Goal: Task Accomplishment & Management: Manage account settings

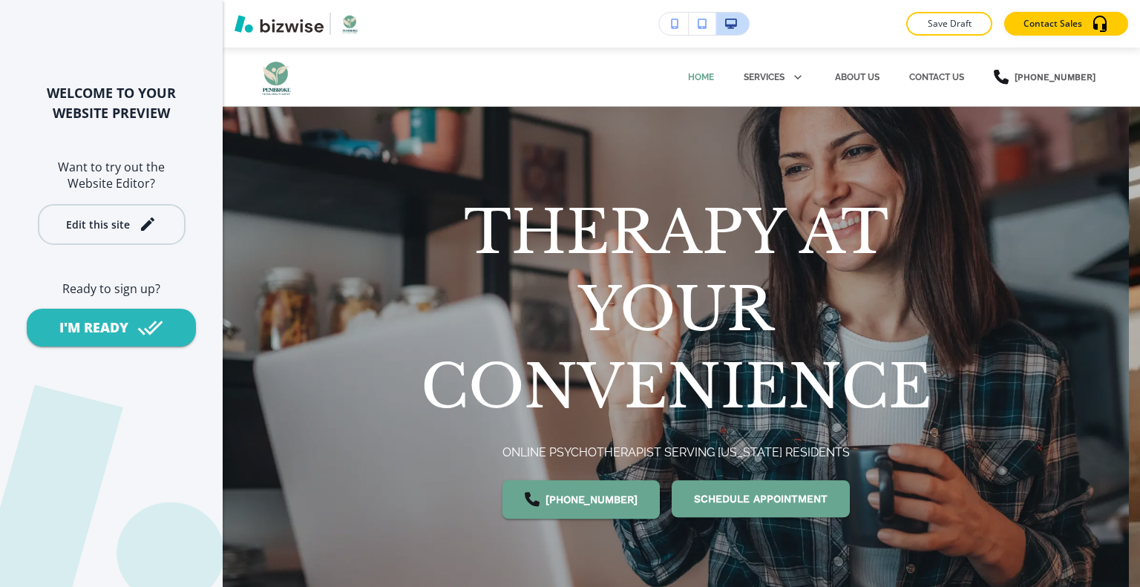
click at [122, 225] on div "Edit this site" at bounding box center [98, 224] width 64 height 11
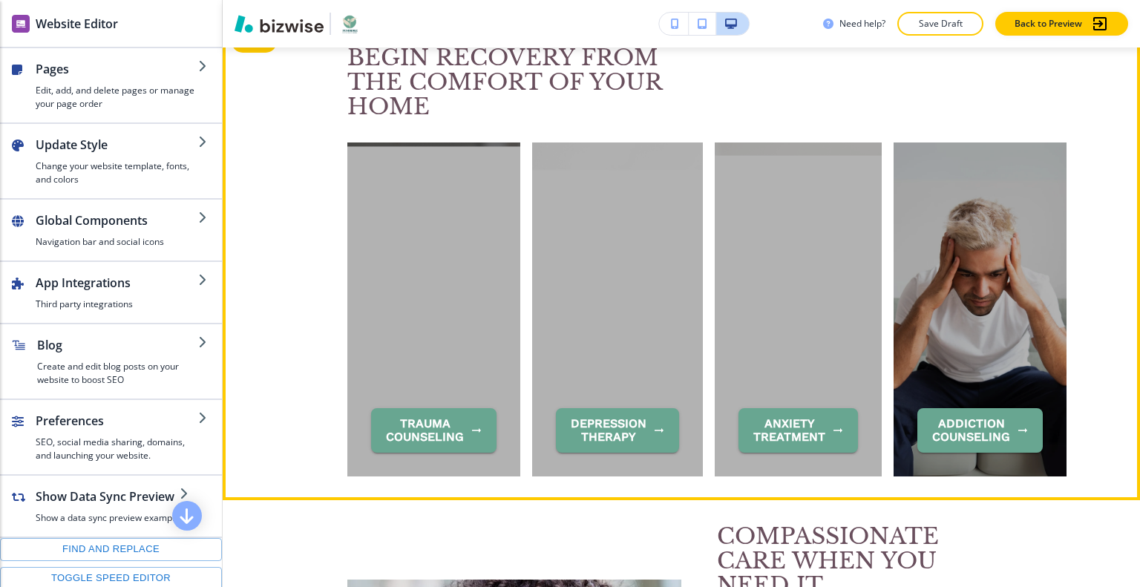
scroll to position [1706, 0]
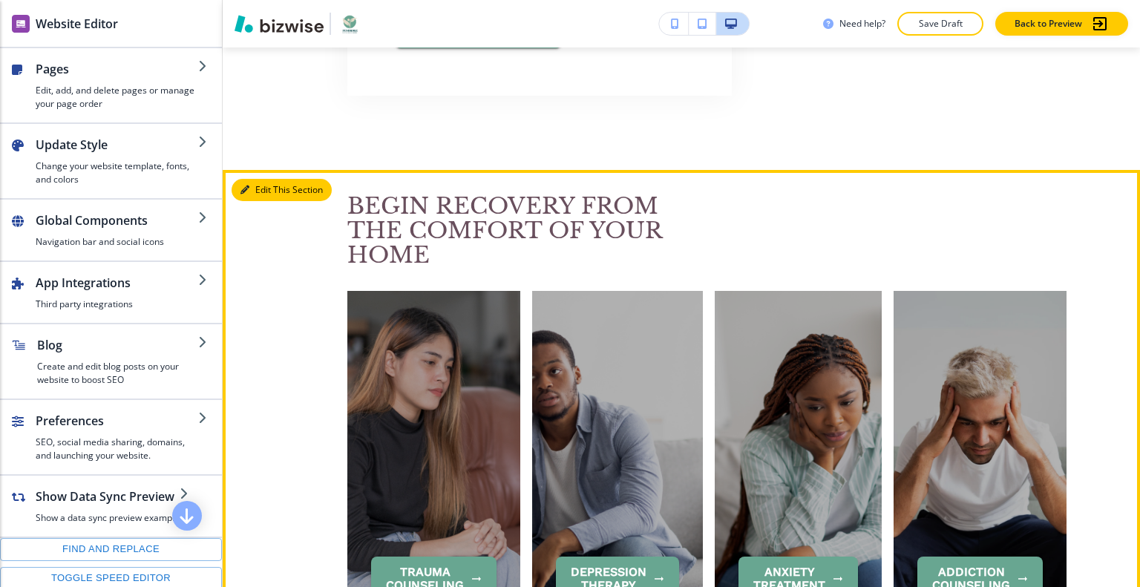
click at [267, 187] on button "Edit This Section" at bounding box center [281, 190] width 100 height 22
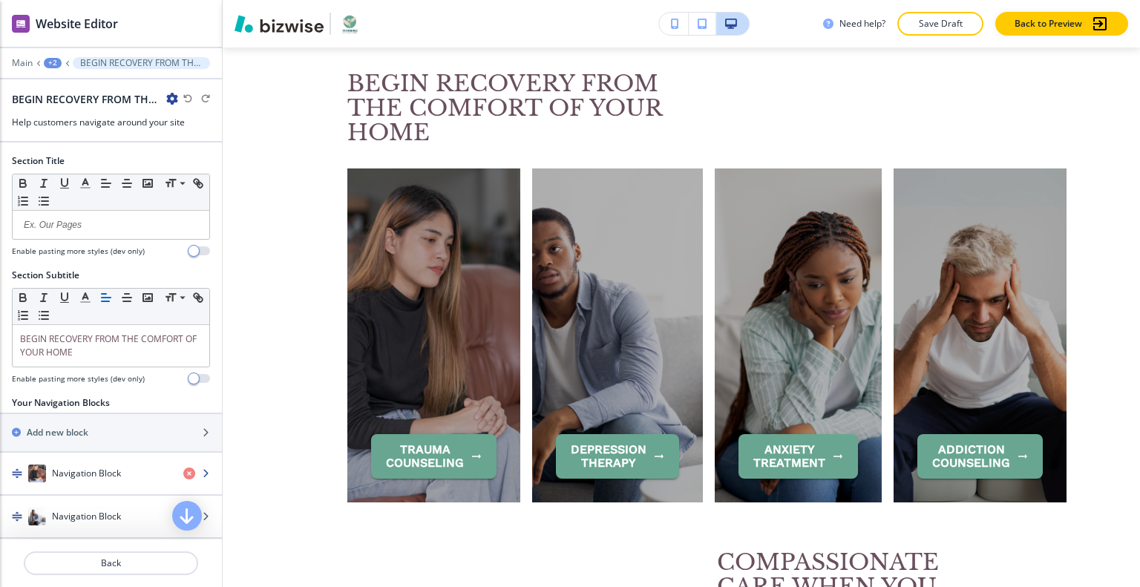
scroll to position [93, 0]
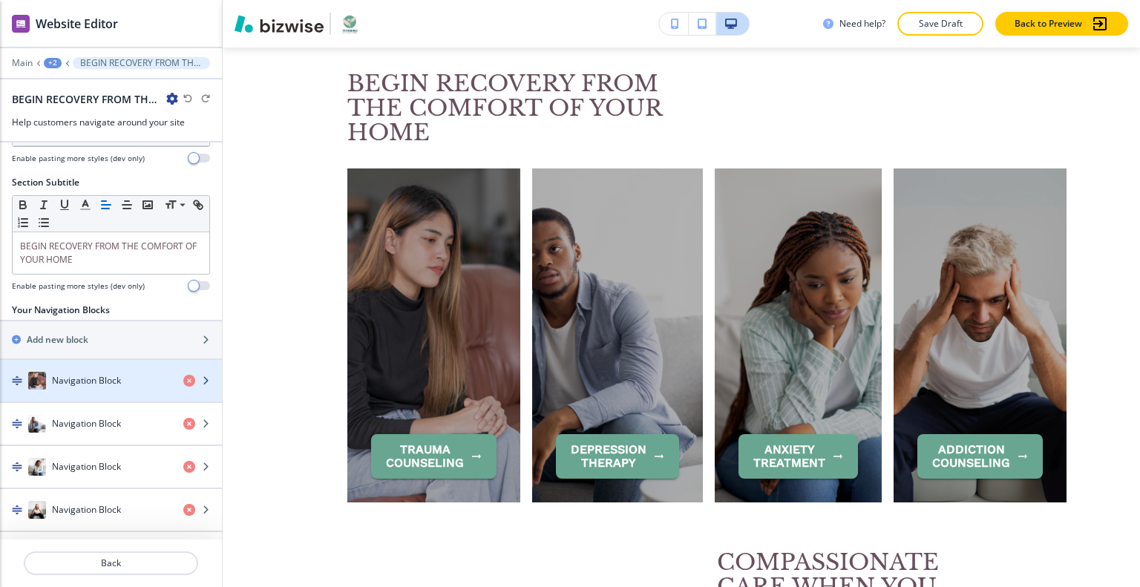
click at [116, 390] on div "button" at bounding box center [111, 396] width 222 height 12
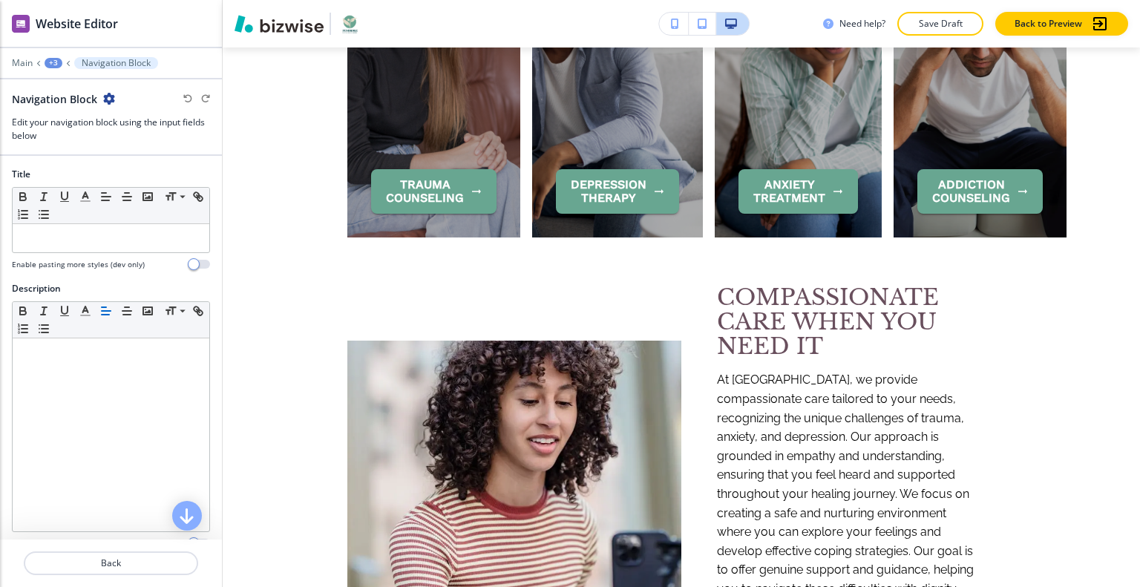
scroll to position [847, 0]
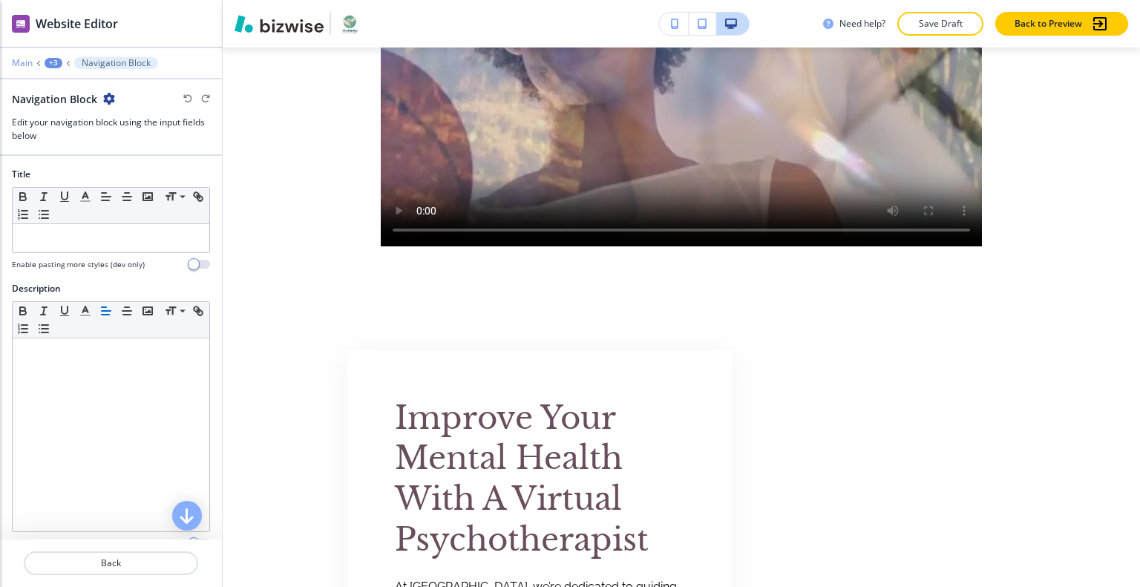
click at [24, 63] on p "Main" at bounding box center [22, 63] width 21 height 10
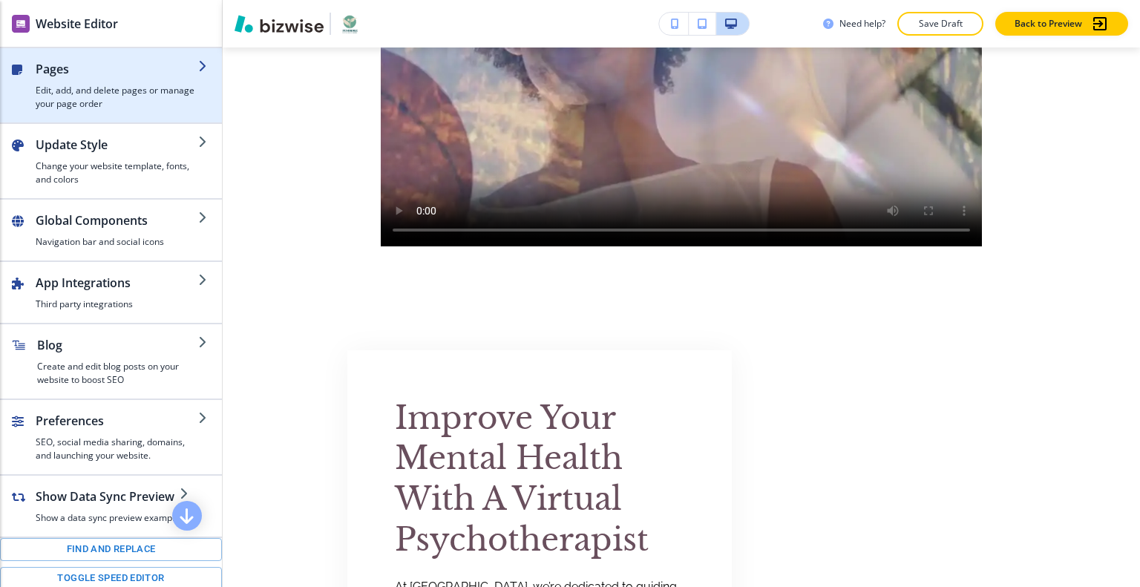
click at [68, 76] on h2 "Pages" at bounding box center [117, 69] width 162 height 18
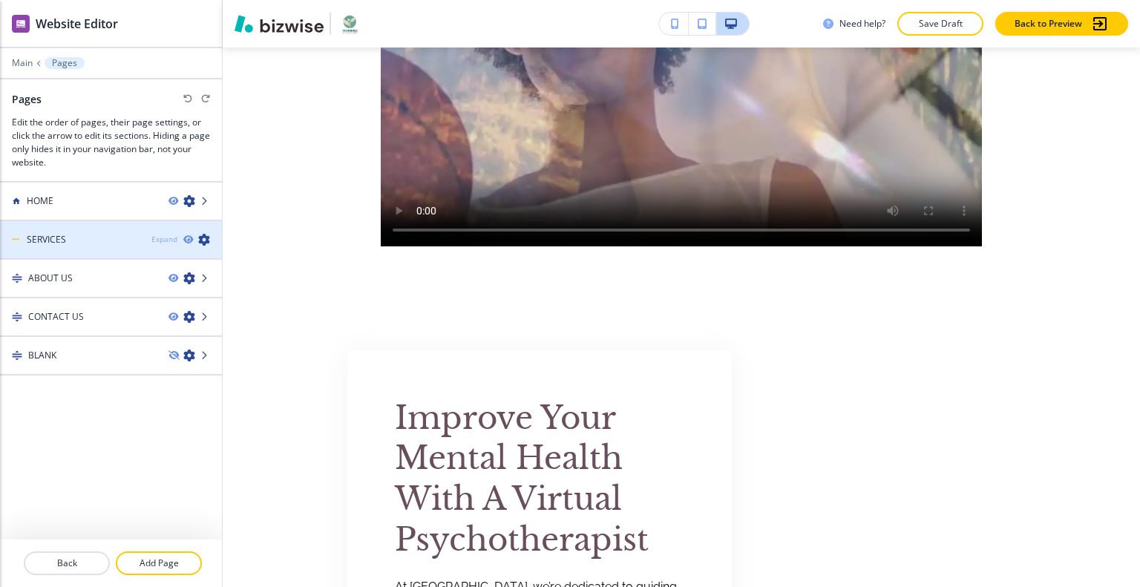
click at [161, 240] on div "Expand" at bounding box center [164, 239] width 26 height 11
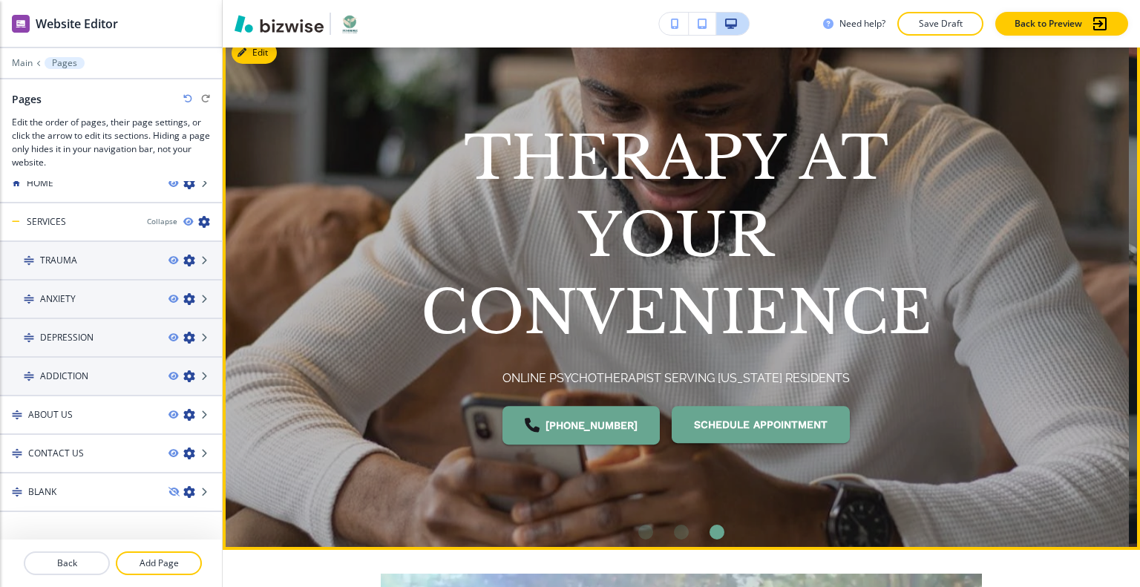
scroll to position [148, 0]
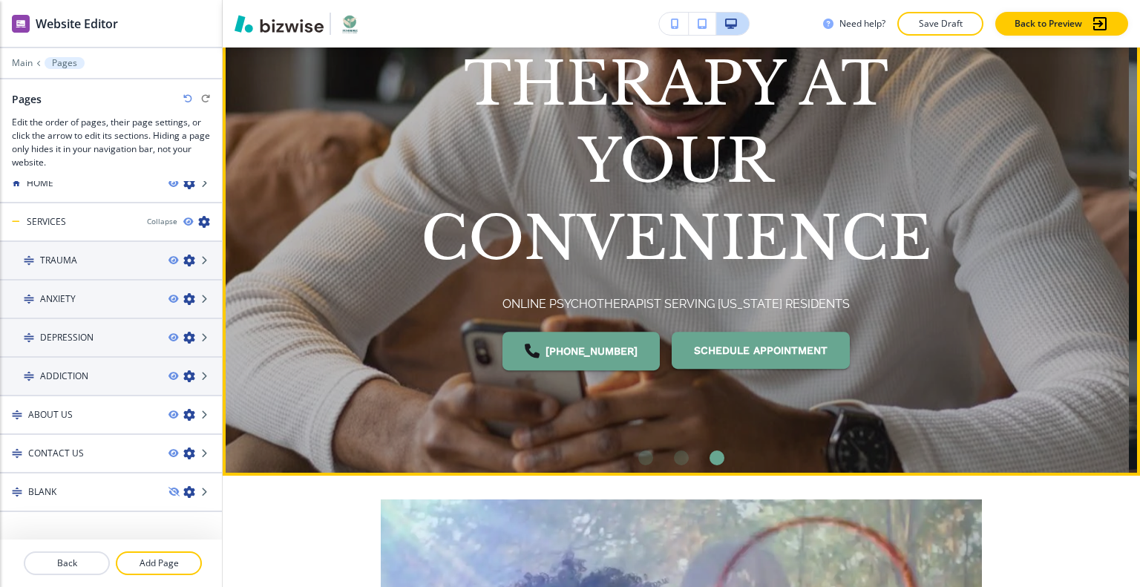
click at [628, 459] on li "Go to slide 1" at bounding box center [646, 458] width 36 height 36
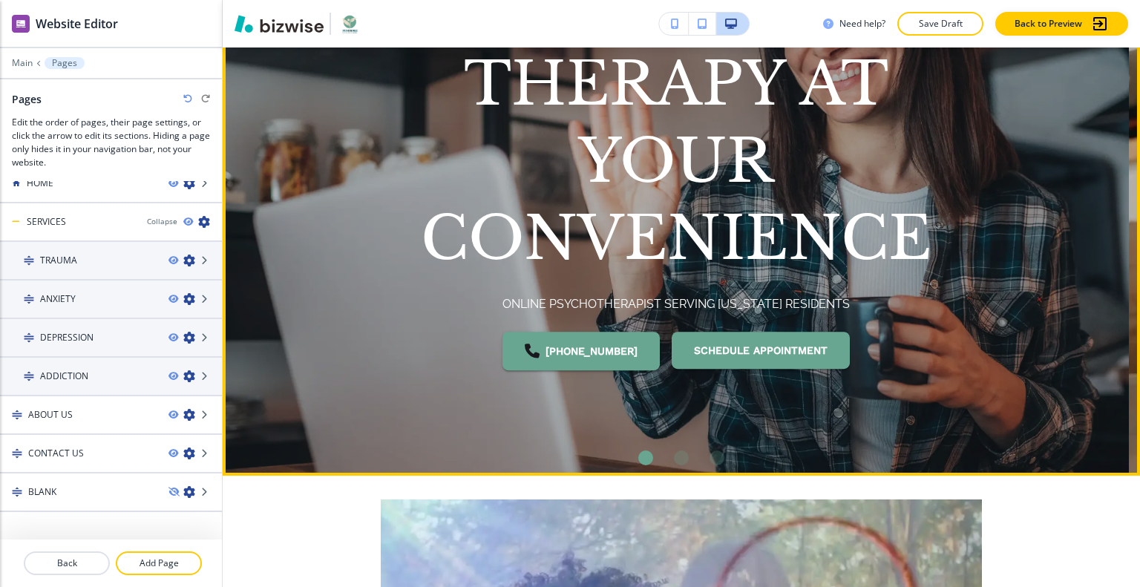
scroll to position [0, 0]
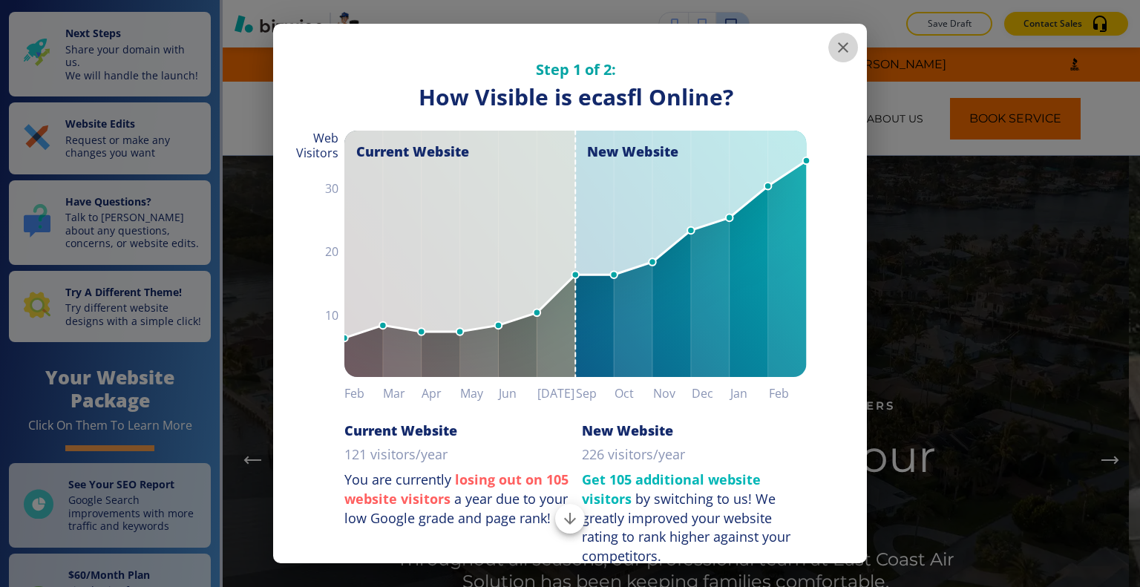
click at [842, 49] on button "button" at bounding box center [843, 48] width 30 height 30
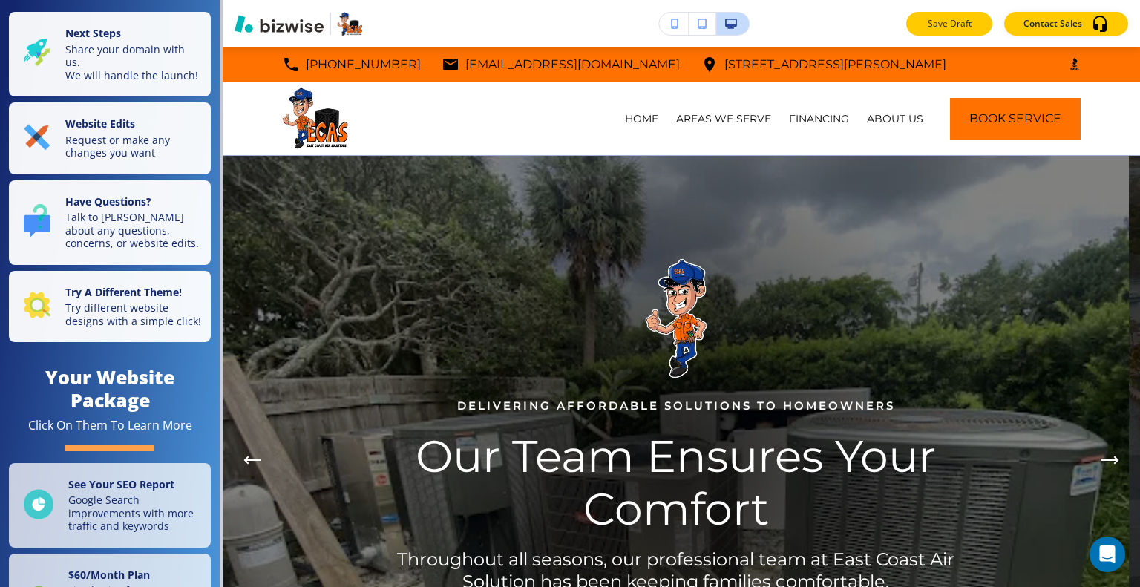
click at [934, 21] on p "Save Draft" at bounding box center [948, 23] width 47 height 13
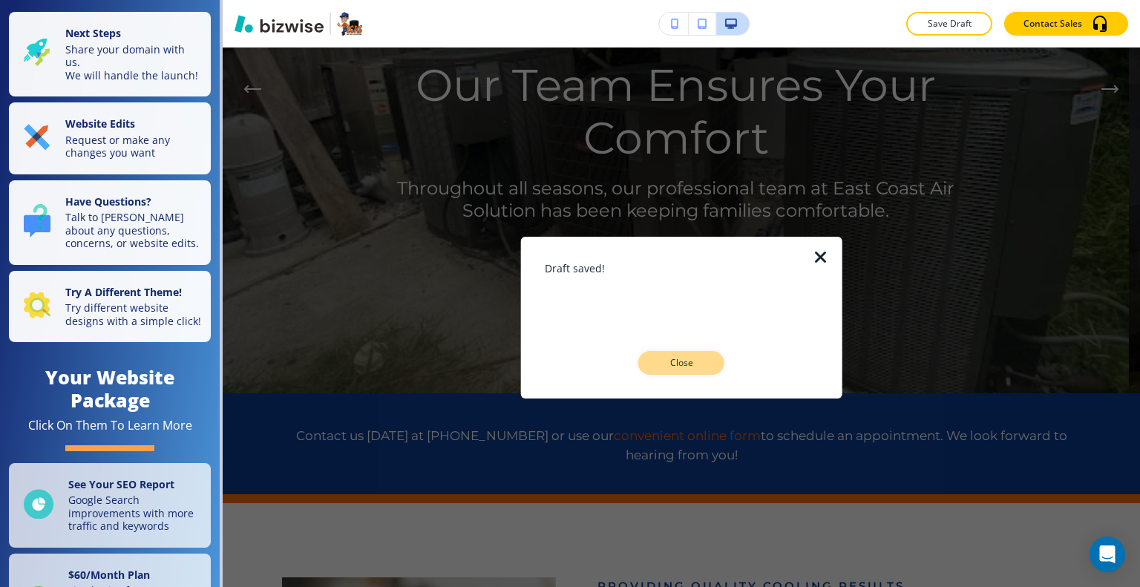
click at [689, 363] on p "Close" at bounding box center [680, 362] width 47 height 13
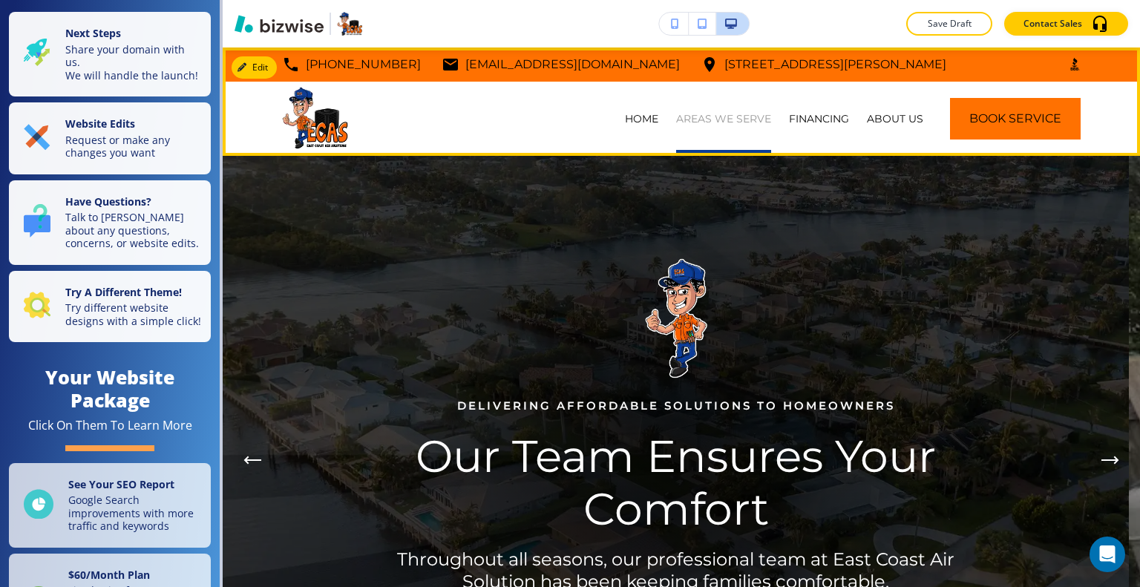
click at [744, 115] on p "AREAS WE SERVE" at bounding box center [723, 118] width 95 height 15
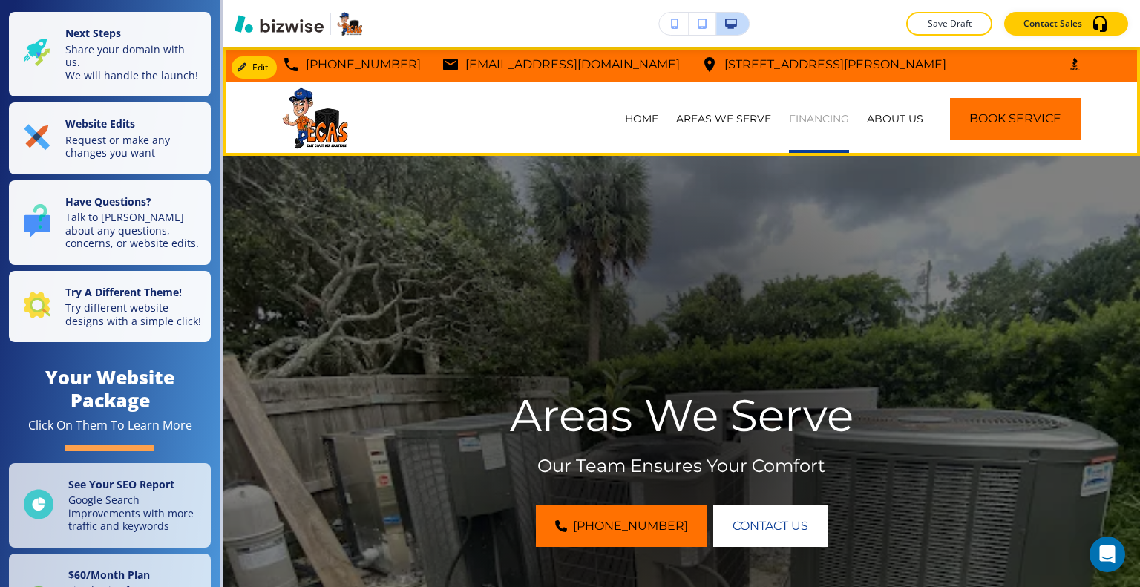
click at [799, 119] on p "FINANCING" at bounding box center [819, 118] width 60 height 15
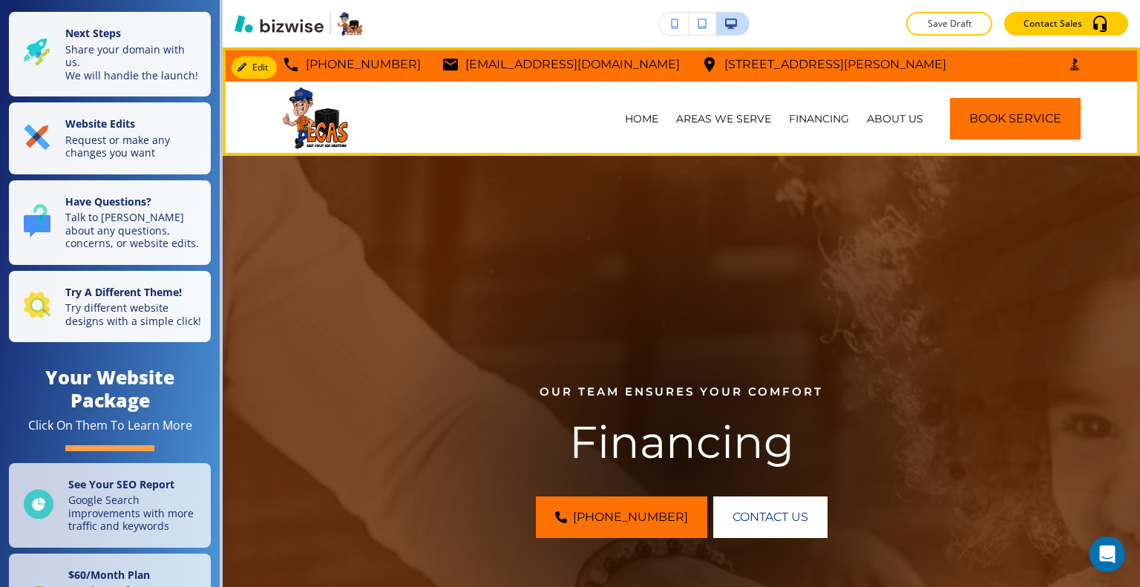
click at [726, 127] on div "AREAS WE SERVE" at bounding box center [723, 119] width 113 height 74
click at [726, 119] on p "AREAS WE SERVE" at bounding box center [723, 118] width 95 height 15
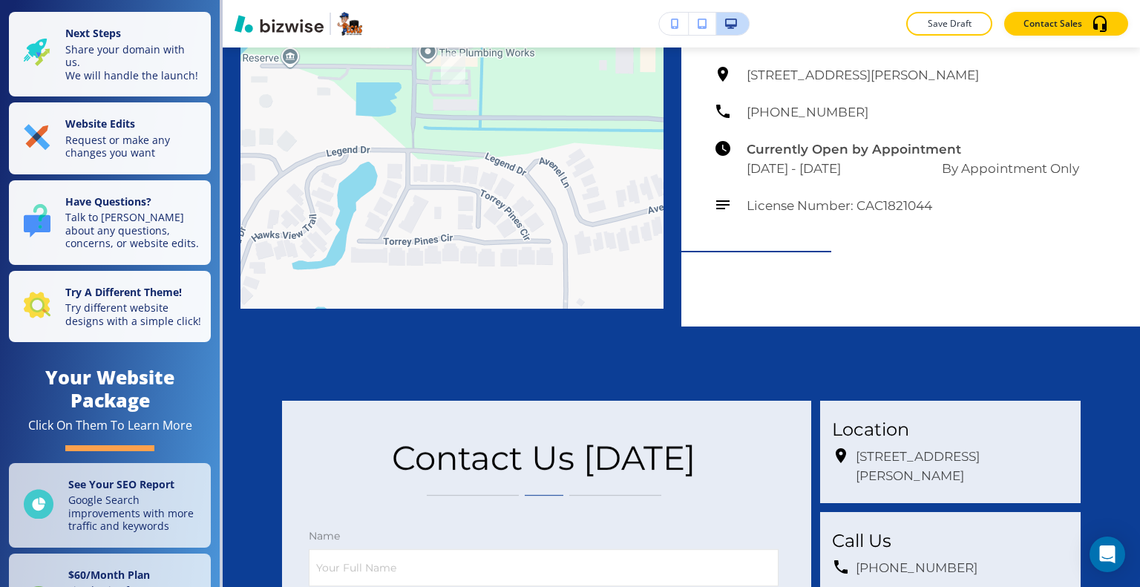
scroll to position [3018, 0]
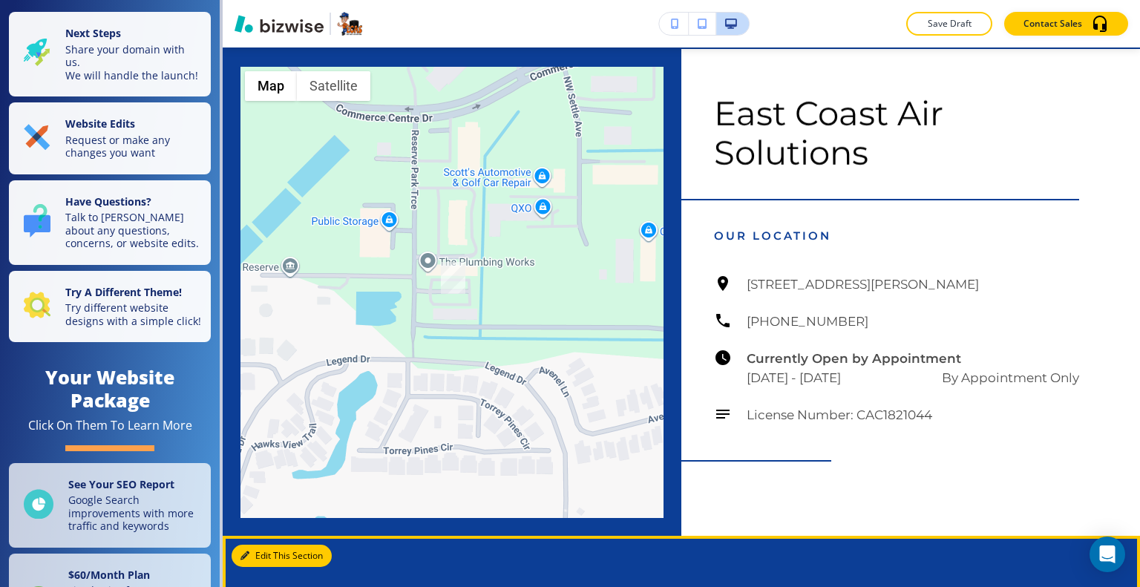
click at [255, 545] on button "Edit This Section" at bounding box center [281, 556] width 100 height 22
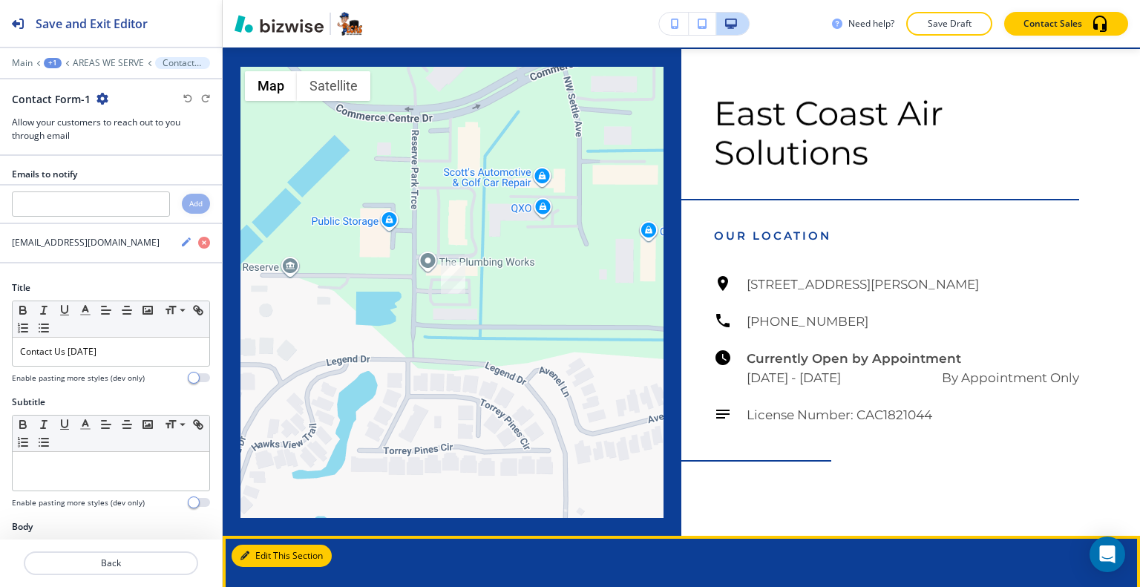
scroll to position [3100, 0]
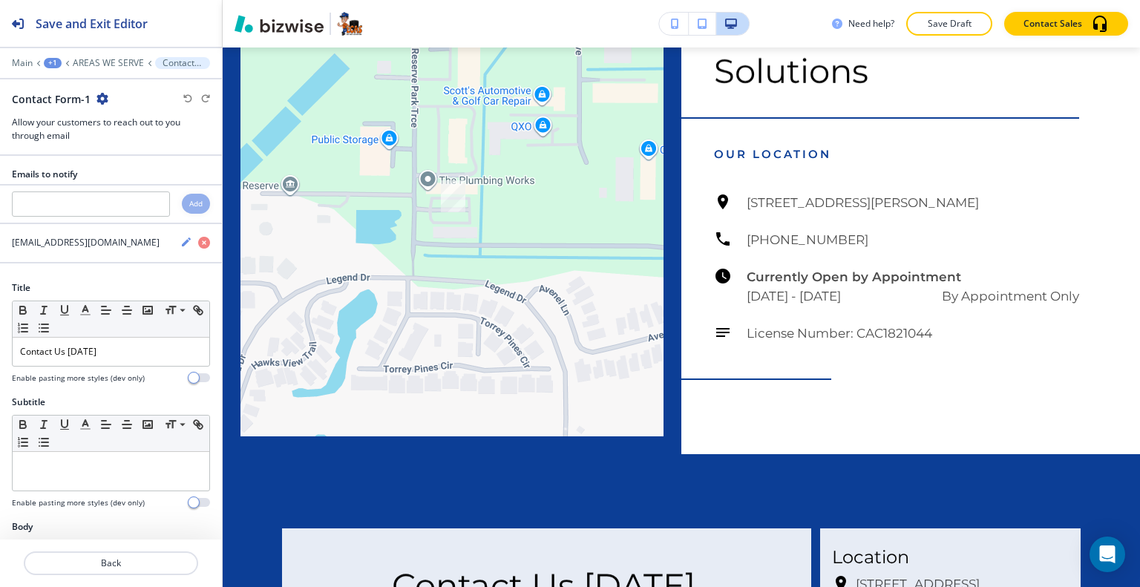
click at [98, 98] on icon "button" at bounding box center [102, 99] width 12 height 12
drag, startPoint x: 129, startPoint y: 145, endPoint x: 194, endPoint y: 154, distance: 65.1
click at [130, 145] on p "Duplicate Section" at bounding box center [143, 149] width 76 height 13
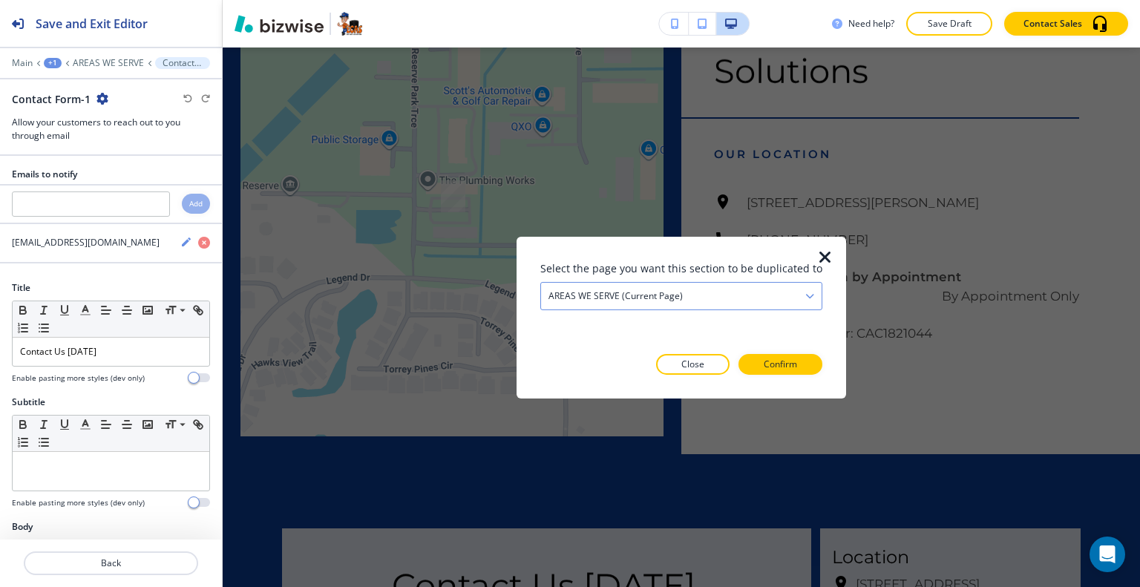
click at [630, 287] on div "AREAS WE SERVE (current page)" at bounding box center [681, 295] width 280 height 27
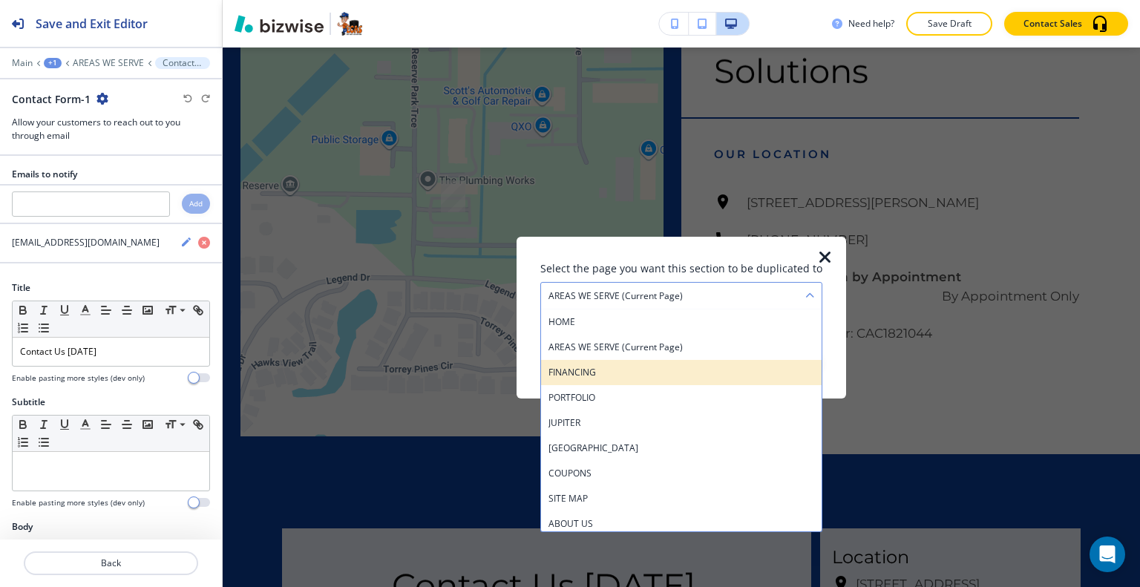
click at [617, 365] on h4 "FINANCING" at bounding box center [681, 371] width 266 height 13
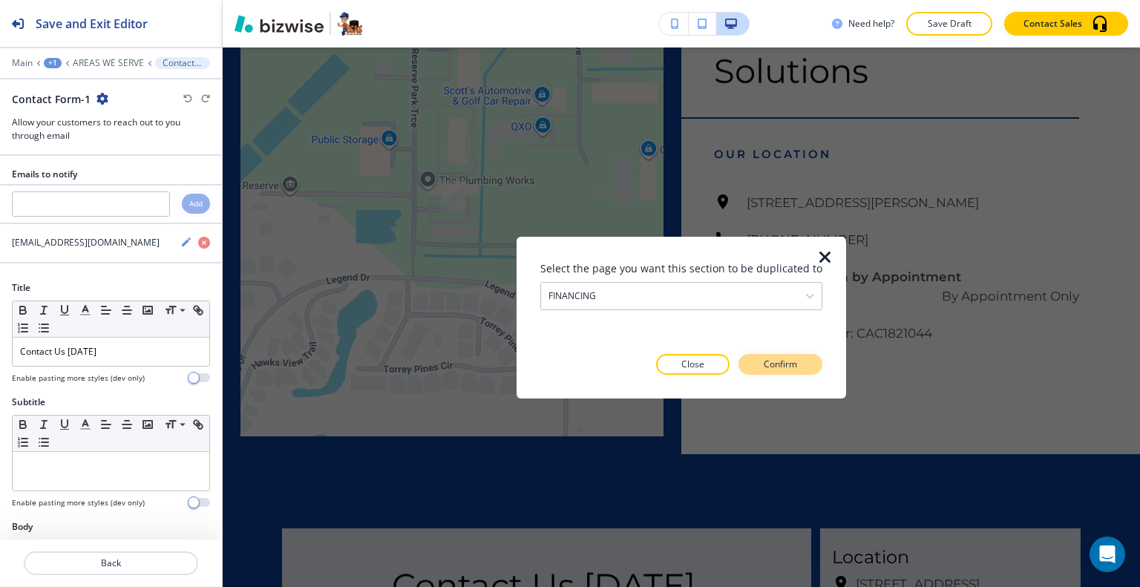
click at [792, 367] on p "Confirm" at bounding box center [779, 364] width 33 height 13
click at [792, 367] on p "Take me there" at bounding box center [769, 364] width 60 height 13
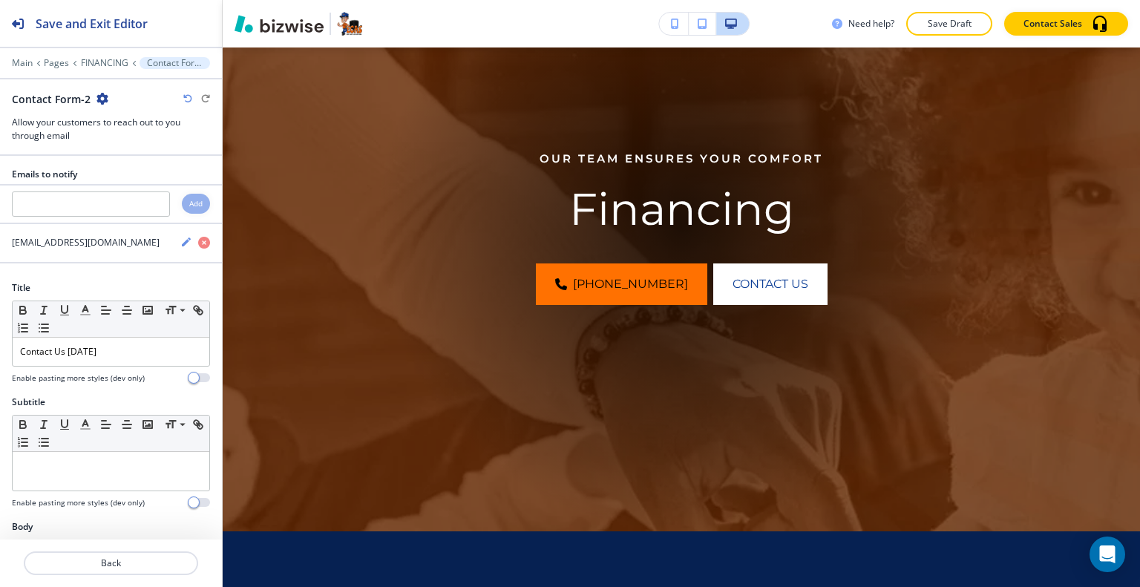
scroll to position [0, 0]
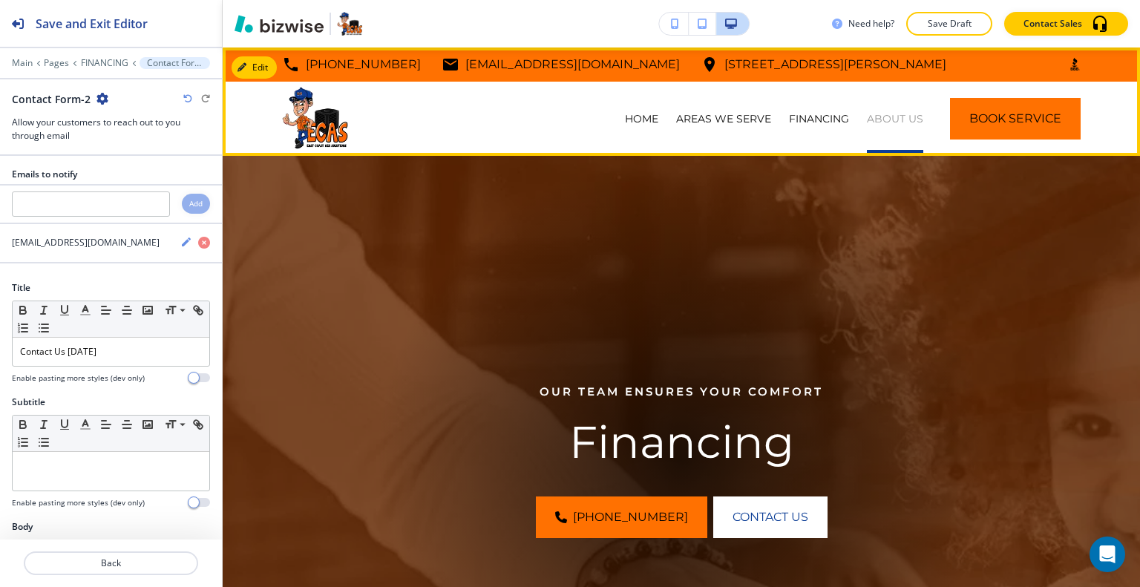
click at [890, 119] on p "ABOUT US" at bounding box center [895, 118] width 56 height 15
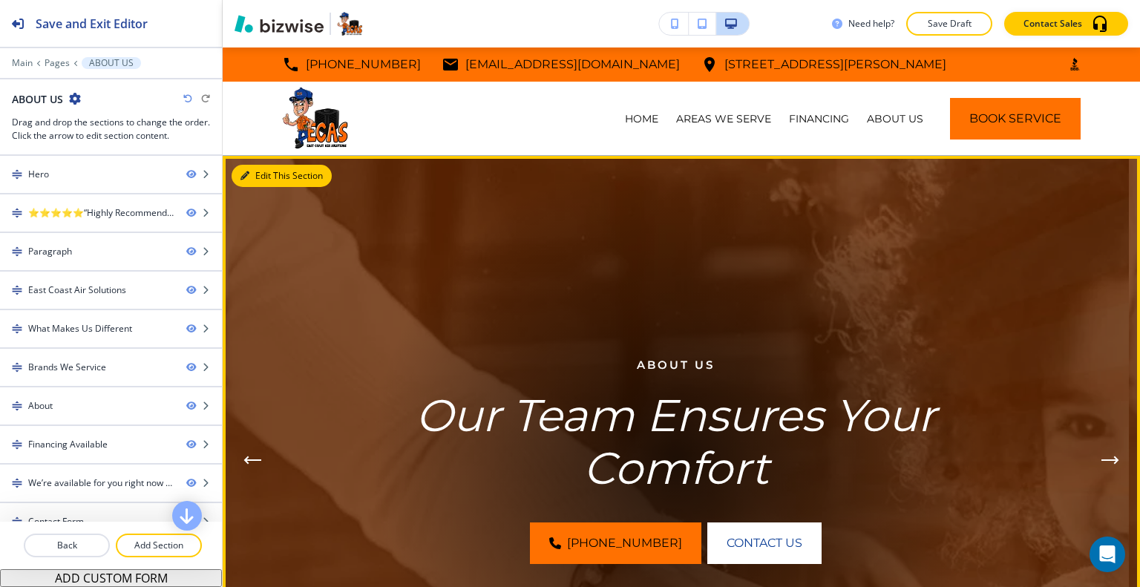
click at [257, 177] on button "Edit This Section" at bounding box center [281, 176] width 100 height 22
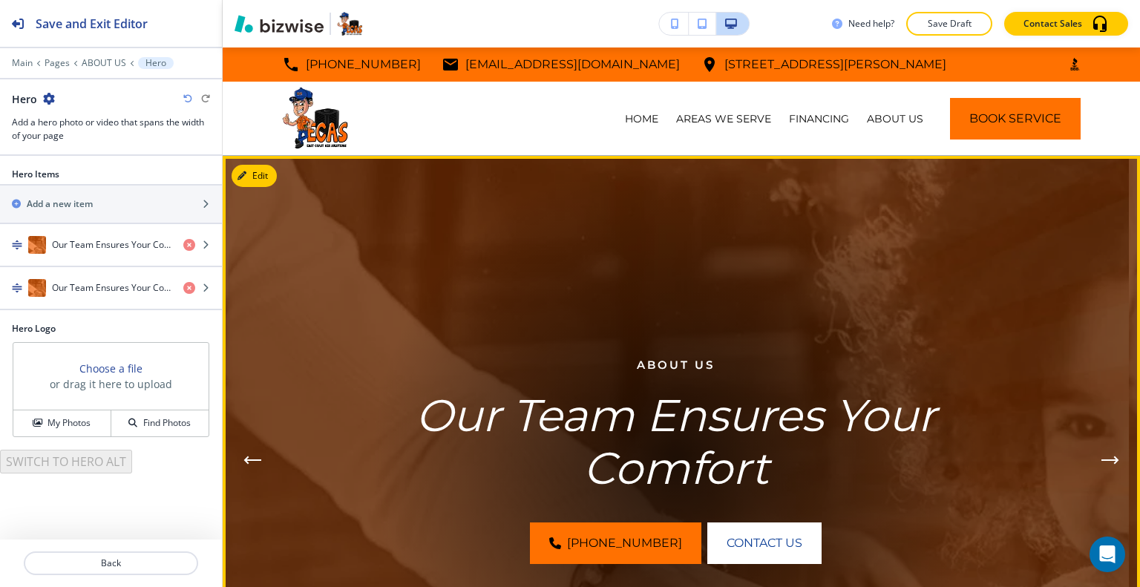
scroll to position [108, 0]
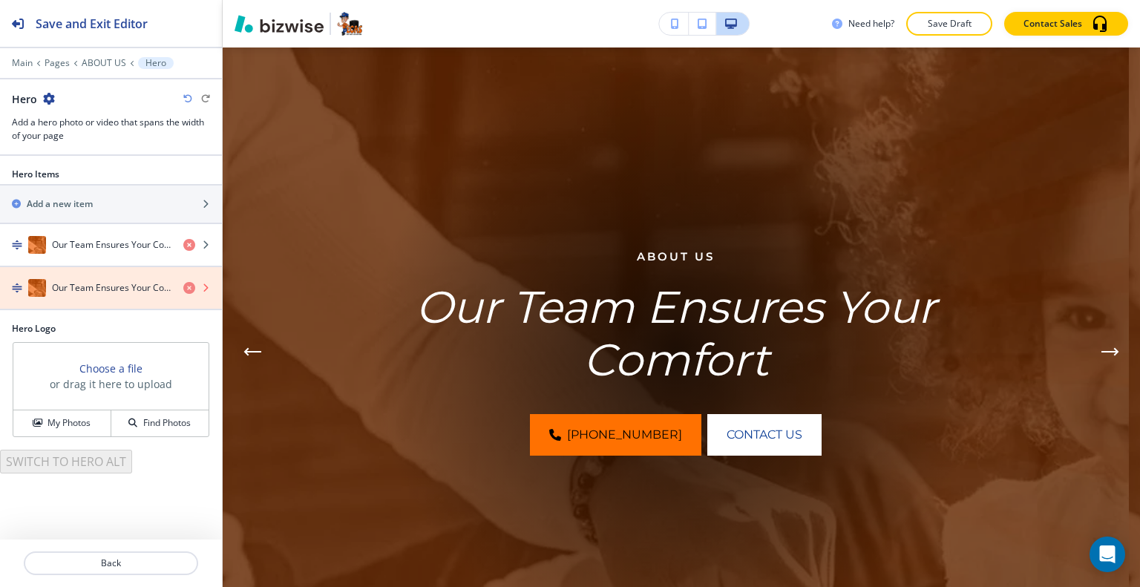
click at [190, 288] on icon "button" at bounding box center [189, 288] width 12 height 12
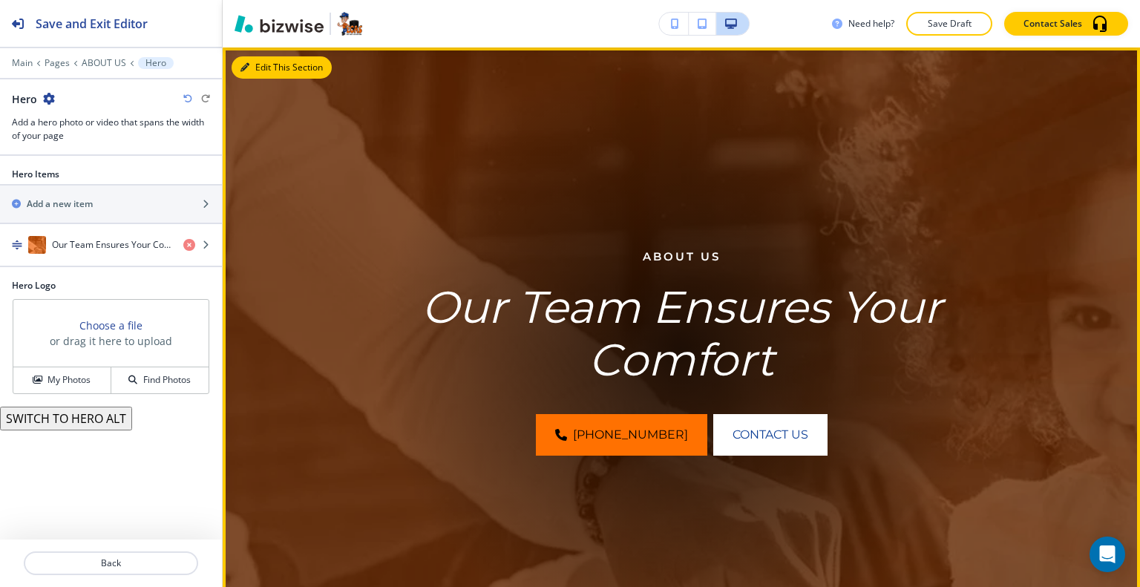
click at [273, 70] on button "Edit This Section" at bounding box center [281, 67] width 100 height 22
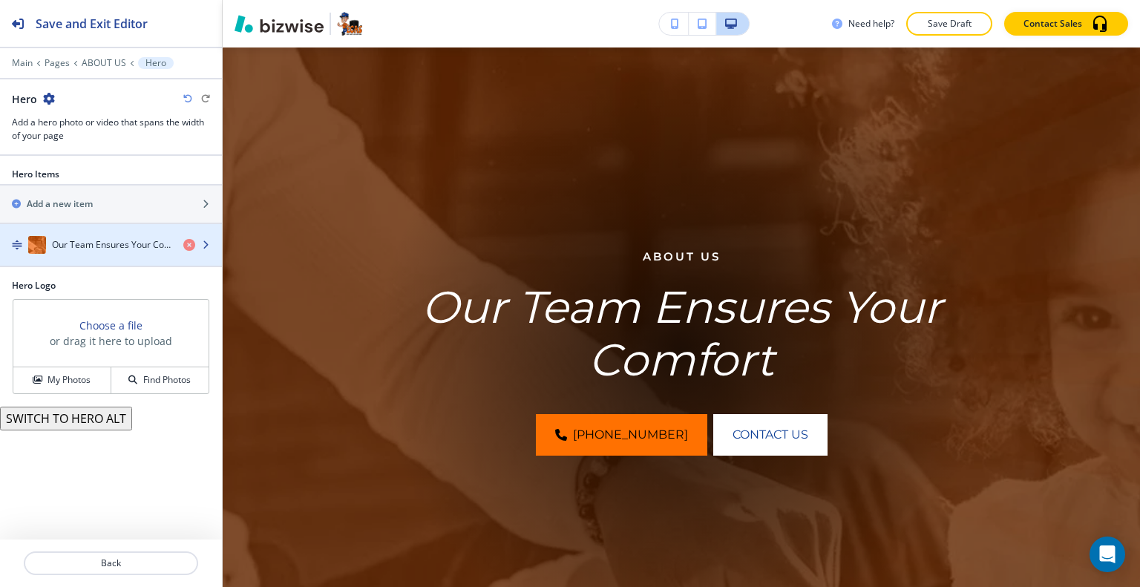
click at [57, 238] on h4 "Our Team Ensures Your Comfort" at bounding box center [111, 244] width 119 height 13
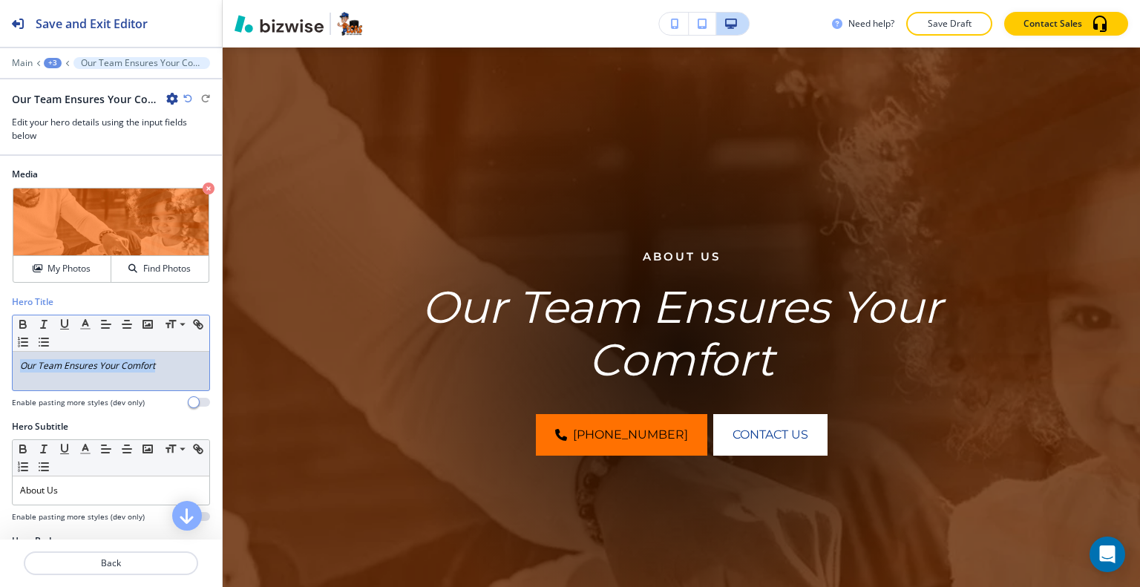
drag, startPoint x: 163, startPoint y: 365, endPoint x: 5, endPoint y: 355, distance: 158.3
click at [2, 359] on div "Hero Title Small Normal Large Huge Our Team Ensures Your Comfort Enable pasting…" at bounding box center [111, 357] width 222 height 125
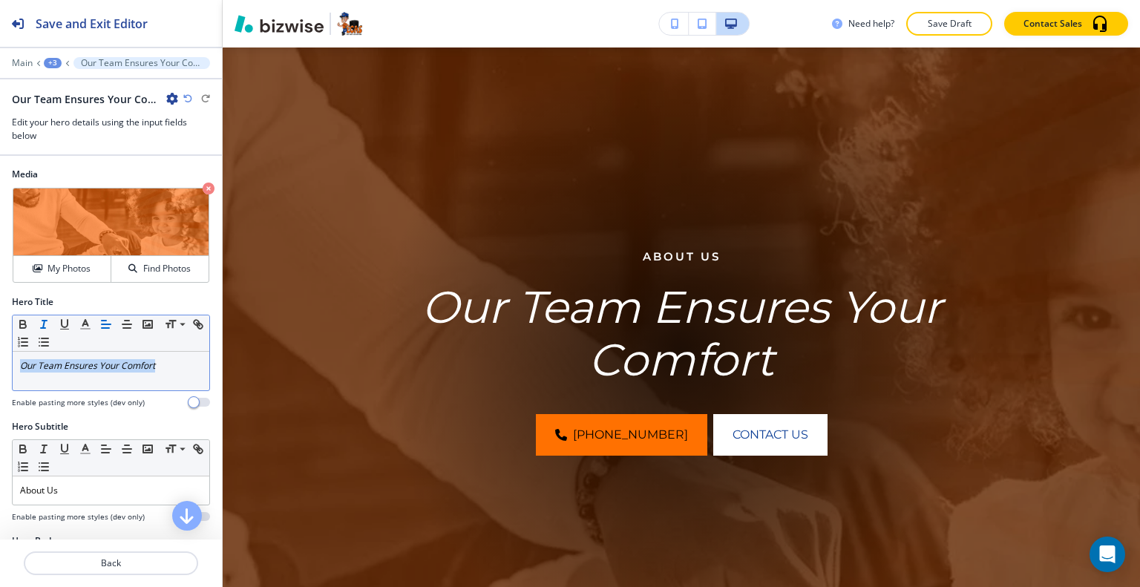
click at [41, 328] on line "button" at bounding box center [43, 328] width 4 height 0
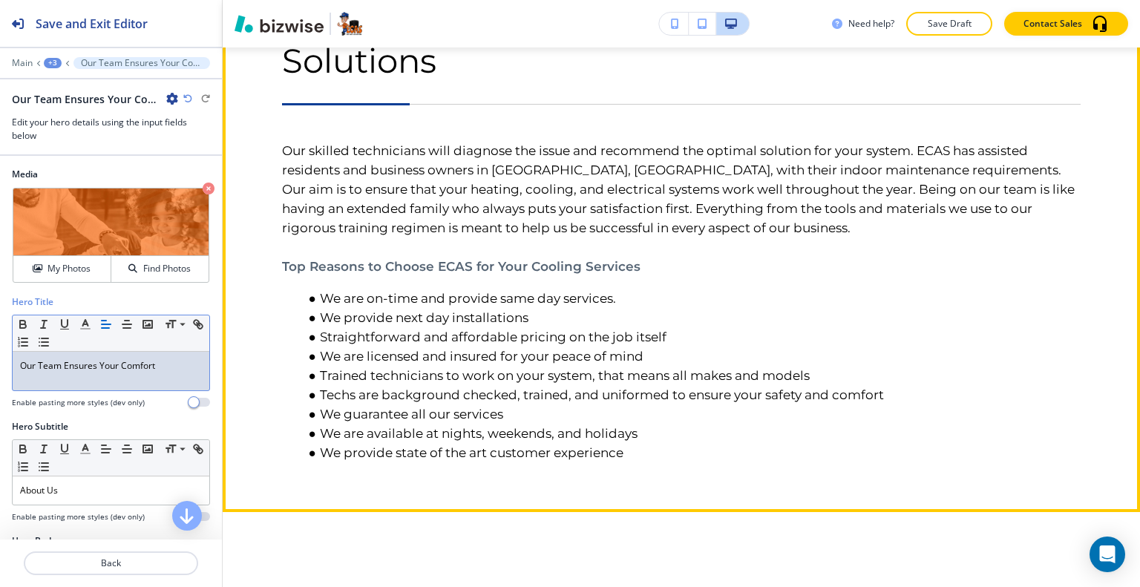
scroll to position [850, 0]
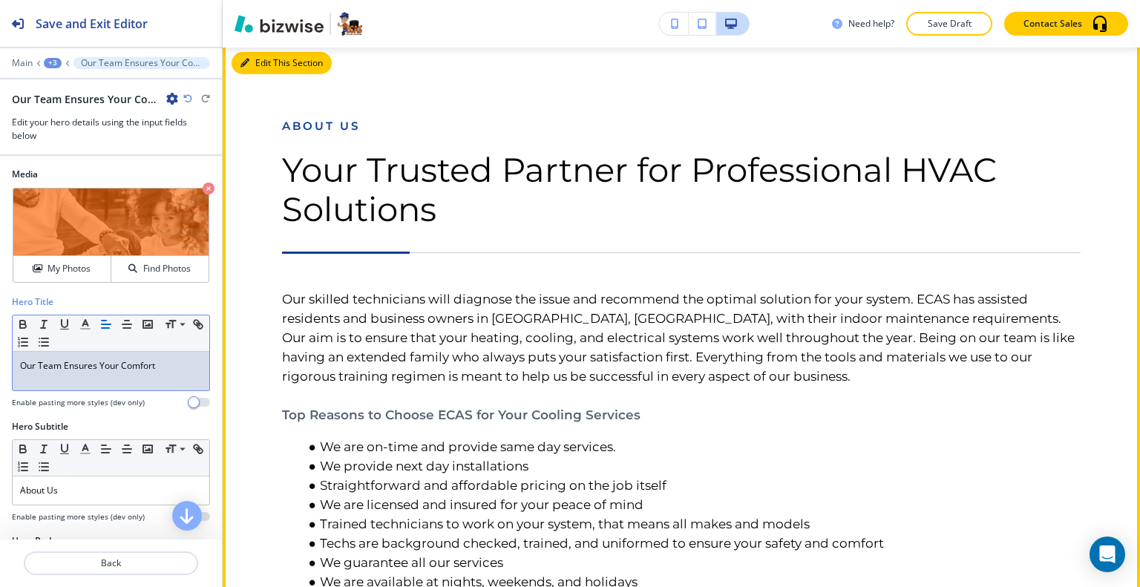
click at [252, 71] on button "Edit This Section" at bounding box center [281, 63] width 100 height 22
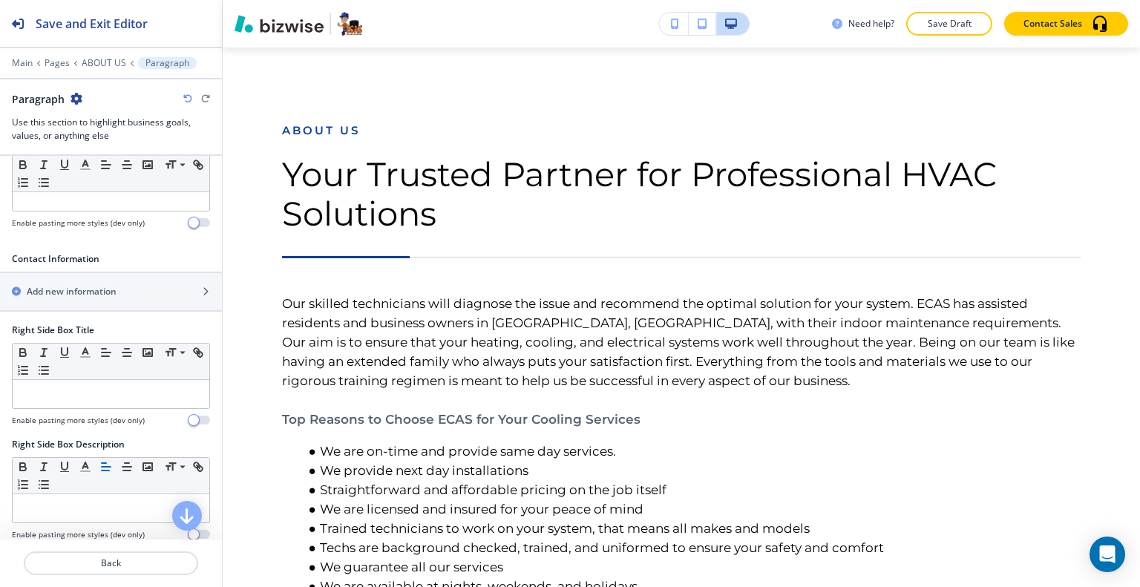
scroll to position [668, 0]
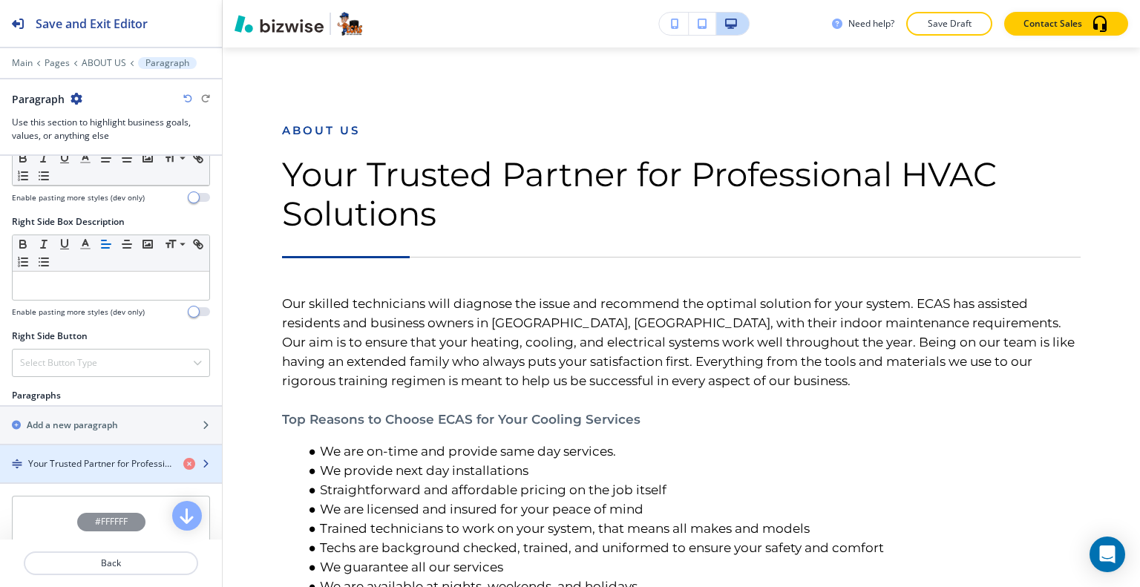
click at [77, 449] on div "button" at bounding box center [111, 451] width 222 height 12
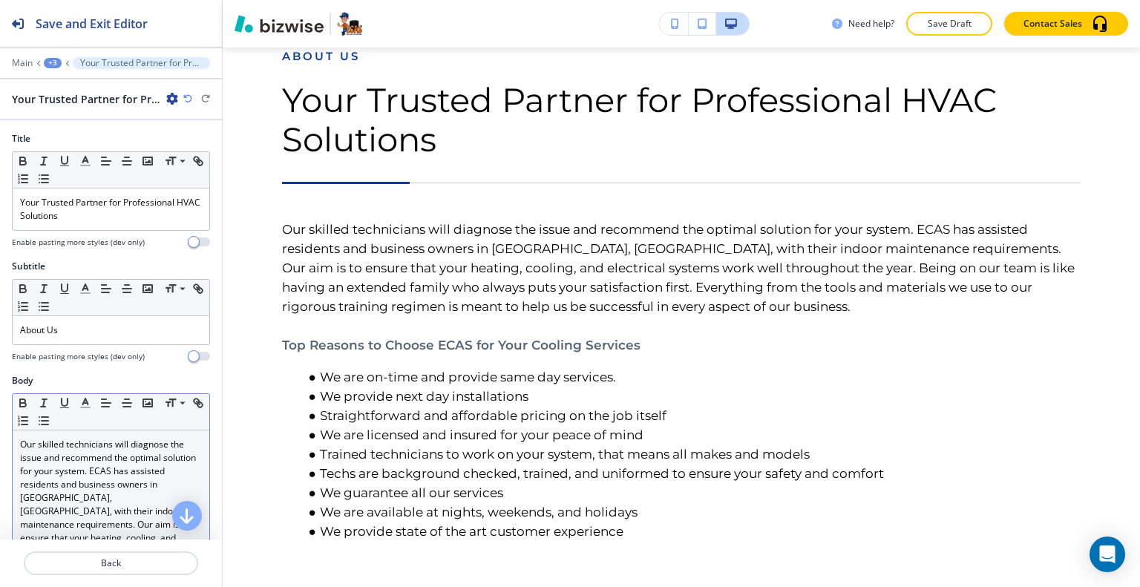
scroll to position [223, 0]
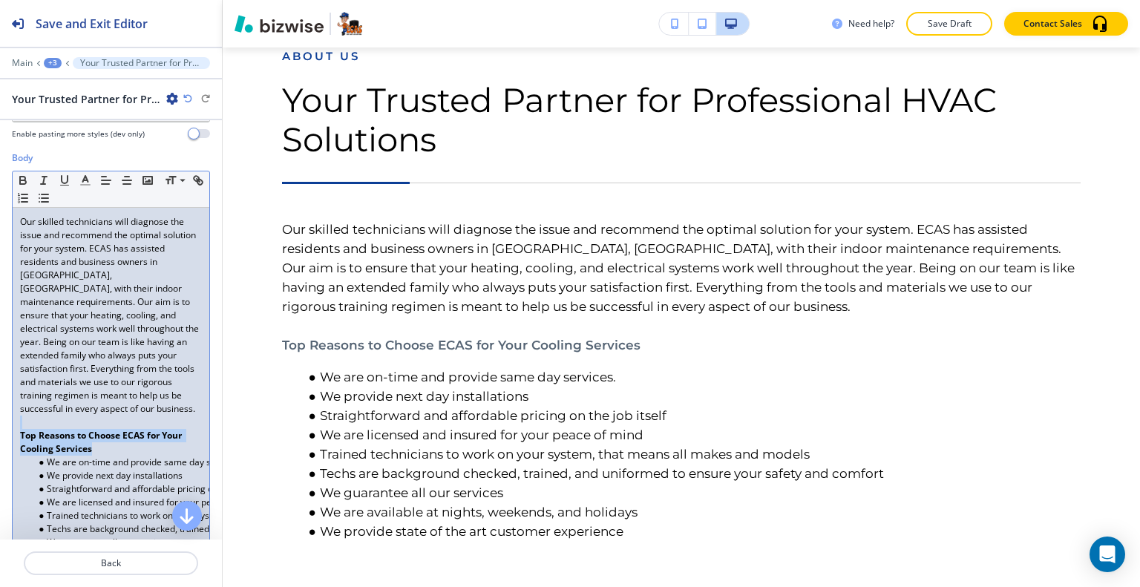
drag, startPoint x: 107, startPoint y: 448, endPoint x: 0, endPoint y: 421, distance: 110.3
click at [0, 421] on div "Body Small Normal Large Huge Our skilled technicians will diagnose the issue an…" at bounding box center [111, 381] width 222 height 461
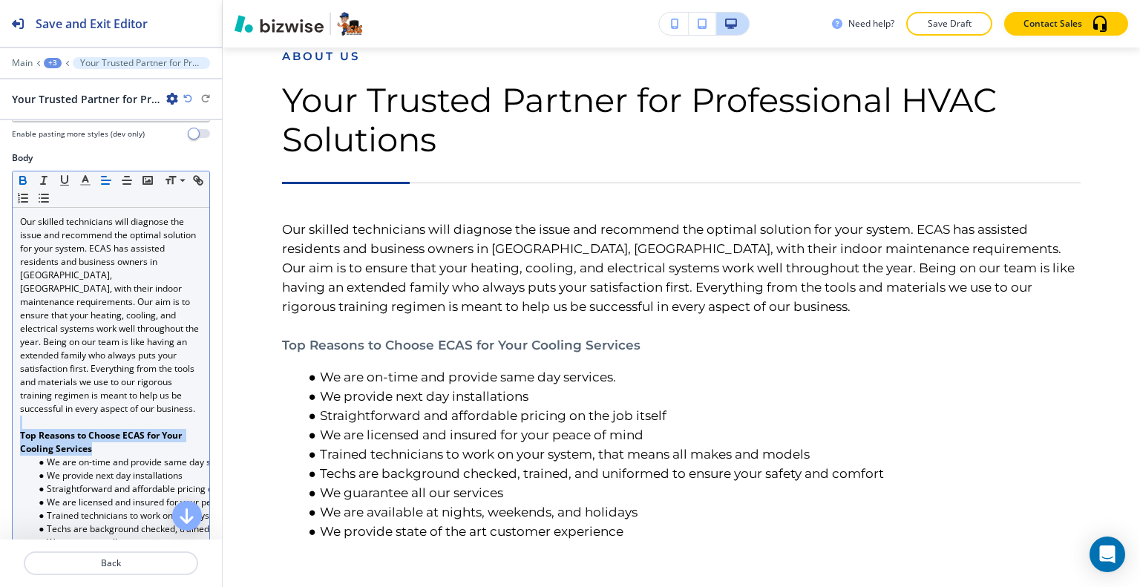
click at [21, 180] on icon "button" at bounding box center [22, 180] width 13 height 13
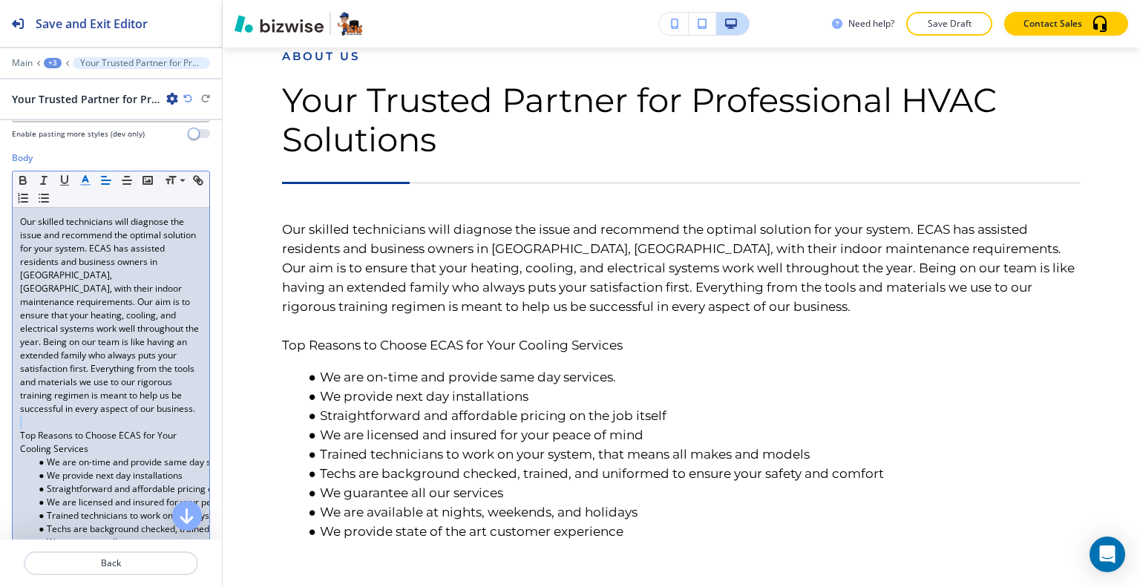
click at [77, 180] on button "button" at bounding box center [85, 180] width 21 height 18
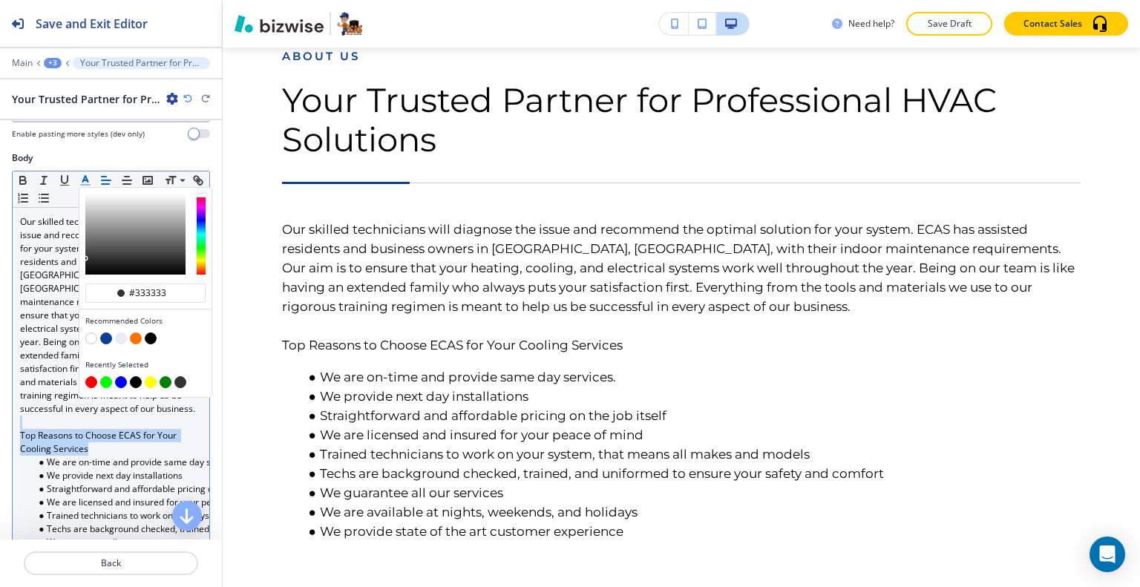
click at [104, 338] on button "button" at bounding box center [106, 338] width 12 height 12
type input "#0c3e96"
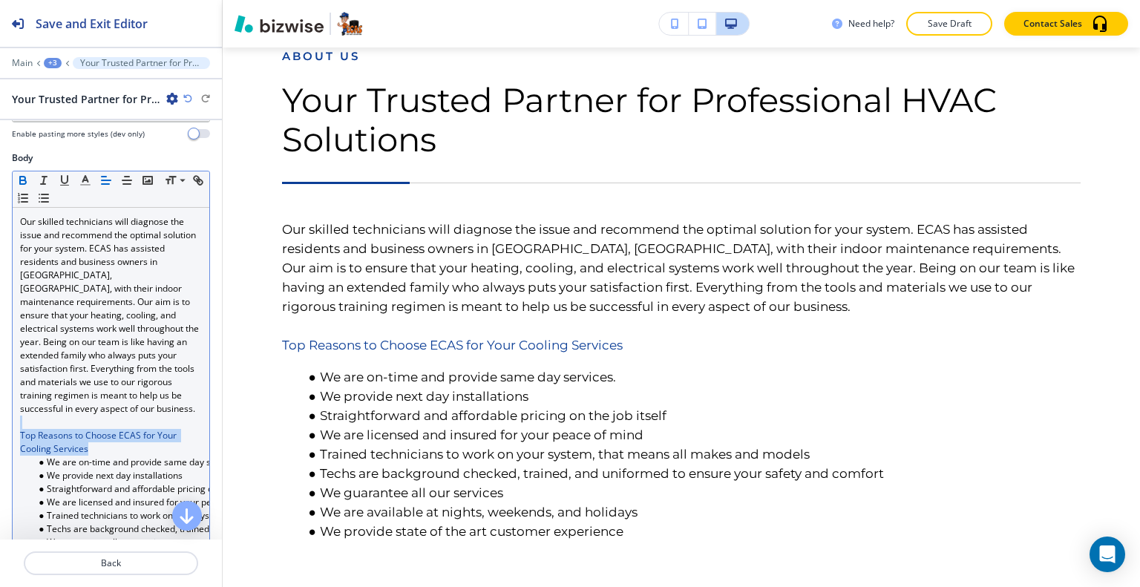
click at [25, 177] on icon "button" at bounding box center [22, 179] width 5 height 4
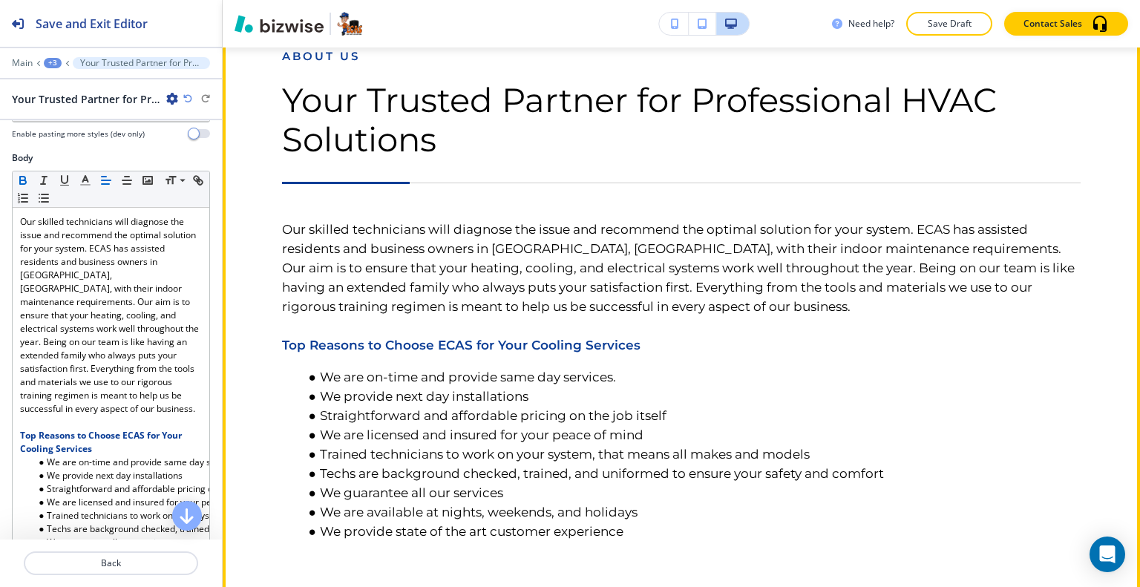
click at [516, 318] on p at bounding box center [681, 325] width 798 height 19
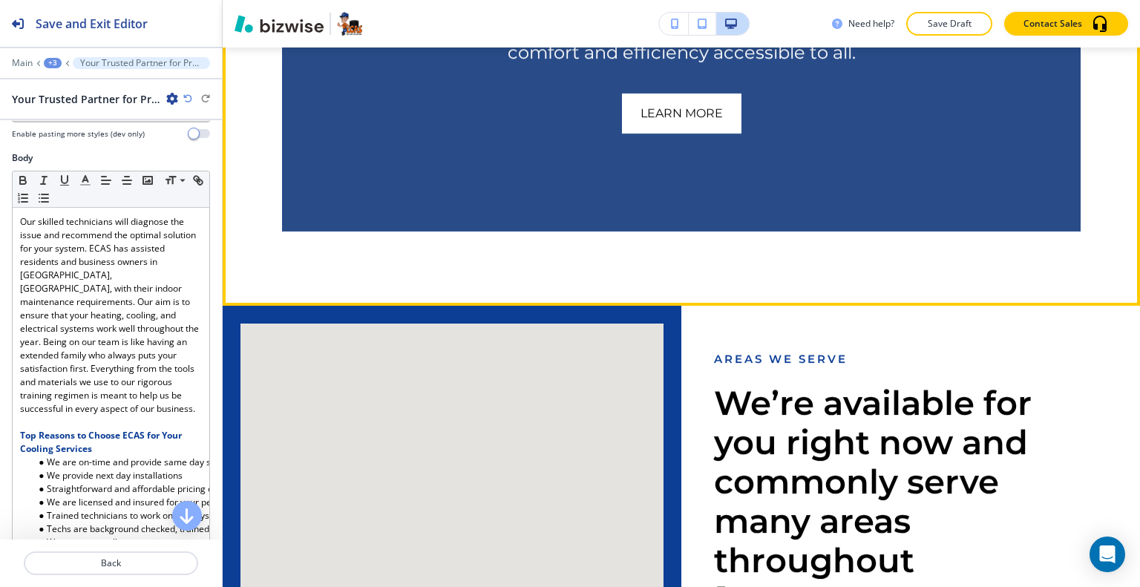
scroll to position [3442, 0]
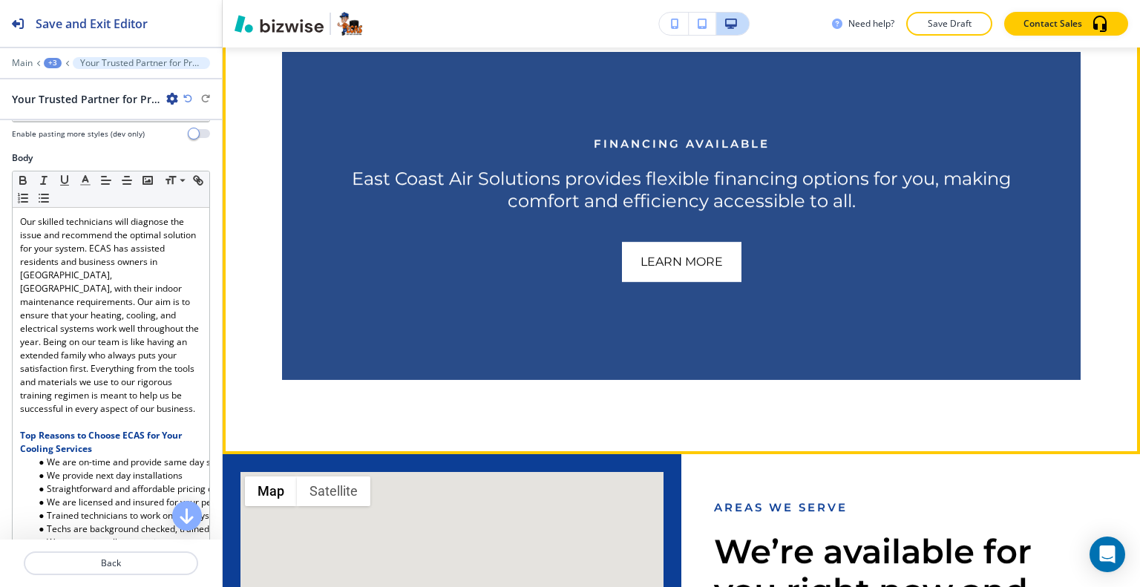
click at [263, 46] on button "Edit This Section" at bounding box center [281, 35] width 100 height 22
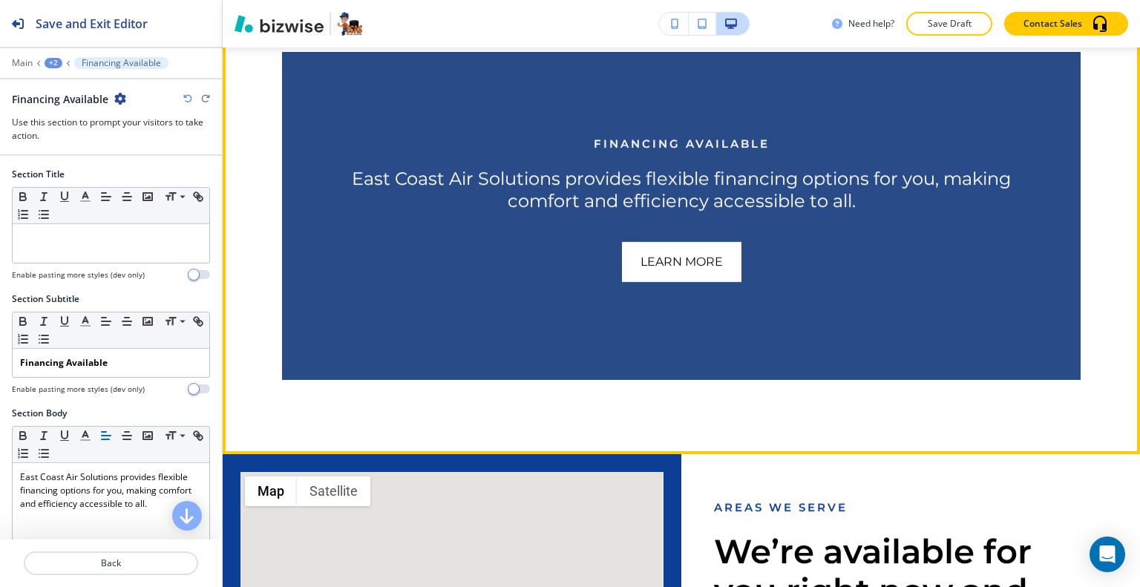
scroll to position [3428, 0]
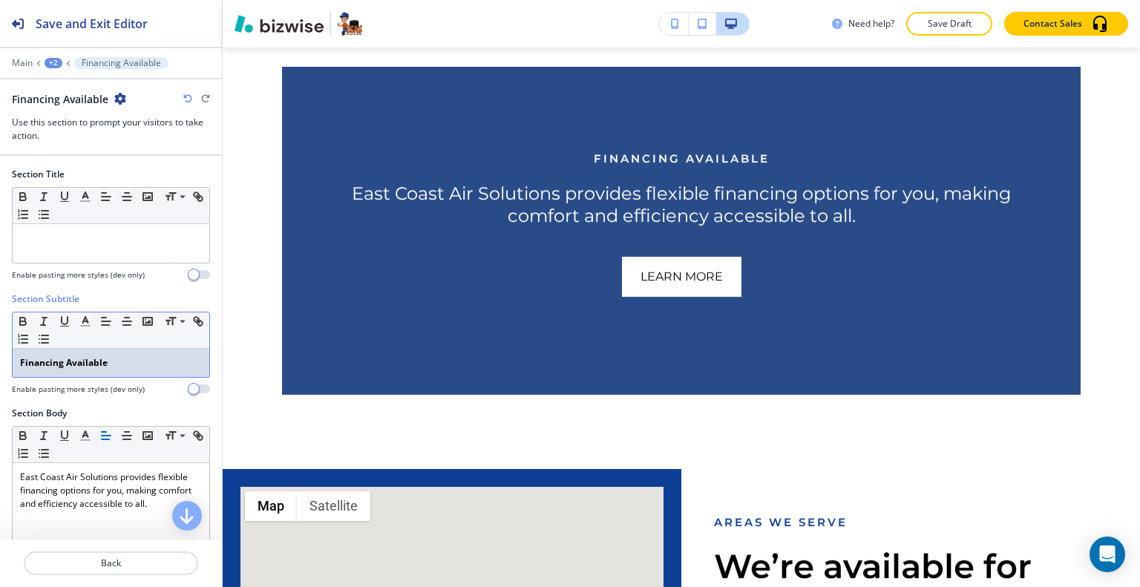
click at [114, 353] on div "Financing Available" at bounding box center [111, 363] width 197 height 28
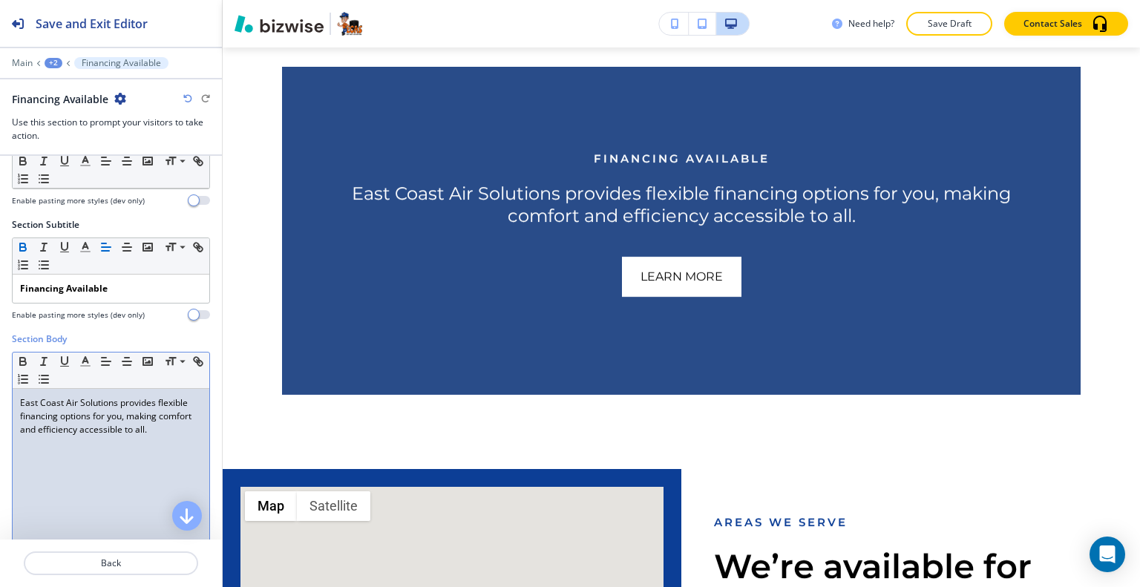
click at [184, 430] on p "East Coast Air Solutions provides flexible financing options for you, making co…" at bounding box center [111, 416] width 182 height 40
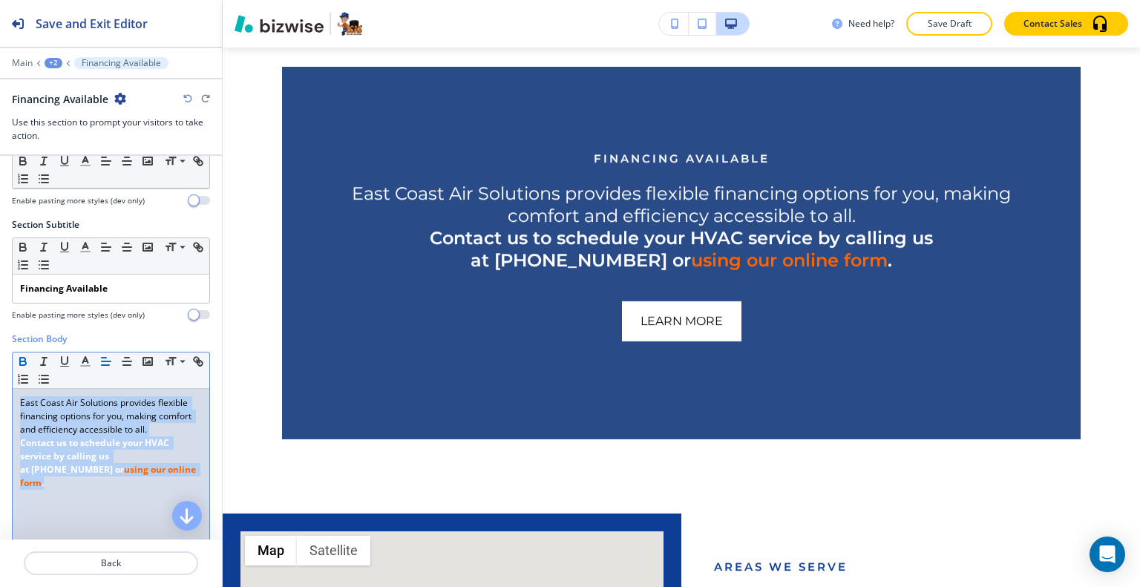
drag, startPoint x: 161, startPoint y: 474, endPoint x: 0, endPoint y: 384, distance: 184.7
click at [0, 384] on div "Section Body Small Normal Large Huge East Coast Air Solutions provides flexible…" at bounding box center [111, 471] width 222 height 279
click at [19, 360] on icon "button" at bounding box center [22, 361] width 13 height 13
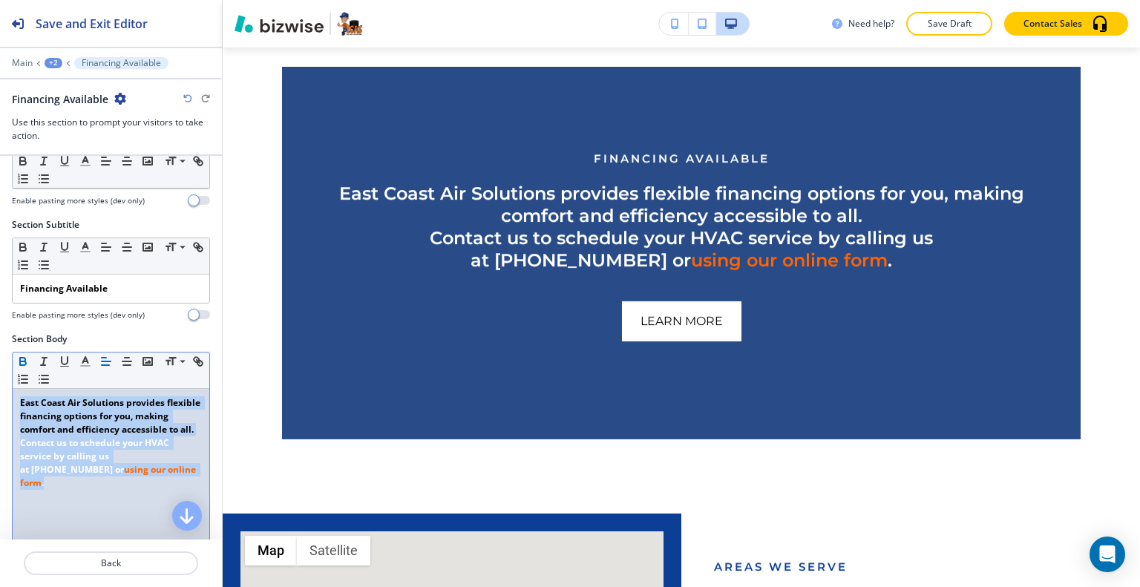
click at [19, 360] on icon "button" at bounding box center [22, 361] width 13 height 13
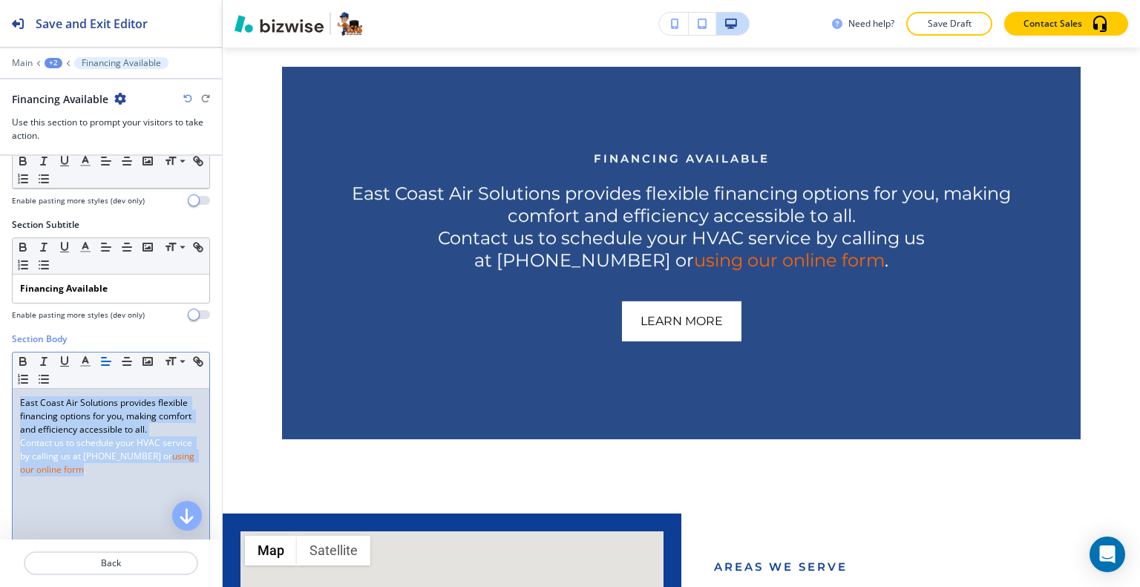
scroll to position [0, 0]
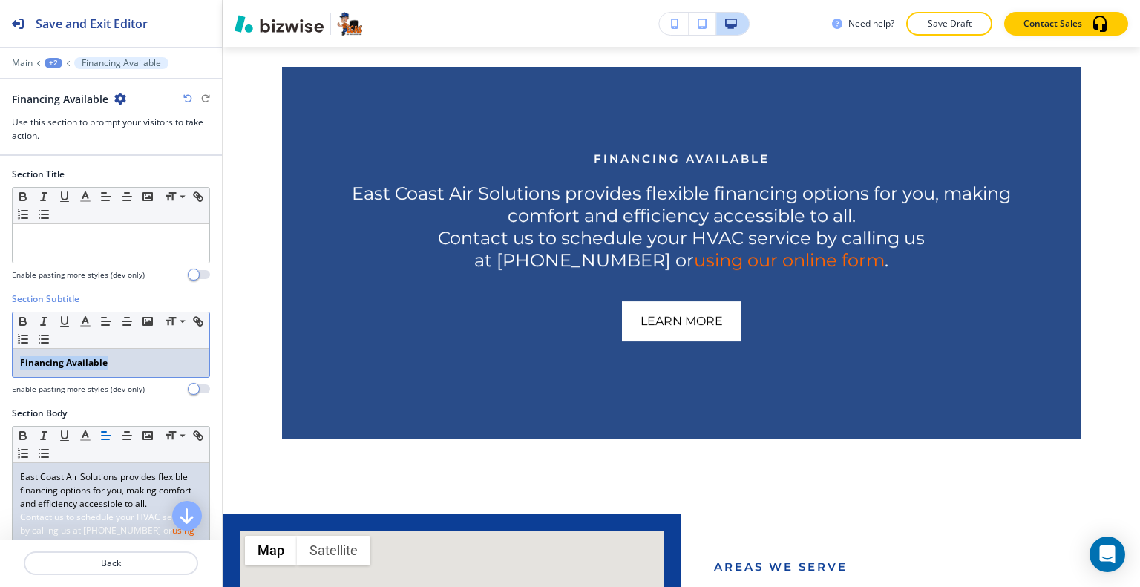
drag, startPoint x: 114, startPoint y: 365, endPoint x: 16, endPoint y: 362, distance: 98.0
click at [1, 361] on div "Section Subtitle Small Normal Large Huge Financing Available Enable pasting mor…" at bounding box center [111, 349] width 222 height 114
copy strong "Financing Available"
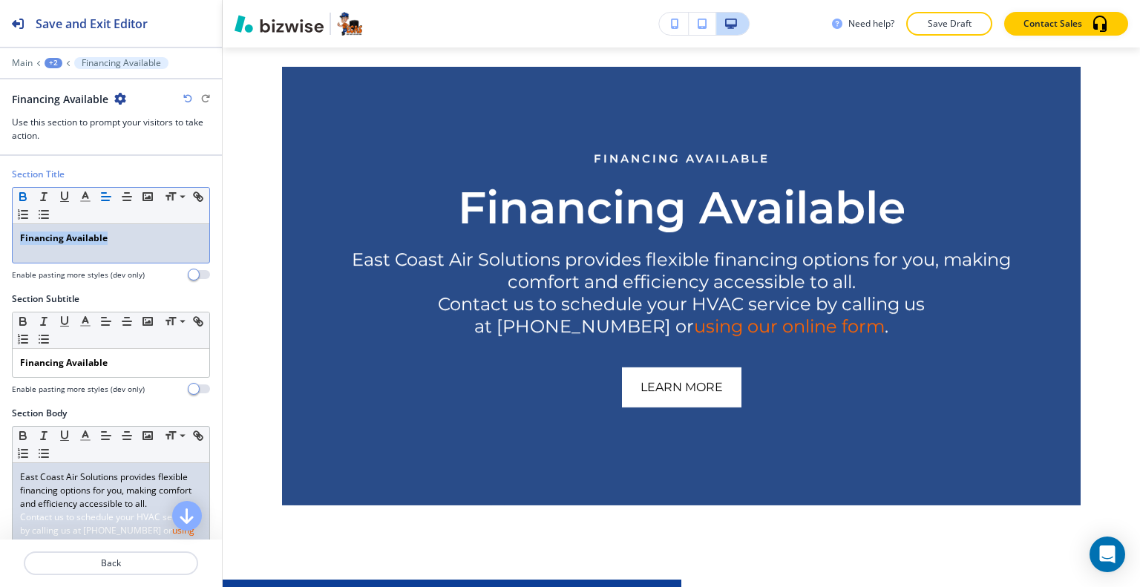
click at [0, 240] on div "Section Title Small Normal Large Huge Financing Available Enable pasting more s…" at bounding box center [111, 230] width 222 height 125
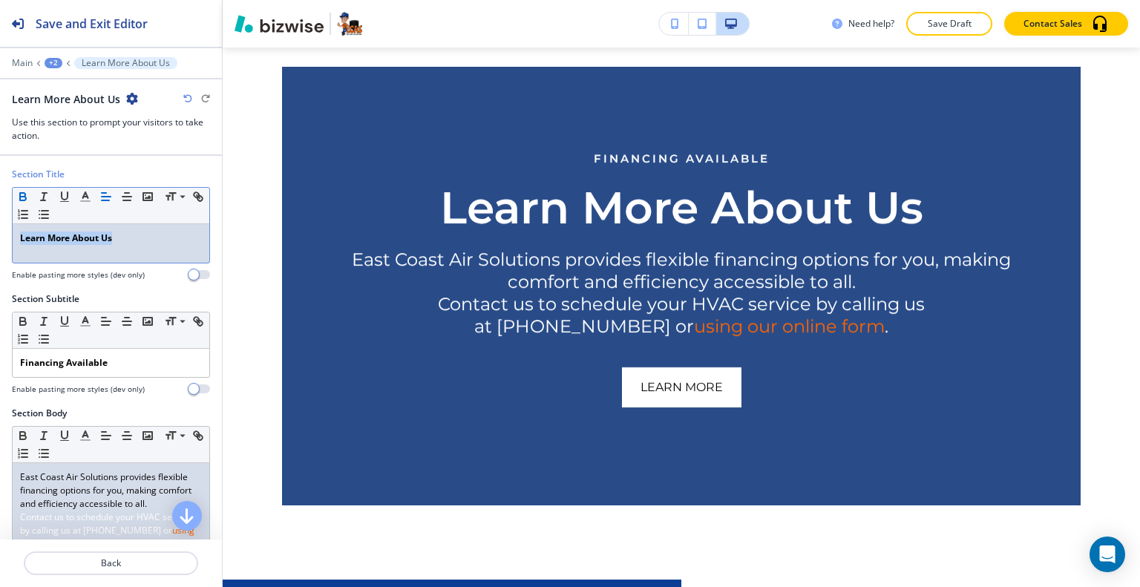
drag, startPoint x: 134, startPoint y: 240, endPoint x: 4, endPoint y: 231, distance: 130.2
click at [0, 237] on div "Section Title Small Normal Large Huge Learn More About Us Enable pasting more s…" at bounding box center [111, 230] width 222 height 125
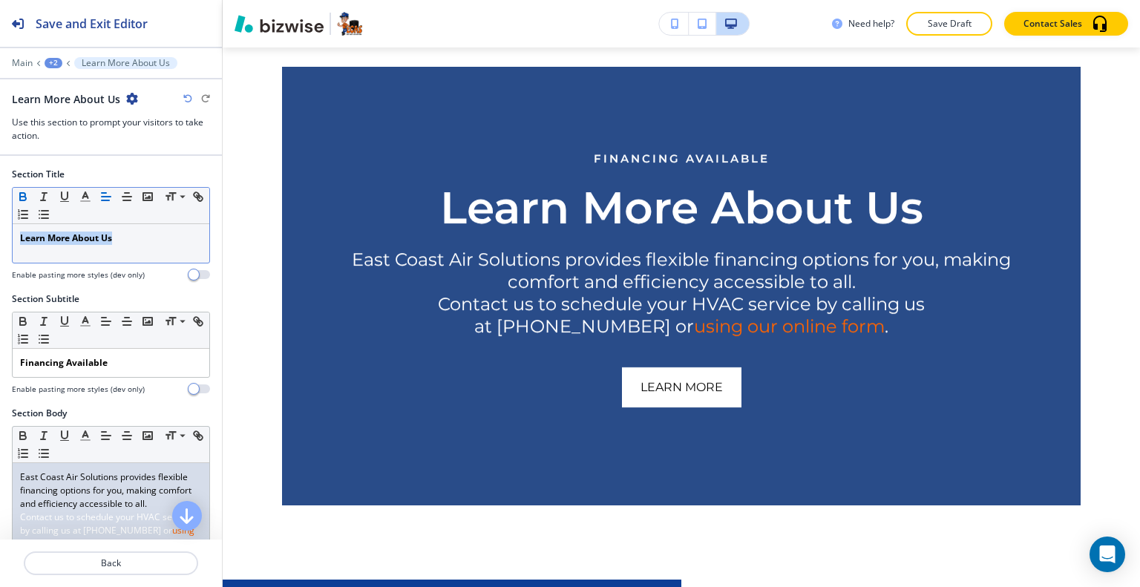
click at [22, 197] on icon "button" at bounding box center [23, 199] width 6 height 4
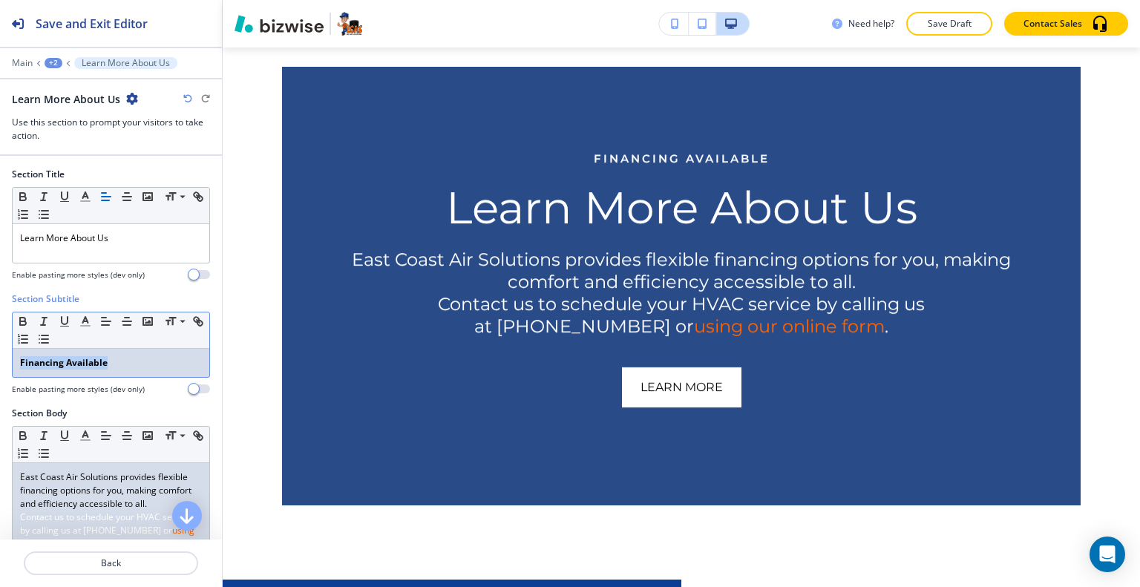
drag, startPoint x: 130, startPoint y: 352, endPoint x: 1, endPoint y: 346, distance: 129.2
click at [0, 350] on div "Section Subtitle Small Normal Large Huge Financing Available Enable pasting mor…" at bounding box center [111, 349] width 222 height 114
click at [22, 315] on icon "button" at bounding box center [22, 321] width 13 height 13
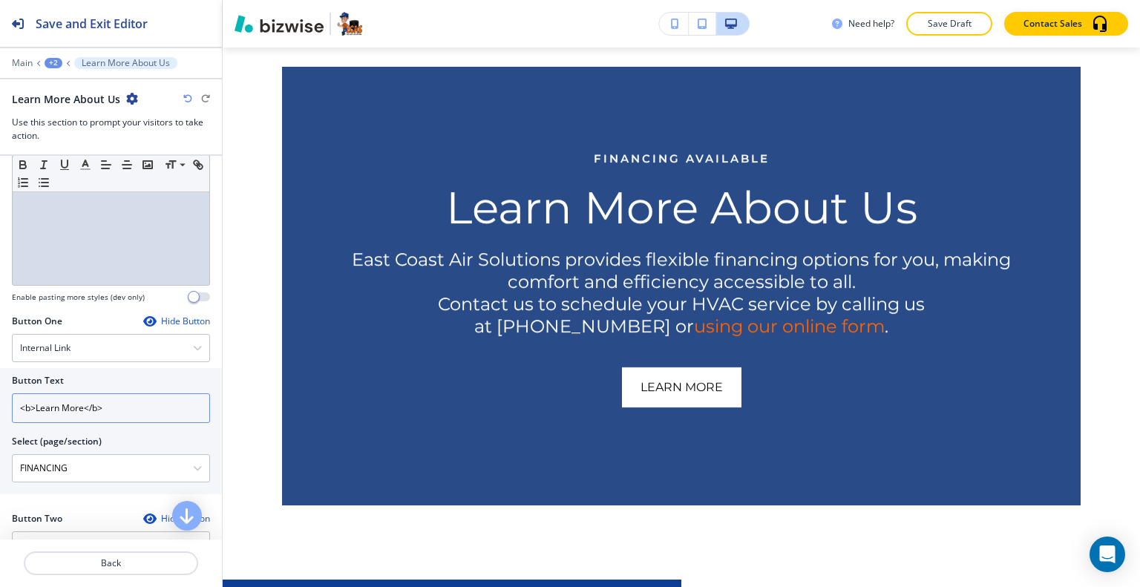
click at [142, 404] on input "<b>Learn More</b>" at bounding box center [111, 408] width 198 height 30
drag, startPoint x: 148, startPoint y: 406, endPoint x: 13, endPoint y: 398, distance: 136.0
click at [13, 398] on input "<b>Learn More</b>" at bounding box center [111, 408] width 198 height 30
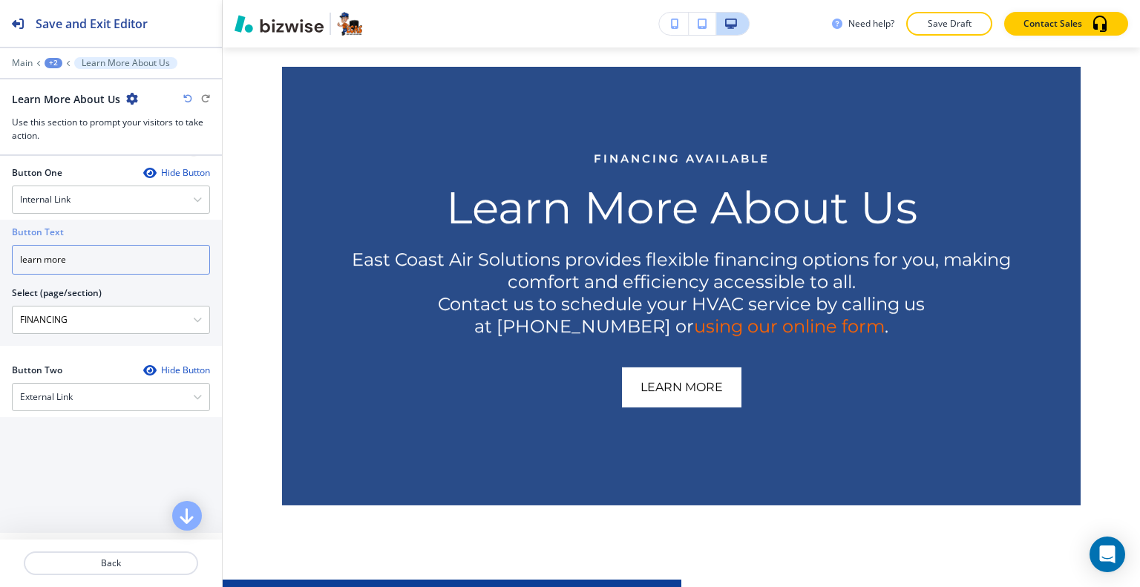
scroll to position [594, 0]
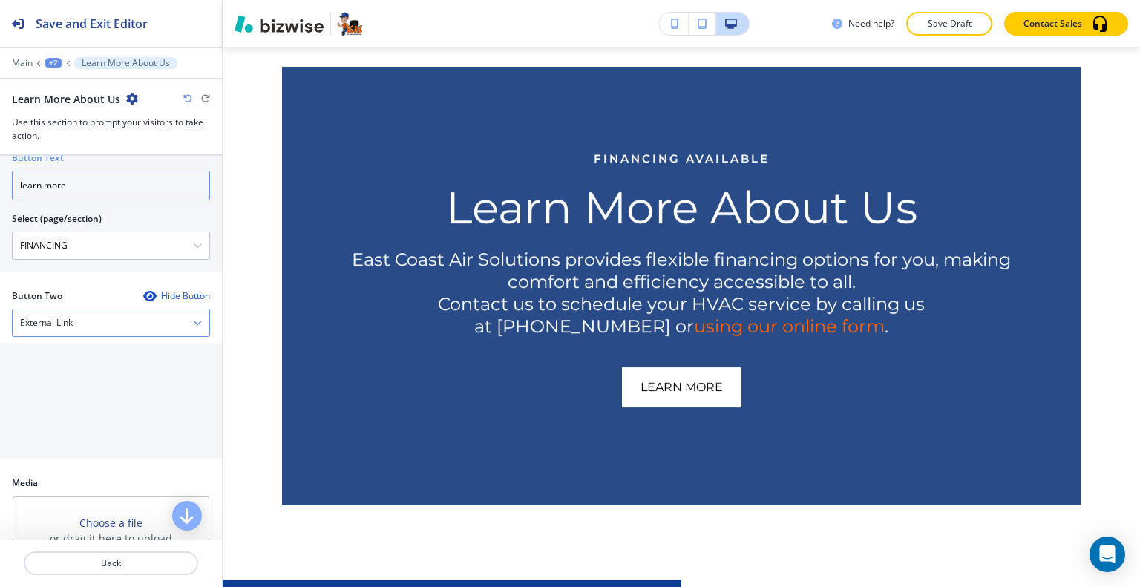
type input "learn more"
click at [103, 323] on div "External Link" at bounding box center [111, 322] width 197 height 27
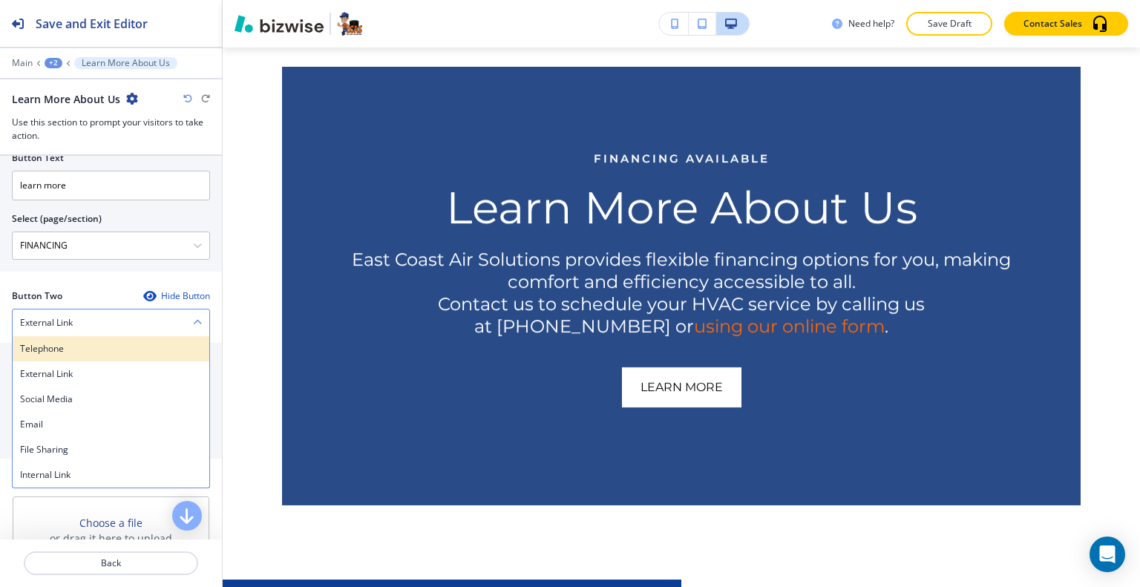
click at [102, 342] on h4 "Telephone" at bounding box center [111, 348] width 182 height 13
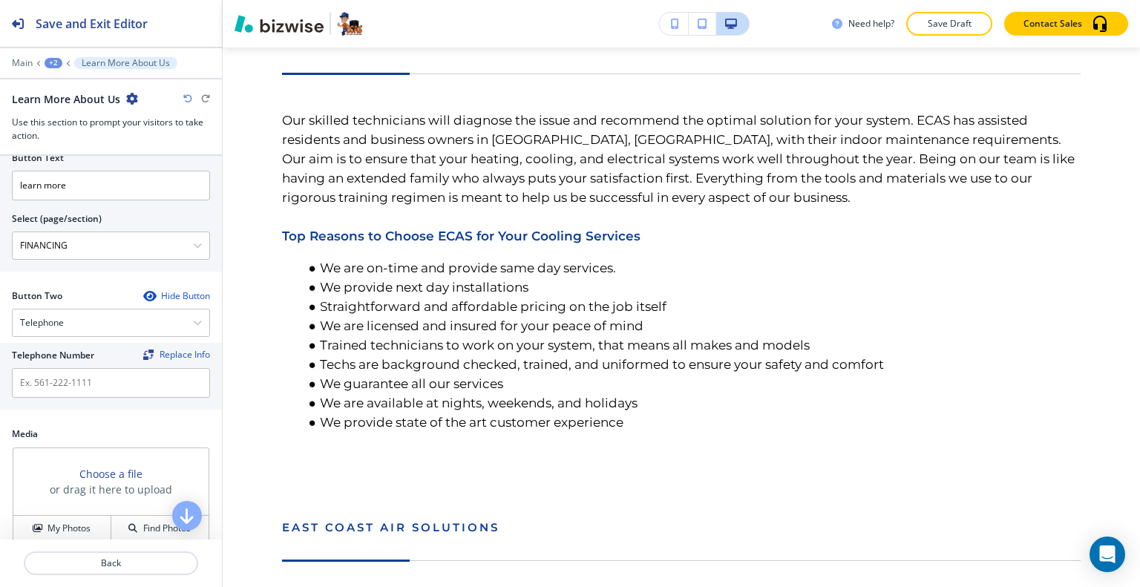
scroll to position [0, 0]
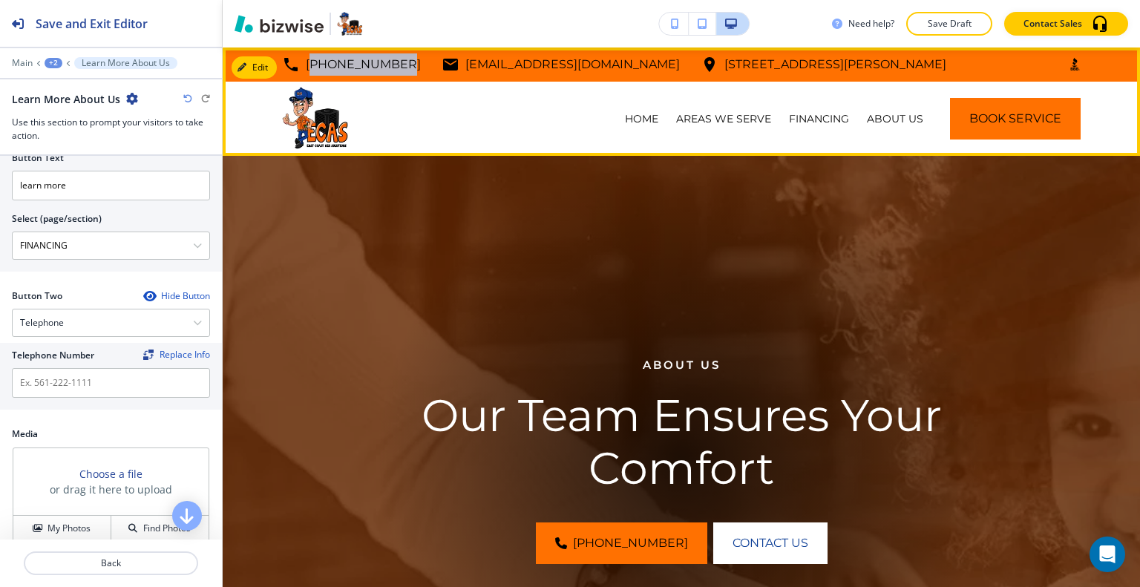
drag, startPoint x: 389, startPoint y: 56, endPoint x: 296, endPoint y: 59, distance: 92.8
click at [296, 59] on div "772-272-3227 info@ecasfl.com 2190 Reserve Park Trce unit 1, Port St. Lucie, FL …" at bounding box center [614, 64] width 664 height 22
copy p "[PHONE_NUMBER]"
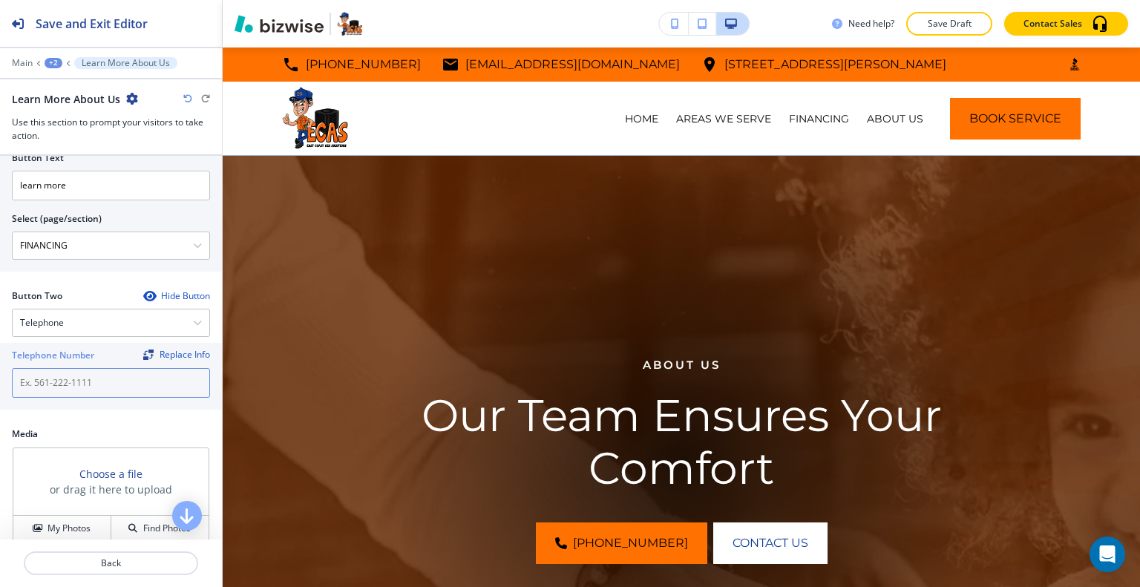
paste input "[PHONE_NUMBER]"
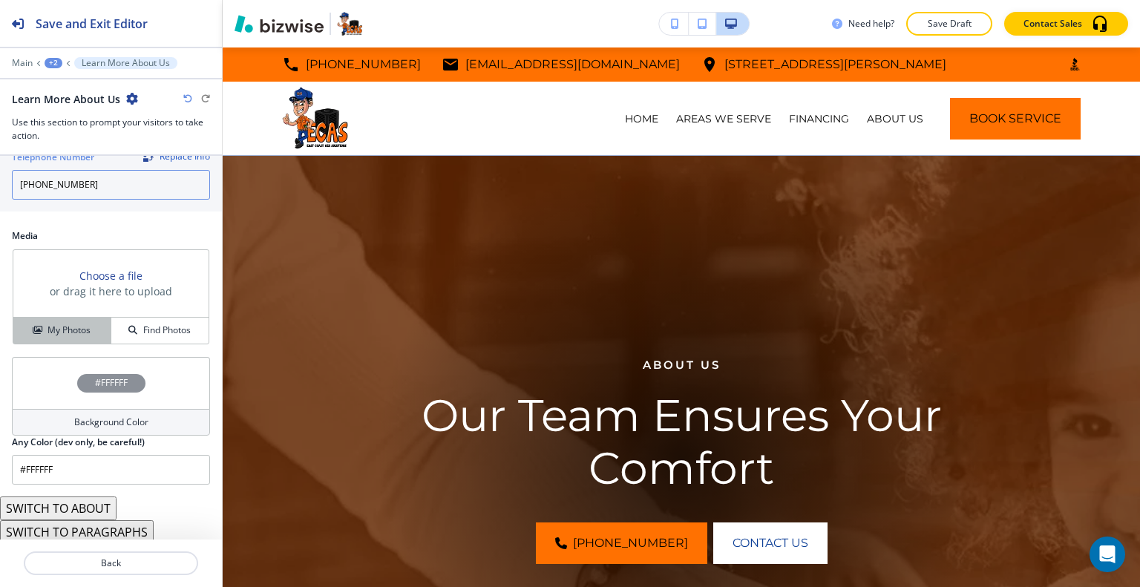
type input "[PHONE_NUMBER]"
click at [47, 334] on button "My Photos" at bounding box center [62, 331] width 98 height 26
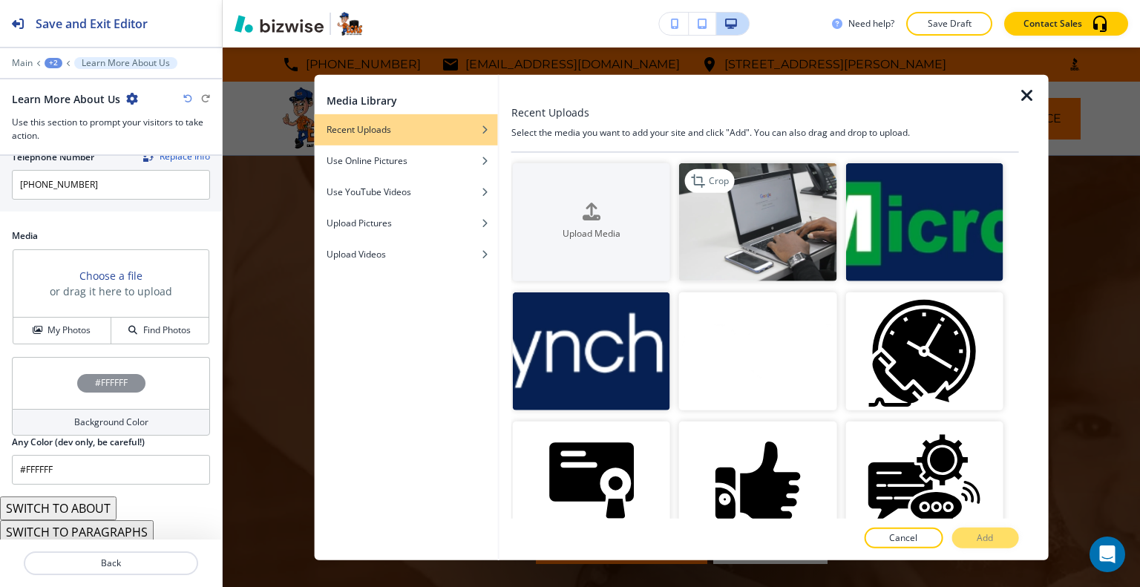
click at [796, 250] on img "button" at bounding box center [757, 221] width 157 height 118
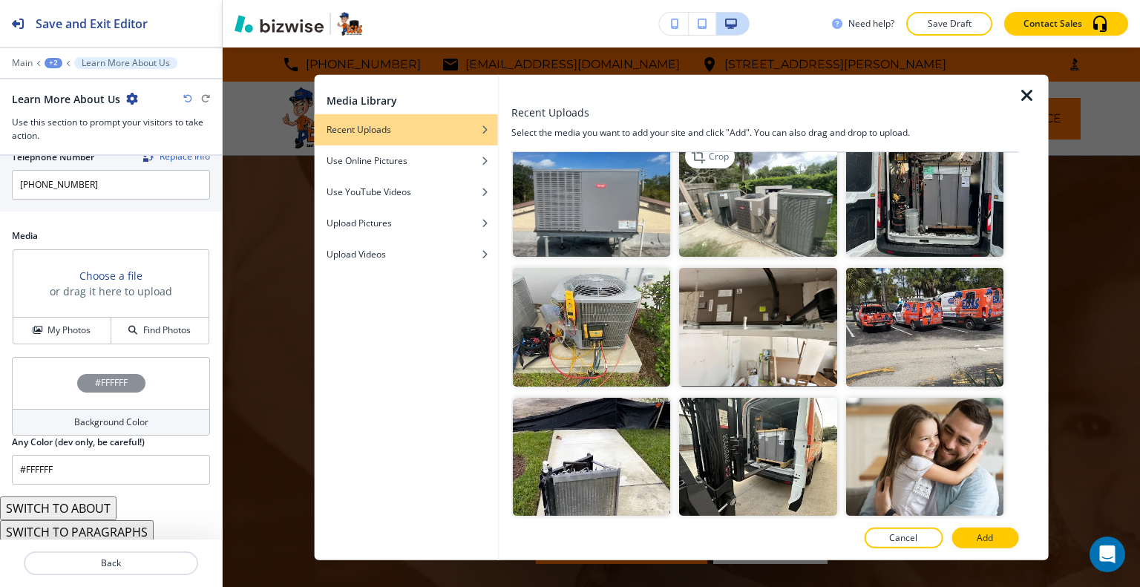
scroll to position [1261, 0]
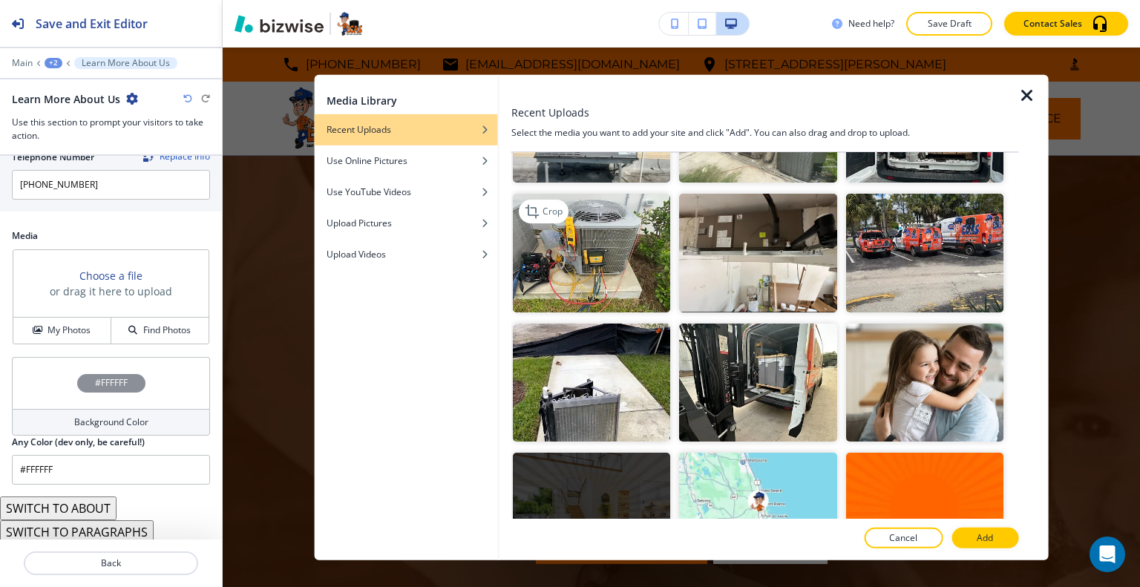
click at [624, 243] on img "button" at bounding box center [591, 253] width 157 height 118
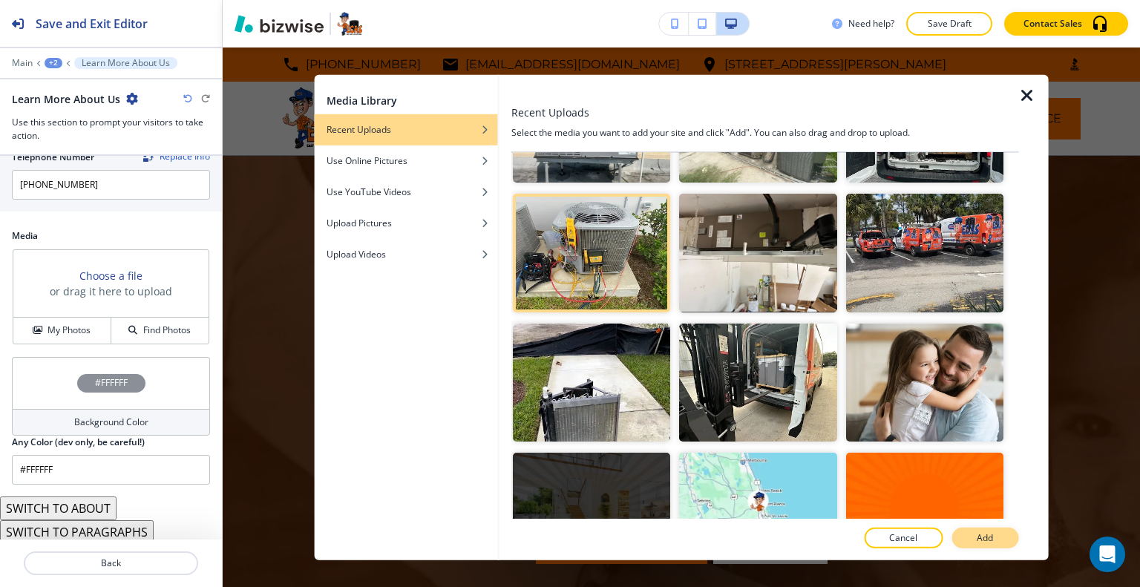
click at [997, 542] on button "Add" at bounding box center [984, 537] width 67 height 21
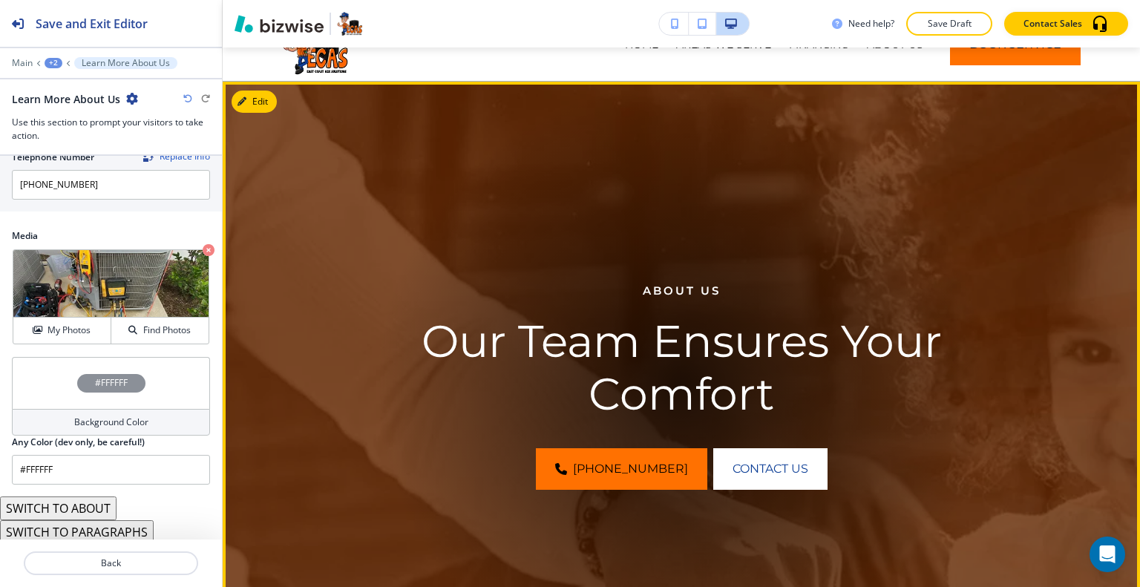
scroll to position [0, 0]
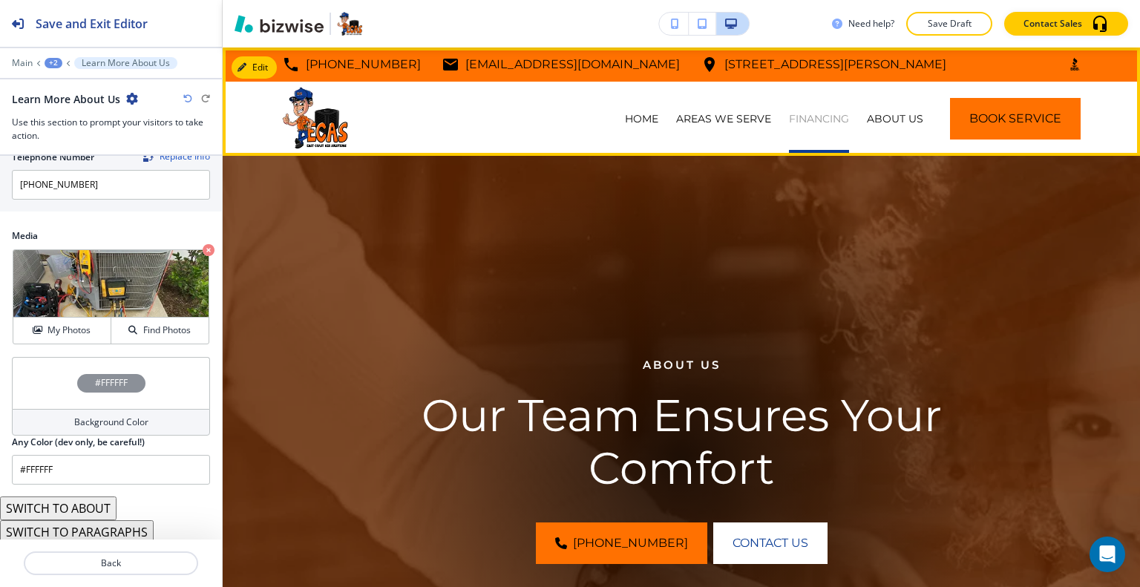
click at [794, 116] on p "FINANCING" at bounding box center [819, 118] width 60 height 15
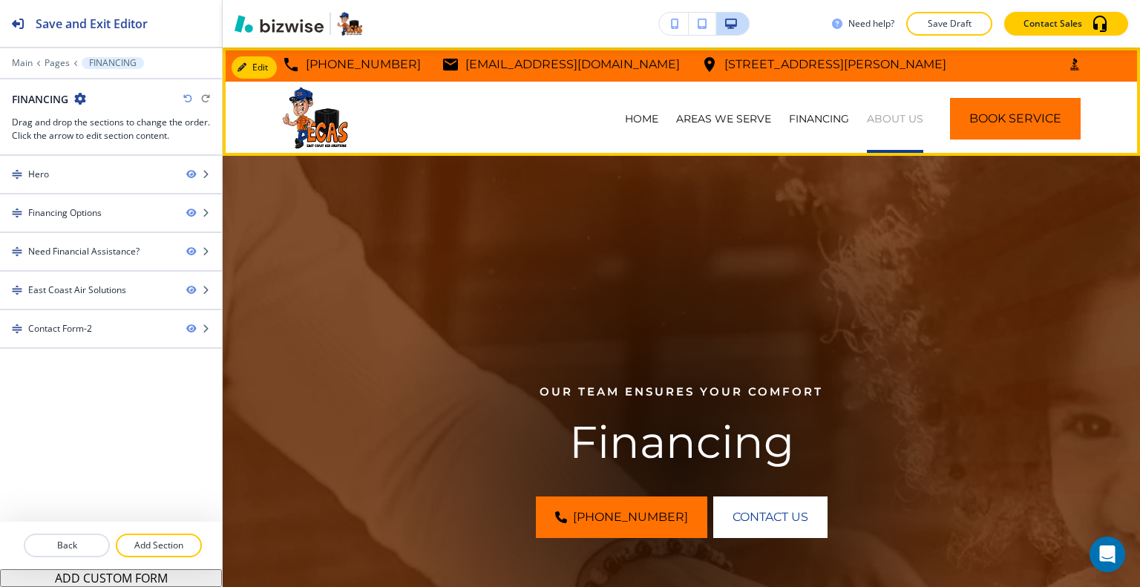
click at [884, 111] on p "ABOUT US" at bounding box center [895, 118] width 56 height 15
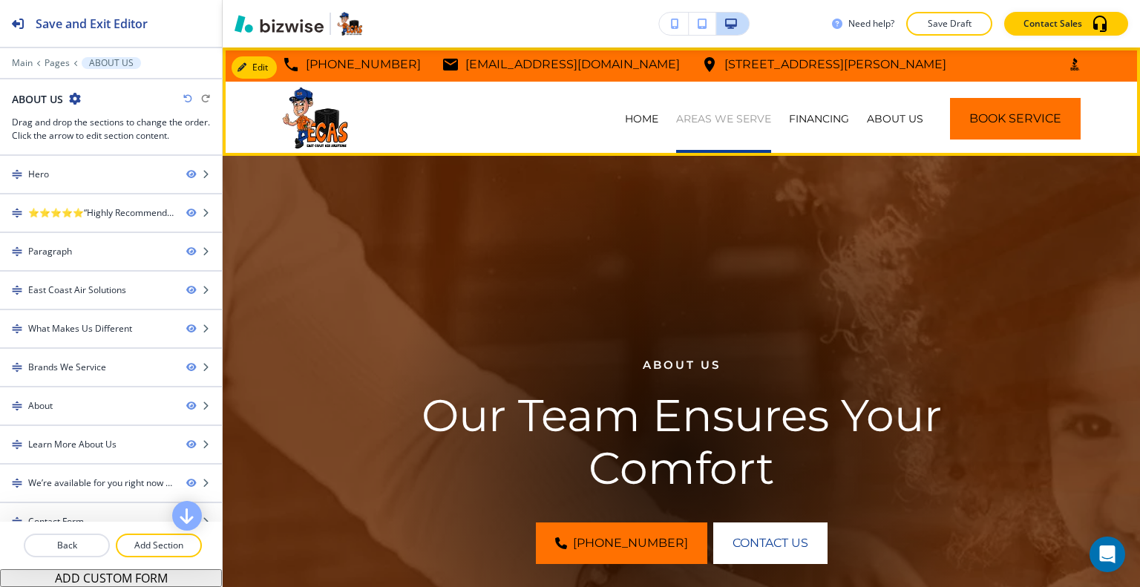
click at [704, 119] on p "AREAS WE SERVE" at bounding box center [723, 118] width 95 height 15
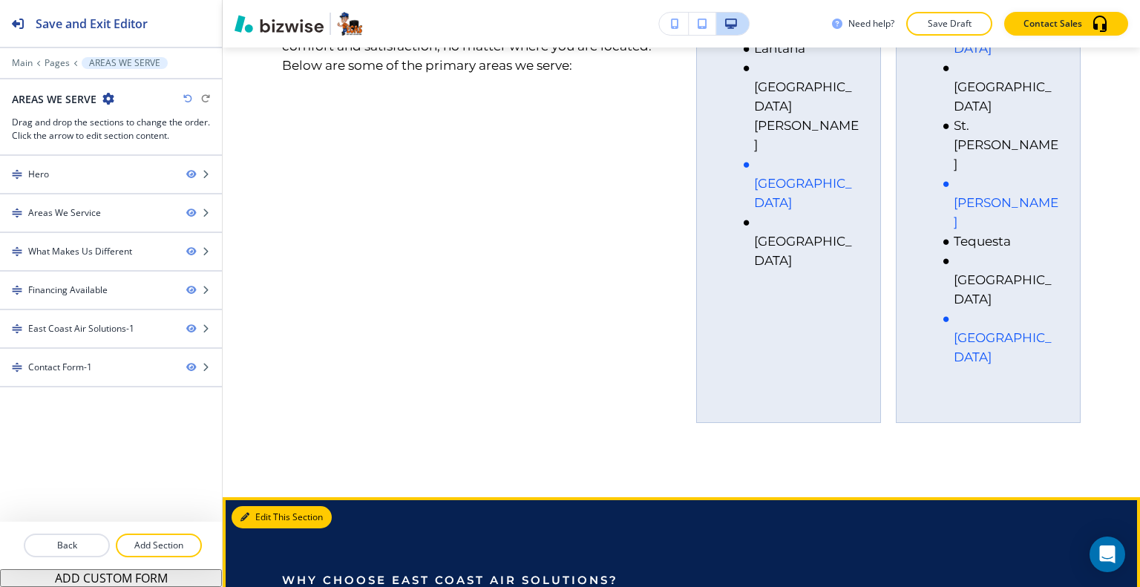
click at [270, 506] on button "Edit This Section" at bounding box center [281, 517] width 100 height 22
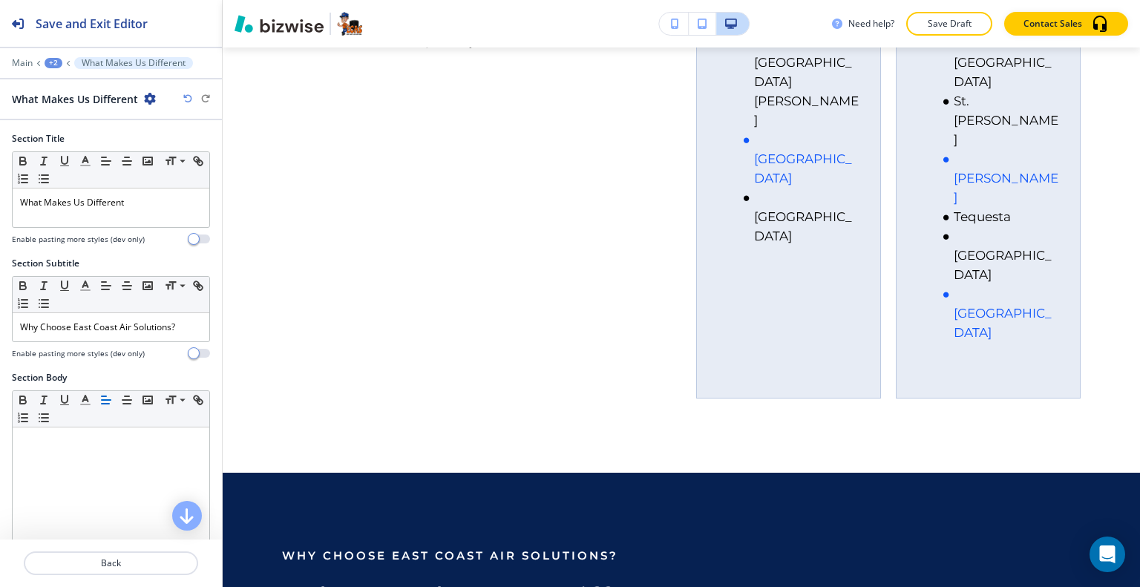
click at [149, 100] on icon "button" at bounding box center [150, 99] width 12 height 12
click at [177, 154] on p "Duplicate Section" at bounding box center [191, 149] width 76 height 13
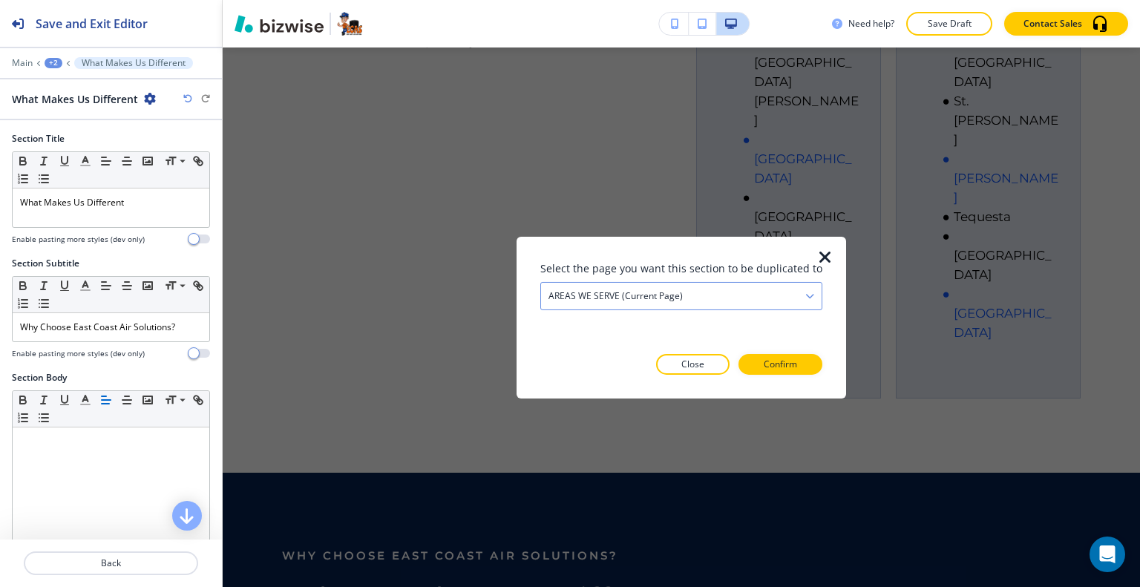
click at [662, 295] on h4 "AREAS WE SERVE (current page)" at bounding box center [615, 295] width 134 height 13
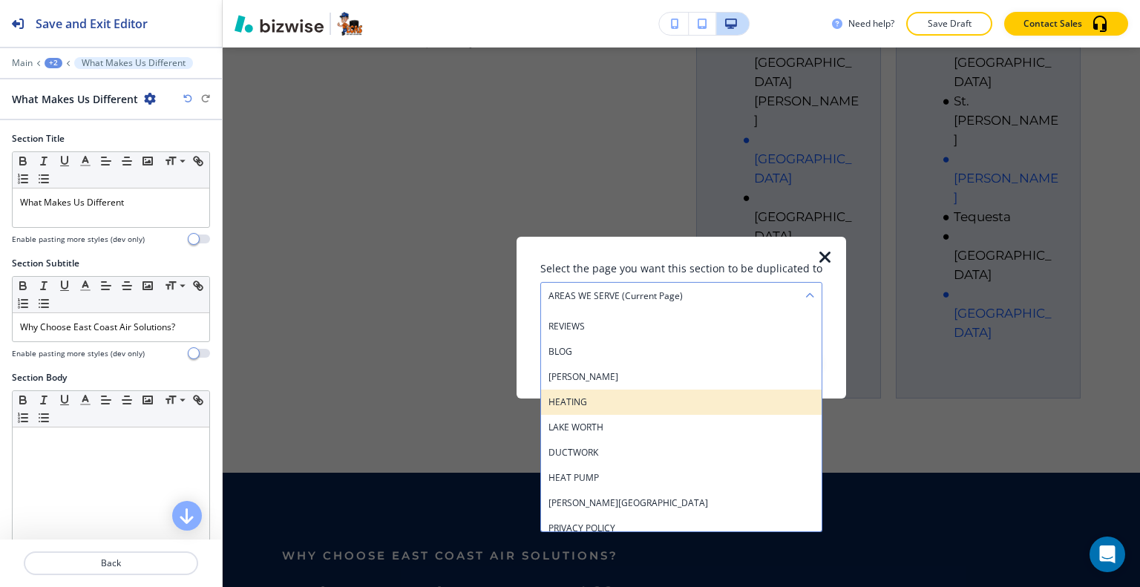
scroll to position [148, 0]
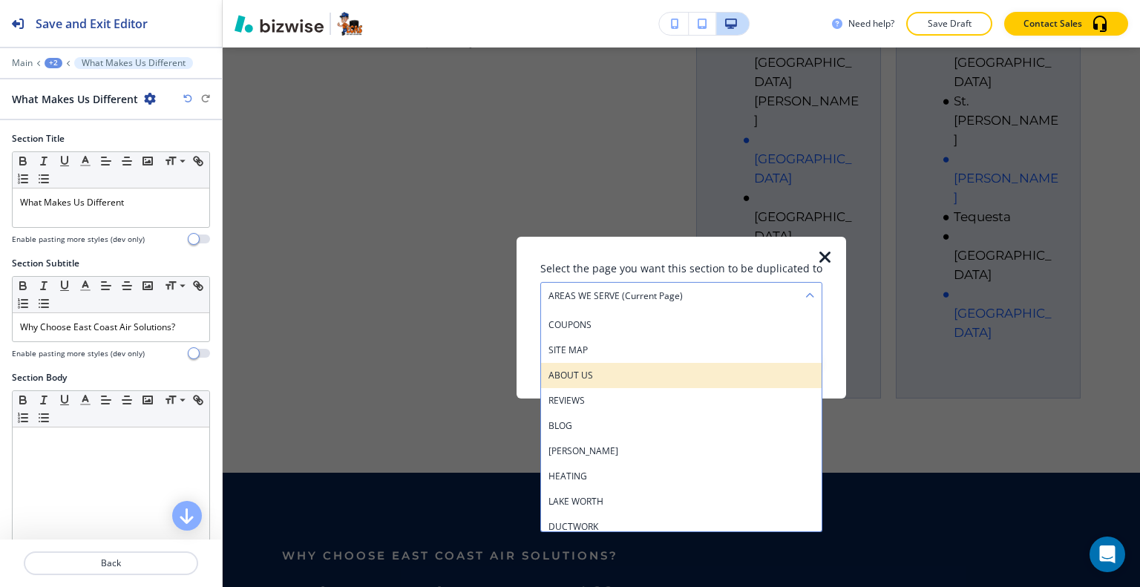
click at [614, 367] on div "ABOUT US" at bounding box center [681, 374] width 280 height 25
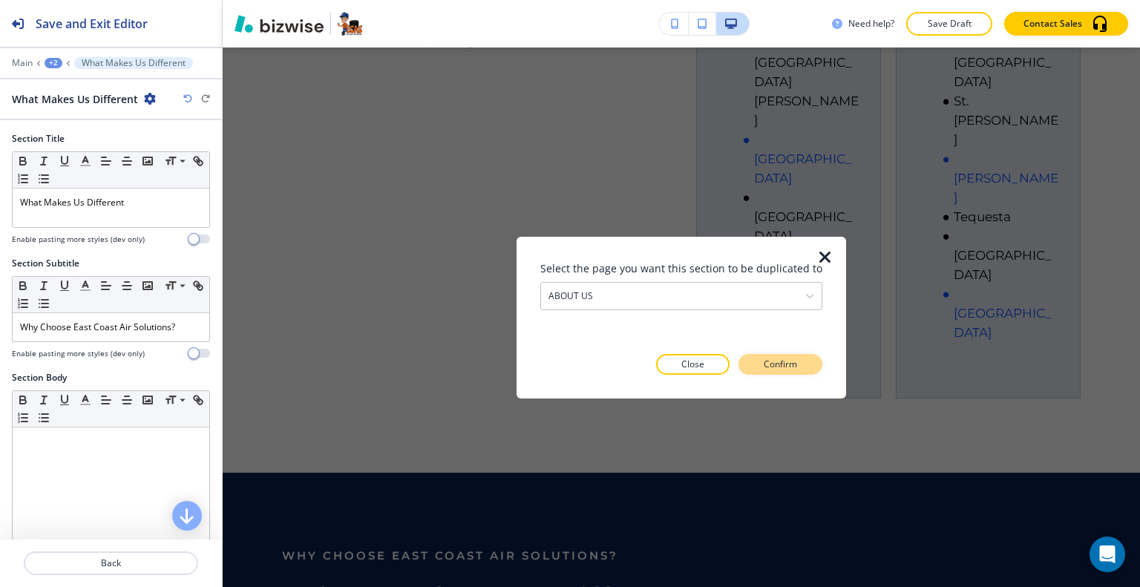
click at [775, 371] on button "Confirm" at bounding box center [780, 364] width 84 height 21
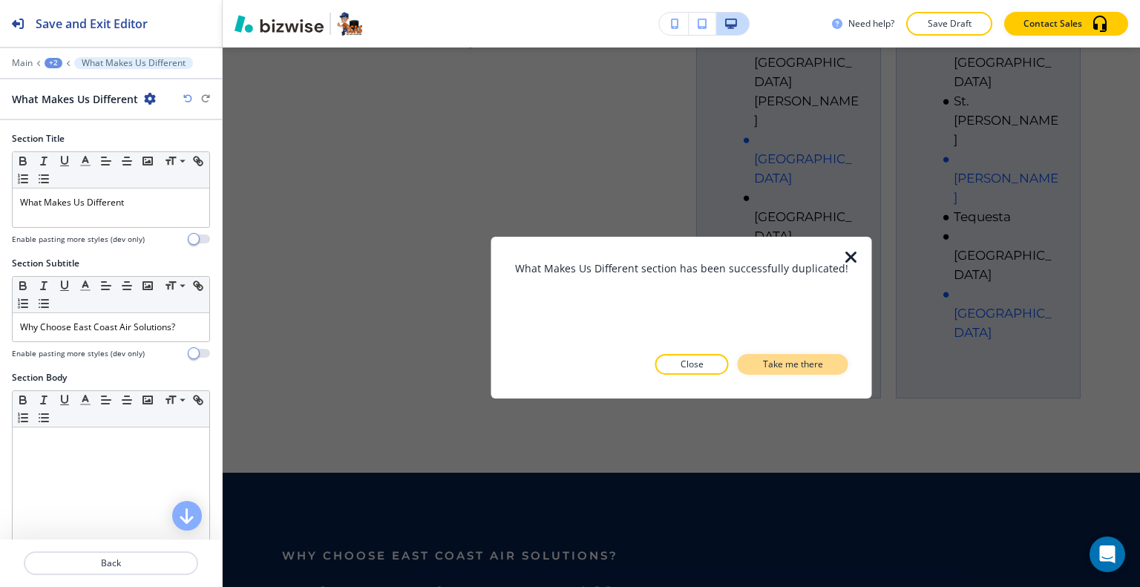
click at [779, 366] on p "Take me there" at bounding box center [793, 364] width 60 height 13
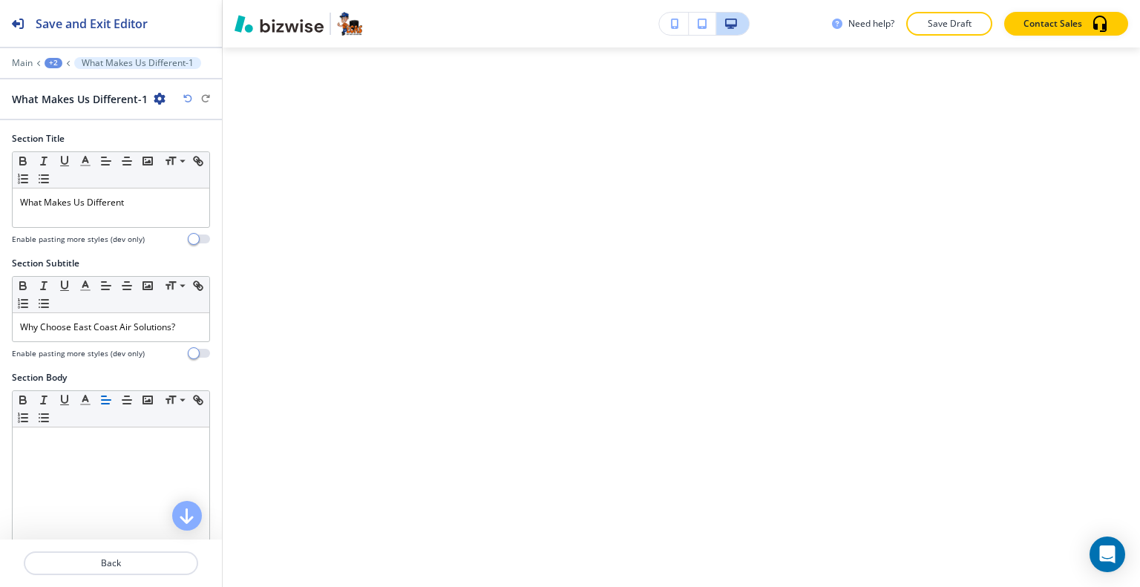
scroll to position [7106, 0]
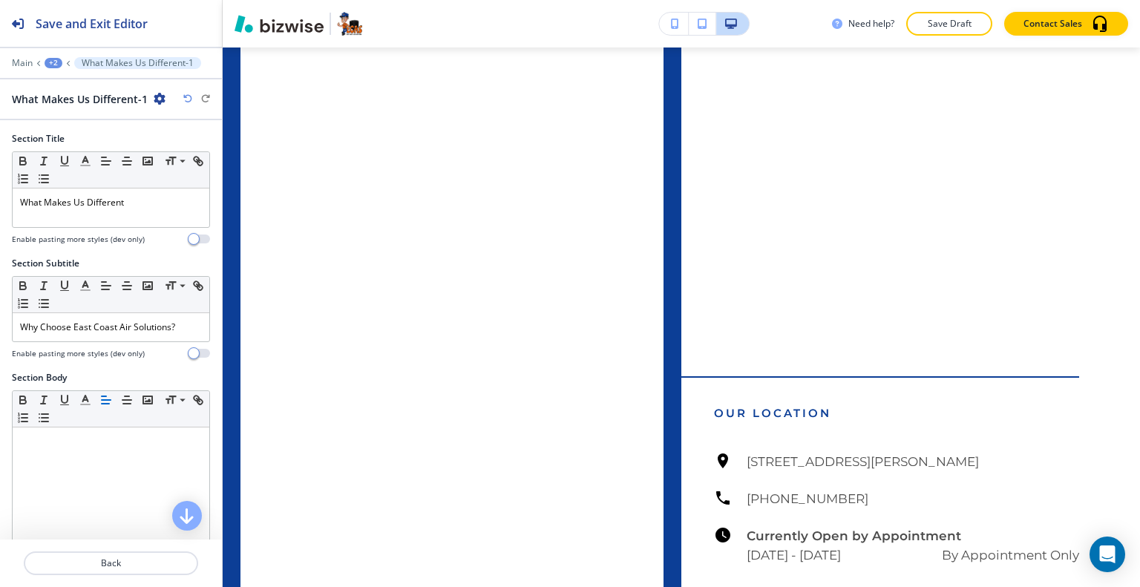
click at [59, 62] on div "+2" at bounding box center [54, 63] width 18 height 10
click at [85, 111] on p "ABOUT US" at bounding box center [92, 112] width 76 height 13
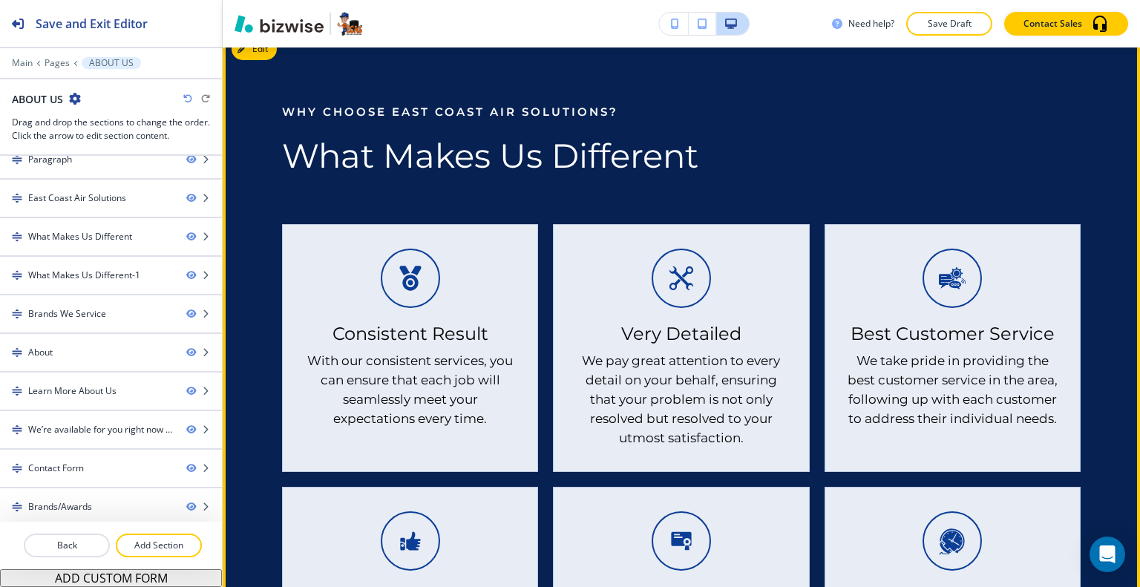
scroll to position [3001, 0]
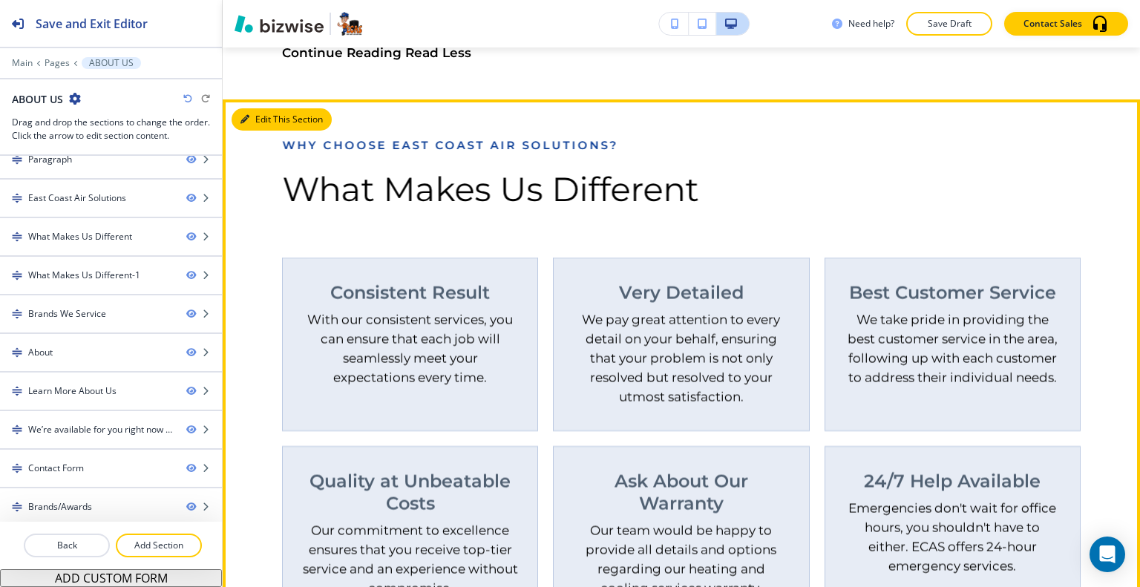
click at [273, 131] on button "Edit This Section" at bounding box center [281, 119] width 100 height 22
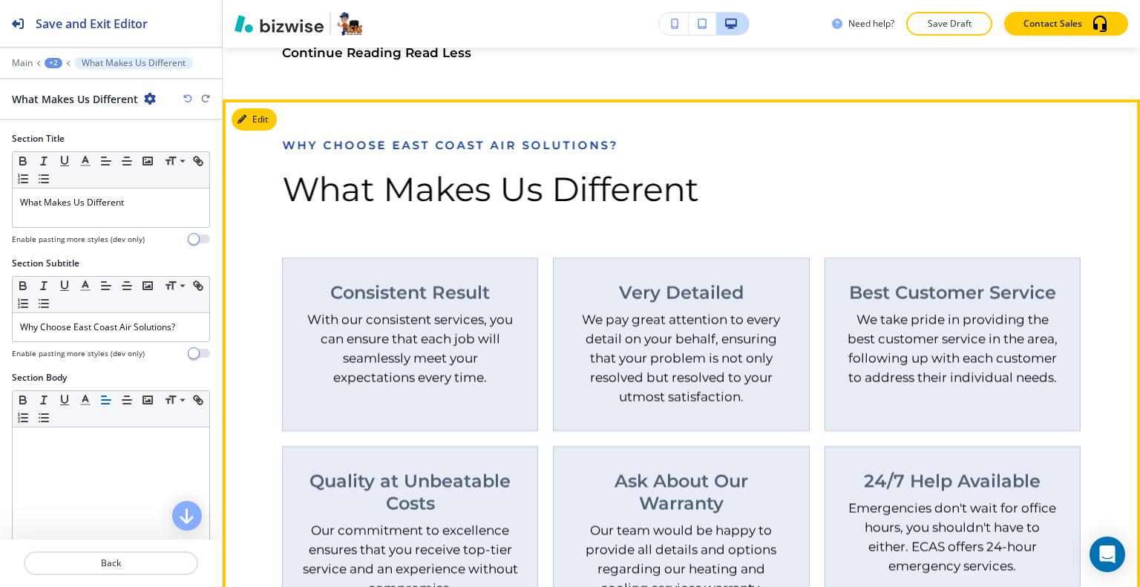
scroll to position [2181, 0]
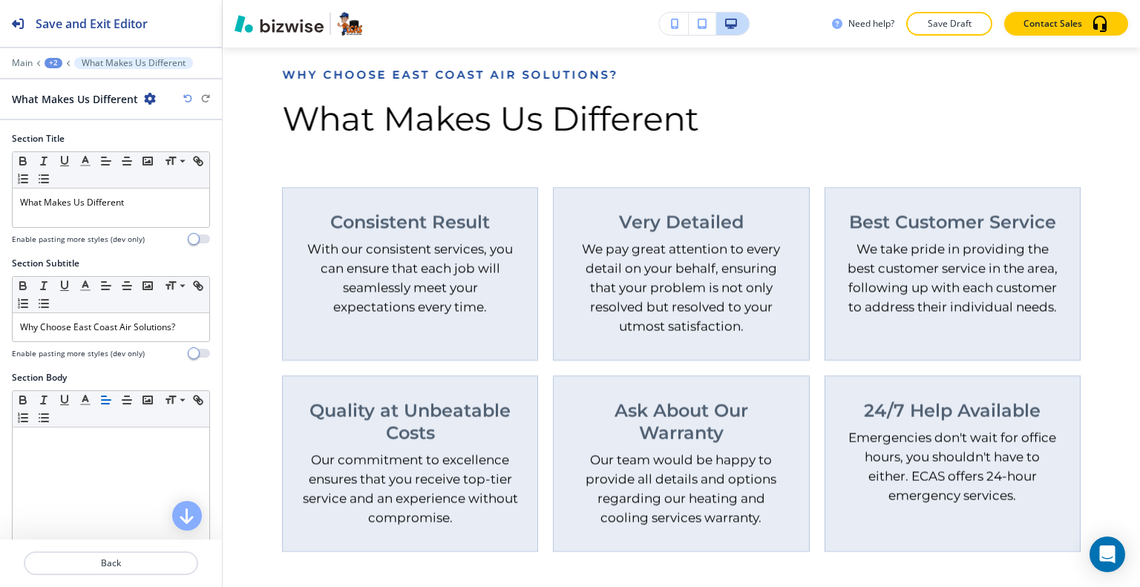
click at [152, 100] on icon "button" at bounding box center [150, 99] width 12 height 12
click at [191, 165] on button "Delete Section" at bounding box center [190, 175] width 95 height 27
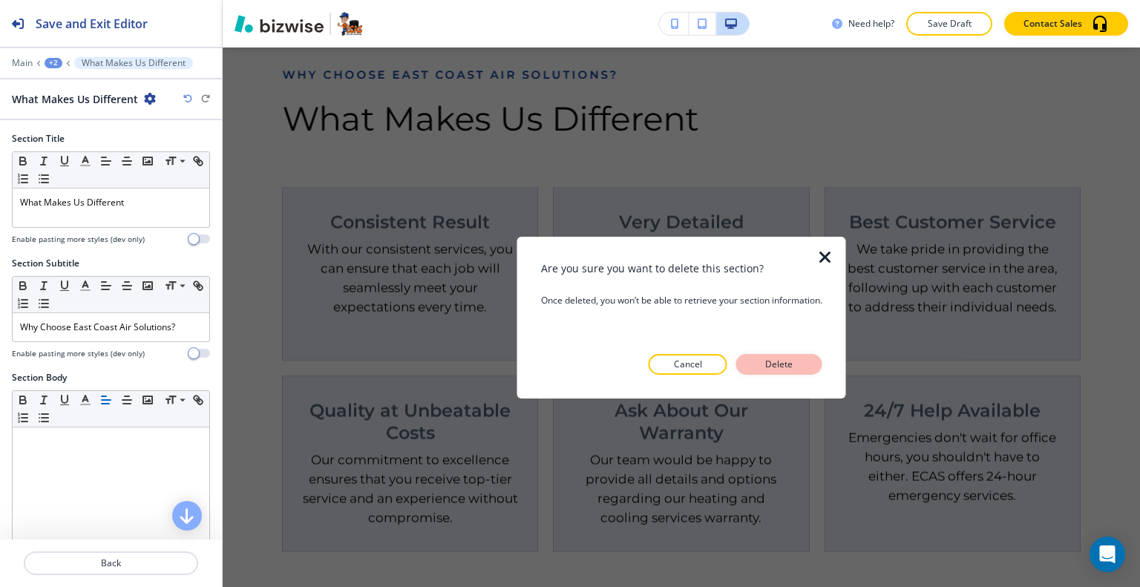
click at [786, 358] on p "Delete" at bounding box center [779, 364] width 36 height 13
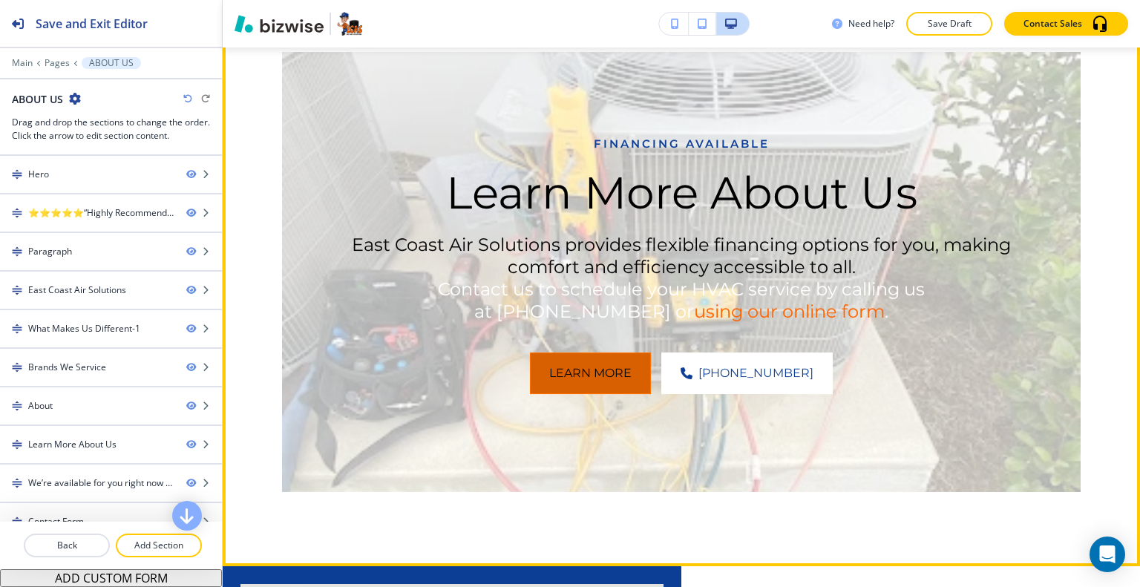
scroll to position [3665, 0]
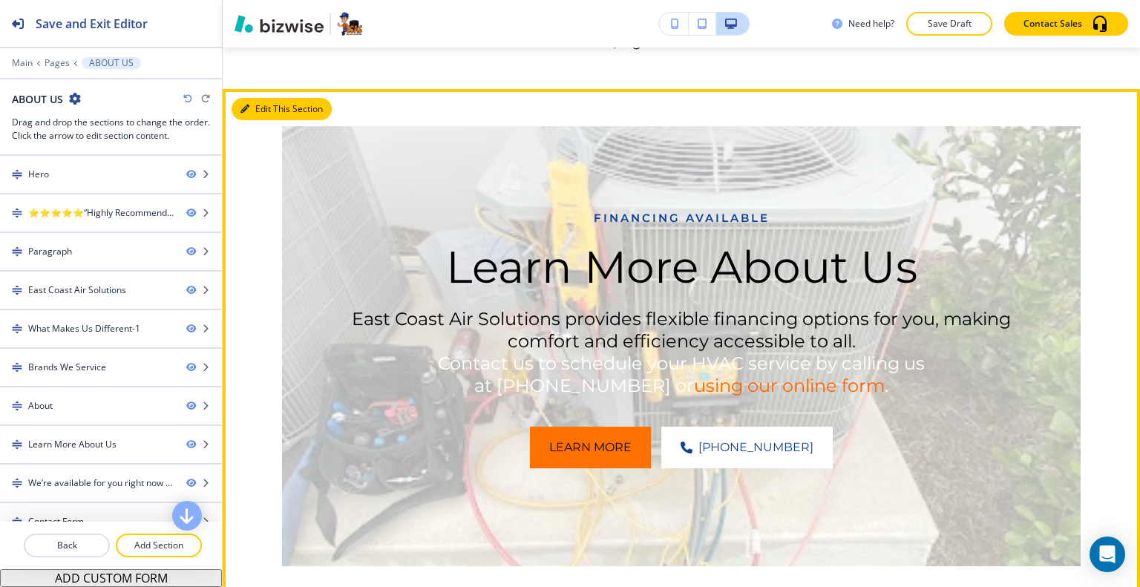
click at [263, 120] on button "Edit This Section" at bounding box center [281, 109] width 100 height 22
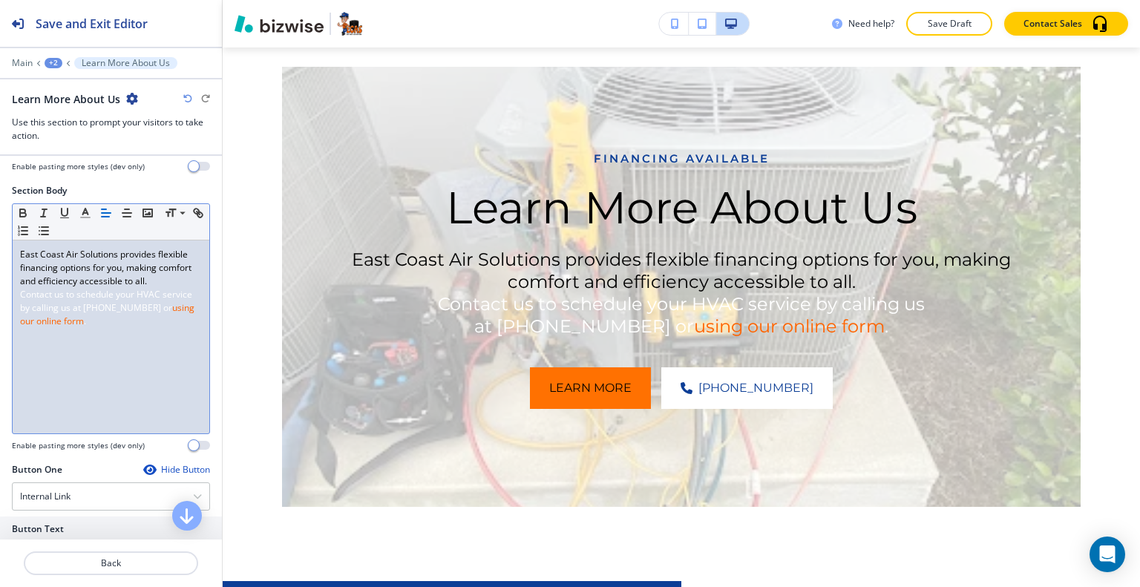
scroll to position [148, 0]
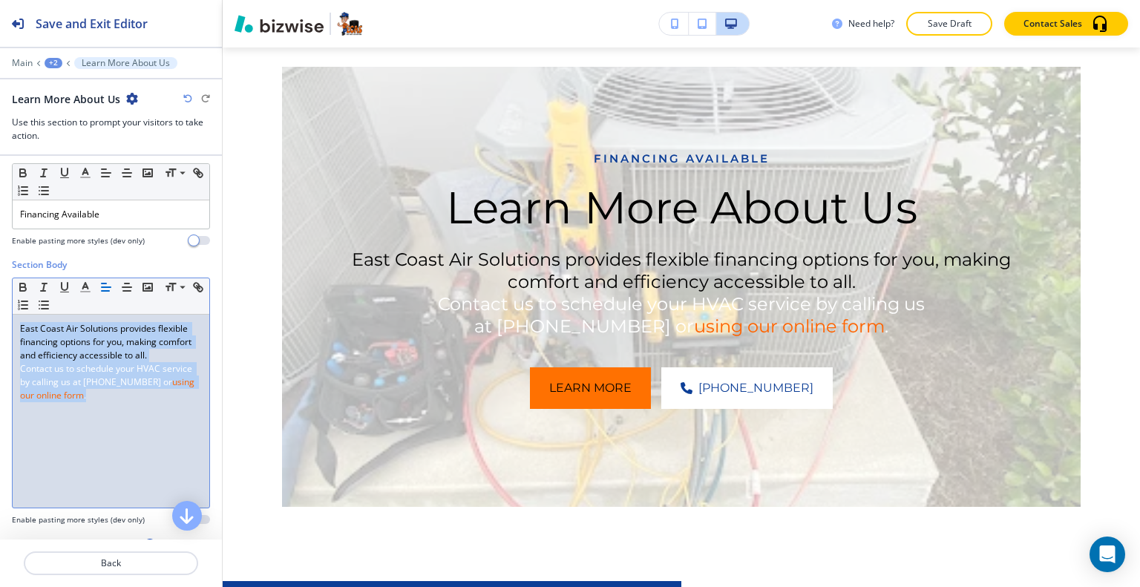
drag, startPoint x: 163, startPoint y: 420, endPoint x: 0, endPoint y: 272, distance: 220.6
click at [0, 272] on div "Section Body Small Normal Large Huge East Coast Air Solutions provides flexible…" at bounding box center [111, 397] width 222 height 279
click at [93, 429] on div "East Coast Air Solutions provides flexible financing options for you, making co…" at bounding box center [111, 411] width 197 height 193
drag, startPoint x: 53, startPoint y: 395, endPoint x: 0, endPoint y: 311, distance: 99.4
click at [0, 311] on div "Section Body Small Normal Large Huge East Coast Air Solutions provides flexible…" at bounding box center [111, 397] width 222 height 279
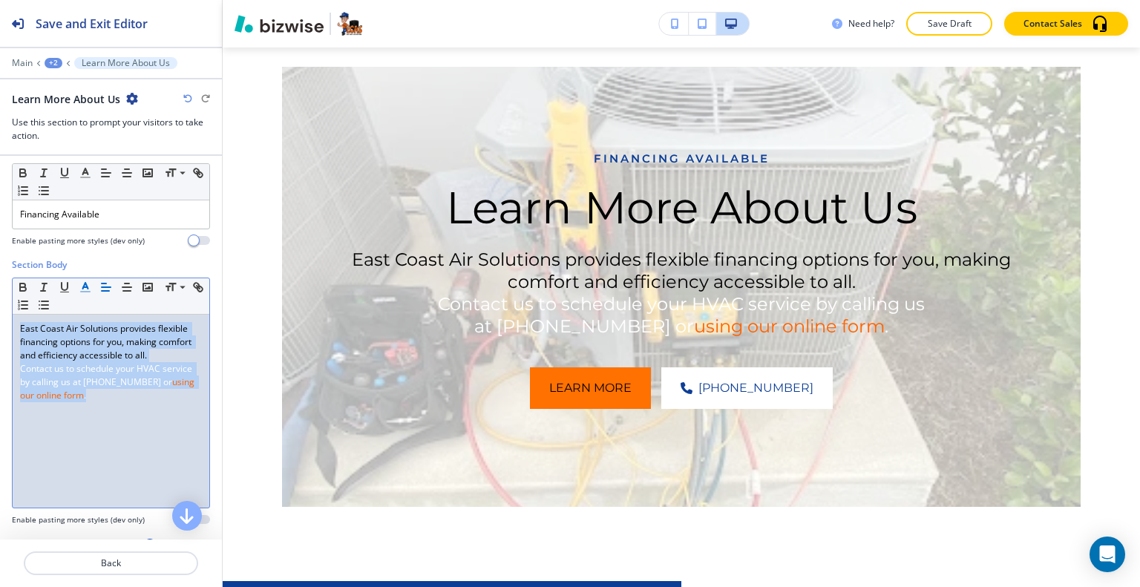
click at [83, 286] on icon "button" at bounding box center [85, 286] width 13 height 13
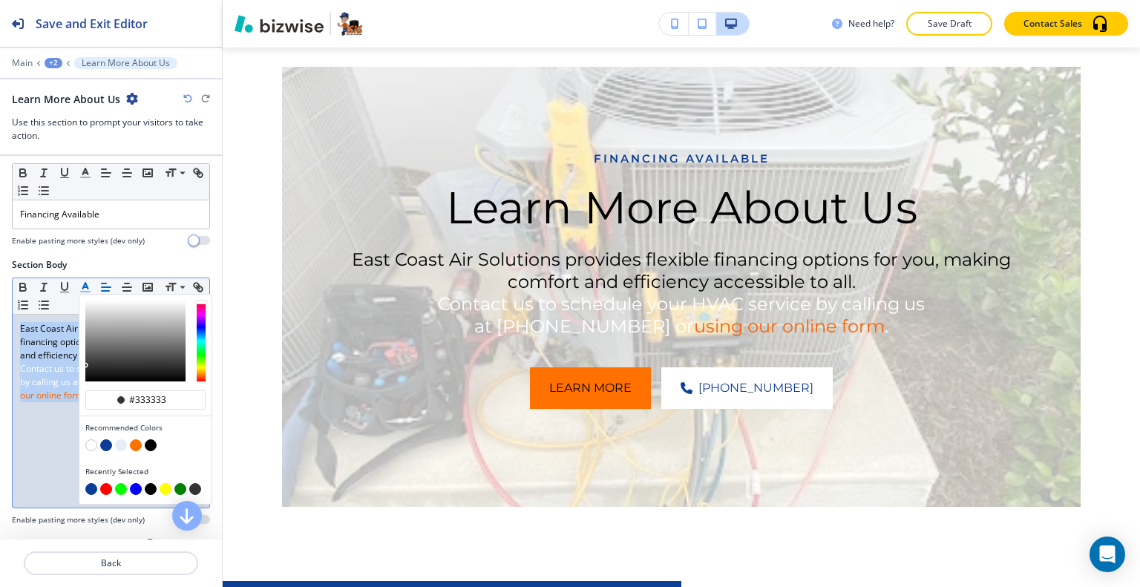
click at [151, 440] on button "button" at bounding box center [151, 445] width 12 height 12
type input "#000000"
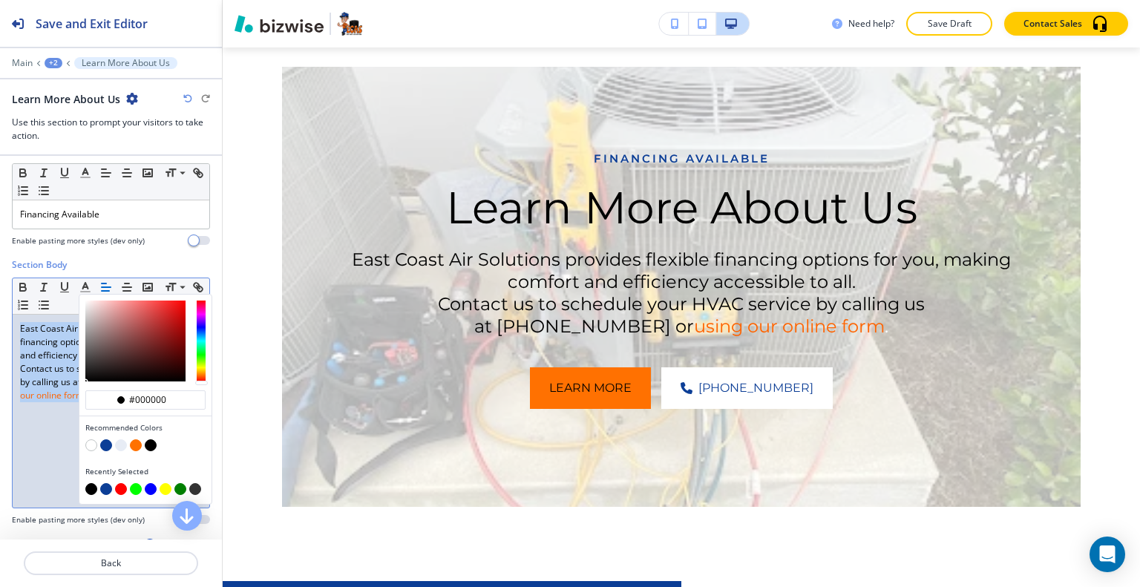
click at [34, 453] on div "East Coast Air Solutions provides flexible financing options for you, making co…" at bounding box center [111, 411] width 197 height 193
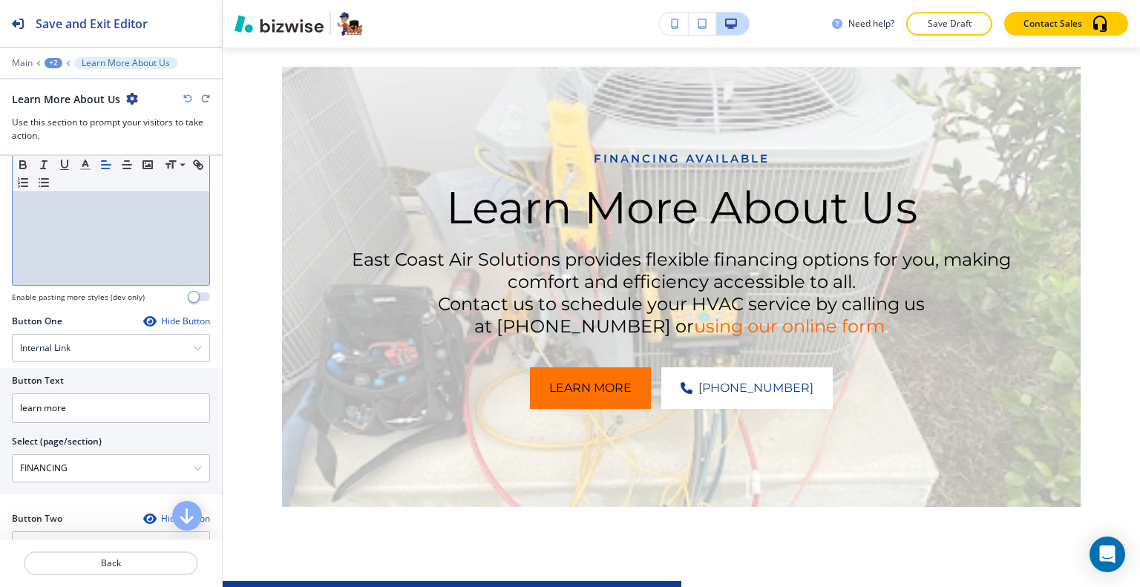
scroll to position [792, 0]
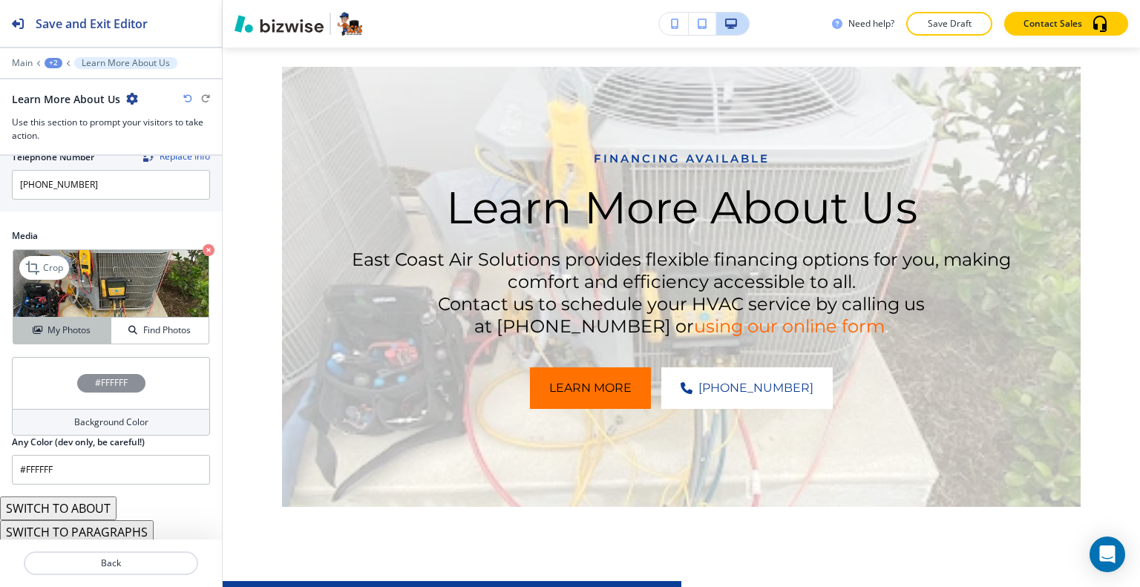
click at [65, 332] on h4 "My Photos" at bounding box center [68, 329] width 43 height 13
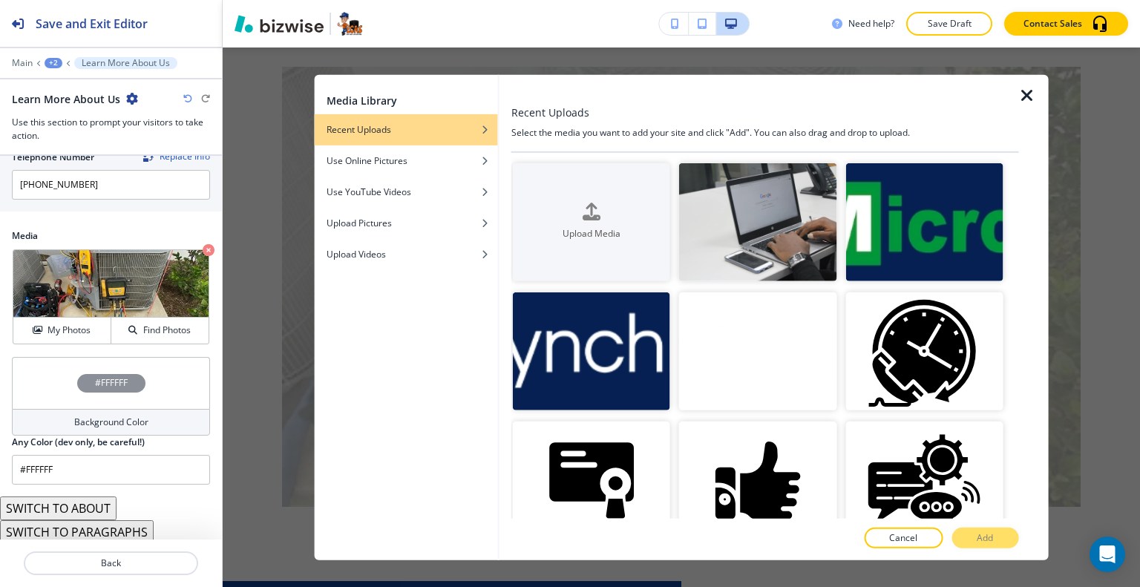
click at [44, 382] on div "#FFFFFF" at bounding box center [111, 383] width 198 height 52
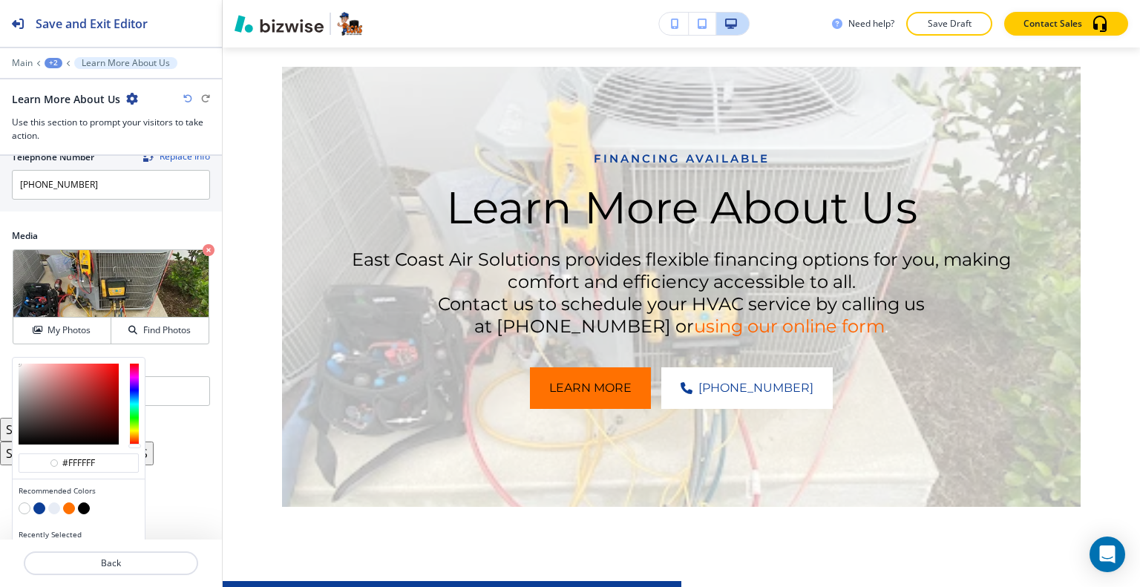
click at [39, 502] on button "button" at bounding box center [39, 508] width 12 height 12
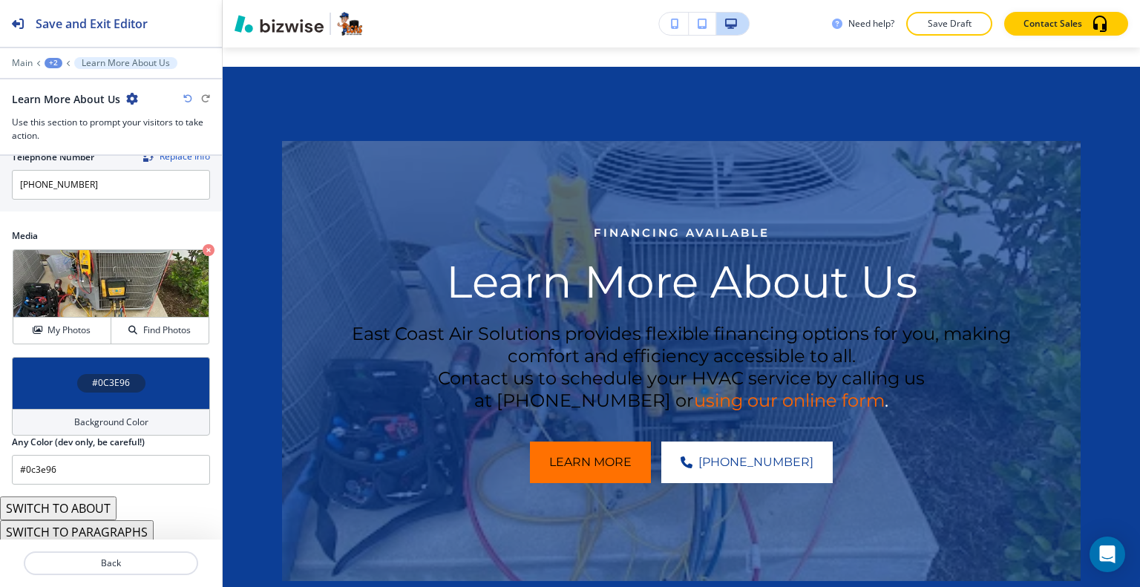
scroll to position [3761, 0]
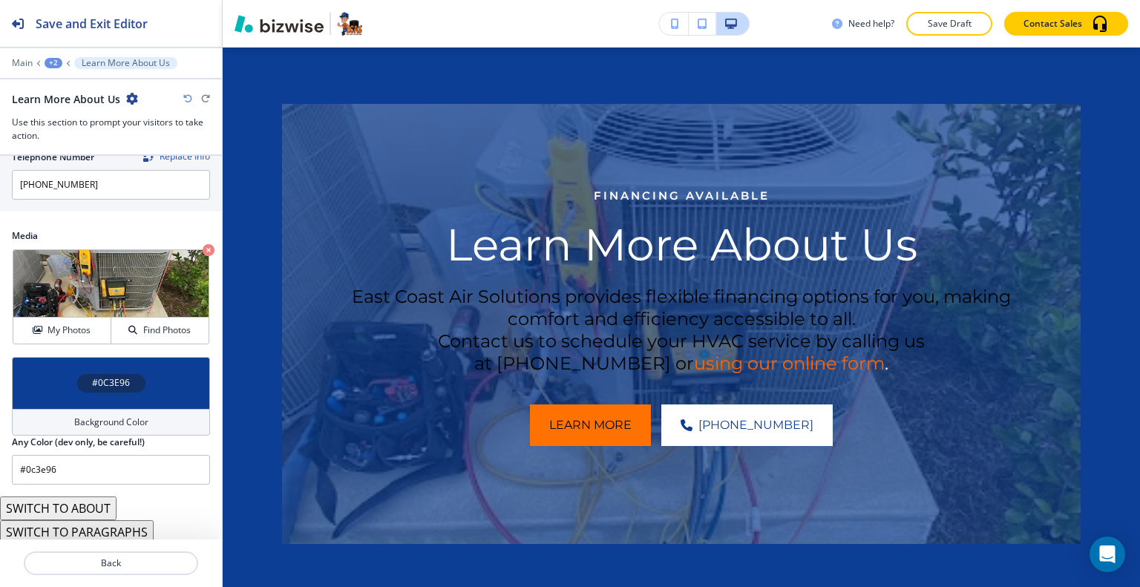
click at [54, 387] on div "#0C3E96" at bounding box center [111, 383] width 198 height 52
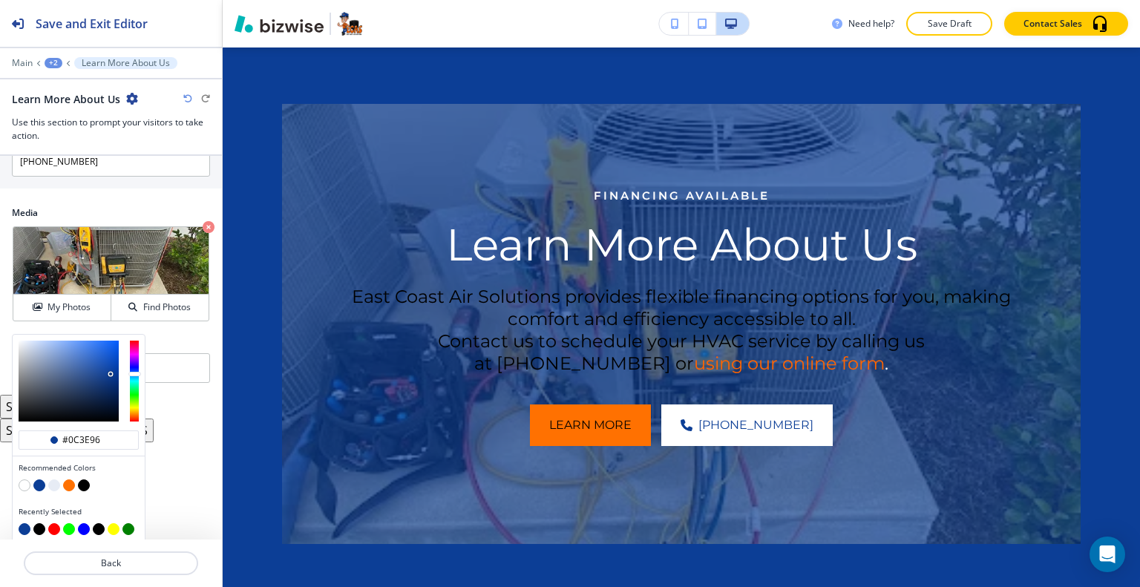
click at [83, 479] on button "button" at bounding box center [84, 485] width 12 height 12
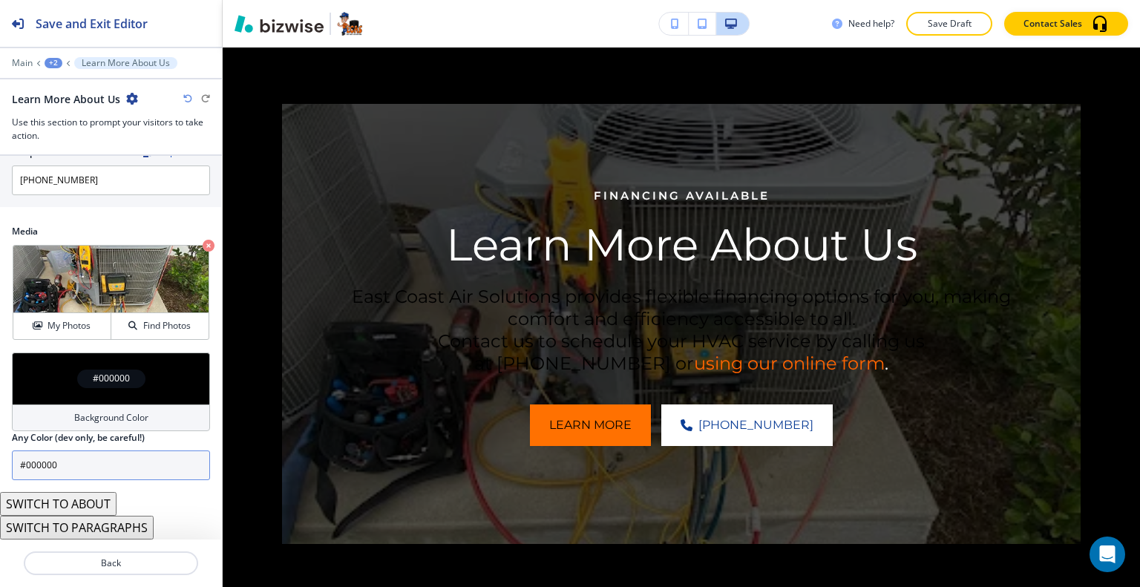
scroll to position [792, 0]
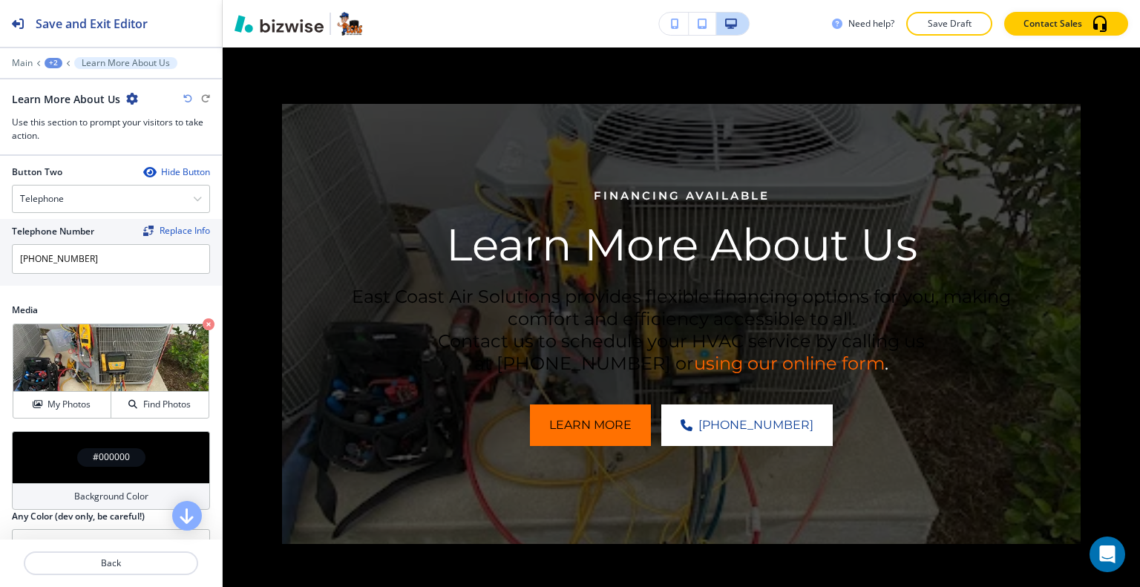
click at [55, 443] on div "#000000" at bounding box center [111, 457] width 198 height 52
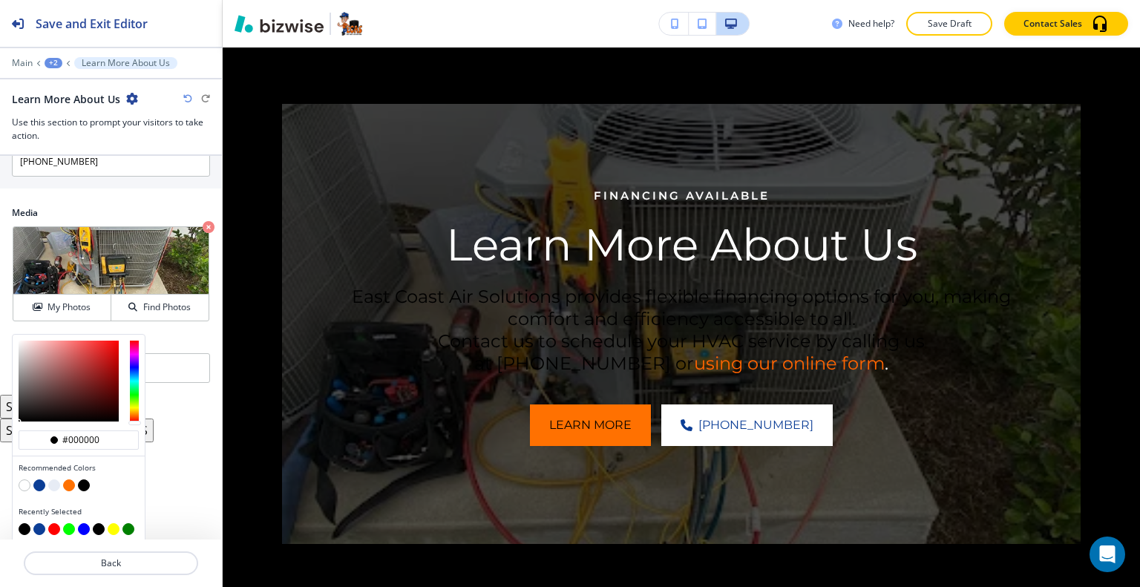
click at [43, 480] on button "button" at bounding box center [39, 485] width 12 height 12
type input "#0c3e96"
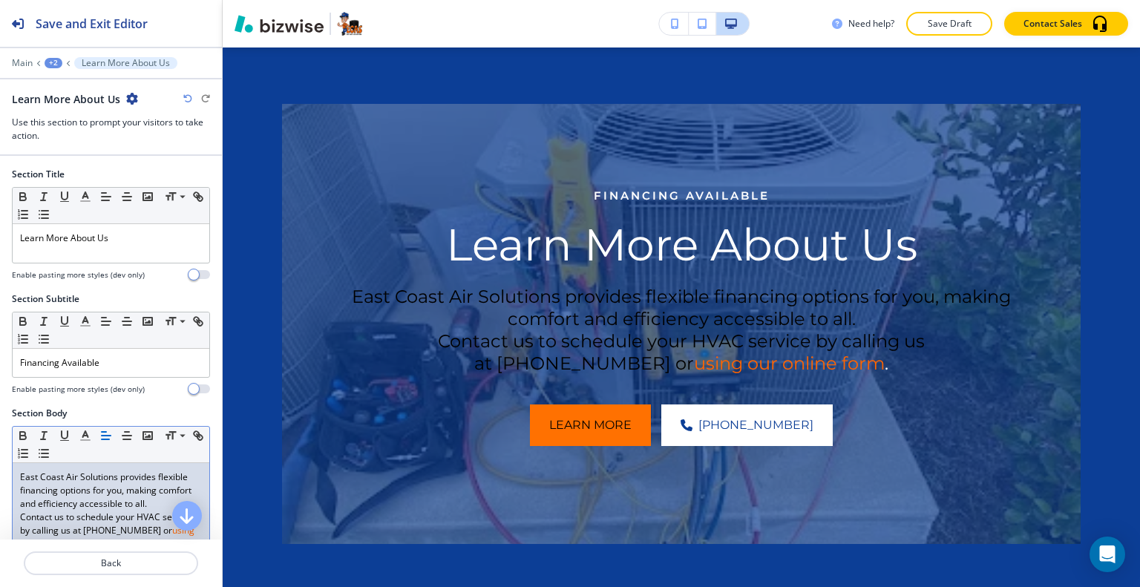
scroll to position [223, 0]
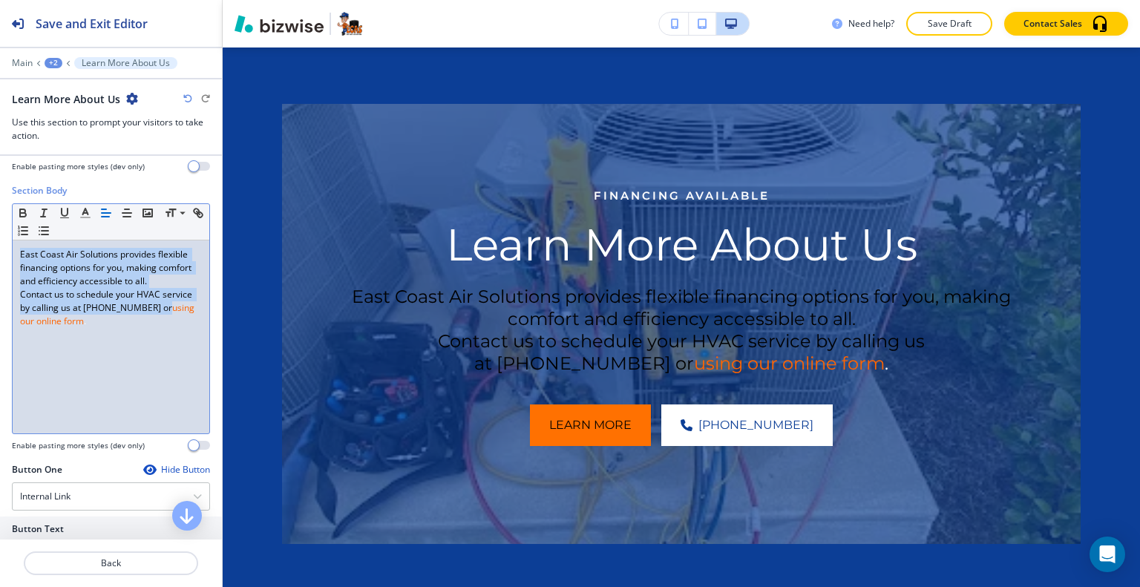
drag, startPoint x: 52, startPoint y: 323, endPoint x: 4, endPoint y: 251, distance: 86.6
click at [4, 251] on div "Section Body Small Normal Large Huge East Coast Air Solutions provides flexible…" at bounding box center [111, 323] width 222 height 279
click at [83, 217] on icon "button" at bounding box center [85, 212] width 13 height 13
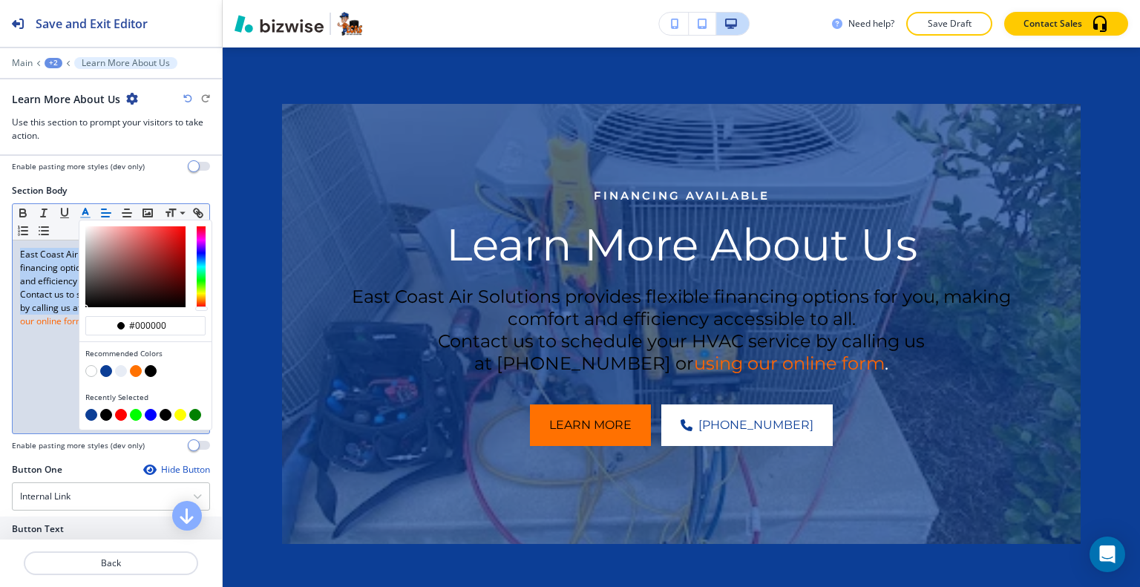
click at [92, 366] on button "button" at bounding box center [91, 371] width 12 height 12
type input "#ffffff"
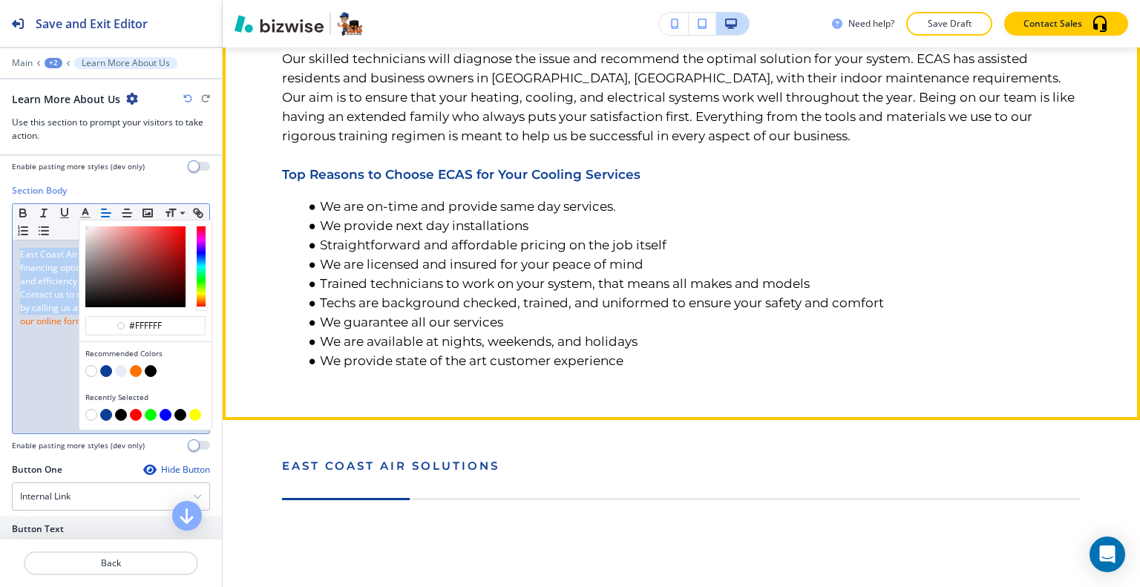
scroll to position [1462, 0]
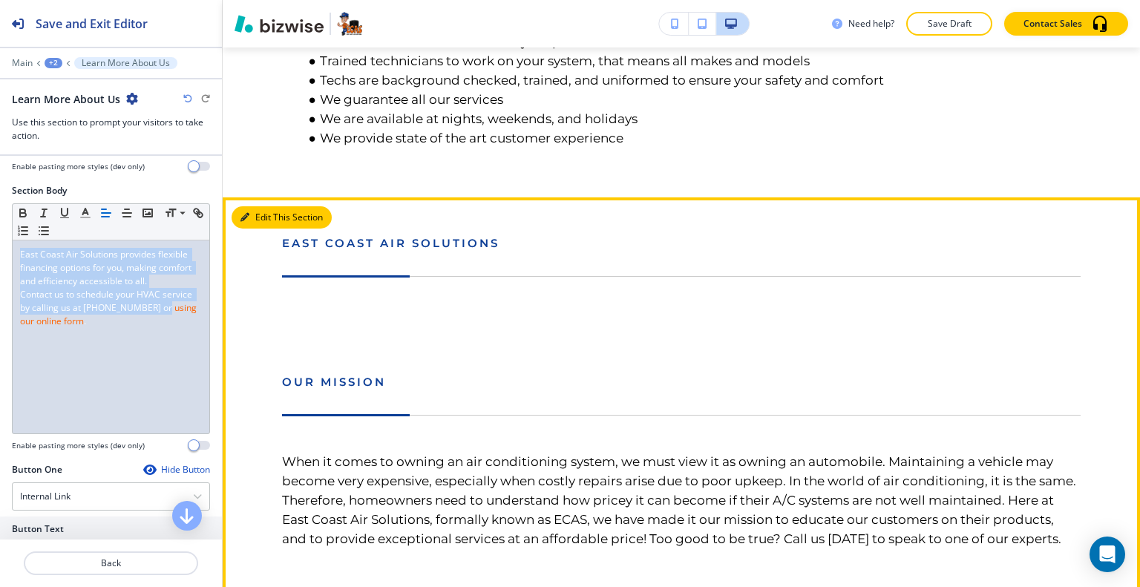
click at [258, 217] on button "Edit This Section" at bounding box center [281, 217] width 100 height 22
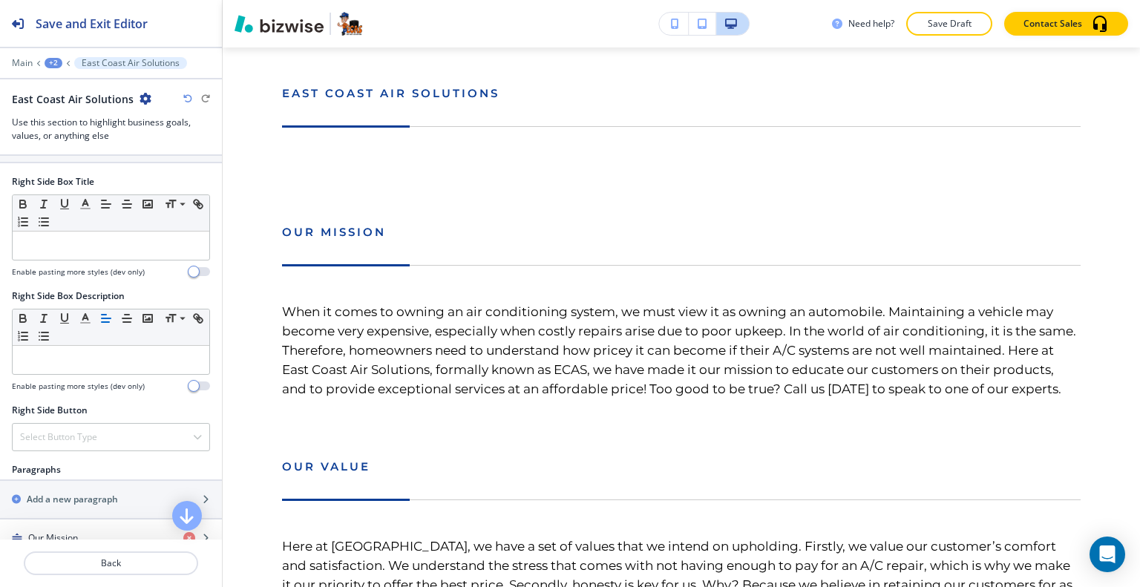
scroll to position [891, 0]
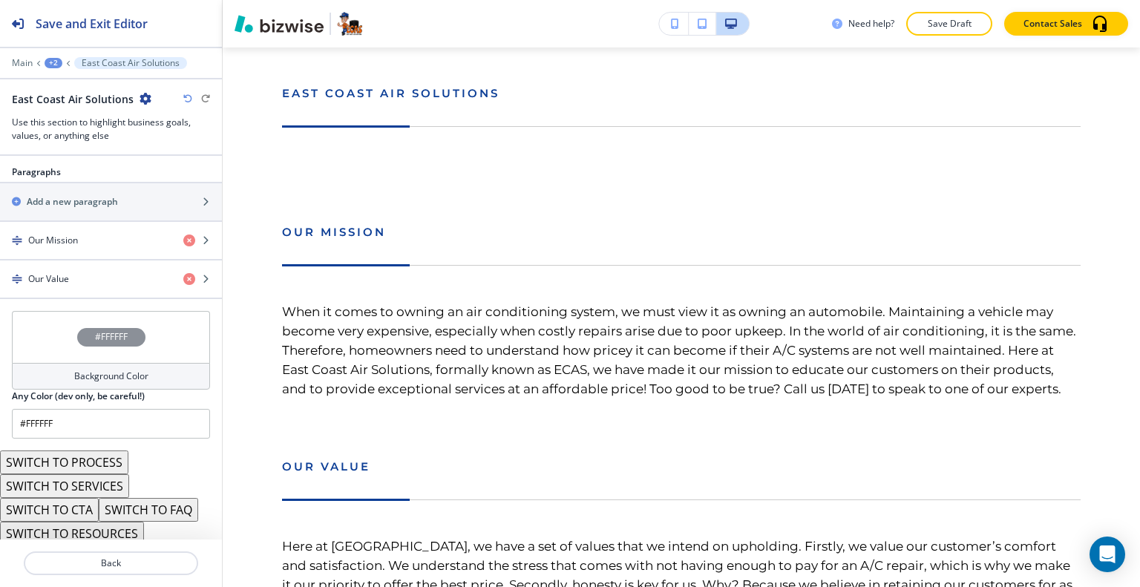
click at [86, 504] on button "SWITCH TO CTA" at bounding box center [49, 510] width 99 height 24
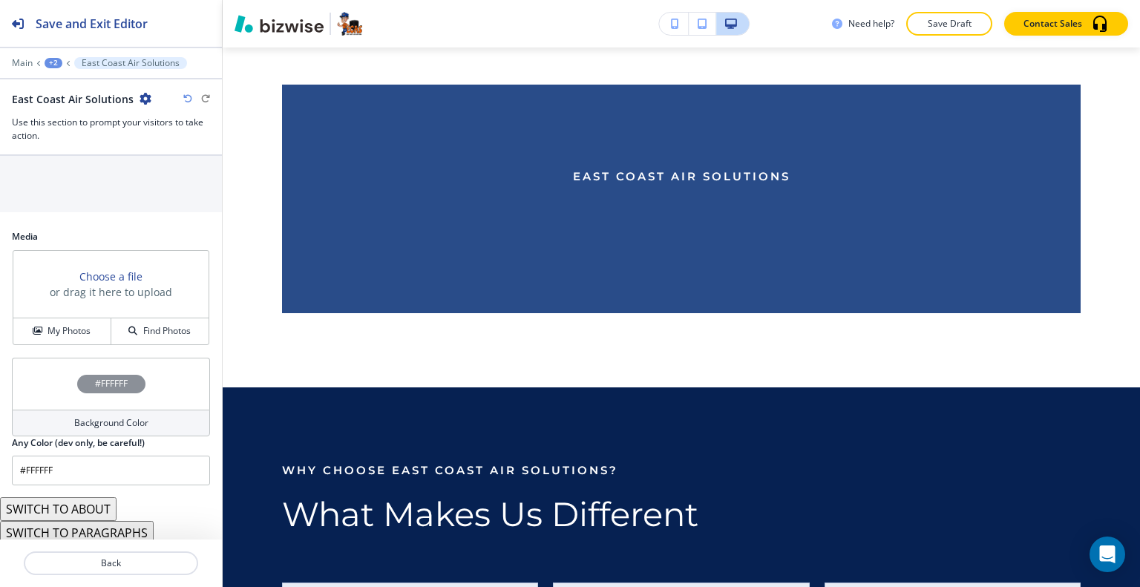
click at [91, 510] on button "SWITCH TO ABOUT" at bounding box center [58, 509] width 116 height 24
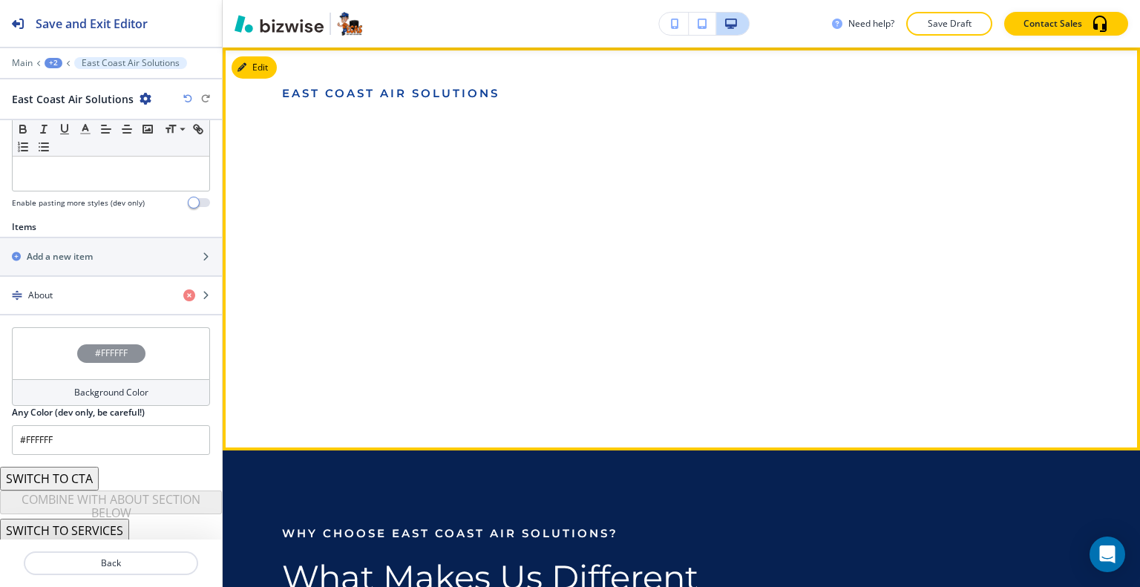
scroll to position [1389, 0]
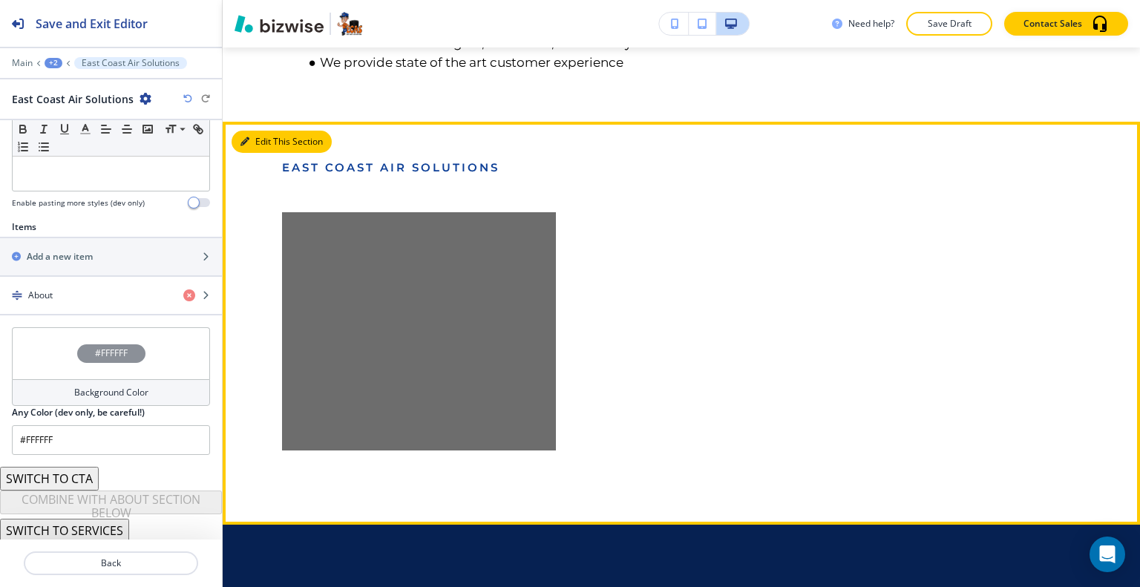
click at [249, 136] on button "Edit This Section" at bounding box center [281, 142] width 100 height 22
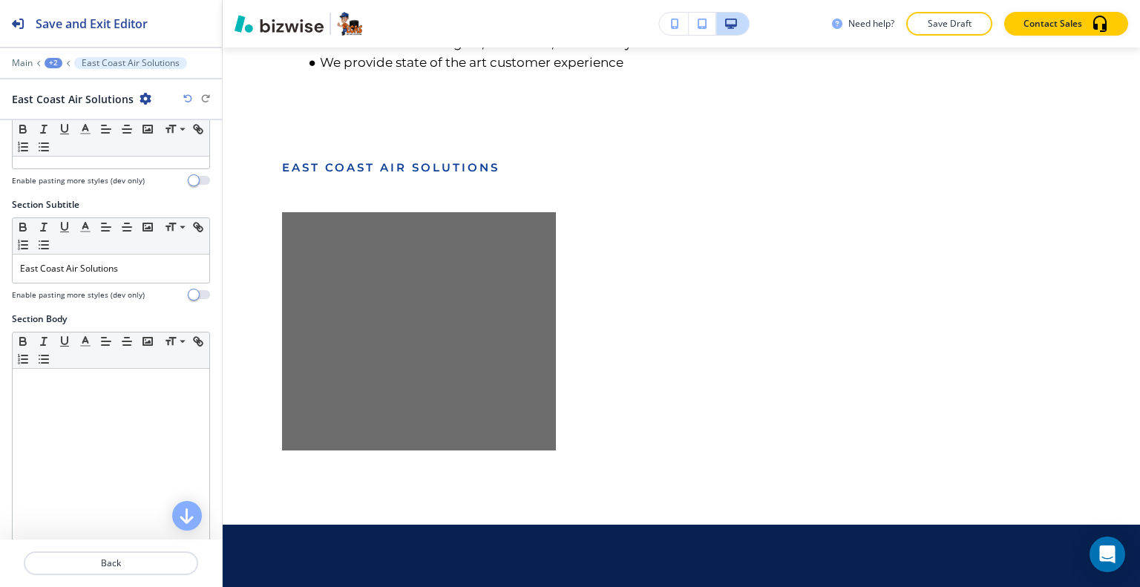
scroll to position [0, 0]
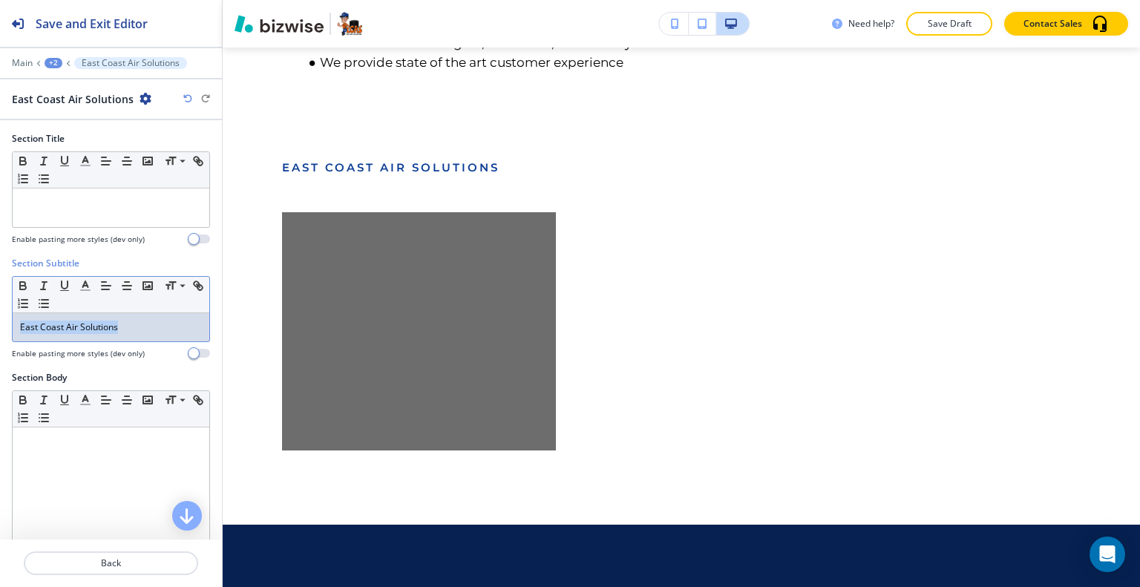
drag, startPoint x: 138, startPoint y: 326, endPoint x: 0, endPoint y: 332, distance: 138.2
click at [0, 332] on div "Section Subtitle Small Normal Large Huge East Coast Air Solutions Enable pastin…" at bounding box center [111, 314] width 222 height 114
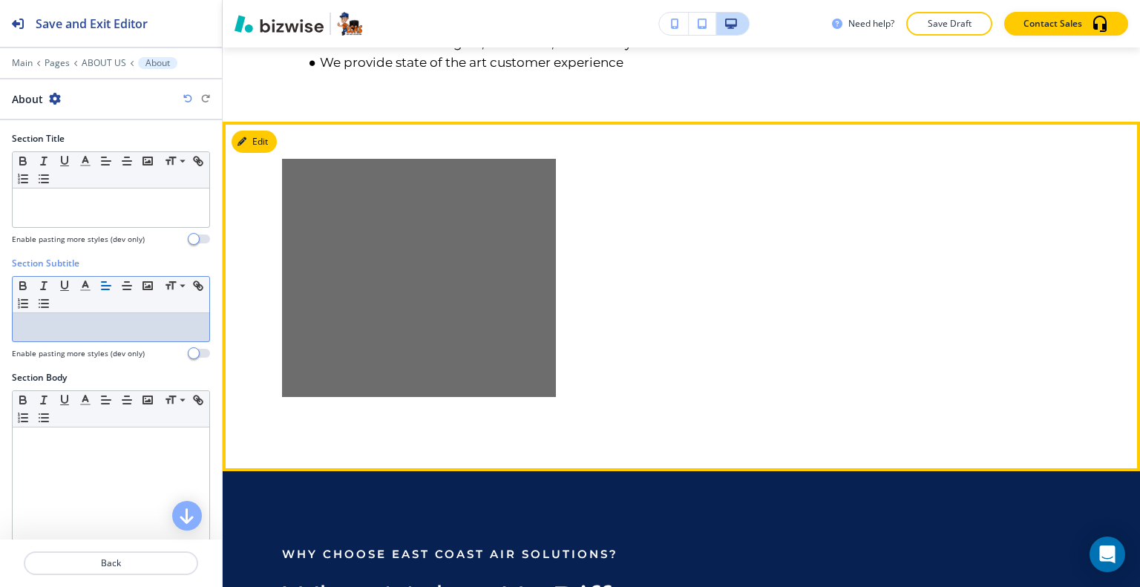
scroll to position [1315, 0]
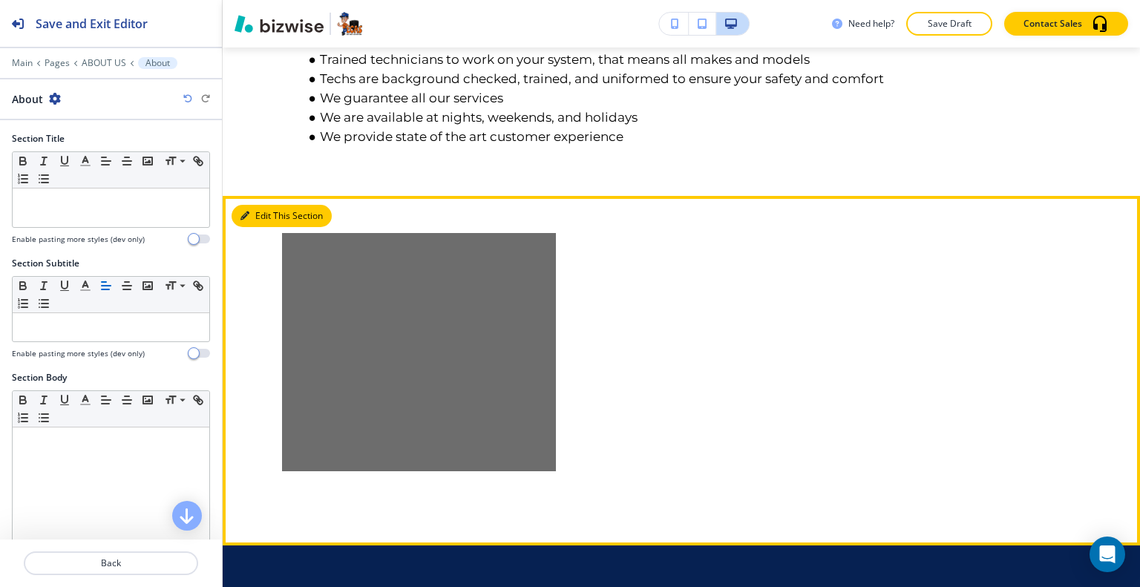
click at [271, 211] on button "Edit This Section" at bounding box center [281, 216] width 100 height 22
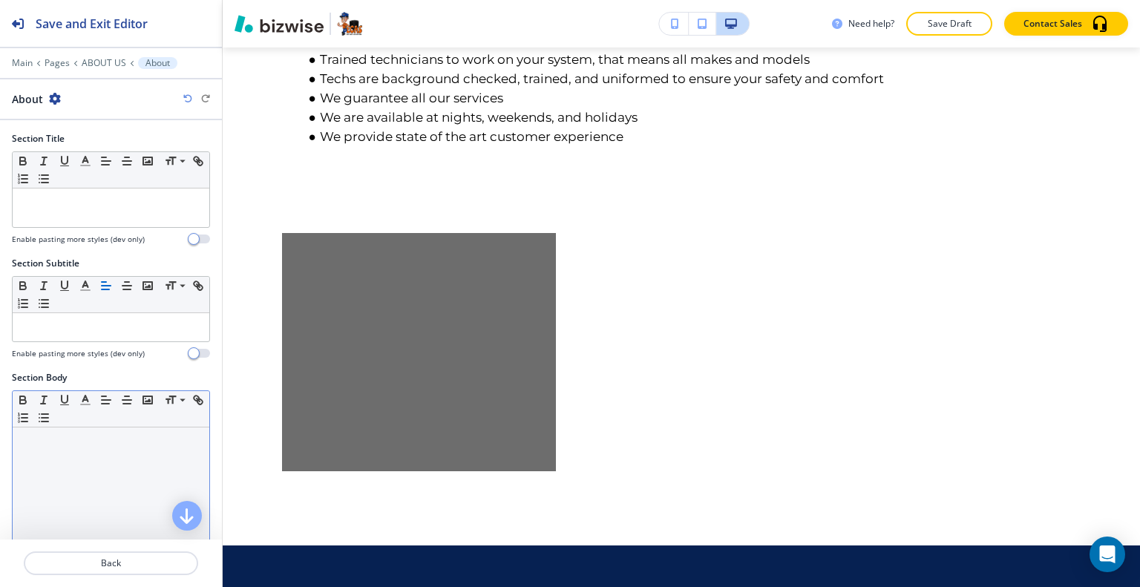
scroll to position [297, 0]
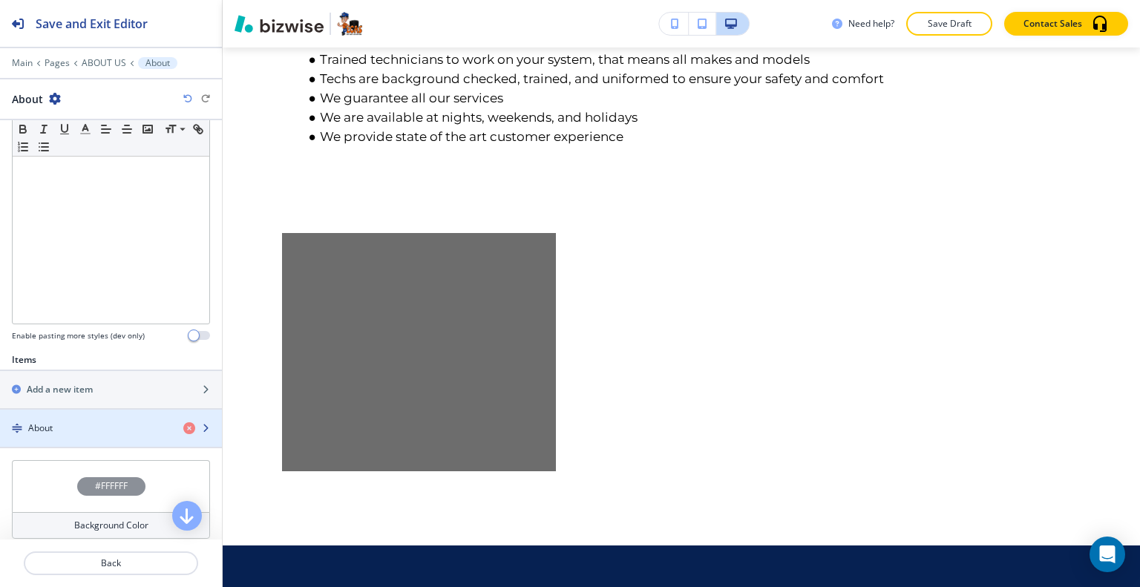
click at [104, 443] on div "button" at bounding box center [111, 441] width 222 height 12
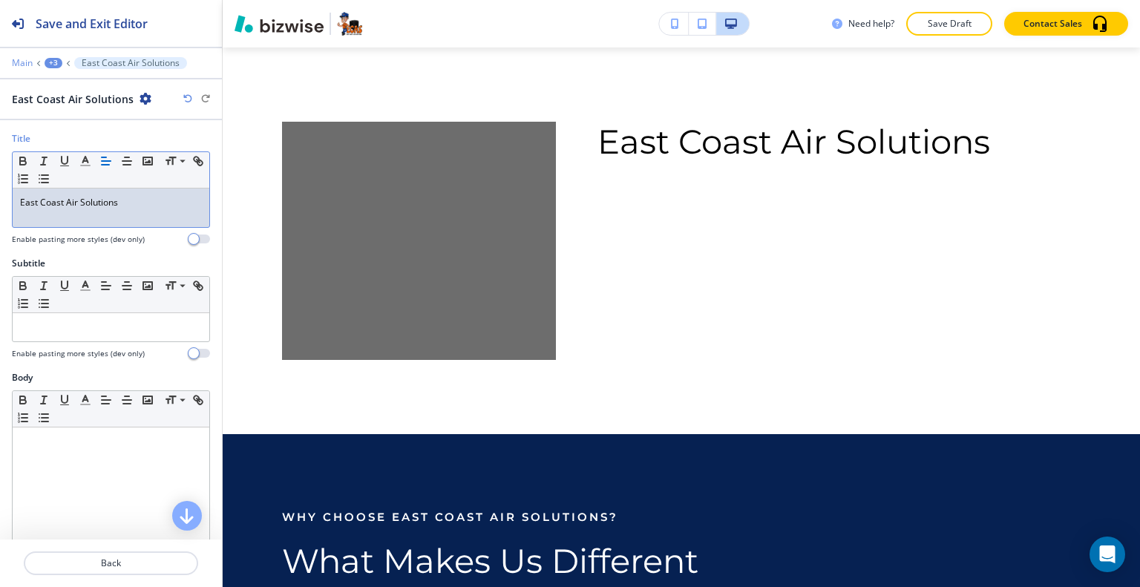
click at [15, 64] on p "Main" at bounding box center [22, 63] width 21 height 10
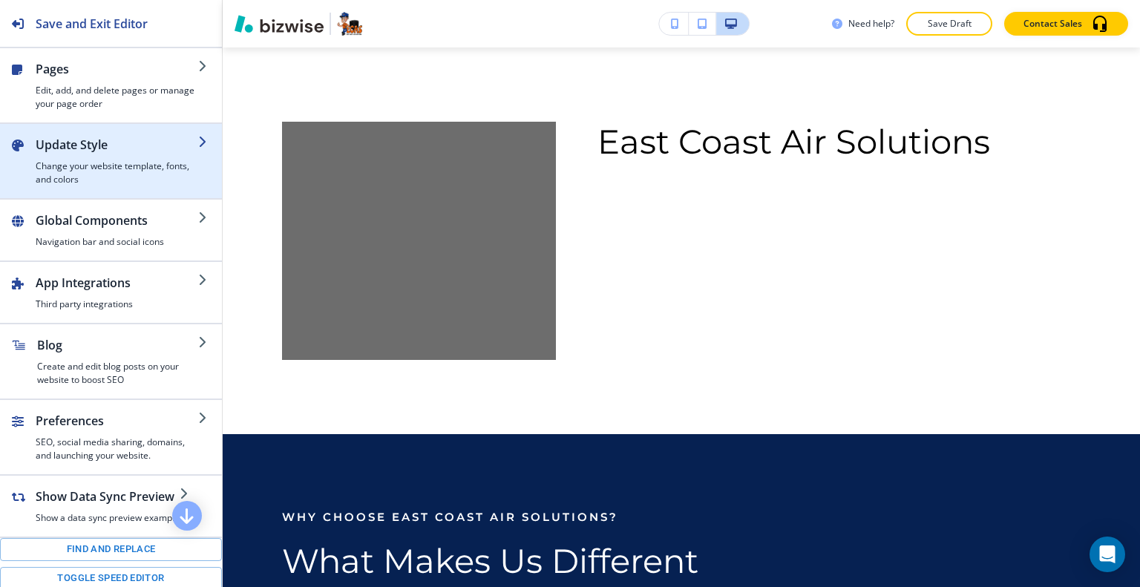
click at [54, 145] on h2 "Update Style" at bounding box center [117, 145] width 162 height 18
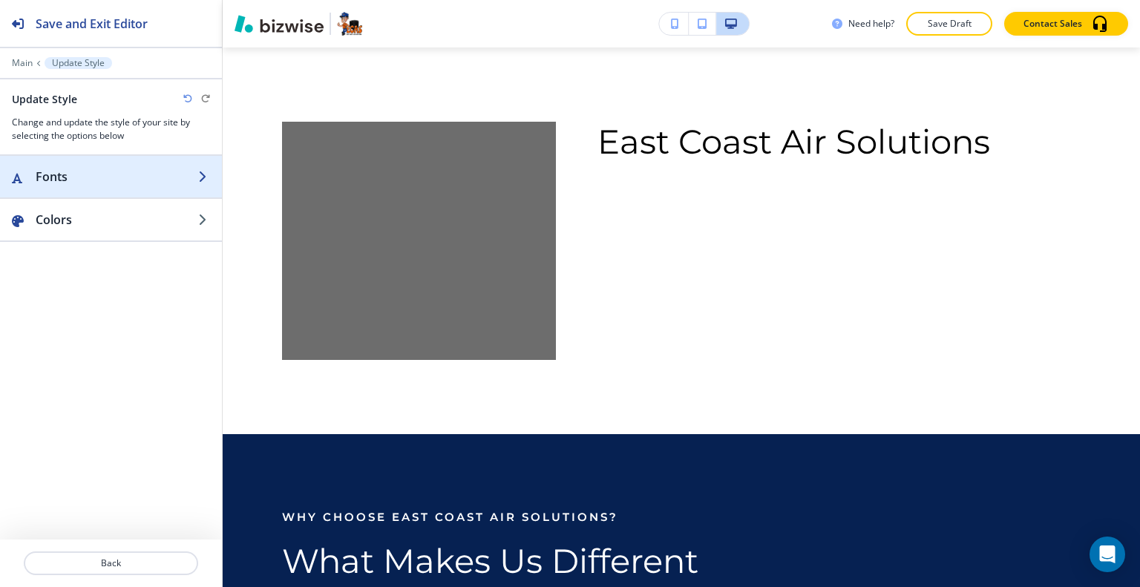
click at [58, 172] on h2 "Fonts" at bounding box center [117, 177] width 162 height 18
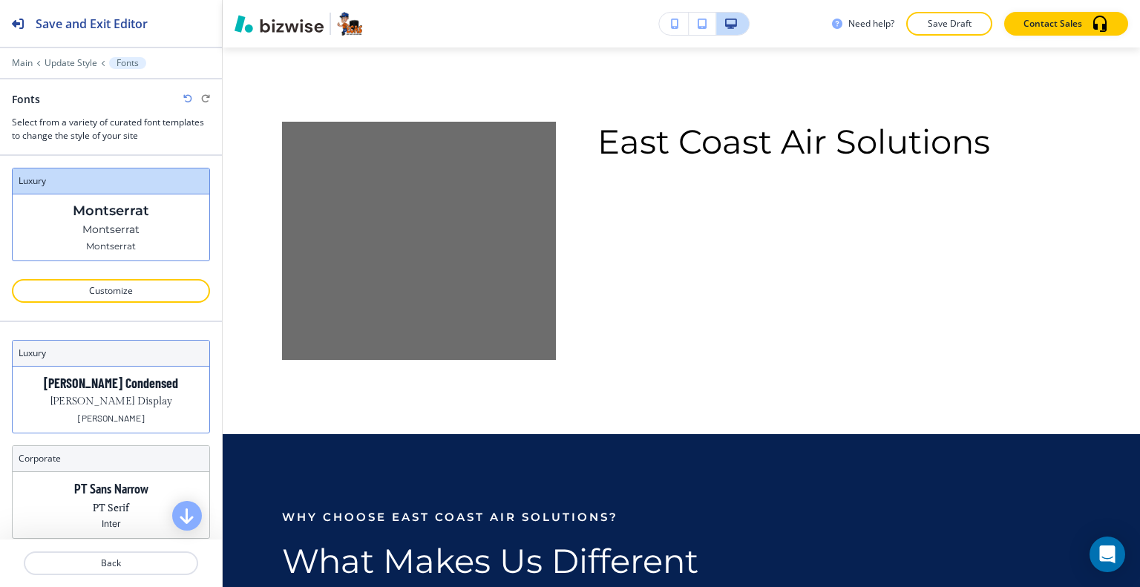
click at [62, 397] on div "Barlow Condensed Gilda Display Barlow" at bounding box center [111, 400] width 197 height 66
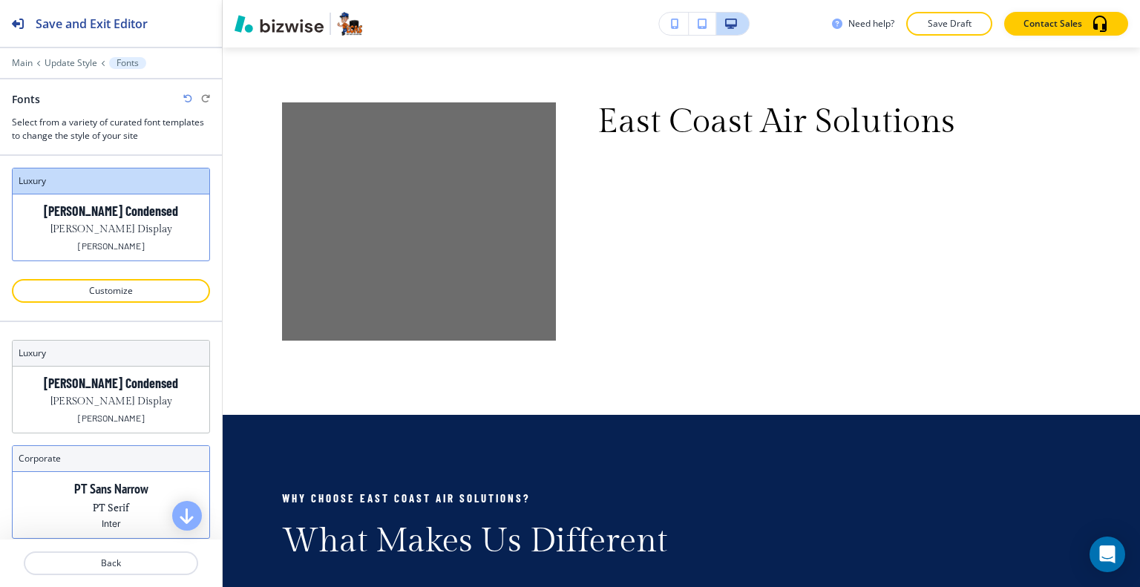
click at [74, 483] on p "PT Sans Narrow" at bounding box center [111, 489] width 74 height 16
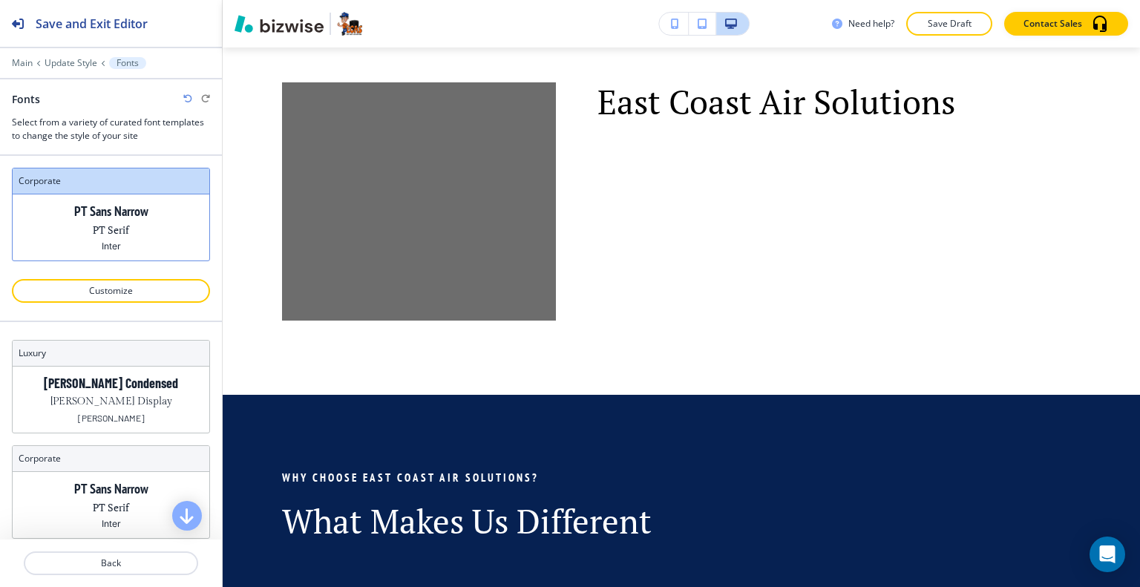
scroll to position [74, 0]
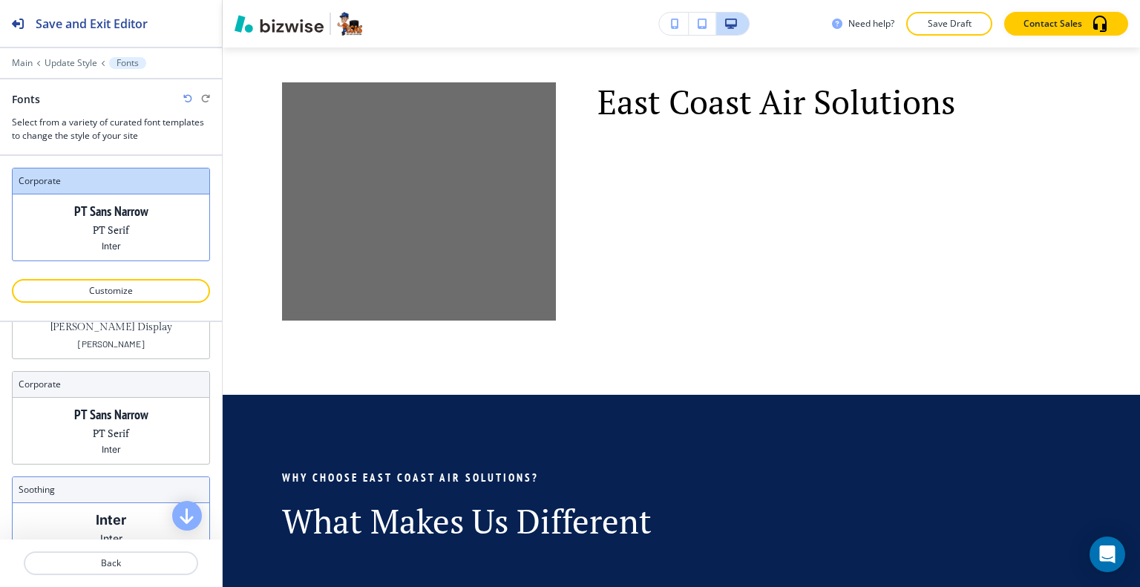
click at [86, 499] on div "soothing Inter Inter Inter" at bounding box center [111, 522] width 198 height 93
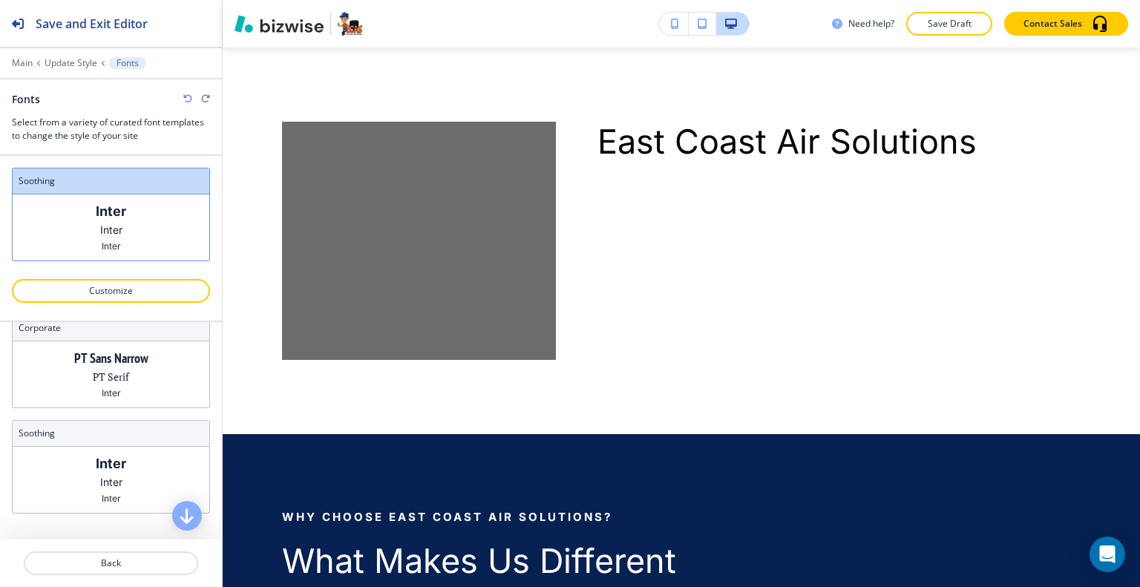
scroll to position [0, 0]
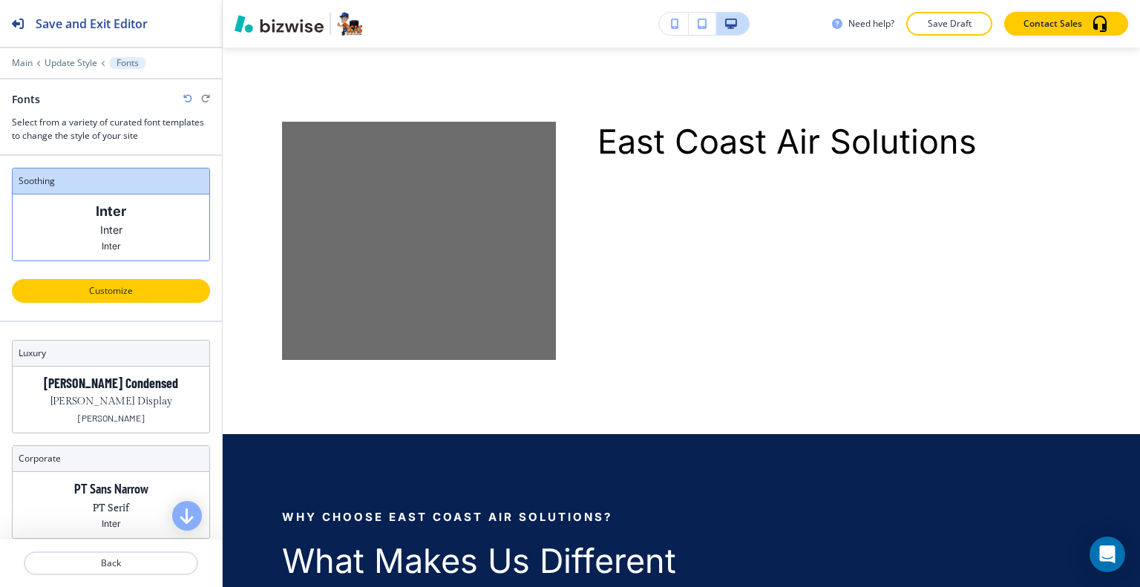
click at [131, 286] on p "Customize" at bounding box center [111, 290] width 160 height 13
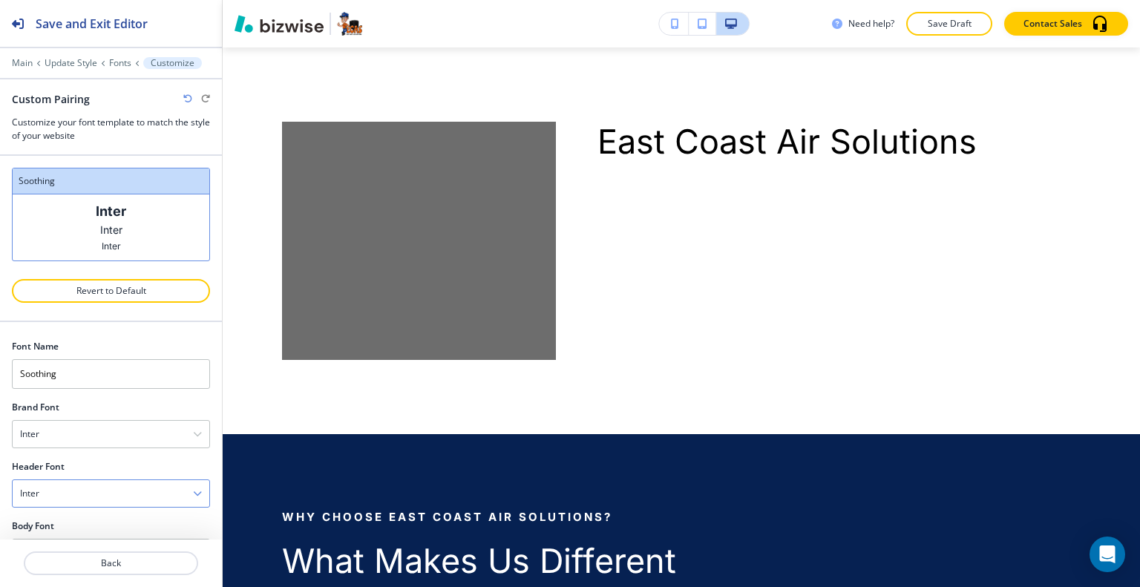
scroll to position [42, 0]
click at [84, 506] on div "Inter" at bounding box center [111, 511] width 197 height 27
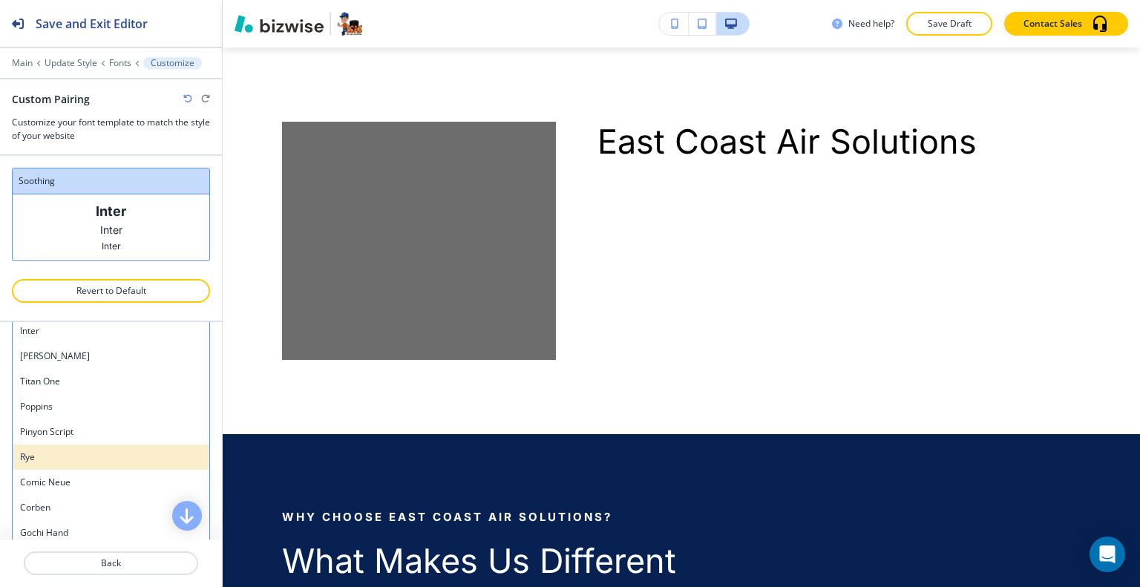
scroll to position [1240, 0]
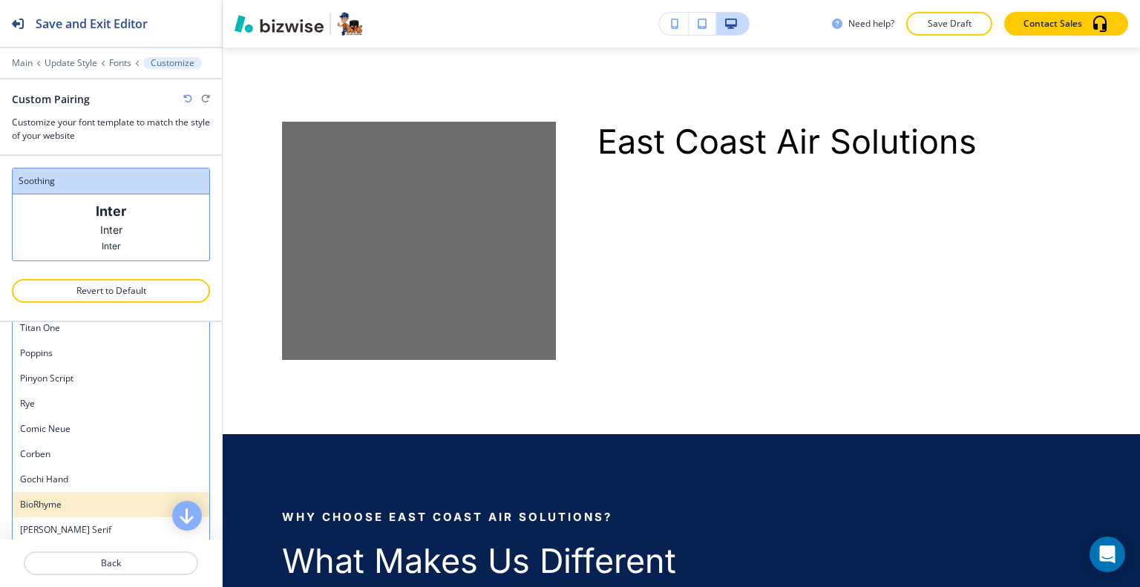
click at [64, 498] on h4 "BioRhyme" at bounding box center [111, 504] width 182 height 13
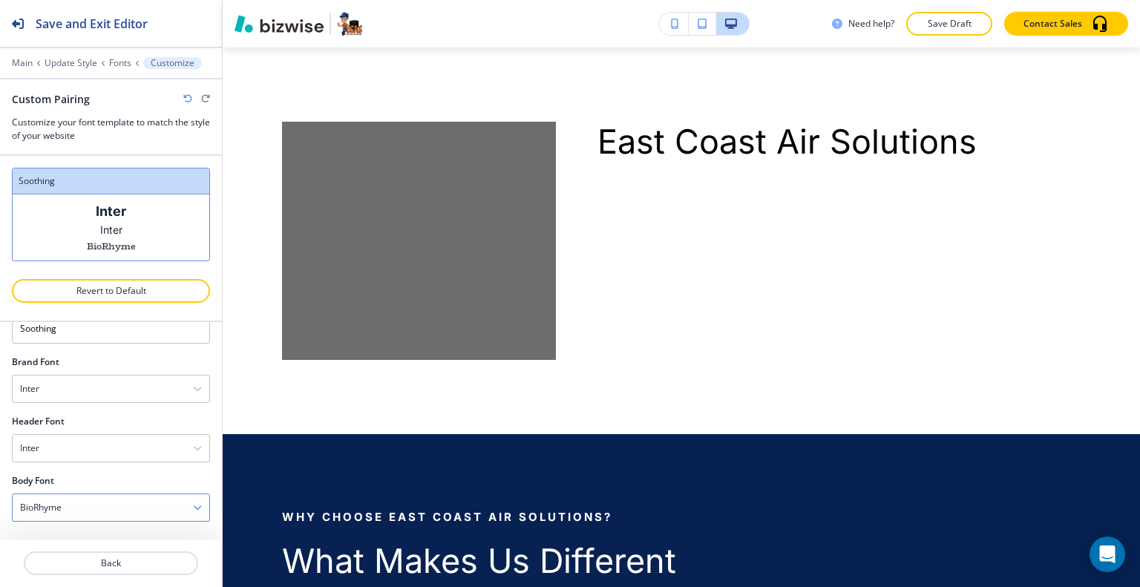
scroll to position [42, 0]
click at [65, 498] on div "BioRhyme" at bounding box center [111, 511] width 197 height 27
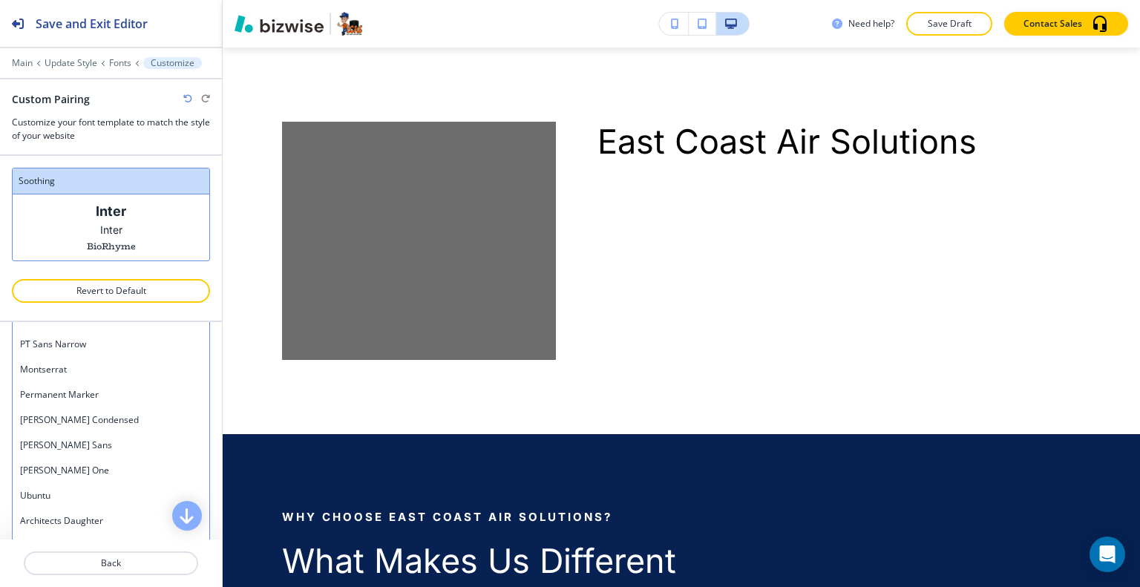
scroll to position [870, 0]
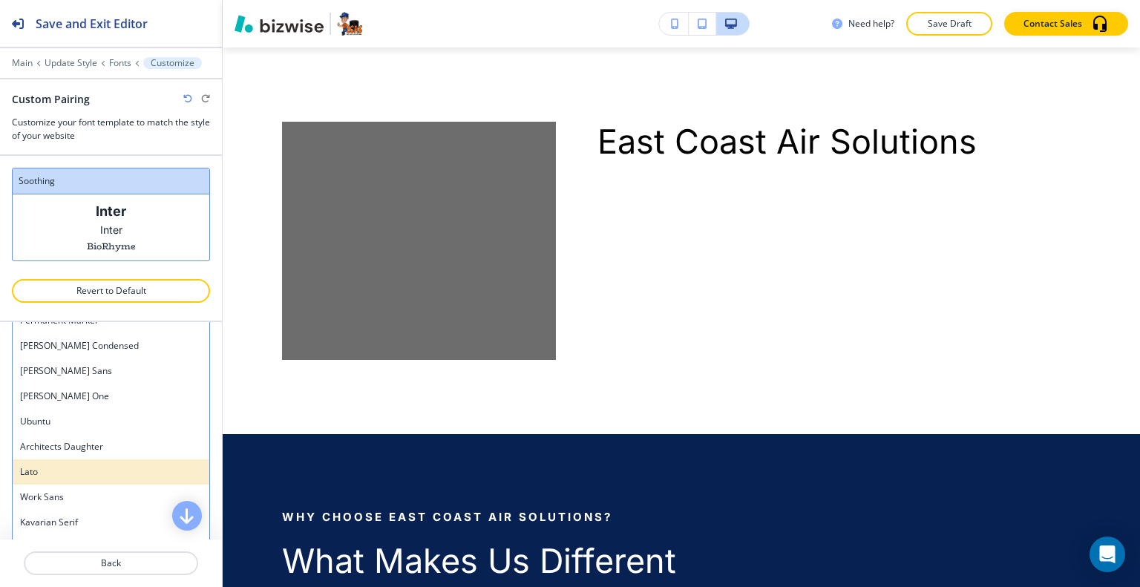
click at [65, 465] on h4 "Lato" at bounding box center [111, 471] width 182 height 13
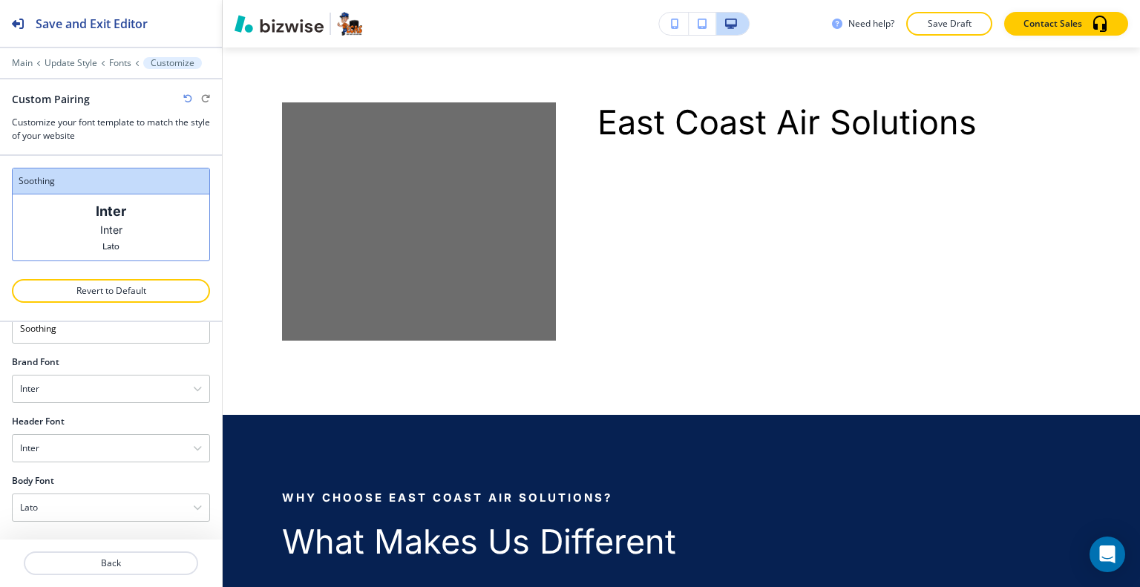
scroll to position [42, 0]
click at [95, 447] on div "Inter" at bounding box center [111, 451] width 197 height 27
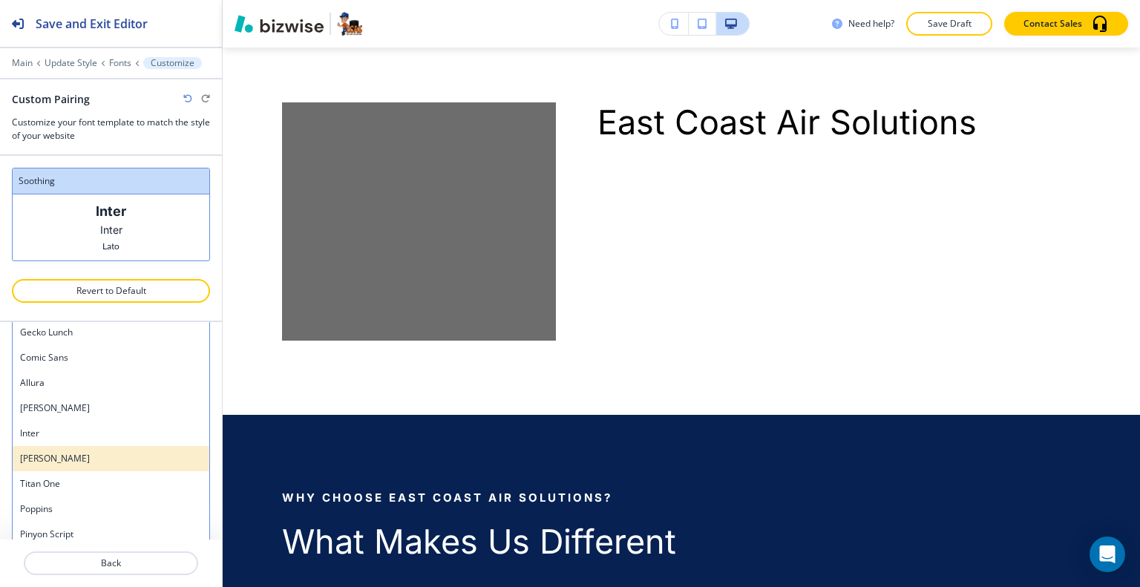
click at [98, 459] on h4 "Barlow" at bounding box center [111, 458] width 182 height 13
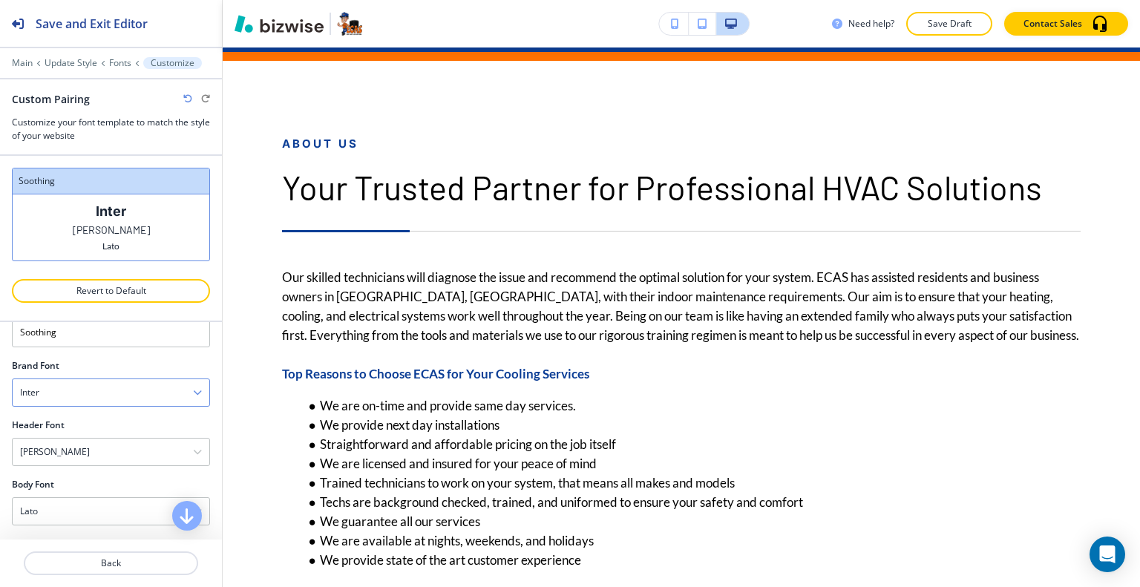
scroll to position [0, 0]
click at [111, 450] on div "Barlow" at bounding box center [111, 451] width 197 height 27
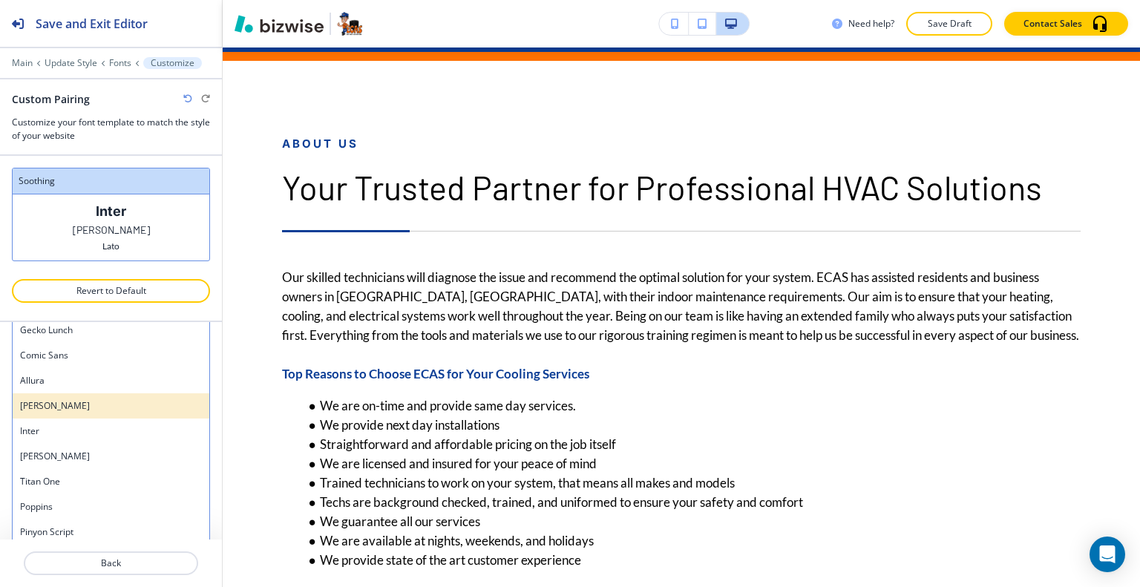
click at [105, 404] on h4 "Anton" at bounding box center [111, 405] width 182 height 13
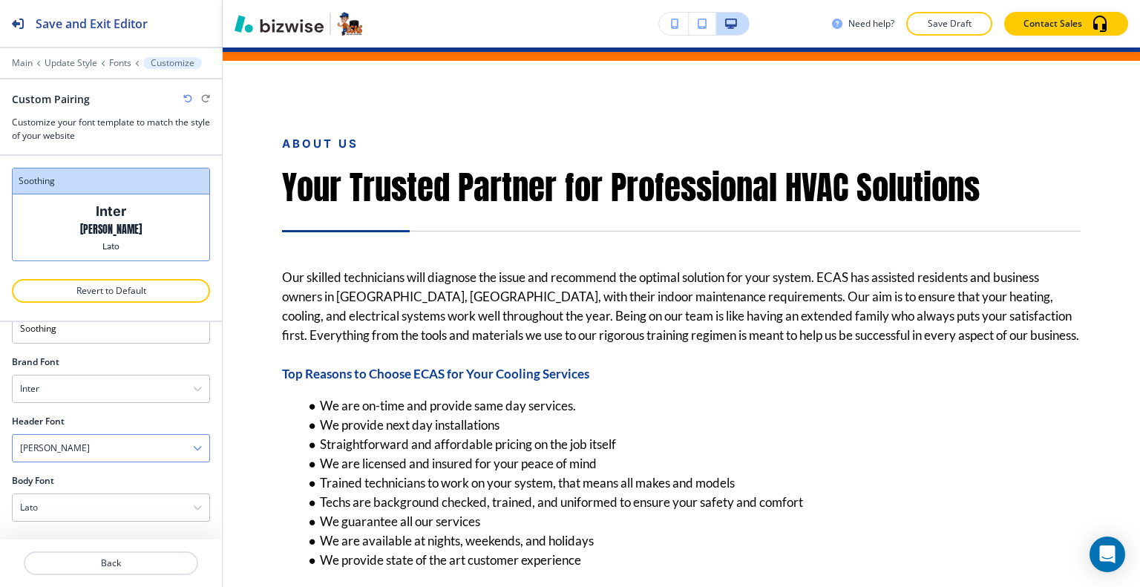
scroll to position [42, 0]
click at [96, 451] on div "Anton" at bounding box center [111, 451] width 197 height 27
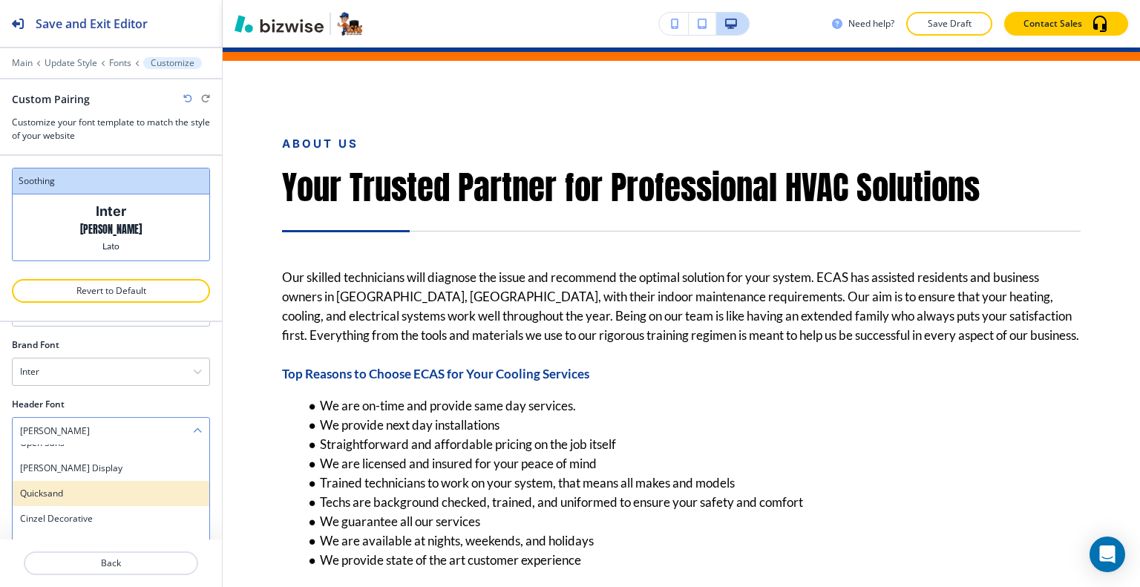
scroll to position [0, 0]
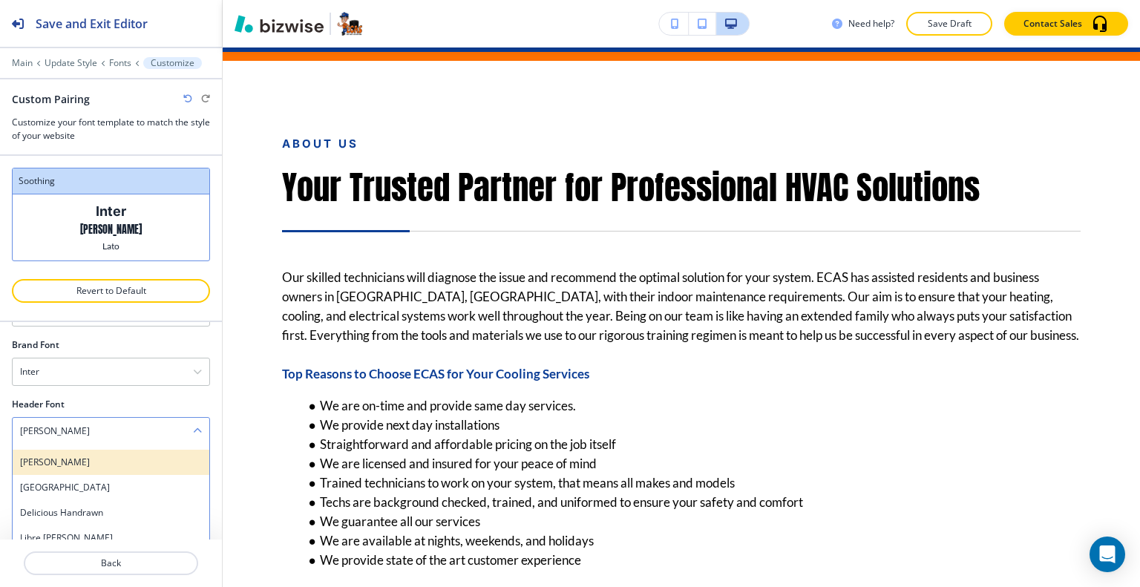
click at [101, 461] on h4 "Josefin Slab" at bounding box center [111, 462] width 182 height 13
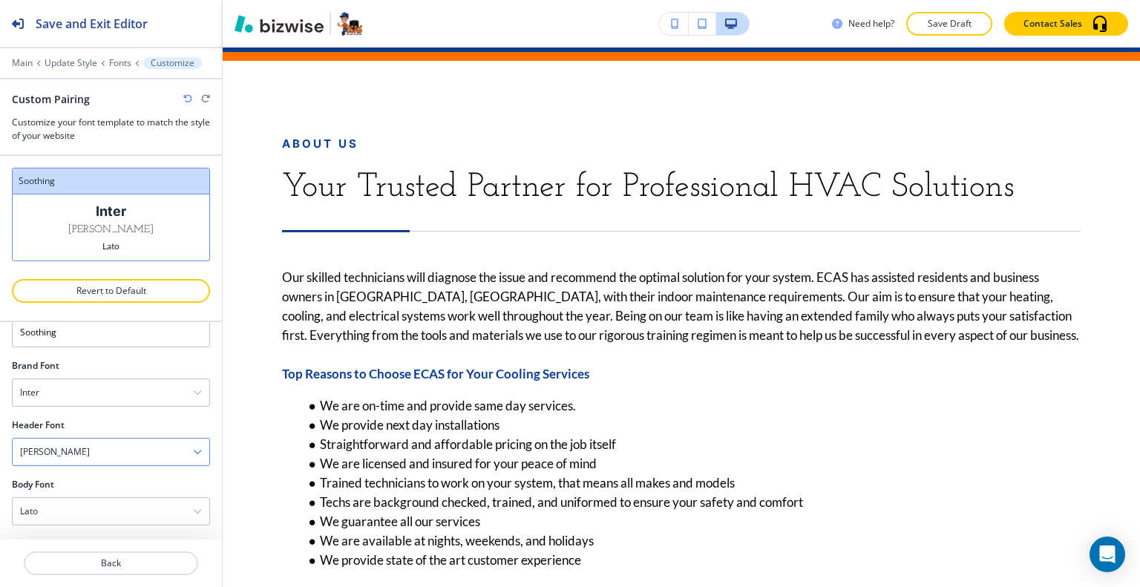
click at [104, 456] on div "Josefin Slab" at bounding box center [111, 451] width 197 height 27
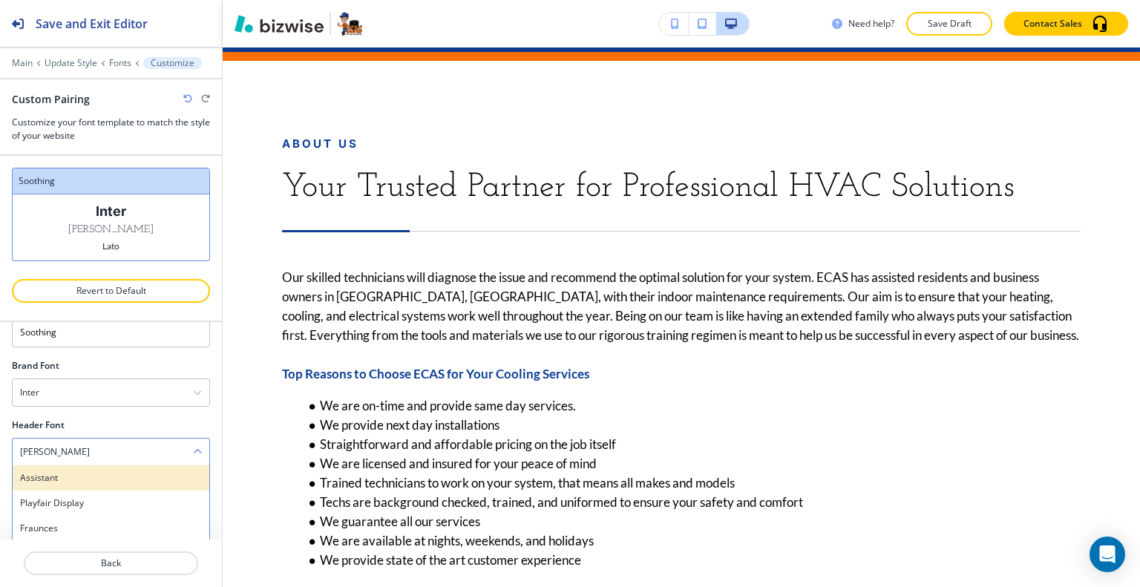
click at [107, 479] on h4 "Assistant" at bounding box center [111, 477] width 182 height 13
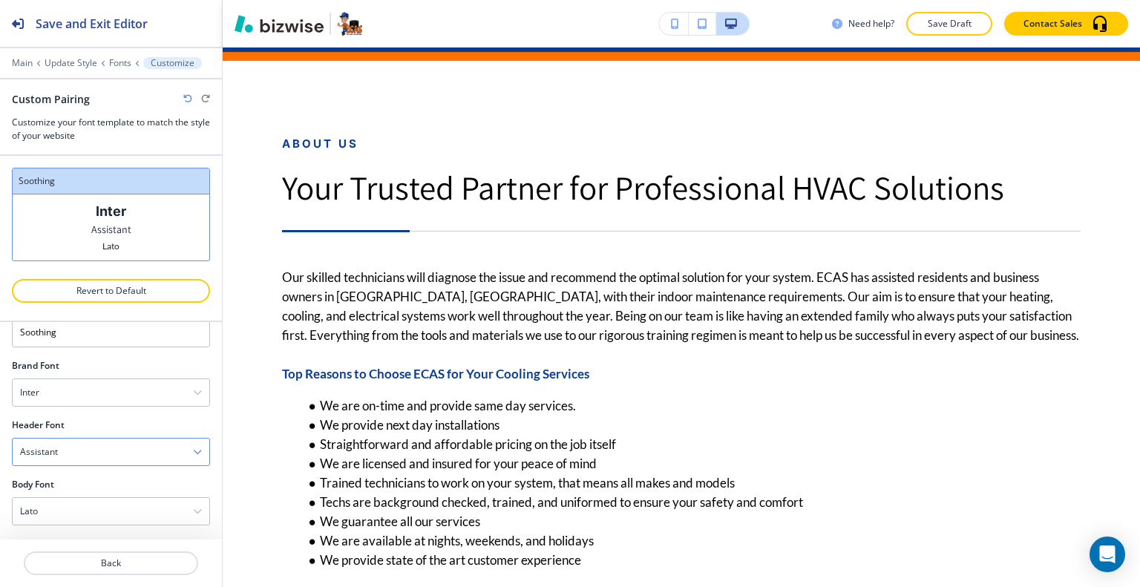
click at [111, 456] on div "Assistant" at bounding box center [111, 451] width 197 height 27
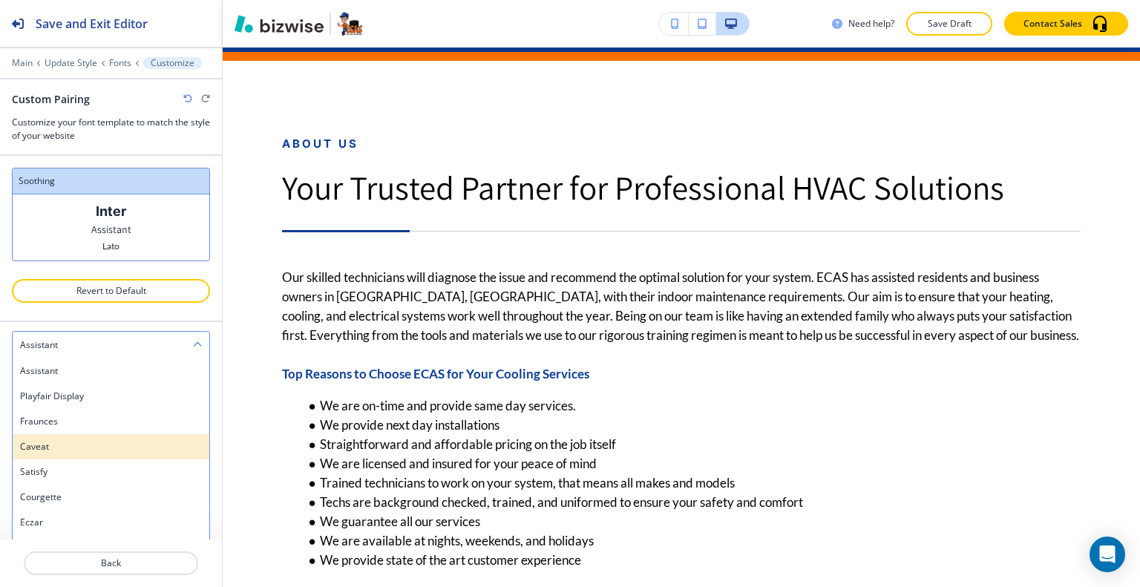
click at [98, 446] on h4 "Caveat" at bounding box center [111, 446] width 182 height 13
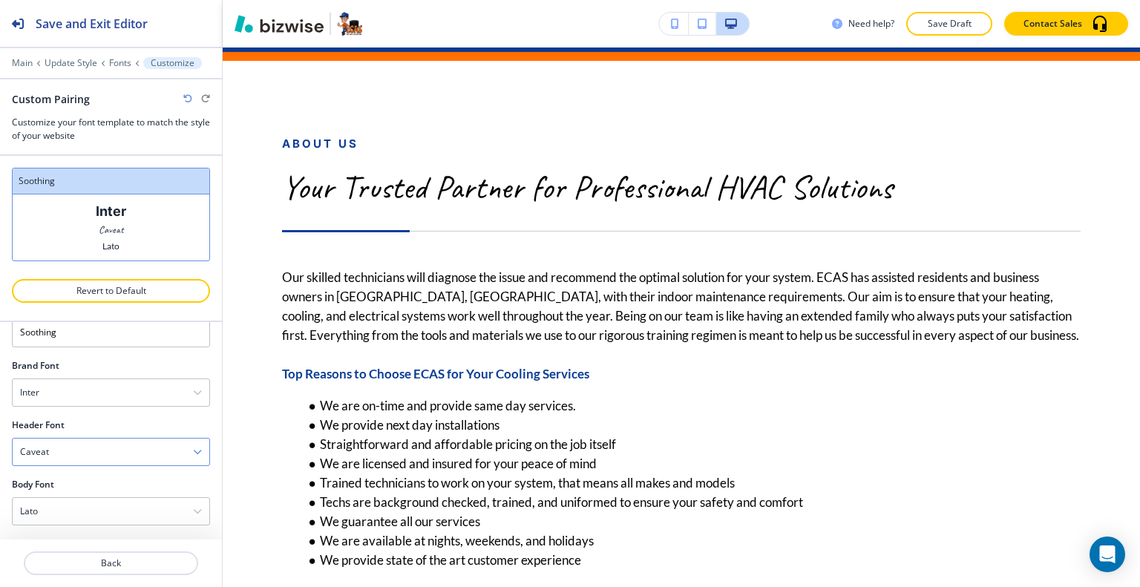
click at [102, 446] on div "Caveat" at bounding box center [111, 451] width 197 height 27
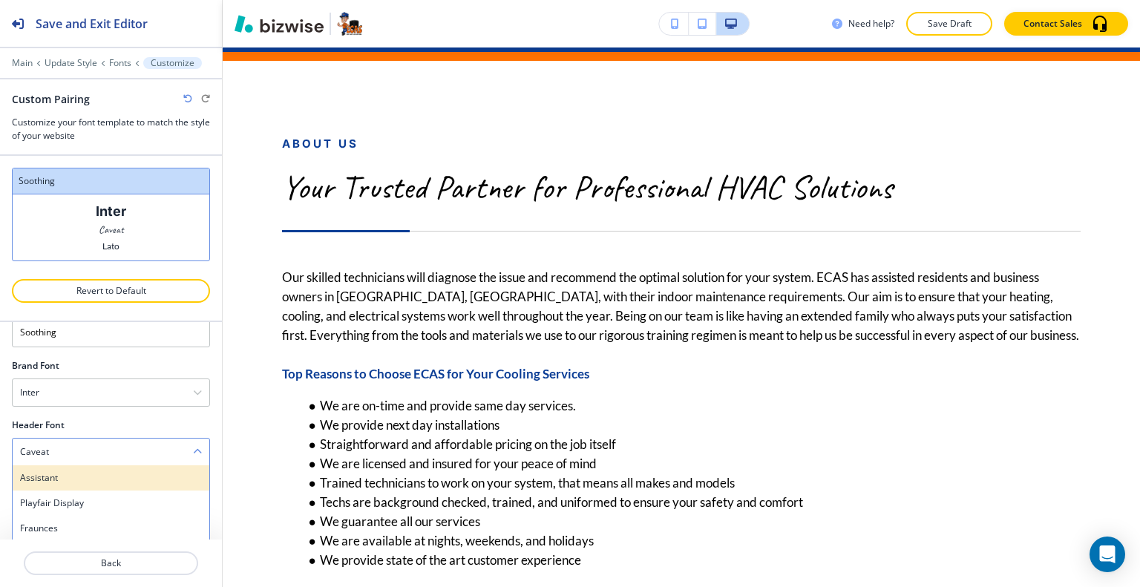
scroll to position [65, 0]
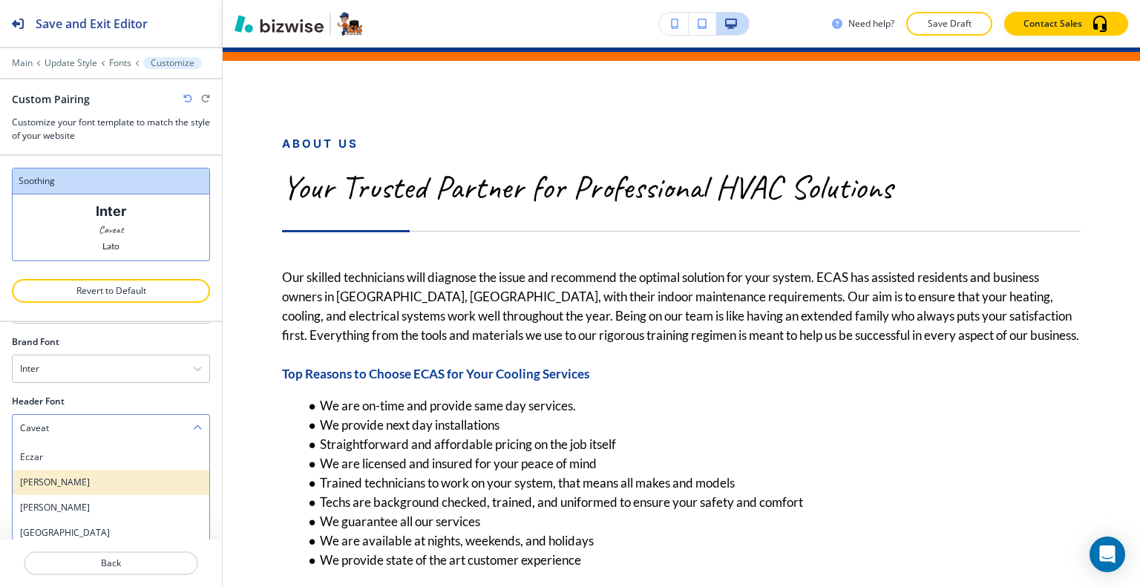
click at [91, 477] on h4 "Merriweather" at bounding box center [111, 482] width 182 height 13
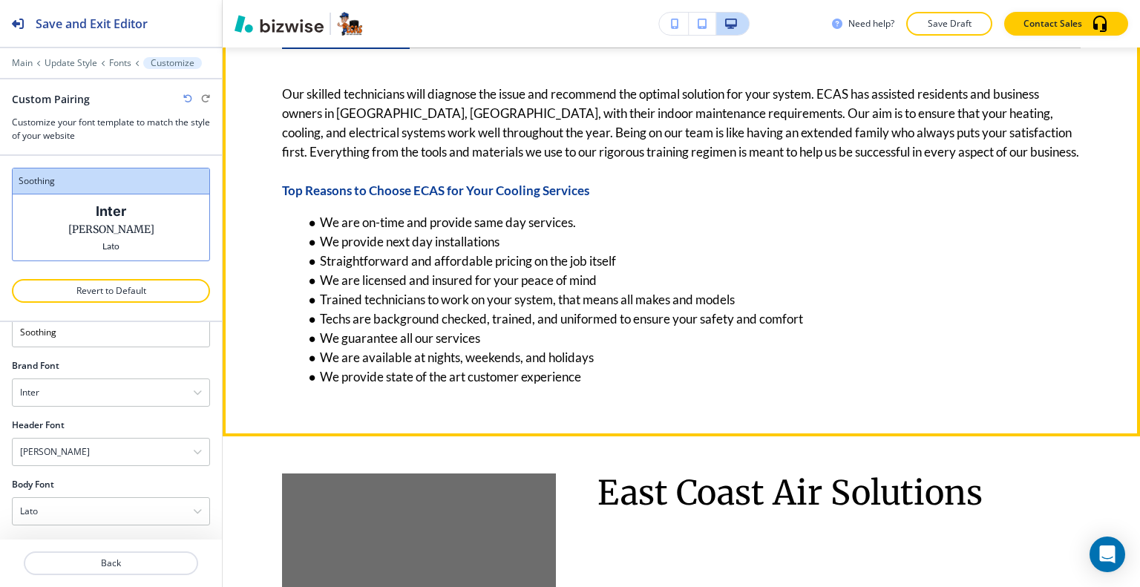
scroll to position [1352, 0]
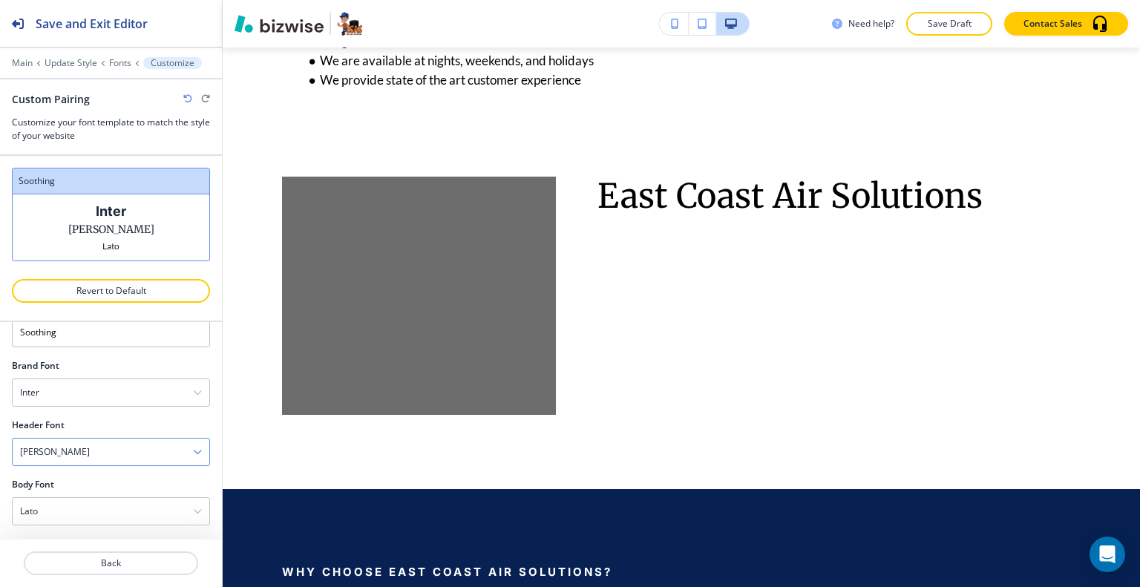
click at [84, 444] on div "Merriweather" at bounding box center [111, 451] width 197 height 27
click at [88, 479] on h4 "Eczar" at bounding box center [111, 480] width 182 height 13
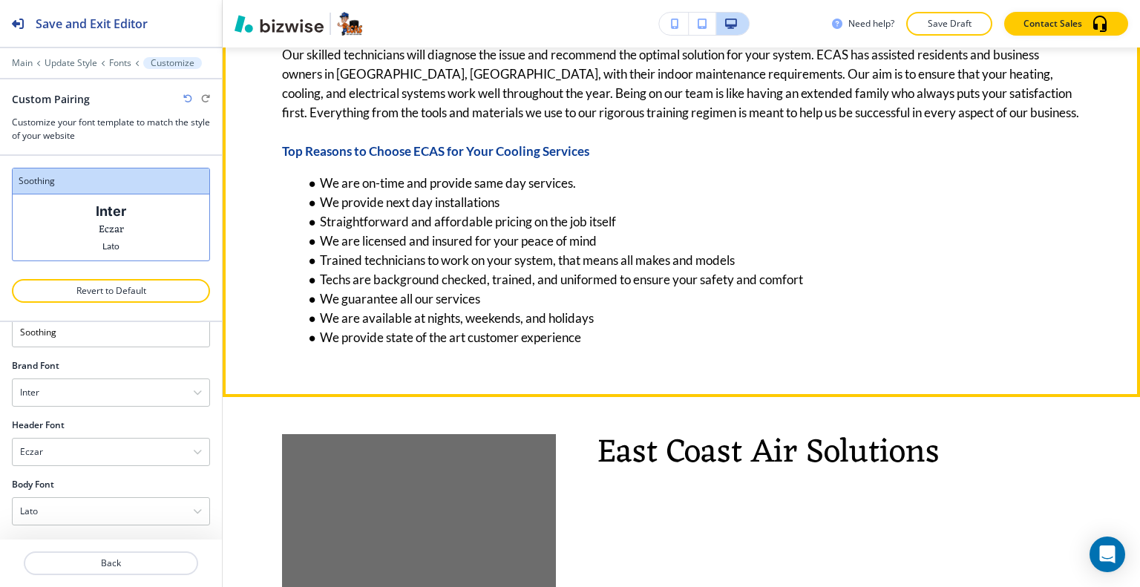
scroll to position [684, 0]
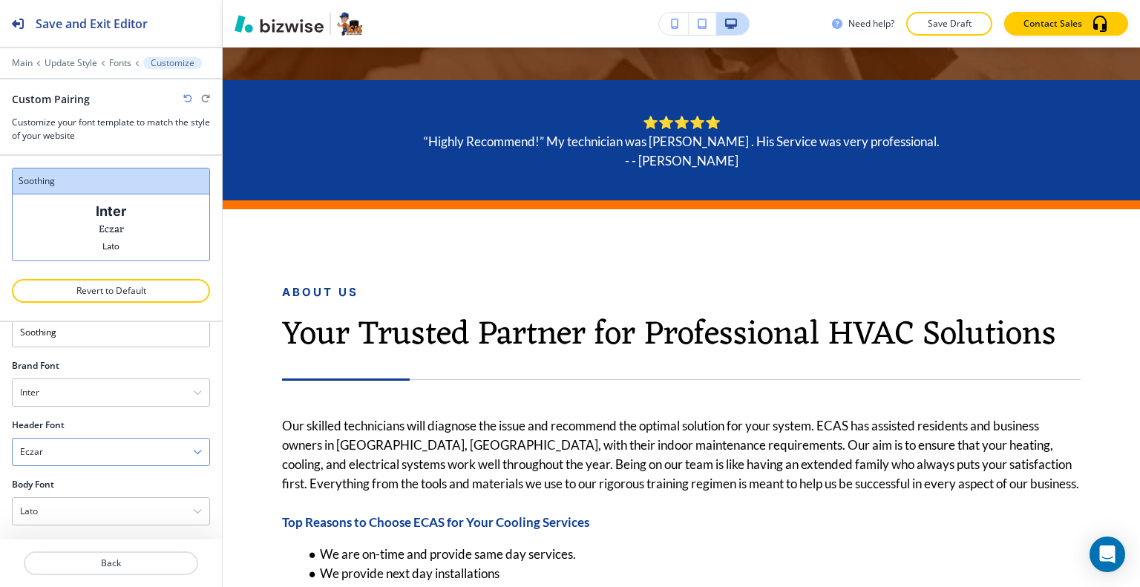
click at [142, 447] on div "Eczar" at bounding box center [111, 451] width 197 height 27
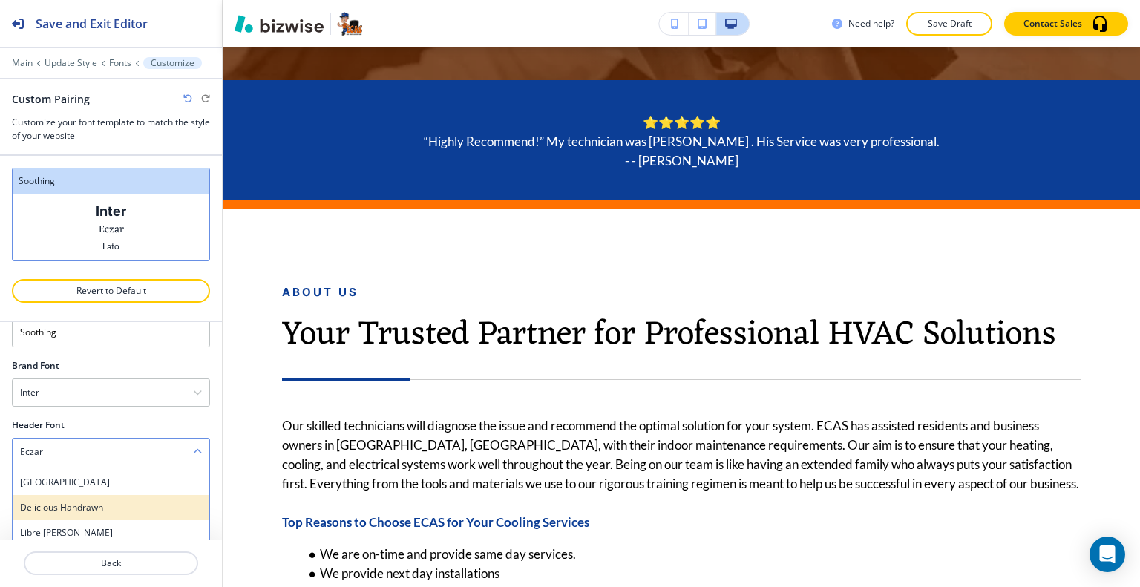
scroll to position [297, 0]
click at [106, 502] on h4 "Fira Sans" at bounding box center [111, 508] width 182 height 13
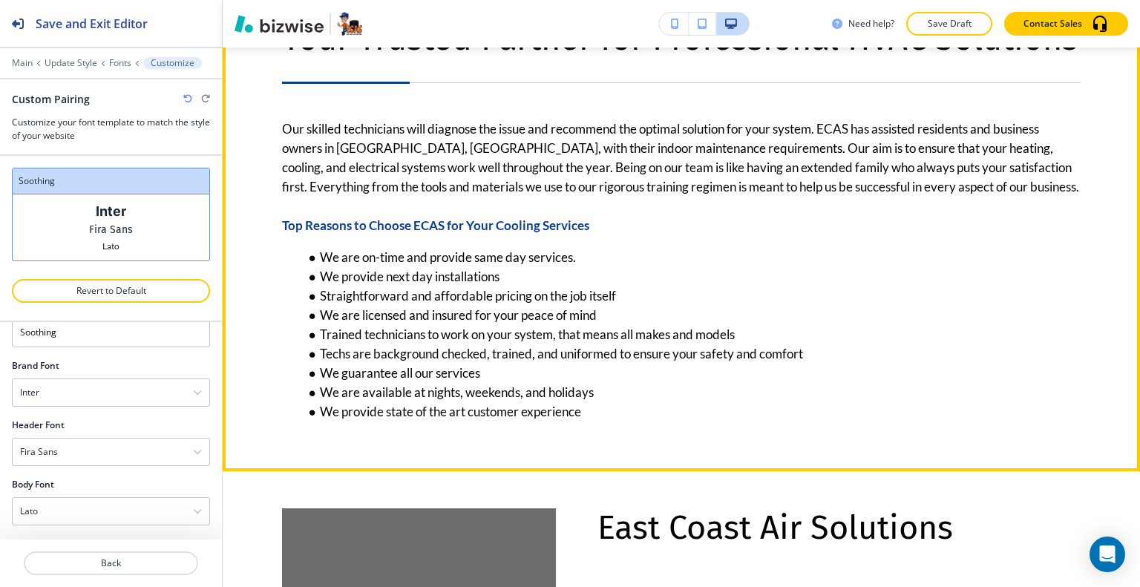
scroll to position [1278, 0]
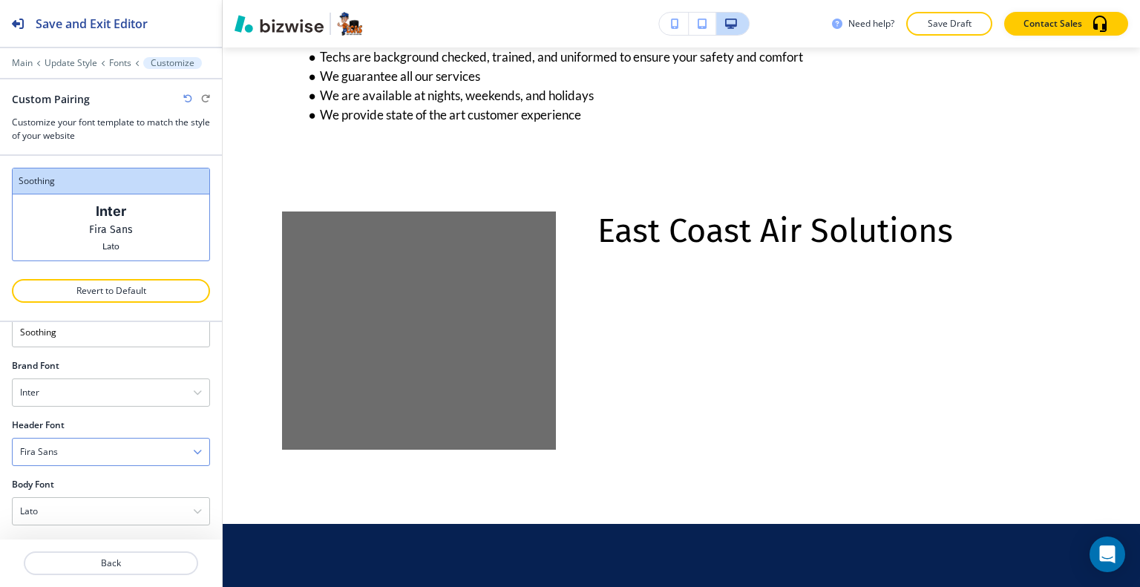
click at [108, 453] on div "Fira Sans" at bounding box center [111, 451] width 197 height 27
click at [99, 527] on h4 "Rajdhani" at bounding box center [111, 533] width 182 height 13
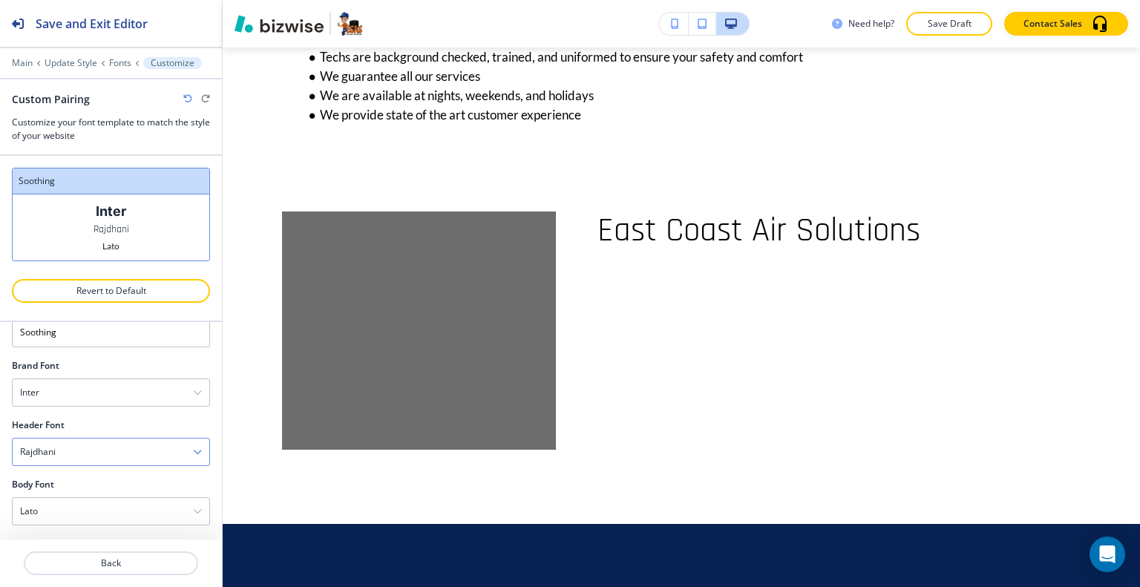
click at [110, 441] on div "Rajdhani" at bounding box center [111, 451] width 197 height 27
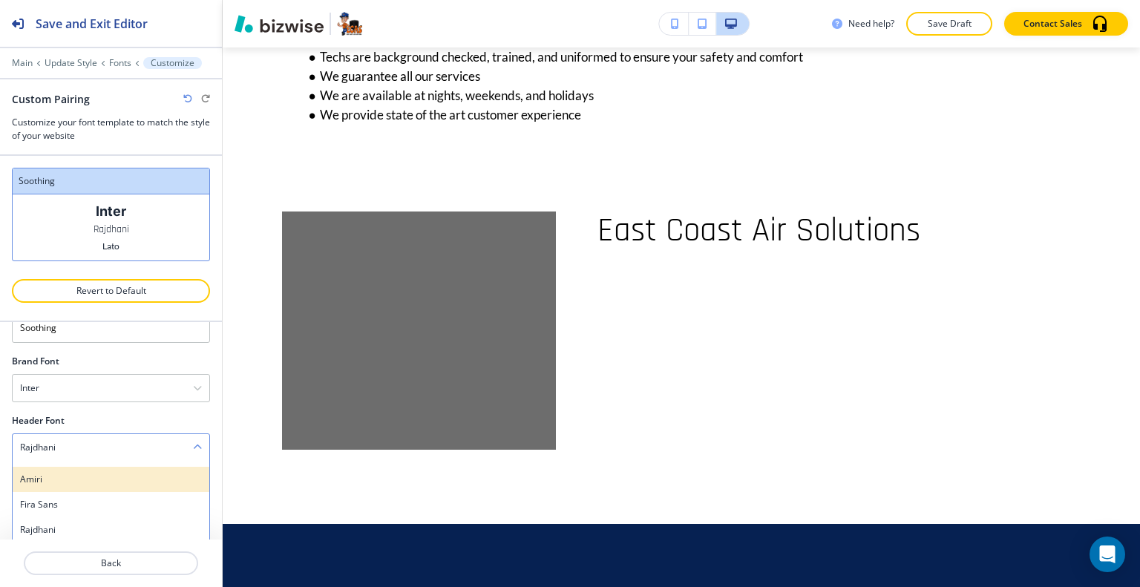
scroll to position [223, 0]
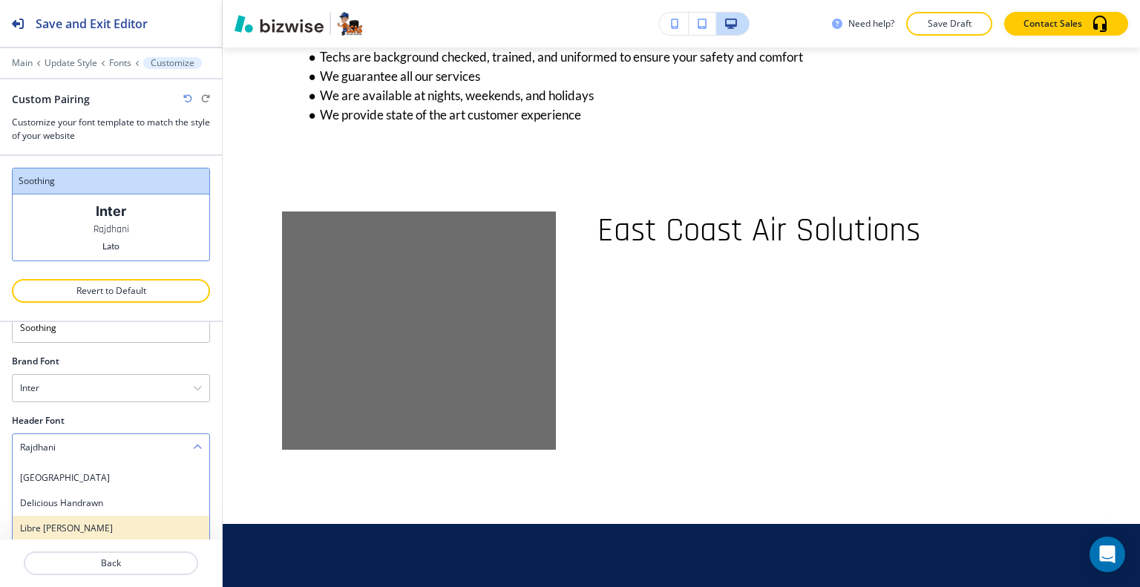
click at [96, 522] on h4 "Libre Baskerville" at bounding box center [111, 528] width 182 height 13
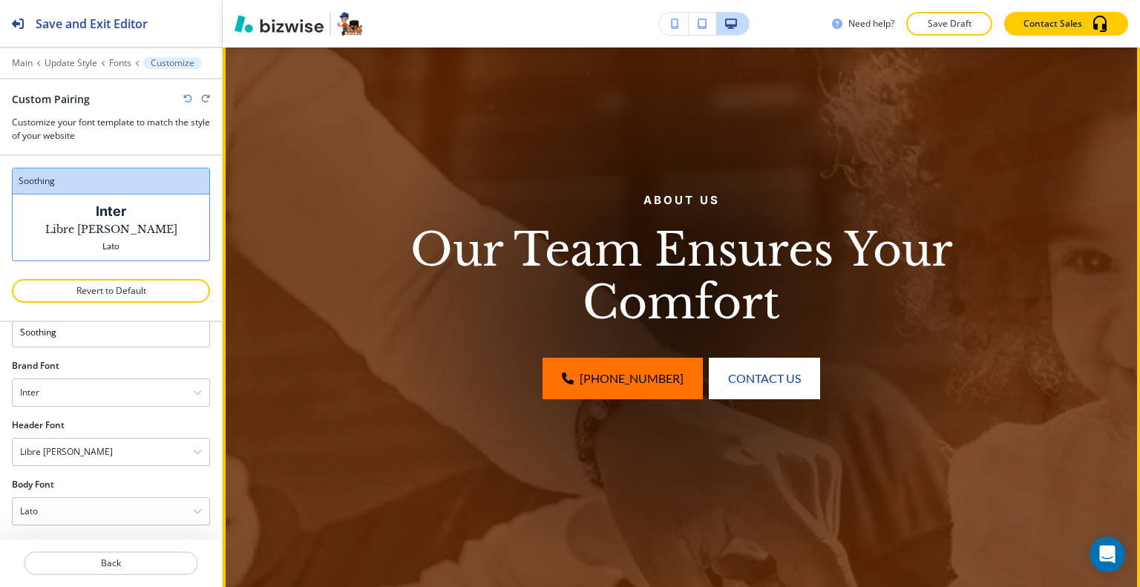
scroll to position [0, 0]
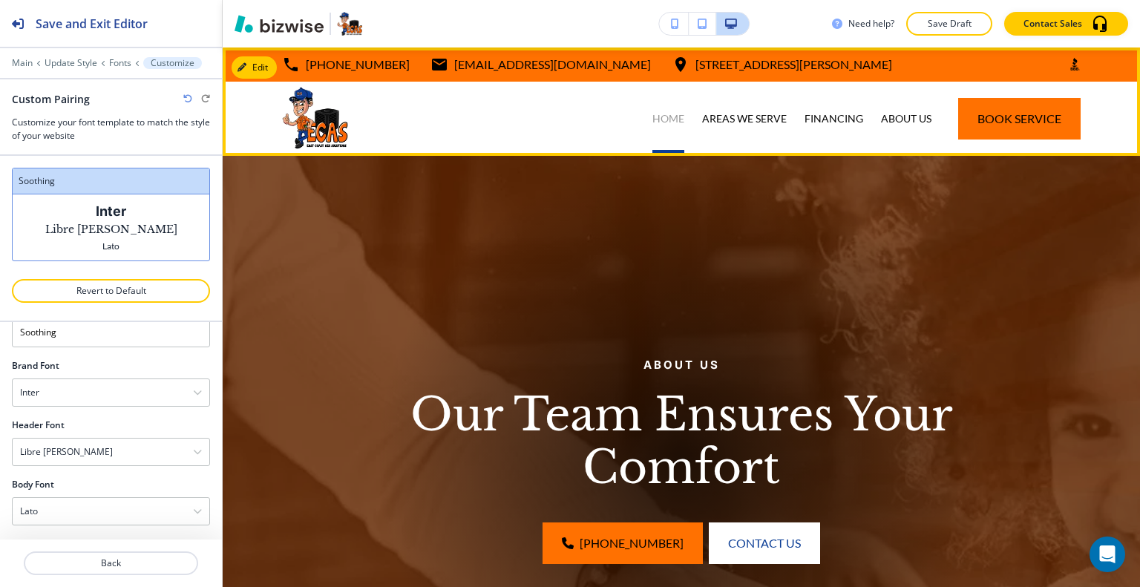
click at [652, 119] on p "HOME" at bounding box center [668, 118] width 32 height 15
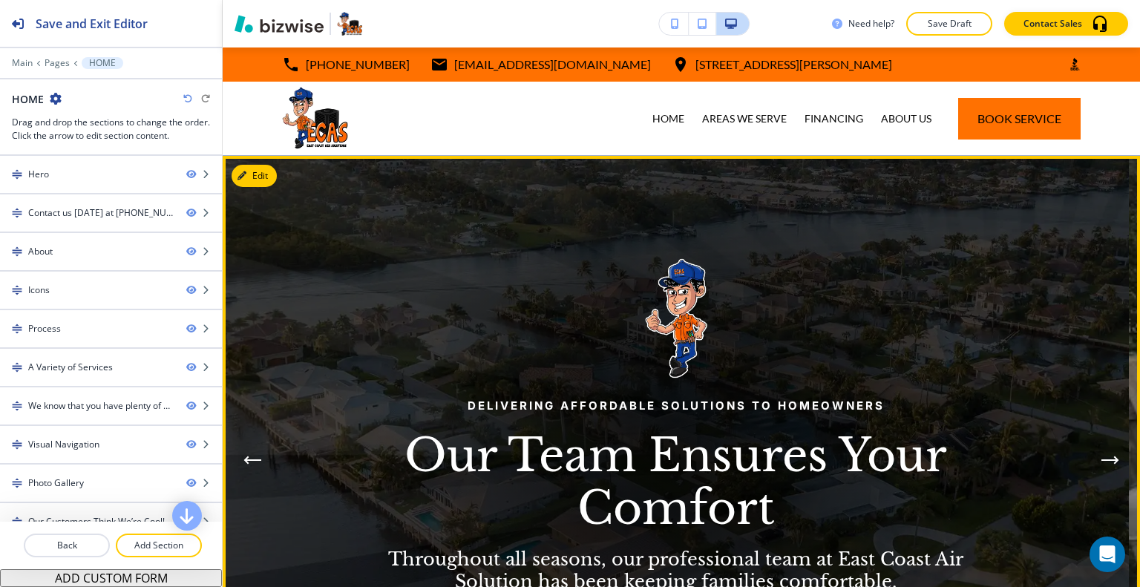
scroll to position [297, 0]
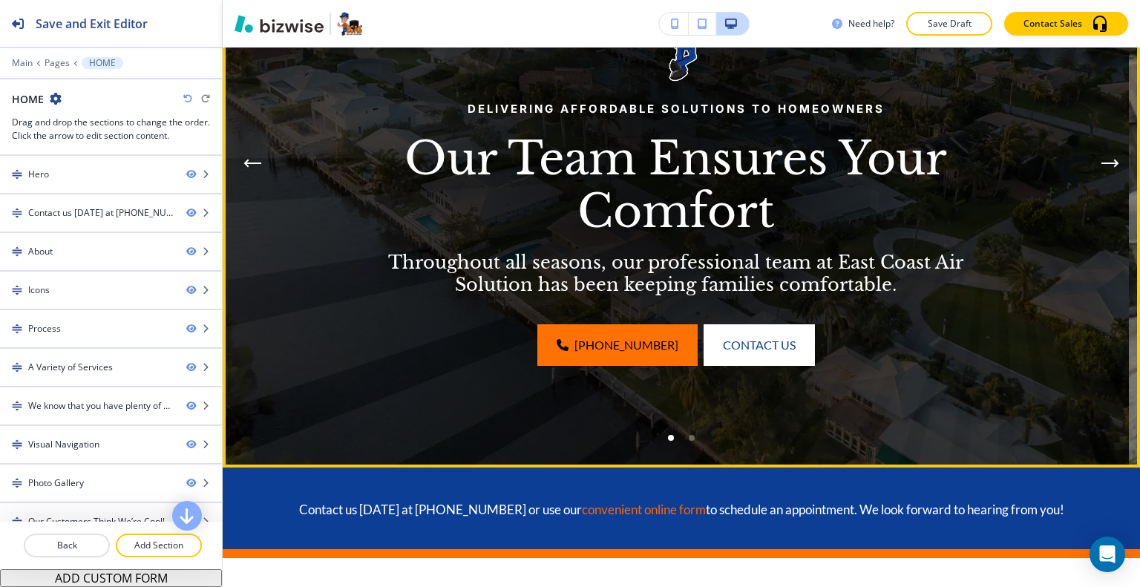
click at [1102, 163] on icon "Next Hero Image" at bounding box center [1109, 163] width 15 height 0
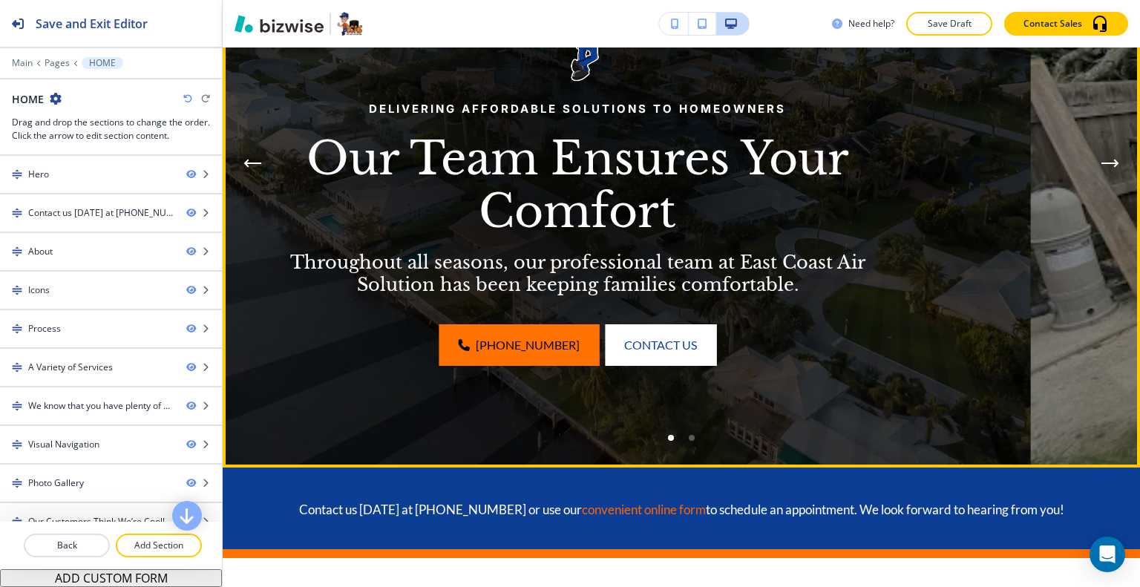
click at [1102, 163] on icon "Next Hero Image" at bounding box center [1109, 163] width 15 height 0
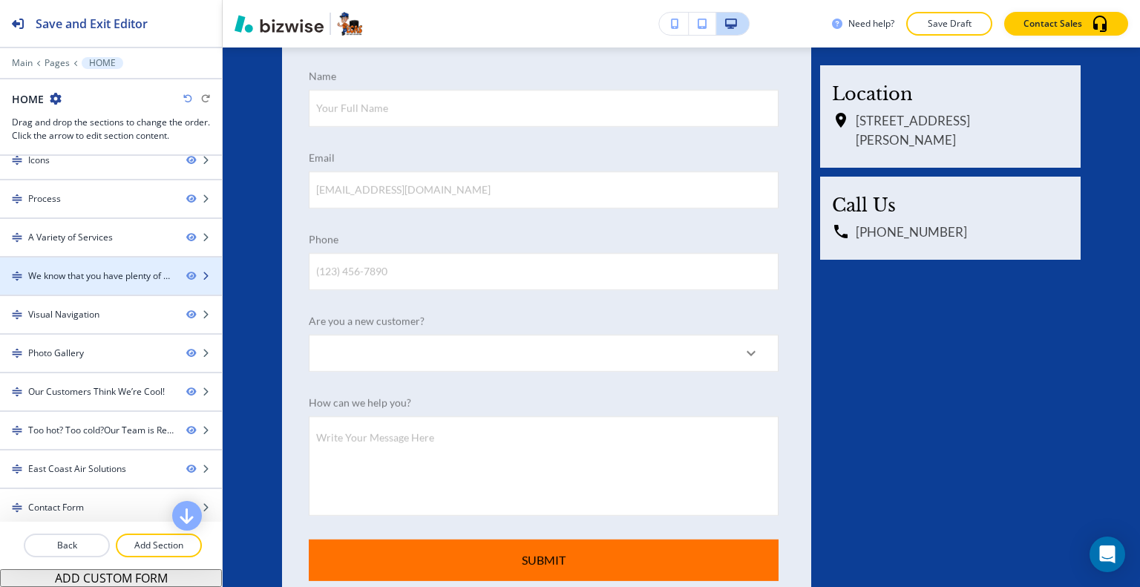
scroll to position [0, 0]
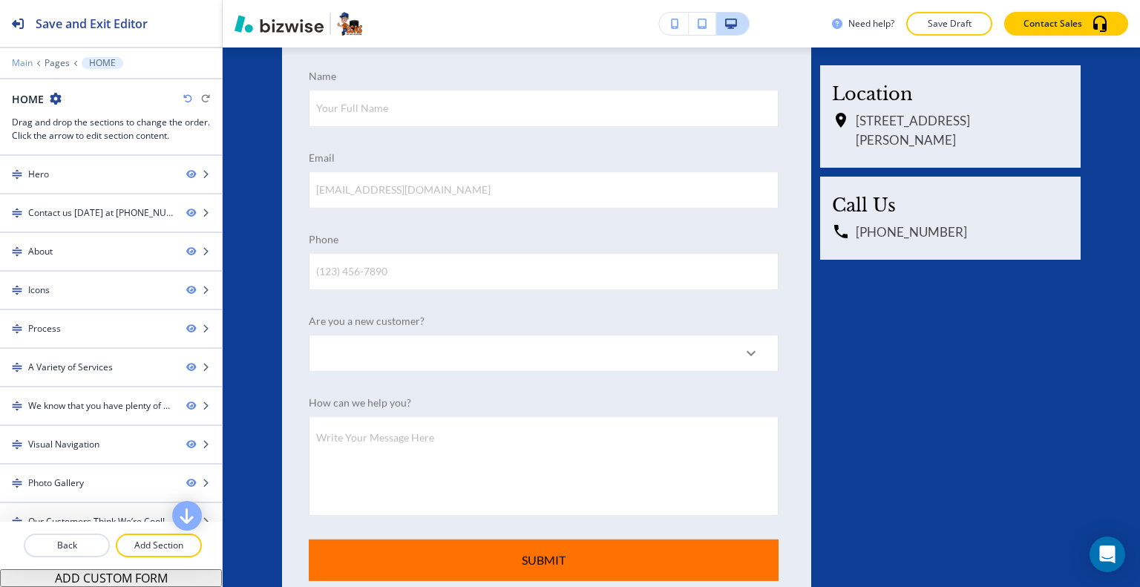
click at [15, 66] on p "Main" at bounding box center [22, 63] width 21 height 10
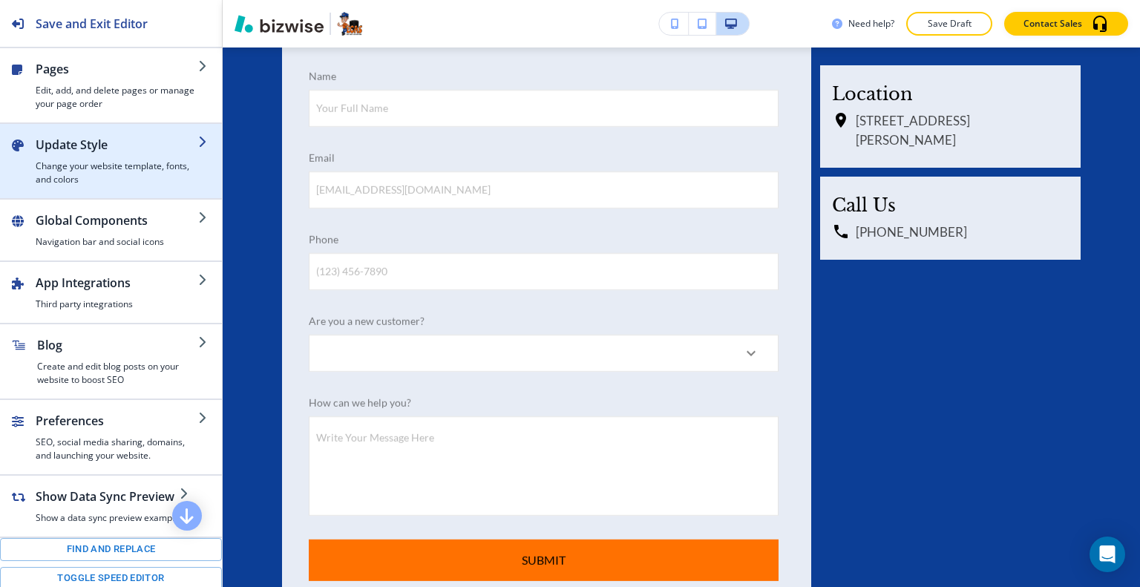
click at [108, 146] on h2 "Update Style" at bounding box center [117, 145] width 162 height 18
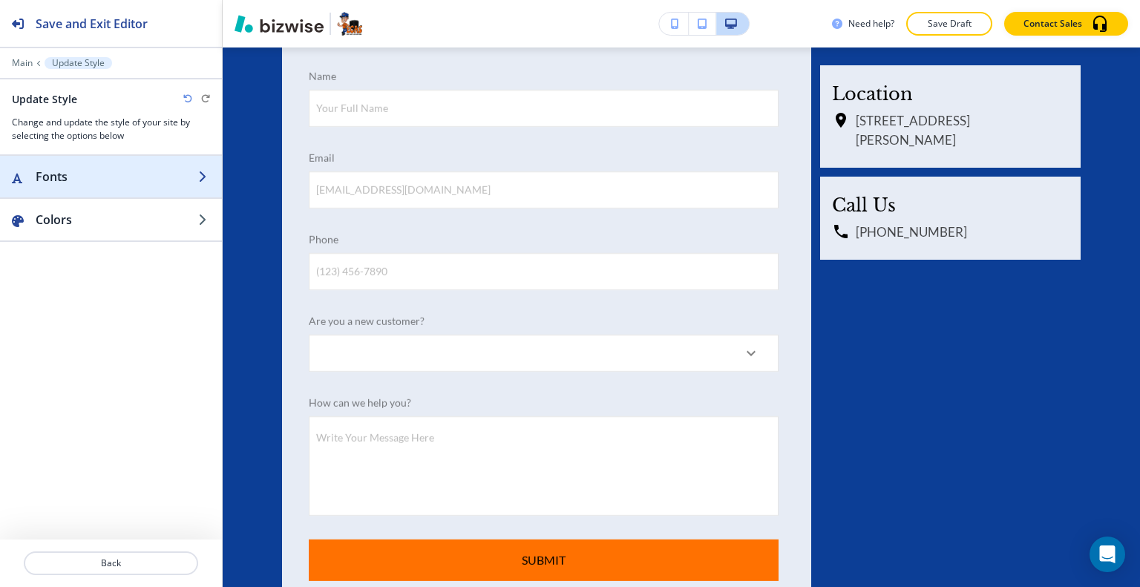
click at [102, 191] on div "button" at bounding box center [111, 191] width 222 height 12
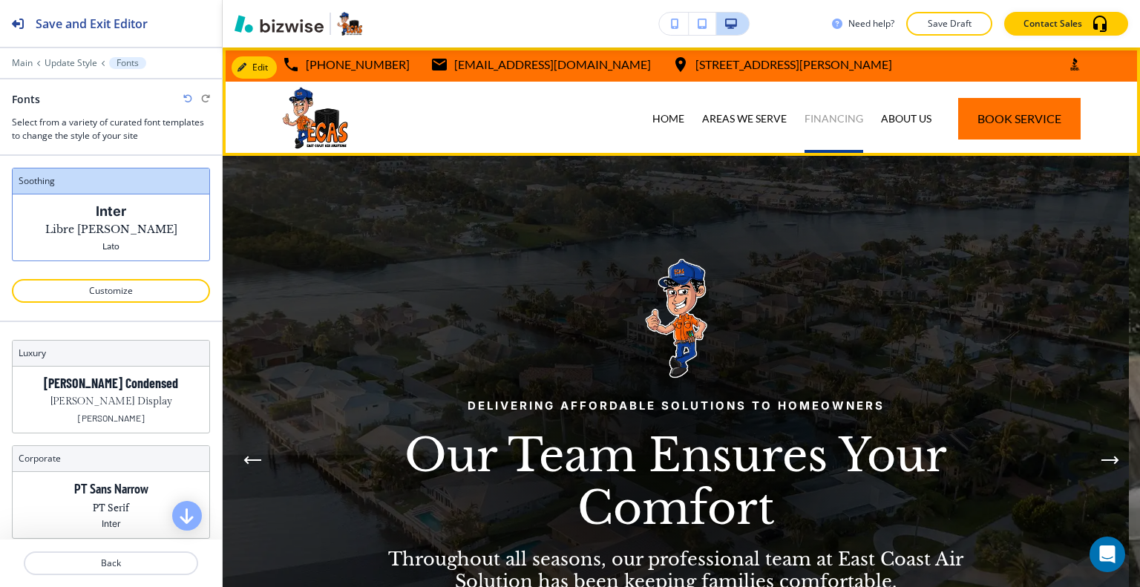
click at [829, 112] on p "FINANCING" at bounding box center [833, 118] width 59 height 15
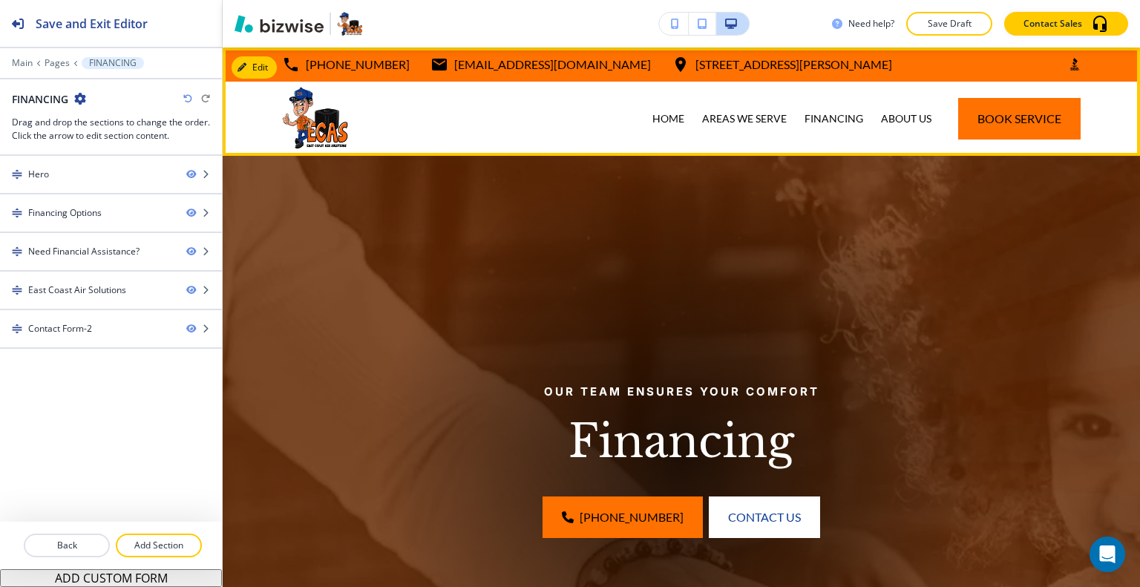
click at [917, 107] on div "ABOUT US" at bounding box center [906, 119] width 68 height 74
click at [913, 113] on p "ABOUT US" at bounding box center [906, 118] width 50 height 15
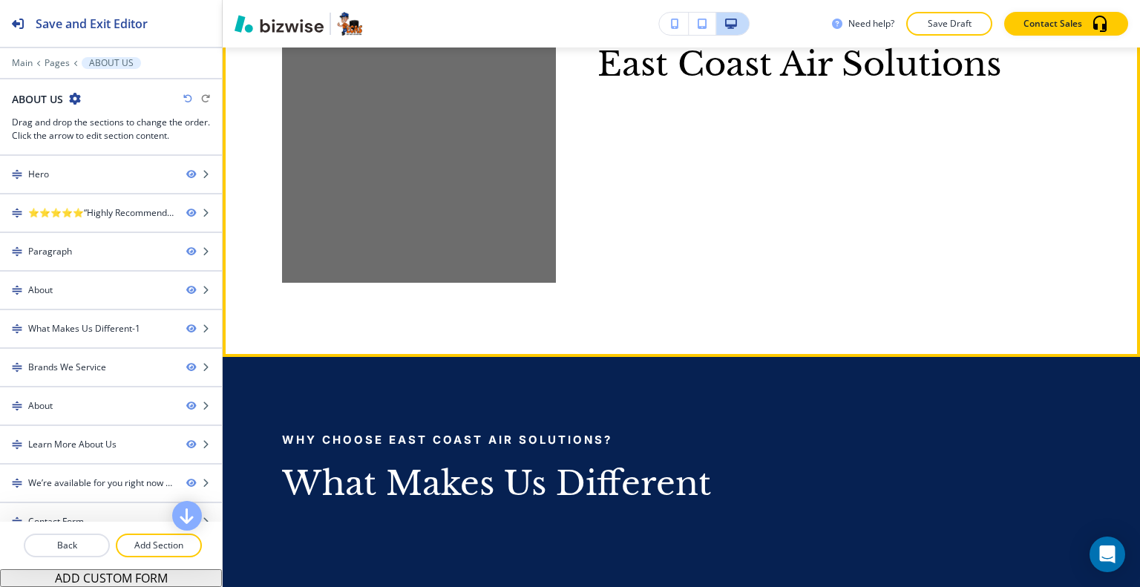
scroll to position [1335, 0]
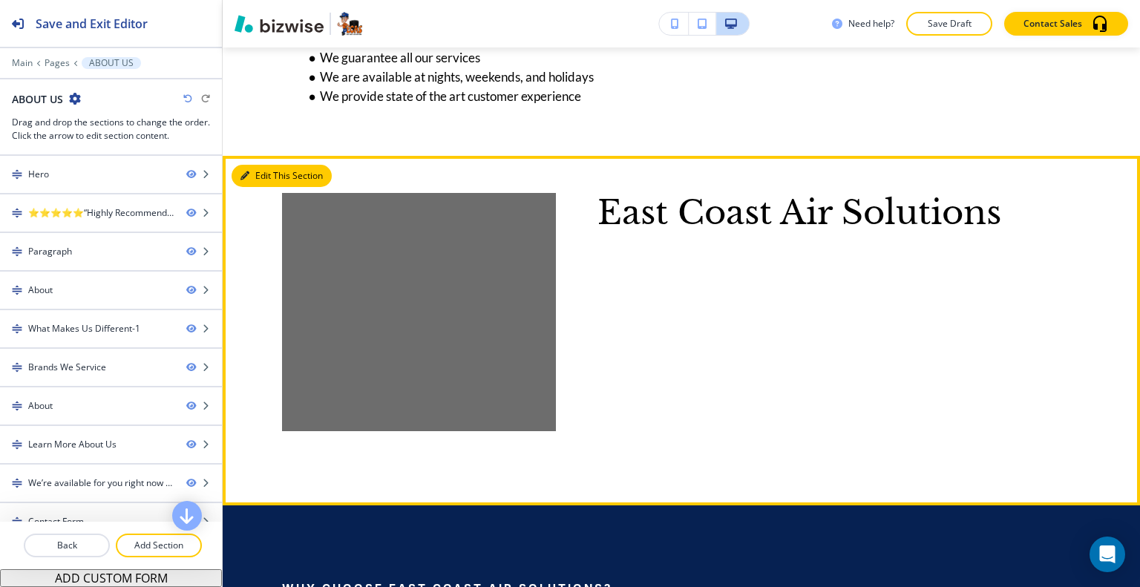
click at [264, 171] on button "Edit This Section" at bounding box center [281, 176] width 100 height 22
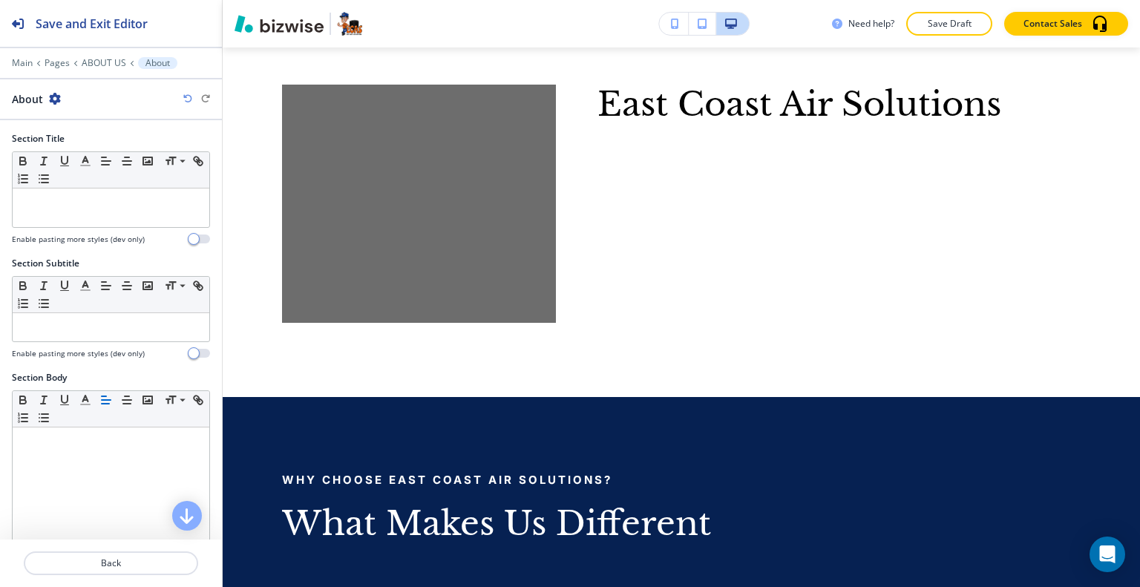
scroll to position [429, 0]
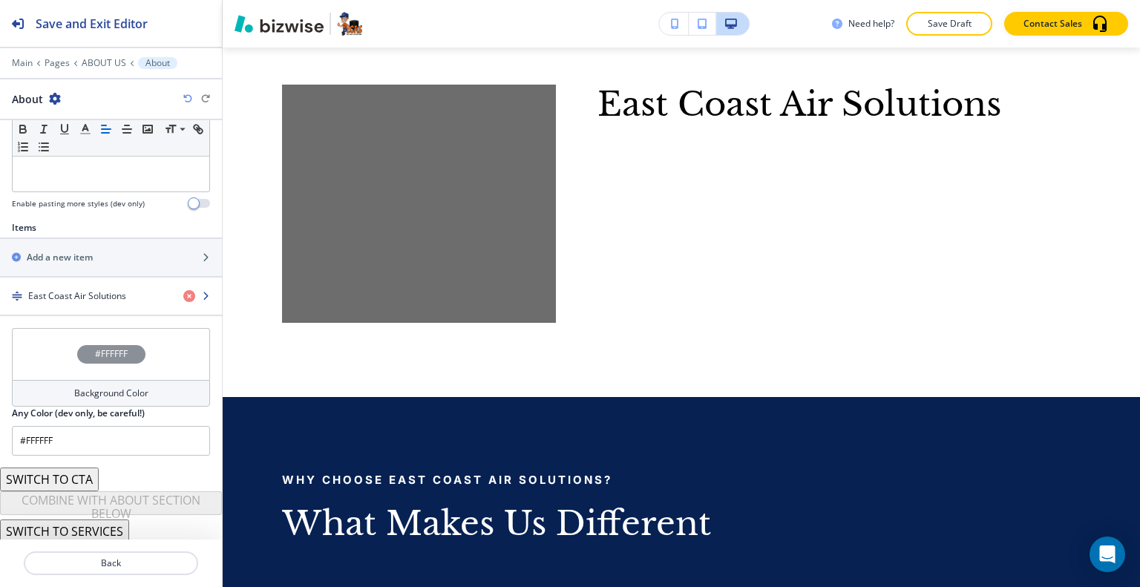
click at [99, 309] on div "button" at bounding box center [111, 309] width 222 height 12
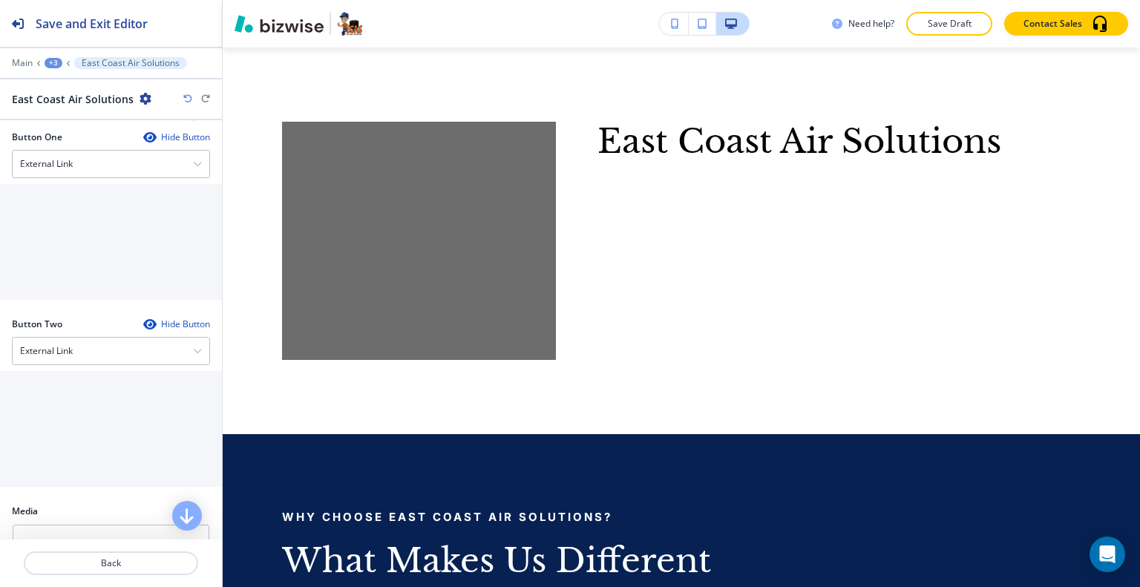
scroll to position [675, 0]
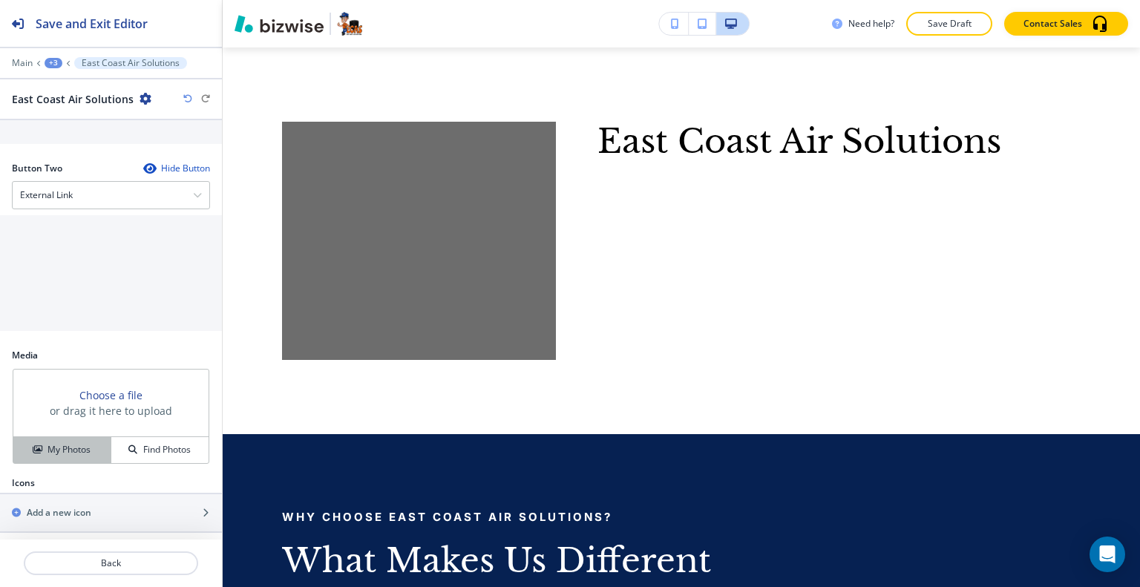
click at [66, 444] on h4 "My Photos" at bounding box center [68, 449] width 43 height 13
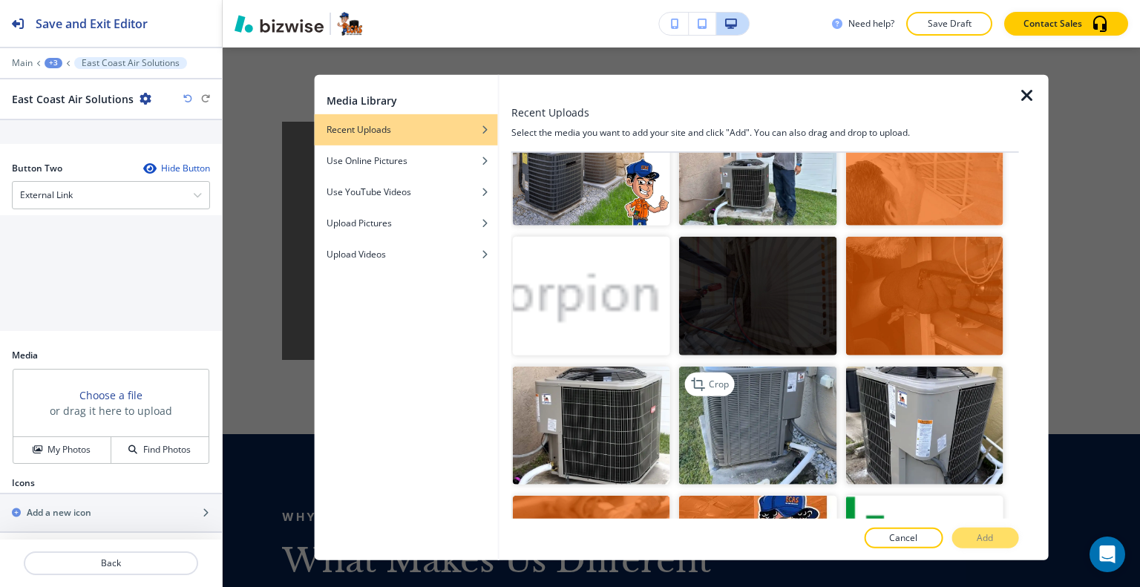
scroll to position [3710, 0]
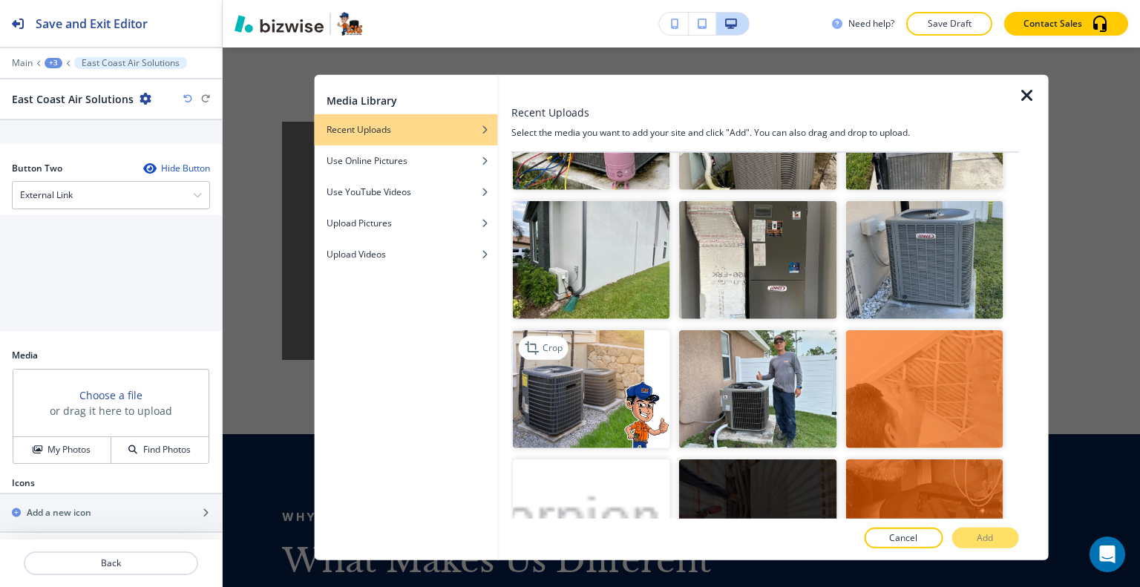
click at [649, 330] on img "button" at bounding box center [591, 389] width 157 height 118
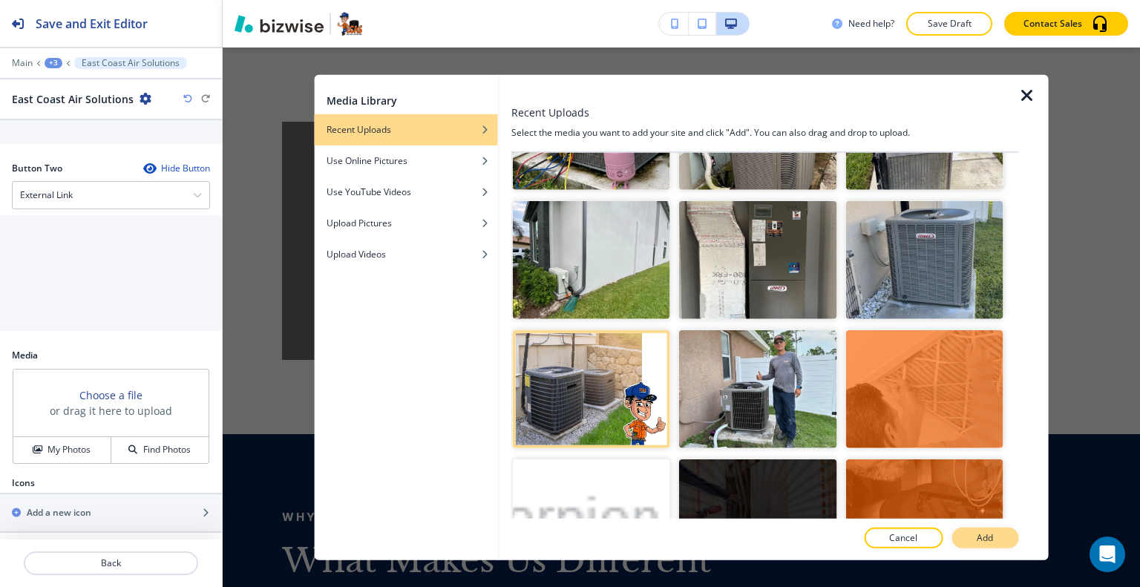
click at [1004, 537] on button "Add" at bounding box center [984, 537] width 67 height 21
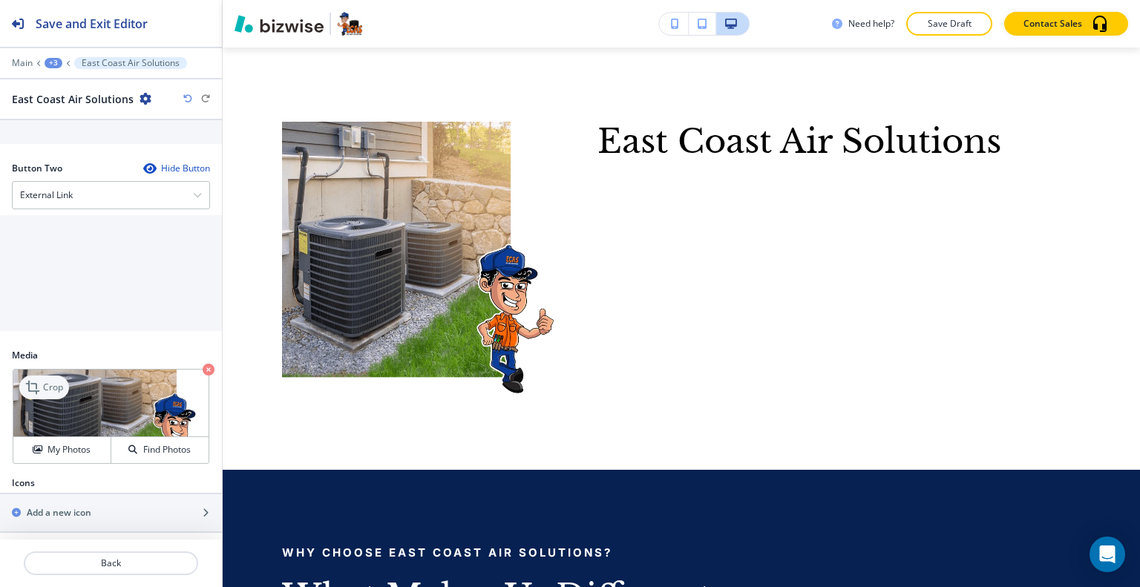
click at [50, 387] on p "Crop" at bounding box center [53, 387] width 20 height 13
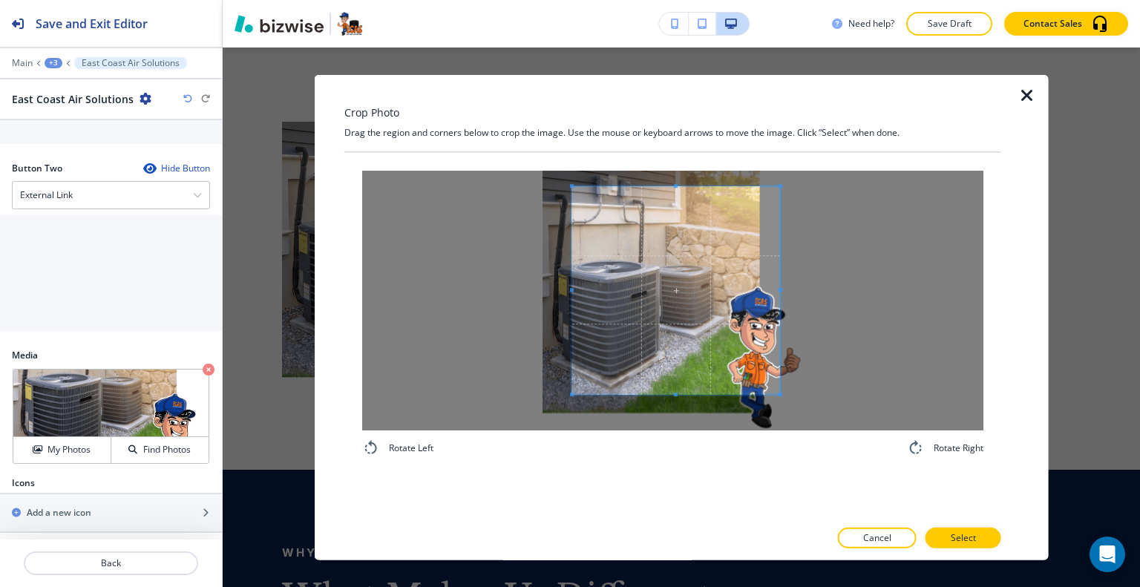
click at [671, 330] on span at bounding box center [676, 290] width 208 height 208
click at [1024, 97] on icon "button" at bounding box center [1027, 95] width 18 height 18
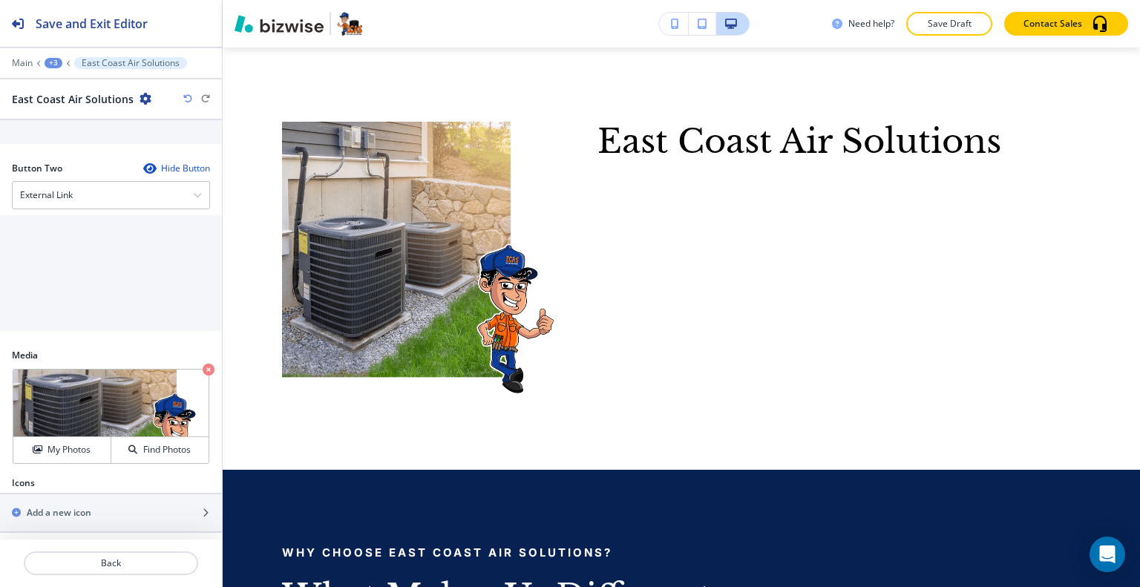
scroll to position [1332, 0]
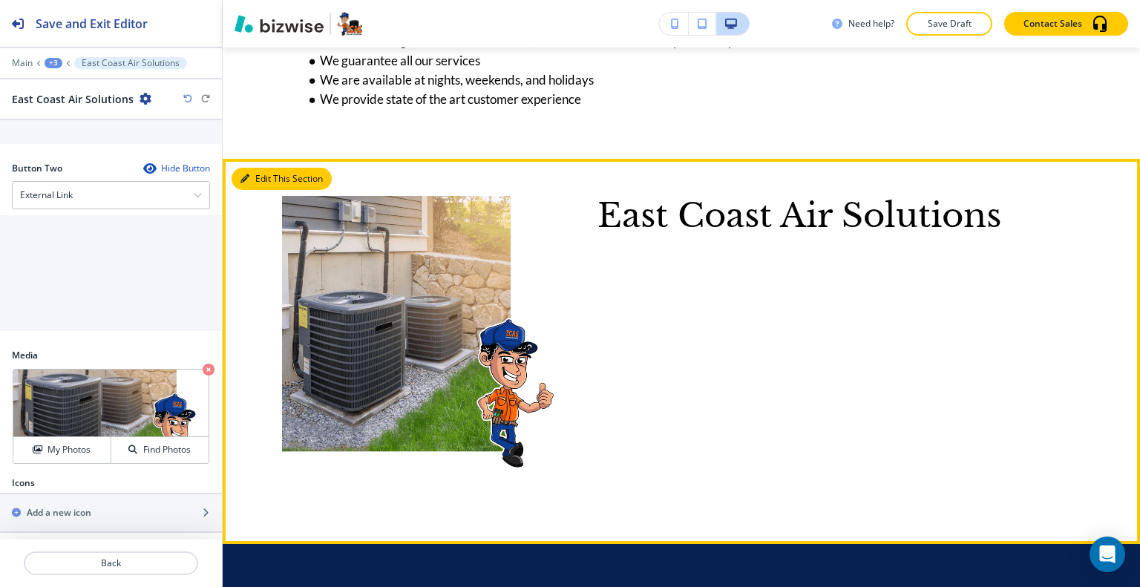
click at [263, 182] on button "Edit This Section" at bounding box center [281, 179] width 100 height 22
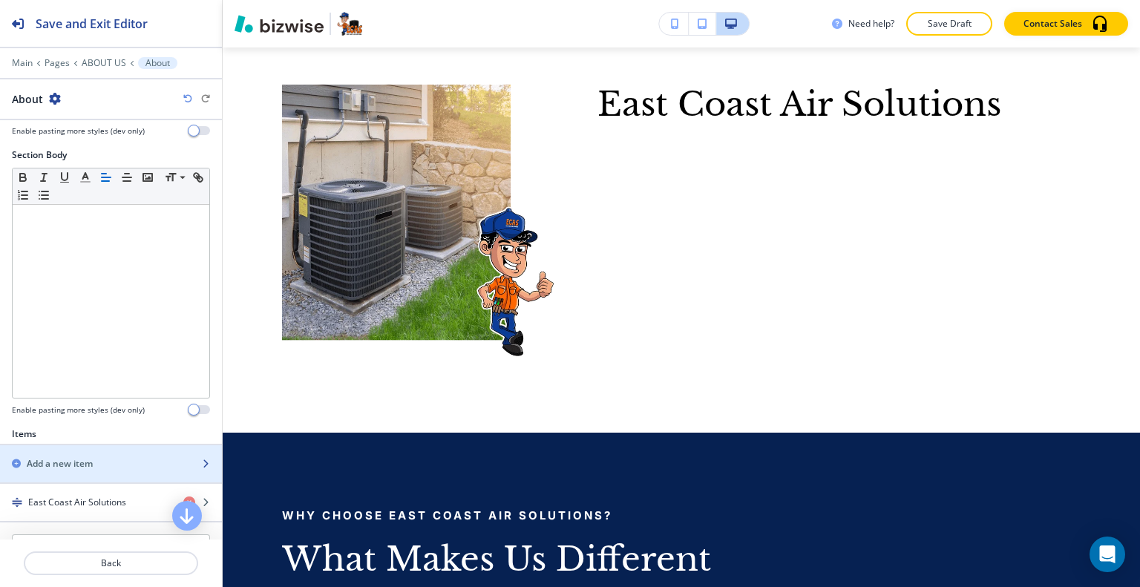
scroll to position [297, 0]
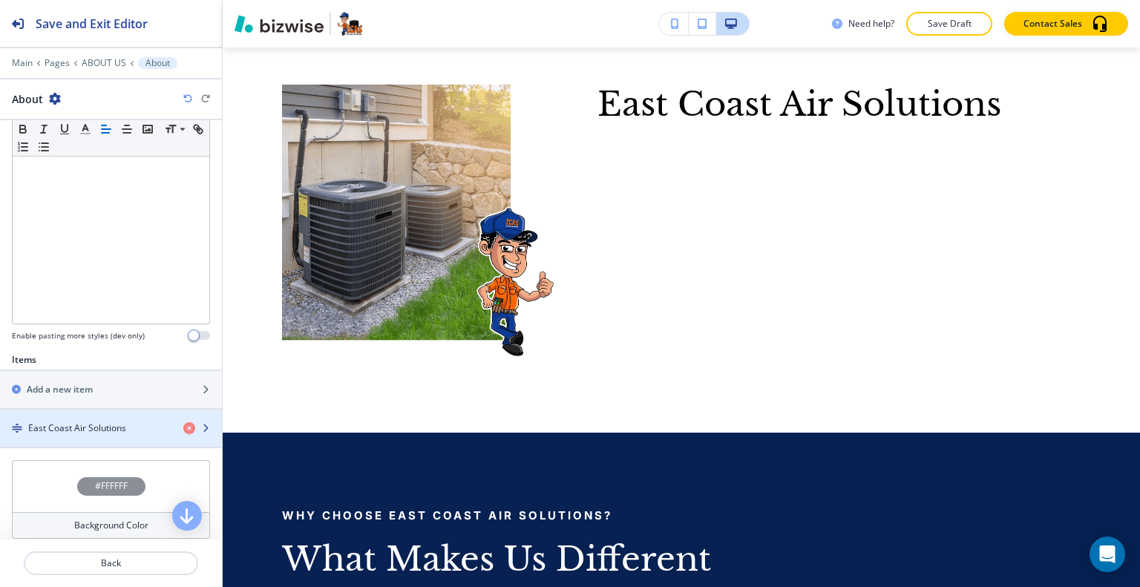
click at [73, 427] on h4 "East Coast Air Solutions" at bounding box center [77, 427] width 98 height 13
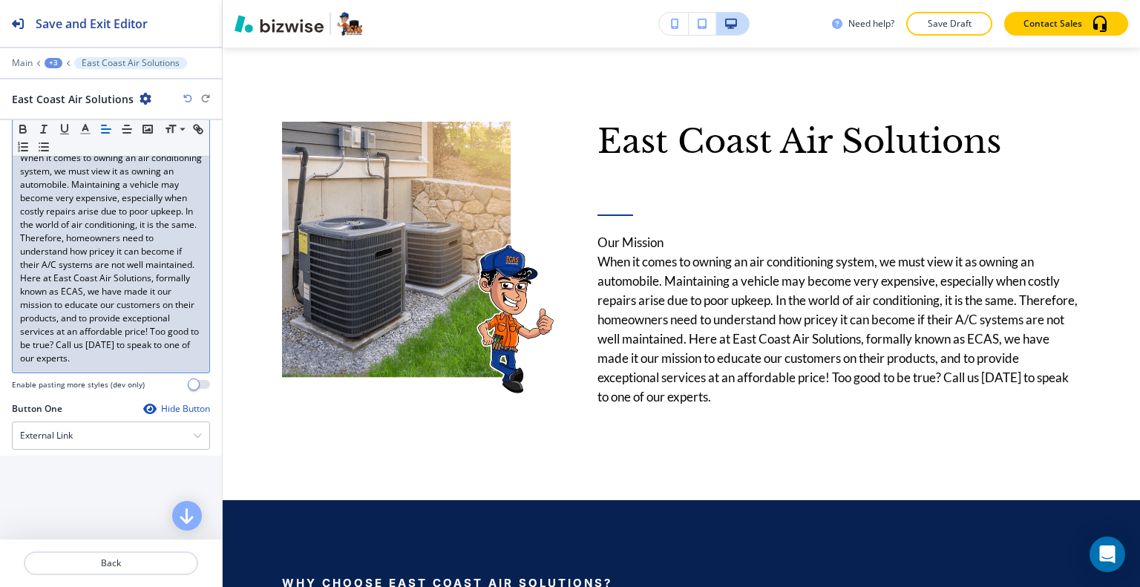
scroll to position [74, 0]
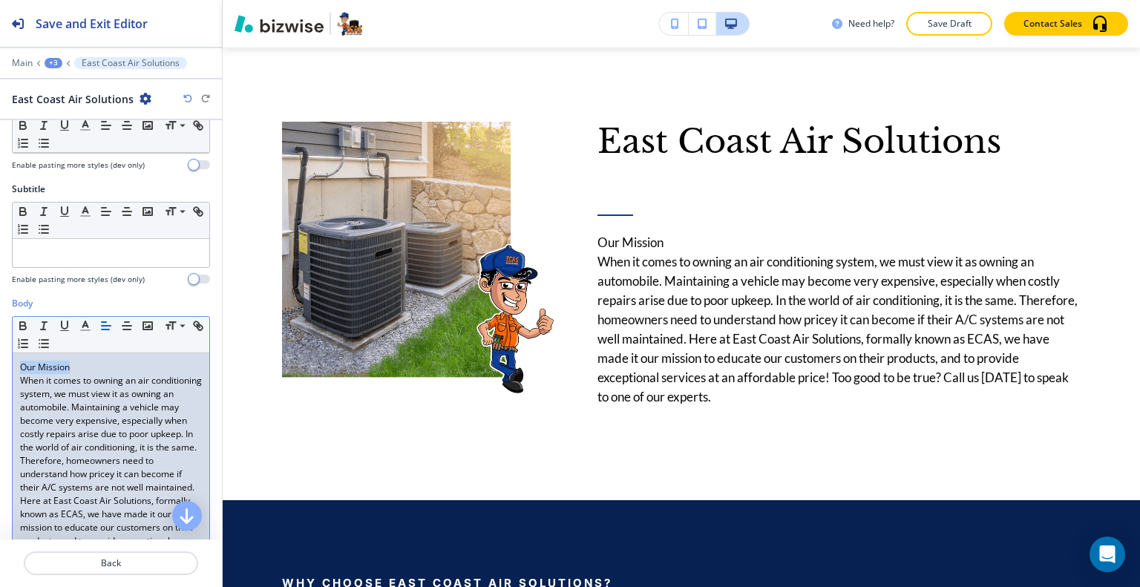
drag, startPoint x: 85, startPoint y: 367, endPoint x: 0, endPoint y: 363, distance: 84.7
click at [0, 363] on div "Body Small Normal Large Huge Our Mission When it comes to owning an air conditi…" at bounding box center [111, 461] width 222 height 328
copy p "Our Mission"
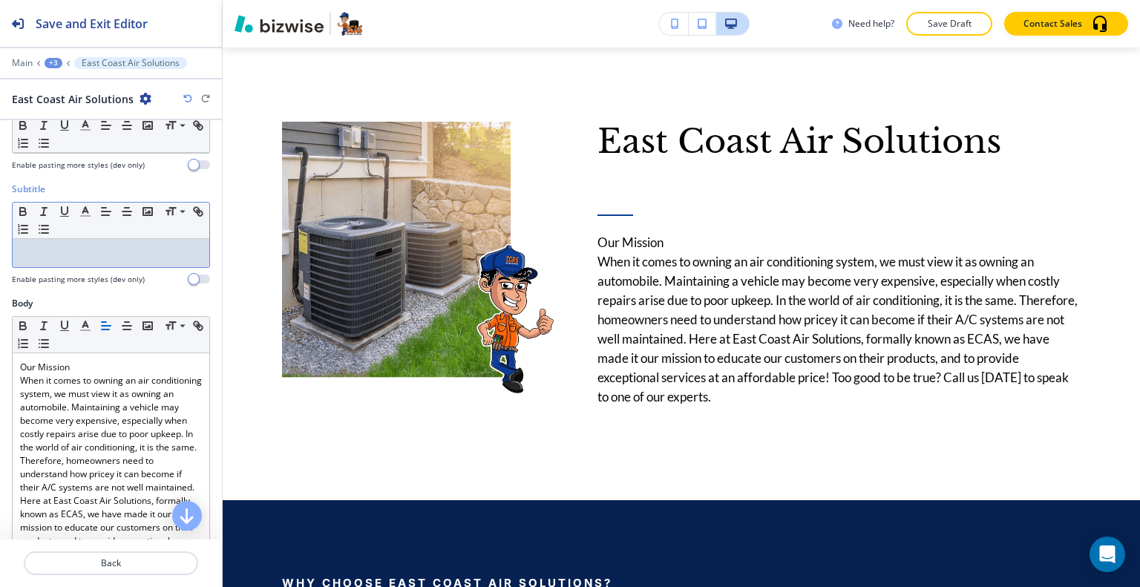
click at [40, 264] on div at bounding box center [111, 253] width 197 height 28
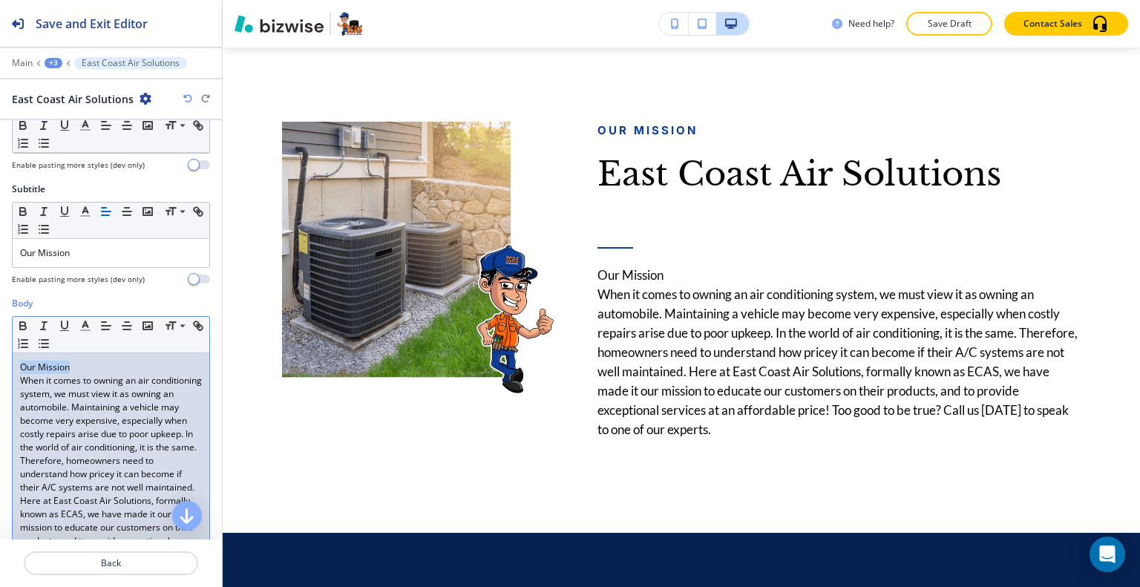
drag, startPoint x: 80, startPoint y: 361, endPoint x: 0, endPoint y: 364, distance: 80.2
click at [0, 364] on div "Body Small Normal Large Huge Our Mission When it comes to owning an air conditi…" at bounding box center [111, 461] width 222 height 328
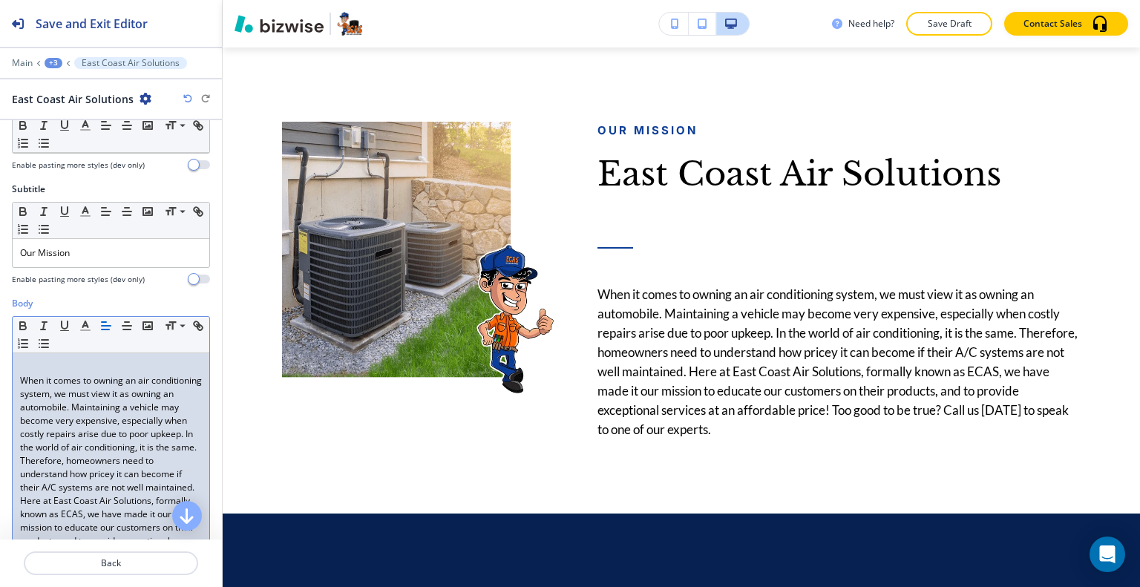
click at [17, 379] on div "When it comes to owning an air conditioning system, we must view it as owning a…" at bounding box center [111, 474] width 197 height 242
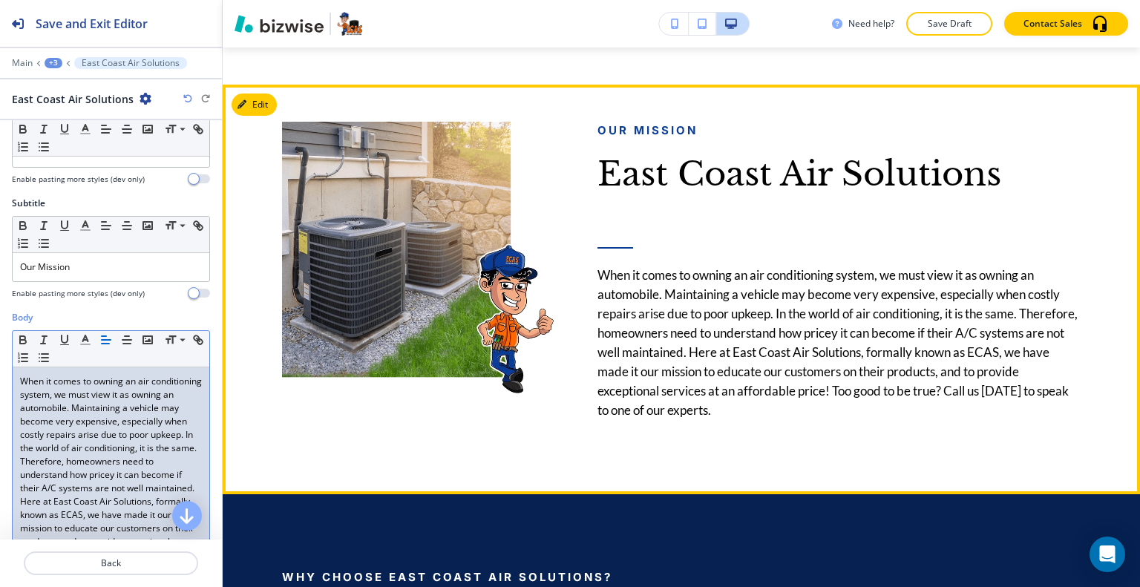
scroll to position [1332, 0]
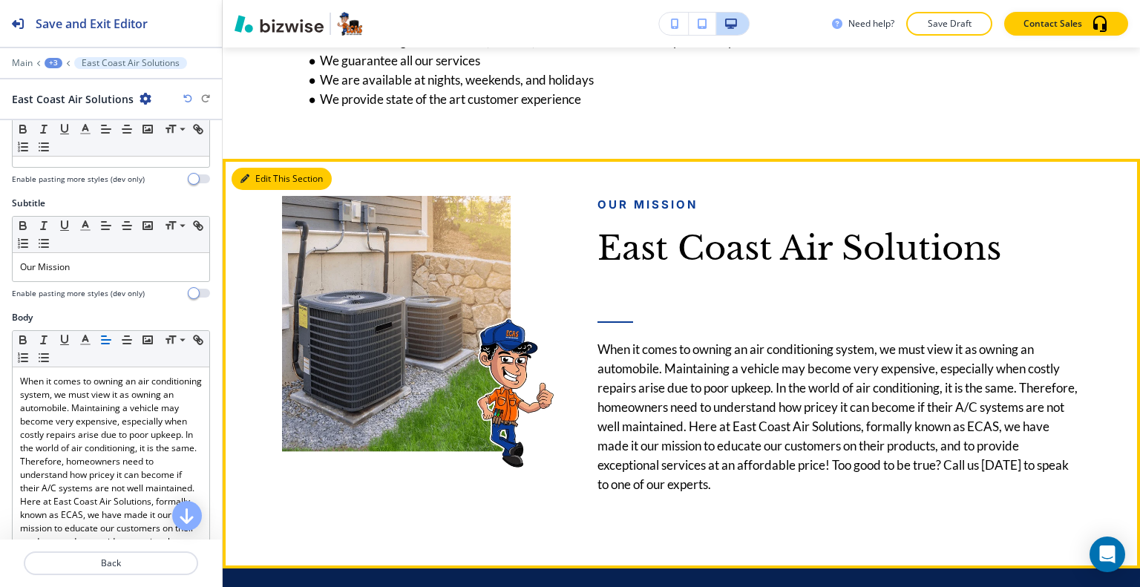
click at [257, 180] on button "Edit This Section" at bounding box center [281, 179] width 100 height 22
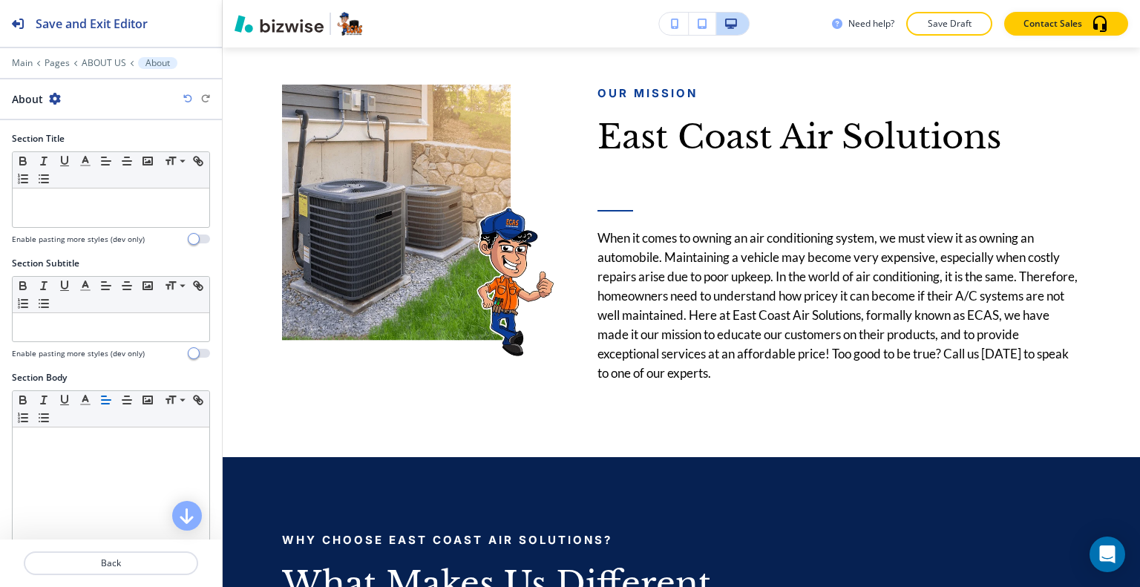
scroll to position [429, 0]
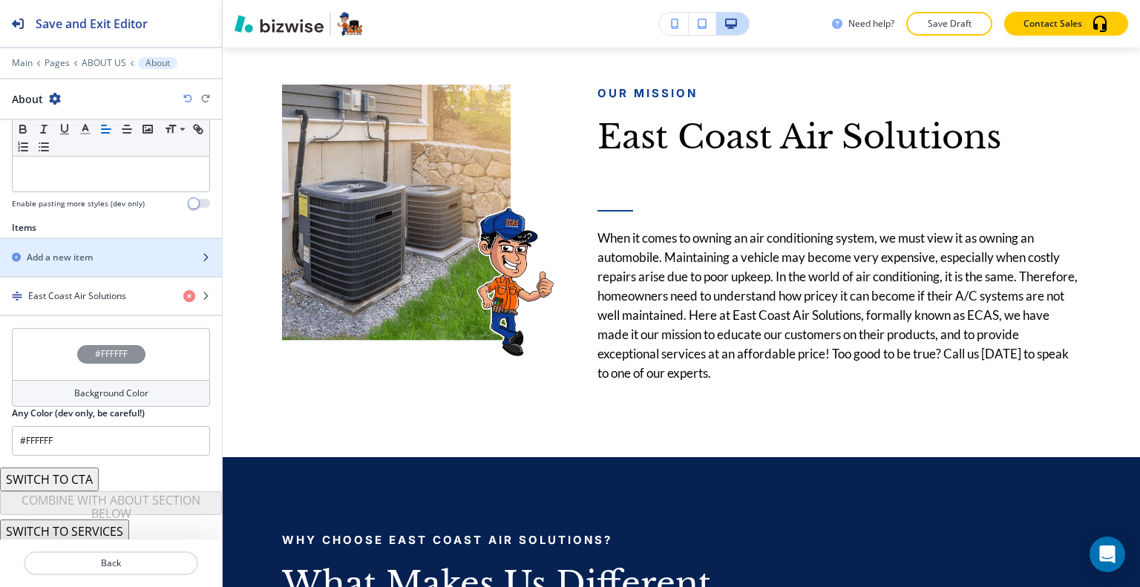
click at [104, 251] on div "Add a new item" at bounding box center [94, 257] width 189 height 13
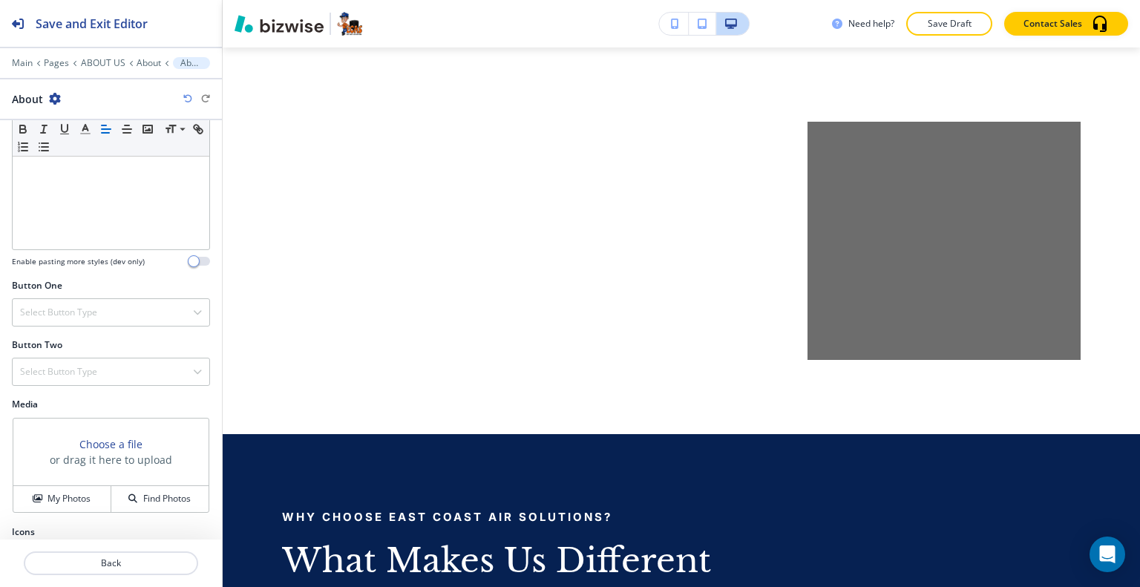
scroll to position [421, 0]
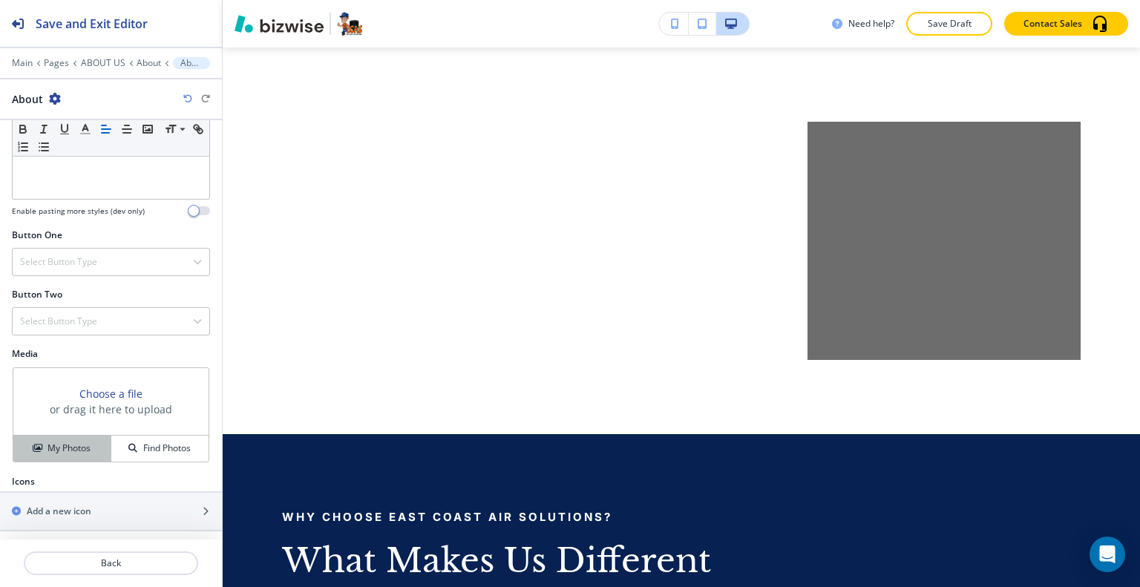
click at [83, 447] on h4 "My Photos" at bounding box center [68, 447] width 43 height 13
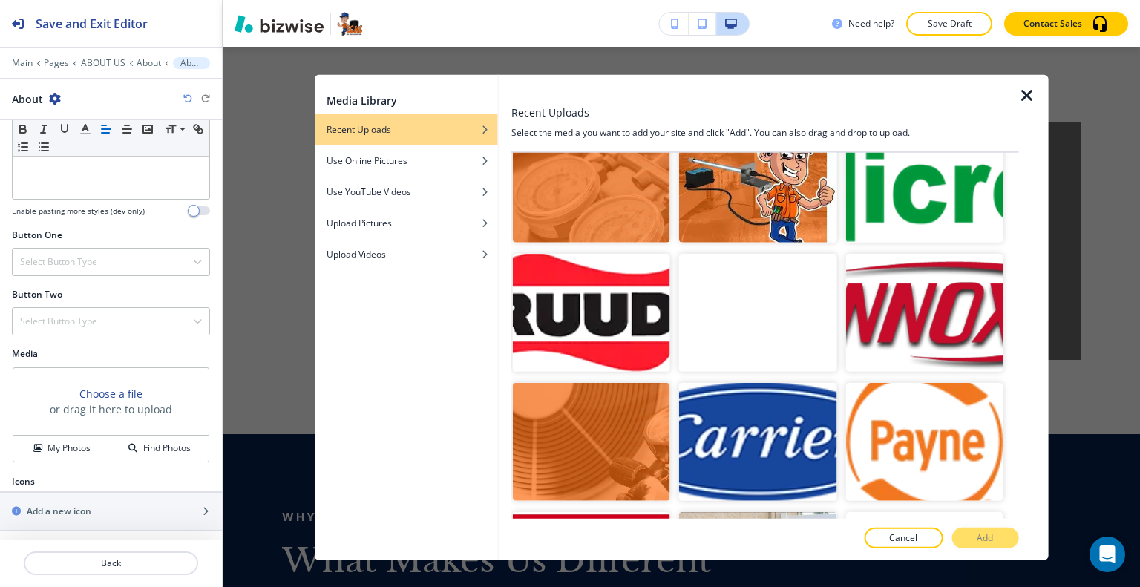
scroll to position [4600, 0]
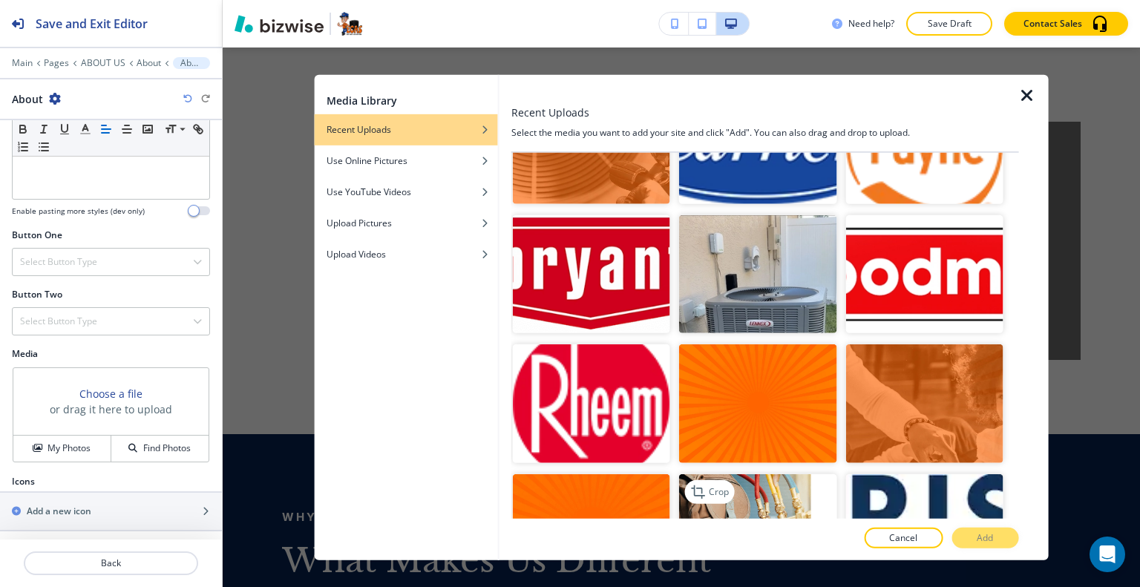
click at [775, 473] on img "button" at bounding box center [757, 532] width 157 height 118
click at [996, 531] on button "Add" at bounding box center [984, 537] width 67 height 21
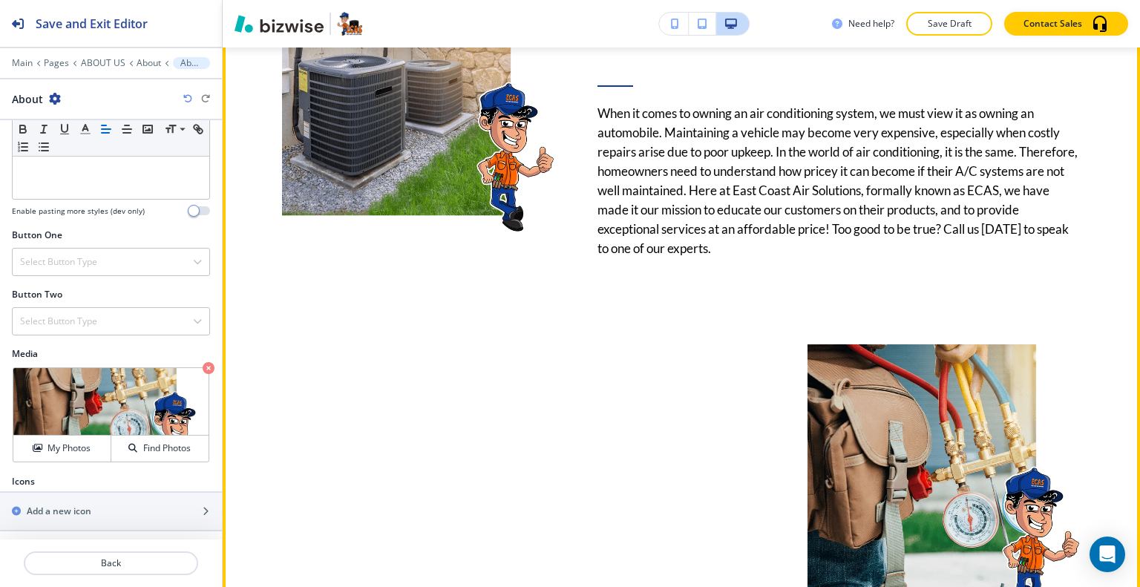
scroll to position [1420, 0]
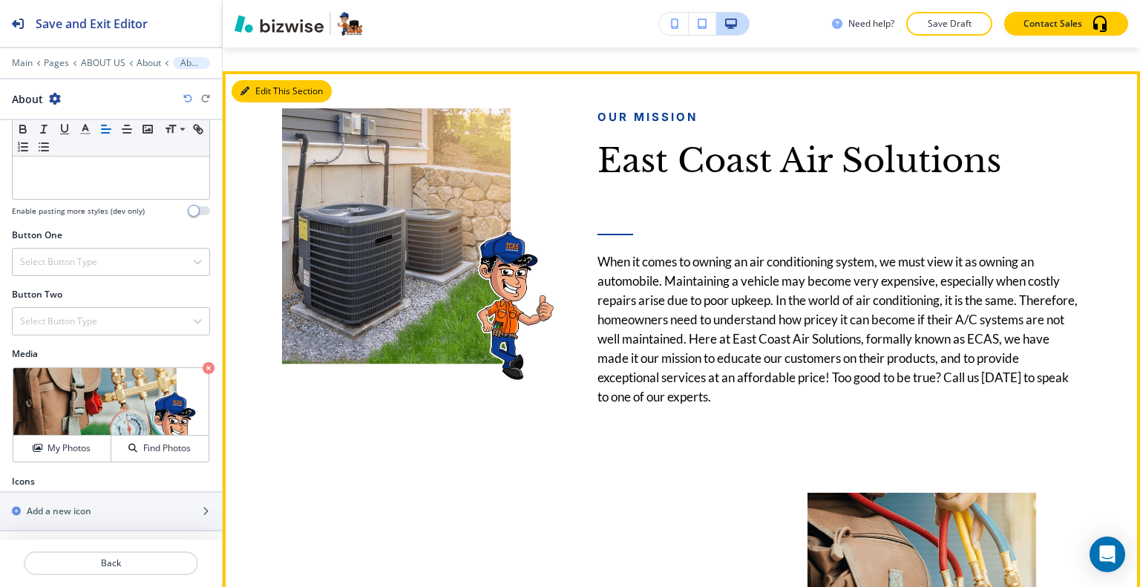
click at [264, 96] on button "Edit This Section" at bounding box center [281, 91] width 100 height 22
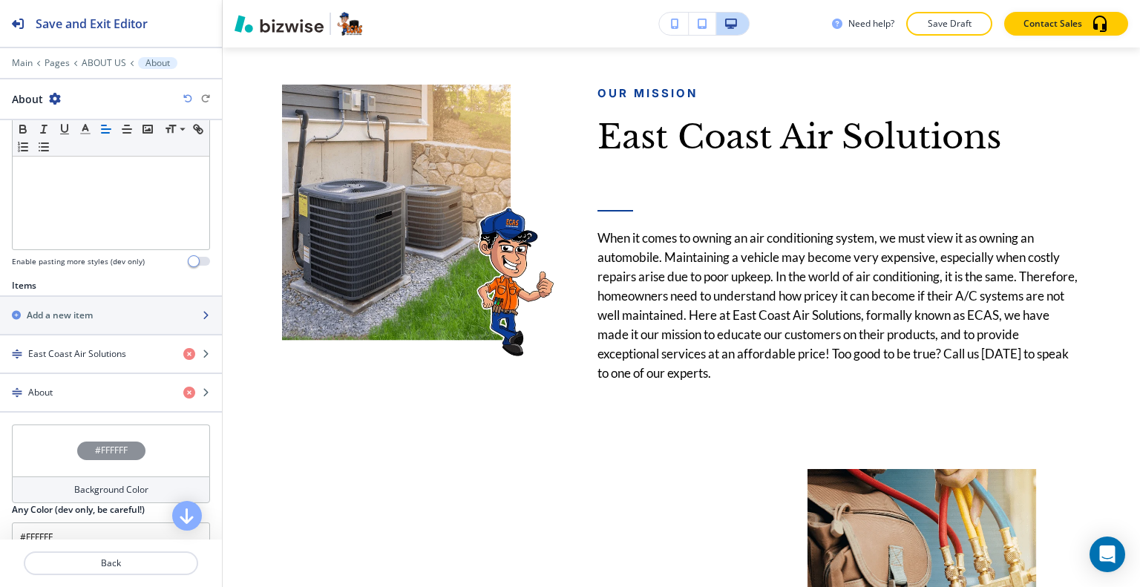
scroll to position [445, 0]
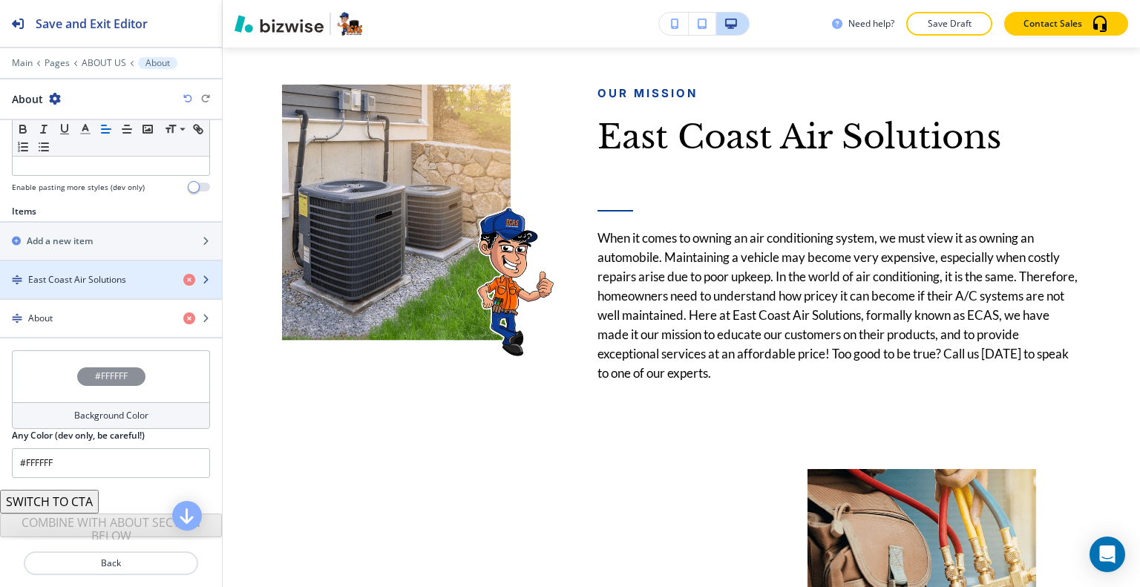
click at [93, 278] on h4 "East Coast Air Solutions" at bounding box center [77, 279] width 98 height 13
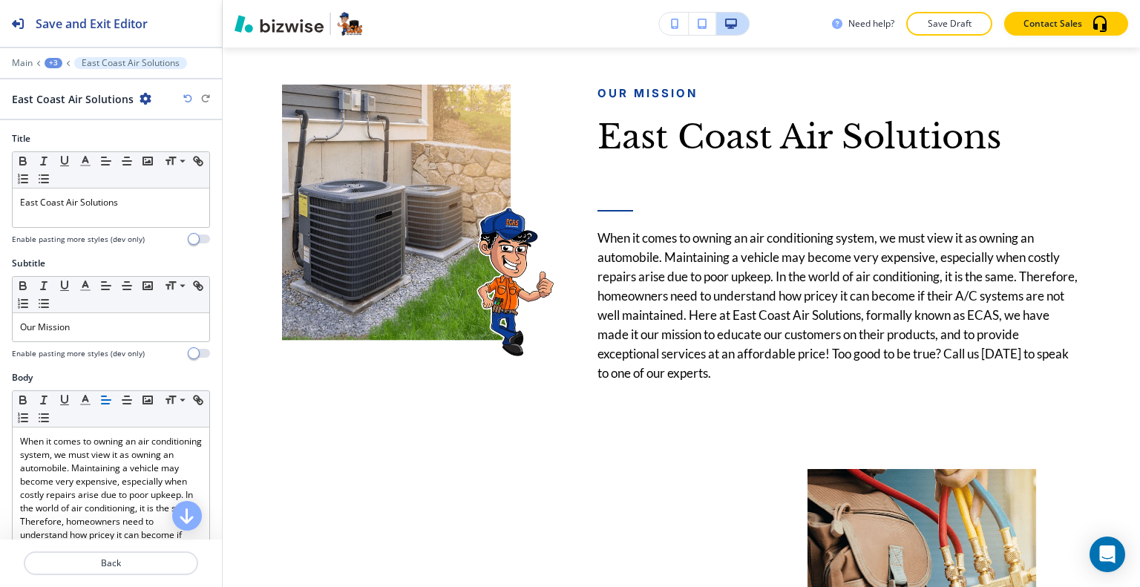
scroll to position [1407, 0]
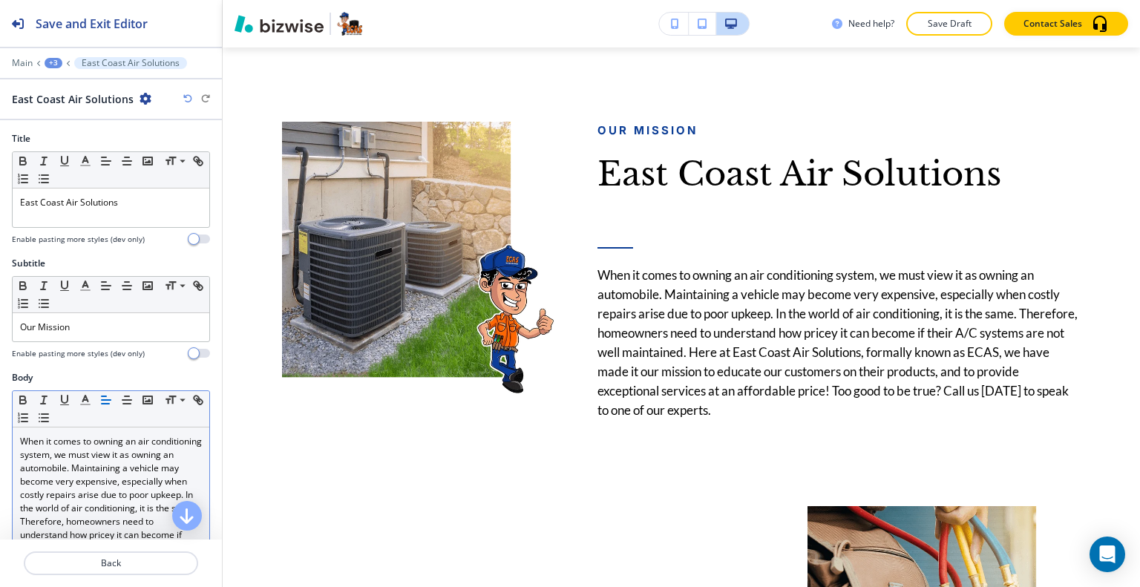
click at [18, 442] on div "When it comes to owning an air conditioning system, we must view it as owning a…" at bounding box center [111, 541] width 197 height 229
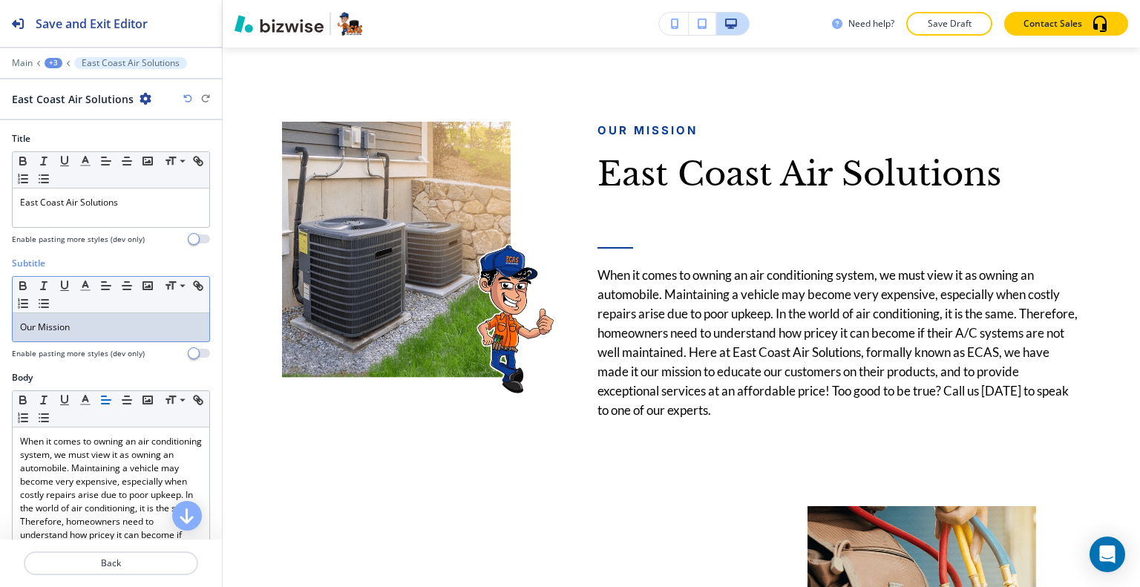
click at [141, 332] on p "Our Mission" at bounding box center [111, 327] width 182 height 13
click at [131, 206] on p "East Coast Air Solutions" at bounding box center [111, 202] width 182 height 13
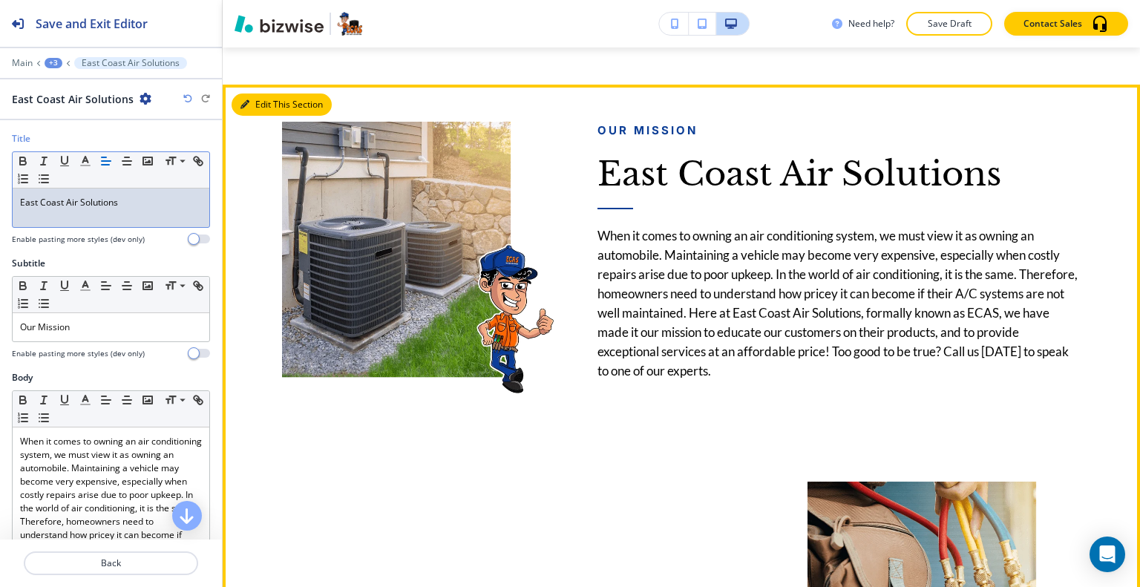
click at [268, 102] on button "Edit This Section" at bounding box center [281, 104] width 100 height 22
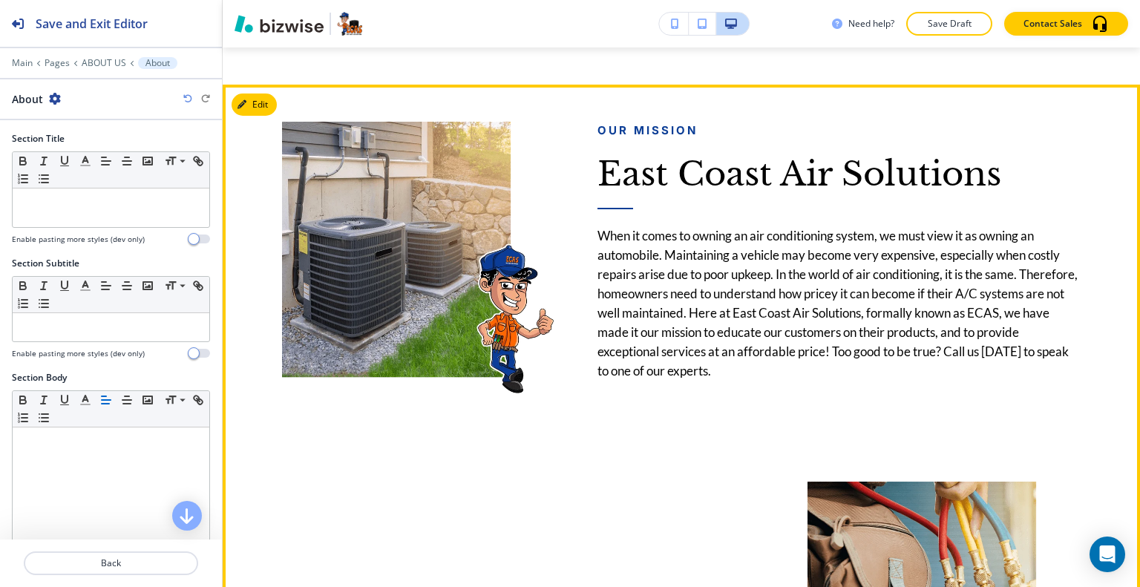
scroll to position [1444, 0]
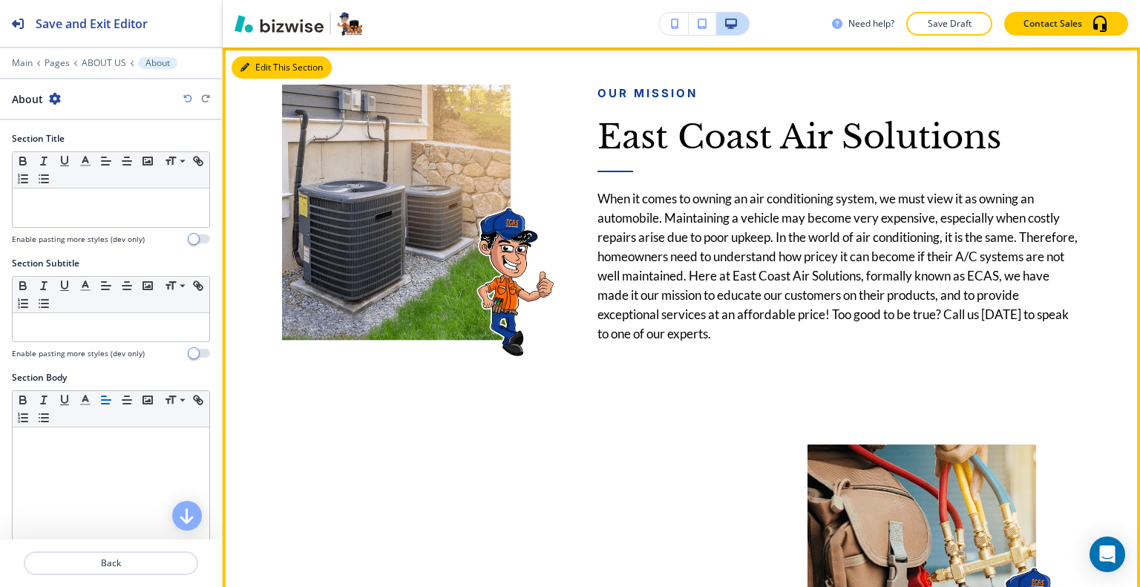
click at [260, 70] on button "Edit This Section" at bounding box center [281, 67] width 100 height 22
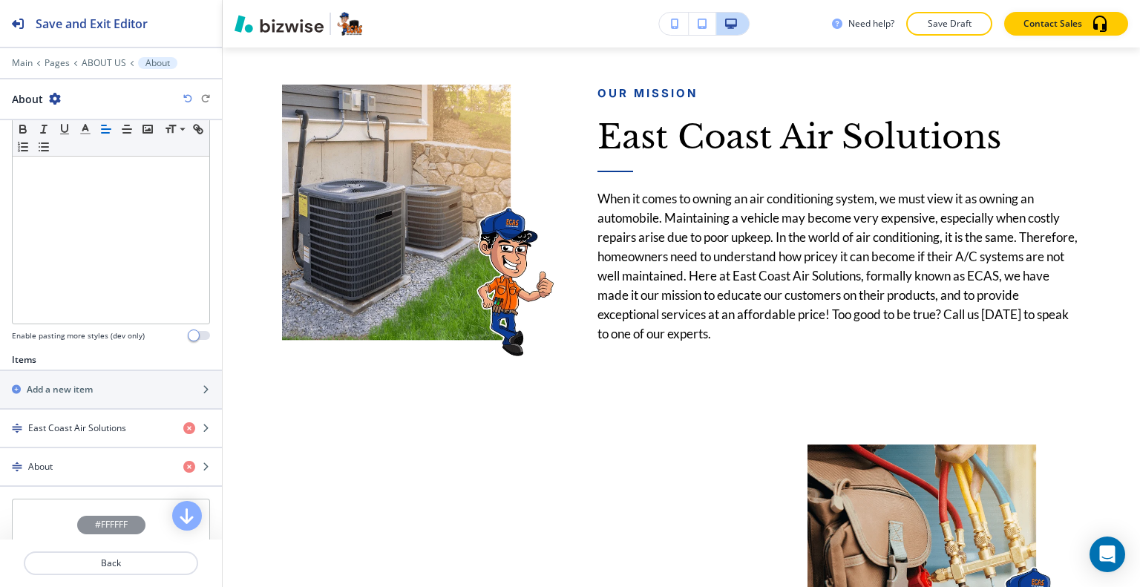
scroll to position [371, 0]
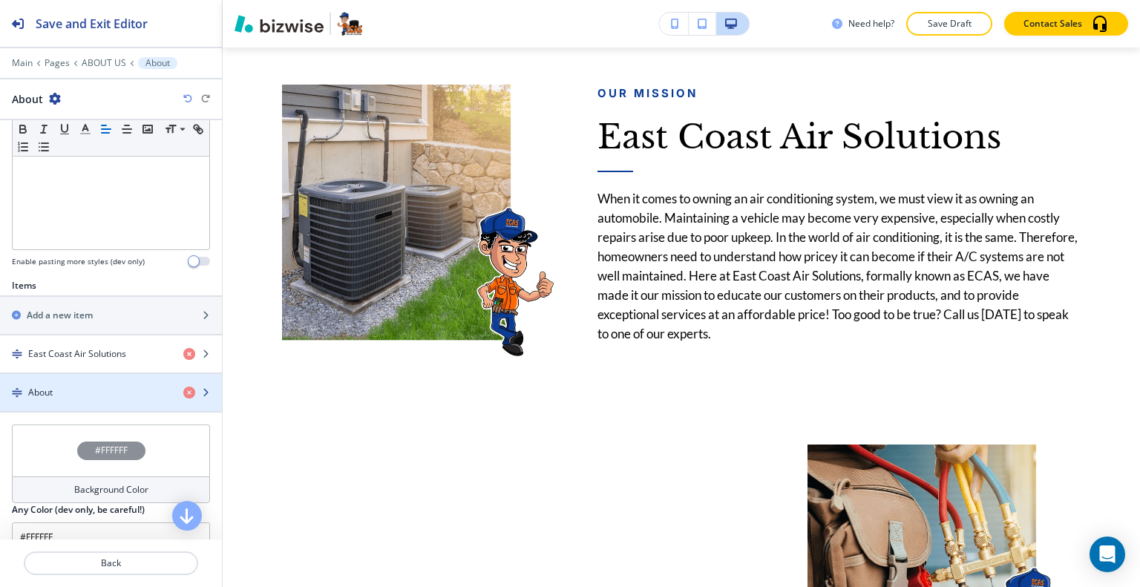
click at [81, 394] on div "About" at bounding box center [85, 392] width 171 height 13
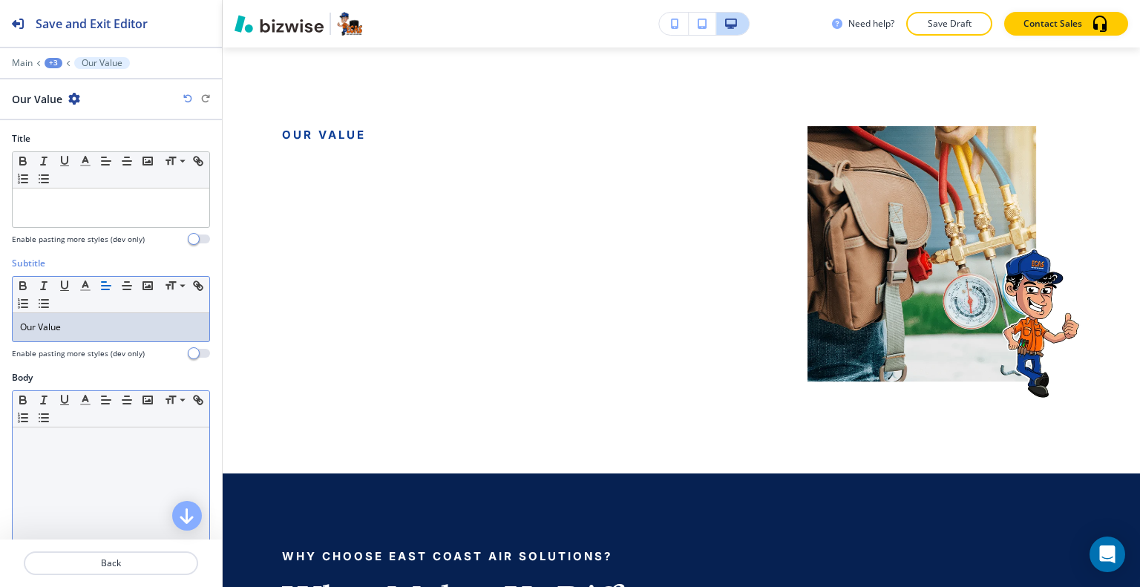
scroll to position [74, 0]
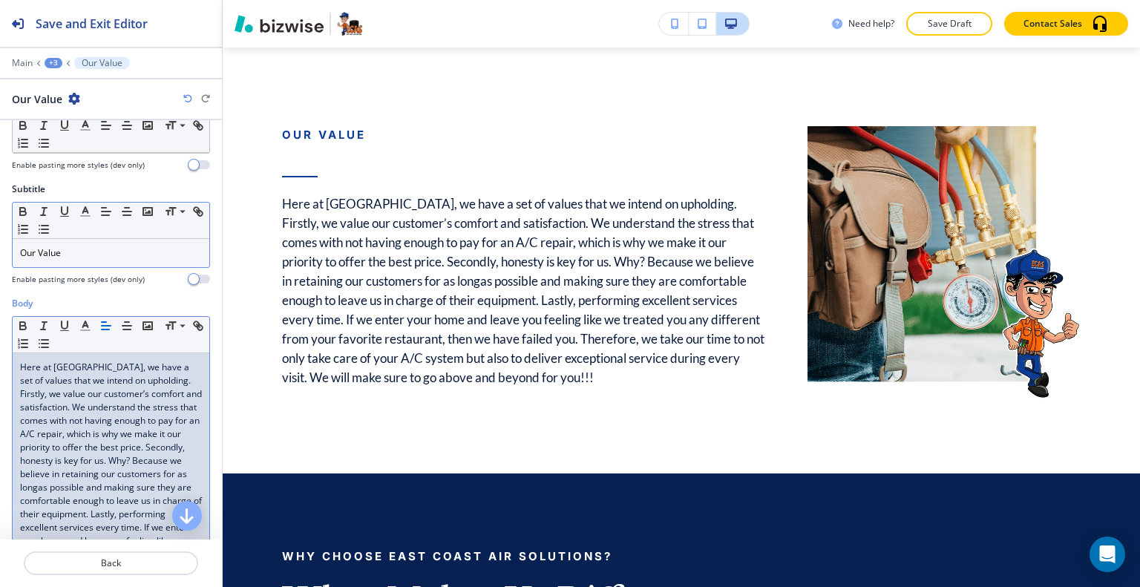
click at [112, 257] on p "Our Value" at bounding box center [111, 252] width 182 height 13
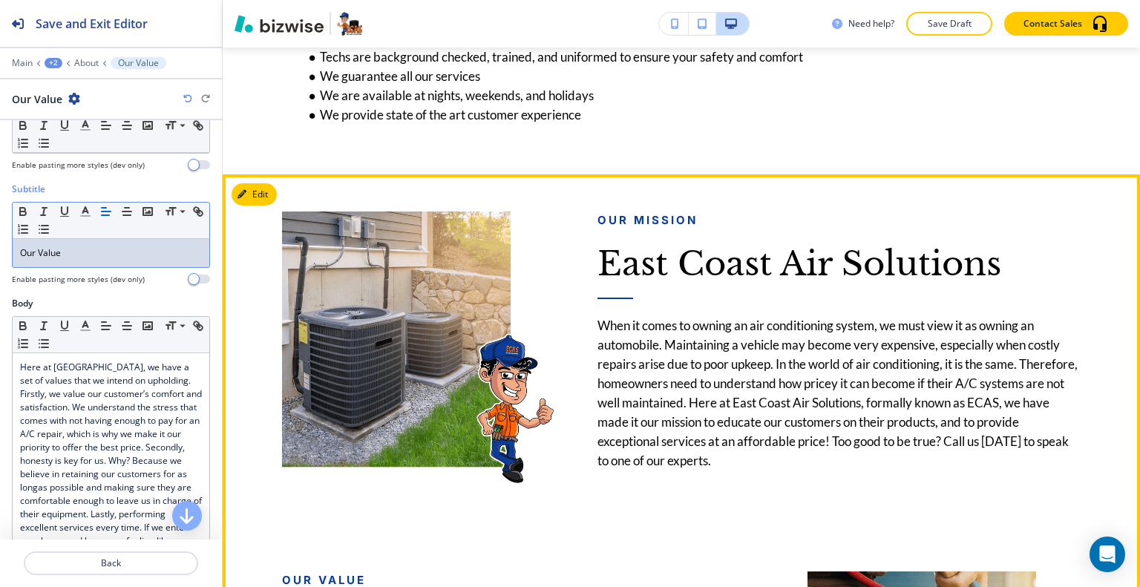
scroll to position [1169, 0]
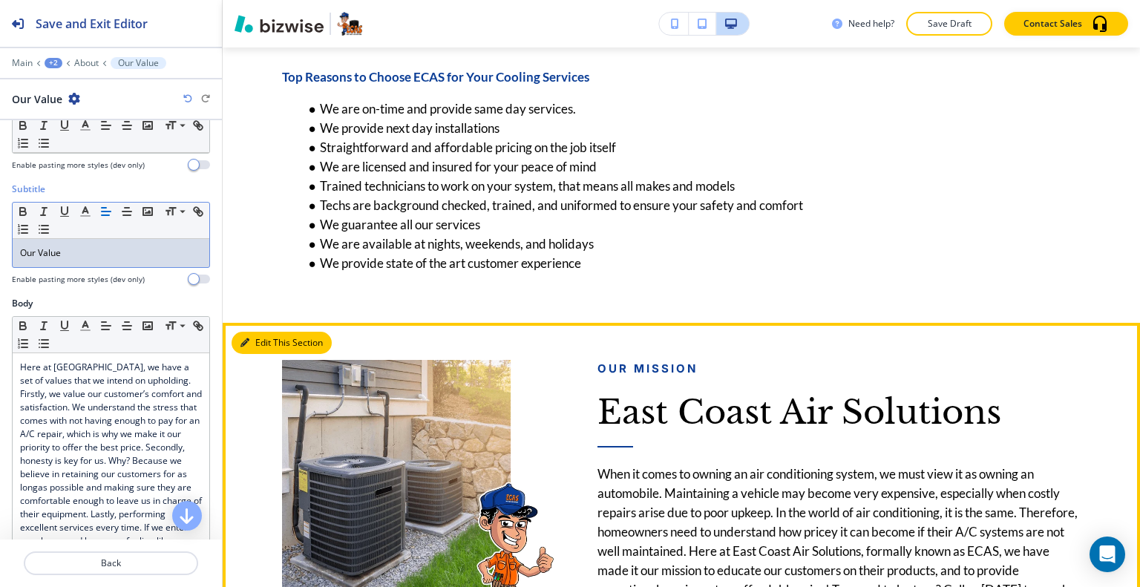
click at [272, 341] on button "Edit This Section" at bounding box center [281, 343] width 100 height 22
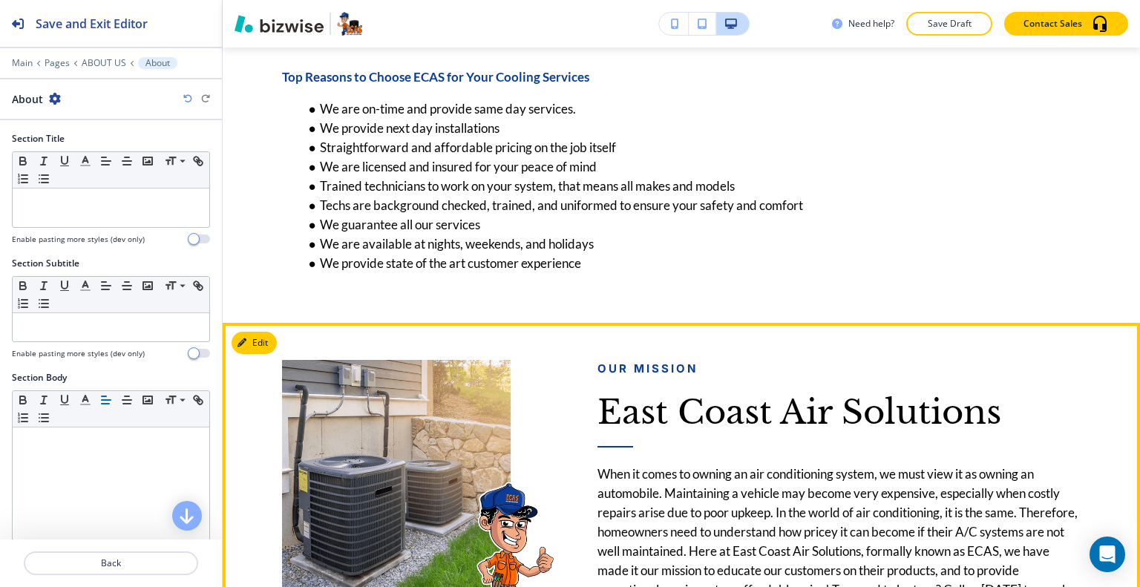
scroll to position [1444, 0]
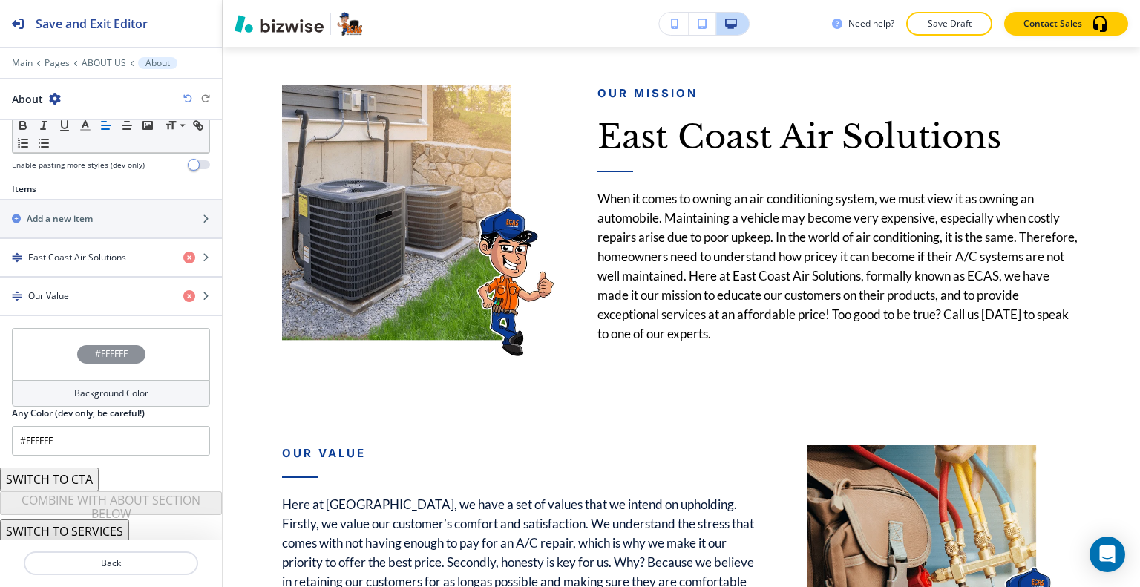
click at [45, 351] on div "#FFFFFF" at bounding box center [111, 354] width 198 height 52
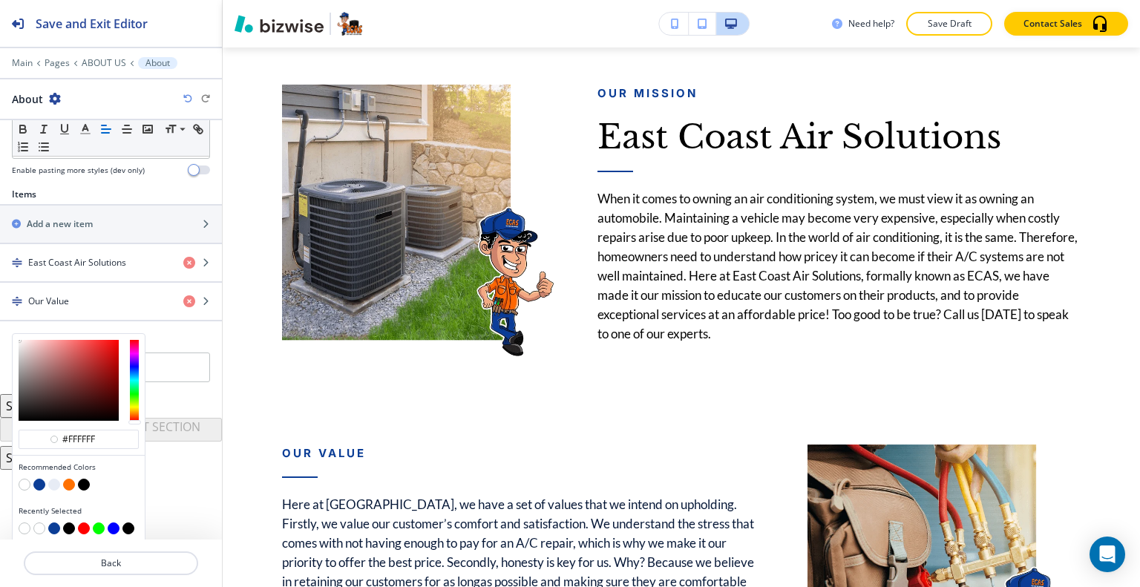
click at [39, 479] on button "button" at bounding box center [39, 485] width 12 height 12
type input "#0c3e96"
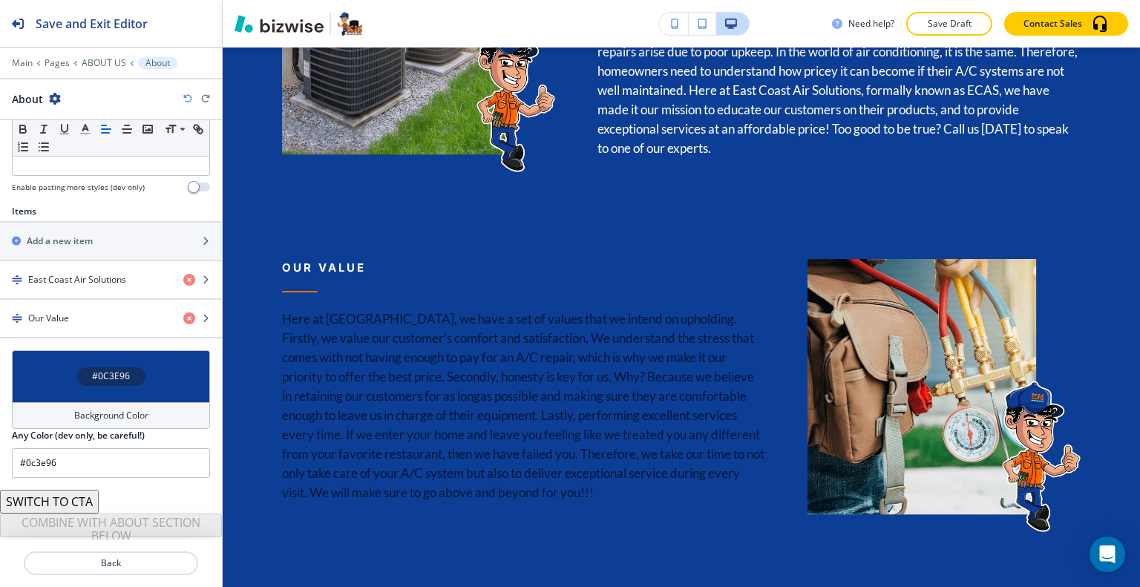
scroll to position [467, 0]
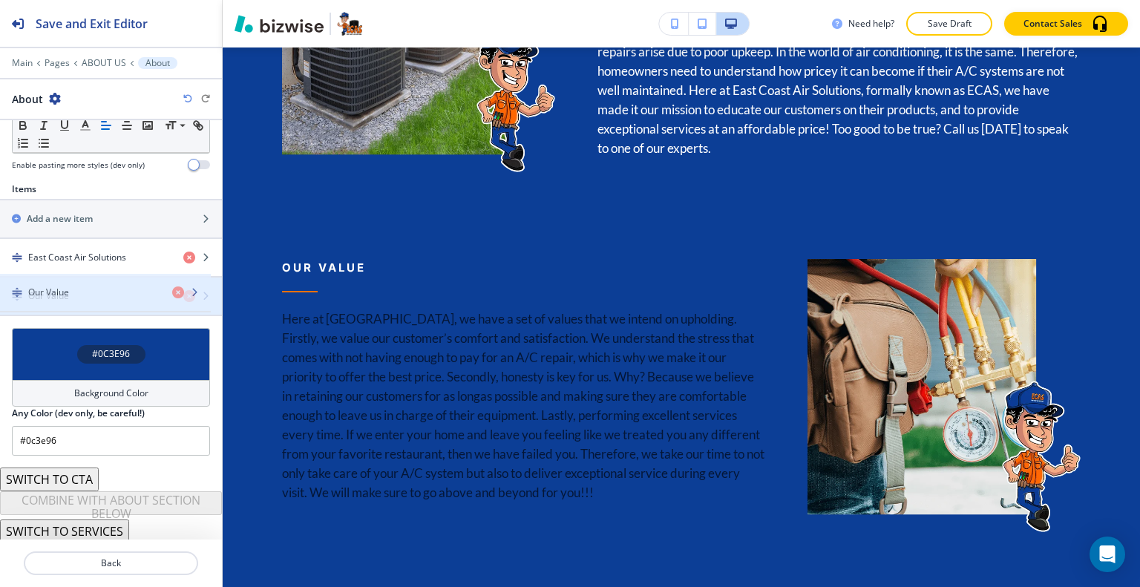
click at [114, 303] on div "button" at bounding box center [111, 309] width 222 height 12
click at [114, 292] on div "Our Value" at bounding box center [85, 295] width 171 height 13
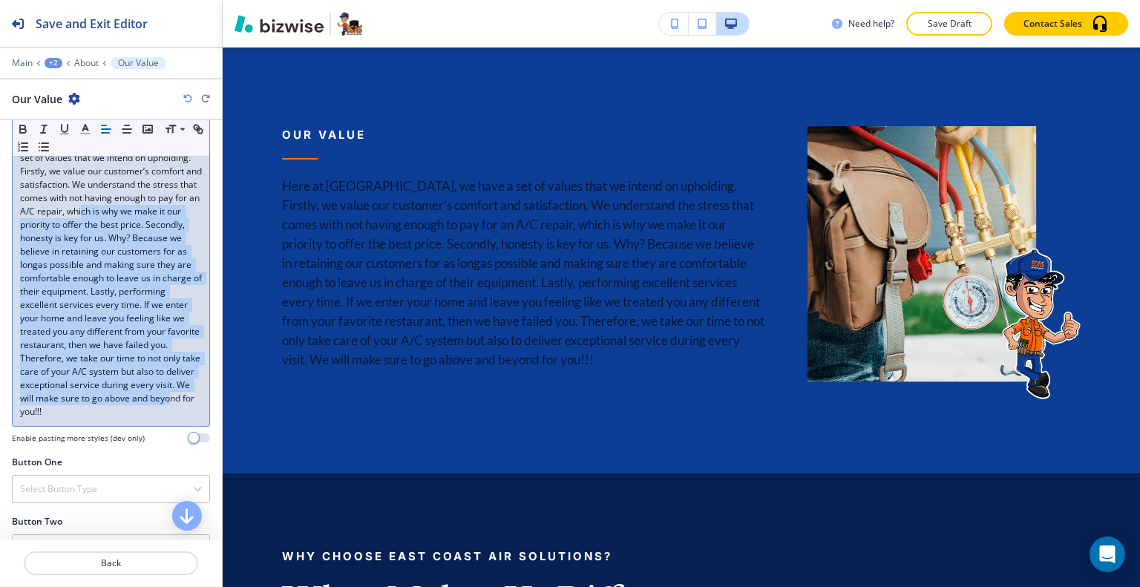
scroll to position [148, 0]
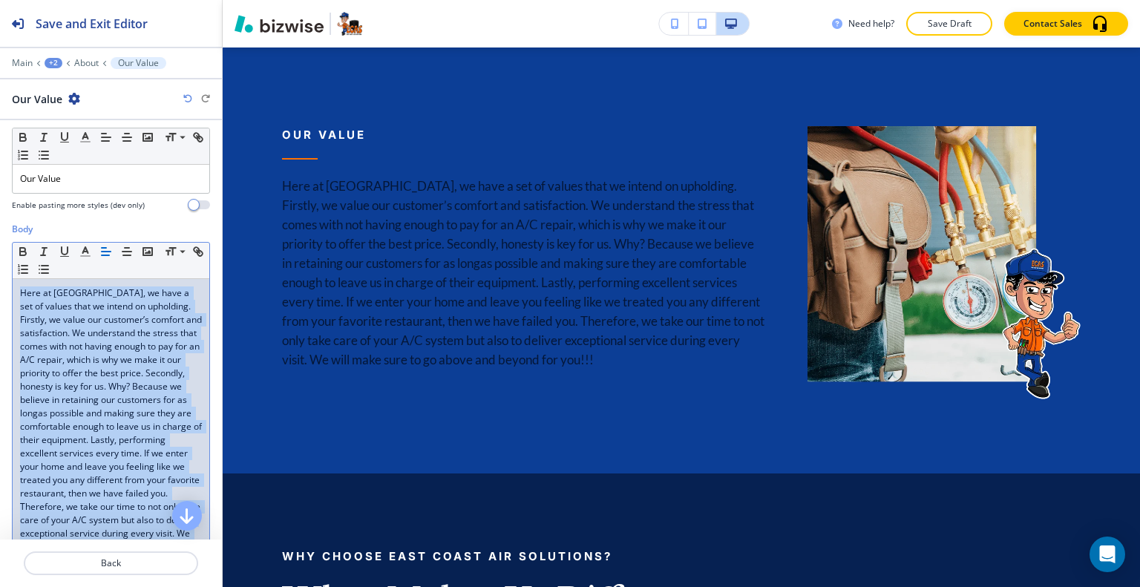
drag, startPoint x: 151, startPoint y: 424, endPoint x: 0, endPoint y: 257, distance: 224.8
click at [0, 257] on div "Body Small Normal Large Huge Here at ECAS, we have a set of values that we inte…" at bounding box center [111, 413] width 222 height 381
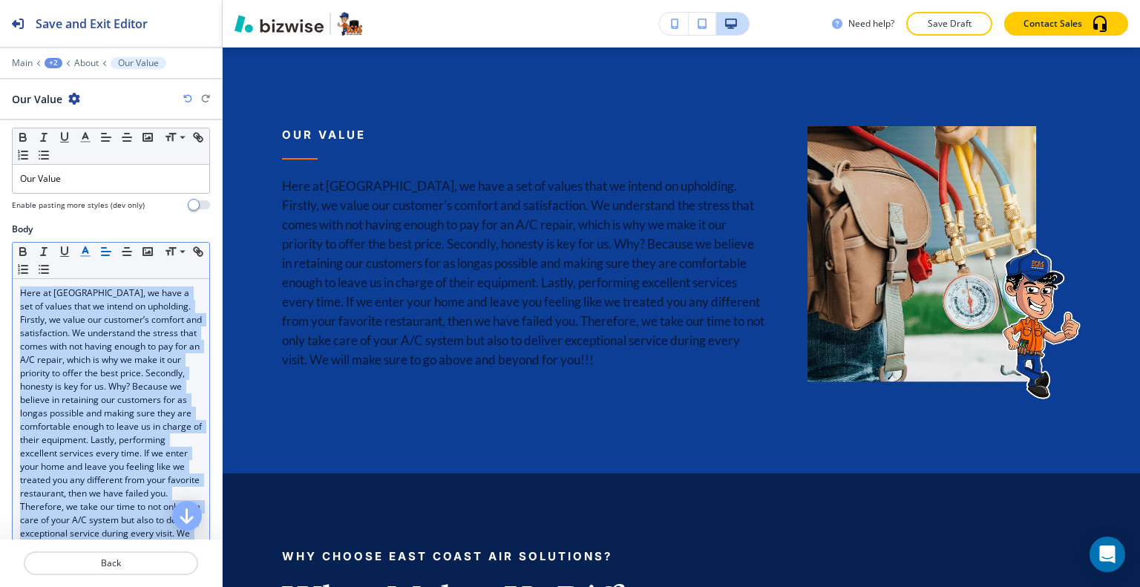
click at [81, 249] on icon "button" at bounding box center [85, 251] width 13 height 13
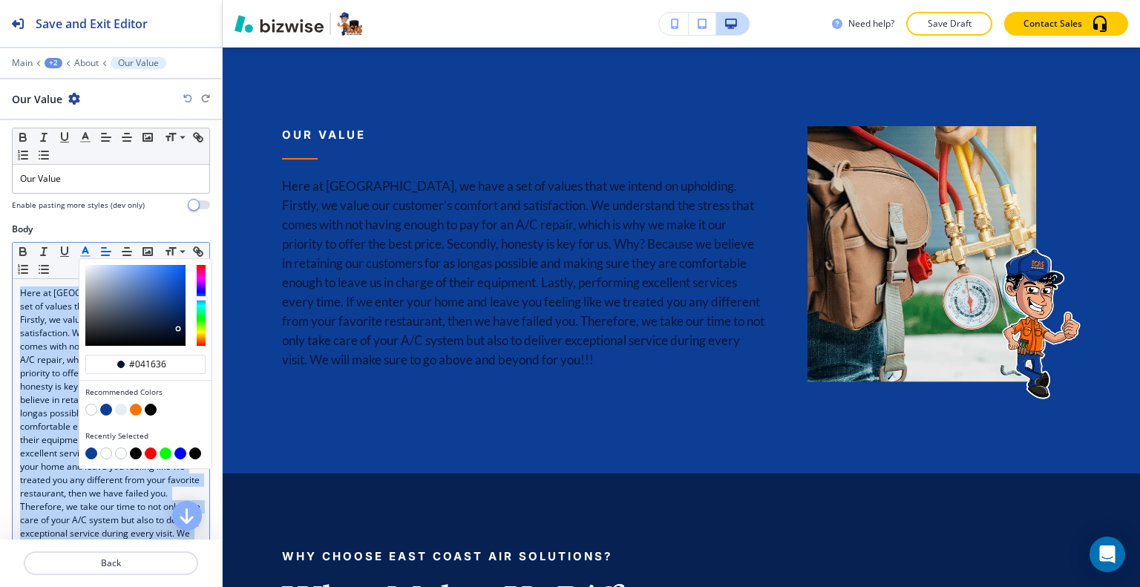
click at [89, 408] on button "button" at bounding box center [91, 410] width 12 height 12
type input "#ffffff"
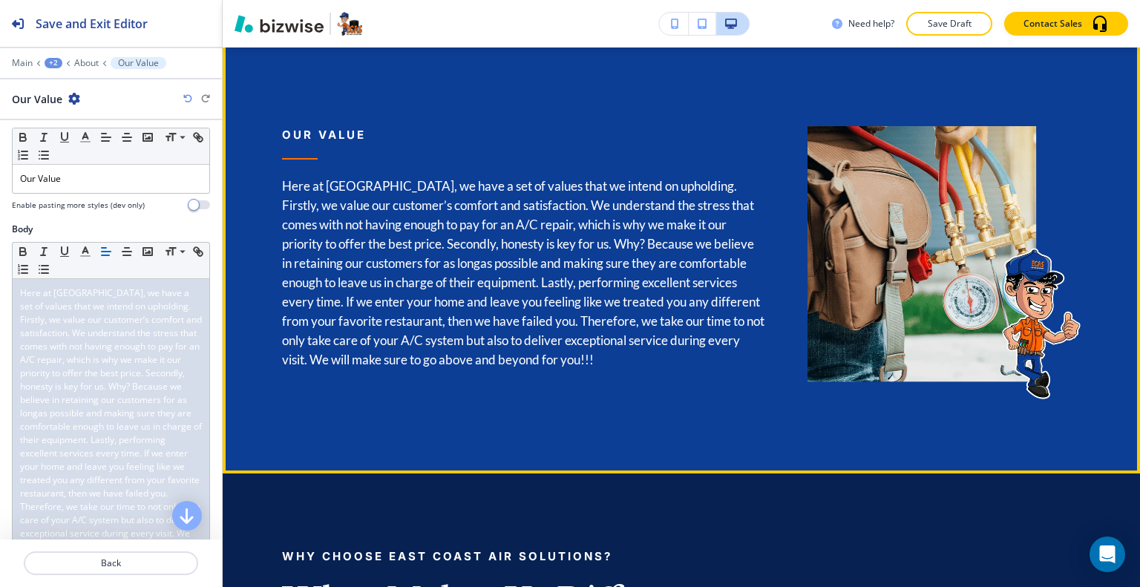
click at [321, 413] on div "Our Mission East Coast Air Solutions When it comes to owning an air conditionin…" at bounding box center [681, 82] width 917 height 781
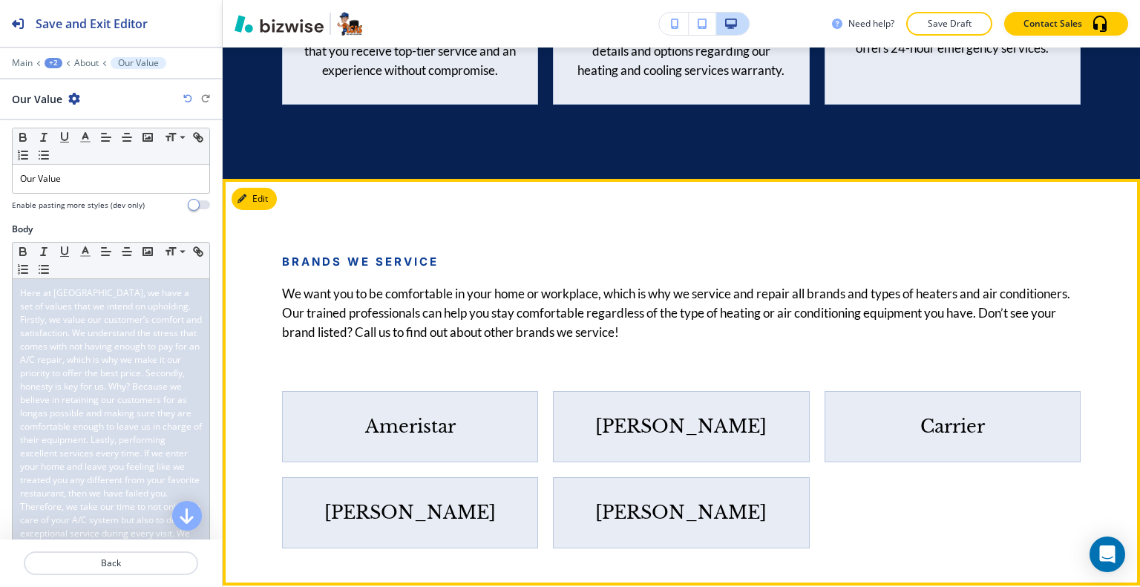
scroll to position [3023, 0]
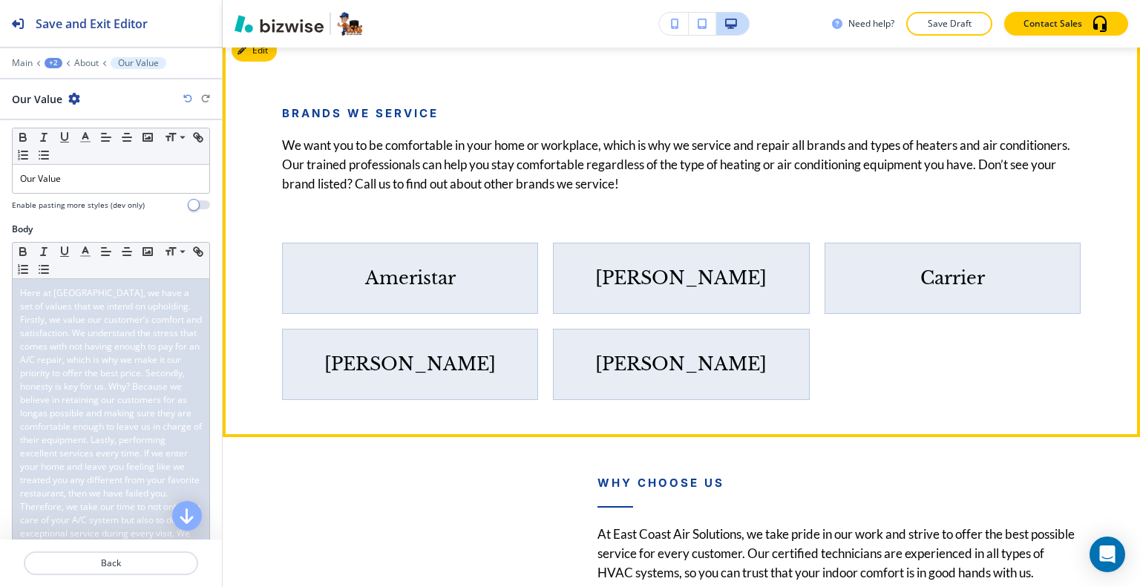
click at [438, 314] on div "Ameristar" at bounding box center [410, 278] width 256 height 71
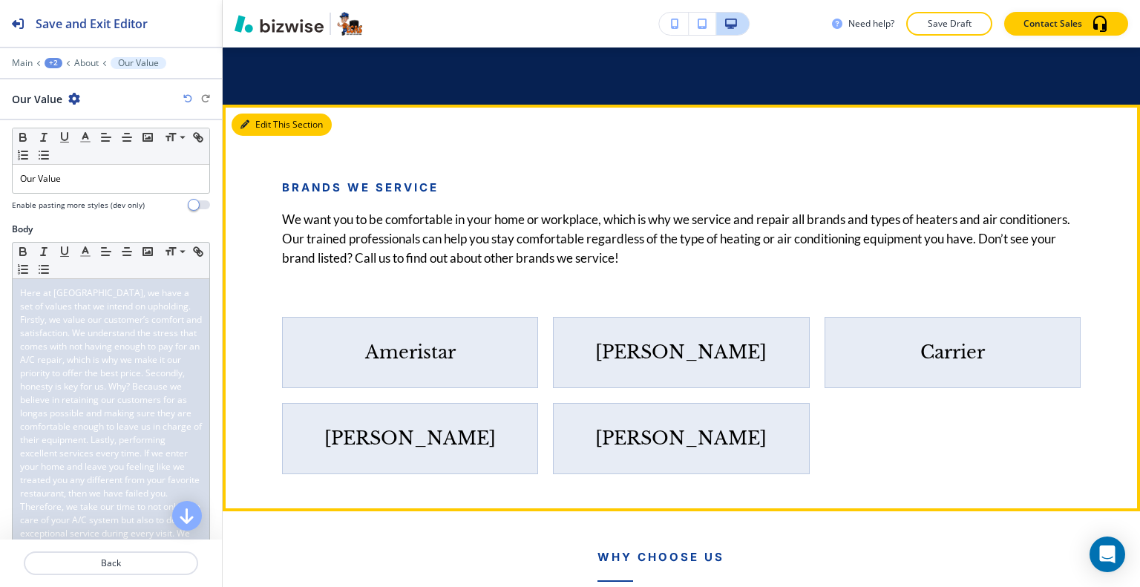
click at [262, 130] on button "Edit This Section" at bounding box center [281, 125] width 100 height 22
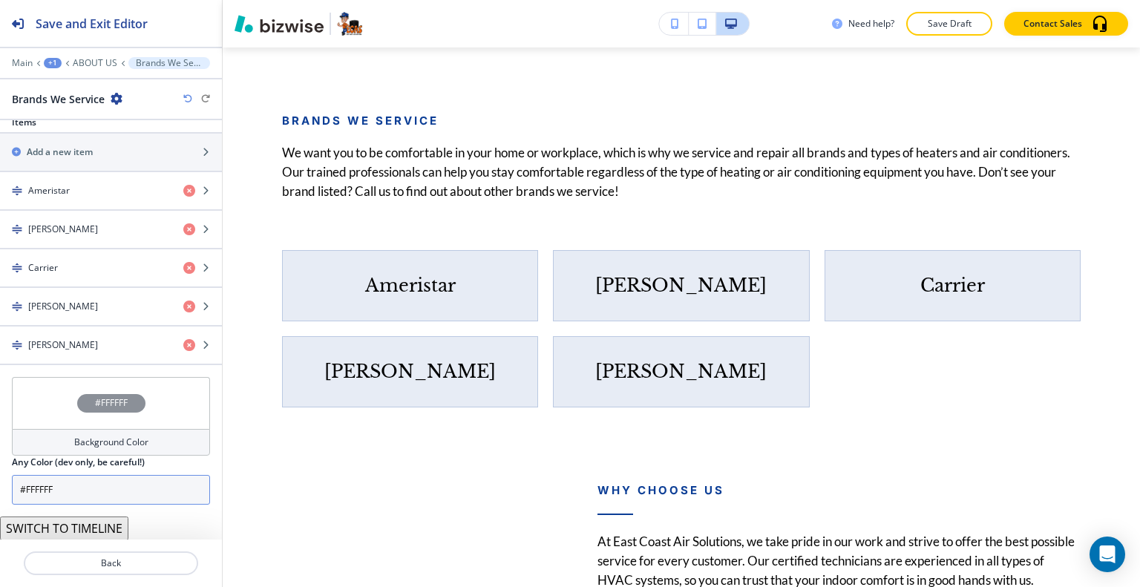
scroll to position [660, 0]
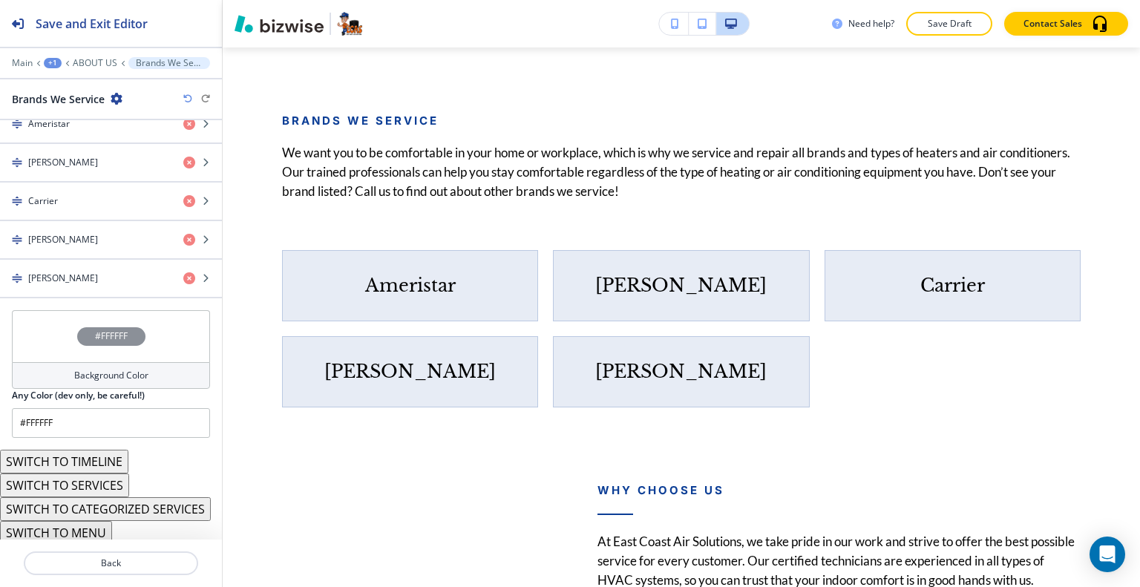
click at [81, 530] on button "SWITCH TO MENU" at bounding box center [56, 533] width 112 height 24
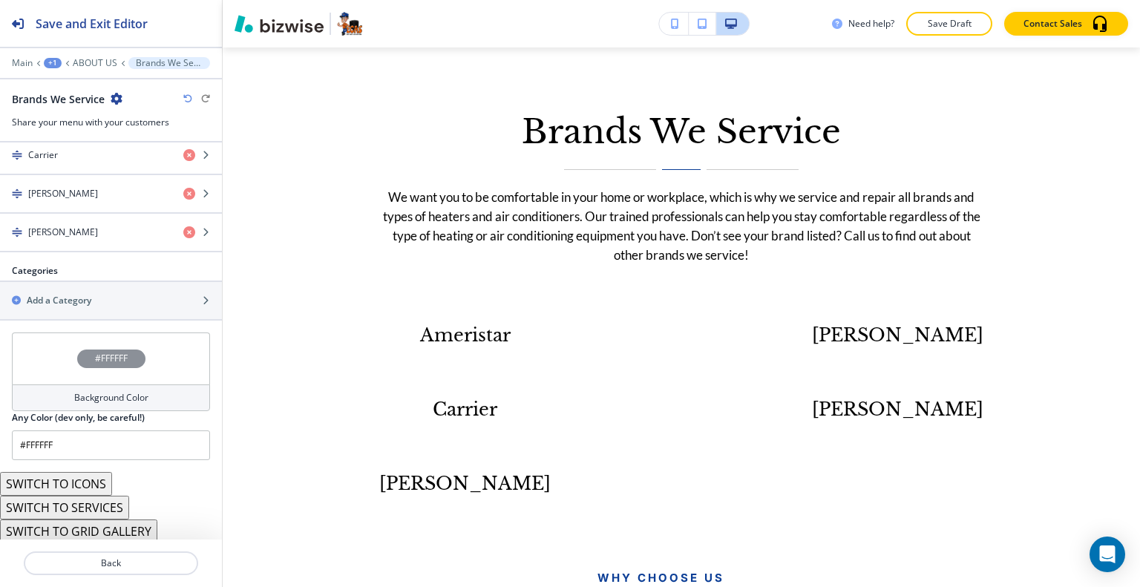
scroll to position [691, 0]
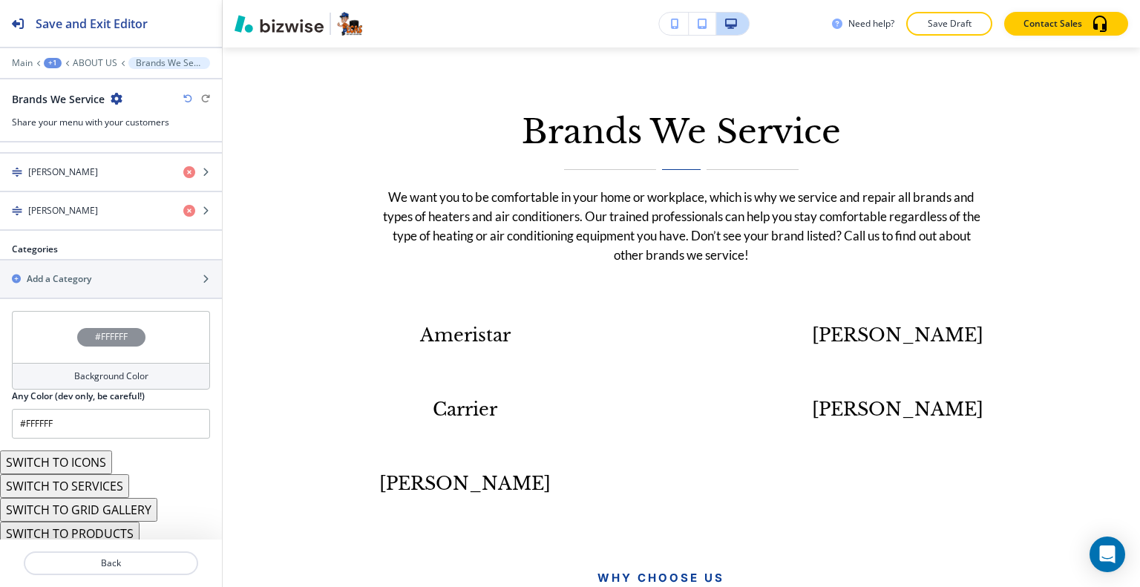
click at [98, 499] on button "SWITCH TO GRID GALLERY" at bounding box center [78, 510] width 157 height 24
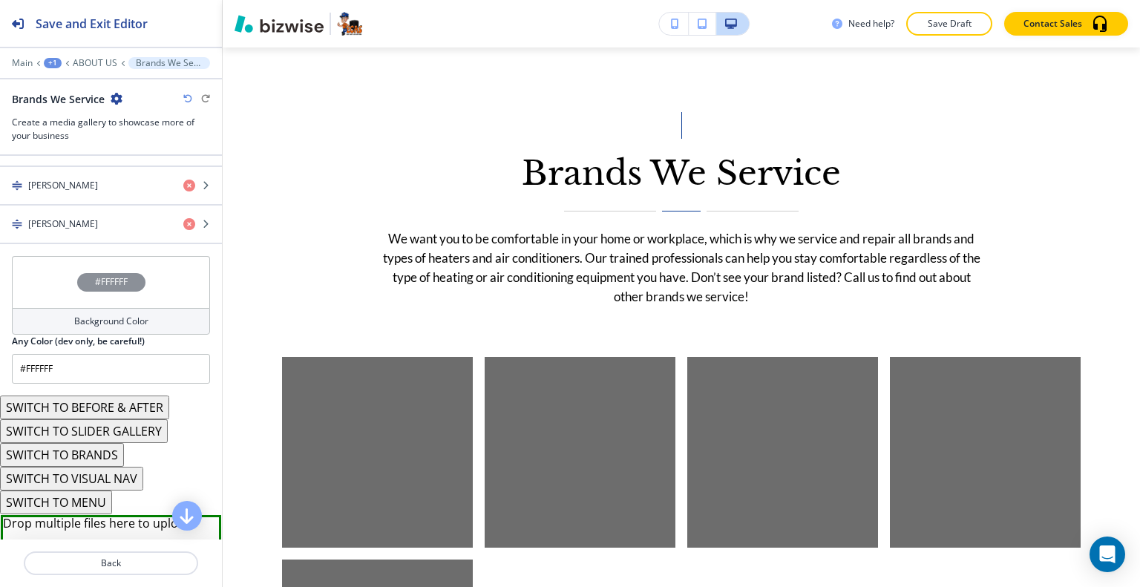
scroll to position [828, 0]
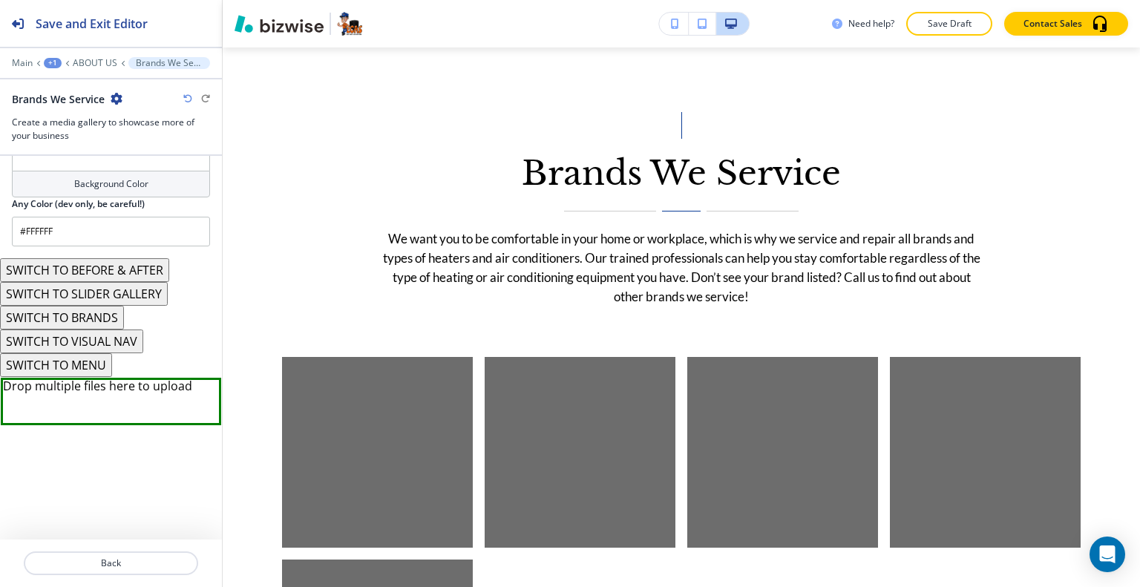
click at [91, 315] on button "SWITCH TO BRANDS" at bounding box center [62, 318] width 124 height 24
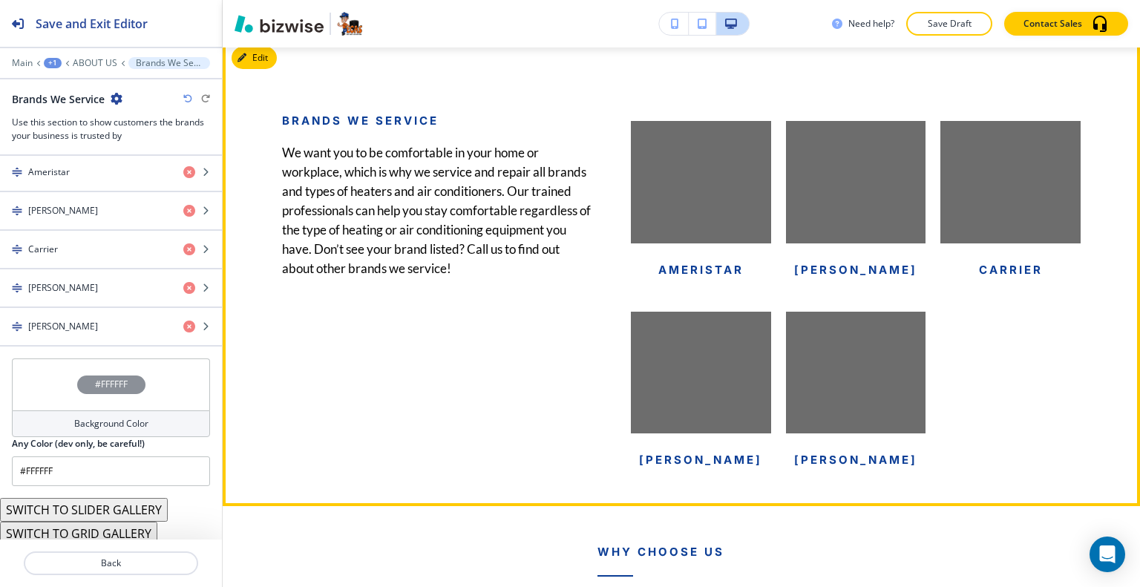
scroll to position [2942, 0]
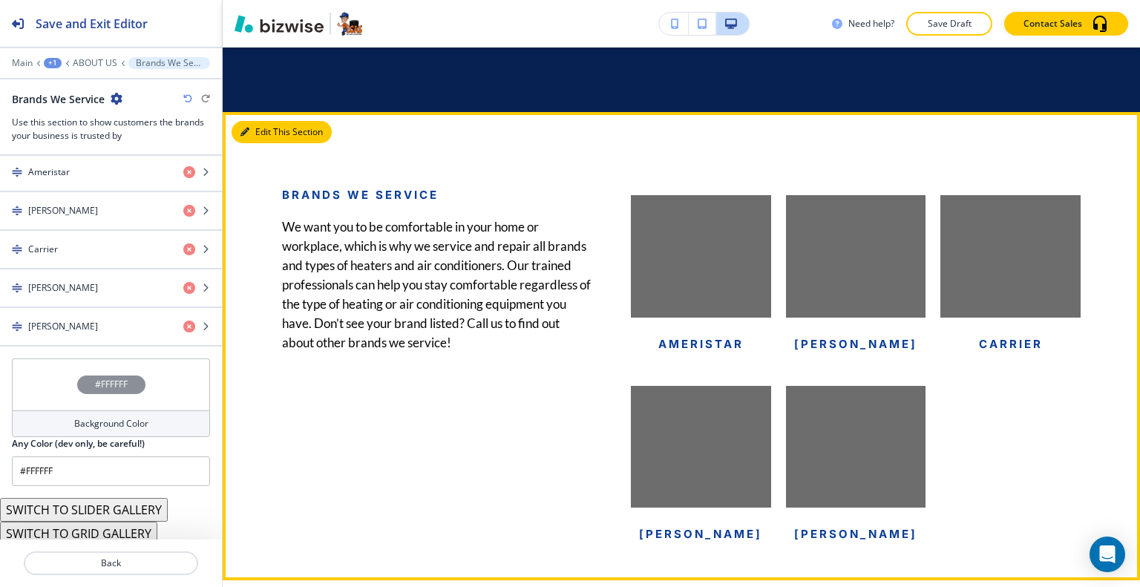
click at [266, 143] on button "Edit This Section" at bounding box center [281, 132] width 100 height 22
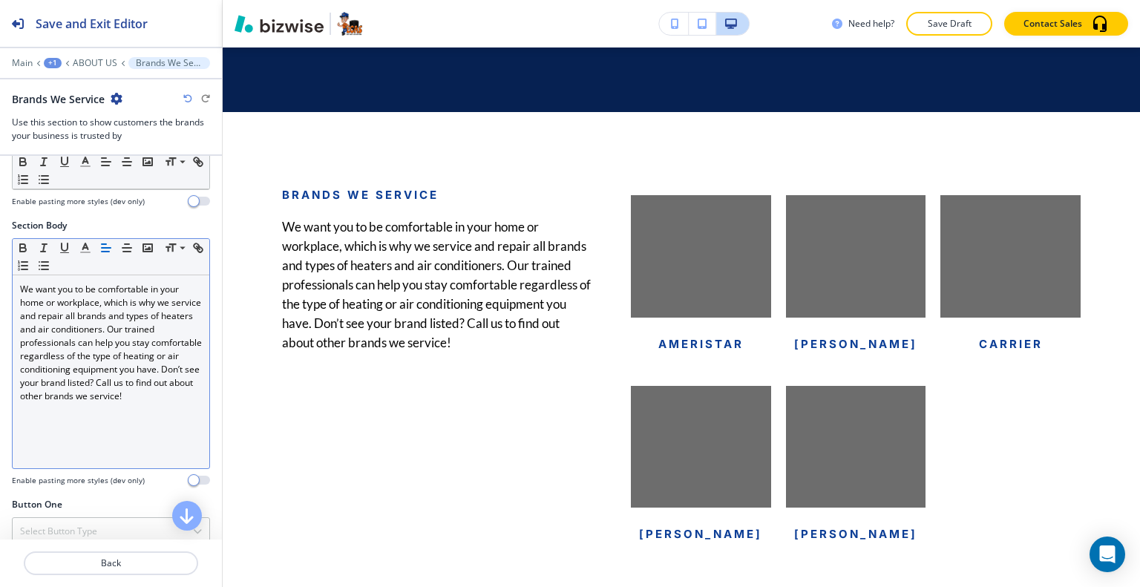
scroll to position [114, 0]
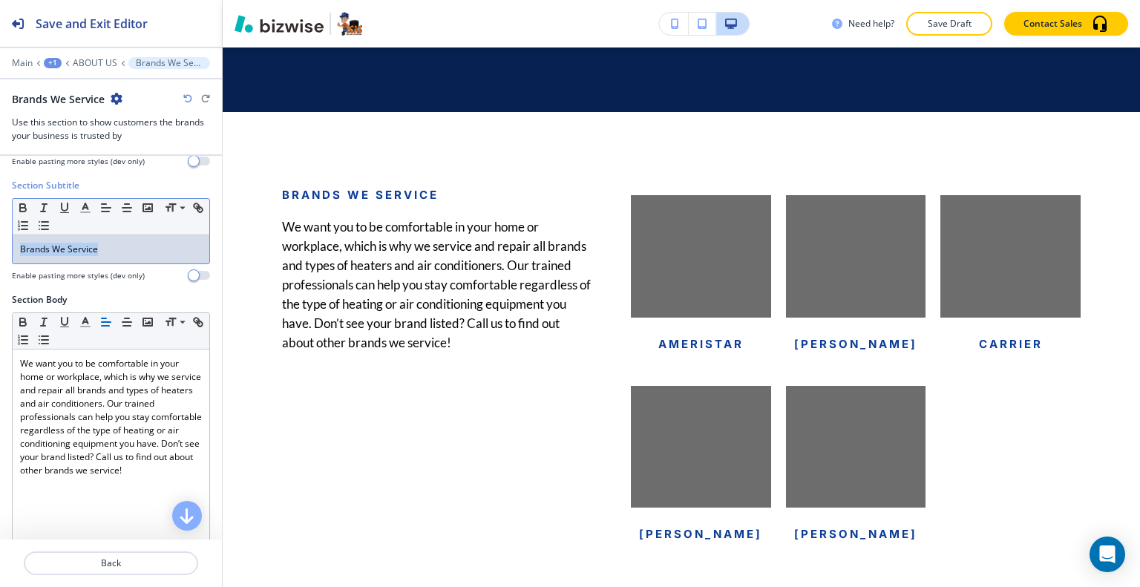
drag, startPoint x: 122, startPoint y: 249, endPoint x: 0, endPoint y: 252, distance: 121.7
click at [0, 252] on div "Section Subtitle Small Normal Large Huge Brands We Service Enable pasting more …" at bounding box center [111, 236] width 222 height 114
copy p "Brands We Service"
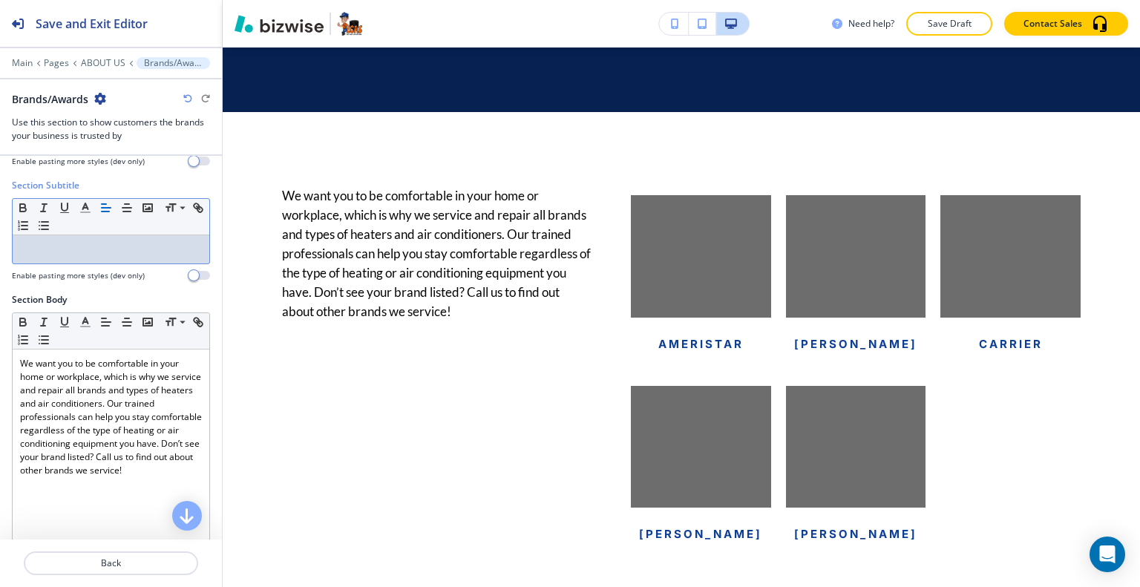
scroll to position [0, 0]
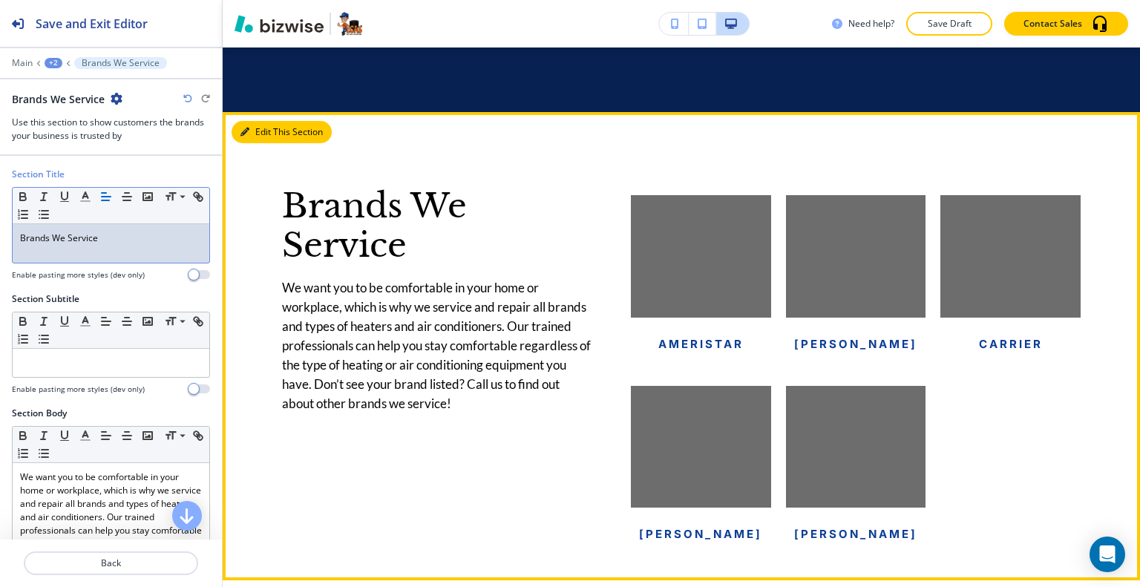
click at [263, 138] on button "Edit This Section" at bounding box center [281, 132] width 100 height 22
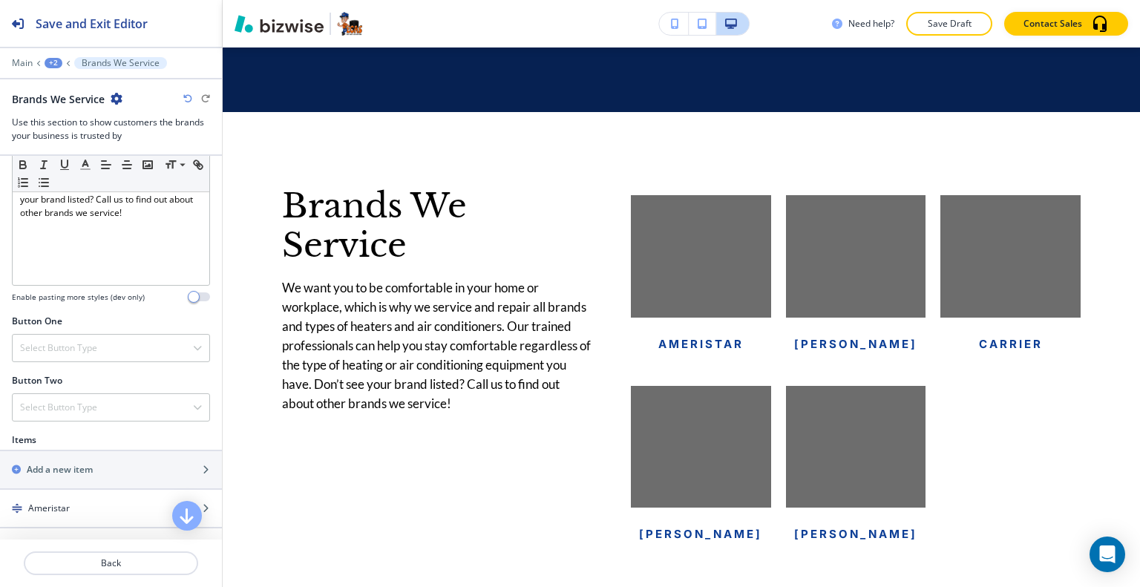
scroll to position [668, 0]
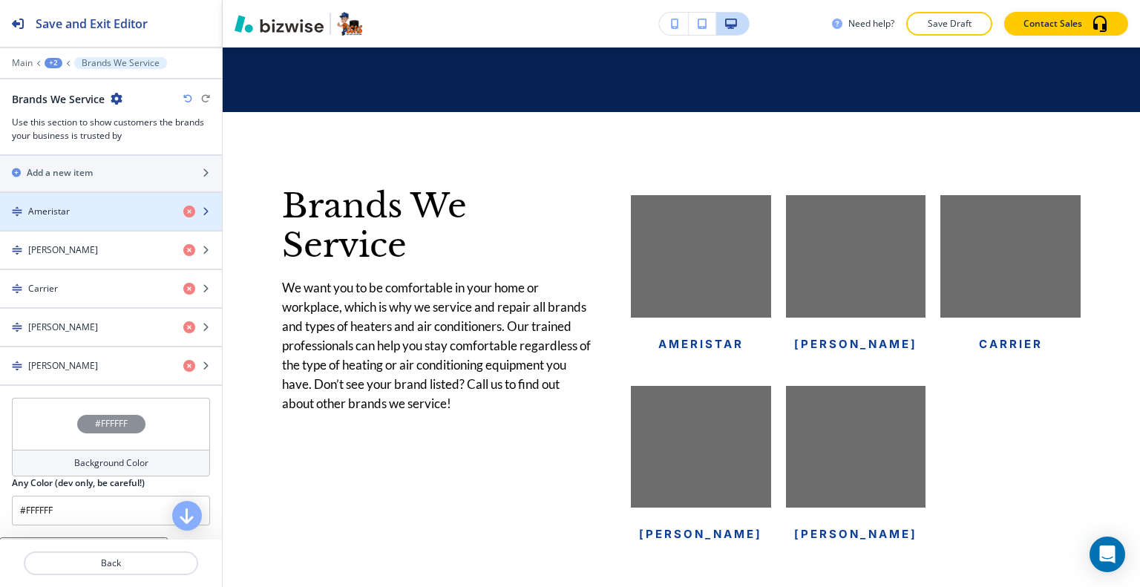
click at [96, 218] on div "button" at bounding box center [111, 224] width 222 height 12
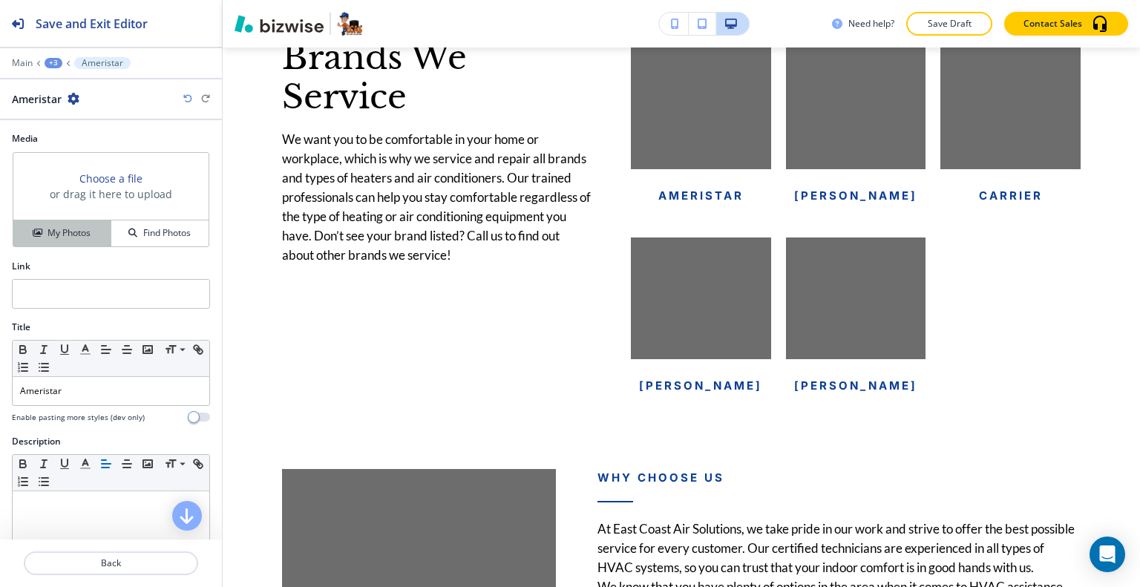
click at [54, 231] on h4 "My Photos" at bounding box center [68, 232] width 43 height 13
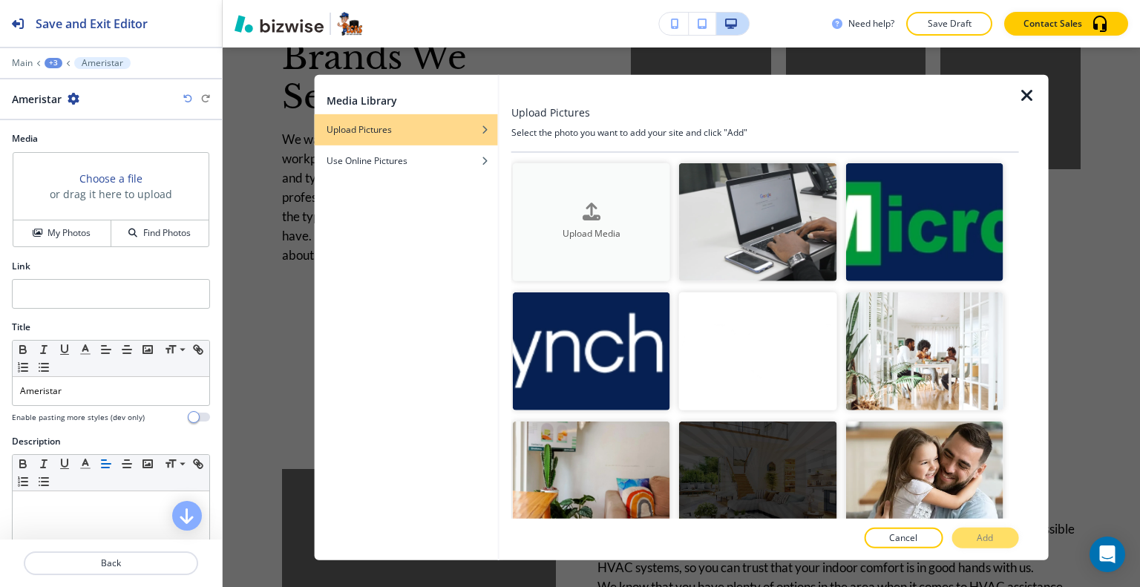
click at [579, 229] on h4 "Upload Media" at bounding box center [591, 233] width 157 height 13
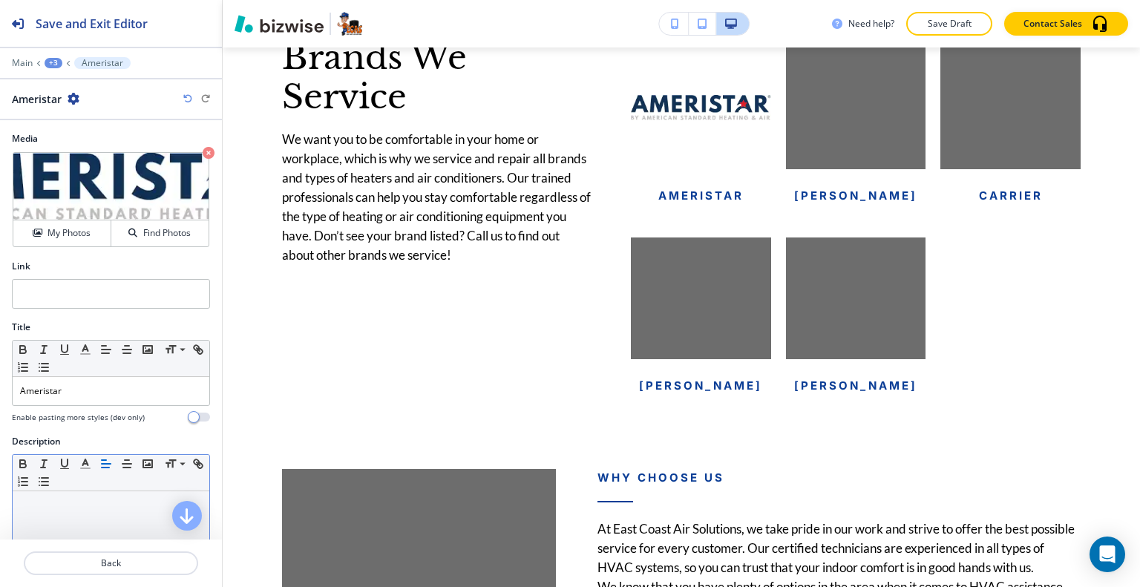
scroll to position [171, 0]
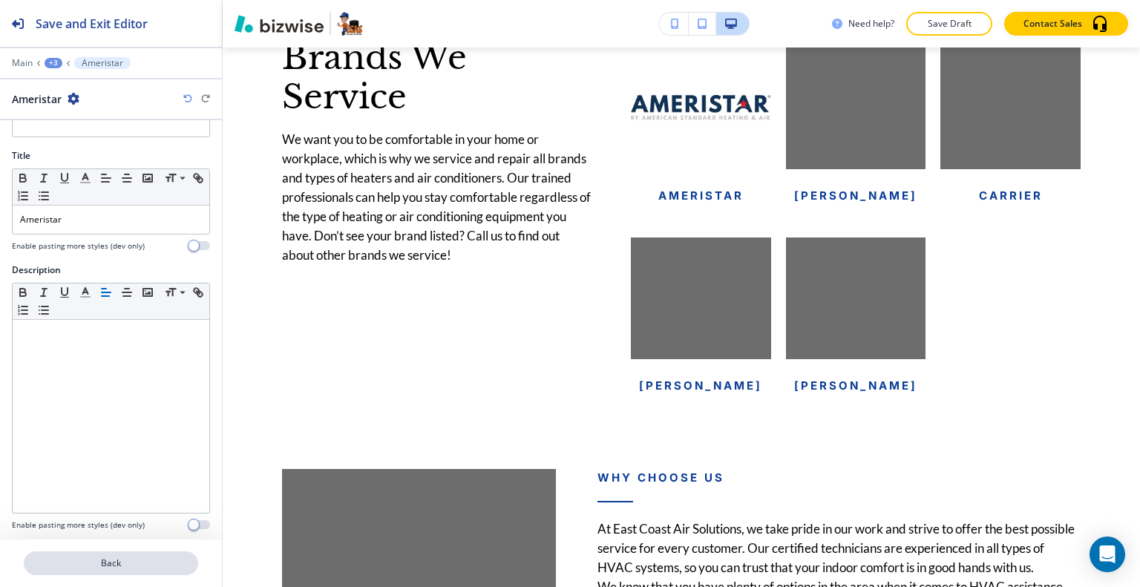
click at [104, 552] on button "Back" at bounding box center [111, 563] width 174 height 24
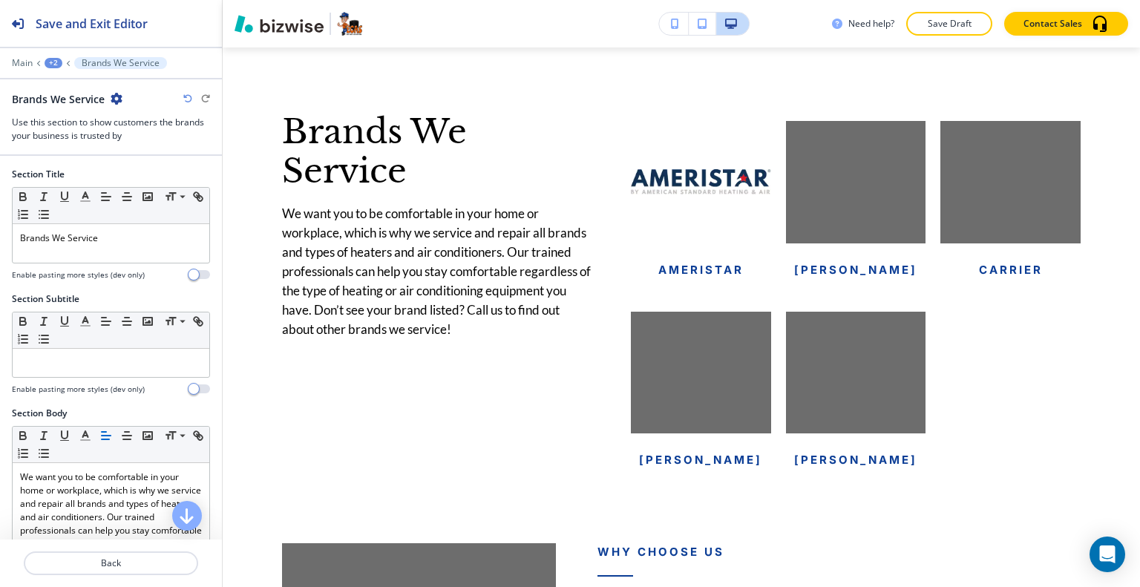
scroll to position [594, 0]
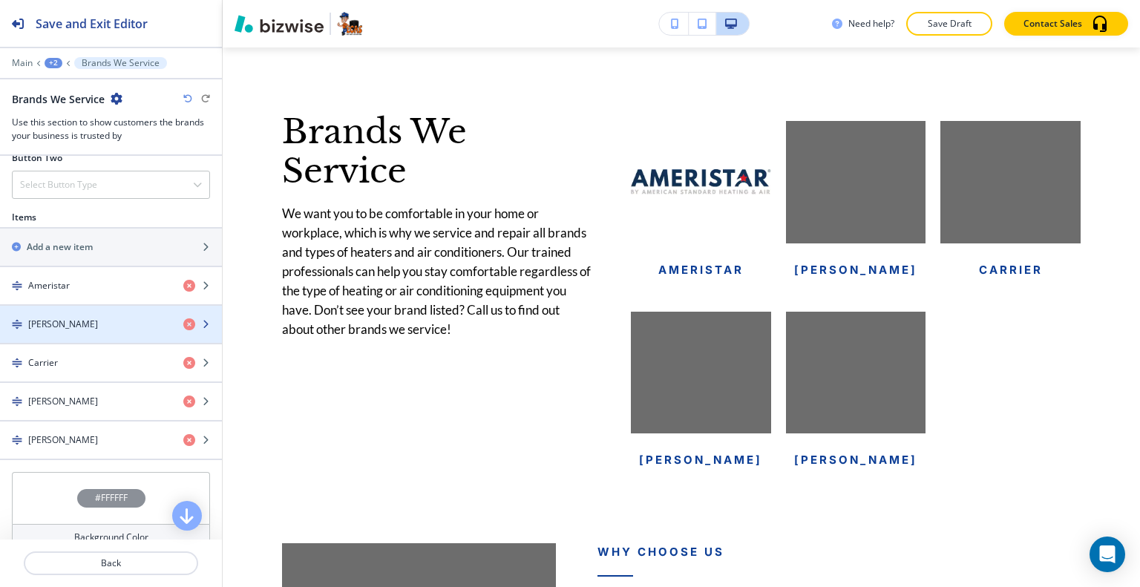
click at [76, 318] on div "Bryant" at bounding box center [85, 324] width 171 height 13
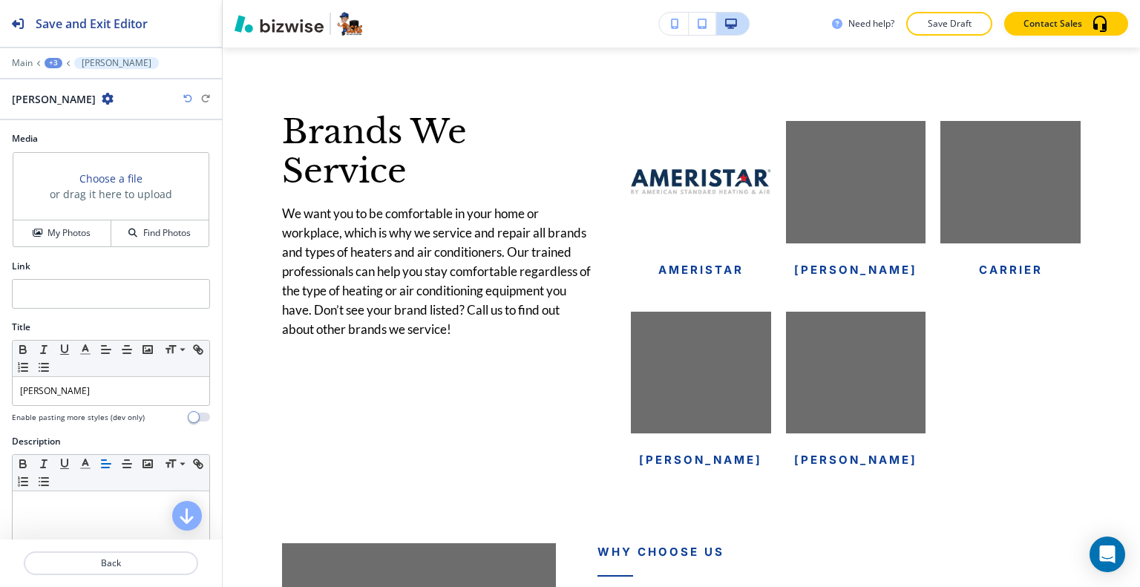
scroll to position [3090, 0]
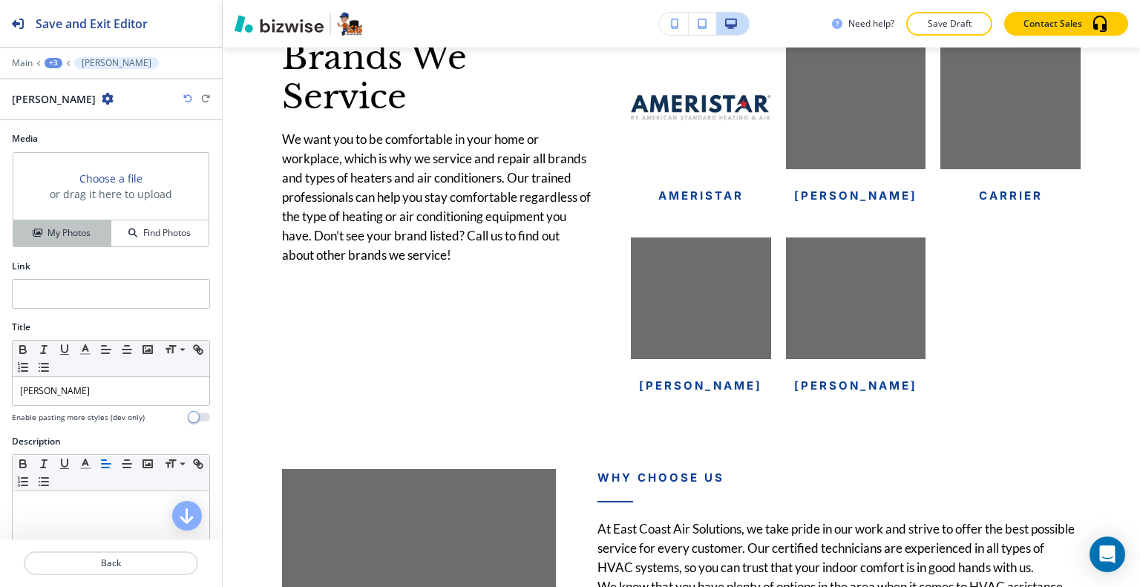
click at [88, 239] on button "My Photos" at bounding box center [62, 233] width 98 height 26
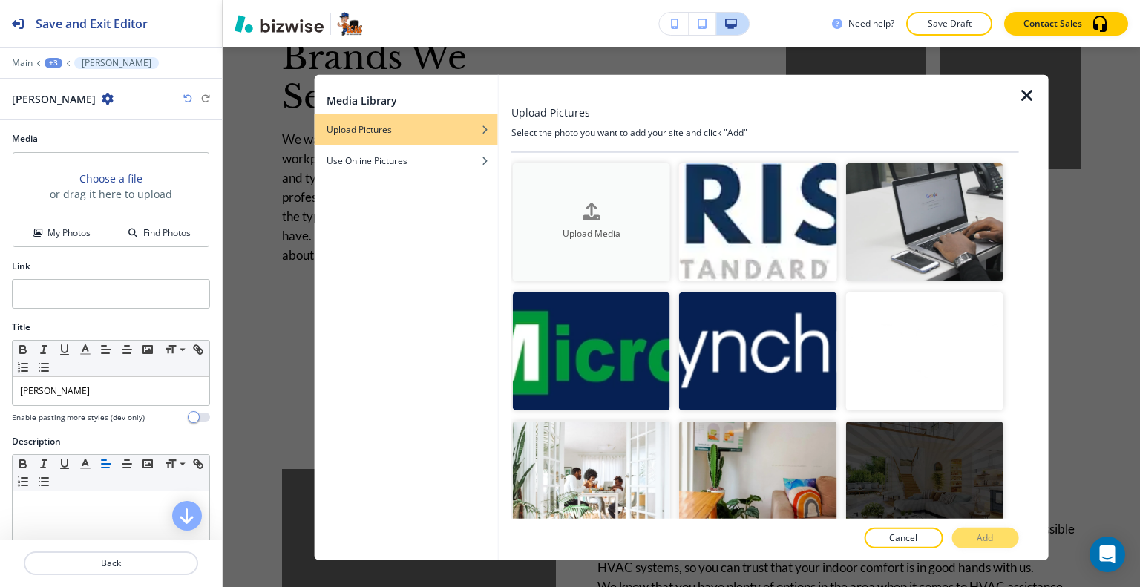
click at [614, 221] on div "button" at bounding box center [591, 224] width 157 height 6
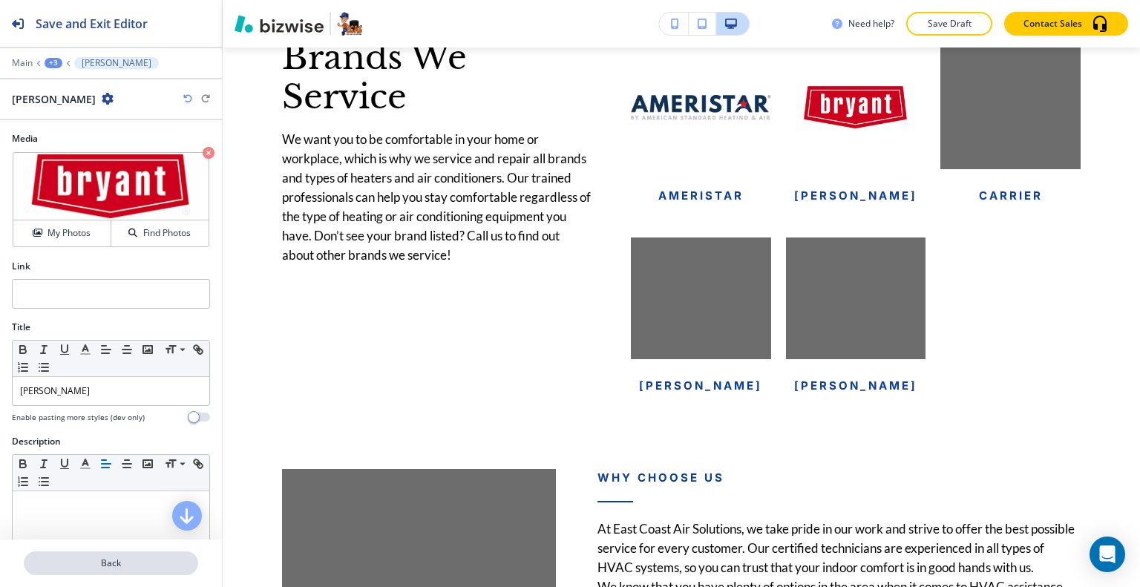
click at [113, 571] on button "Back" at bounding box center [111, 563] width 174 height 24
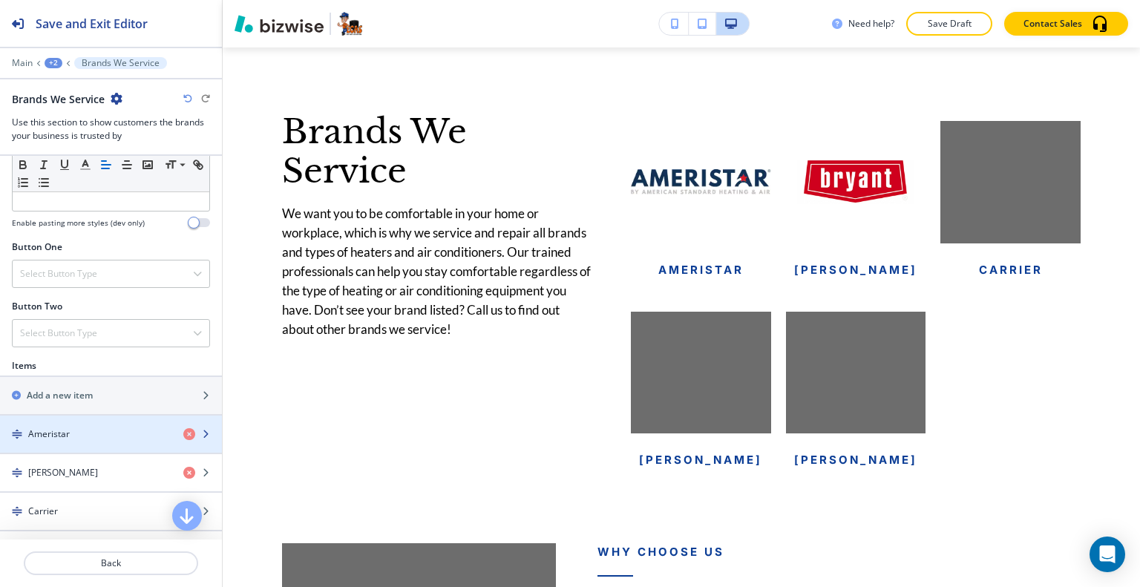
scroll to position [519, 0]
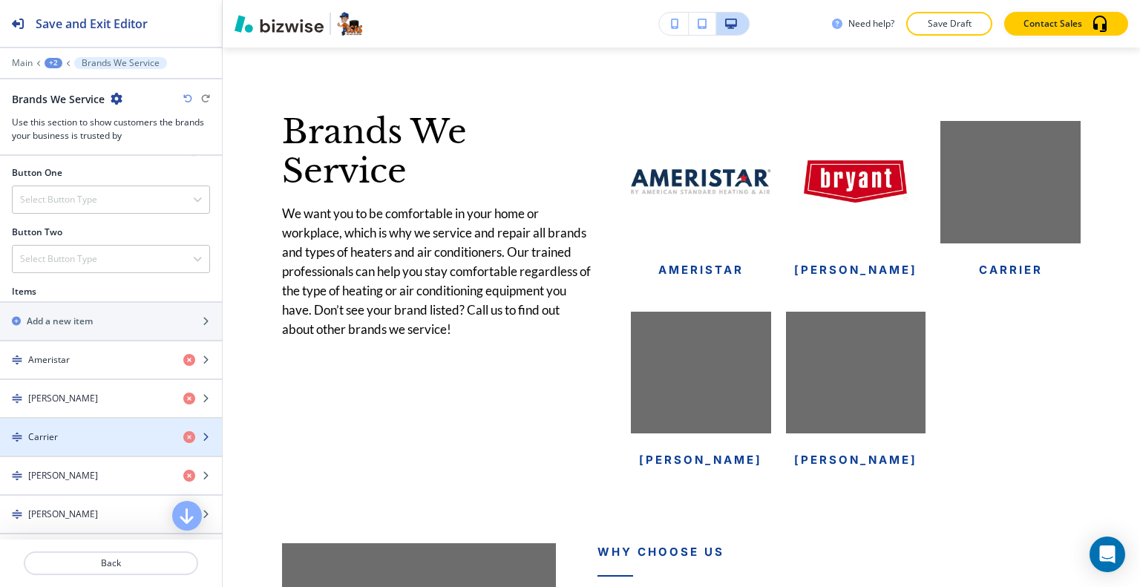
click at [67, 430] on div "Carrier" at bounding box center [85, 436] width 171 height 13
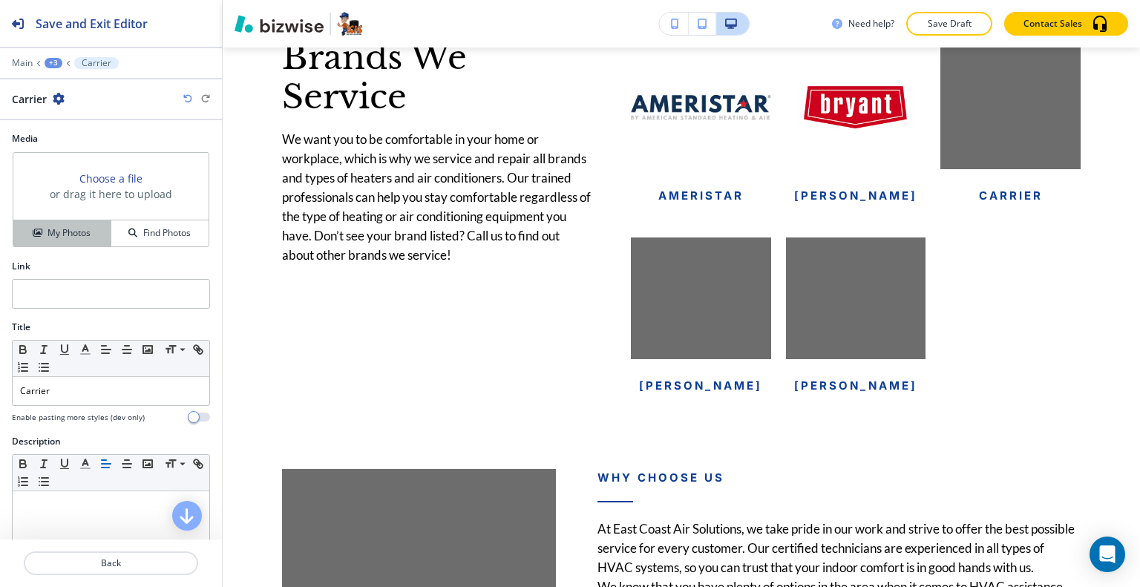
click at [86, 226] on h4 "My Photos" at bounding box center [68, 232] width 43 height 13
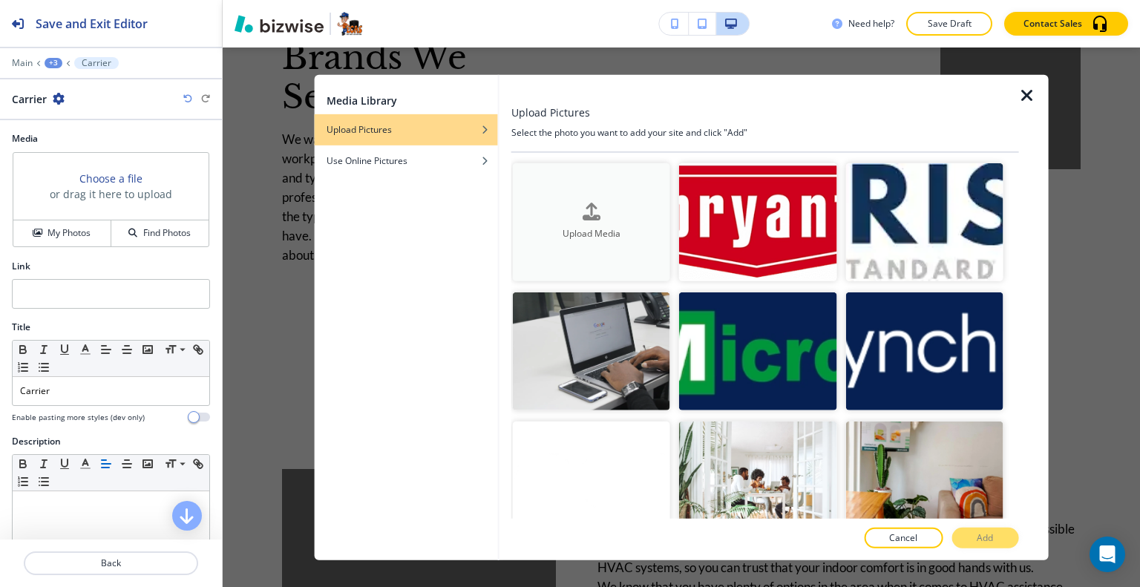
click at [595, 235] on h4 "Upload Media" at bounding box center [591, 233] width 157 height 13
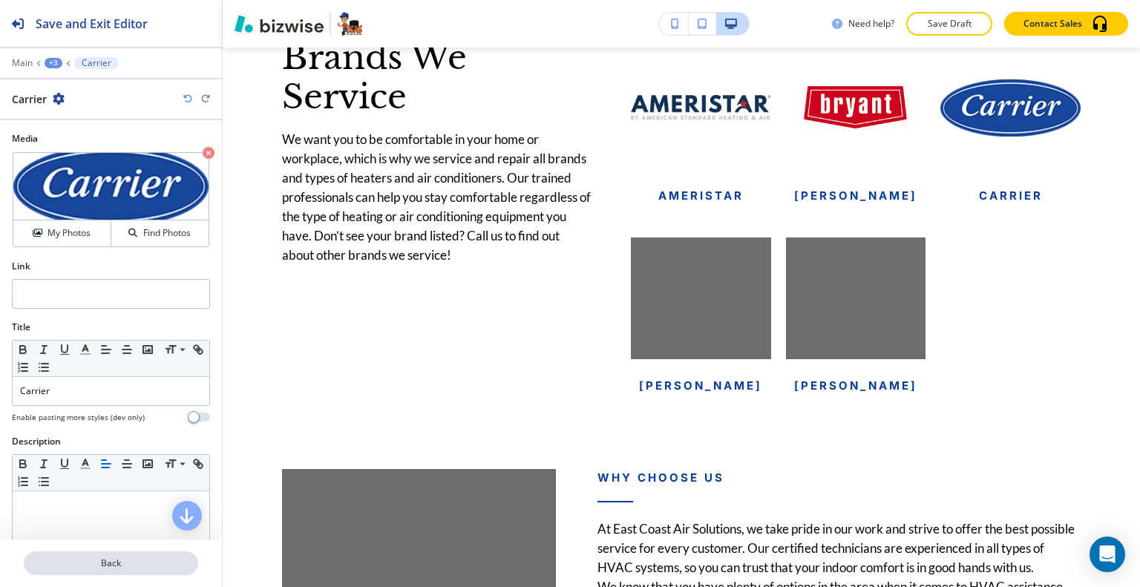
click at [146, 567] on p "Back" at bounding box center [110, 562] width 171 height 13
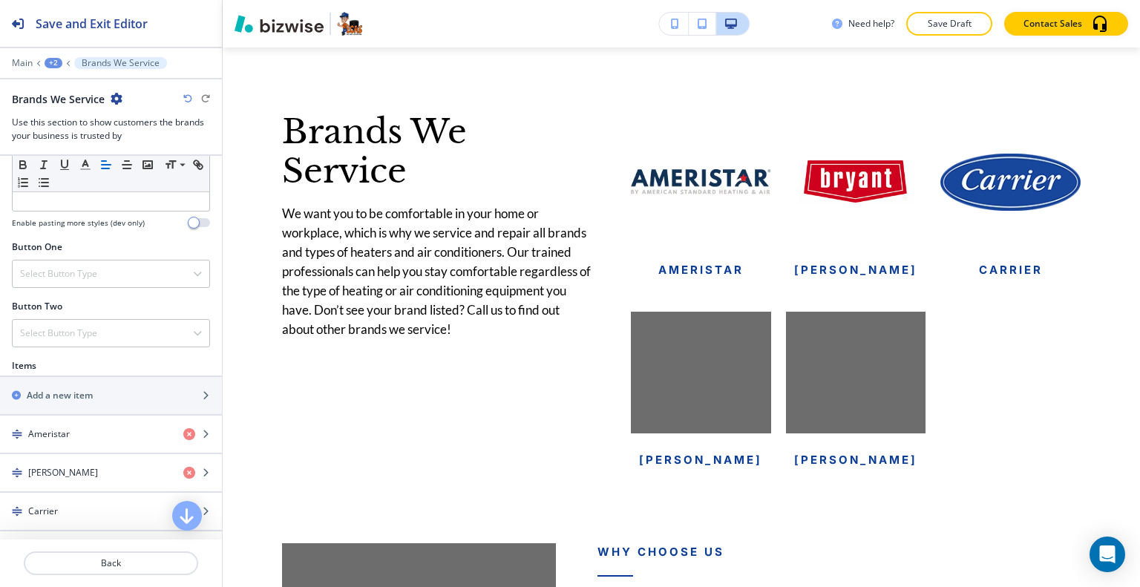
scroll to position [519, 0]
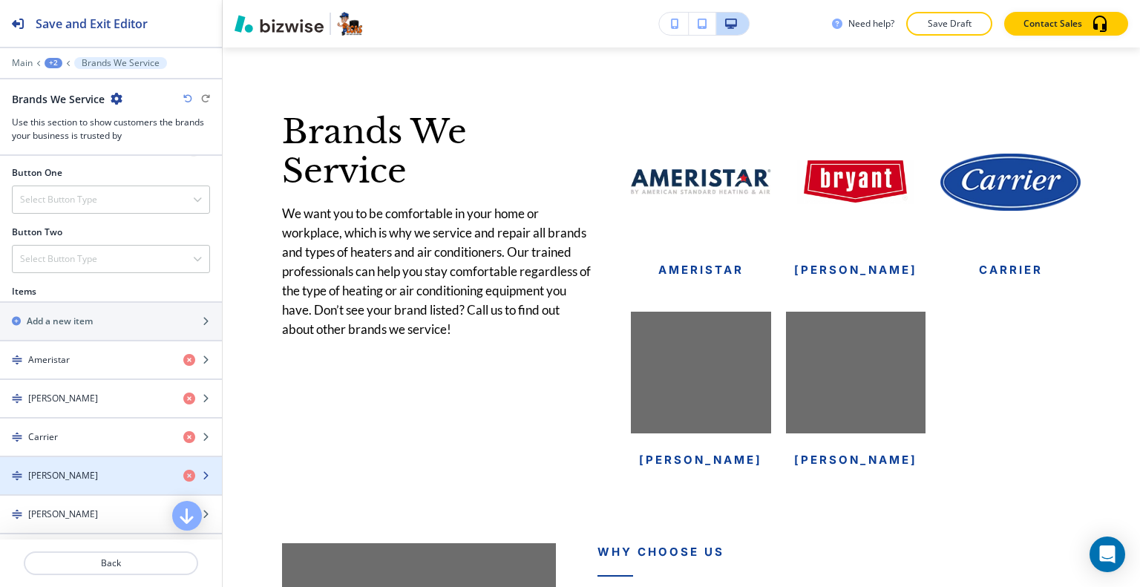
click at [68, 471] on h4 "Goodman" at bounding box center [63, 475] width 70 height 13
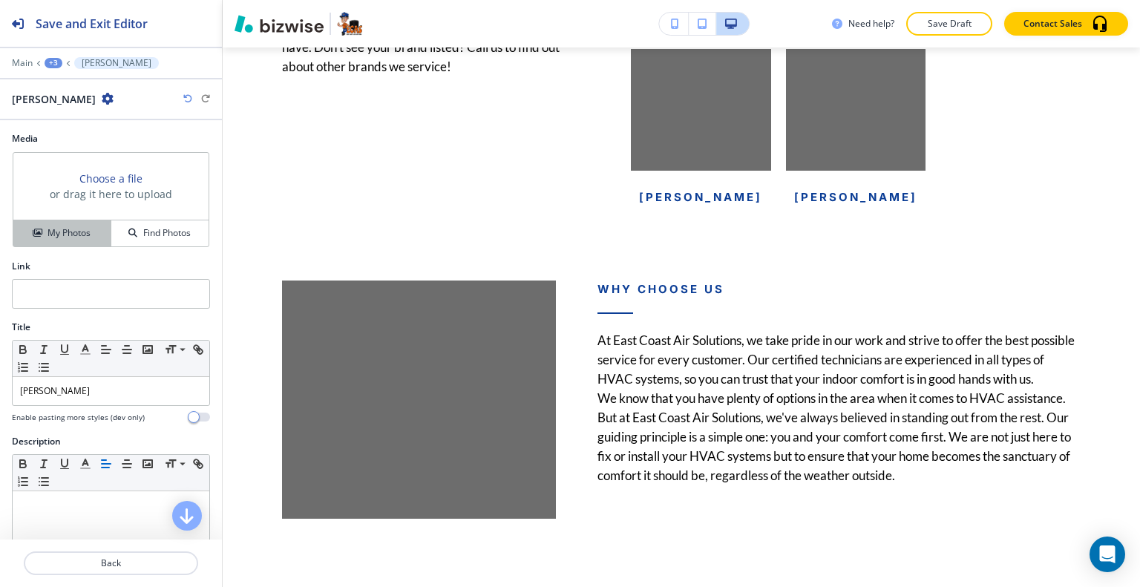
click at [84, 237] on h4 "My Photos" at bounding box center [68, 232] width 43 height 13
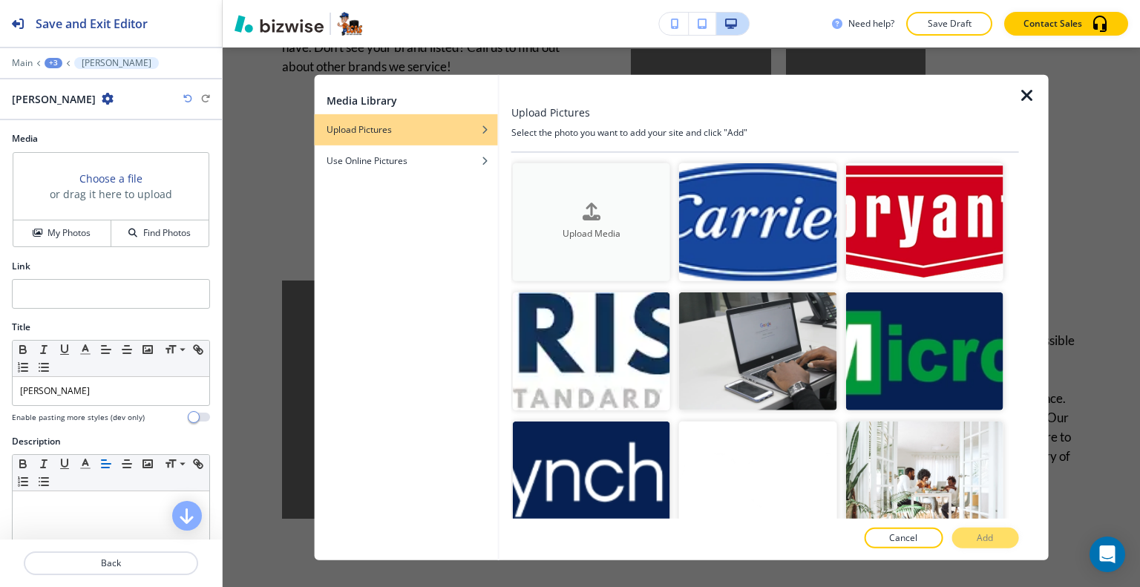
click at [568, 236] on h4 "Upload Media" at bounding box center [591, 233] width 157 height 13
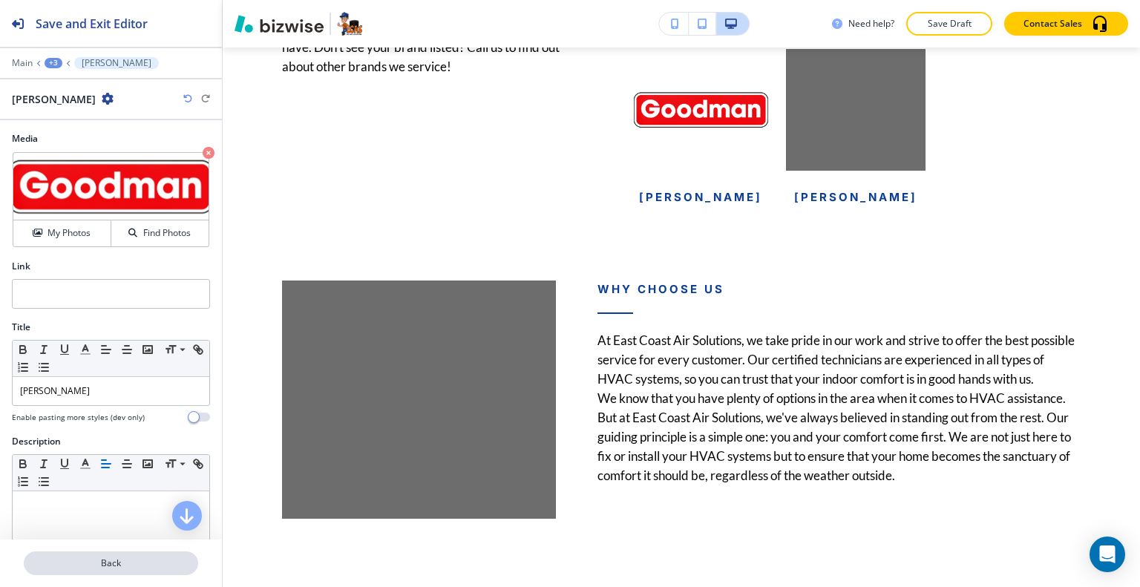
click at [116, 562] on p "Back" at bounding box center [110, 562] width 171 height 13
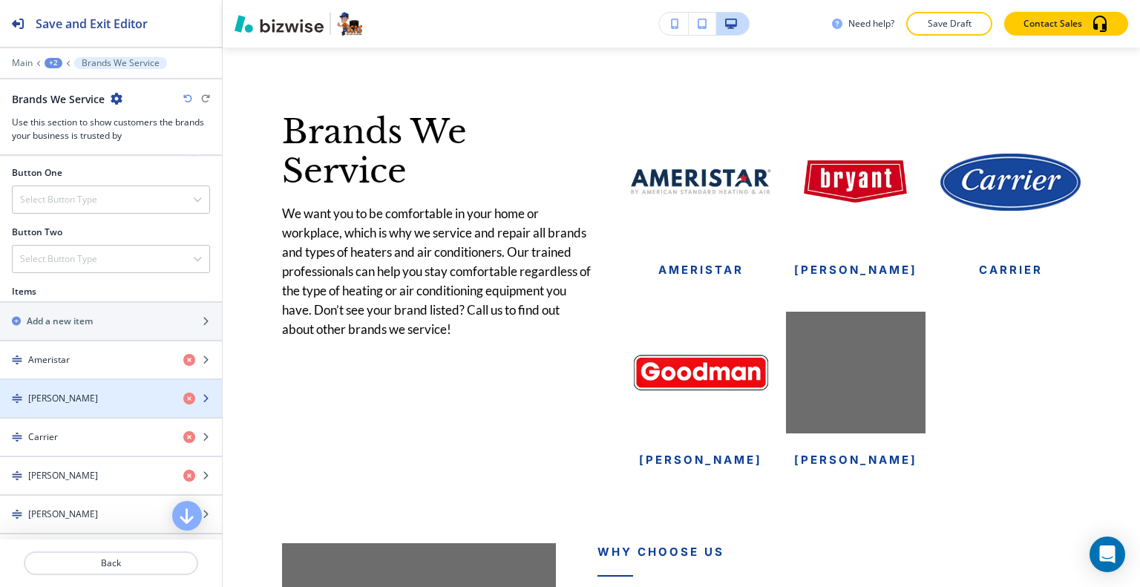
scroll to position [594, 0]
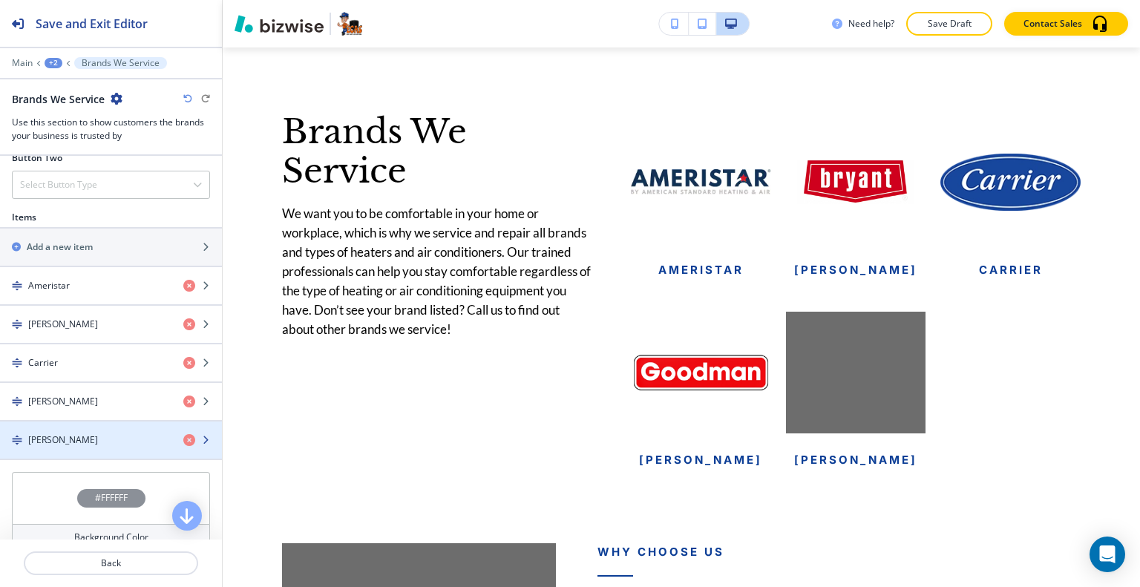
click at [77, 433] on div "Lennox" at bounding box center [85, 439] width 171 height 13
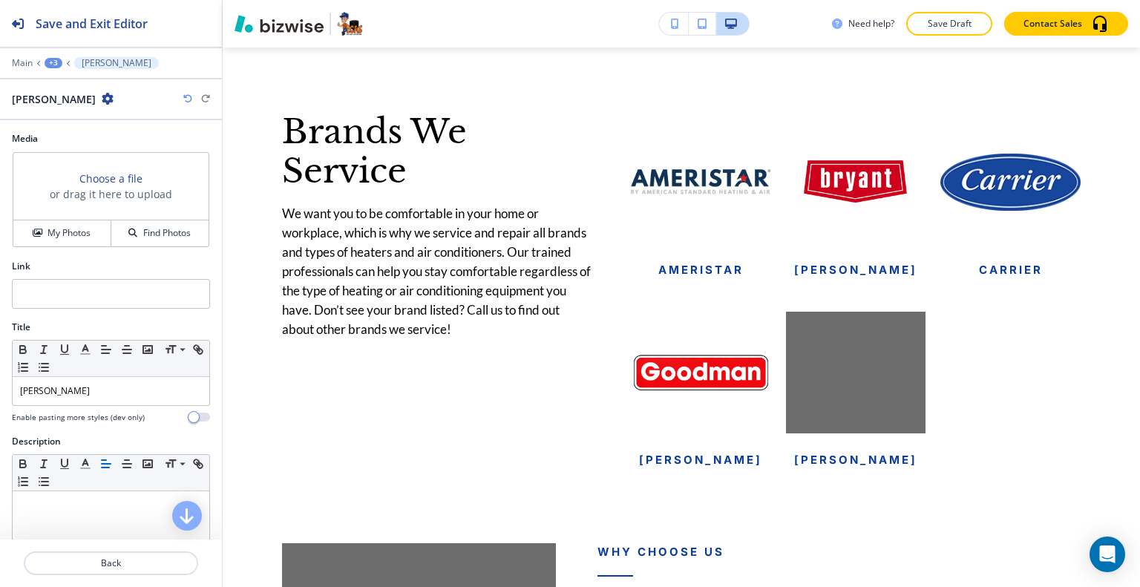
scroll to position [3278, 0]
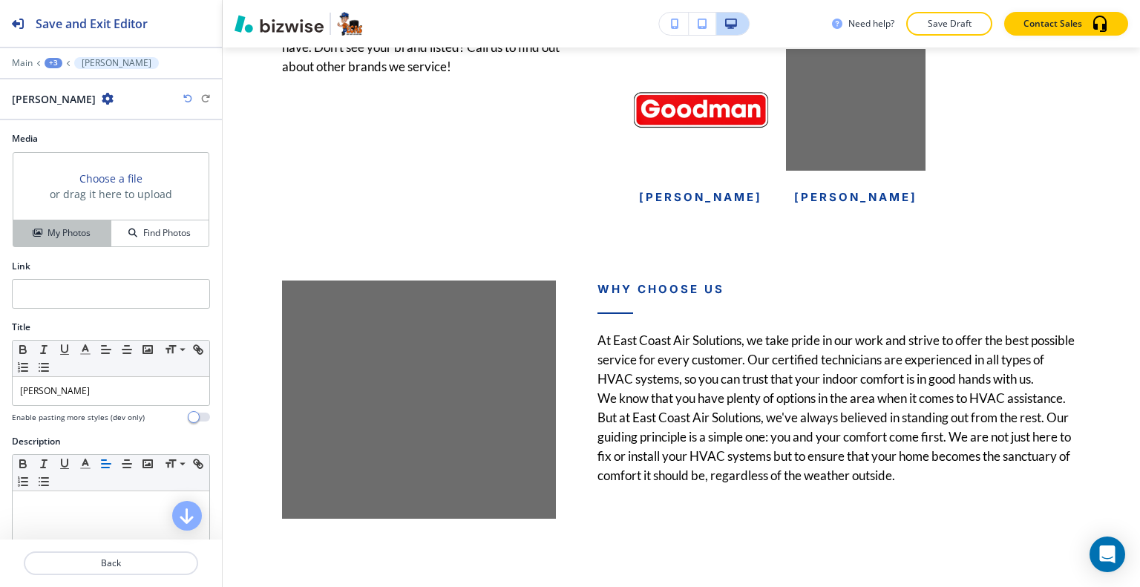
click at [96, 228] on div "My Photos" at bounding box center [61, 232] width 97 height 13
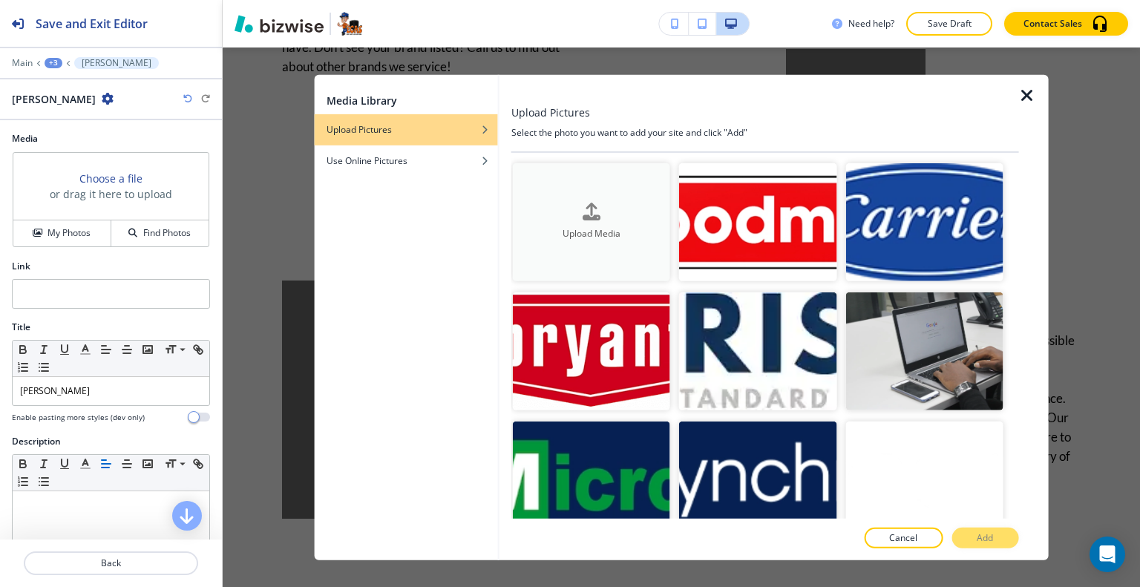
click at [623, 252] on button "Upload Media" at bounding box center [591, 221] width 157 height 118
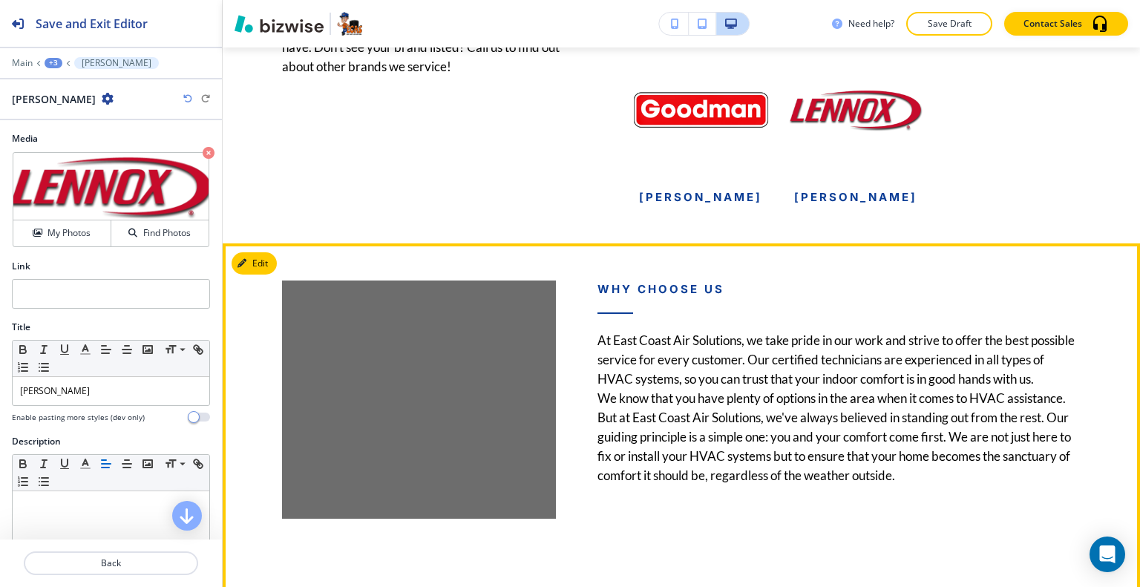
scroll to position [3130, 0]
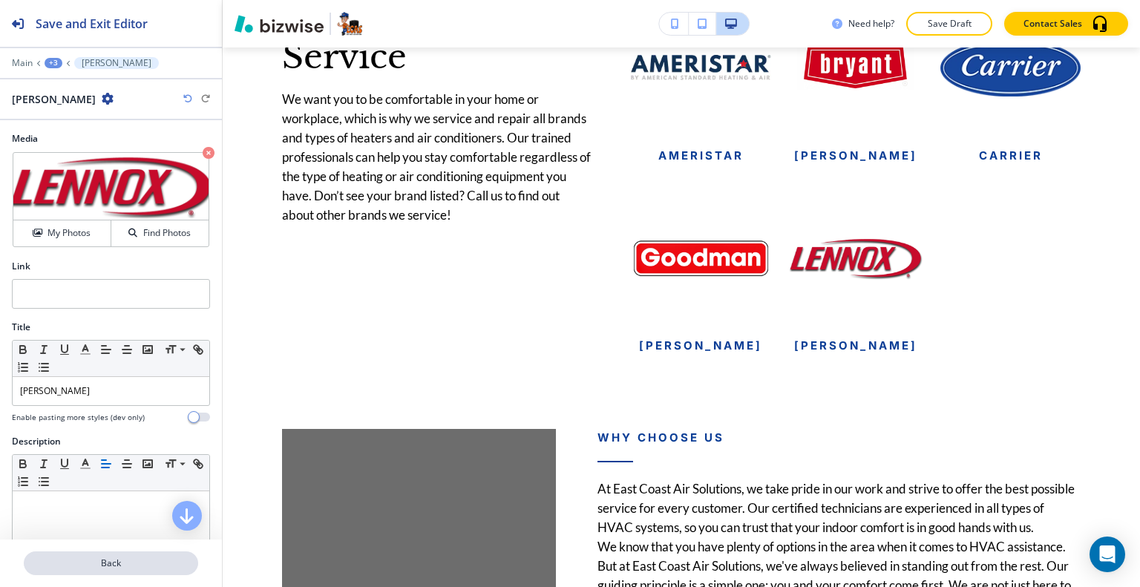
click at [162, 562] on p "Back" at bounding box center [110, 562] width 171 height 13
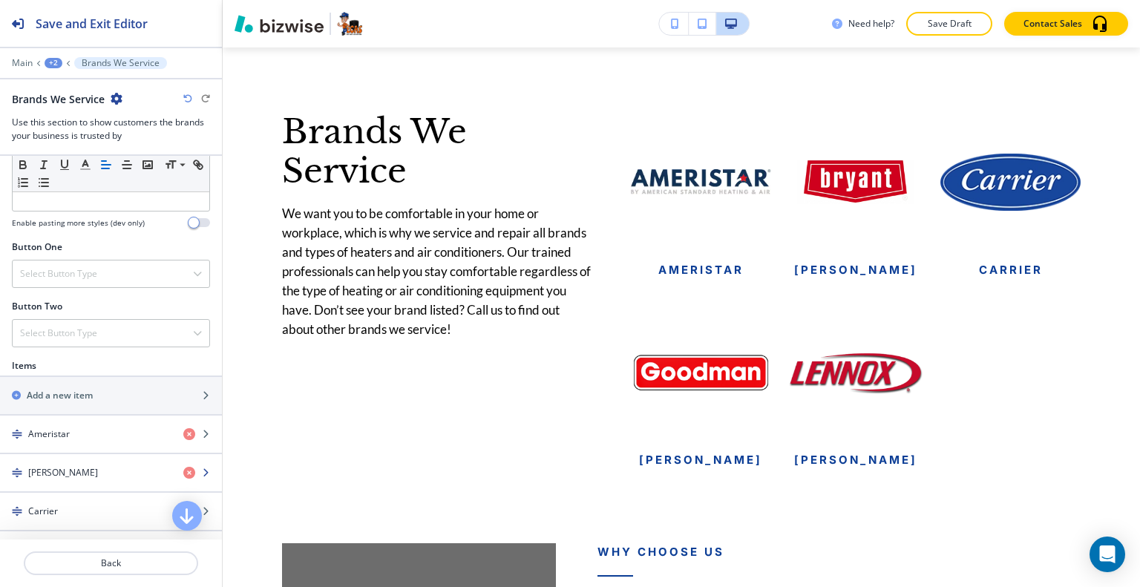
scroll to position [668, 0]
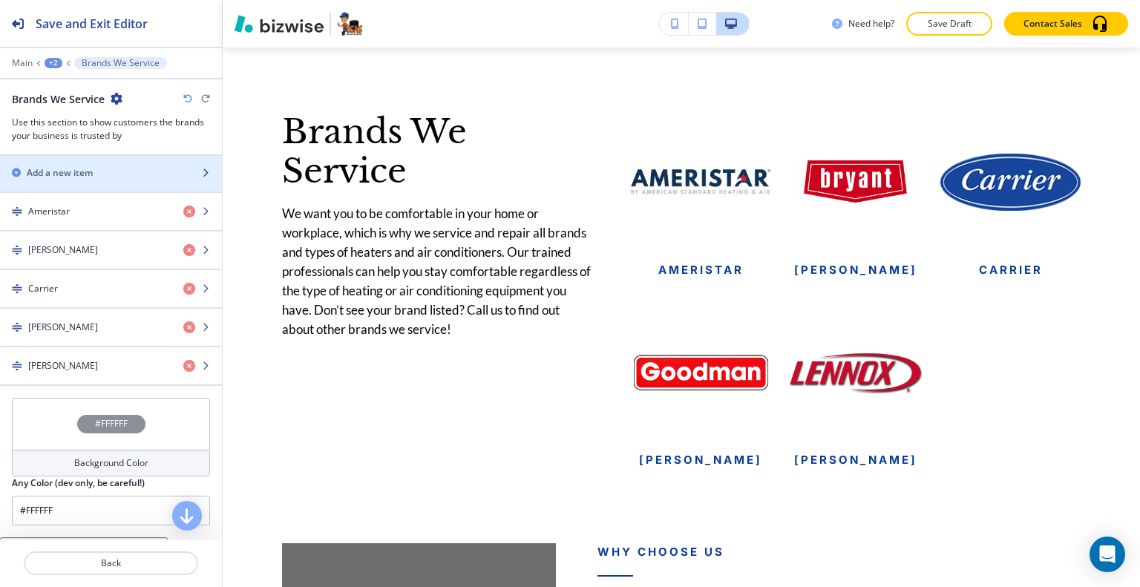
click at [93, 167] on h2 "Add a new item" at bounding box center [60, 172] width 66 height 13
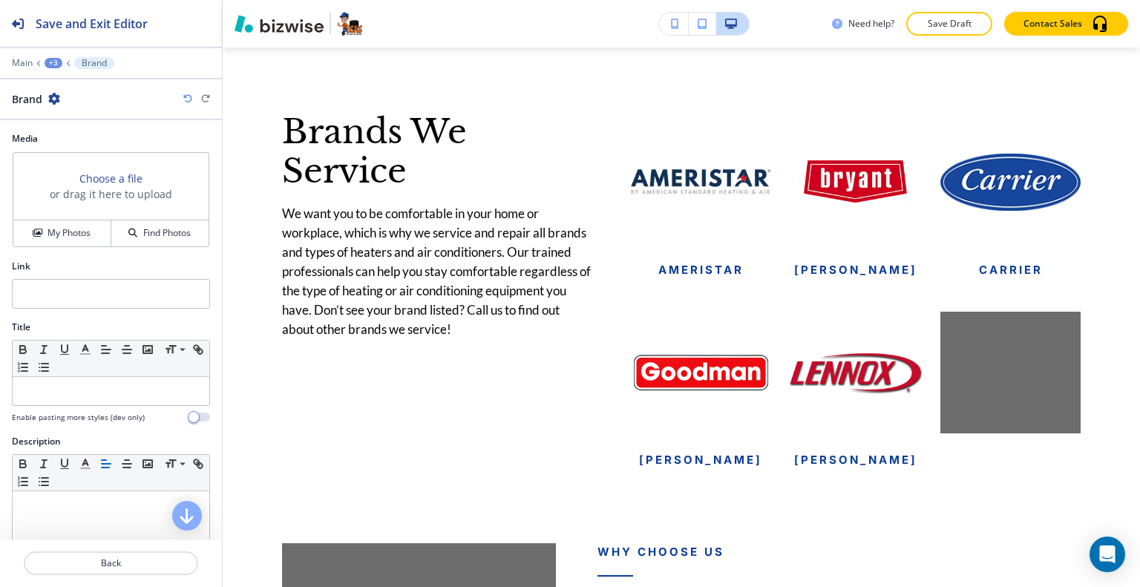
scroll to position [3278, 0]
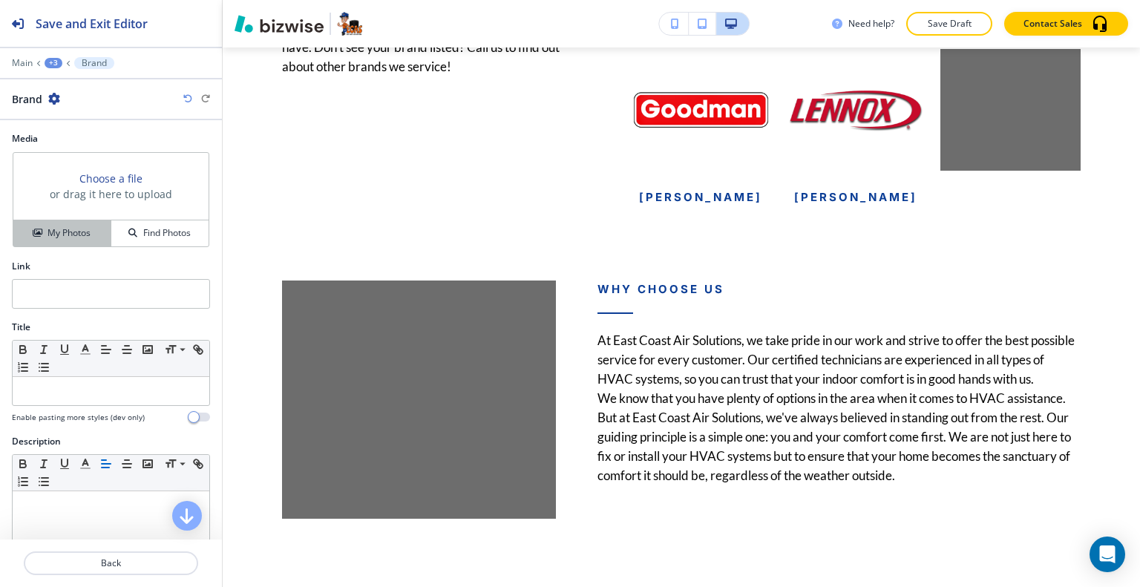
click at [73, 227] on h4 "My Photos" at bounding box center [68, 232] width 43 height 13
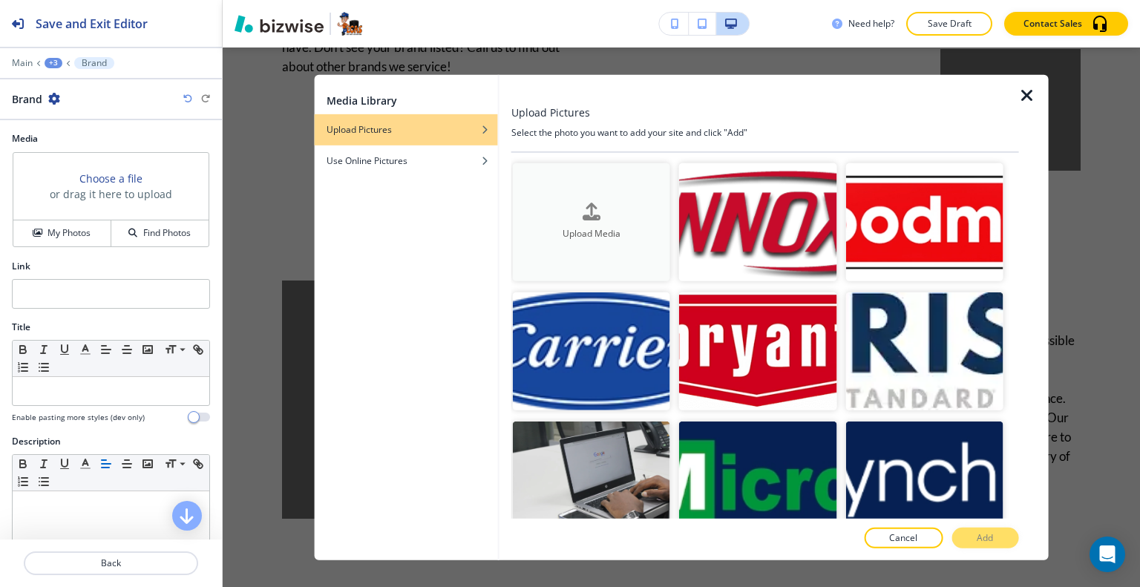
click at [648, 229] on h4 "Upload Media" at bounding box center [591, 233] width 157 height 13
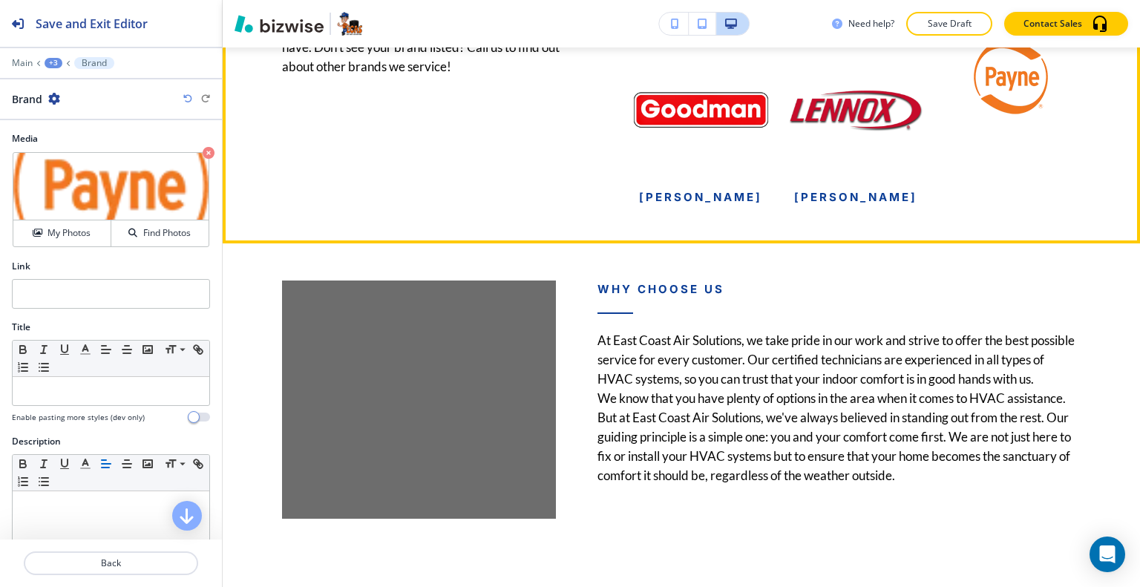
scroll to position [3130, 0]
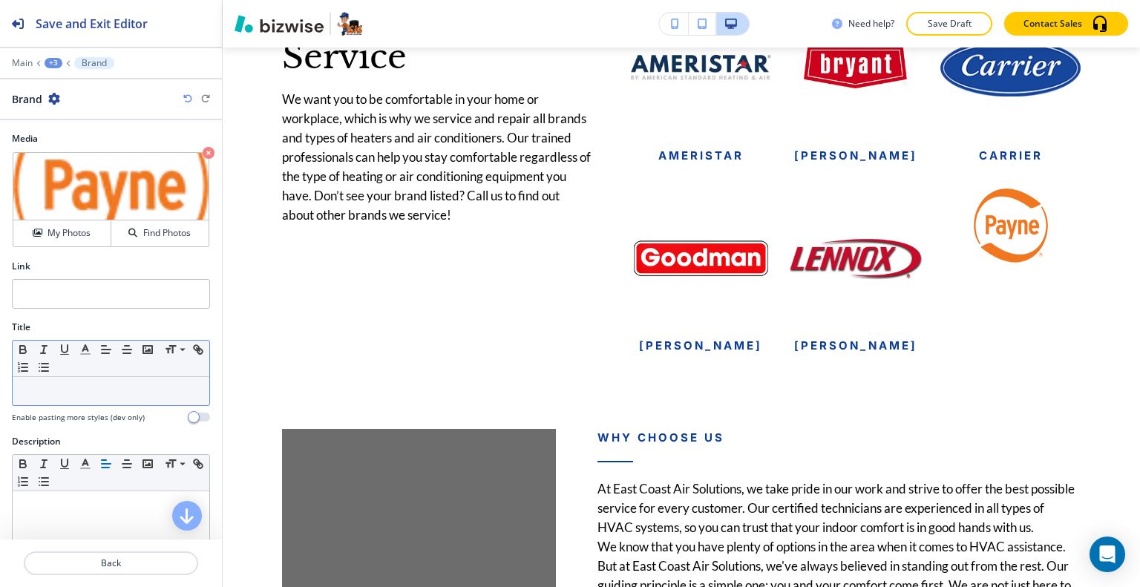
click at [101, 389] on p at bounding box center [111, 390] width 182 height 13
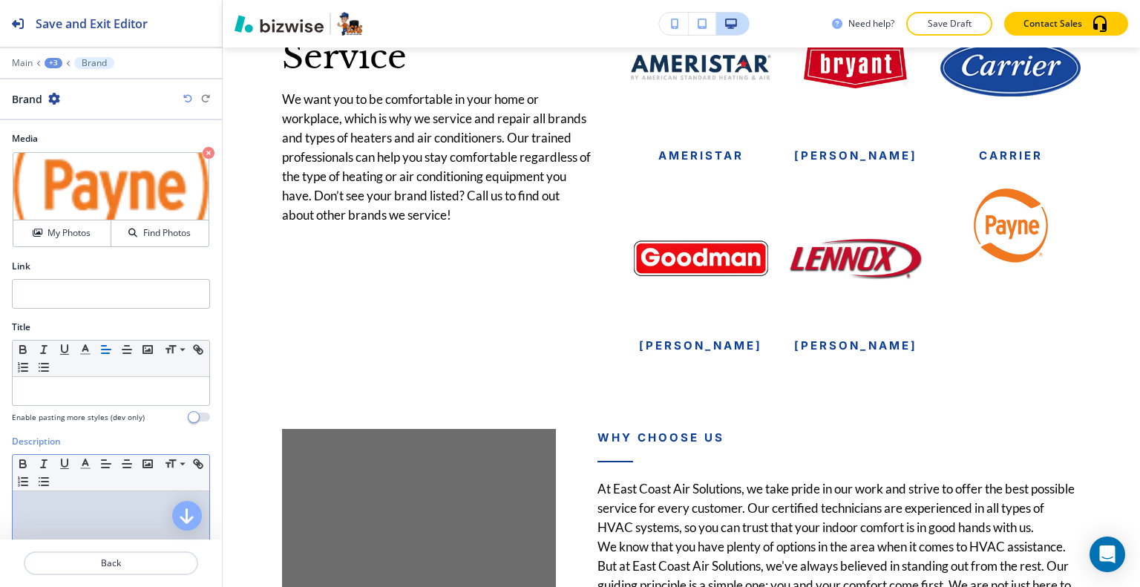
click at [85, 499] on p at bounding box center [111, 505] width 182 height 13
drag, startPoint x: 99, startPoint y: 510, endPoint x: 0, endPoint y: 505, distance: 99.5
click at [0, 504] on div "Description Small Normal Large Huge payne Enable pasting more styles (dev only)" at bounding box center [111, 574] width 222 height 279
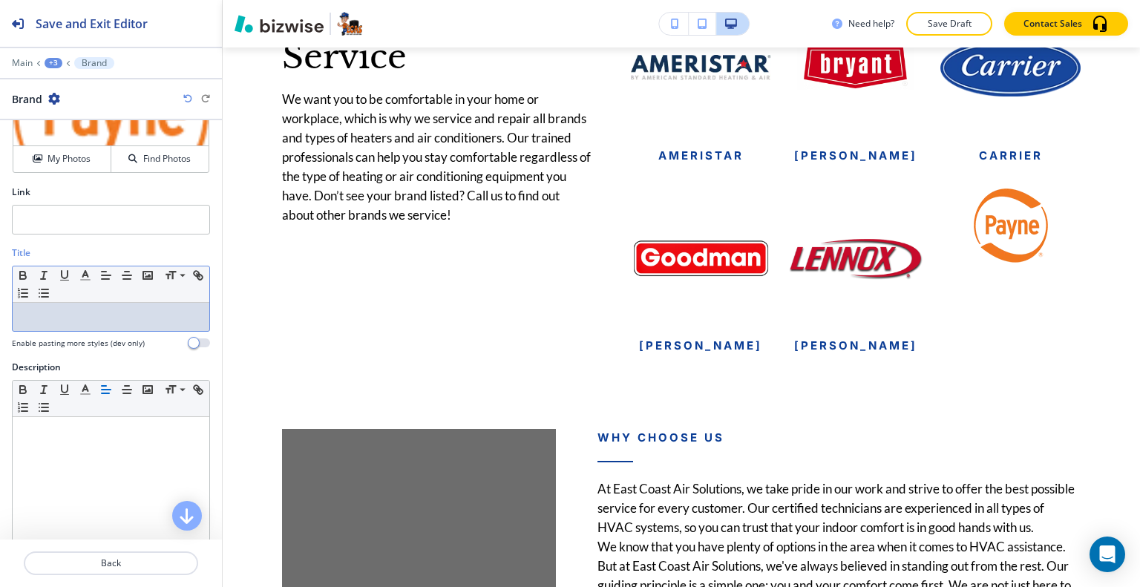
click at [50, 320] on p at bounding box center [111, 316] width 182 height 13
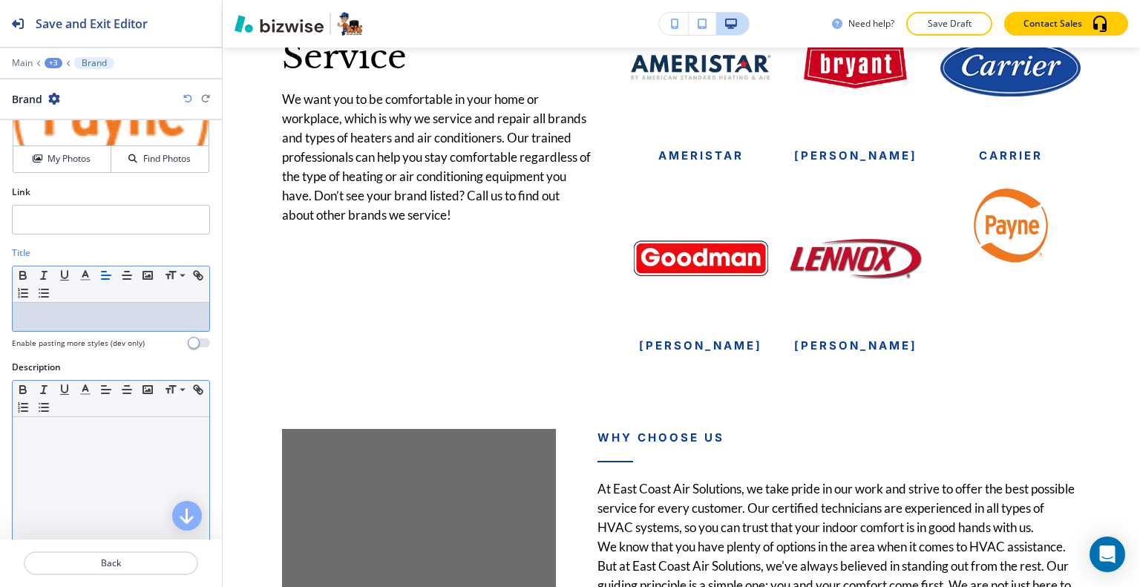
scroll to position [171, 0]
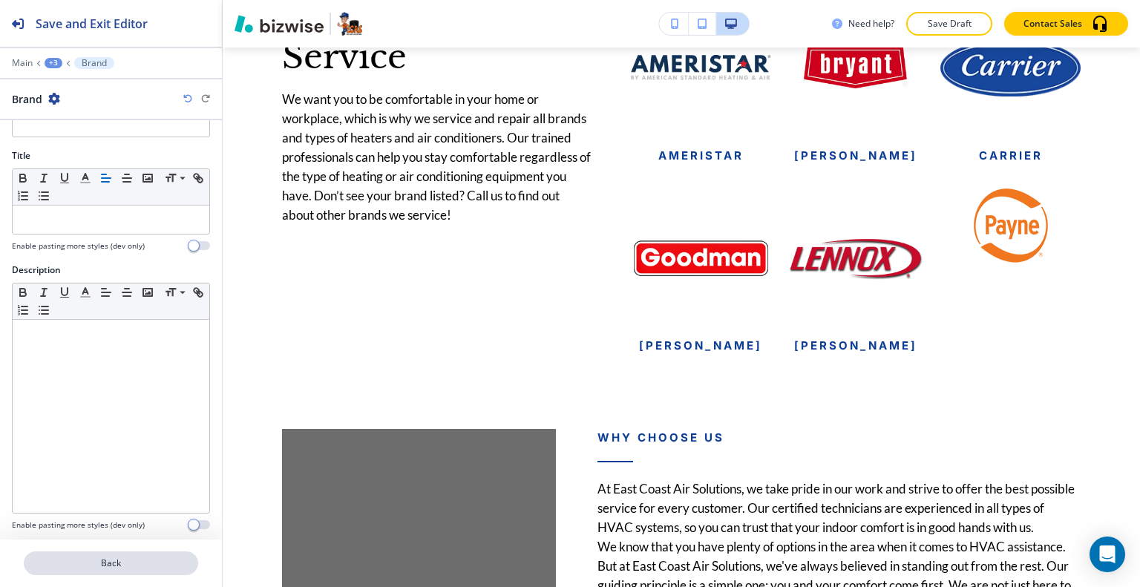
click at [83, 560] on p "Back" at bounding box center [110, 562] width 171 height 13
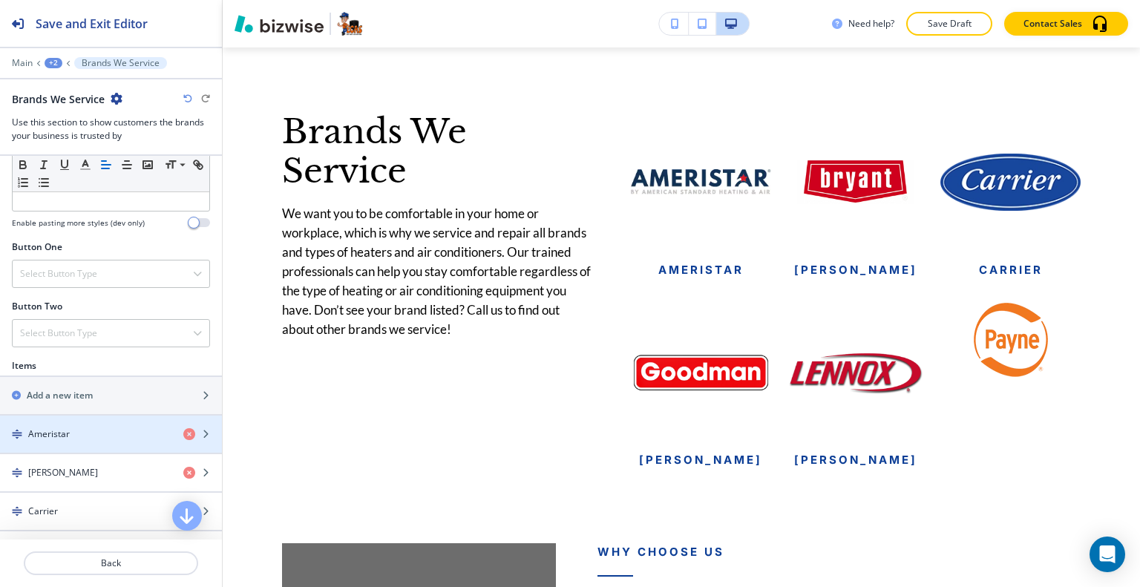
scroll to position [594, 0]
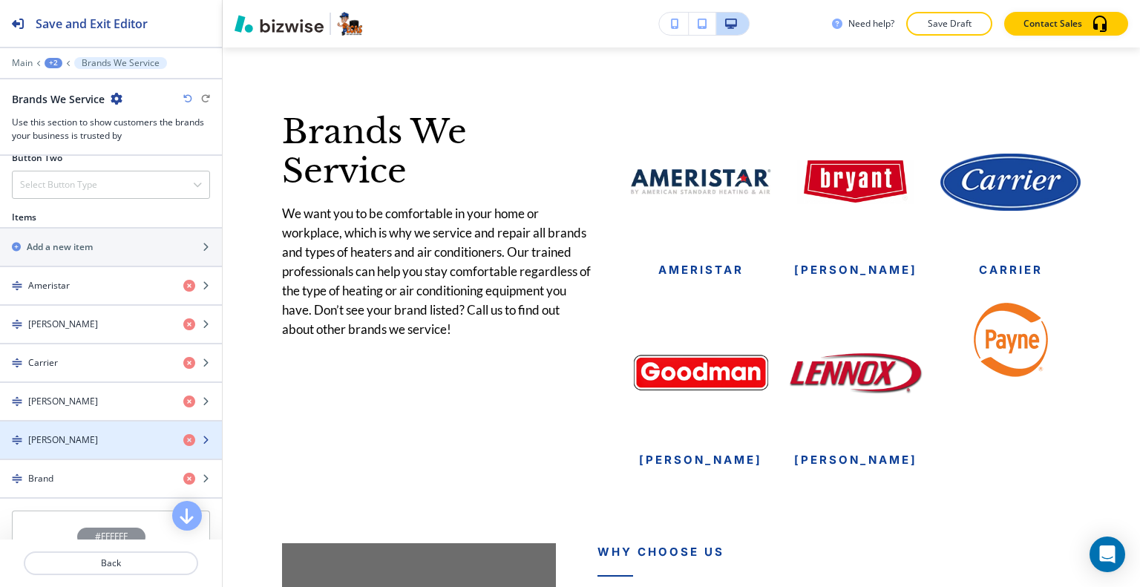
click at [64, 433] on div "Lennox" at bounding box center [85, 439] width 171 height 13
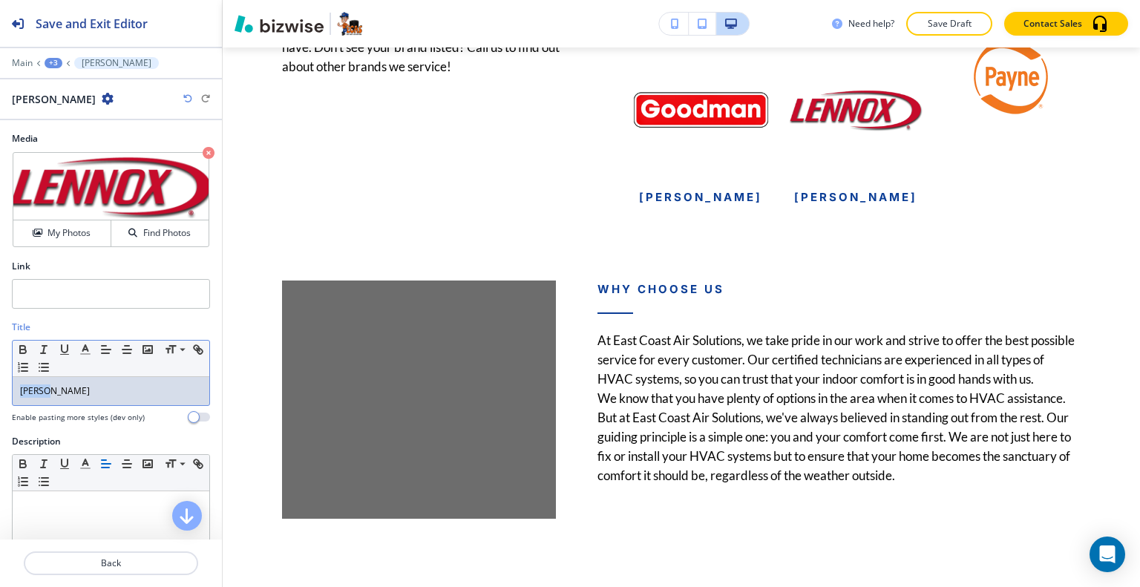
drag, startPoint x: 86, startPoint y: 387, endPoint x: 0, endPoint y: 383, distance: 86.2
click at [0, 383] on div "Title Small Normal Large Huge Lennox Enable pasting more styles (dev only)" at bounding box center [111, 378] width 222 height 114
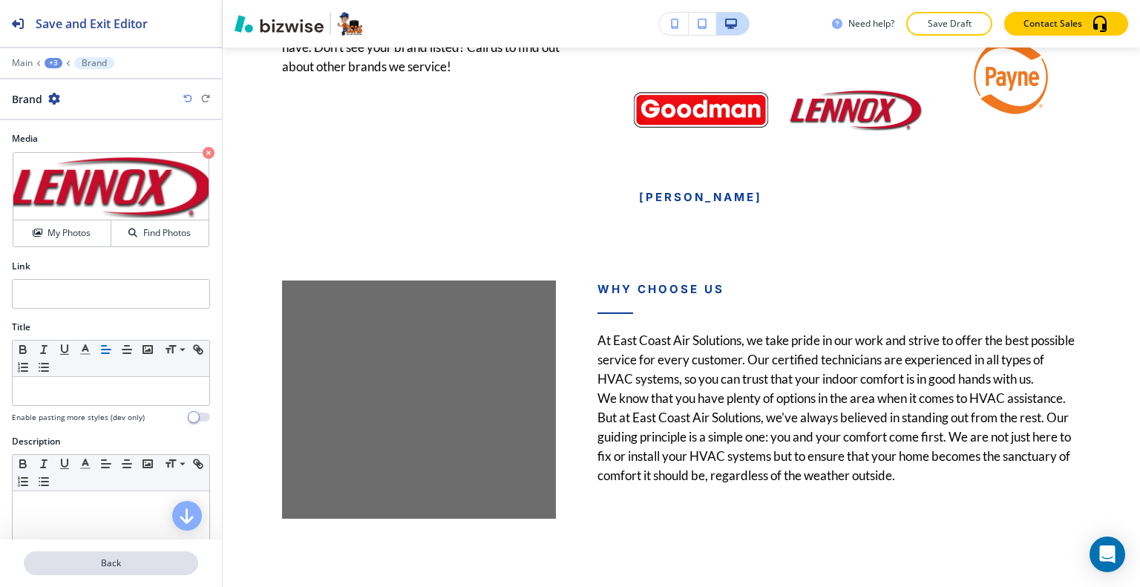
click at [96, 559] on p "Back" at bounding box center [110, 562] width 171 height 13
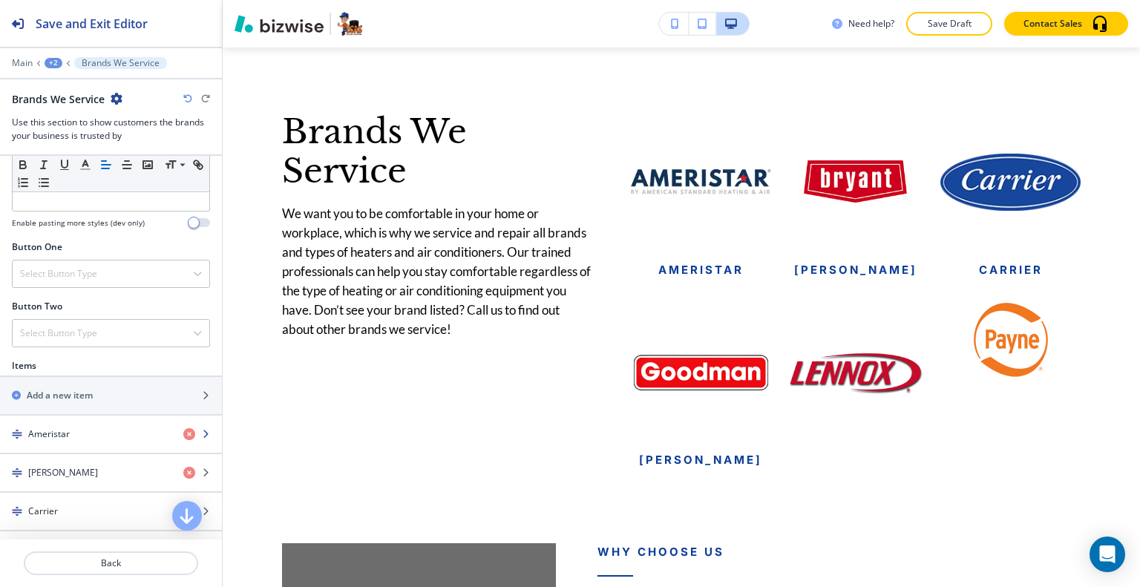
scroll to position [519, 0]
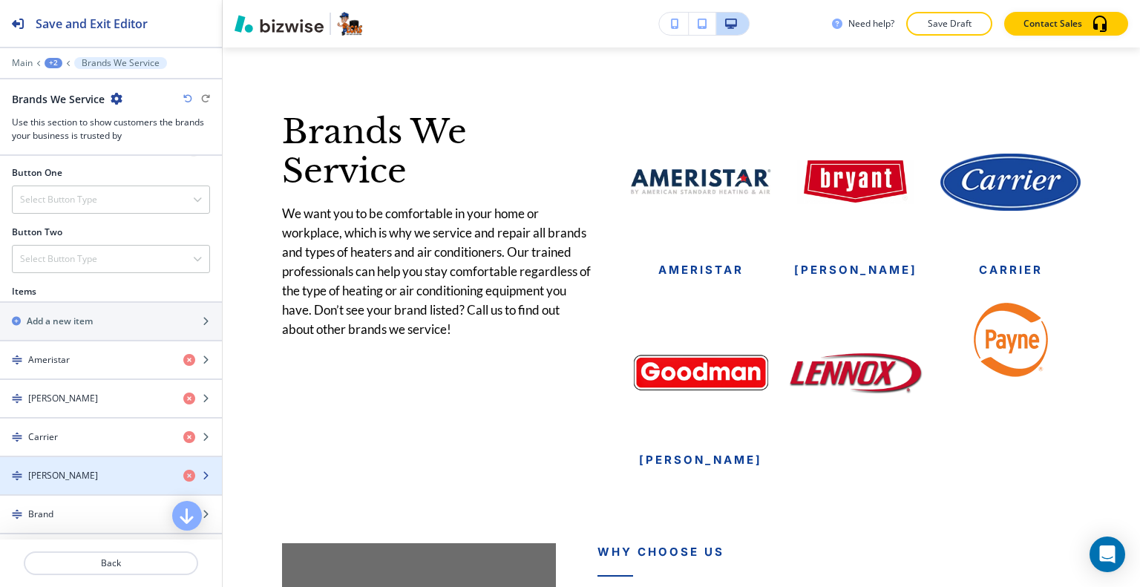
click at [81, 469] on div "Goodman" at bounding box center [85, 475] width 171 height 13
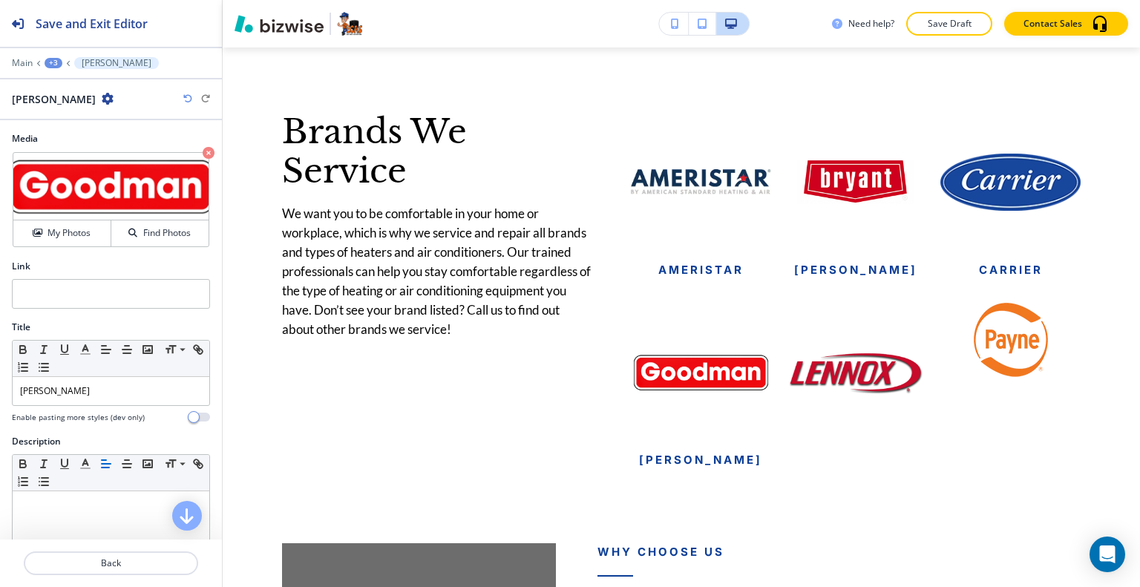
scroll to position [3278, 0]
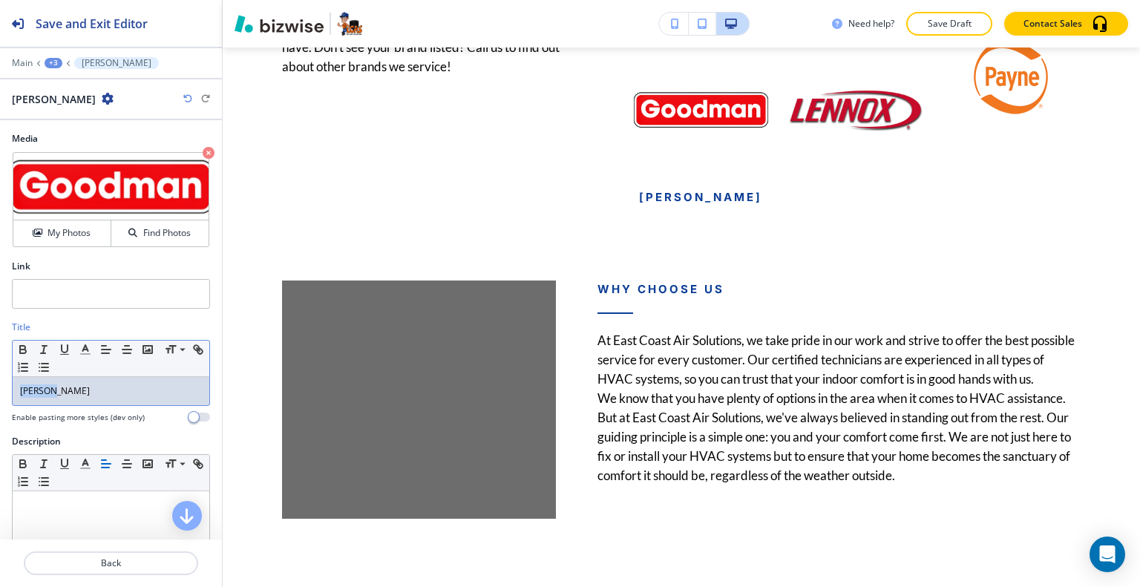
drag, startPoint x: 79, startPoint y: 385, endPoint x: 0, endPoint y: 388, distance: 78.7
click at [0, 388] on div "Title Small Normal Large Huge Goodman Enable pasting more styles (dev only)" at bounding box center [111, 378] width 222 height 114
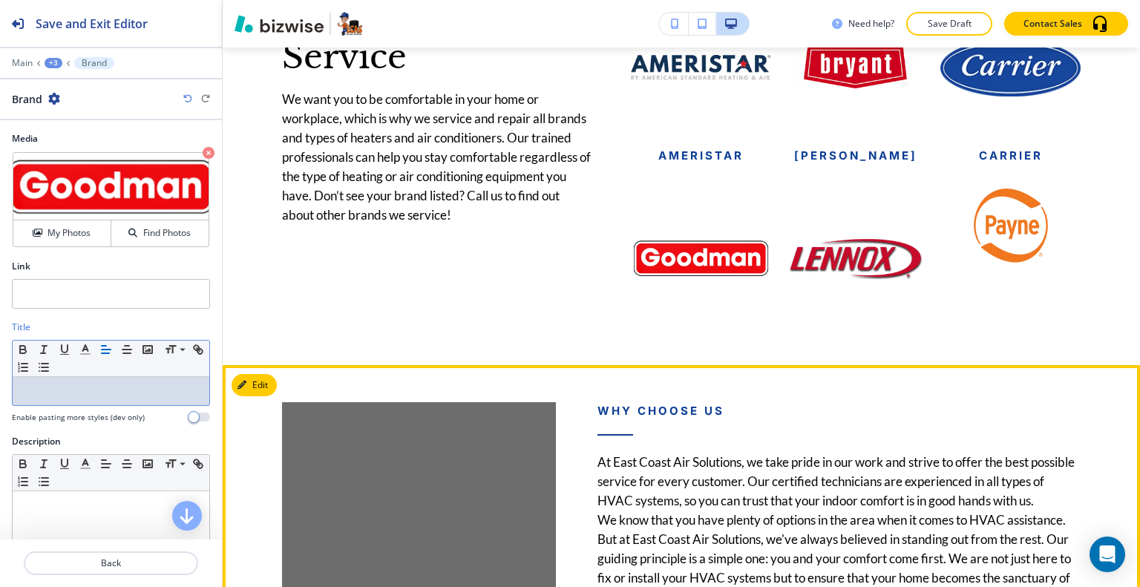
scroll to position [3056, 0]
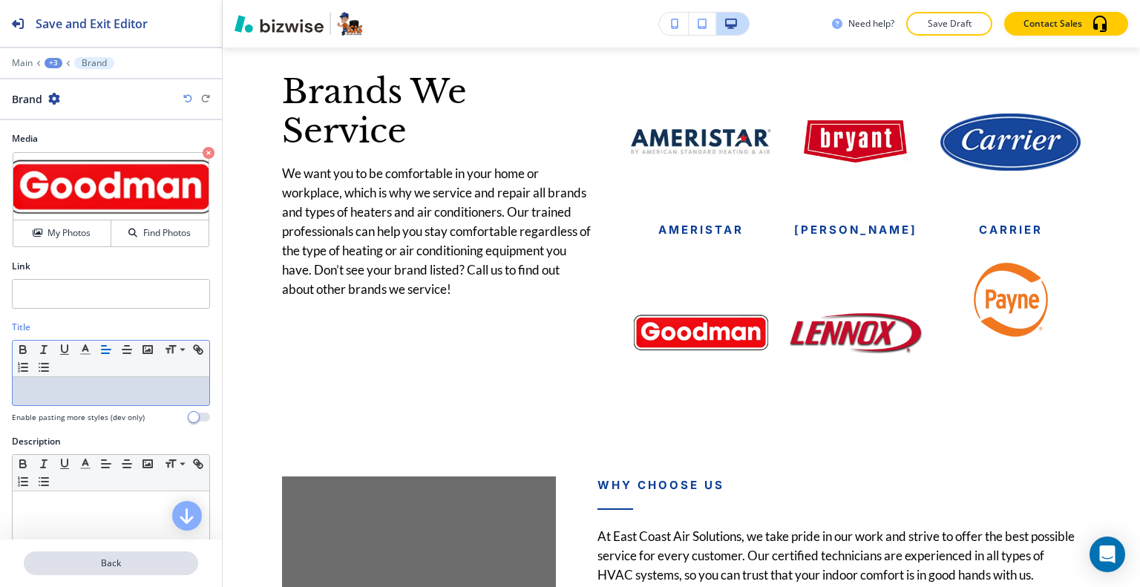
click at [139, 560] on p "Back" at bounding box center [110, 562] width 171 height 13
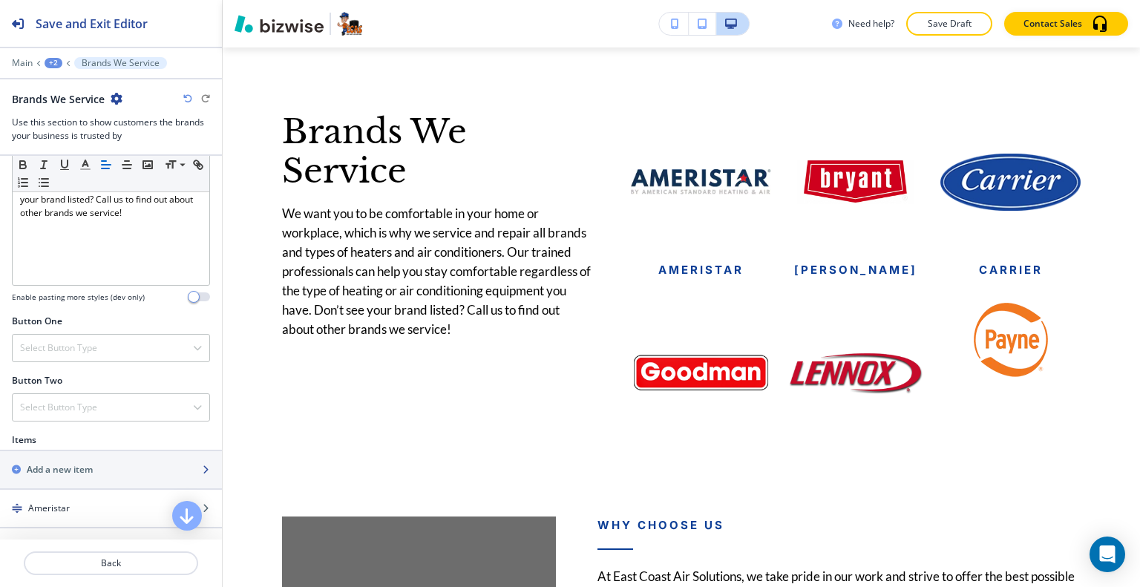
scroll to position [519, 0]
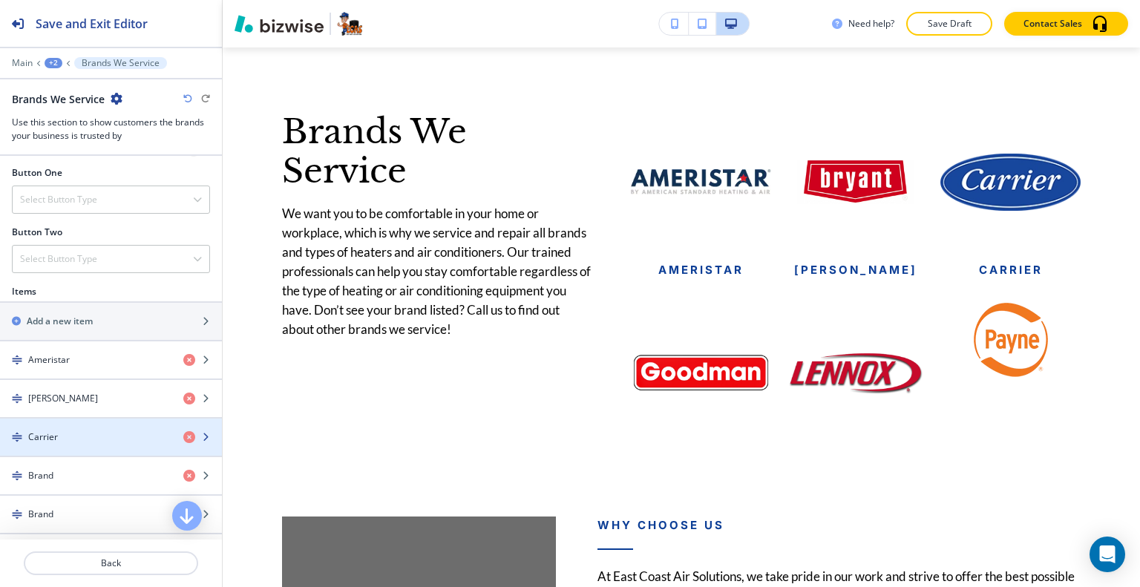
click at [83, 430] on div "Carrier" at bounding box center [85, 436] width 171 height 13
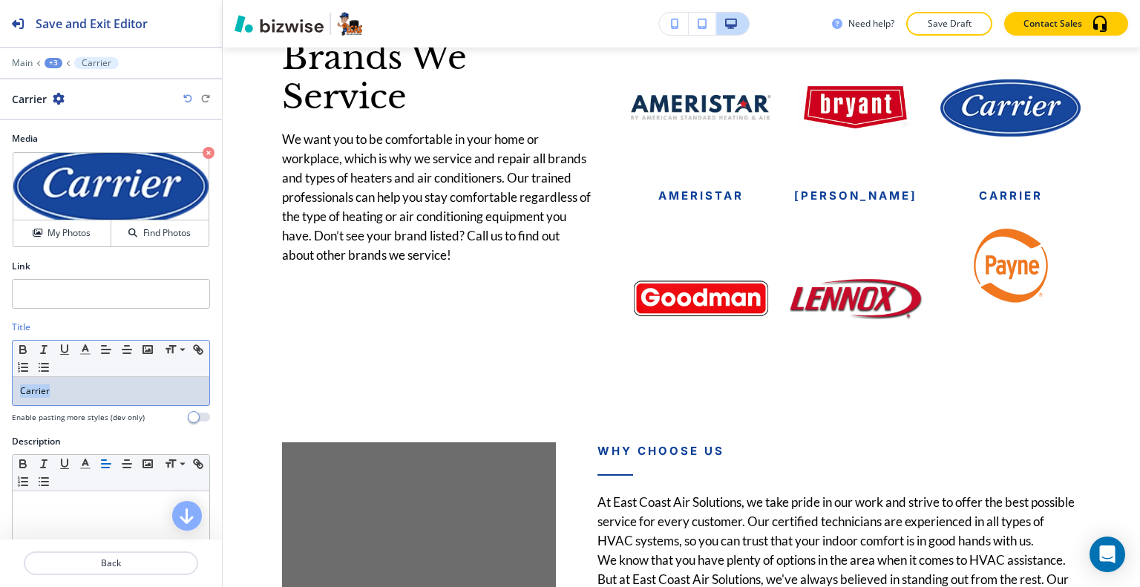
drag, startPoint x: 98, startPoint y: 391, endPoint x: 0, endPoint y: 385, distance: 98.1
click at [0, 385] on div "Title Small Normal Large Huge Carrier Enable pasting more styles (dev only)" at bounding box center [111, 378] width 222 height 114
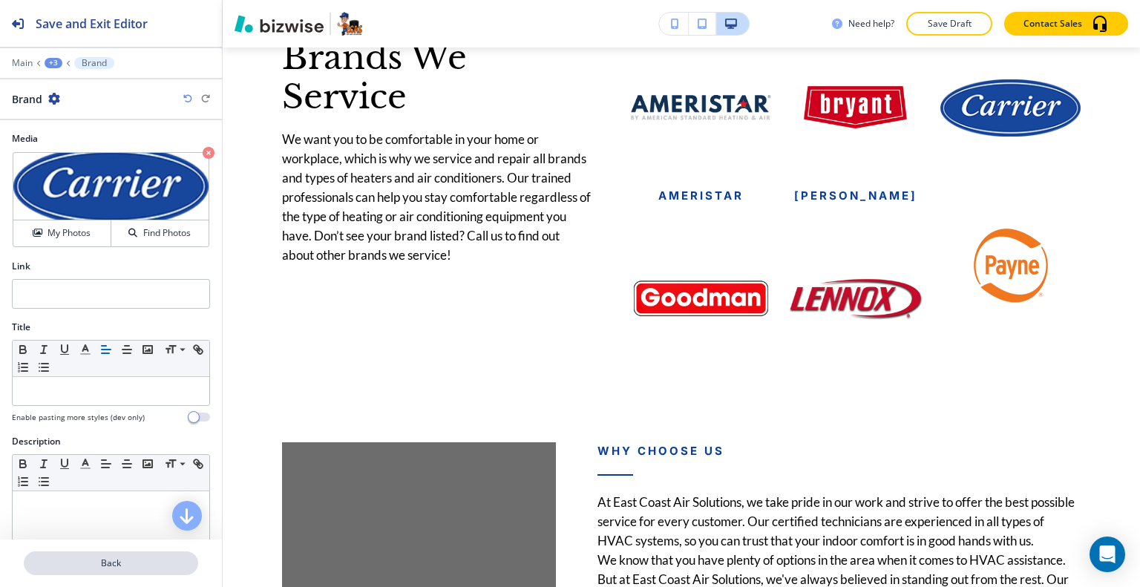
click at [108, 559] on p "Back" at bounding box center [110, 562] width 171 height 13
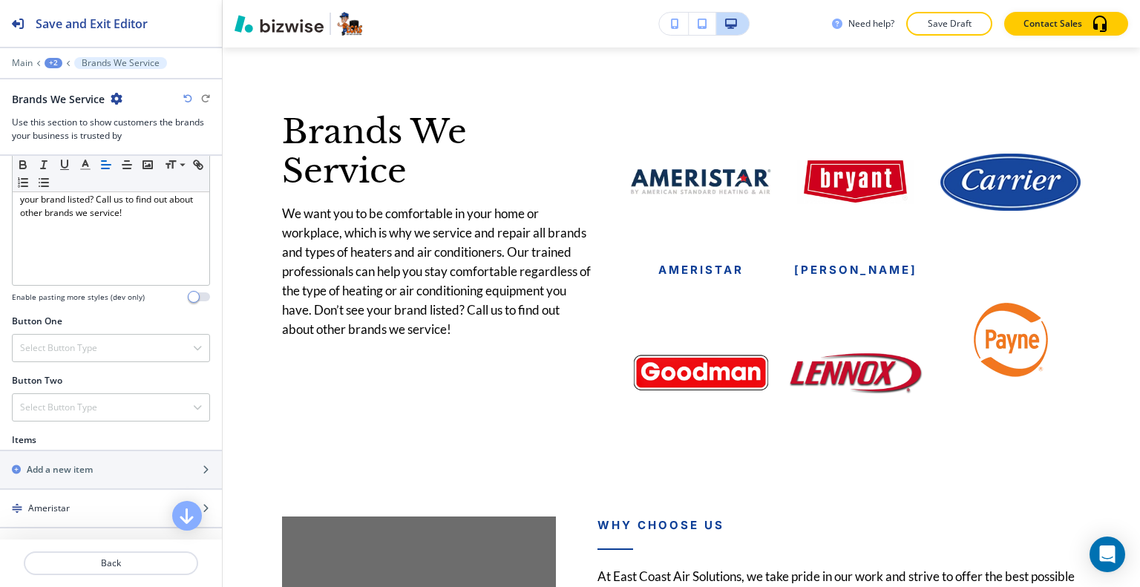
scroll to position [445, 0]
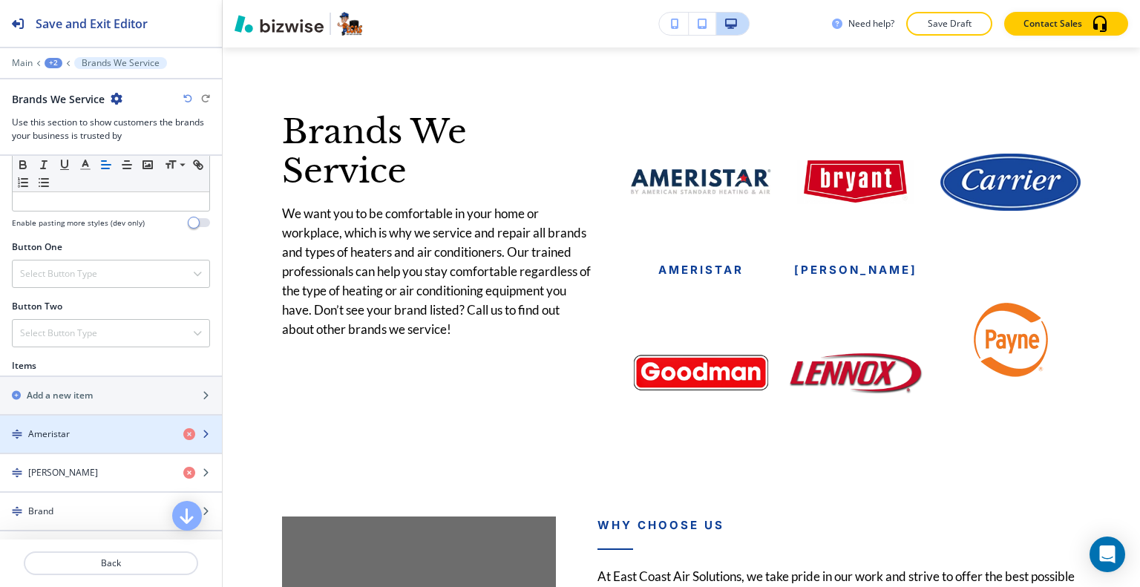
click at [81, 430] on div "Ameristar" at bounding box center [85, 433] width 171 height 13
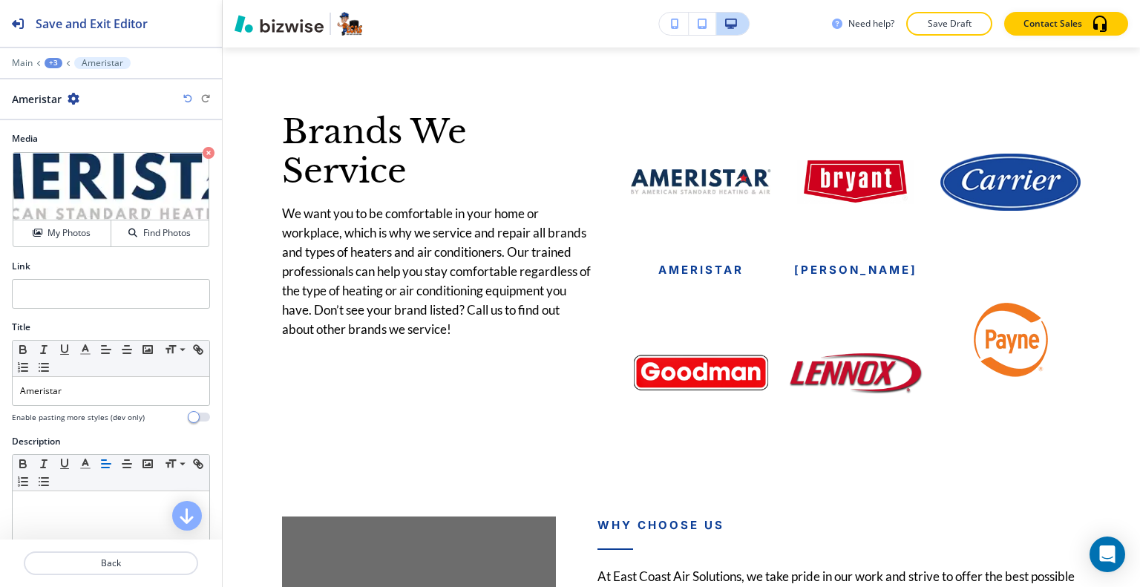
scroll to position [3090, 0]
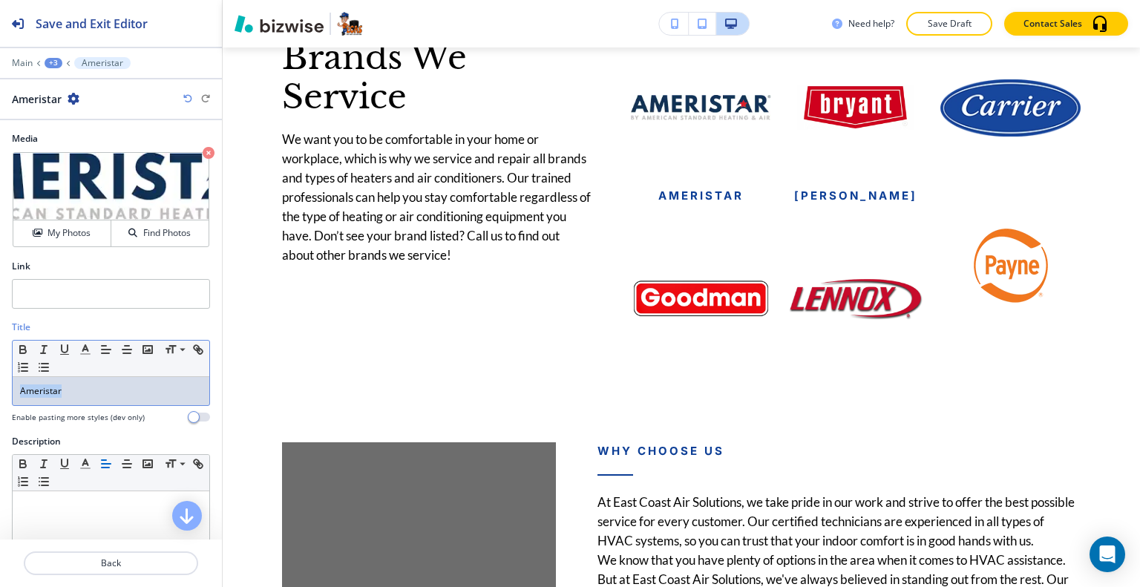
drag, startPoint x: 80, startPoint y: 395, endPoint x: 0, endPoint y: 384, distance: 80.8
click at [0, 384] on div "Title Small Normal Large Huge Ameristar Enable pasting more styles (dev only)" at bounding box center [111, 378] width 222 height 114
click at [108, 558] on p "Back" at bounding box center [110, 562] width 171 height 13
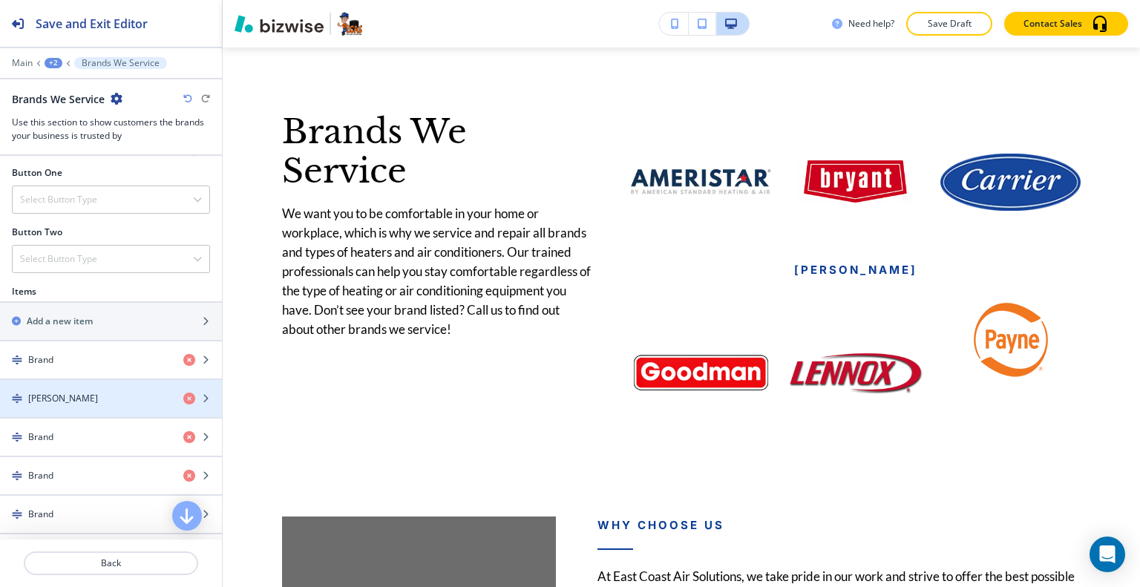
scroll to position [594, 0]
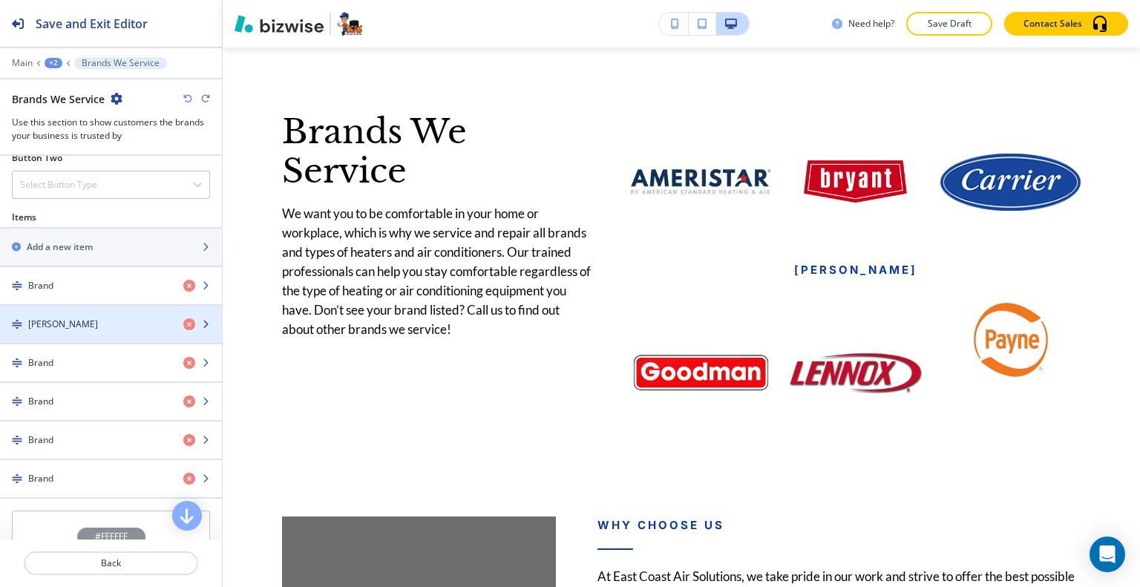
click at [96, 318] on div "Bryant" at bounding box center [85, 324] width 171 height 13
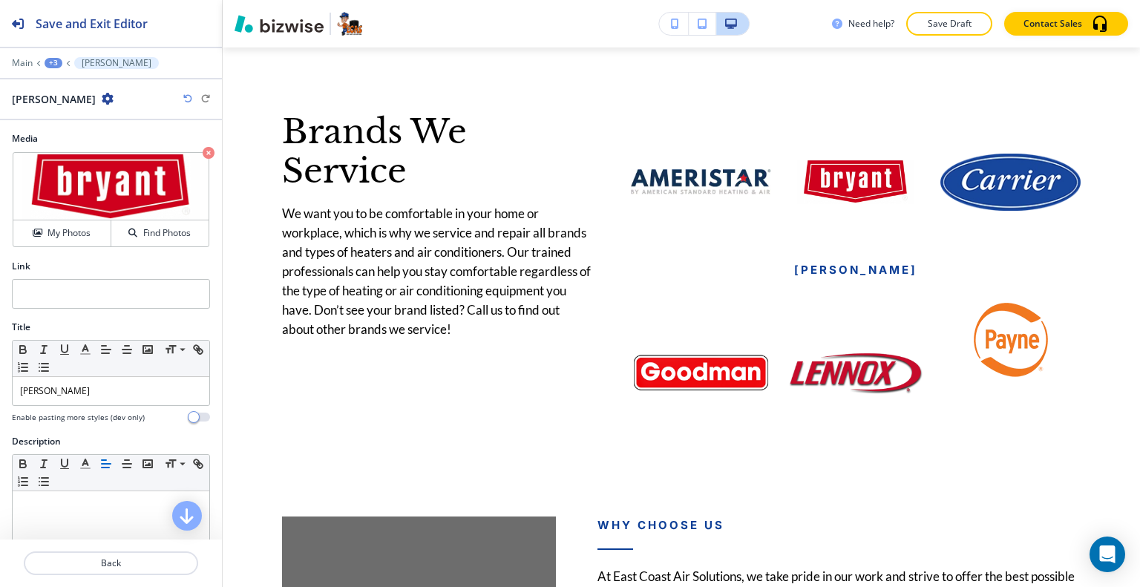
scroll to position [3090, 0]
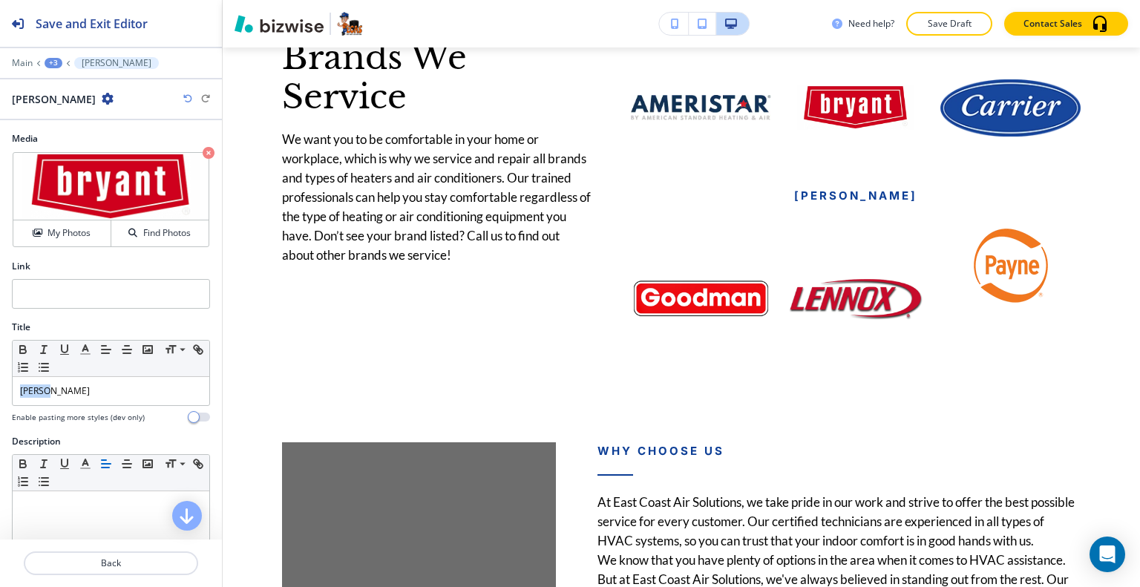
drag, startPoint x: 54, startPoint y: 397, endPoint x: 0, endPoint y: 393, distance: 54.3
click at [0, 394] on div "Title Small Normal Large Huge Bryant Enable pasting more styles (dev only)" at bounding box center [111, 378] width 222 height 114
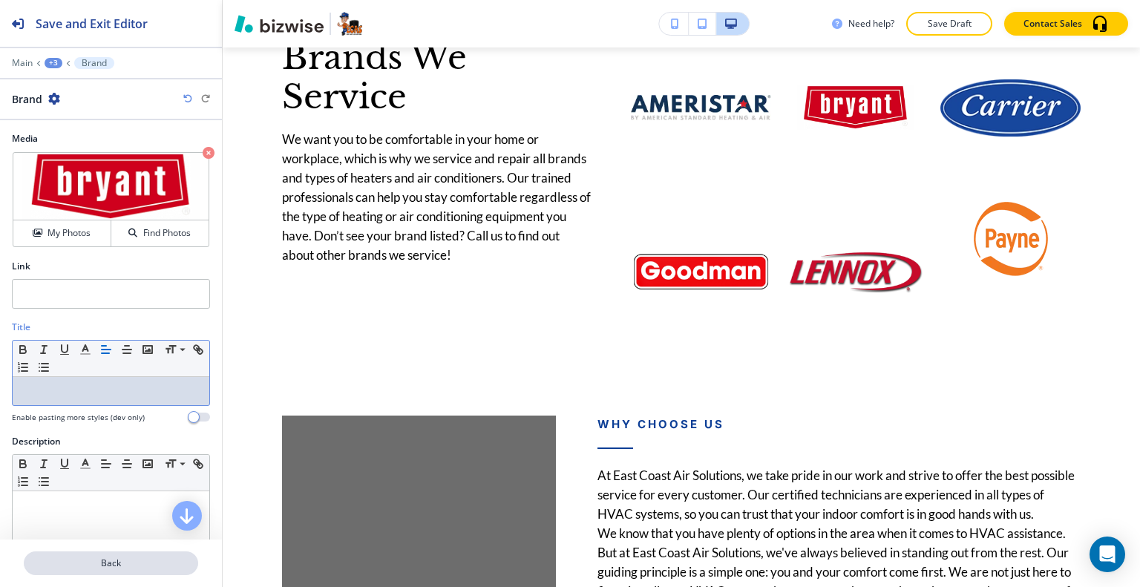
click at [86, 559] on p "Back" at bounding box center [110, 562] width 171 height 13
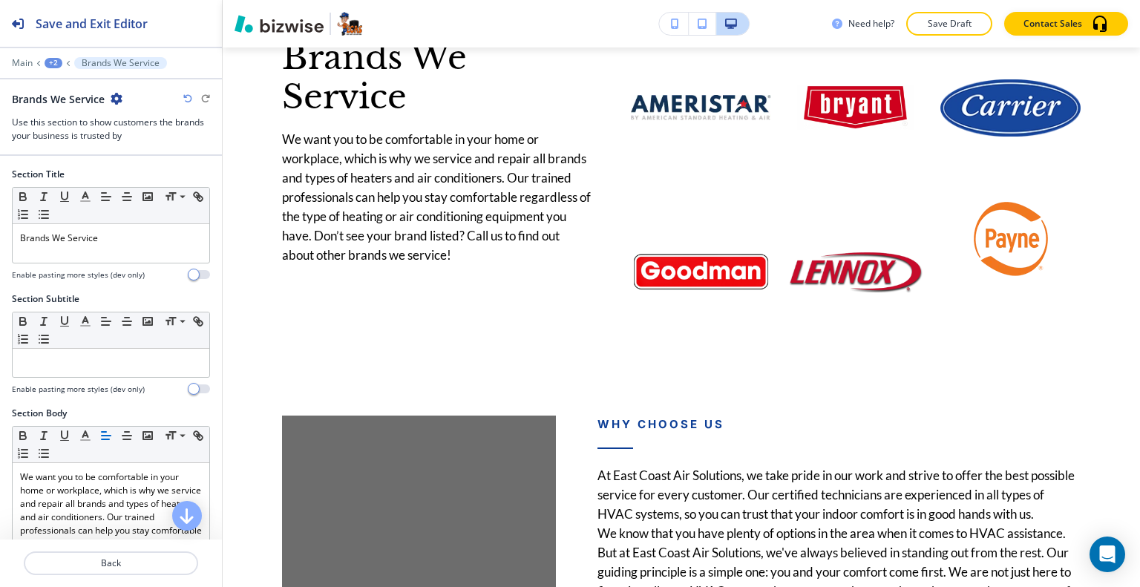
scroll to position [3016, 0]
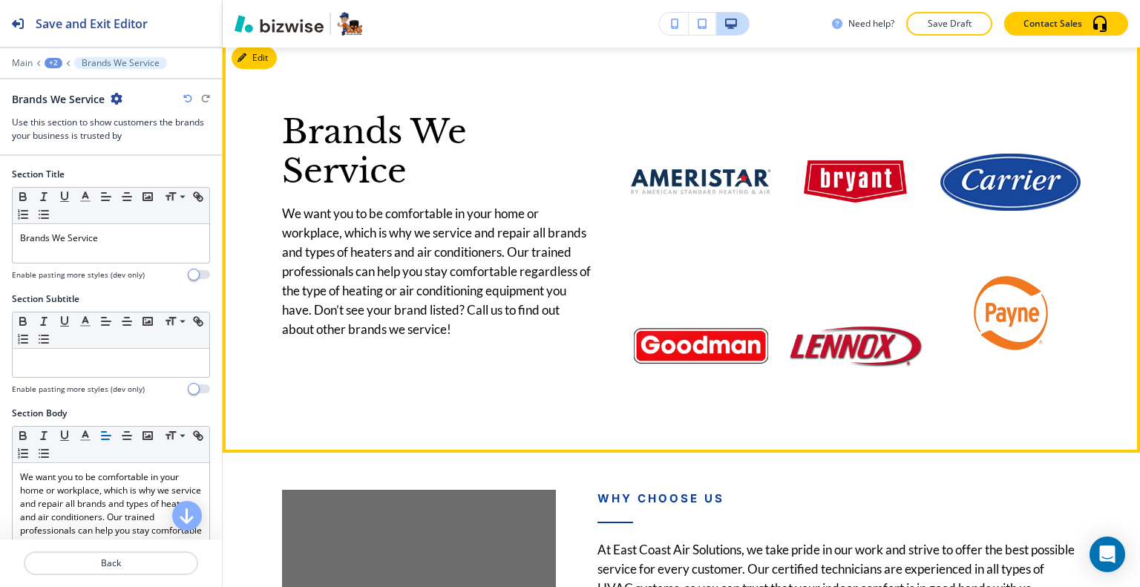
click at [276, 69] on button "Edit" at bounding box center [253, 58] width 45 height 22
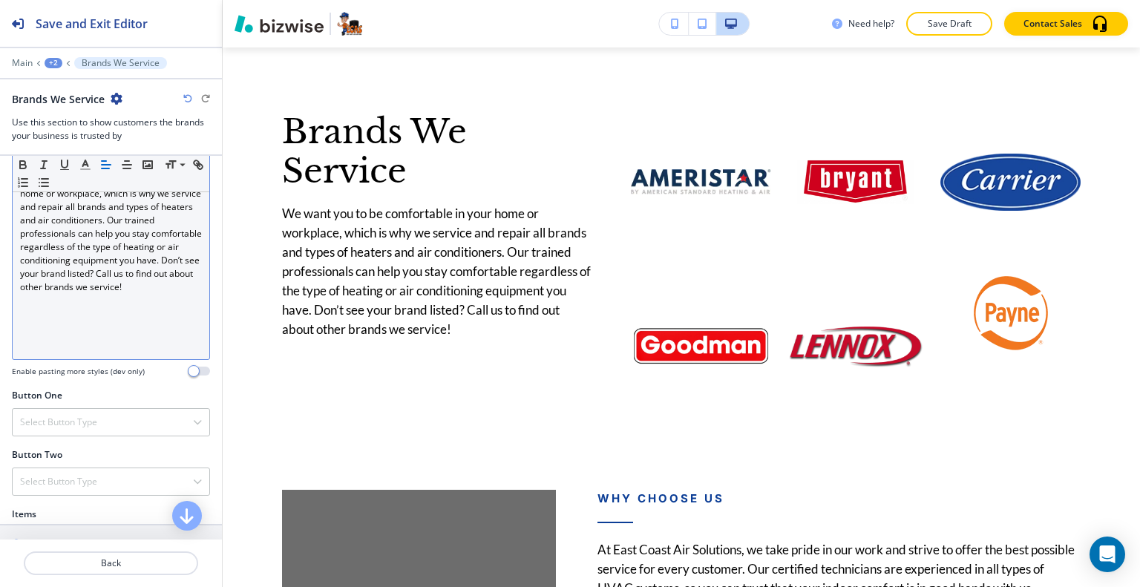
scroll to position [445, 0]
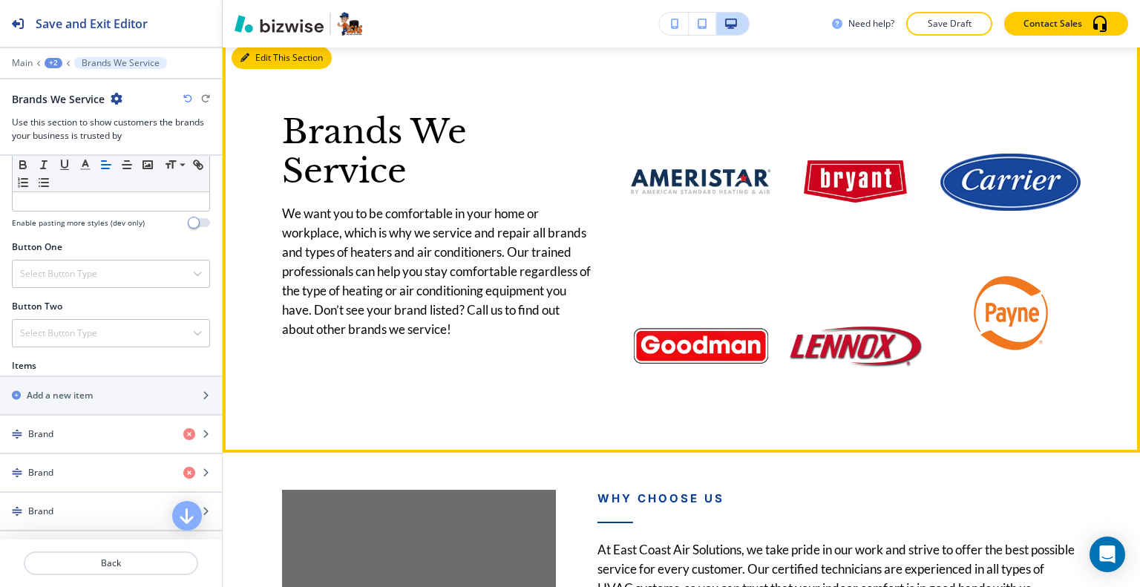
click at [261, 69] on button "Edit This Section" at bounding box center [281, 58] width 100 height 22
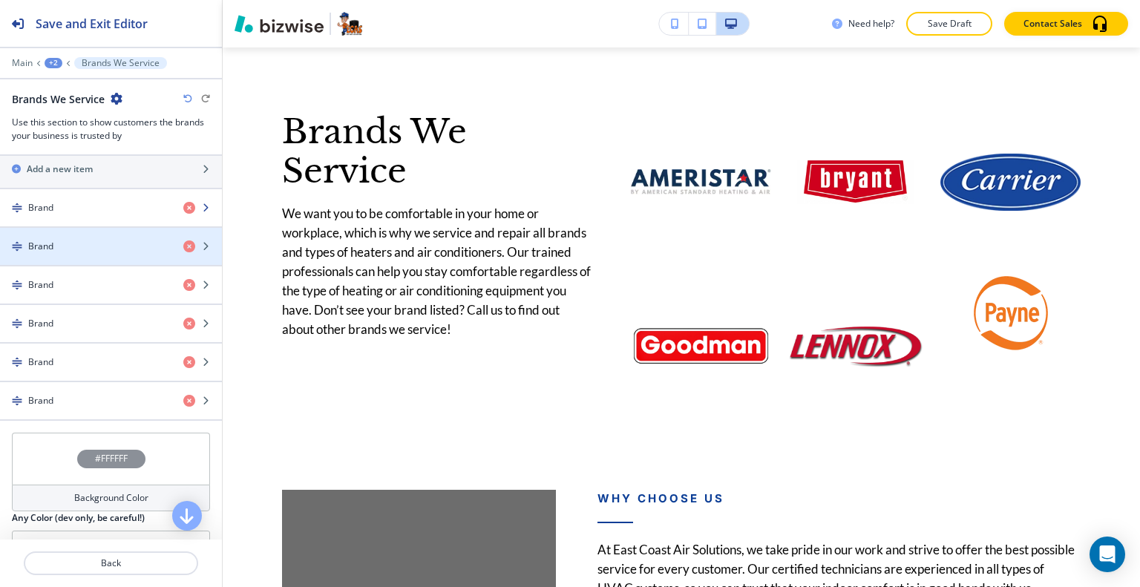
scroll to position [597, 0]
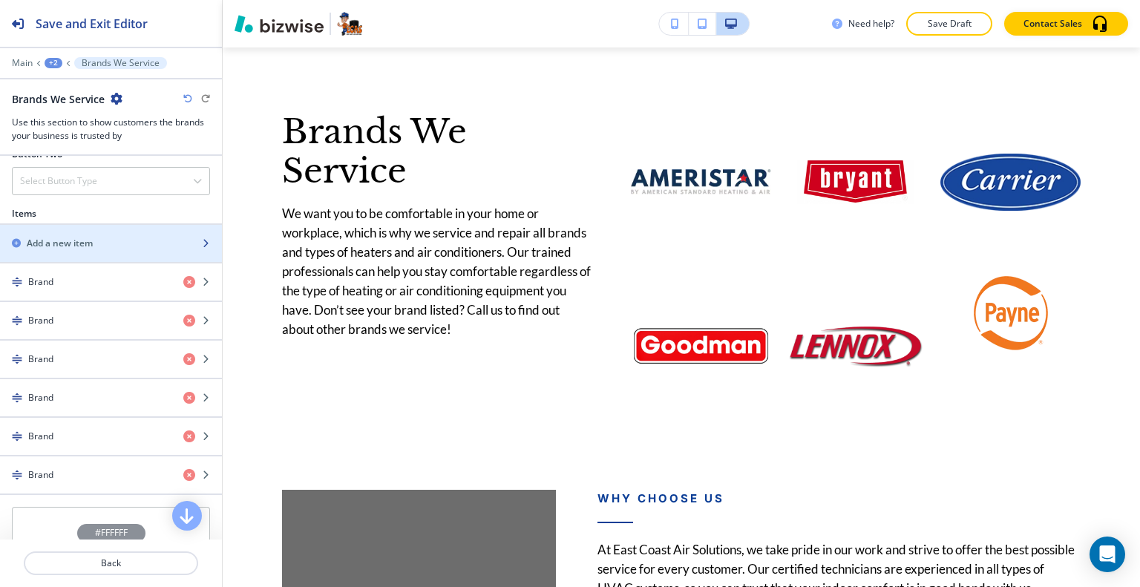
click at [75, 243] on h2 "Add a new item" at bounding box center [60, 243] width 66 height 13
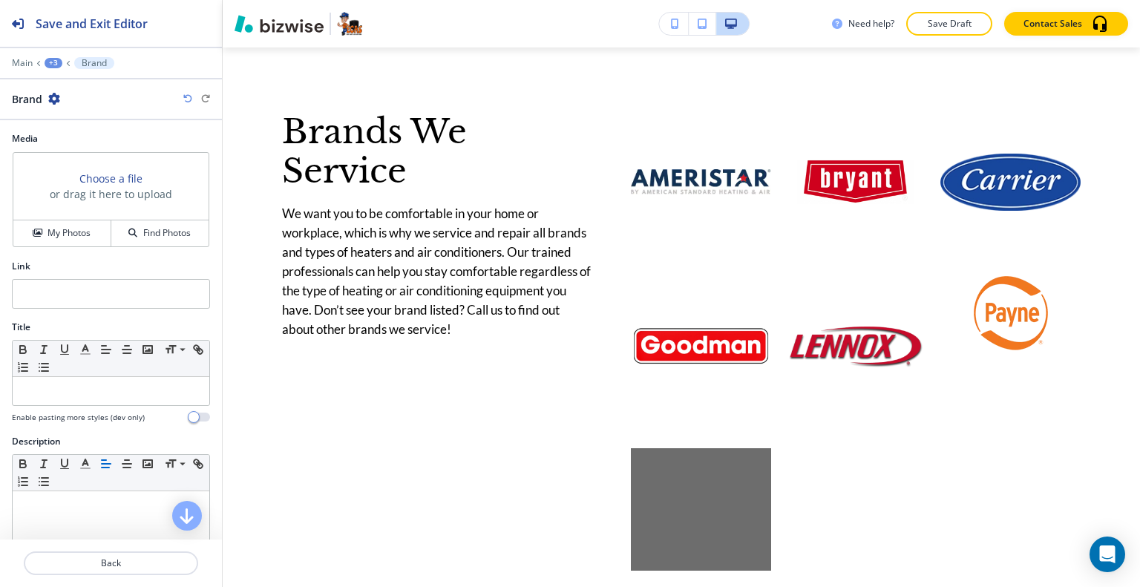
scroll to position [3414, 0]
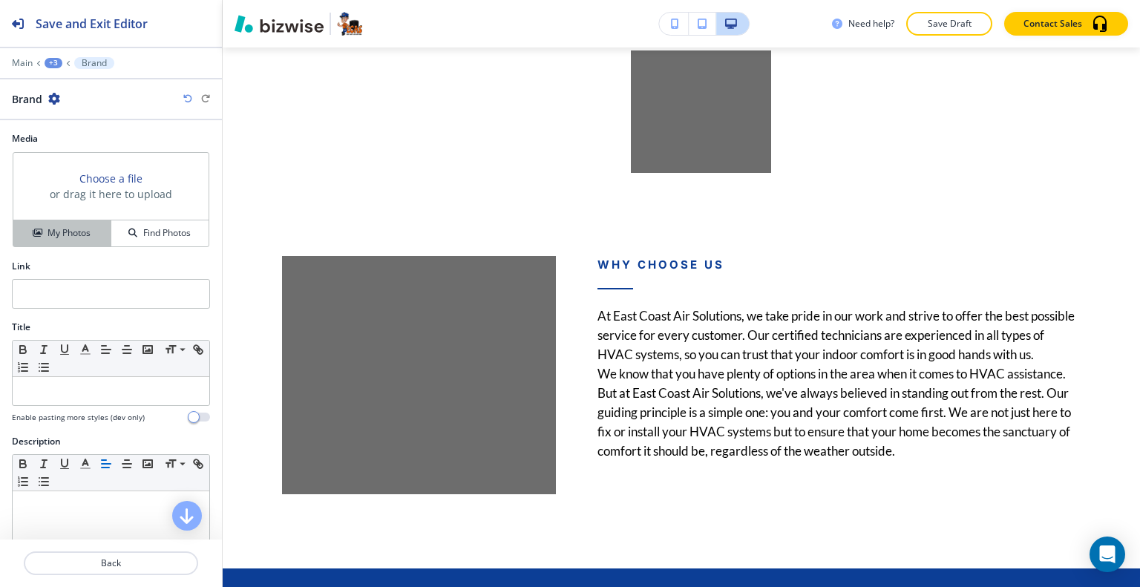
click at [75, 237] on h4 "My Photos" at bounding box center [68, 232] width 43 height 13
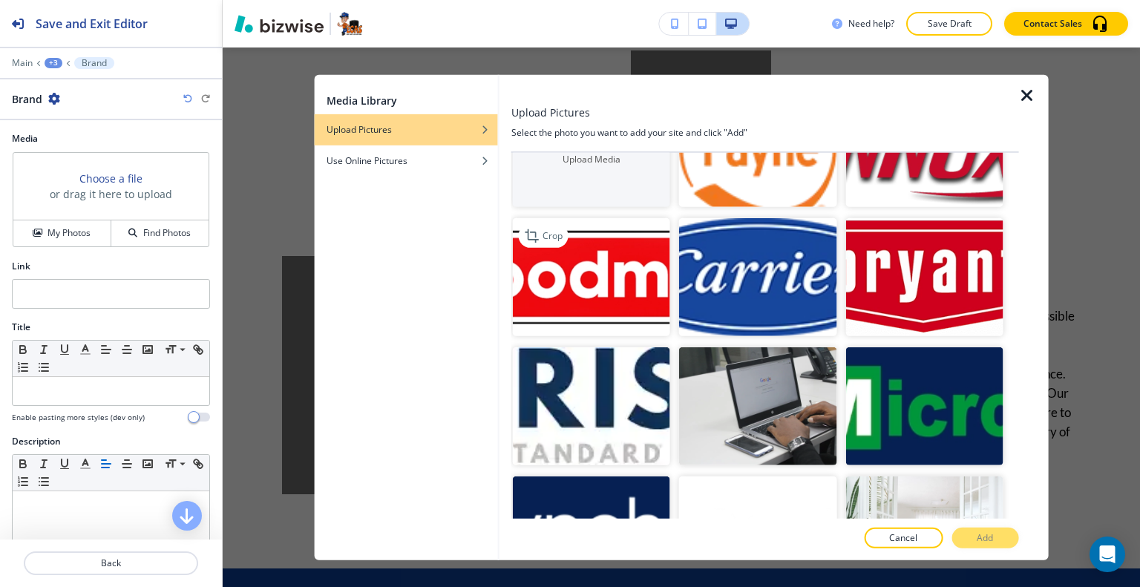
scroll to position [0, 0]
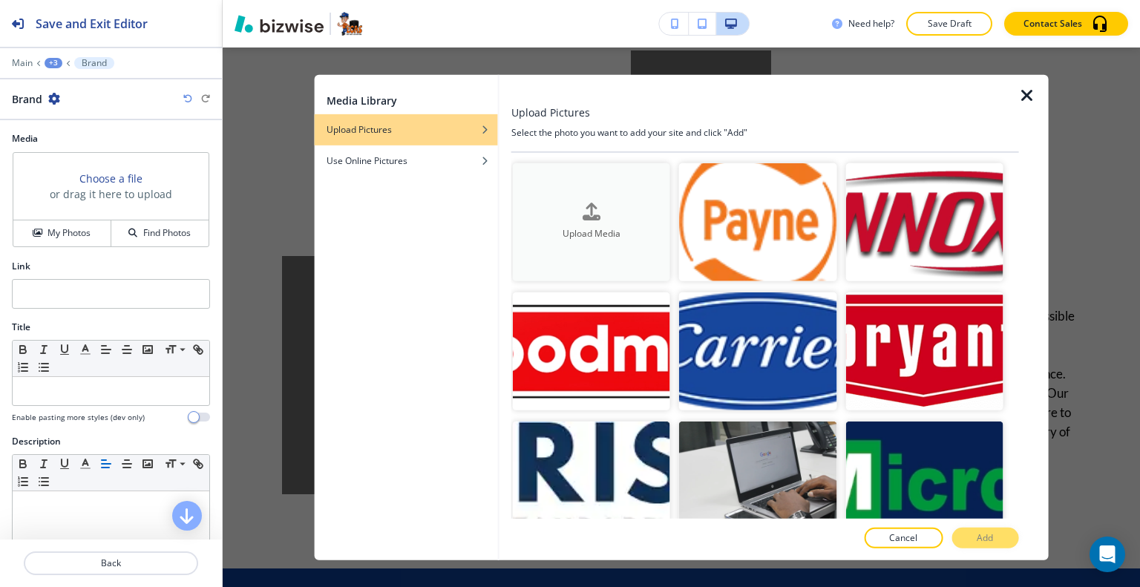
click at [582, 227] on h4 "Upload Media" at bounding box center [591, 233] width 157 height 13
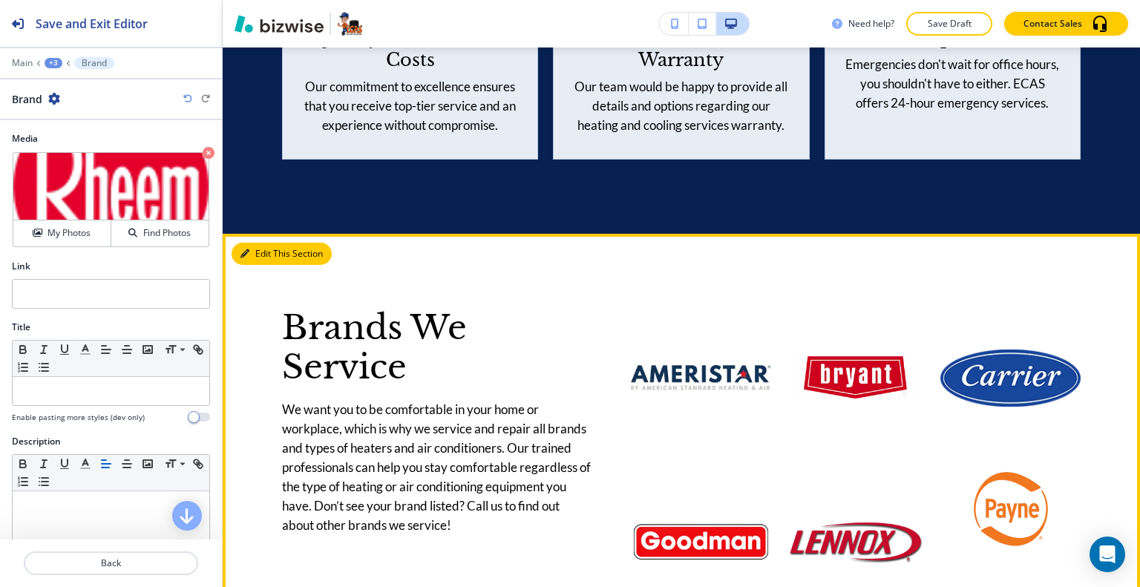
click at [255, 260] on button "Edit This Section" at bounding box center [281, 254] width 100 height 22
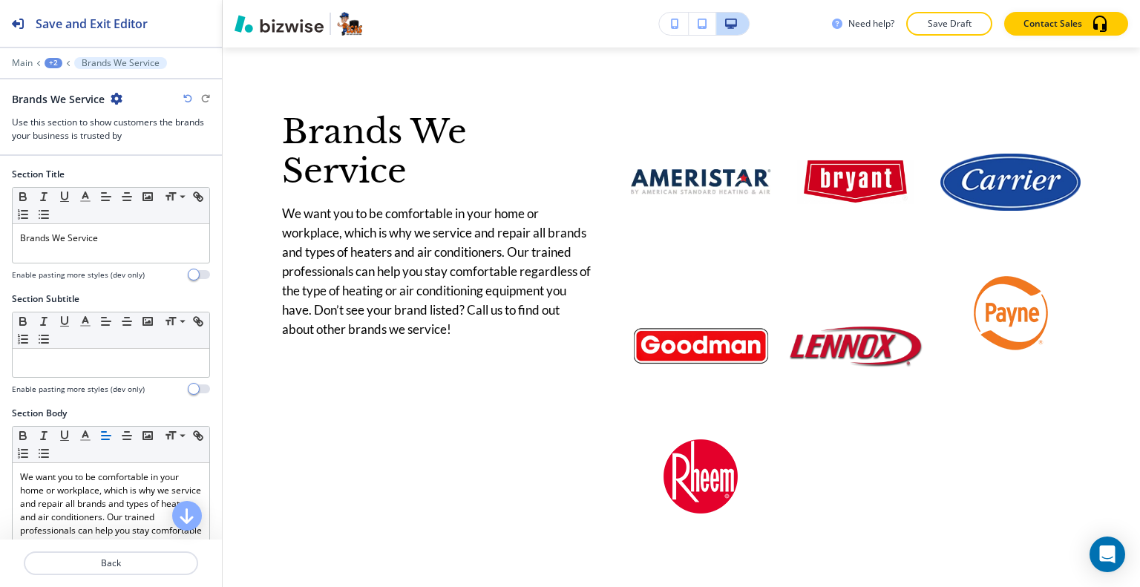
scroll to position [519, 0]
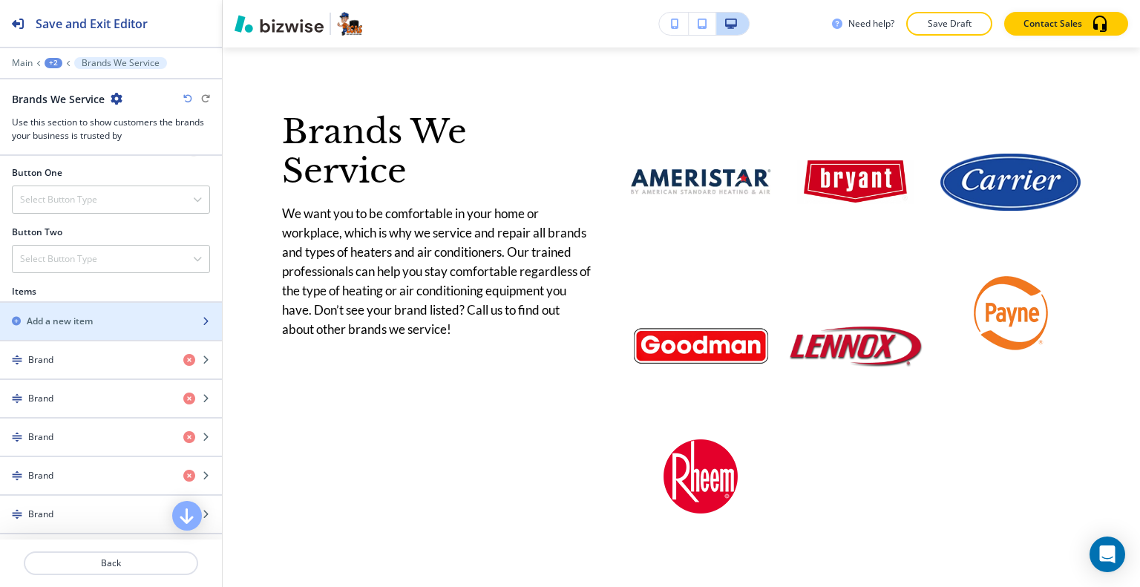
click at [104, 316] on div "Add a new item" at bounding box center [94, 321] width 189 height 13
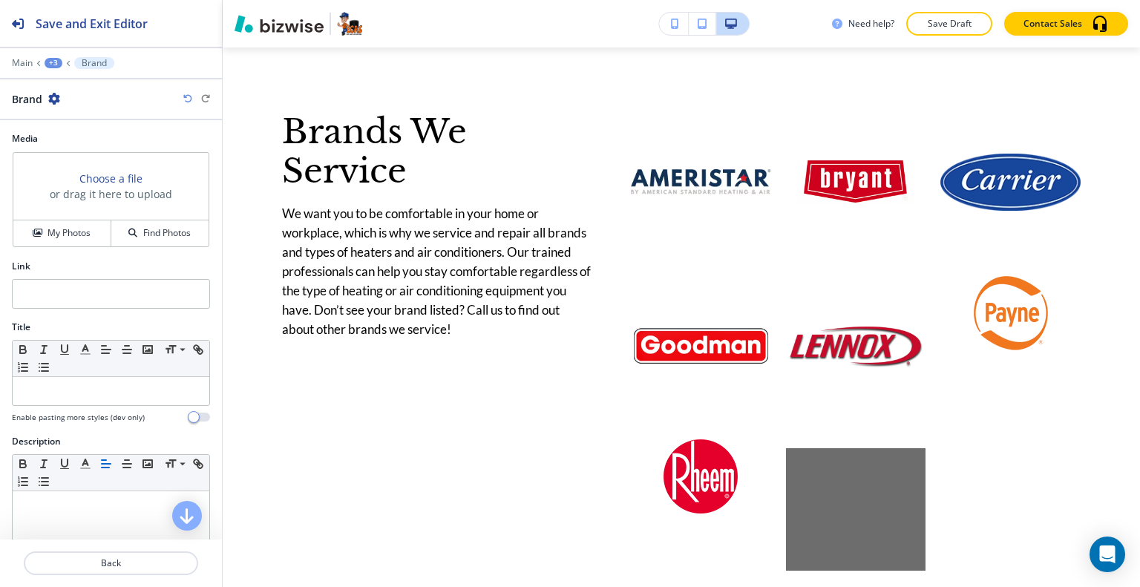
scroll to position [3414, 0]
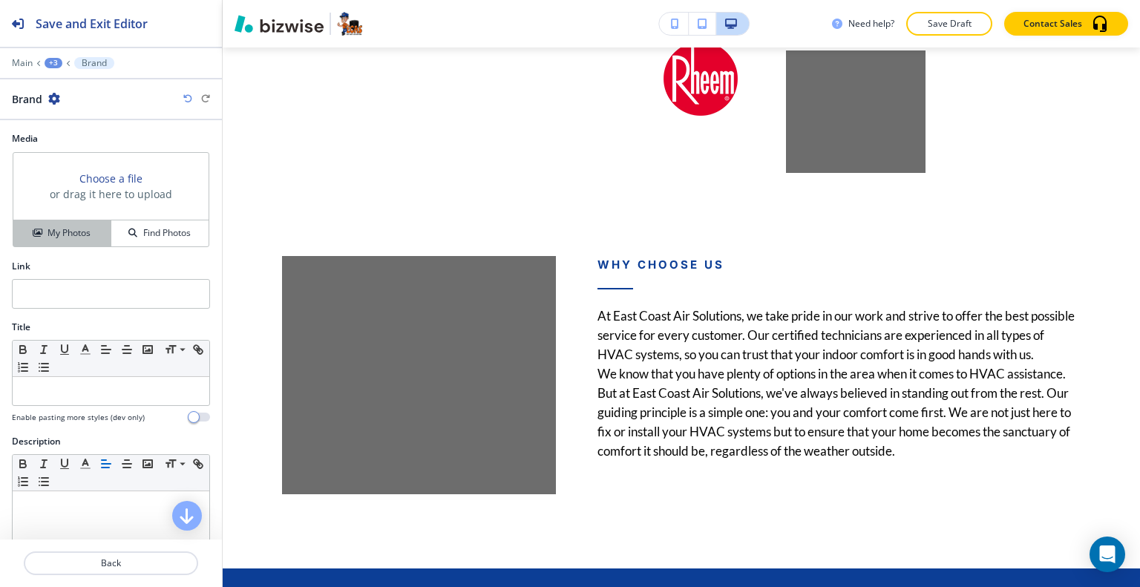
click at [68, 243] on button "My Photos" at bounding box center [62, 233] width 98 height 26
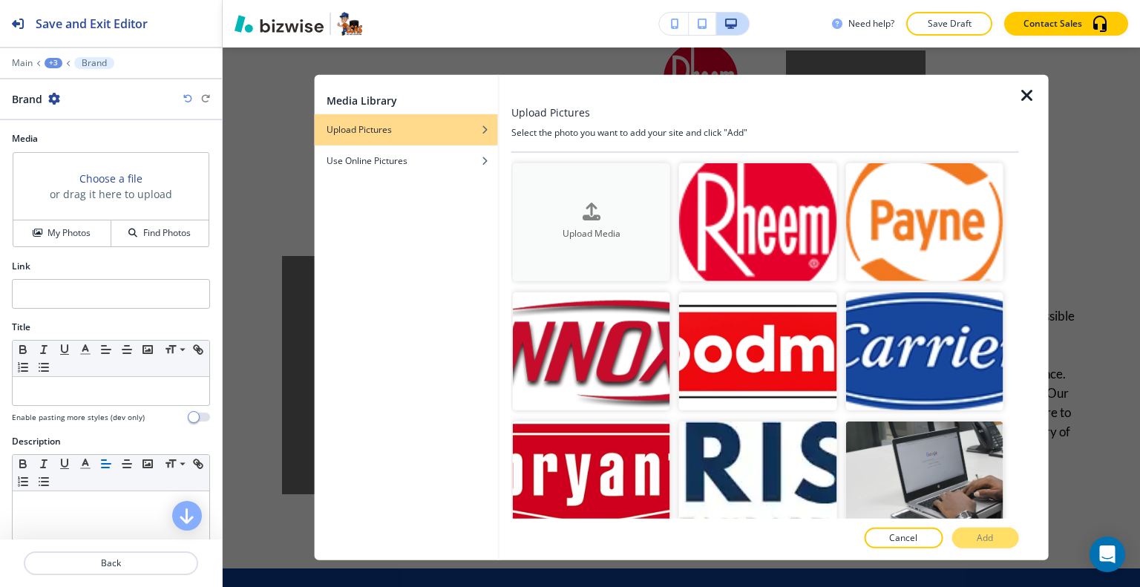
click at [522, 231] on h4 "Upload Media" at bounding box center [591, 233] width 157 height 13
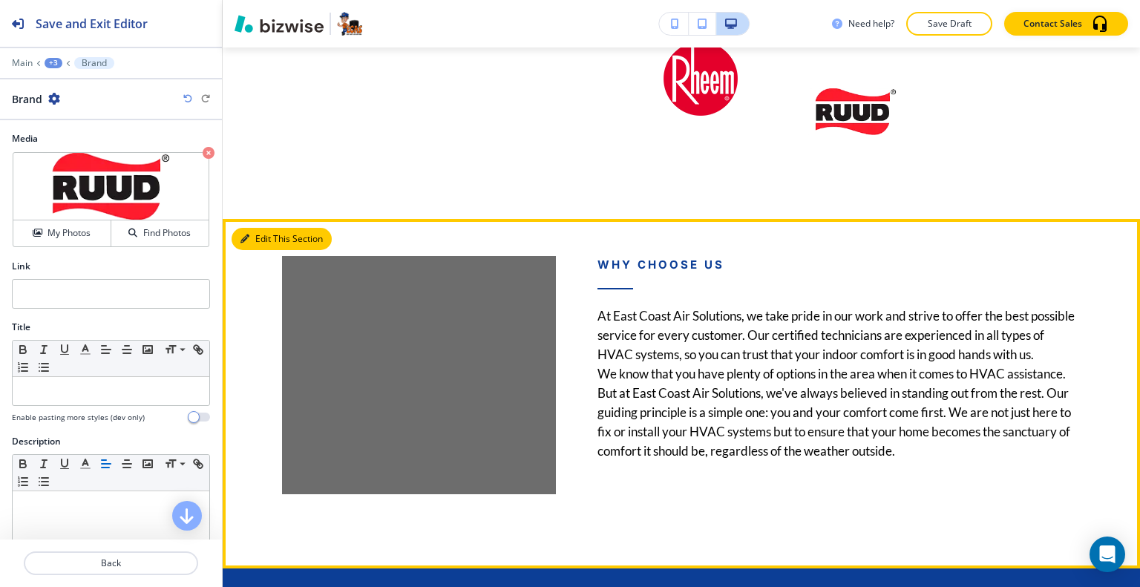
click at [263, 243] on button "Edit This Section" at bounding box center [281, 239] width 100 height 22
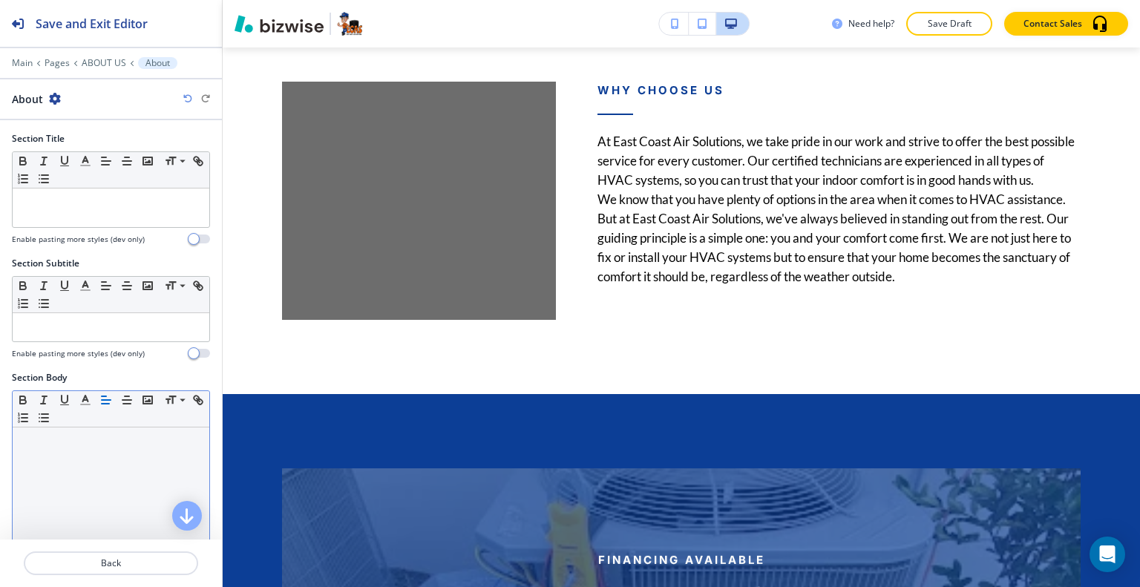
scroll to position [429, 0]
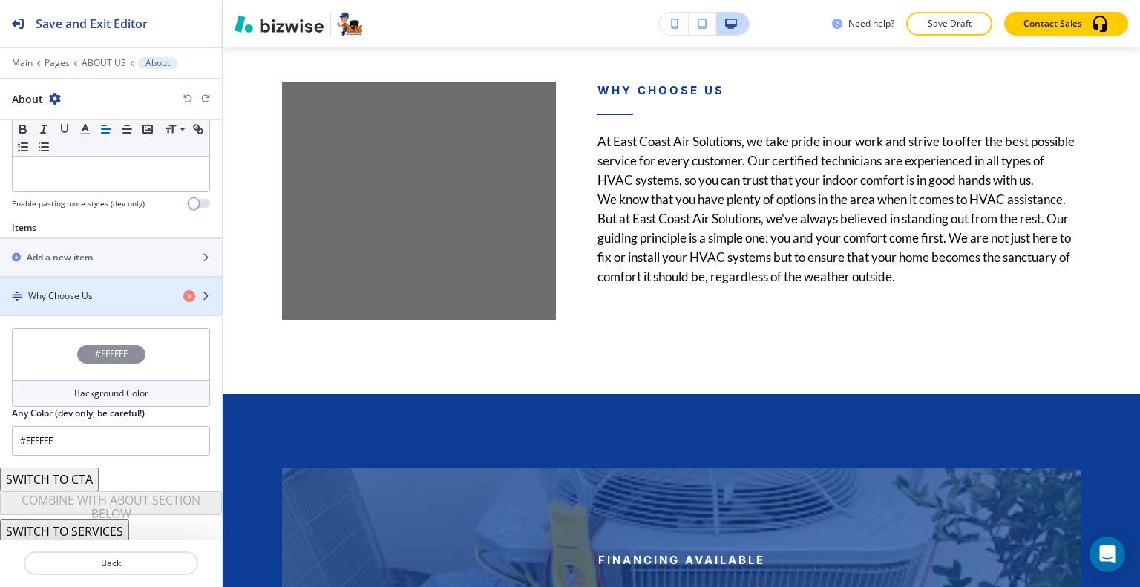
click at [107, 303] on div "button" at bounding box center [111, 309] width 222 height 12
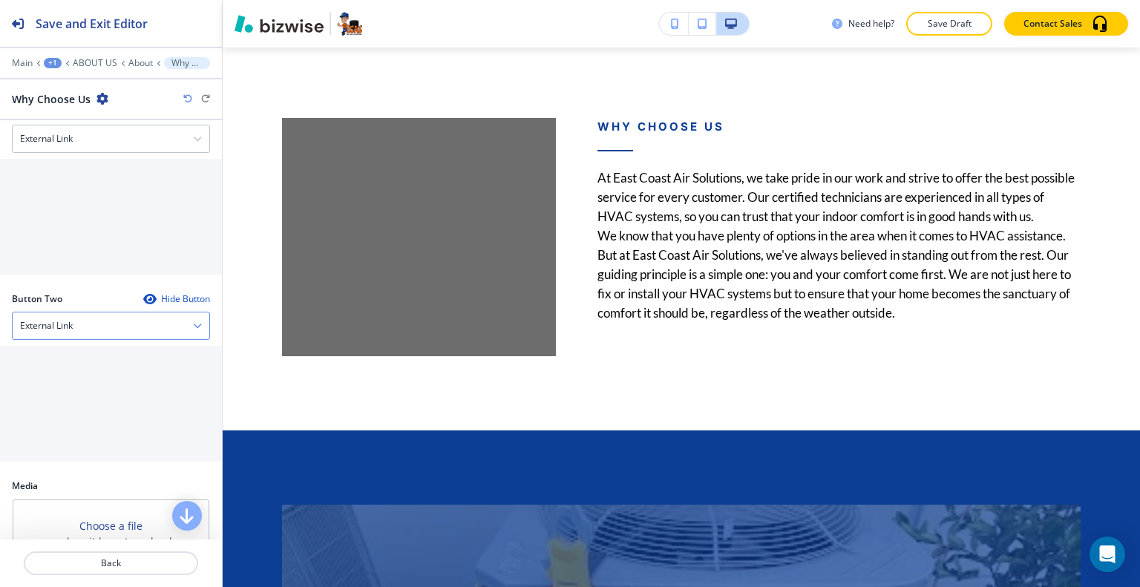
scroll to position [737, 0]
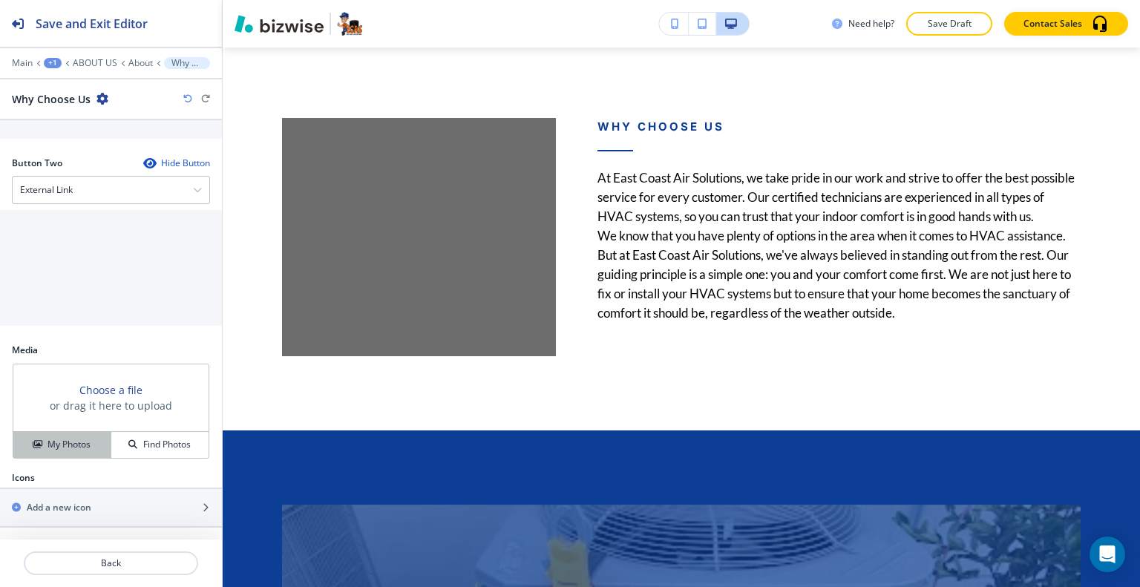
click at [65, 433] on button "My Photos" at bounding box center [62, 445] width 98 height 26
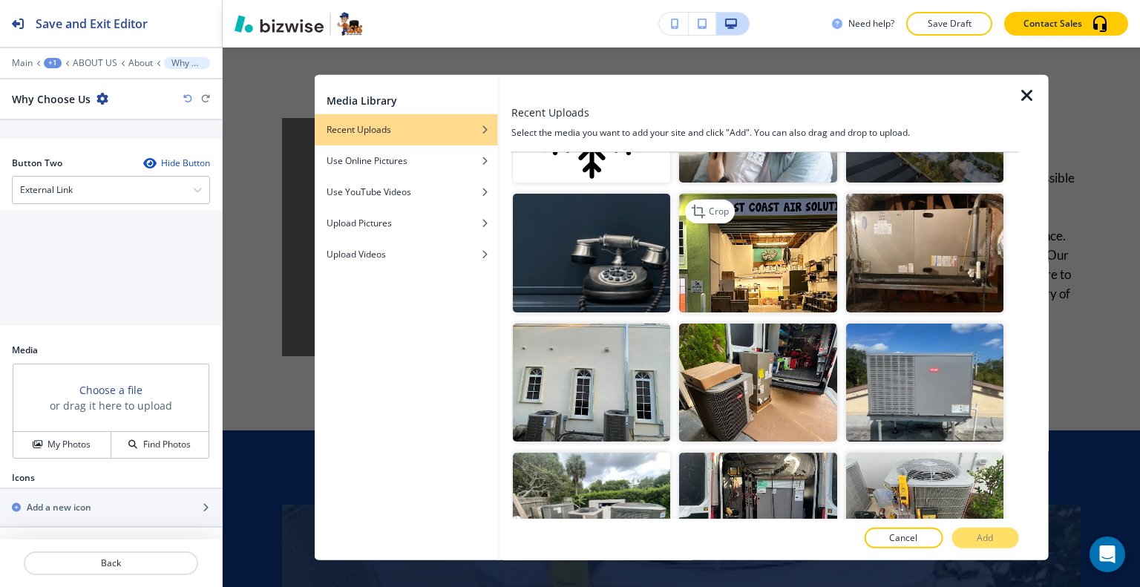
scroll to position [1410, 0]
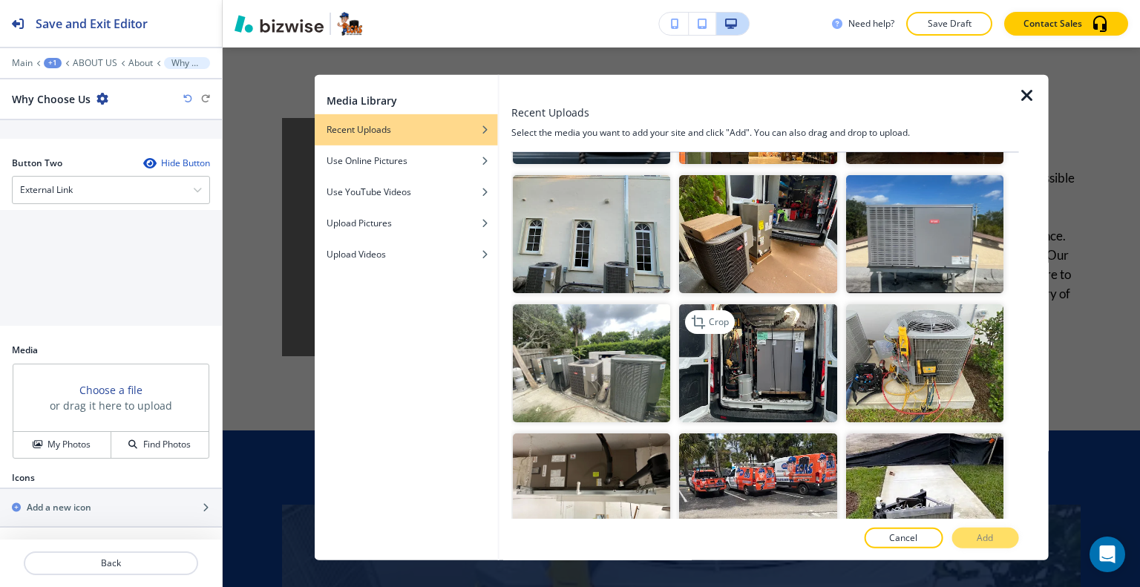
click at [760, 335] on img "button" at bounding box center [757, 363] width 157 height 118
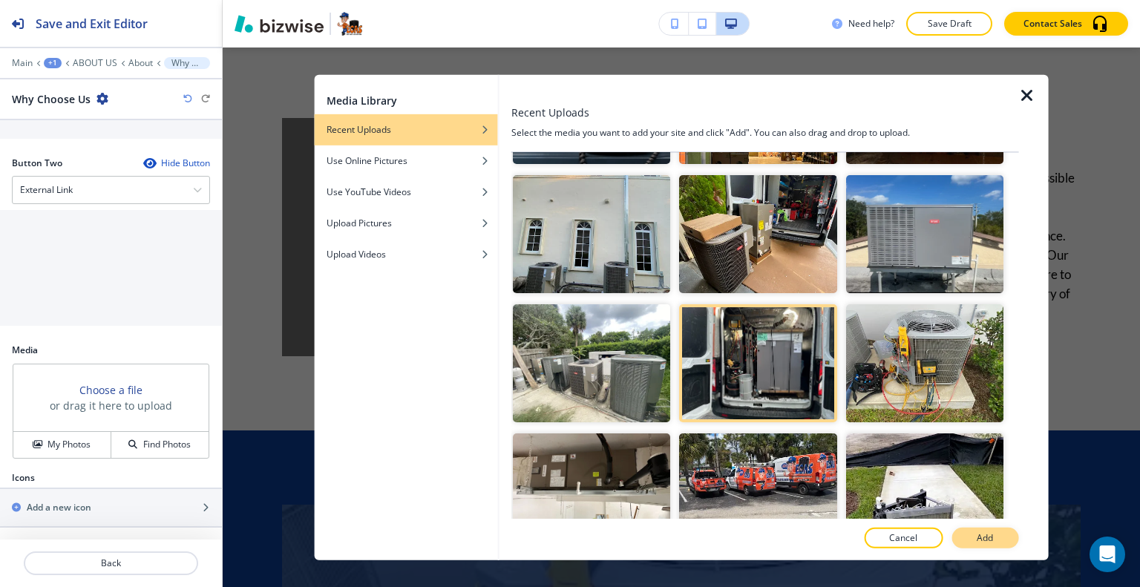
click at [966, 545] on button "Add" at bounding box center [984, 537] width 67 height 21
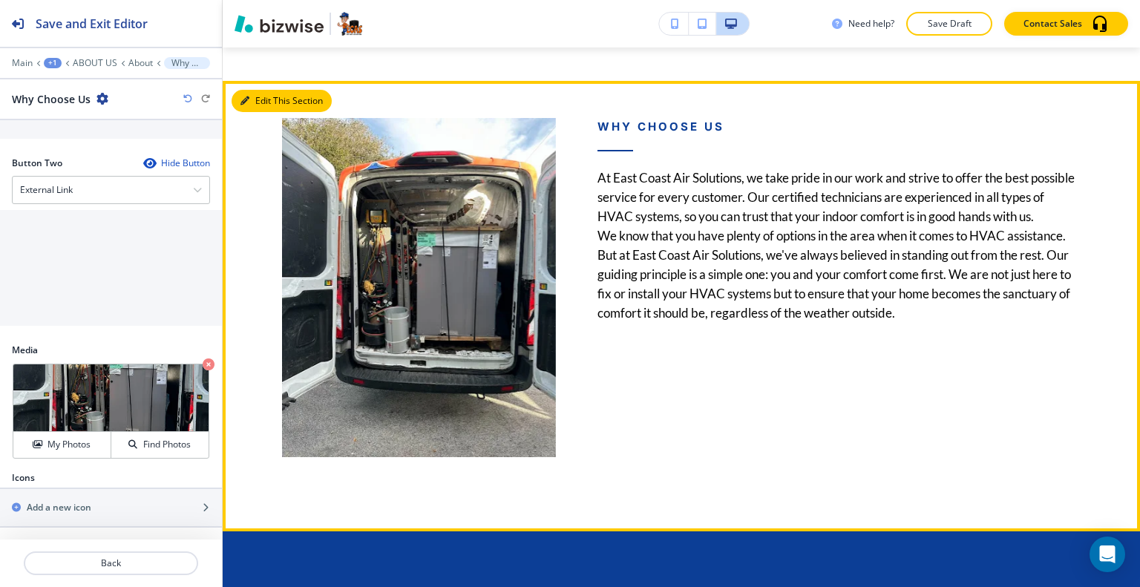
click at [267, 110] on button "Edit This Section" at bounding box center [281, 101] width 100 height 22
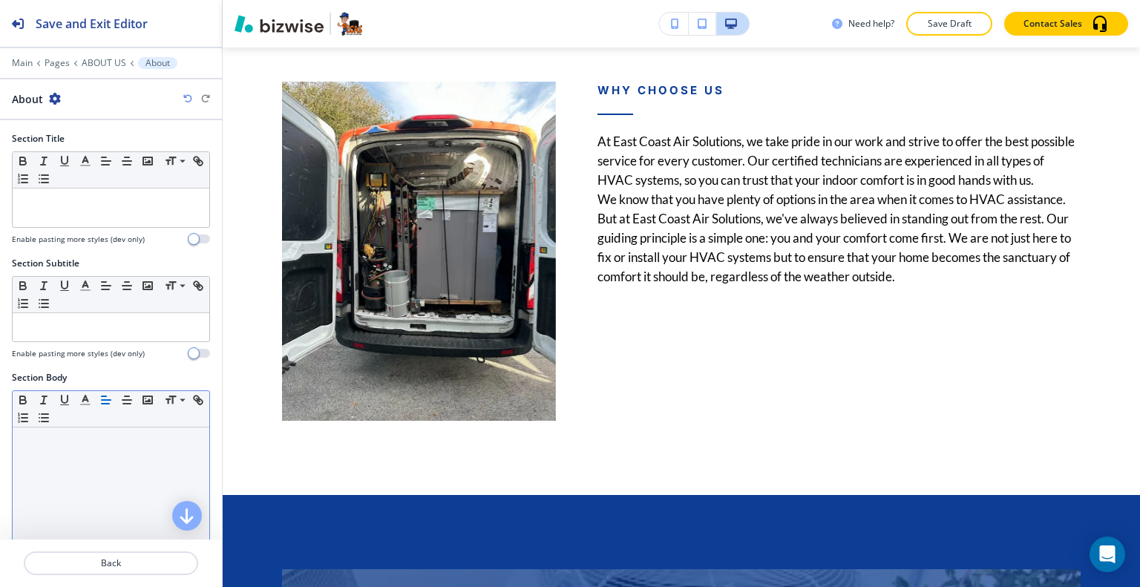
scroll to position [297, 0]
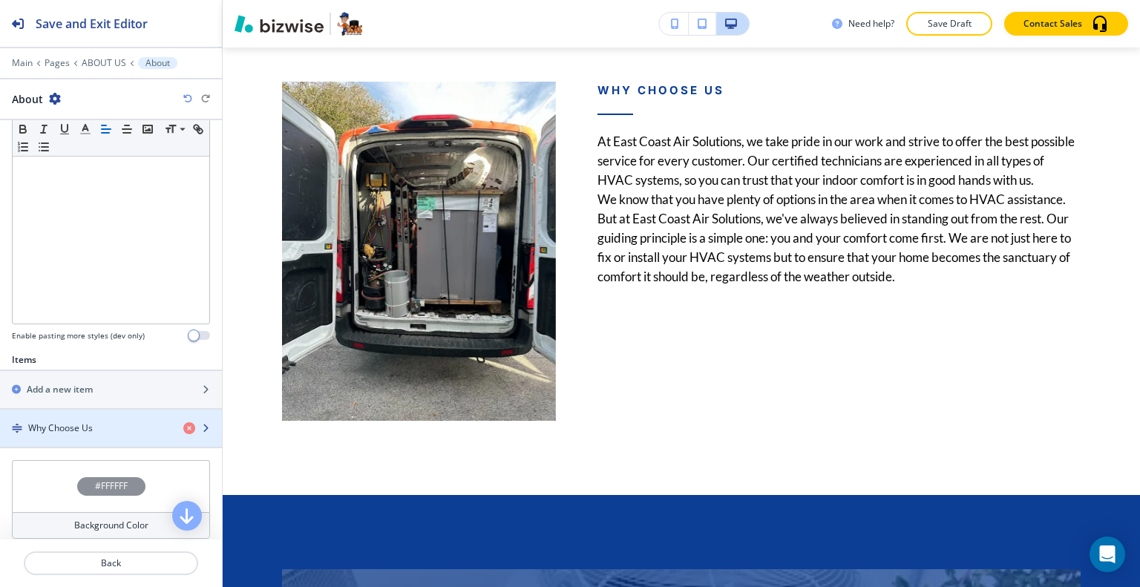
click at [104, 421] on div "Why Choose Us" at bounding box center [85, 427] width 171 height 13
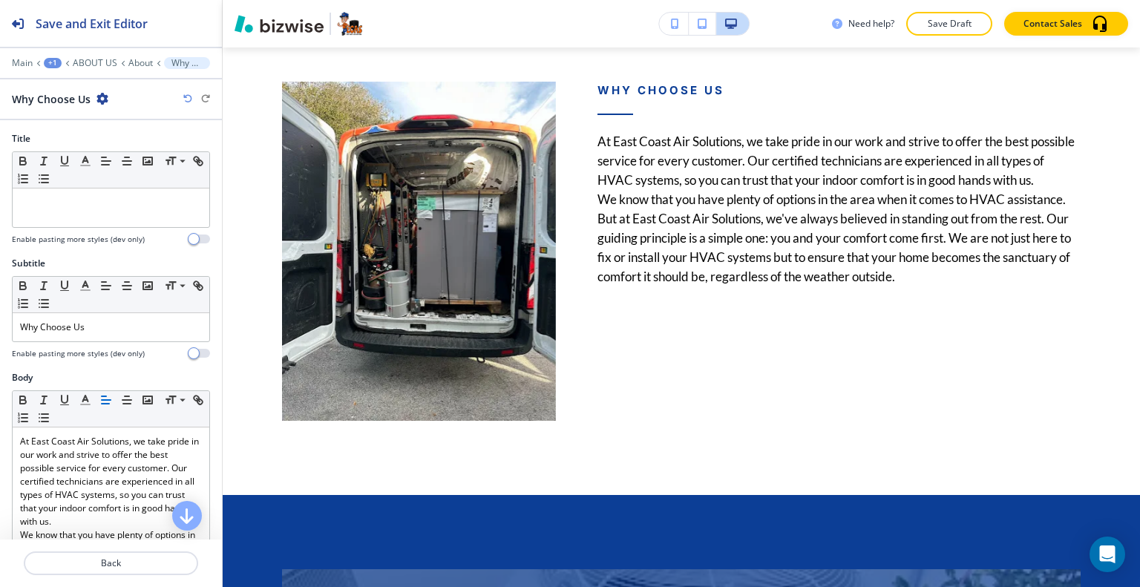
scroll to position [3552, 0]
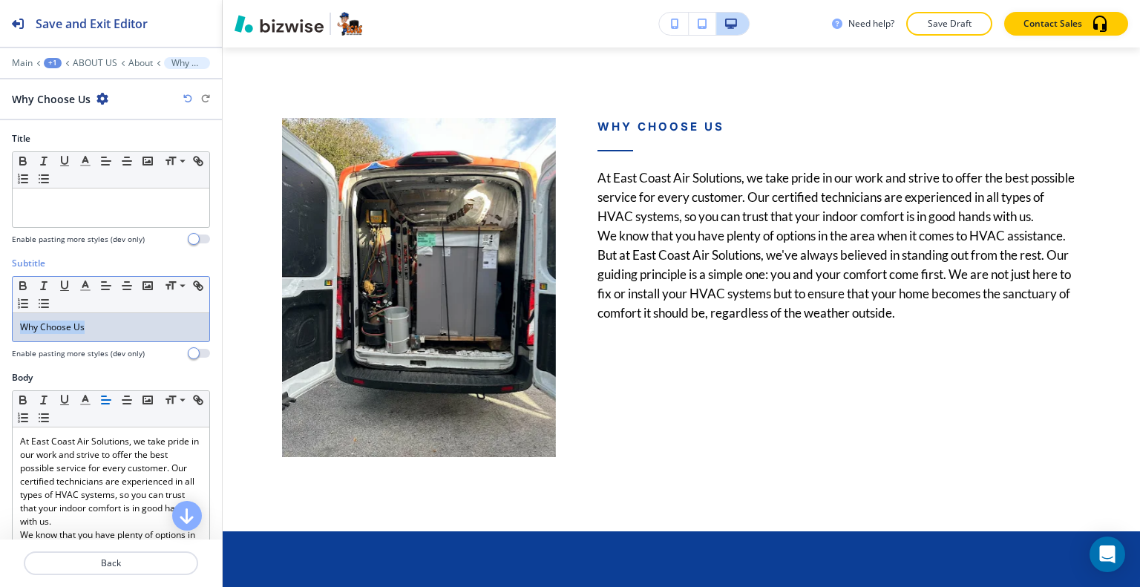
drag, startPoint x: 113, startPoint y: 317, endPoint x: 59, endPoint y: 320, distance: 53.5
click at [12, 315] on div "Small Normal Large Huge Why Choose Us" at bounding box center [111, 309] width 198 height 66
copy p "Why Choose Us"
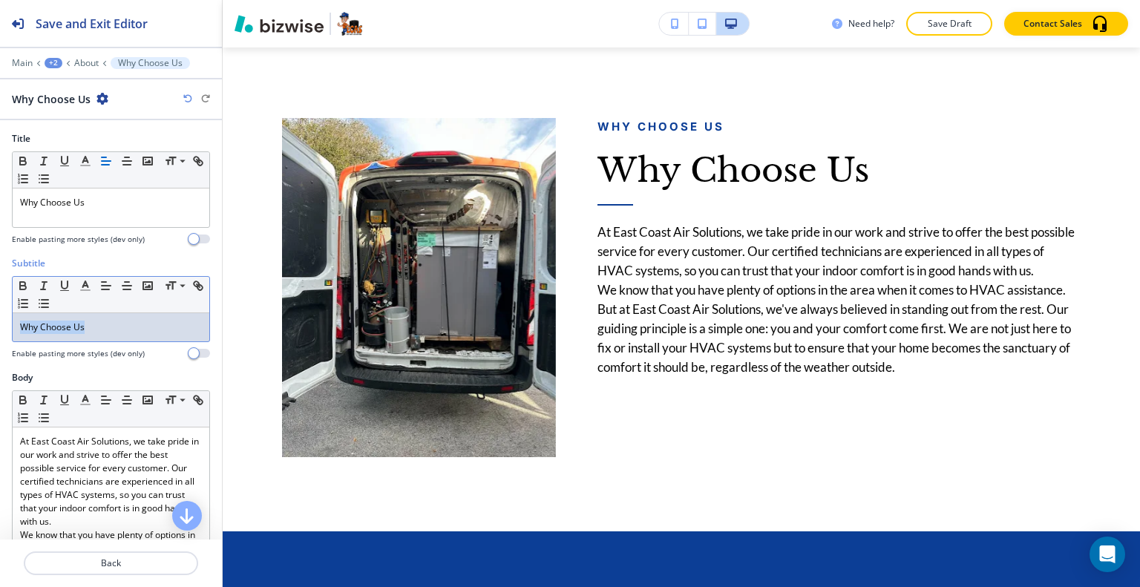
drag, startPoint x: 104, startPoint y: 321, endPoint x: 0, endPoint y: 326, distance: 104.0
click at [0, 327] on div "Subtitle Small Normal Large Huge Why Choose Us Enable pasting more styles (dev …" at bounding box center [111, 314] width 222 height 114
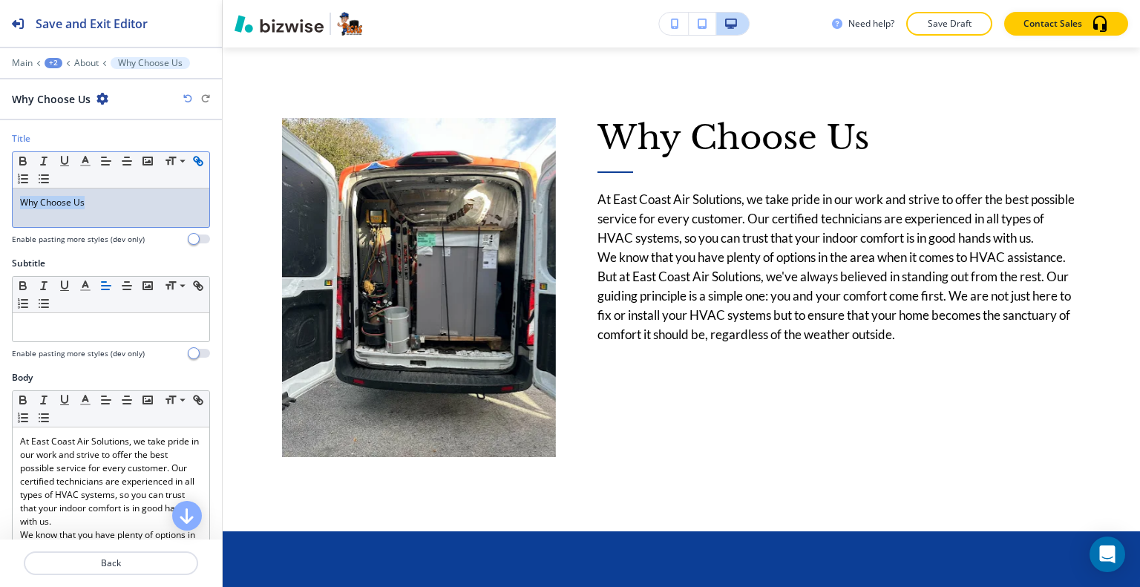
drag, startPoint x: 92, startPoint y: 206, endPoint x: 16, endPoint y: 182, distance: 79.5
click at [0, 194] on div "Title Small Normal Large Huge Why Choose Us Enable pasting more styles (dev onl…" at bounding box center [111, 194] width 222 height 125
click at [91, 157] on icon "button" at bounding box center [85, 160] width 13 height 13
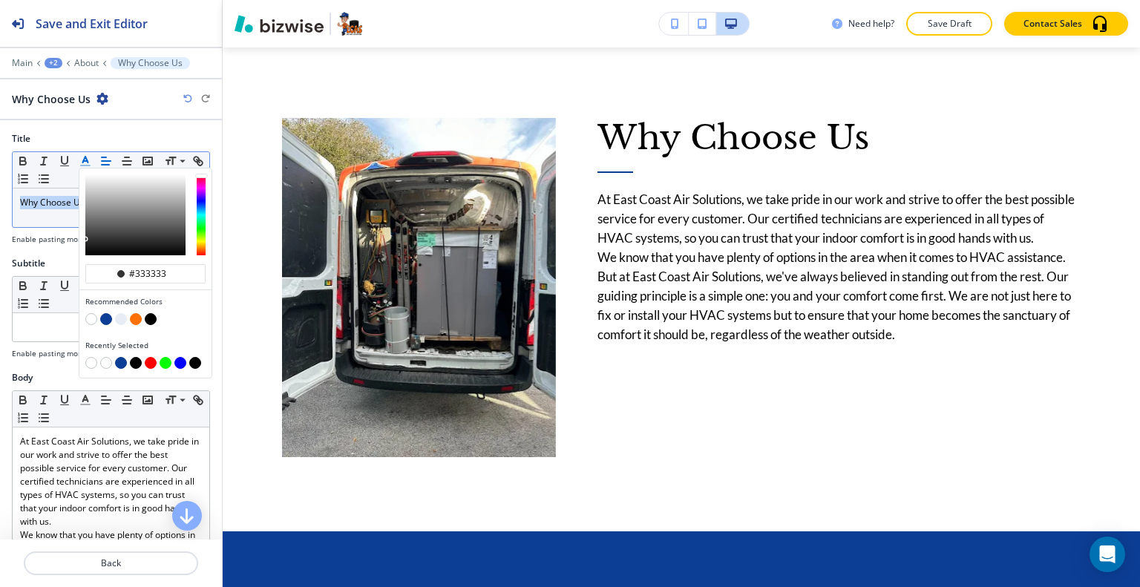
click at [110, 314] on button "button" at bounding box center [106, 319] width 12 height 12
type input "#0c3e96"
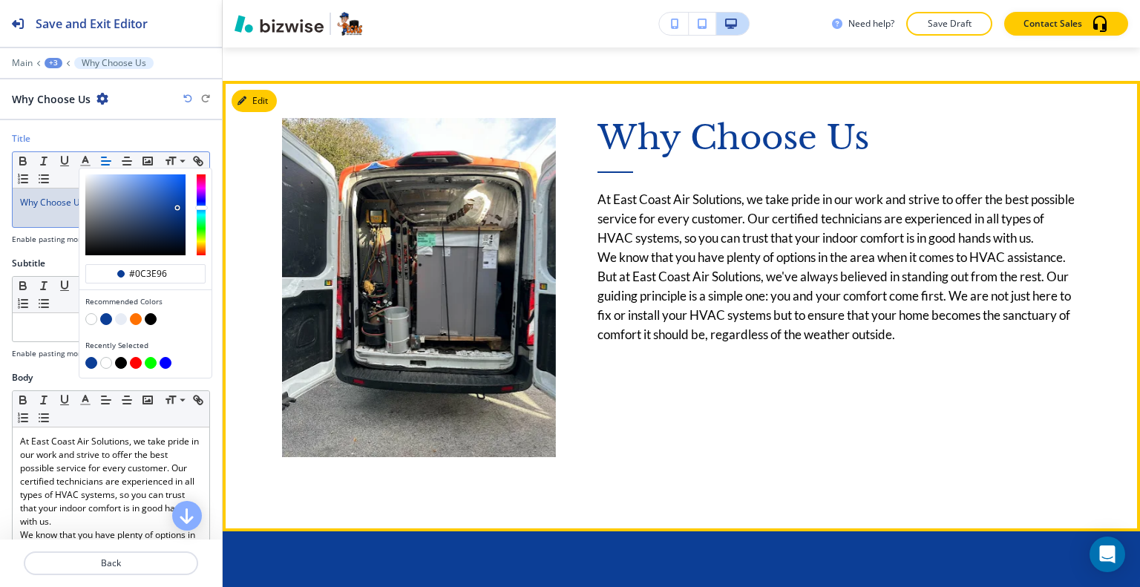
click at [688, 418] on div "Why Choose Us At East Coast Air Solutions, we take pride in our work and strive…" at bounding box center [818, 250] width 525 height 413
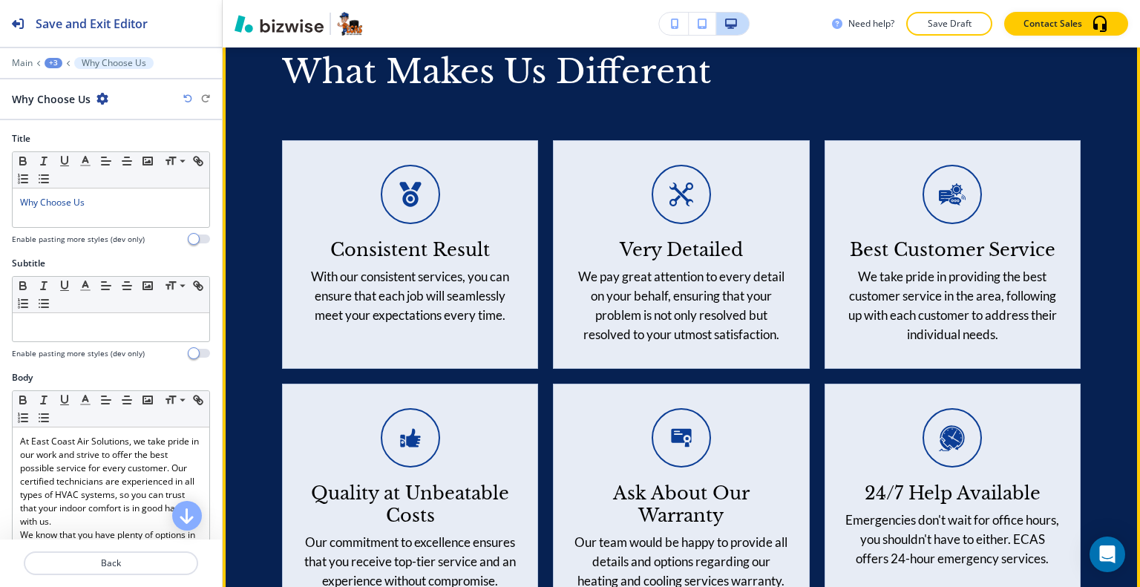
scroll to position [2810, 0]
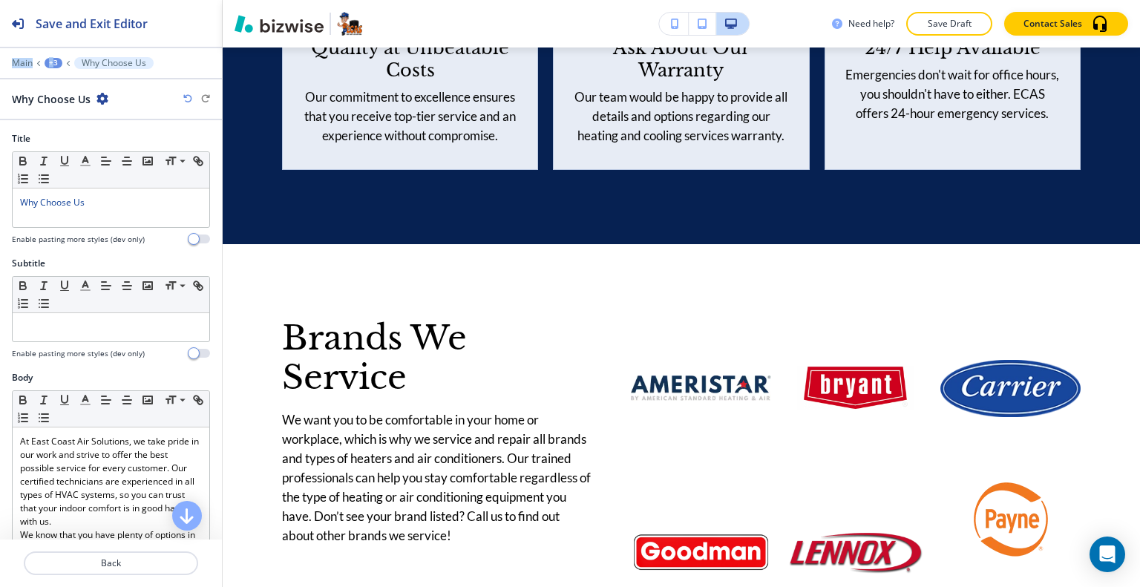
click at [52, 57] on div "Save and Exit Editor Main +3 Why Choose Us Why Choose Us" at bounding box center [111, 60] width 222 height 120
click at [53, 62] on div "+3" at bounding box center [54, 63] width 18 height 10
click at [69, 115] on p "ABOUT US" at bounding box center [92, 112] width 76 height 13
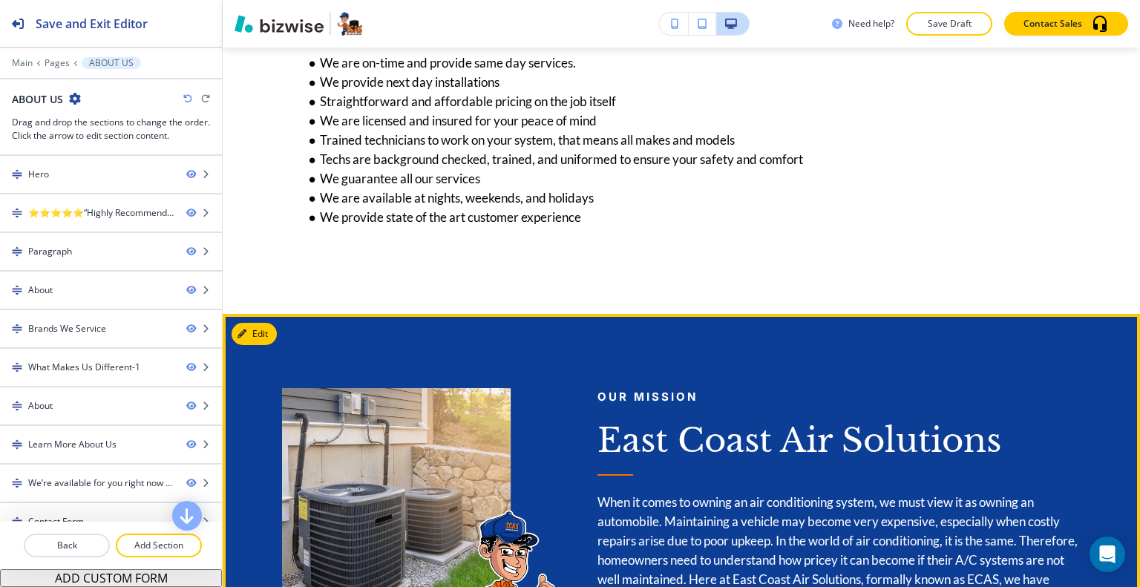
scroll to position [769, 0]
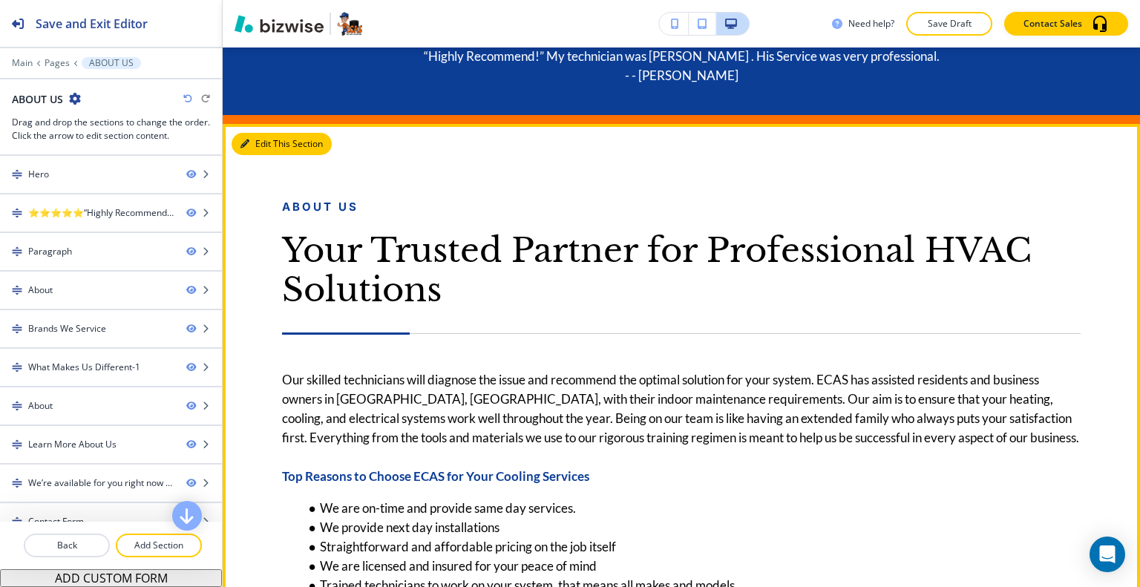
click at [272, 144] on button "Edit This Section" at bounding box center [281, 144] width 100 height 22
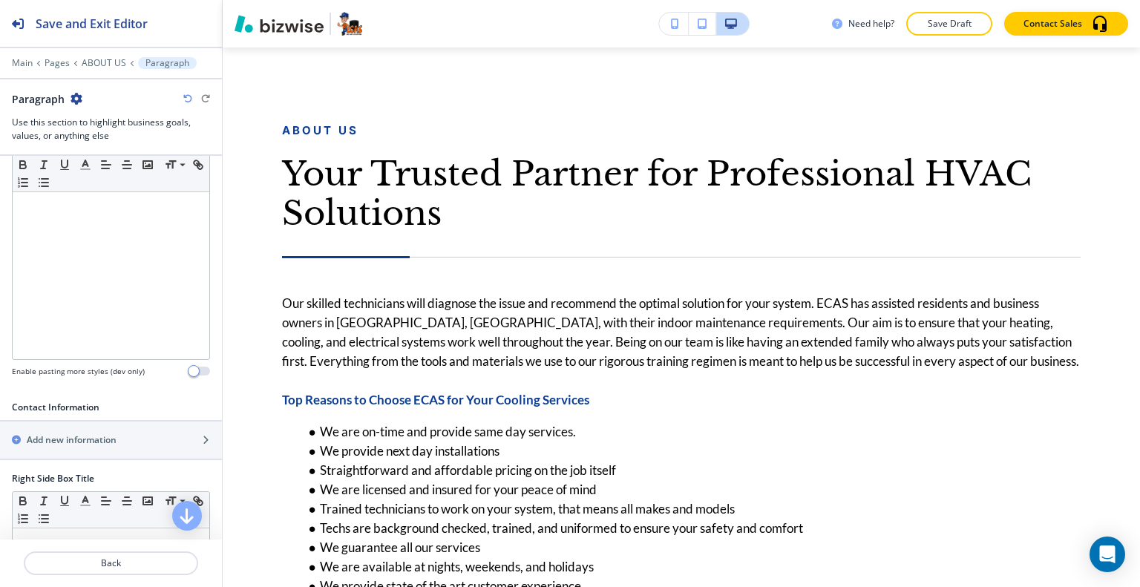
scroll to position [371, 0]
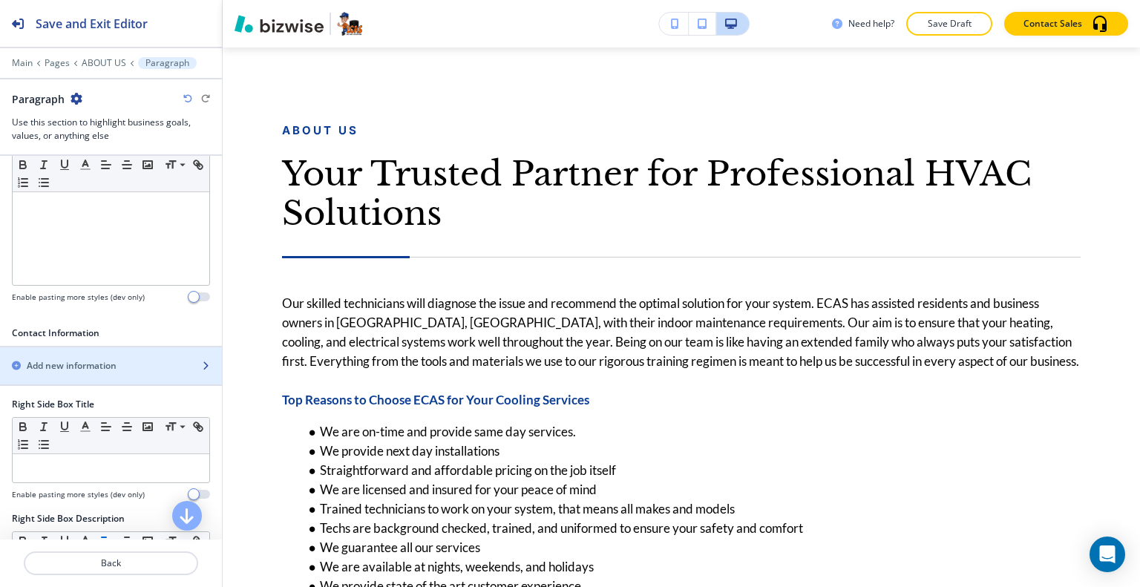
click at [95, 352] on div "button" at bounding box center [111, 353] width 222 height 12
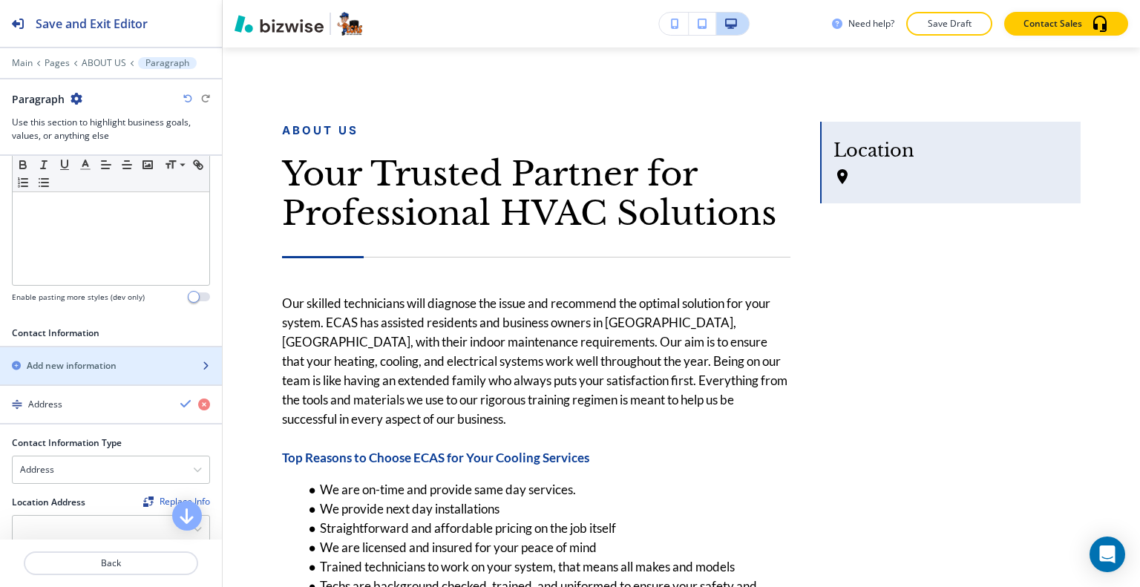
scroll to position [445, 0]
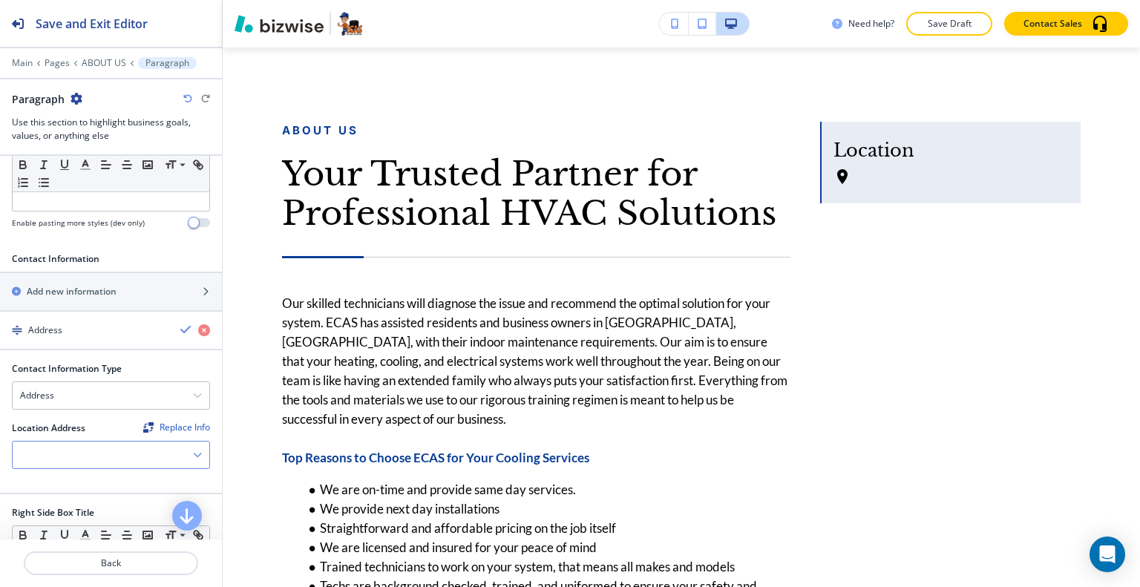
click at [71, 444] on div at bounding box center [111, 454] width 197 height 27
click at [70, 474] on h4 "[STREET_ADDRESS][PERSON_NAME]" at bounding box center [111, 480] width 182 height 13
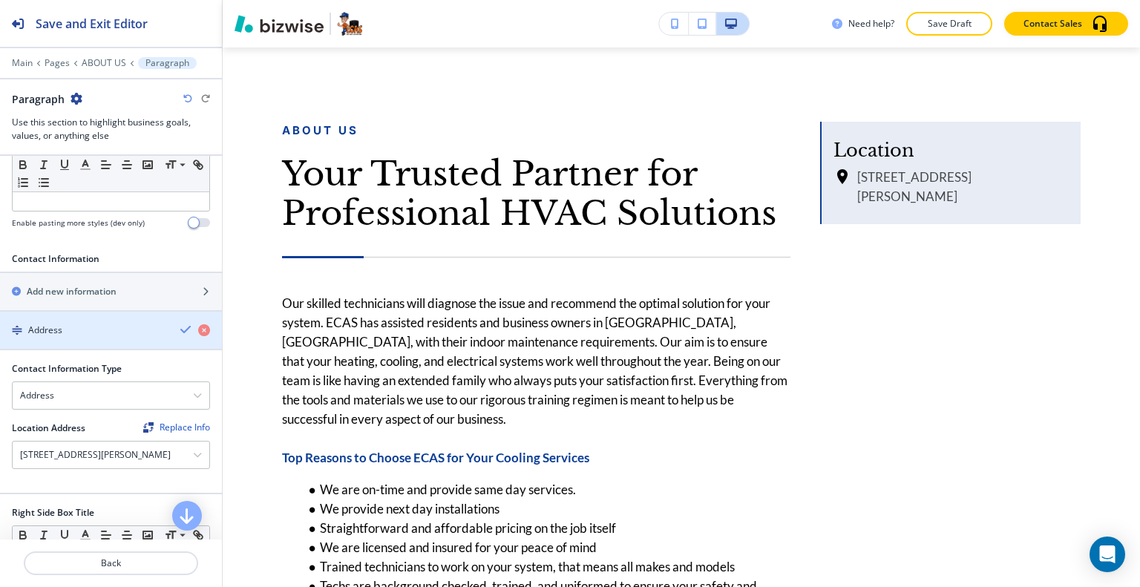
click at [181, 328] on div "button" at bounding box center [201, 329] width 42 height 13
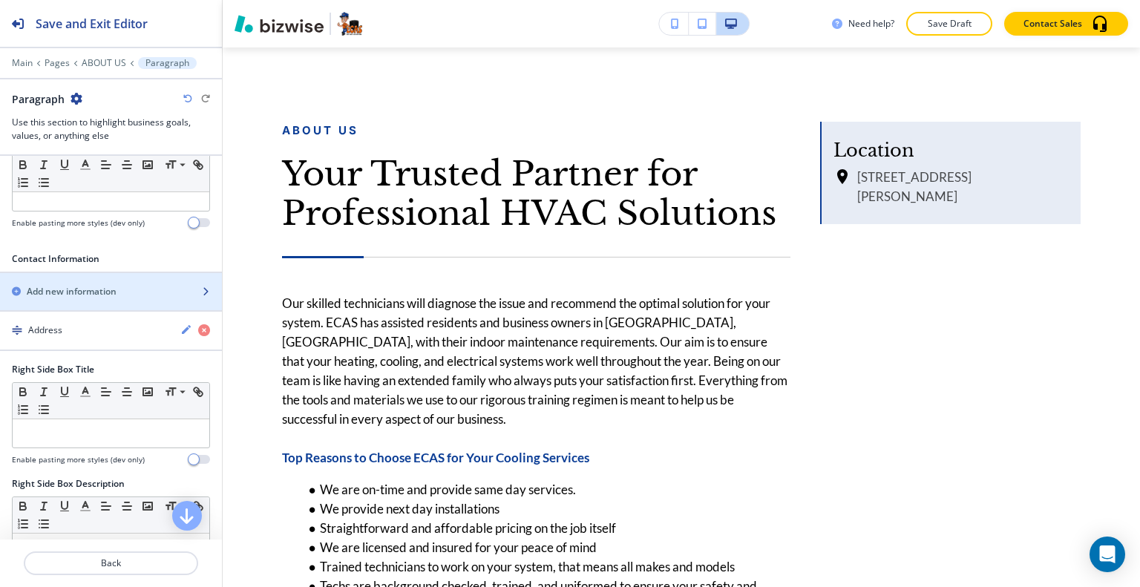
click at [122, 292] on div "Add new information" at bounding box center [94, 291] width 189 height 13
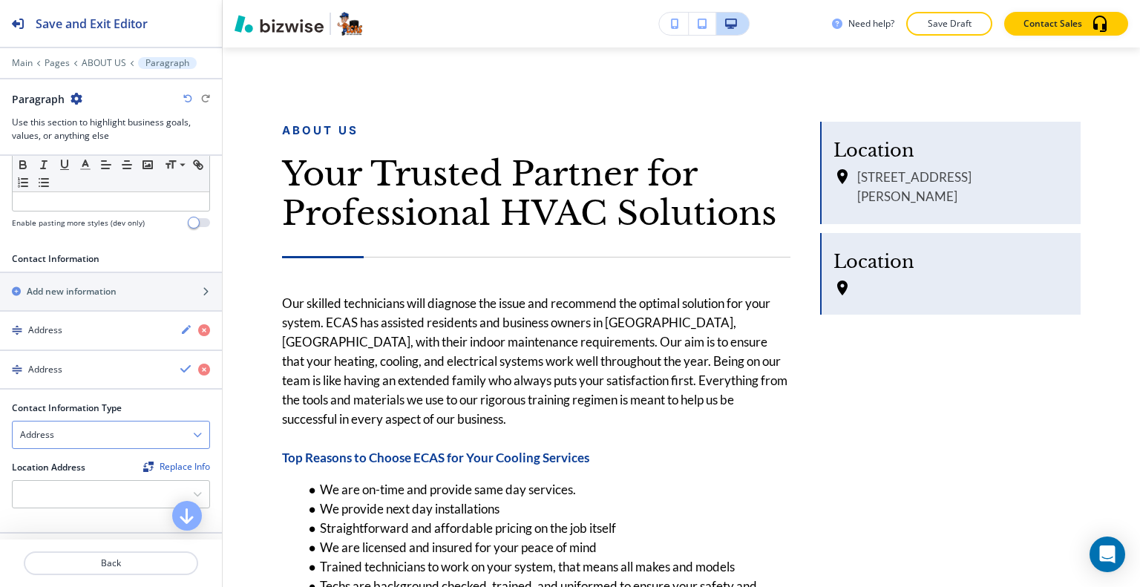
click at [101, 439] on div "Address" at bounding box center [111, 434] width 197 height 27
click at [92, 456] on h4 "Email Address" at bounding box center [111, 460] width 182 height 13
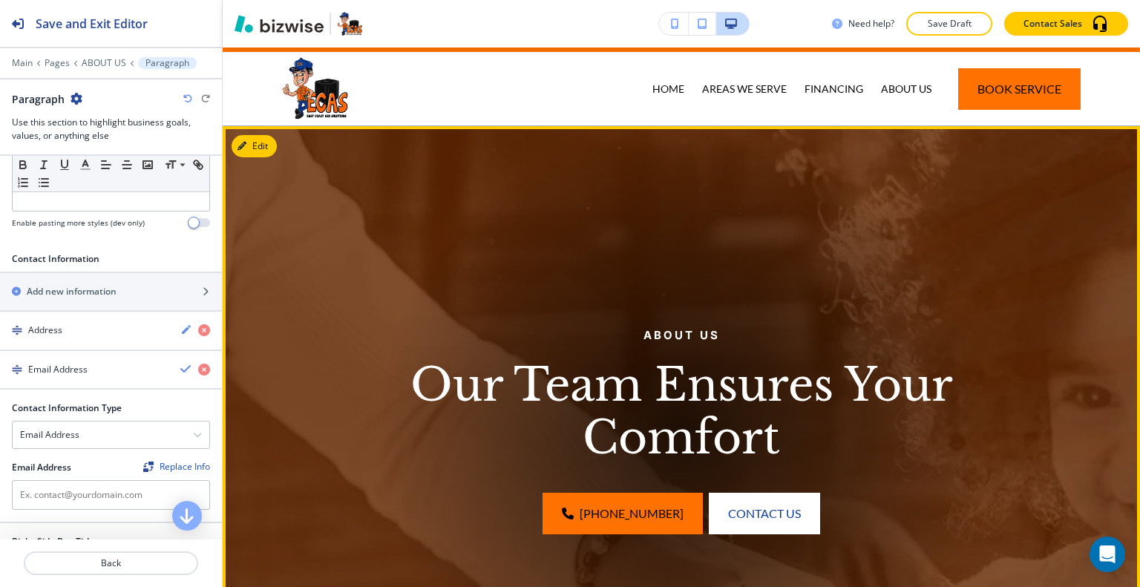
scroll to position [0, 0]
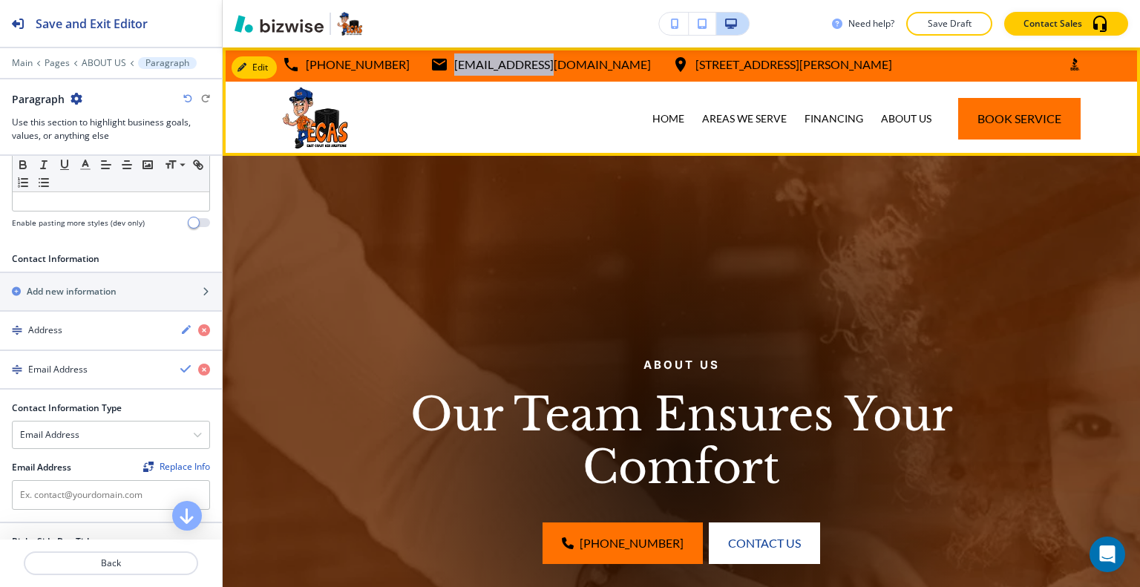
drag, startPoint x: 515, startPoint y: 65, endPoint x: 415, endPoint y: 62, distance: 99.5
click at [415, 62] on div "772-272-3227 info@ecasfl.com 2190 Reserve Park Trce unit 1, Port St. Lucie, FL …" at bounding box center [587, 64] width 610 height 22
copy p "[EMAIL_ADDRESS][DOMAIN_NAME]"
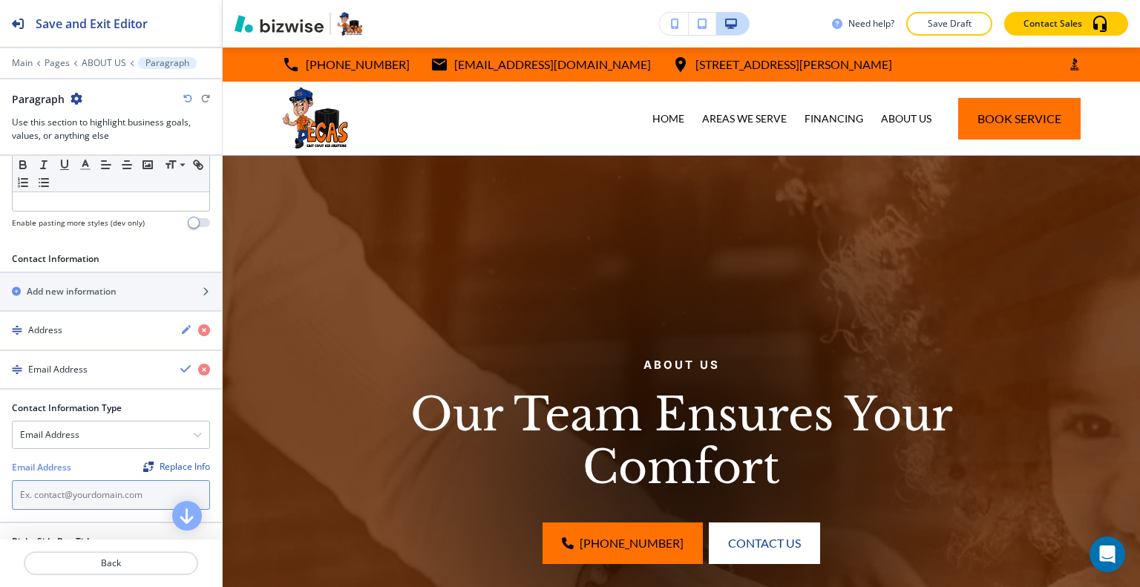
paste input "[EMAIL_ADDRESS][DOMAIN_NAME]"
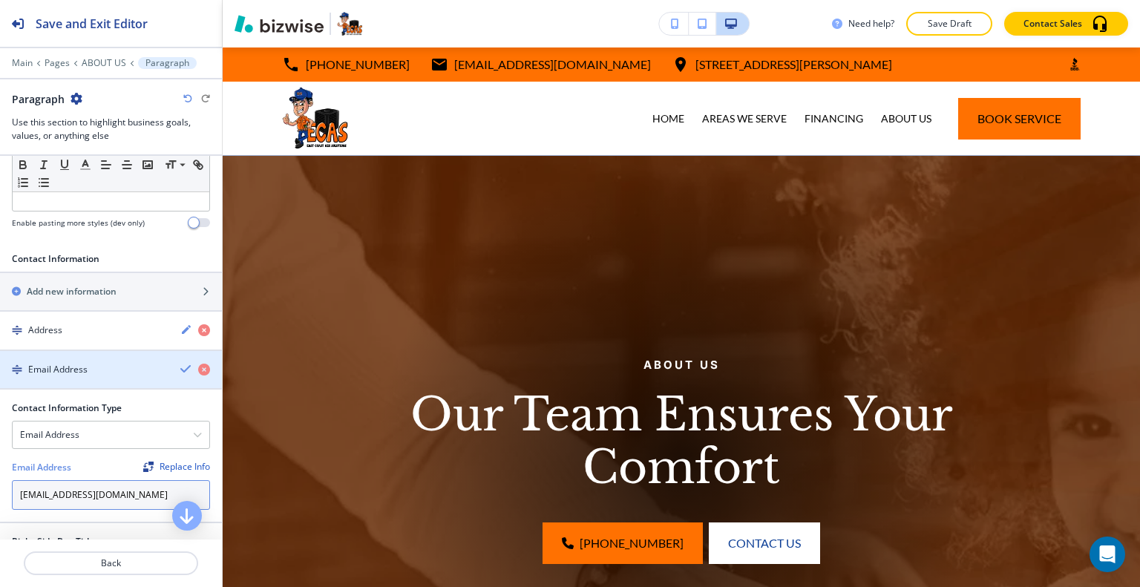
type input "[EMAIL_ADDRESS][DOMAIN_NAME]"
click at [180, 367] on icon "button" at bounding box center [186, 369] width 12 height 12
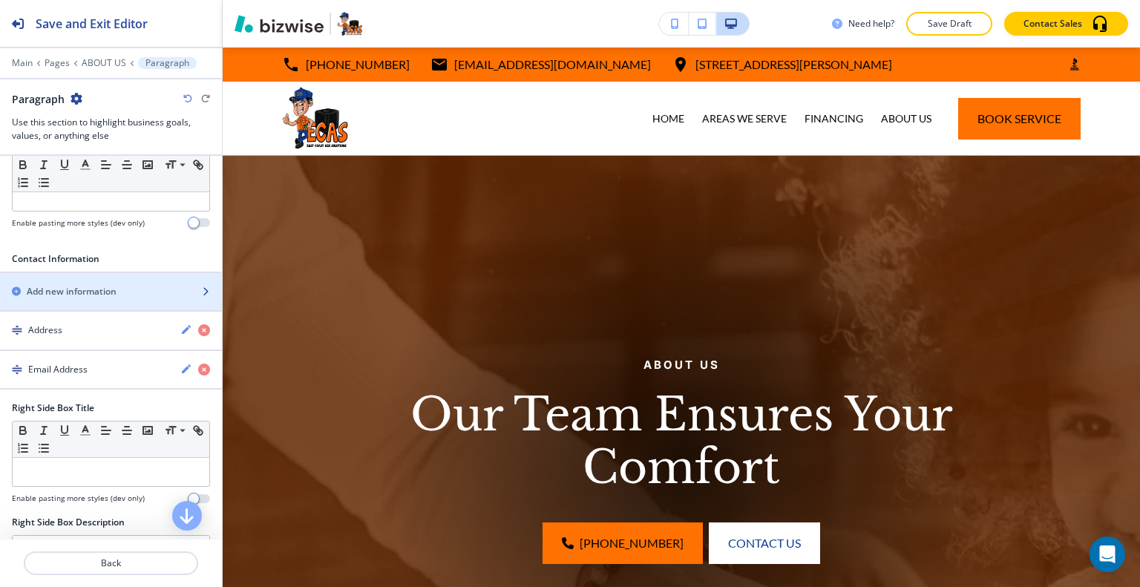
click at [116, 285] on h2 "Add new information" at bounding box center [72, 291] width 90 height 13
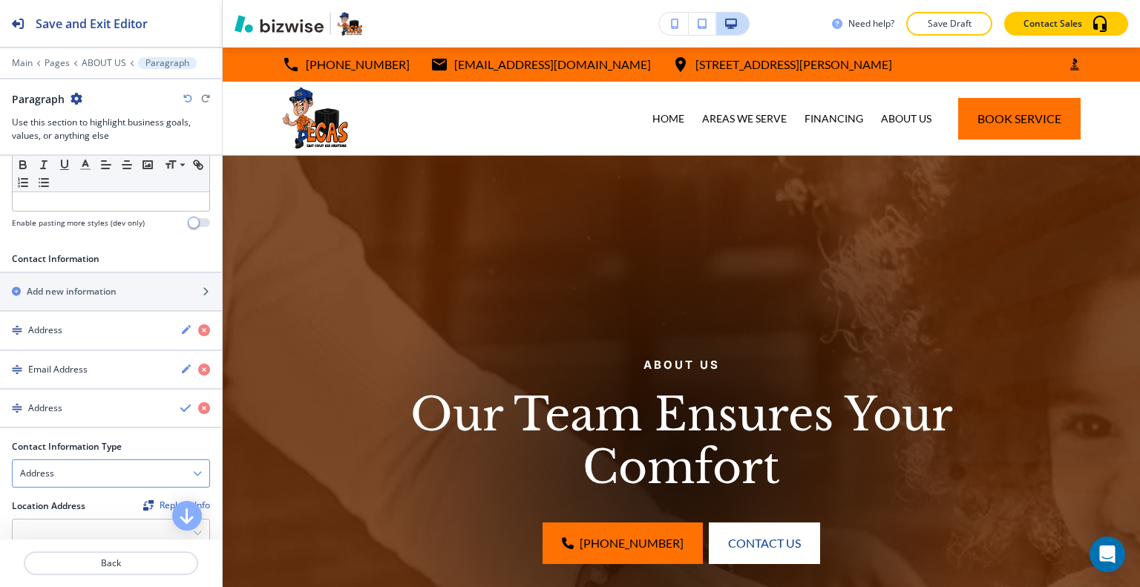
click at [88, 462] on div "Address" at bounding box center [111, 473] width 197 height 27
click at [85, 497] on h4 "Email Address" at bounding box center [111, 499] width 182 height 13
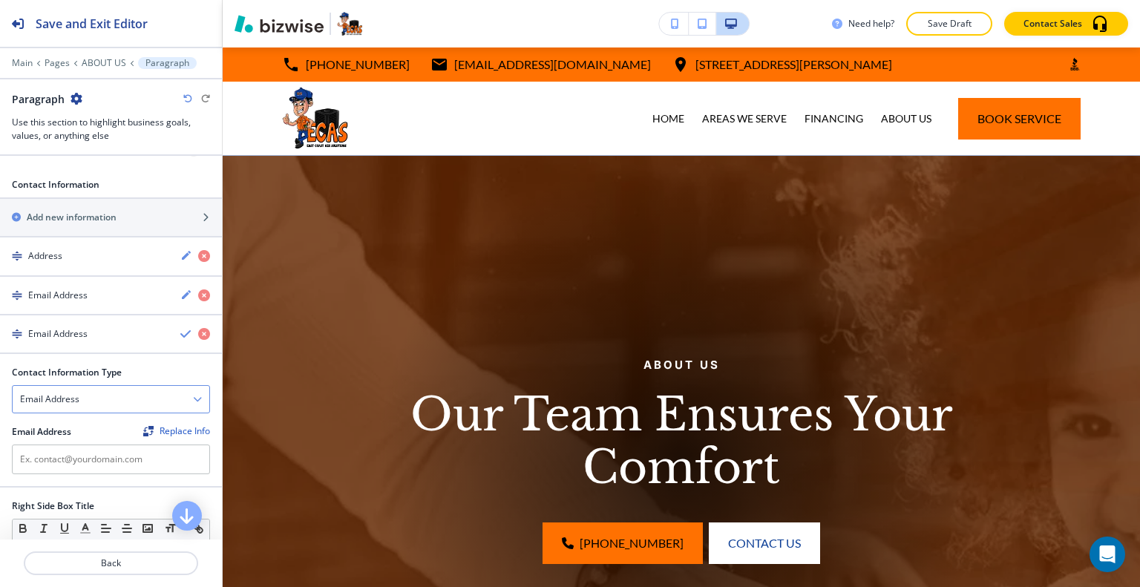
click at [108, 391] on div "Email Address" at bounding box center [111, 399] width 197 height 27
click at [90, 444] on h4 "Phone Number" at bounding box center [111, 450] width 182 height 13
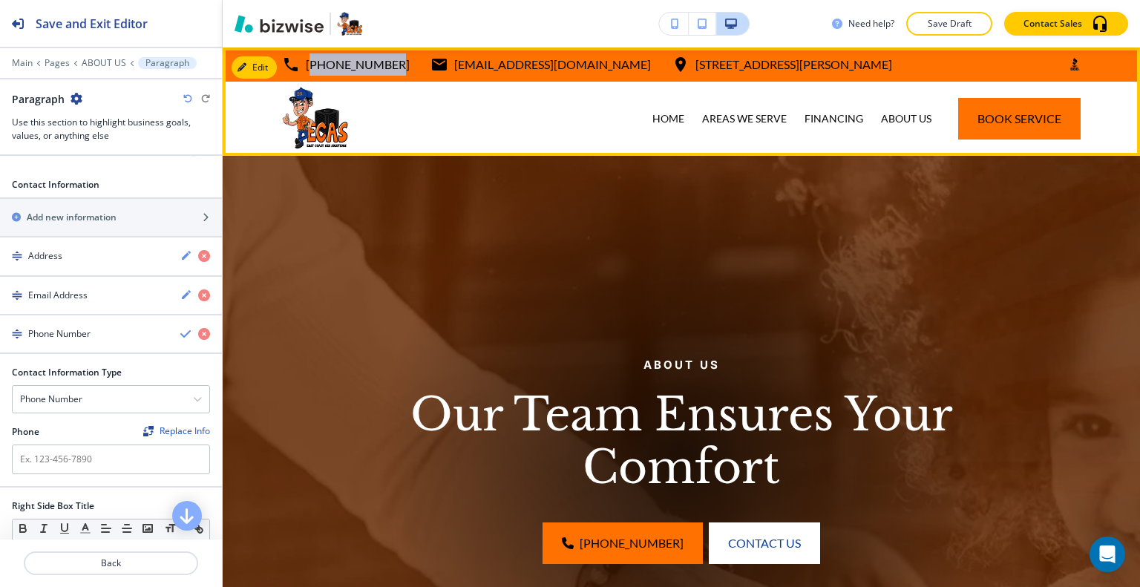
drag, startPoint x: 386, startPoint y: 59, endPoint x: 296, endPoint y: 64, distance: 89.9
click at [296, 64] on div "772-272-3227 info@ecasfl.com 2190 Reserve Park Trce unit 1, Port St. Lucie, FL …" at bounding box center [587, 64] width 610 height 22
copy p "[PHONE_NUMBER]"
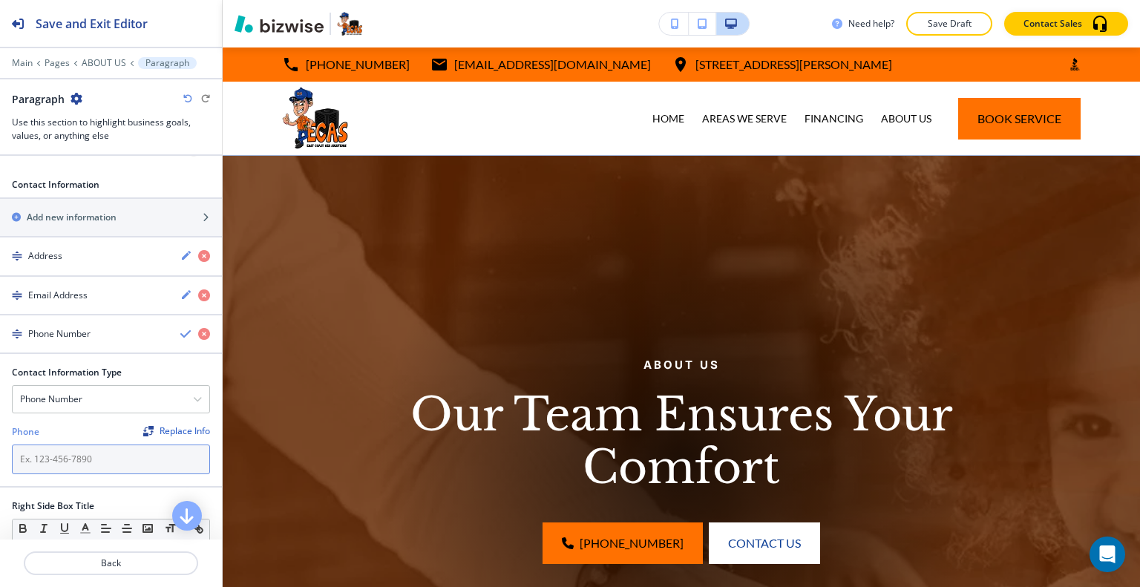
paste input "[PHONE_NUMBER]"
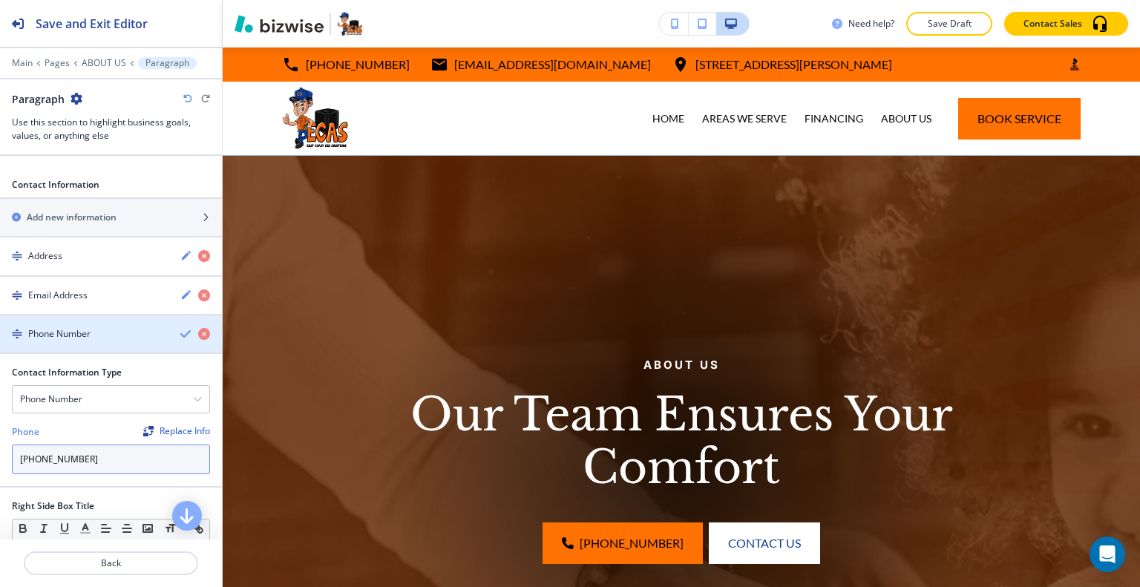
type input "[PHONE_NUMBER]"
click at [180, 332] on icon "button" at bounding box center [186, 334] width 12 height 12
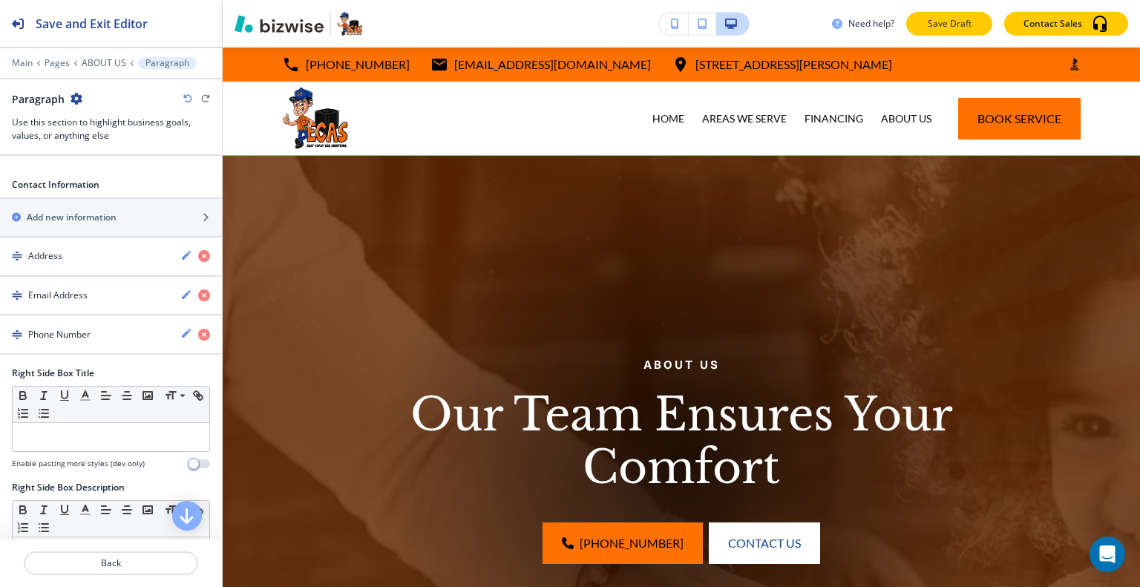
click at [949, 22] on p "Save Draft" at bounding box center [948, 23] width 47 height 13
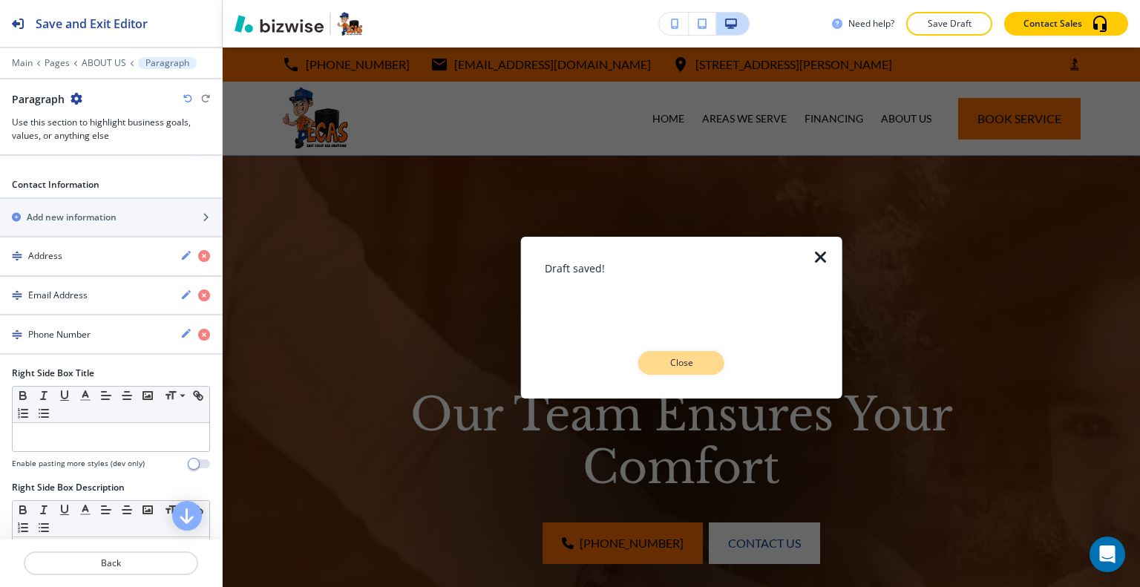
click at [671, 356] on p "Close" at bounding box center [680, 362] width 47 height 13
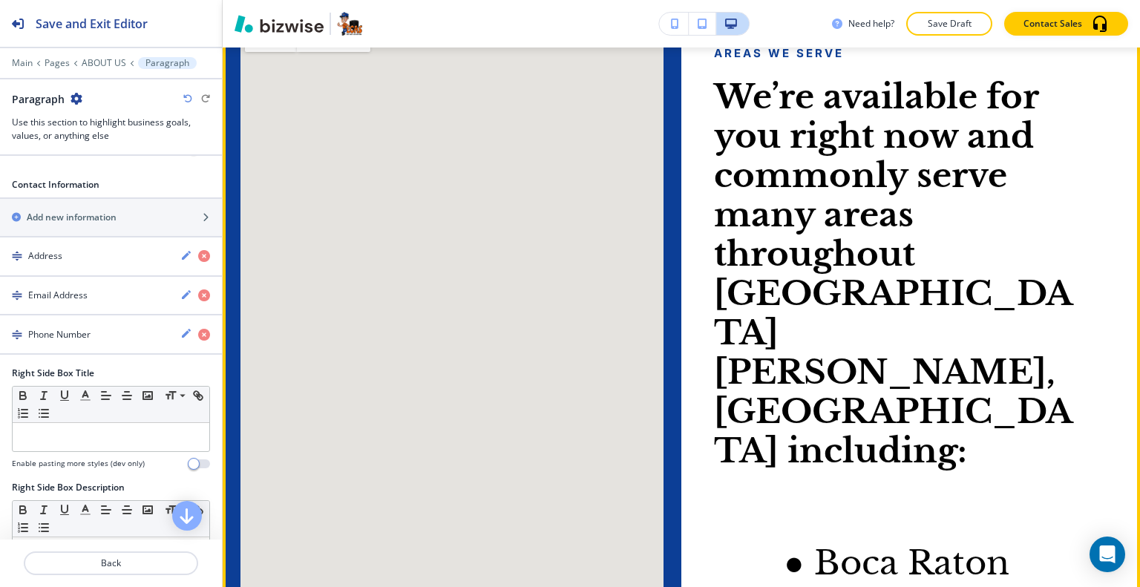
scroll to position [4674, 0]
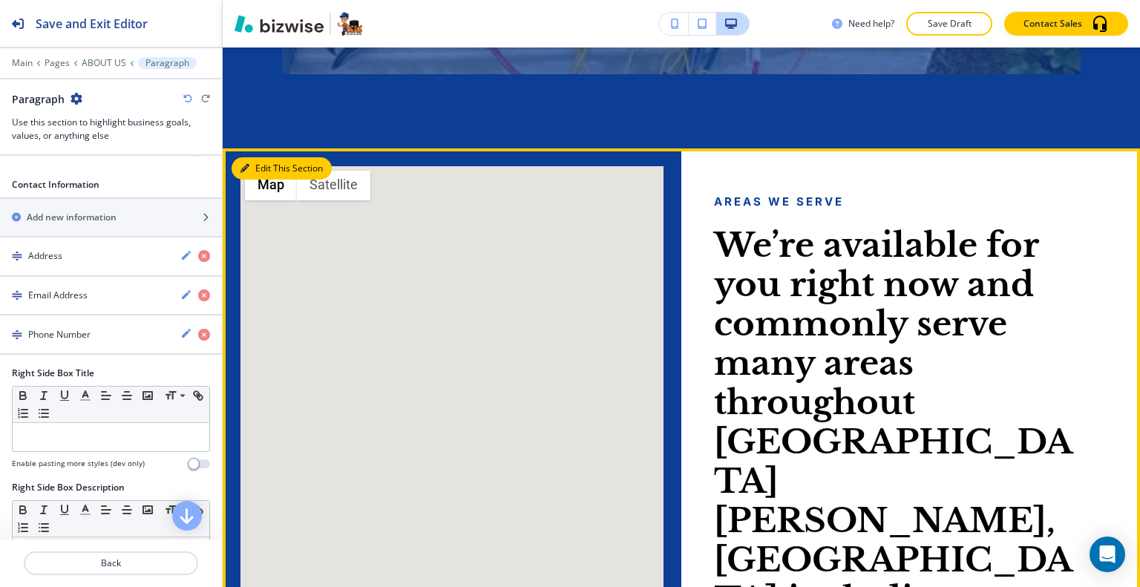
click at [272, 166] on button "Edit This Section" at bounding box center [281, 168] width 100 height 22
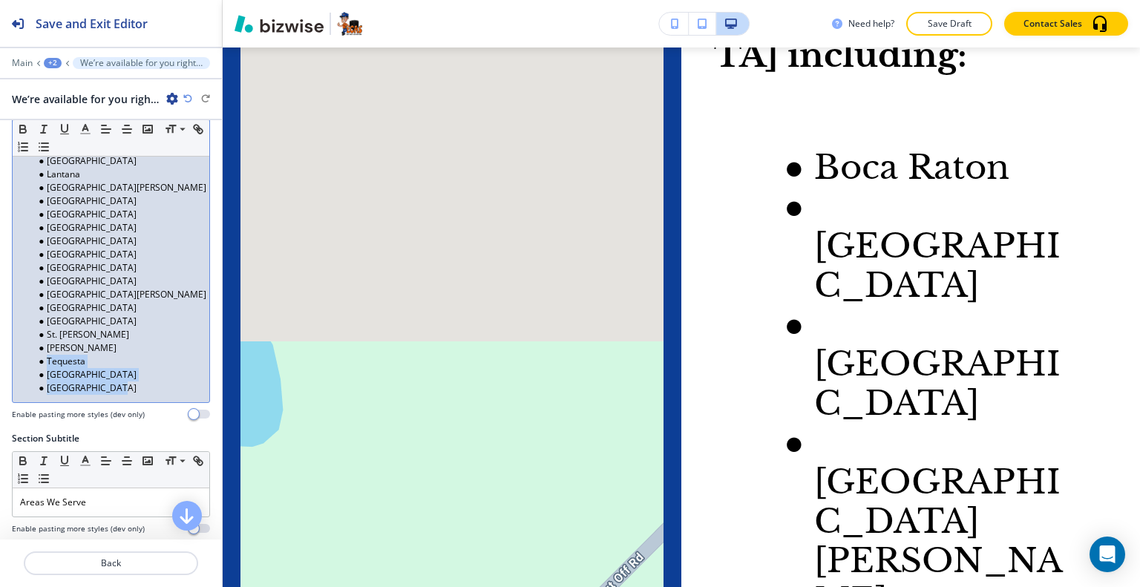
scroll to position [0, 0]
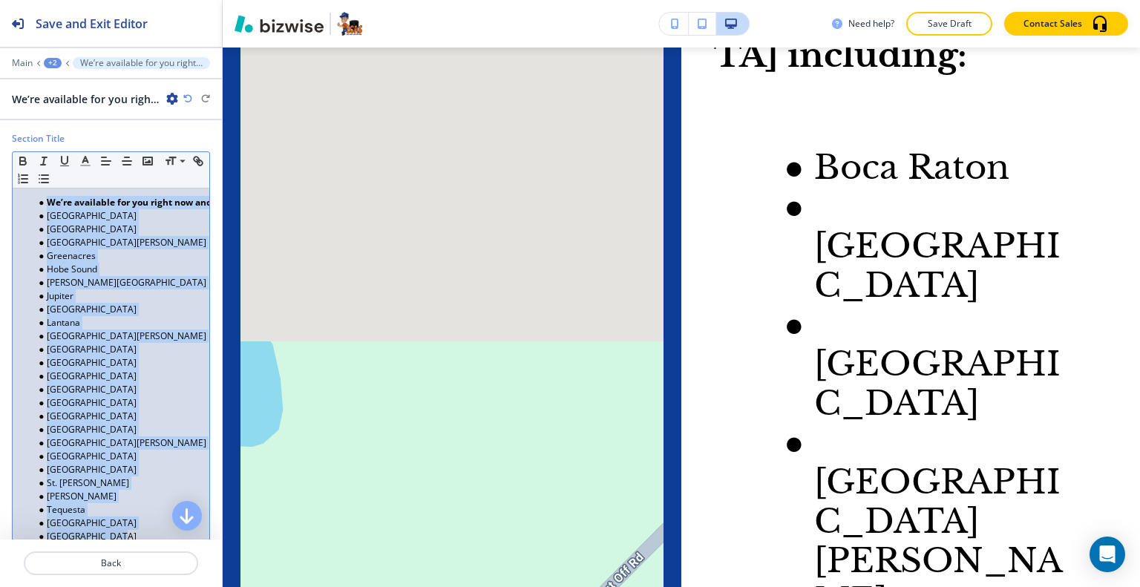
drag, startPoint x: 139, startPoint y: 387, endPoint x: 1, endPoint y: 206, distance: 228.7
click at [1, 206] on div "Section Title Small Normal Large Huge We’re available for you right now and com…" at bounding box center [111, 356] width 222 height 448
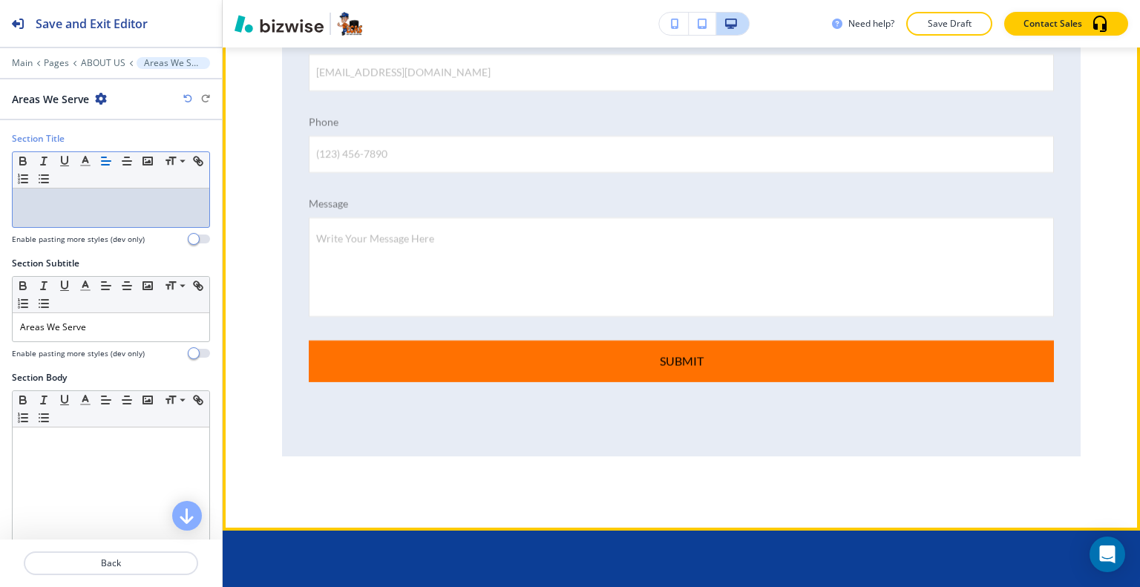
scroll to position [5218, 0]
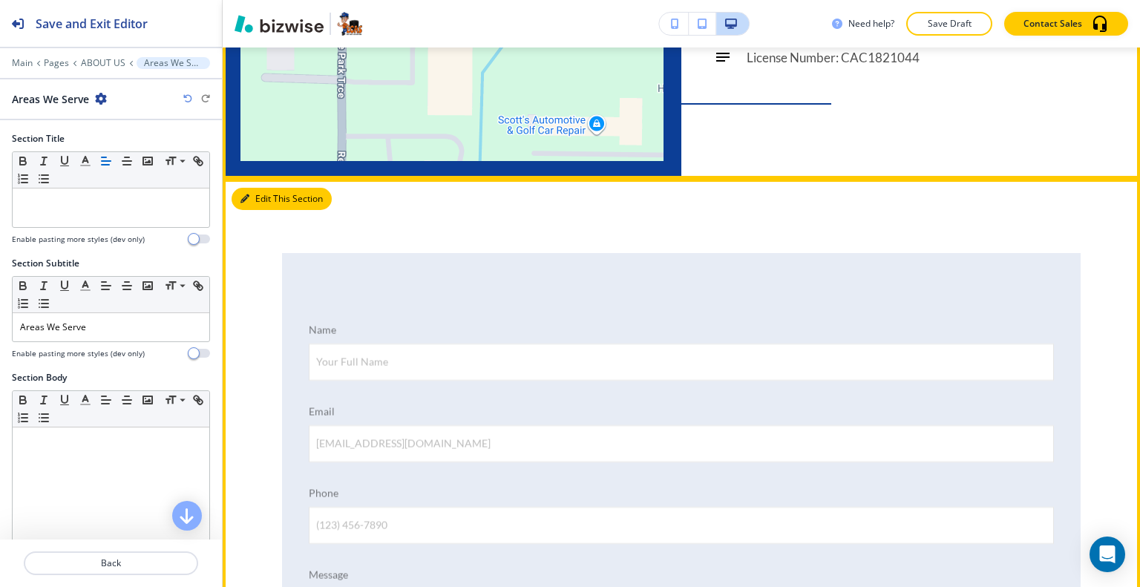
click at [272, 210] on button "Edit This Section" at bounding box center [281, 199] width 100 height 22
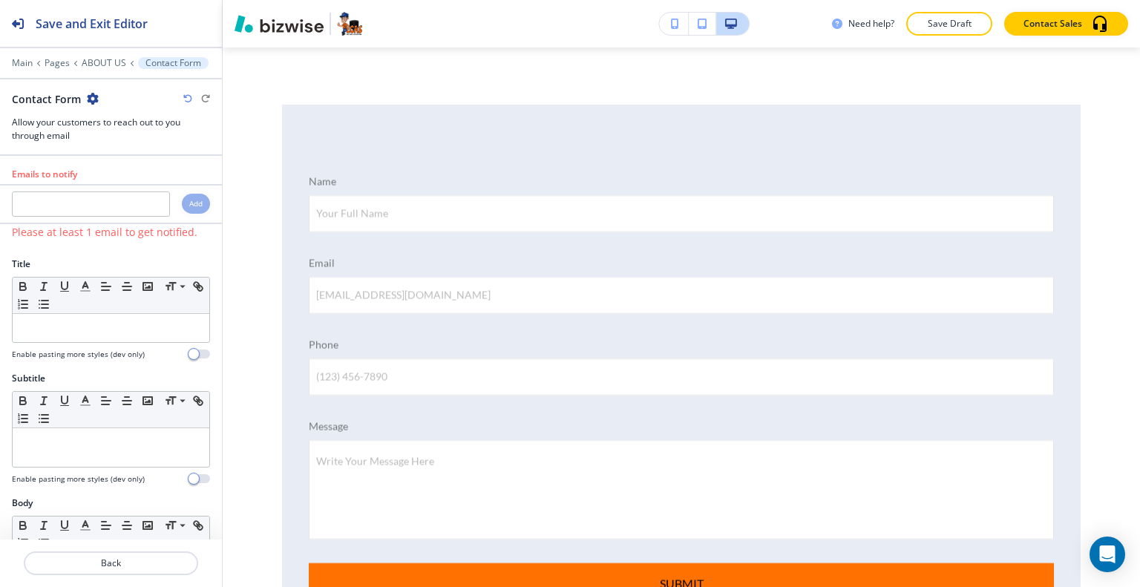
click at [91, 100] on icon "button" at bounding box center [93, 99] width 12 height 12
click at [127, 180] on p "Delete Section" at bounding box center [133, 175] width 76 height 13
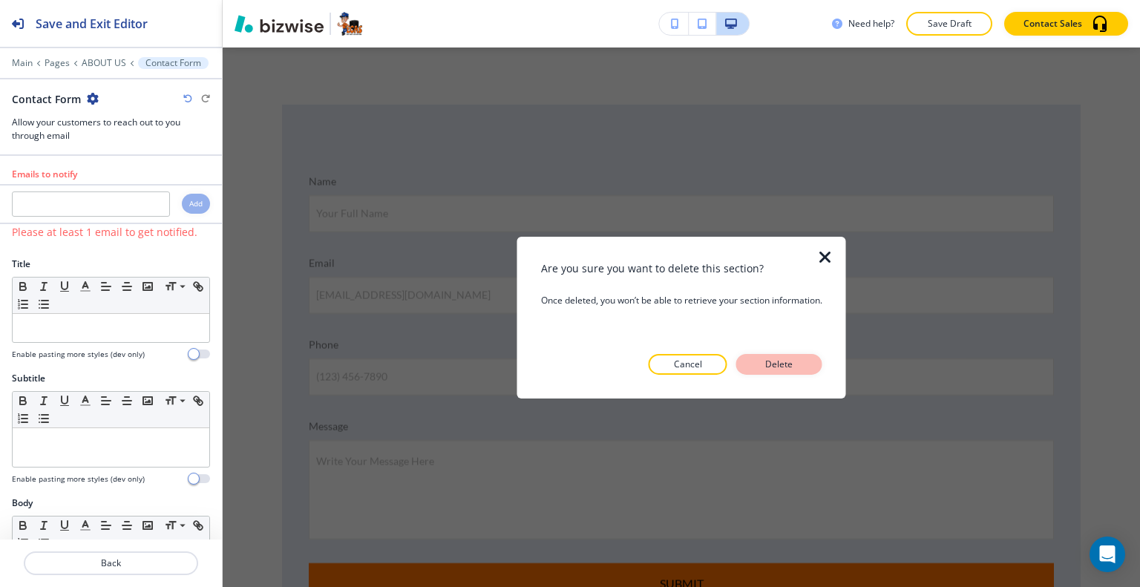
click at [742, 359] on button "Delete" at bounding box center [779, 364] width 86 height 21
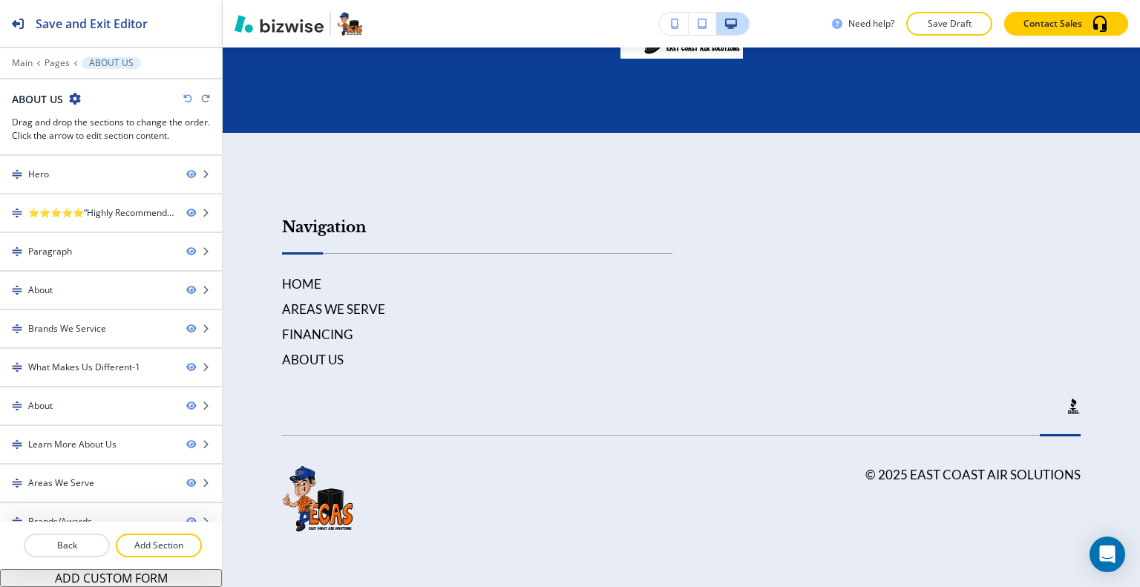
scroll to position [5141, 0]
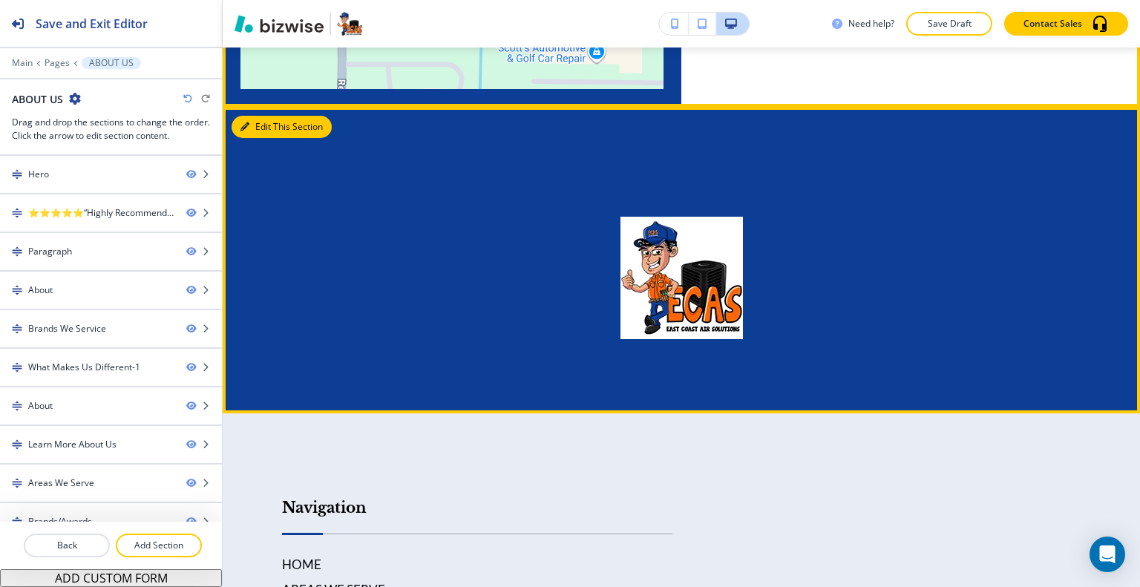
click at [273, 138] on button "Edit This Section" at bounding box center [281, 127] width 100 height 22
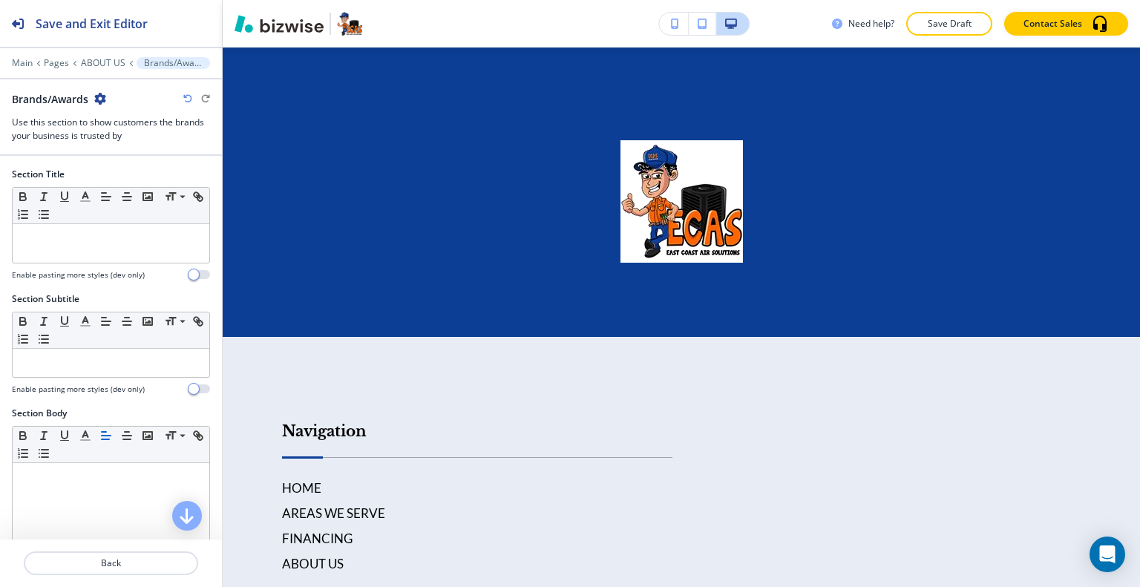
click at [100, 93] on icon "button" at bounding box center [100, 99] width 12 height 12
click at [101, 97] on icon "button" at bounding box center [100, 99] width 12 height 12
click at [136, 167] on button "Delete Section" at bounding box center [142, 175] width 95 height 27
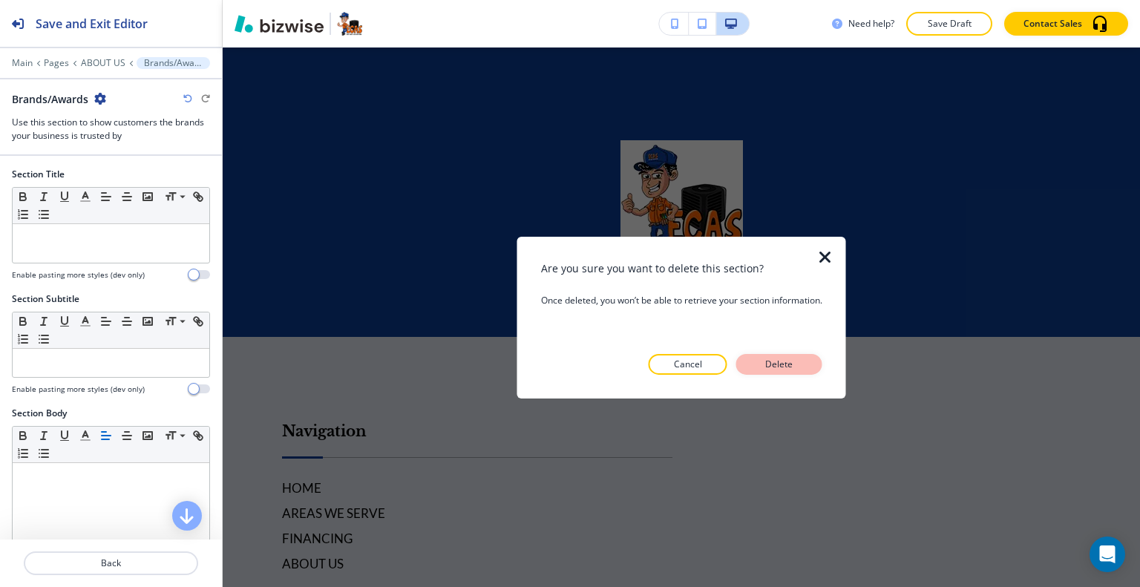
click at [775, 358] on p "Delete" at bounding box center [779, 364] width 36 height 13
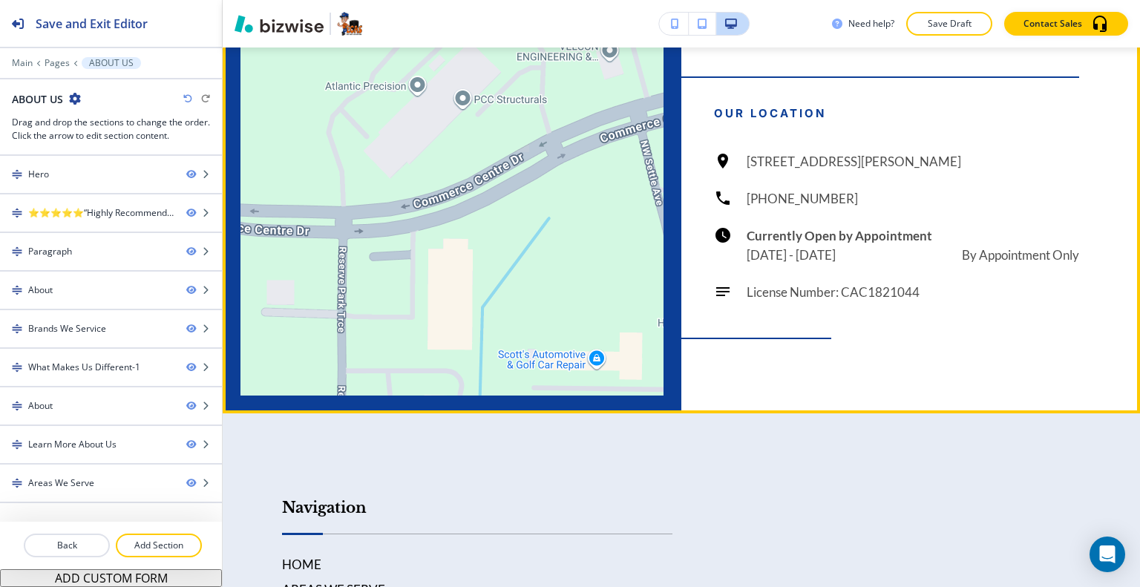
scroll to position [4687, 0]
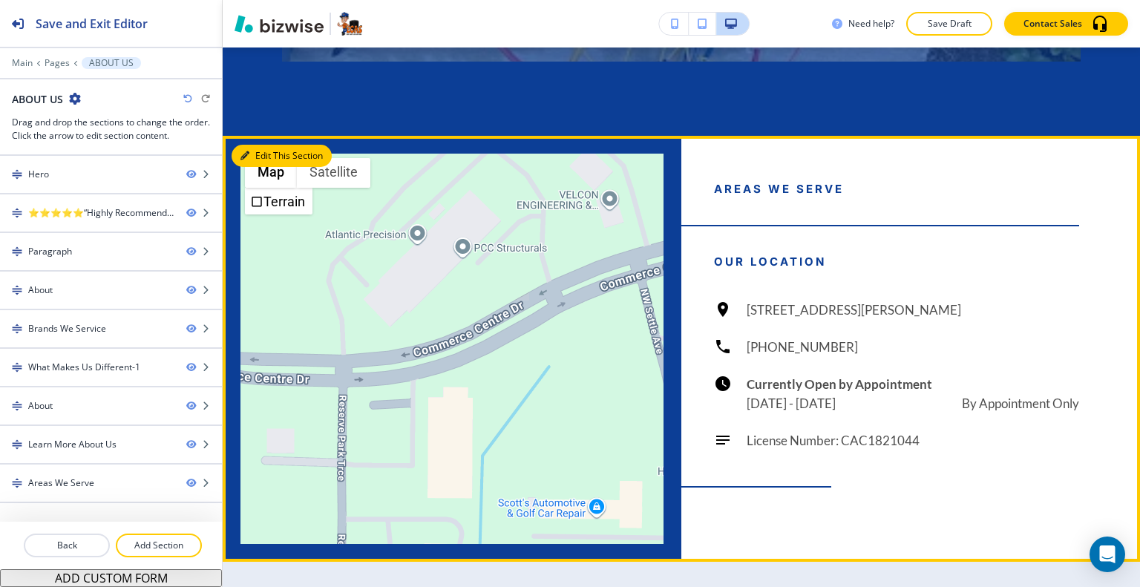
click at [271, 155] on button "Edit This Section" at bounding box center [281, 156] width 100 height 22
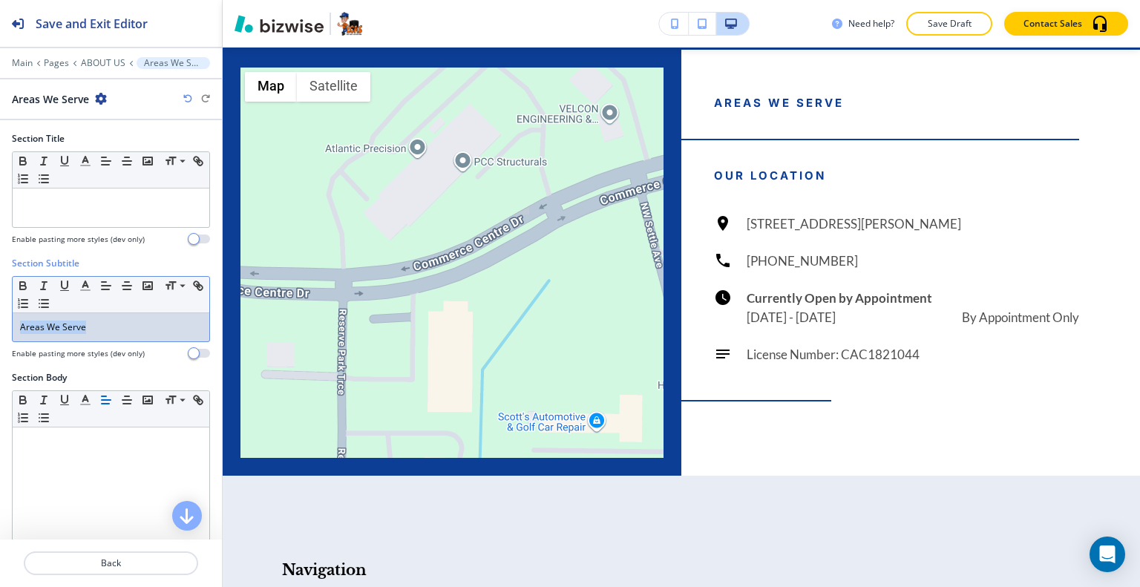
drag, startPoint x: 108, startPoint y: 314, endPoint x: 27, endPoint y: 311, distance: 80.9
click at [1, 308] on div "Section Subtitle Small Normal Large Huge Areas We Serve Enable pasting more sty…" at bounding box center [111, 314] width 222 height 114
copy p "Areas We Serve"
click at [37, 326] on p "+" at bounding box center [111, 327] width 182 height 13
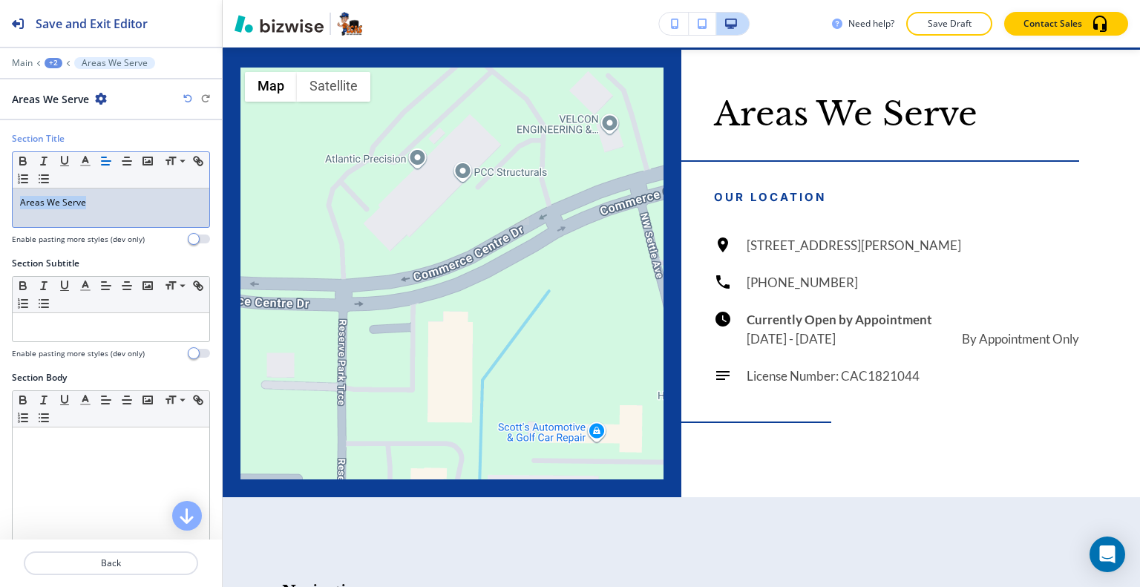
drag, startPoint x: 105, startPoint y: 210, endPoint x: 3, endPoint y: 194, distance: 103.7
click at [0, 200] on div "Section Title Small Normal Large Huge Areas We Serve Enable pasting more styles…" at bounding box center [111, 194] width 222 height 125
click at [80, 162] on icon "button" at bounding box center [85, 160] width 13 height 13
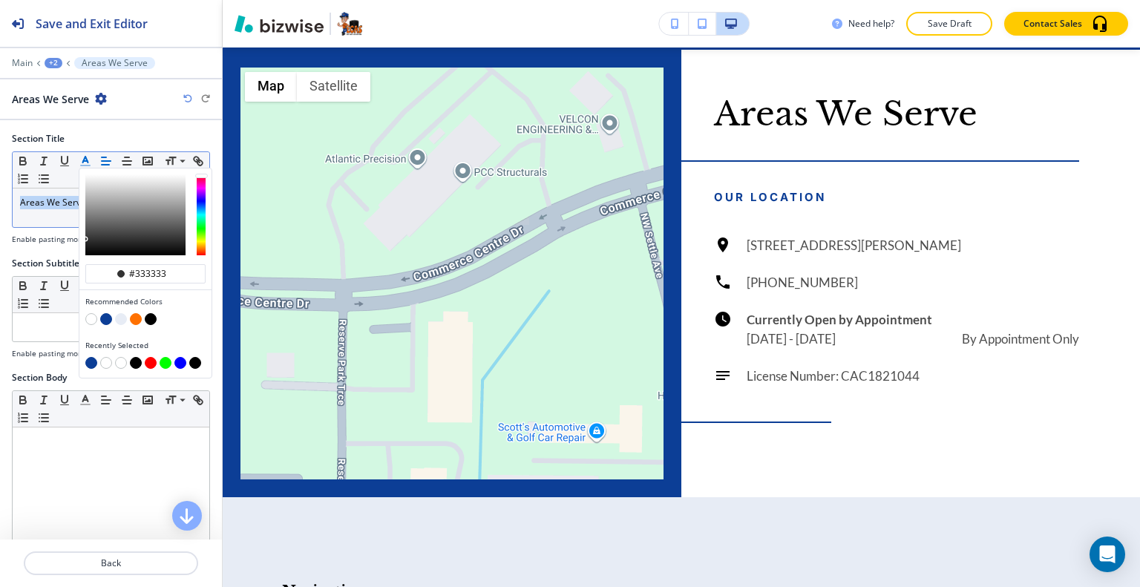
click at [106, 313] on button "button" at bounding box center [106, 319] width 12 height 12
type input "#0c3e96"
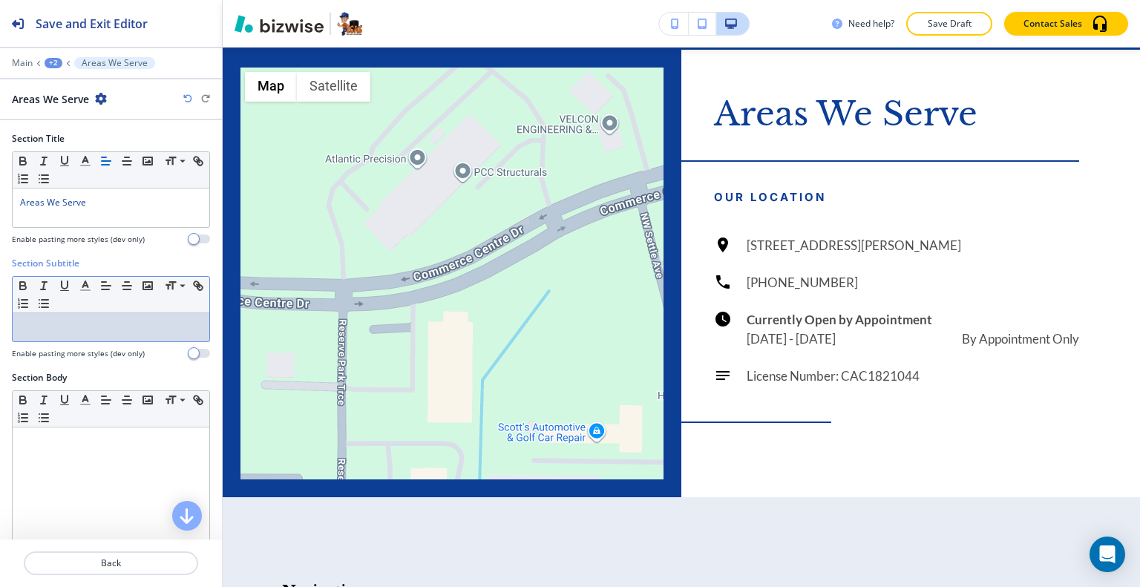
click at [35, 335] on div at bounding box center [111, 327] width 197 height 28
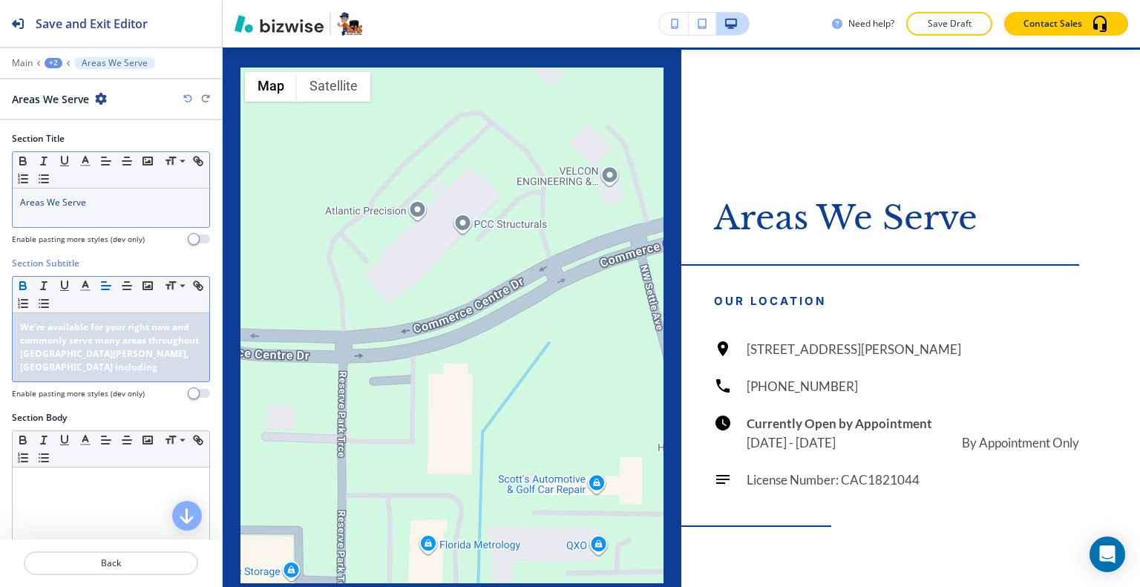
scroll to position [0, 0]
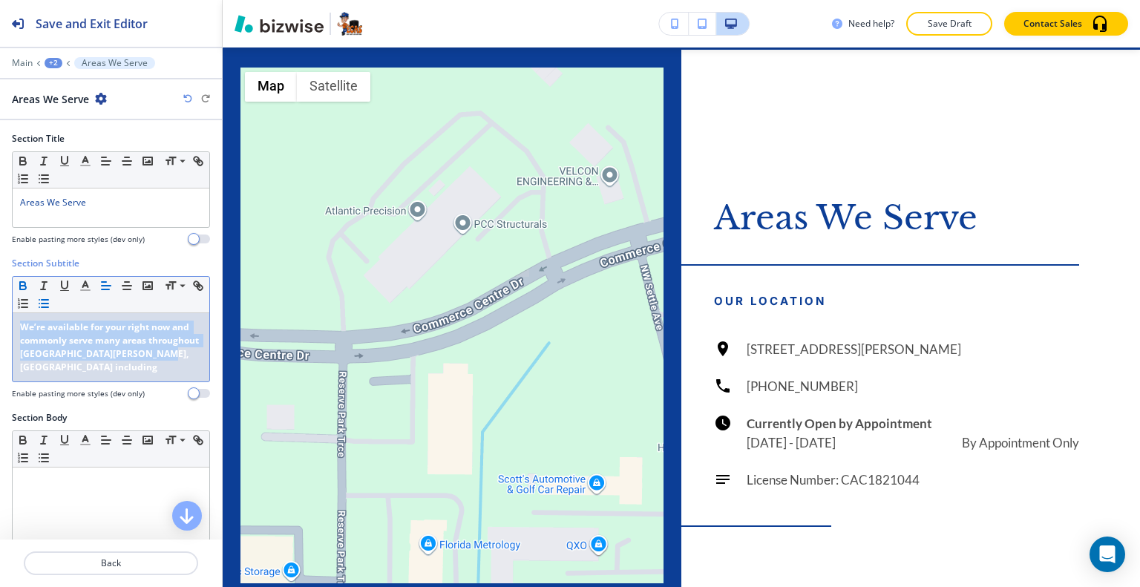
drag, startPoint x: 194, startPoint y: 352, endPoint x: 74, endPoint y: 300, distance: 130.5
click at [1, 304] on div "Section Subtitle Small Normal Large Huge We’re available for your right now and…" at bounding box center [111, 334] width 222 height 154
click at [27, 282] on icon "button" at bounding box center [22, 285] width 13 height 13
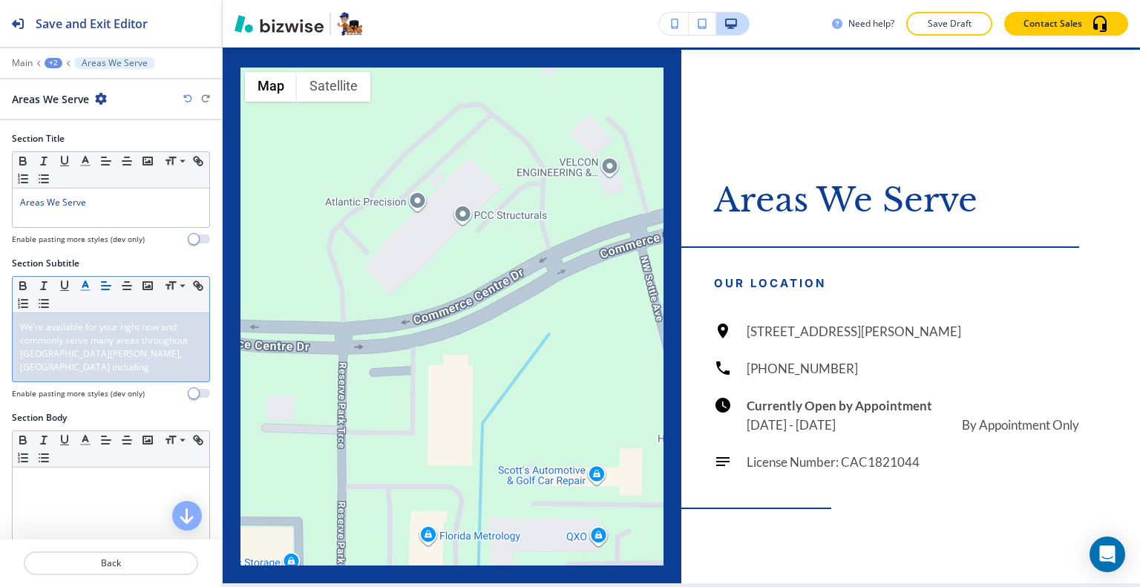
click at [80, 285] on icon "button" at bounding box center [85, 285] width 13 height 13
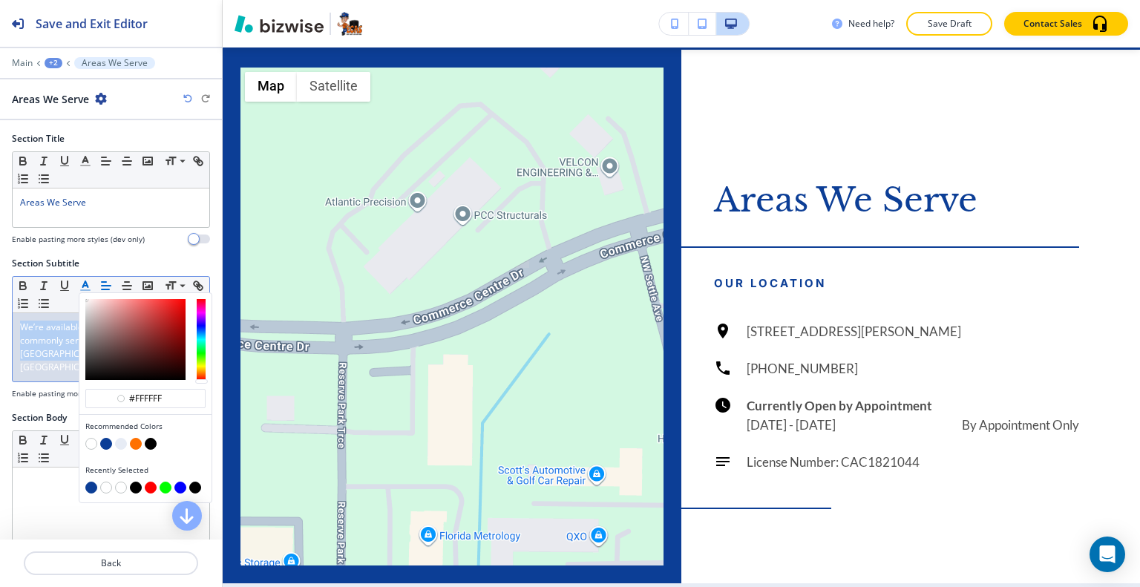
click at [148, 441] on button "button" at bounding box center [151, 444] width 12 height 12
type input "#000000"
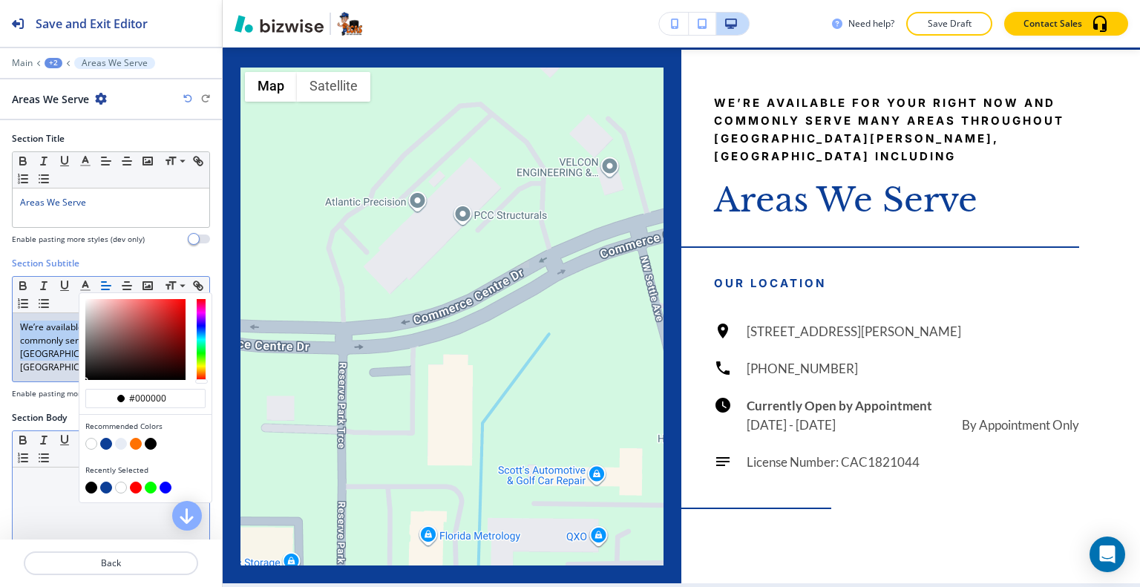
scroll to position [74, 0]
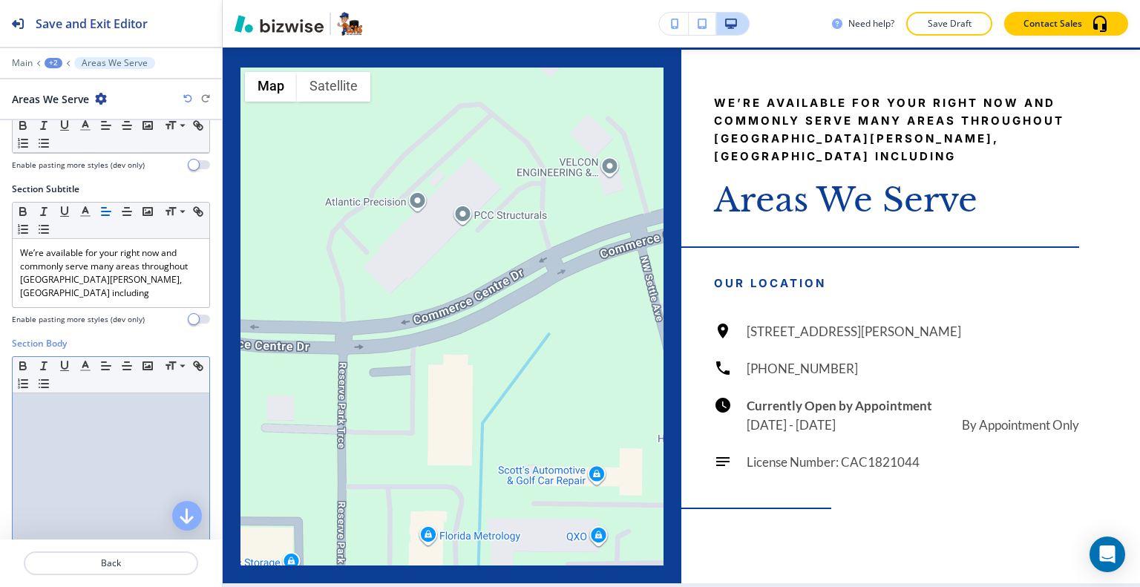
click at [60, 444] on div at bounding box center [111, 489] width 197 height 193
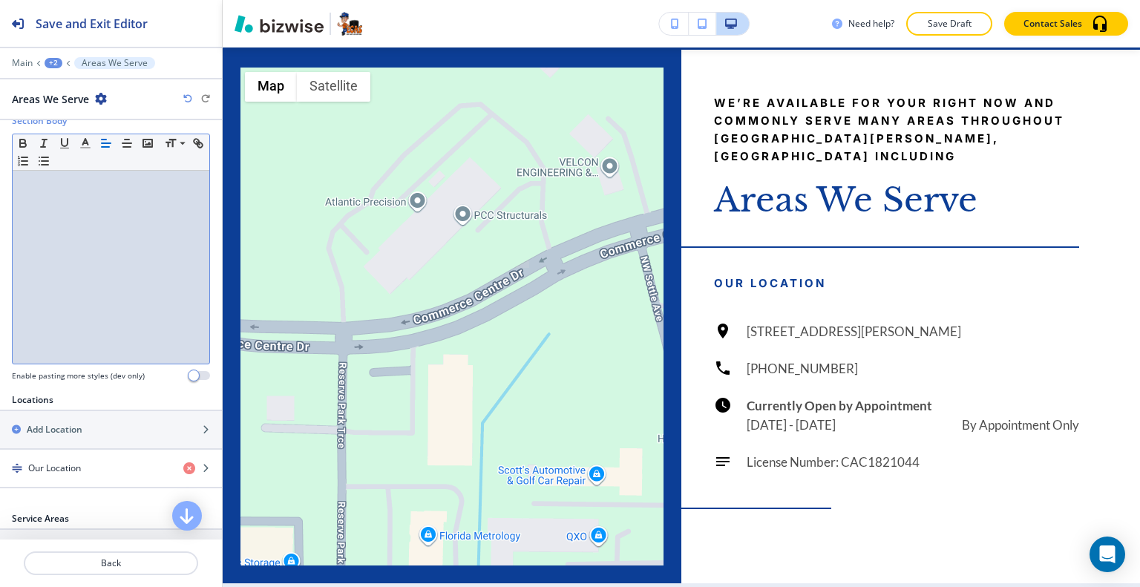
scroll to position [371, 0]
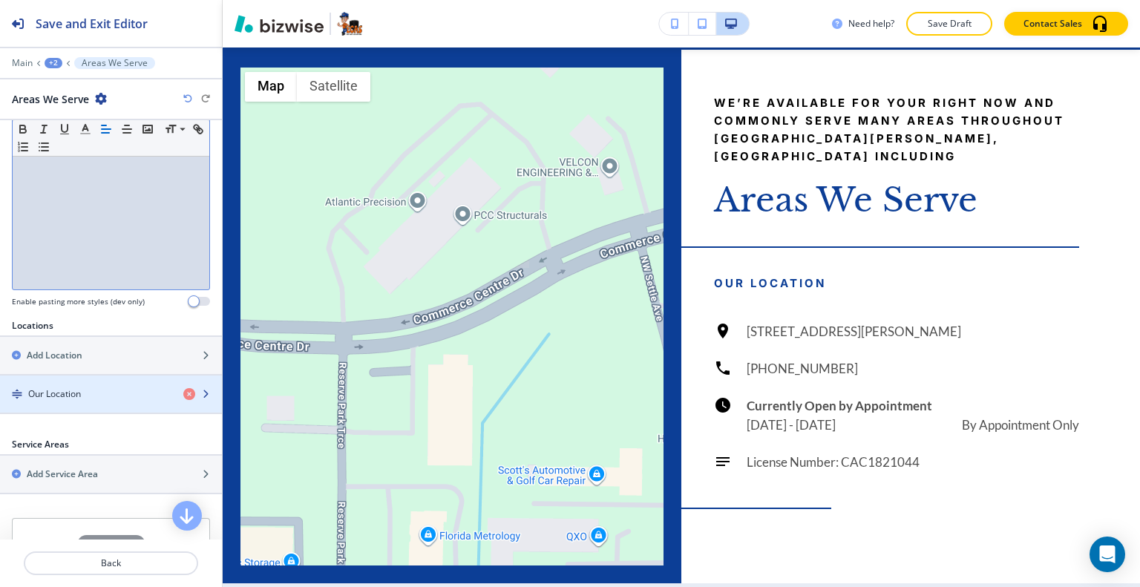
click at [73, 401] on div "button" at bounding box center [111, 407] width 222 height 12
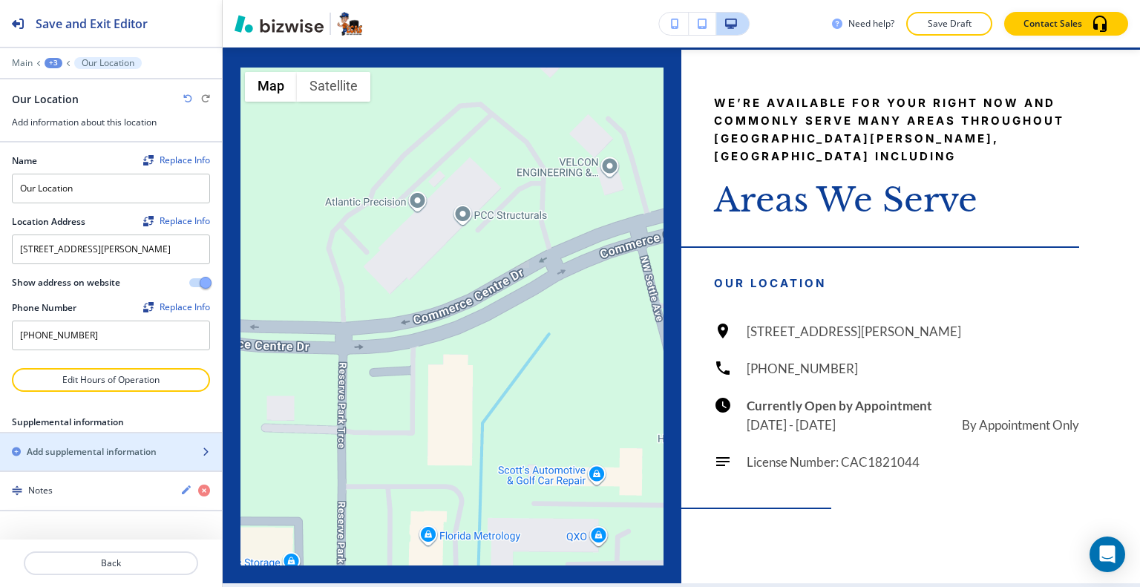
click at [84, 470] on div "button" at bounding box center [111, 464] width 222 height 12
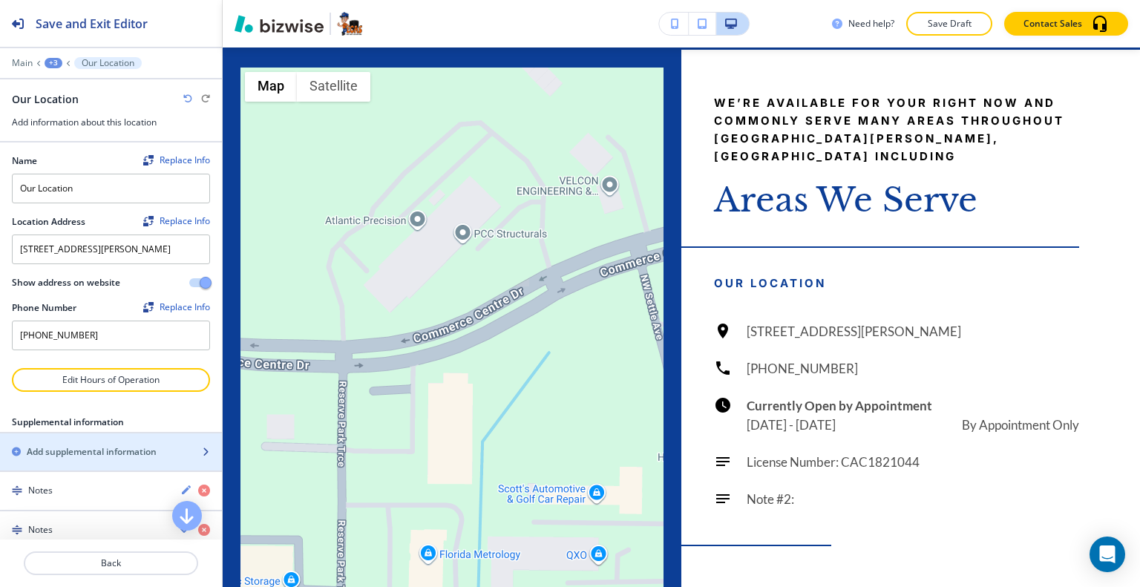
scroll to position [229, 0]
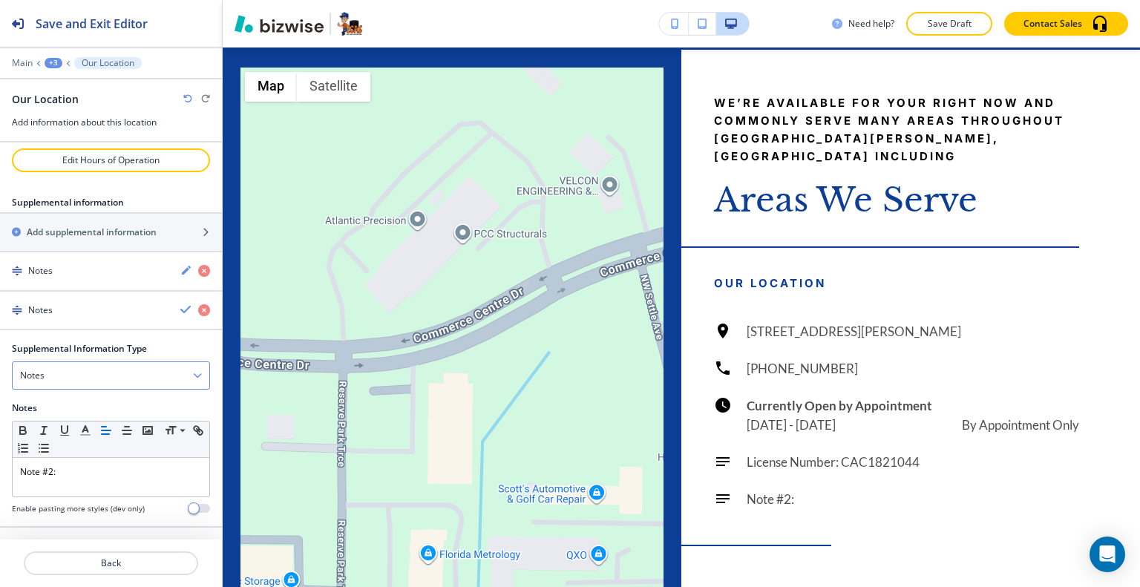
click at [82, 377] on div "Notes" at bounding box center [111, 375] width 197 height 27
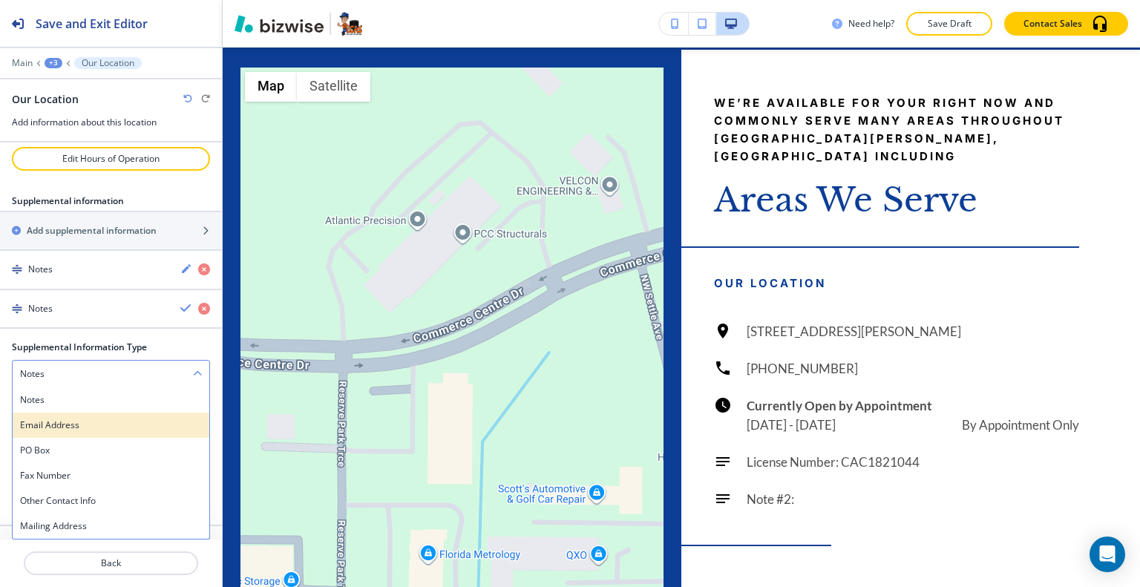
click at [80, 418] on div "Email Address" at bounding box center [111, 425] width 197 height 25
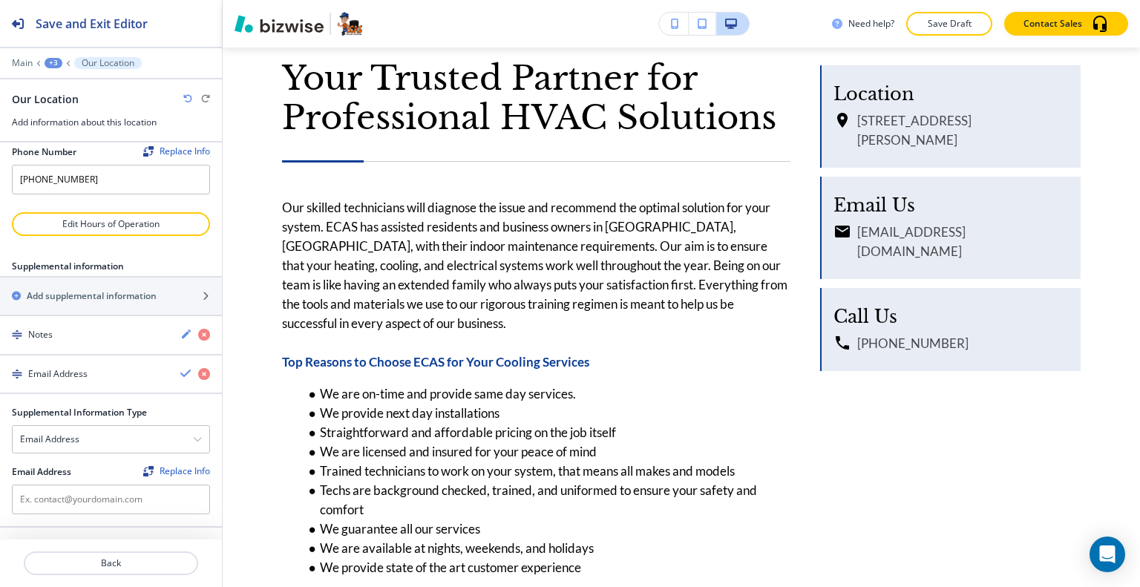
scroll to position [0, 0]
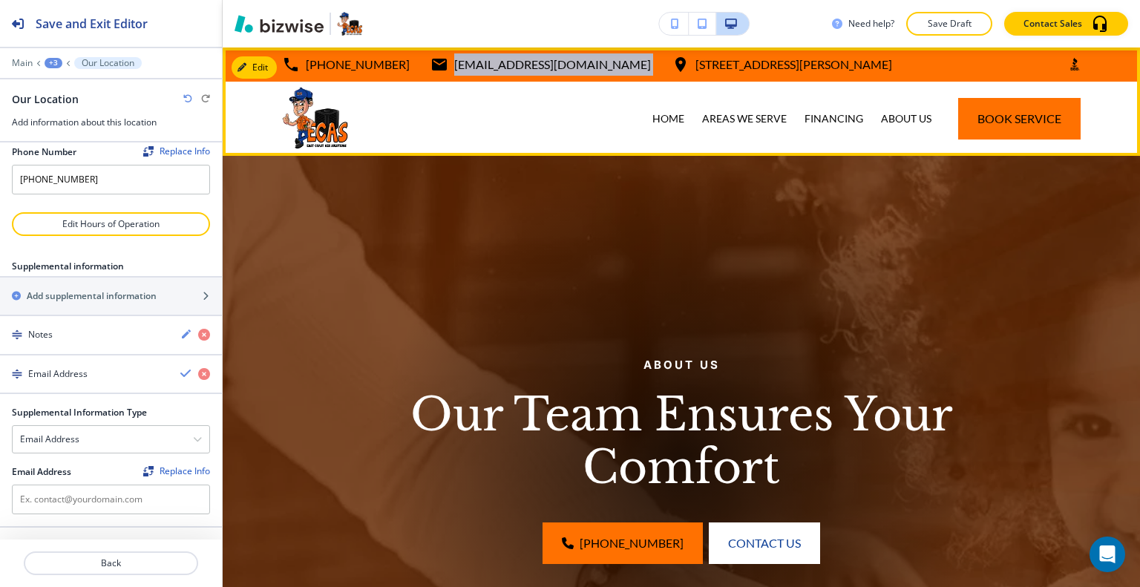
drag, startPoint x: 522, startPoint y: 68, endPoint x: 415, endPoint y: 66, distance: 106.9
click at [415, 66] on div "772-272-3227 info@ecasfl.com 2190 Reserve Park Trce unit 1, Port St. Lucie, FL …" at bounding box center [587, 64] width 610 height 22
copy div "[EMAIL_ADDRESS][DOMAIN_NAME]"
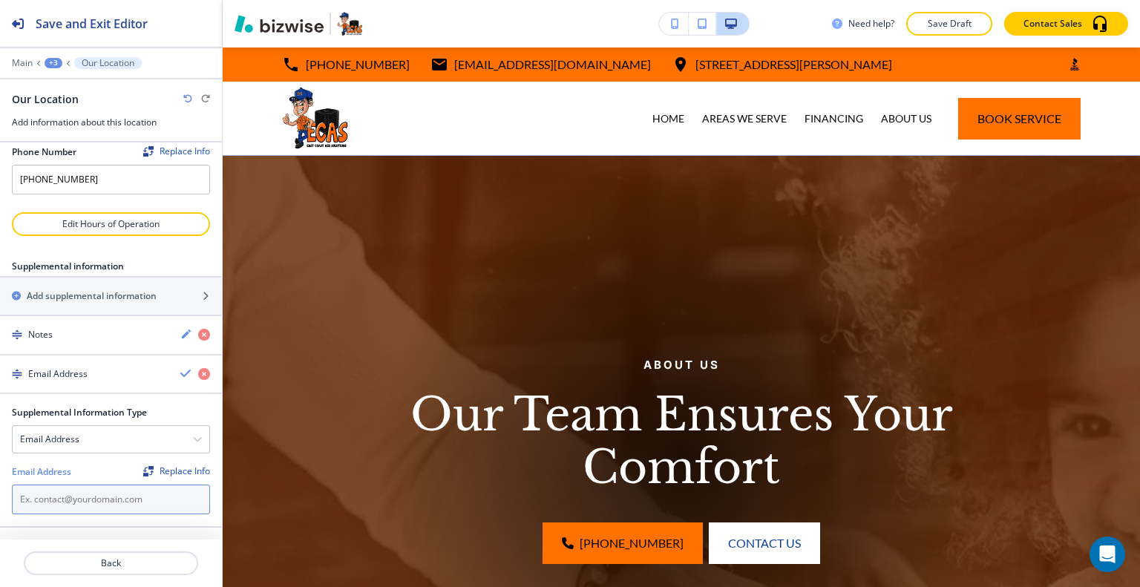
paste input "[EMAIL_ADDRESS][DOMAIN_NAME]"
type input "[EMAIL_ADDRESS][DOMAIN_NAME]"
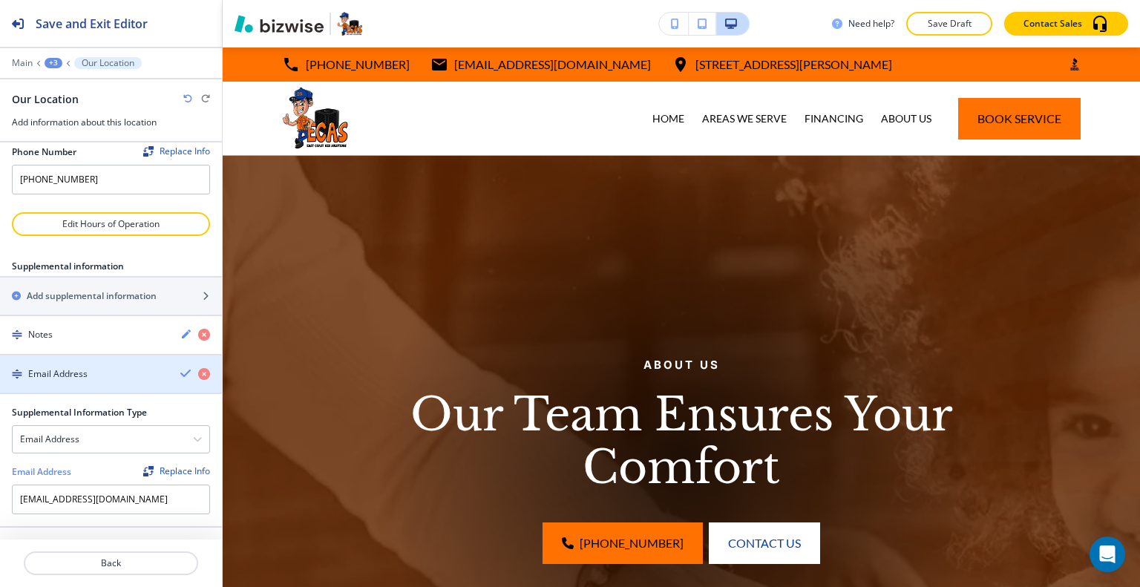
click at [180, 372] on icon "button" at bounding box center [186, 373] width 12 height 12
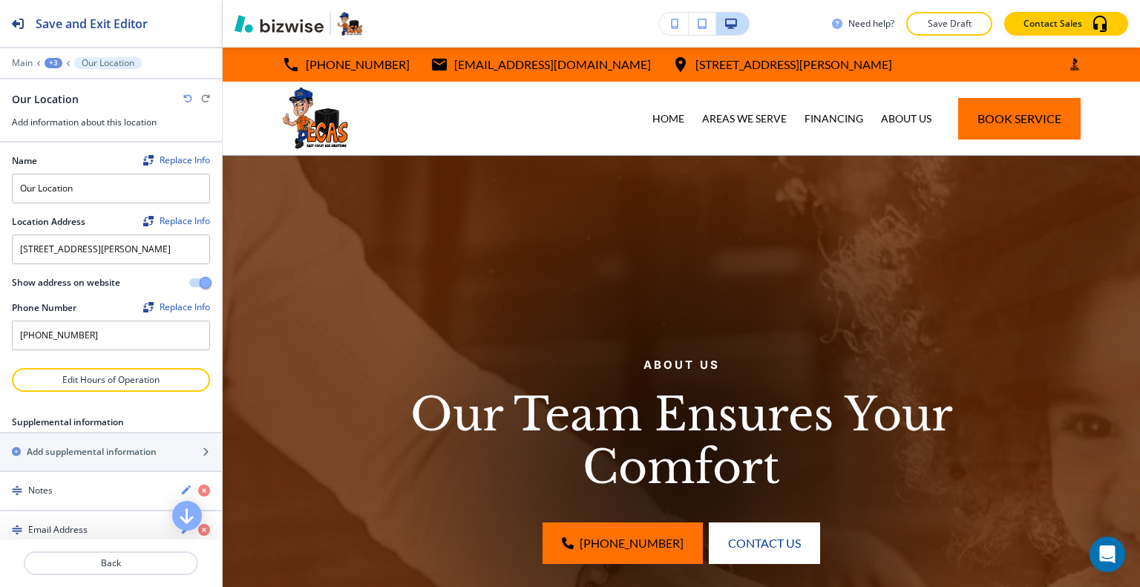
scroll to position [33, 0]
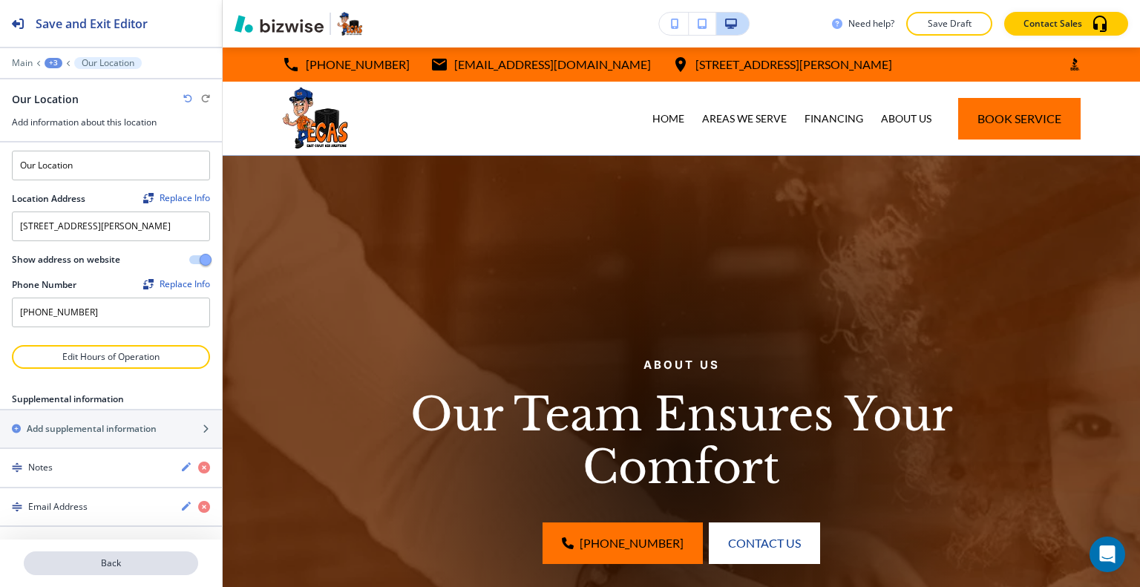
click at [107, 558] on p "Back" at bounding box center [110, 562] width 171 height 13
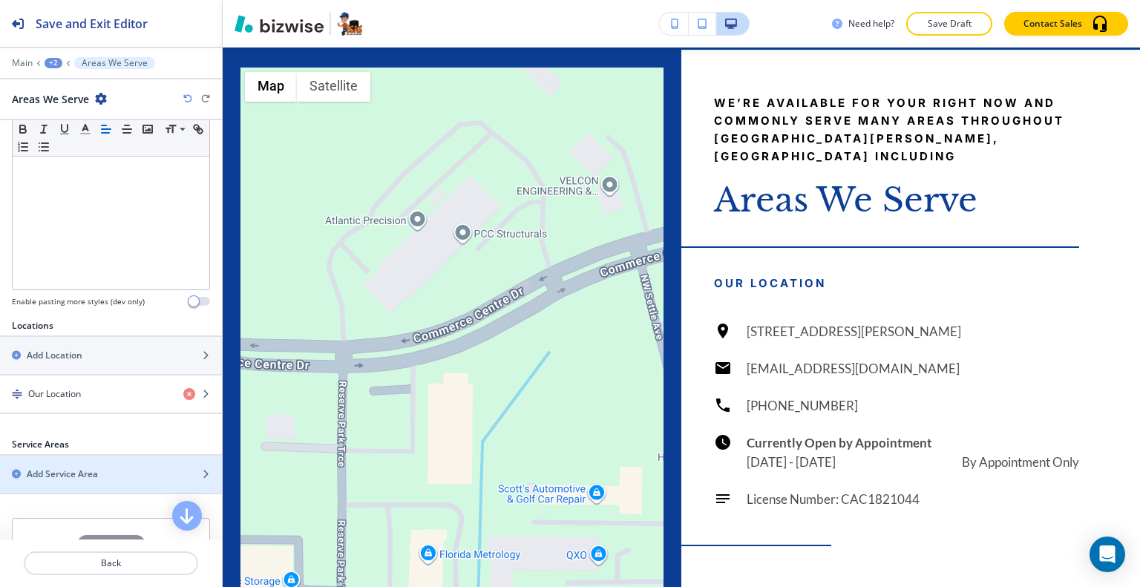
scroll to position [445, 0]
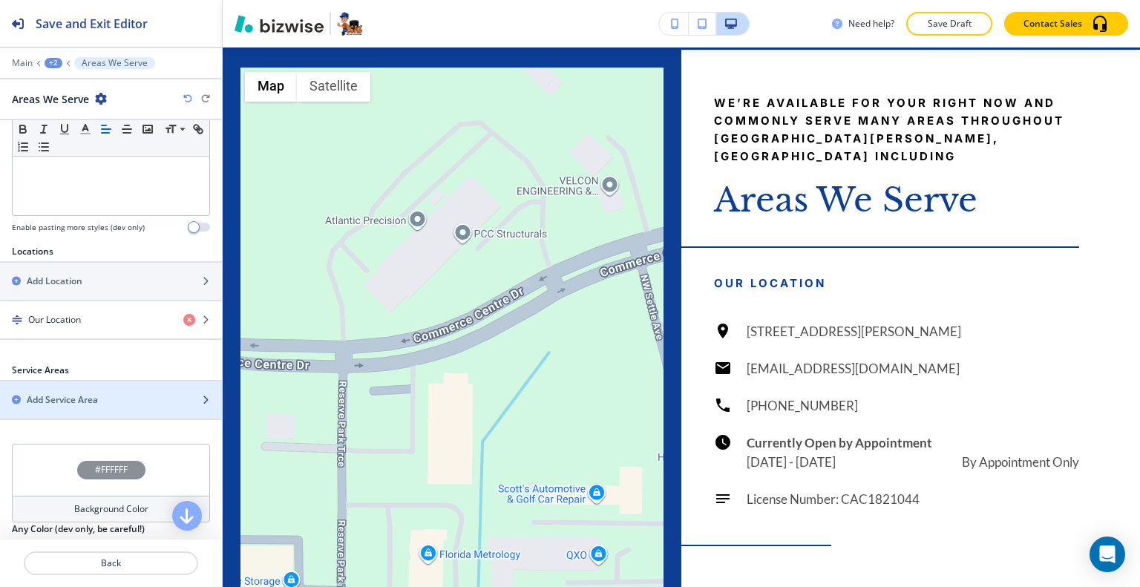
click at [118, 393] on div "Add Service Area" at bounding box center [94, 399] width 189 height 13
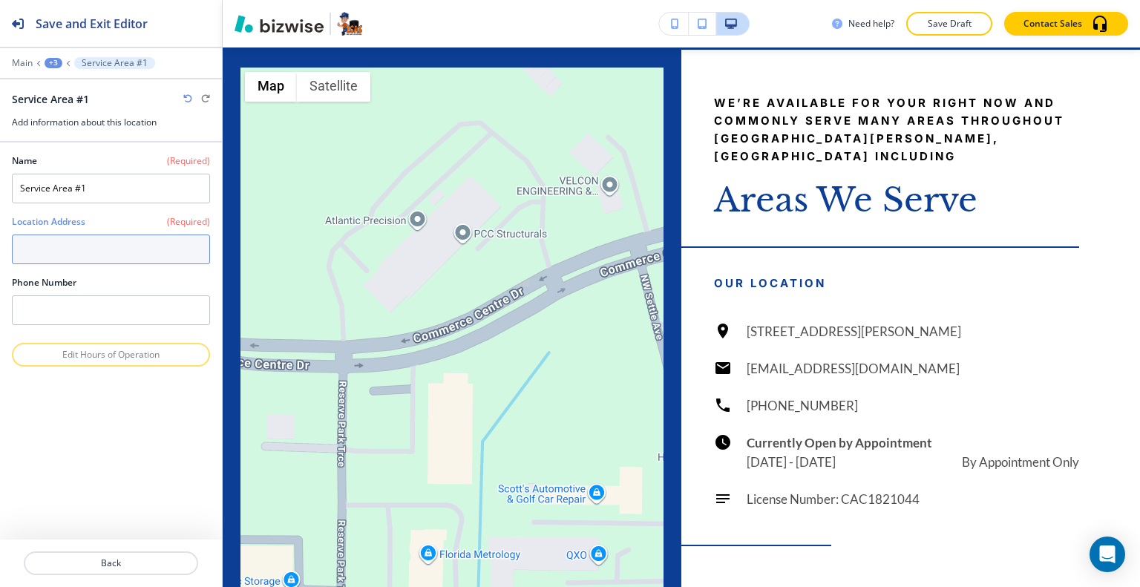
click at [101, 249] on textarea at bounding box center [111, 249] width 198 height 30
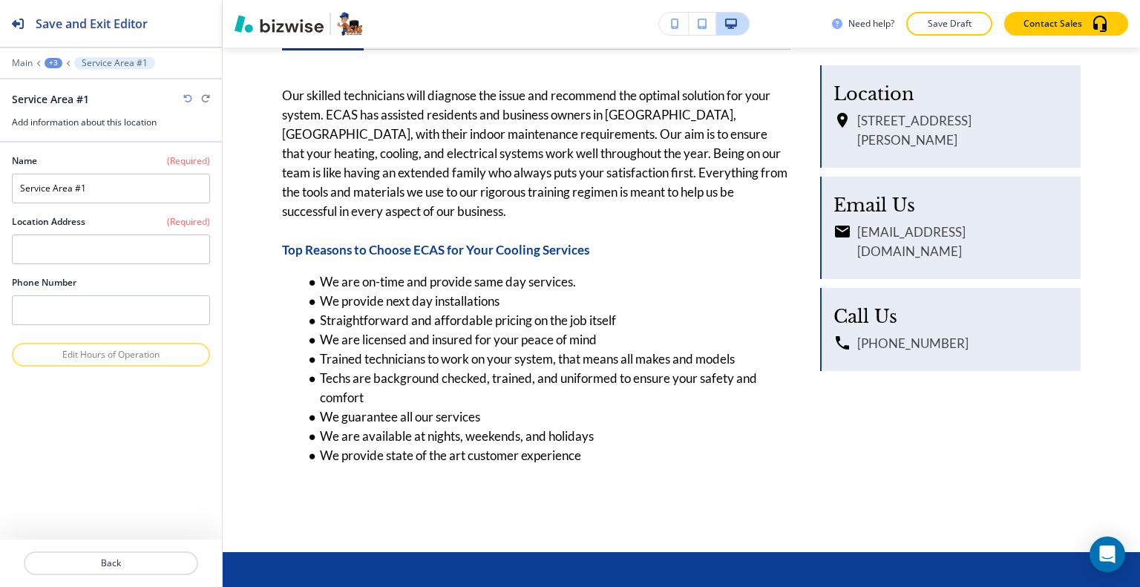
scroll to position [0, 0]
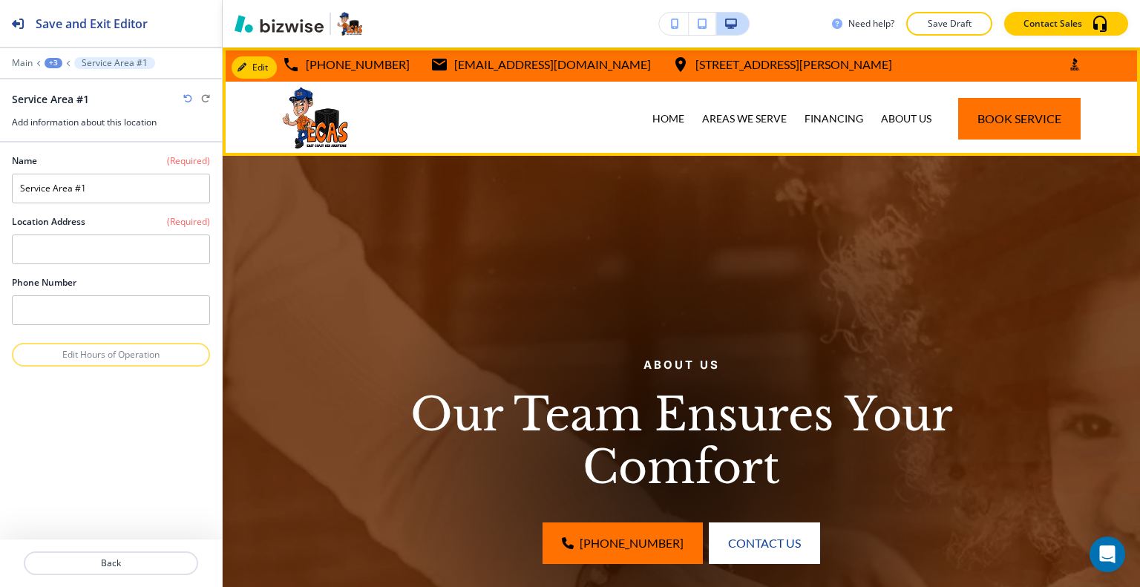
drag, startPoint x: 886, startPoint y: 63, endPoint x: 553, endPoint y: 70, distance: 332.5
click at [553, 70] on div "772-272-3227 info@ecasfl.com 2190 Reserve Park Trce unit 1, Port St. Lucie, FL …" at bounding box center [681, 64] width 917 height 34
copy p "[STREET_ADDRESS][PERSON_NAME]"
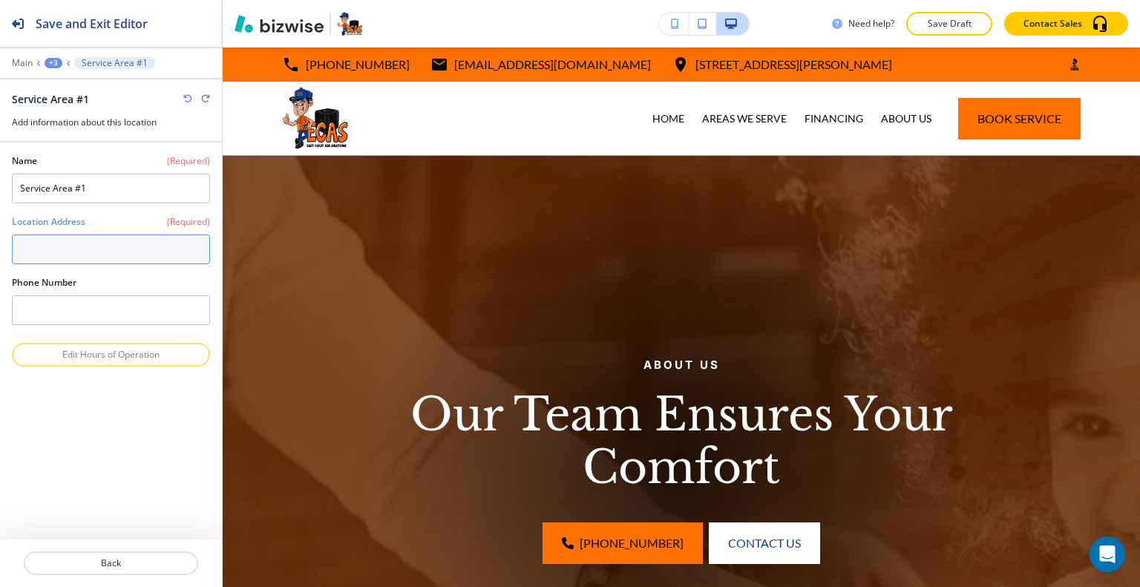
paste textarea "[STREET_ADDRESS][PERSON_NAME]"
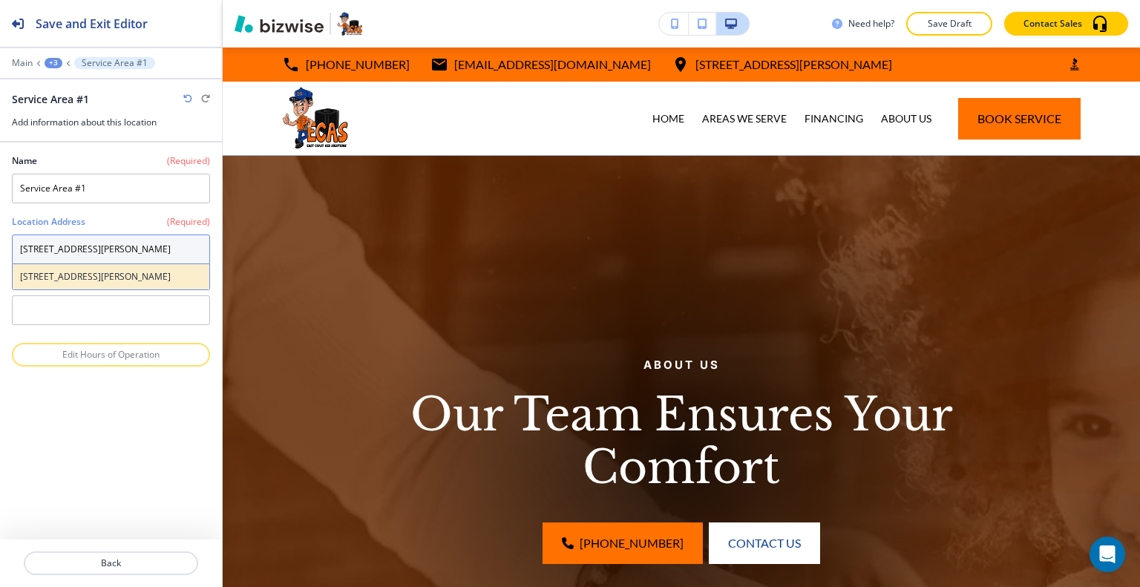
click at [141, 283] on h4 "[STREET_ADDRESS][PERSON_NAME]" at bounding box center [111, 276] width 182 height 13
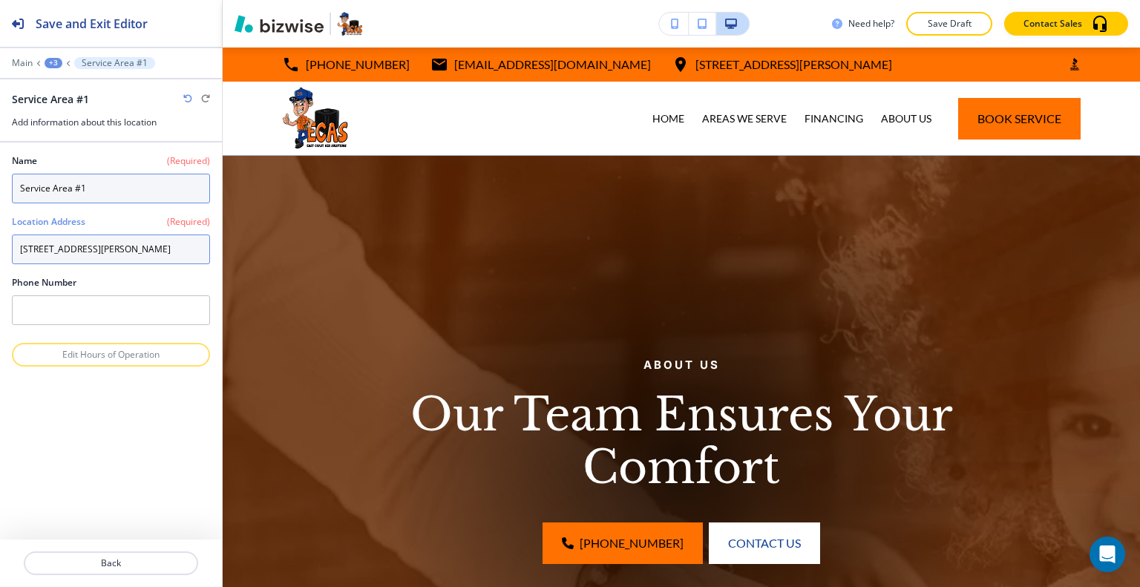
type textarea "[STREET_ADDRESS][PERSON_NAME]"
click at [134, 192] on input "Service Area #1" at bounding box center [111, 189] width 198 height 30
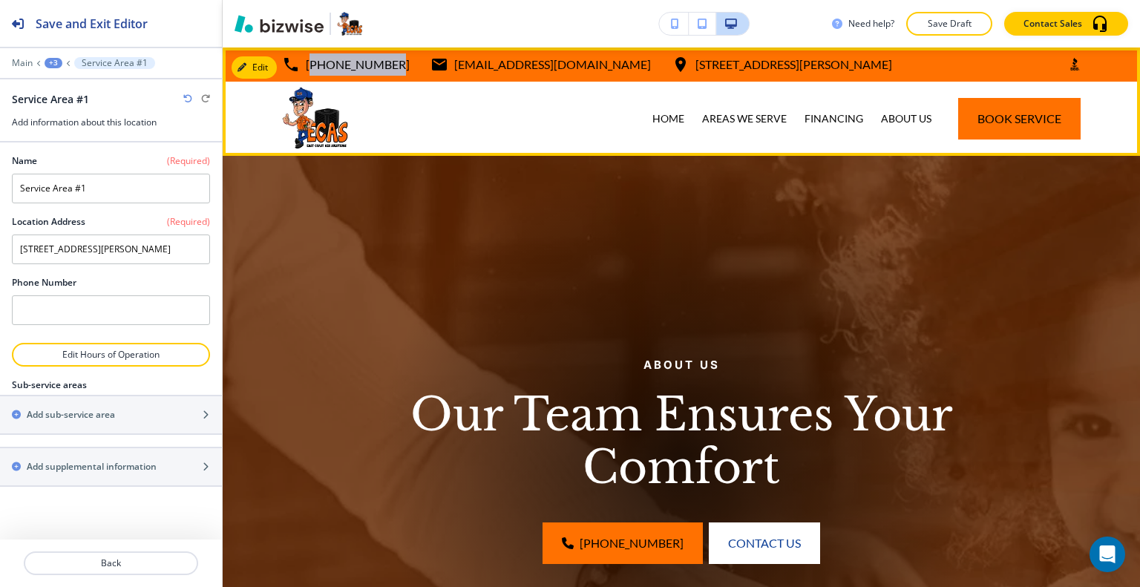
drag, startPoint x: 386, startPoint y: 59, endPoint x: 309, endPoint y: 59, distance: 76.4
click at [298, 63] on div "772-272-3227 info@ecasfl.com 2190 Reserve Park Trce unit 1, Port St. Lucie, FL …" at bounding box center [587, 64] width 610 height 22
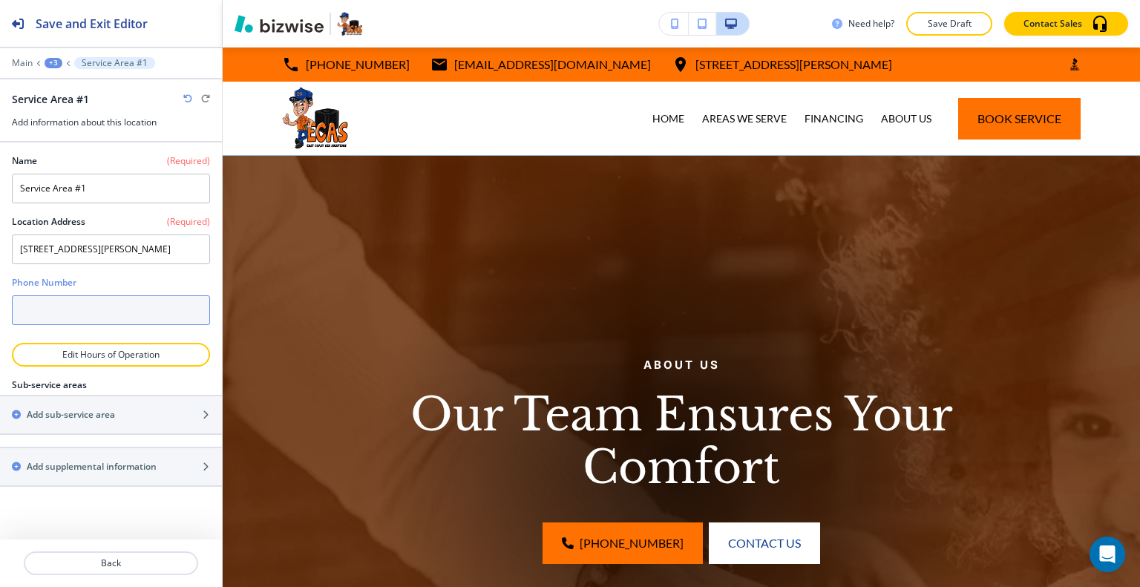
paste input "[PHONE_NUMBER]"
type input "[PHONE_NUMBER]"
click at [184, 289] on div "Phone Number" at bounding box center [111, 282] width 198 height 13
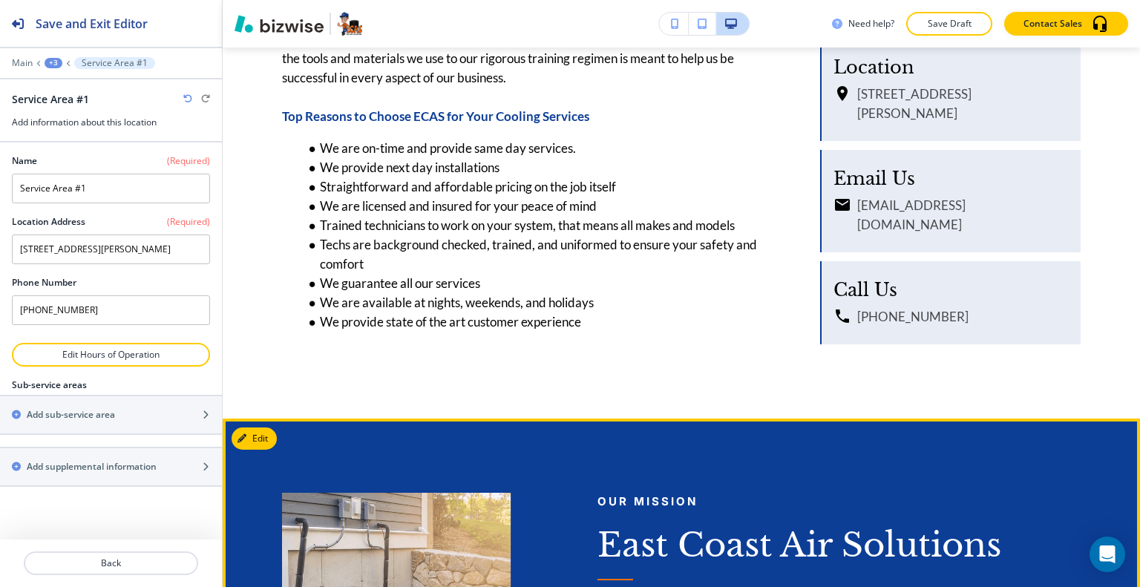
scroll to position [1558, 0]
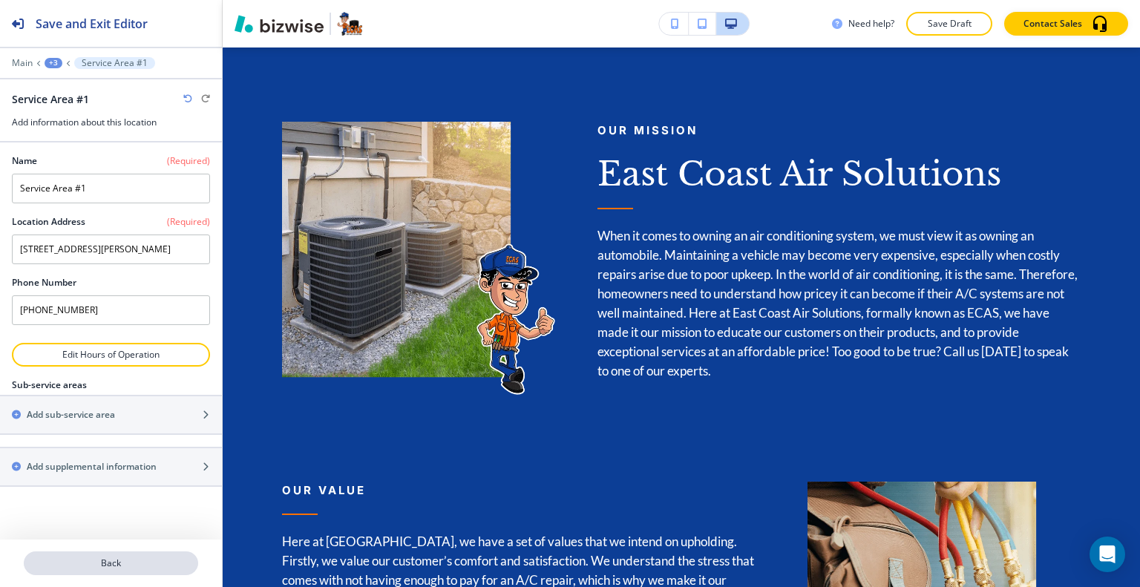
click at [128, 563] on p "Back" at bounding box center [110, 562] width 171 height 13
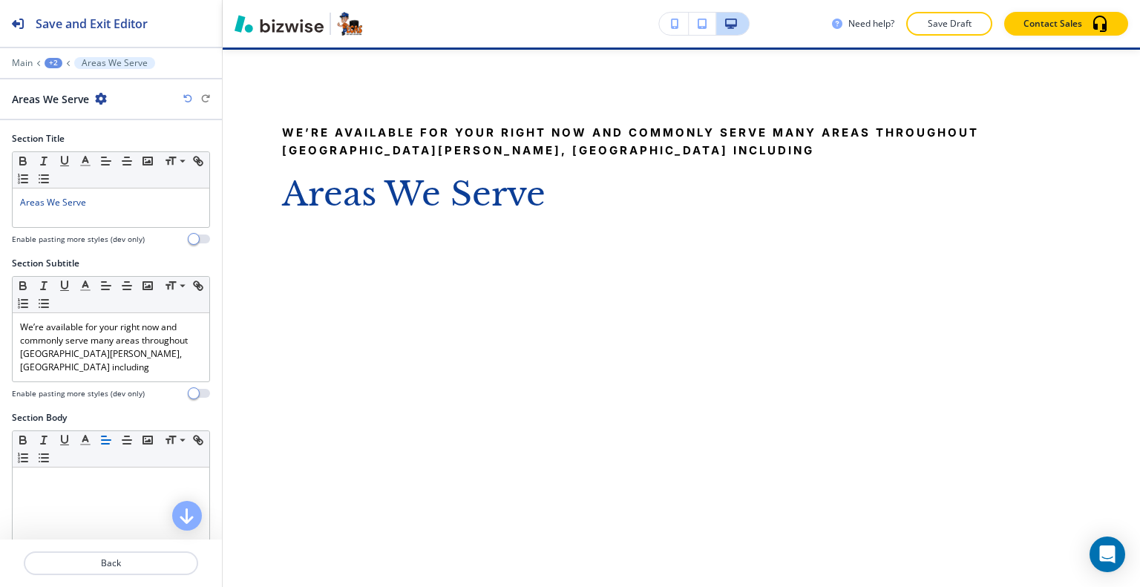
scroll to position [510, 0]
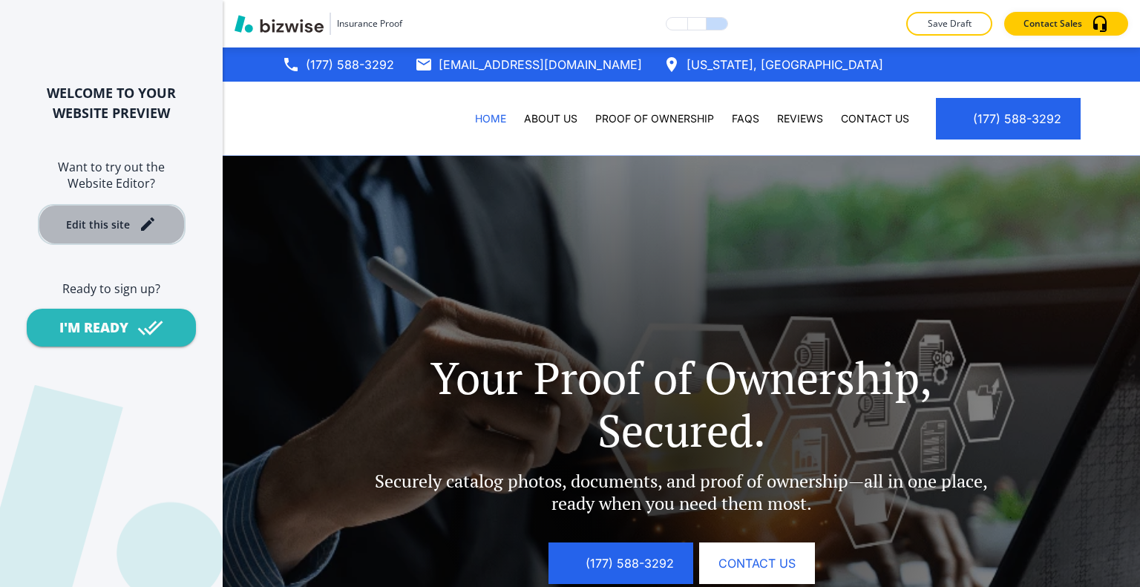
click at [100, 213] on button "Edit this site" at bounding box center [112, 224] width 148 height 41
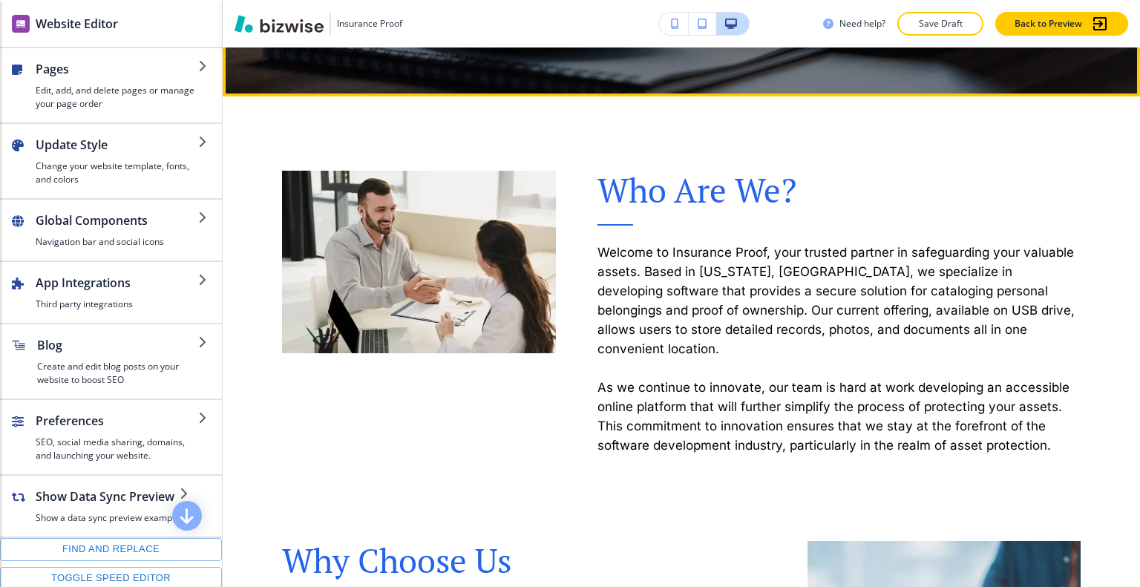
scroll to position [742, 0]
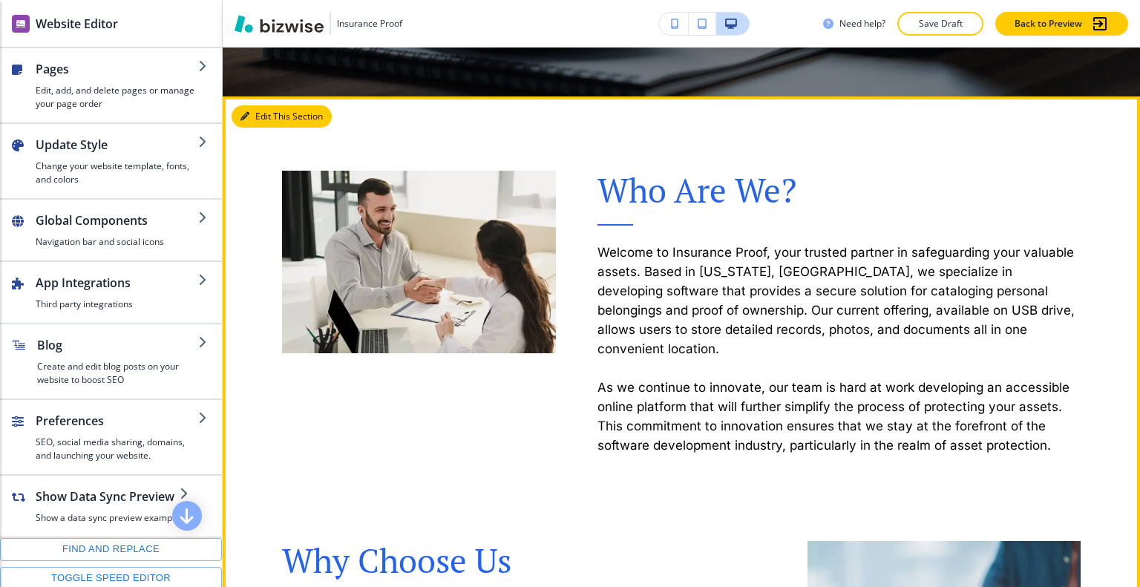
click at [269, 118] on button "Edit This Section" at bounding box center [281, 116] width 100 height 22
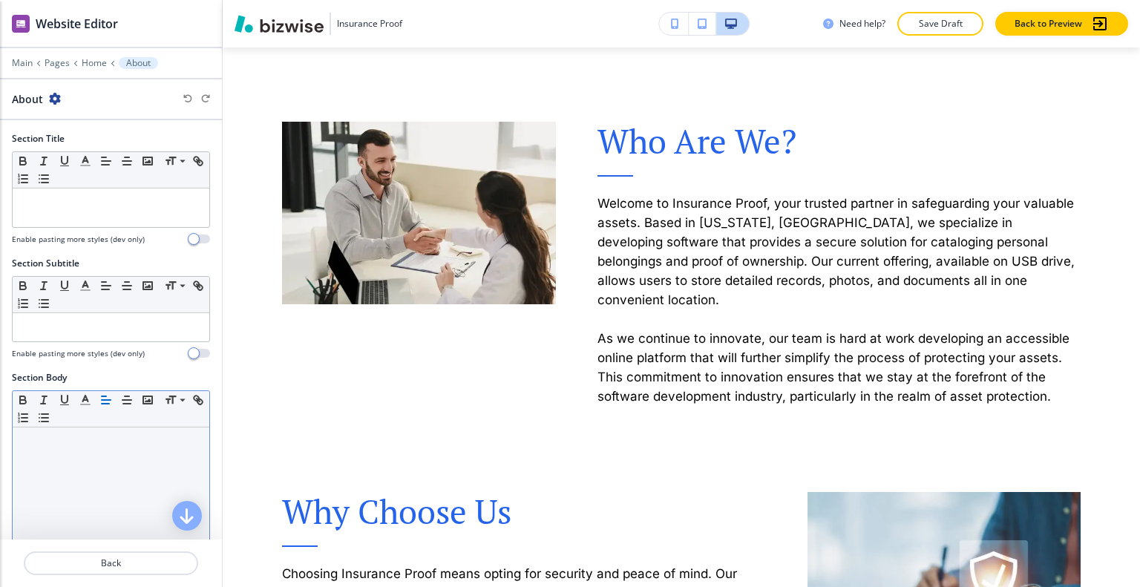
scroll to position [371, 0]
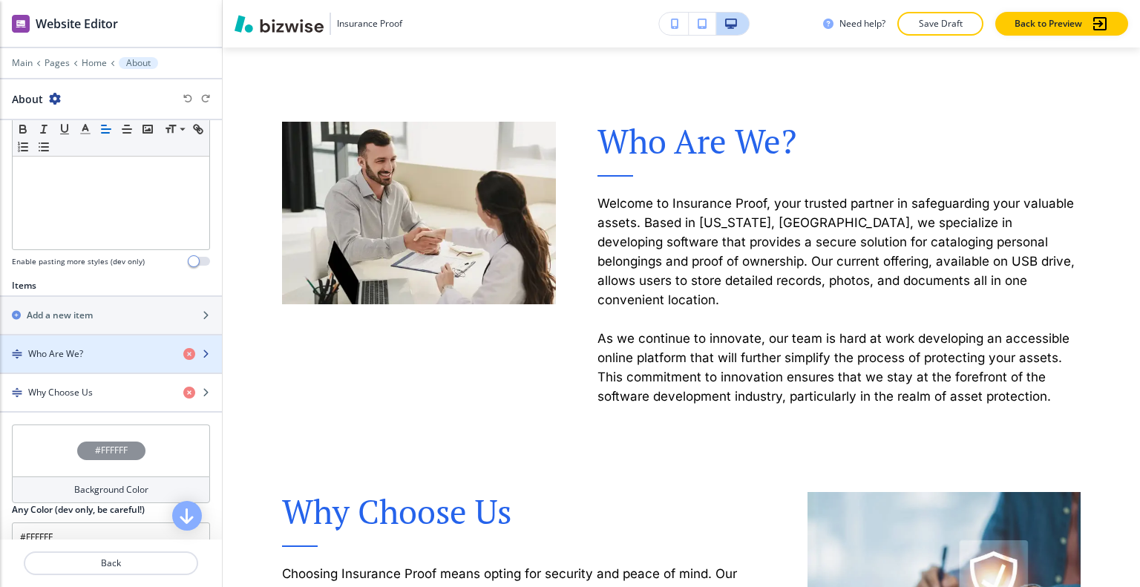
click at [63, 352] on h4 "Who Are We?" at bounding box center [55, 353] width 55 height 13
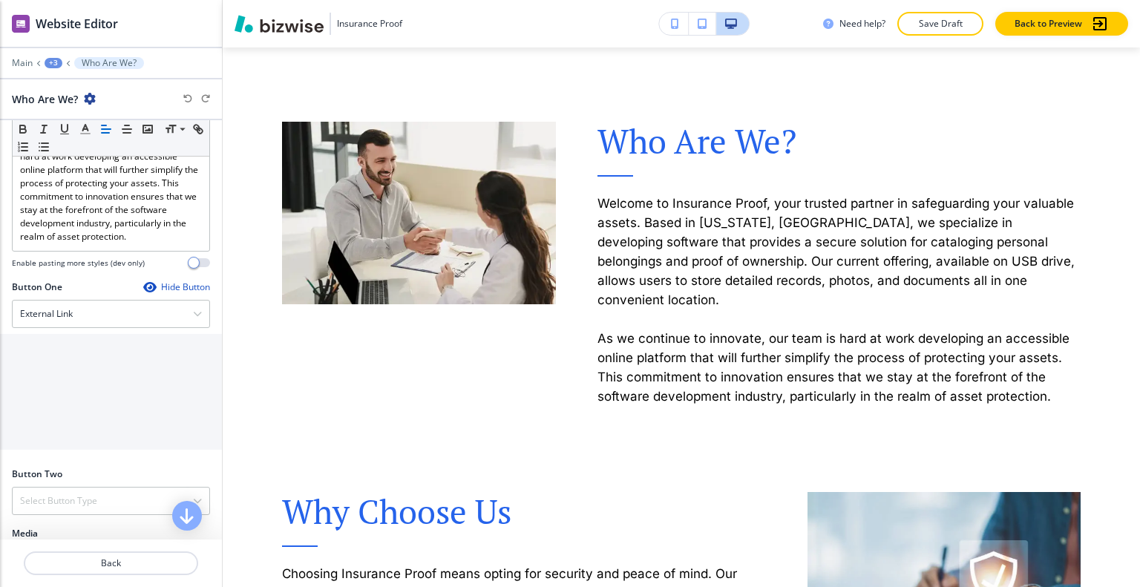
scroll to position [594, 0]
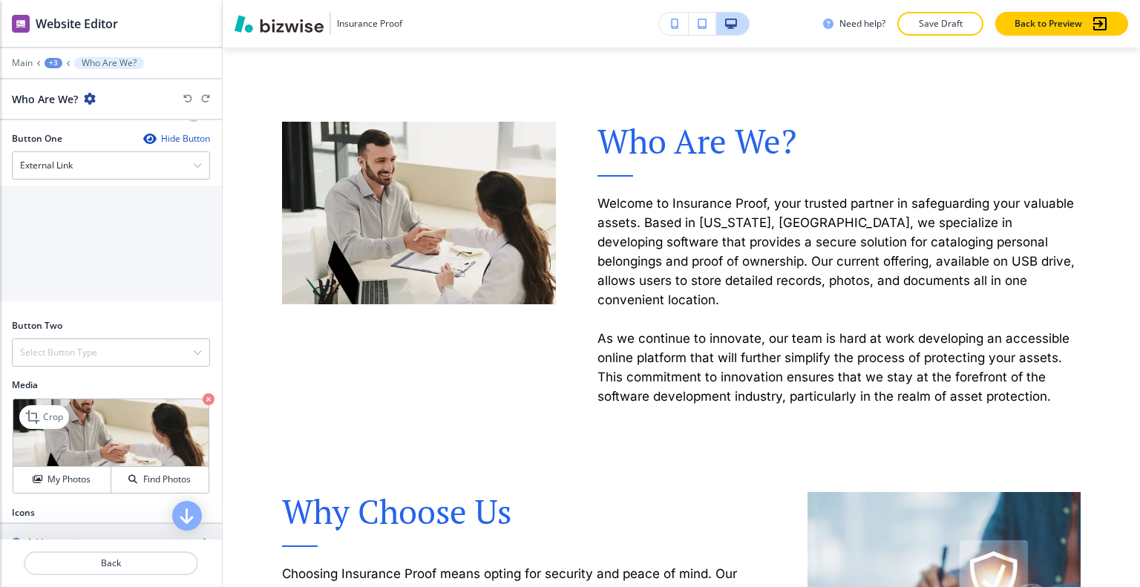
click at [68, 432] on div "Crop My Photos Find Photos" at bounding box center [111, 445] width 197 height 95
click at [59, 424] on p "Crop" at bounding box center [53, 416] width 20 height 13
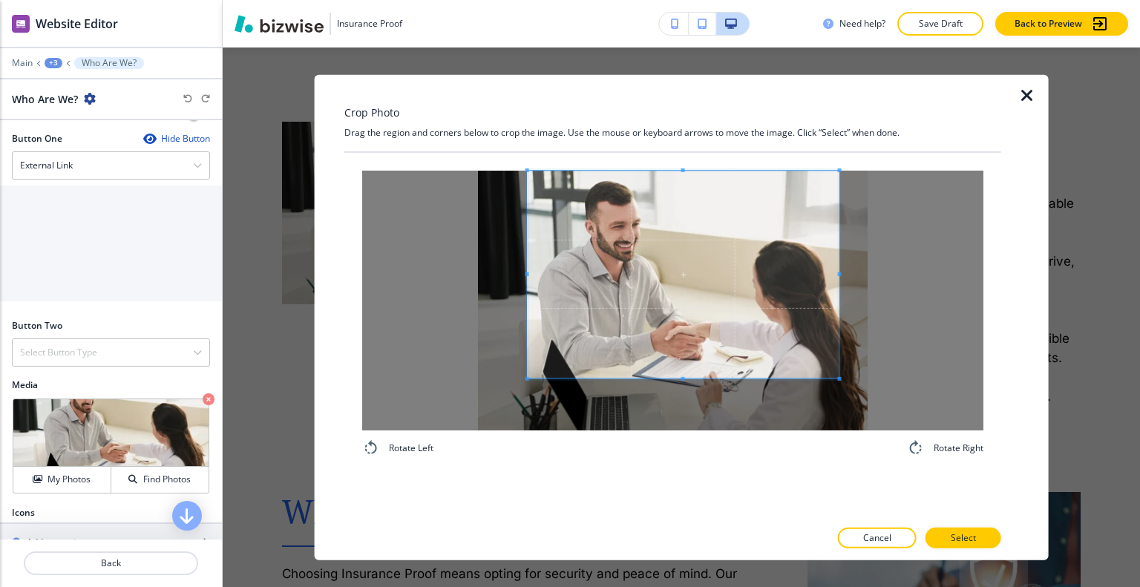
click at [691, 269] on span at bounding box center [683, 274] width 312 height 208
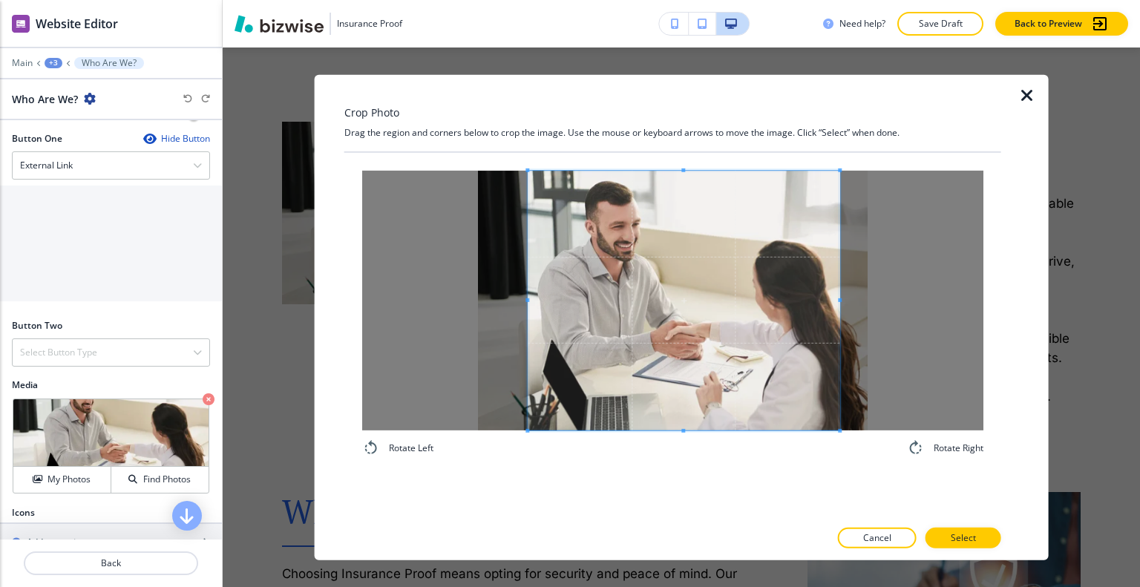
click at [677, 452] on div "Rotate Left Rotate Right" at bounding box center [672, 313] width 621 height 286
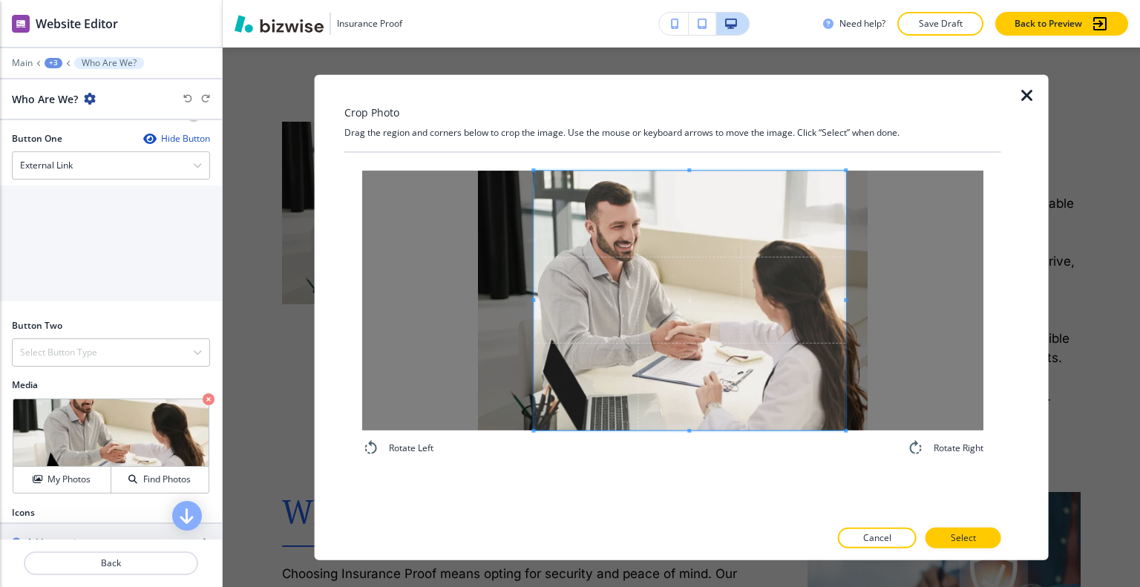
click at [596, 332] on span at bounding box center [689, 300] width 312 height 260
click at [935, 522] on div at bounding box center [672, 523] width 657 height 9
click at [941, 531] on button "Select" at bounding box center [963, 537] width 76 height 21
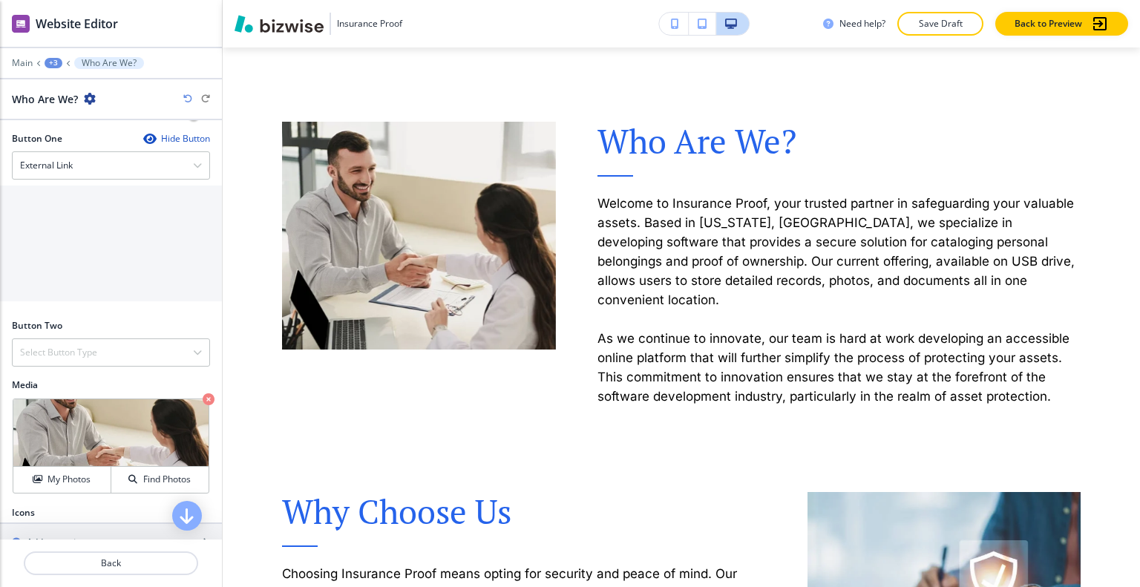
scroll to position [939, 0]
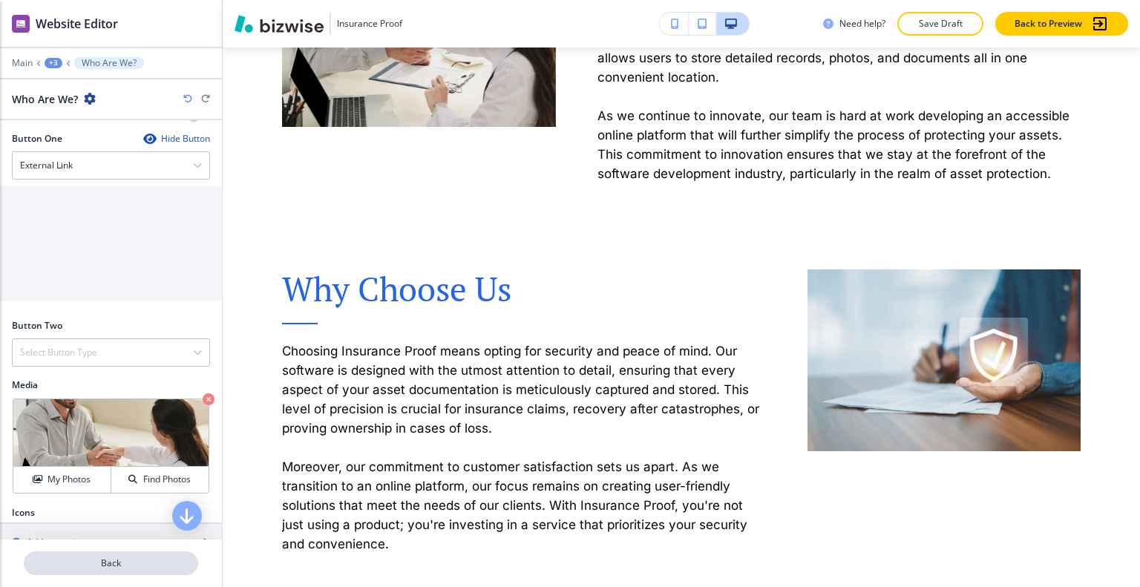
click at [131, 560] on p "Back" at bounding box center [110, 562] width 171 height 13
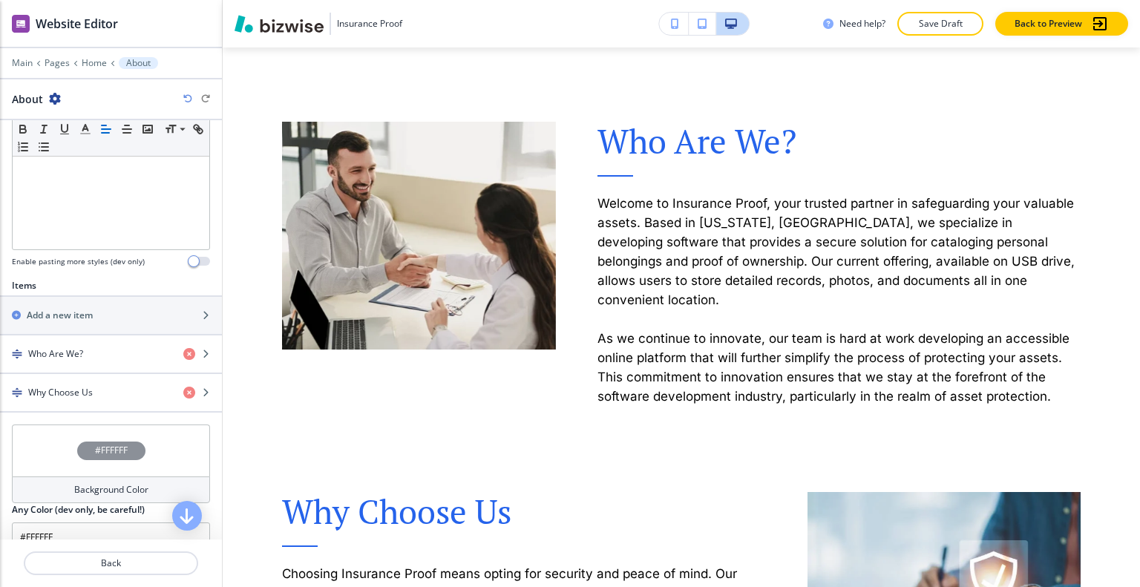
scroll to position [445, 0]
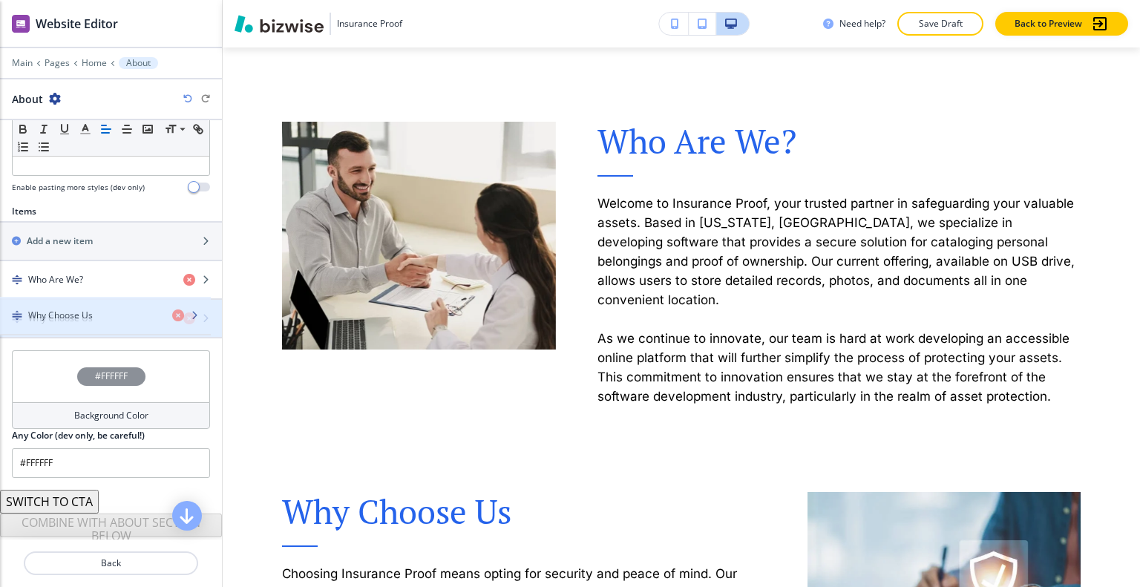
click at [102, 315] on div "Why Choose Us" at bounding box center [85, 318] width 171 height 13
click at [74, 314] on h4 "Why Choose Us" at bounding box center [60, 318] width 65 height 13
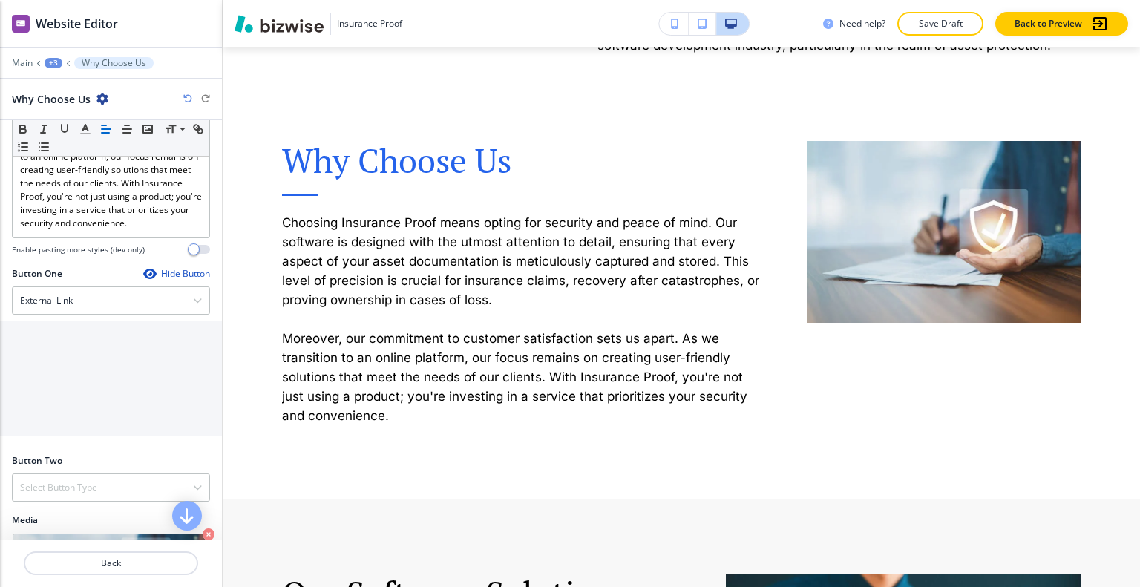
scroll to position [623, 0]
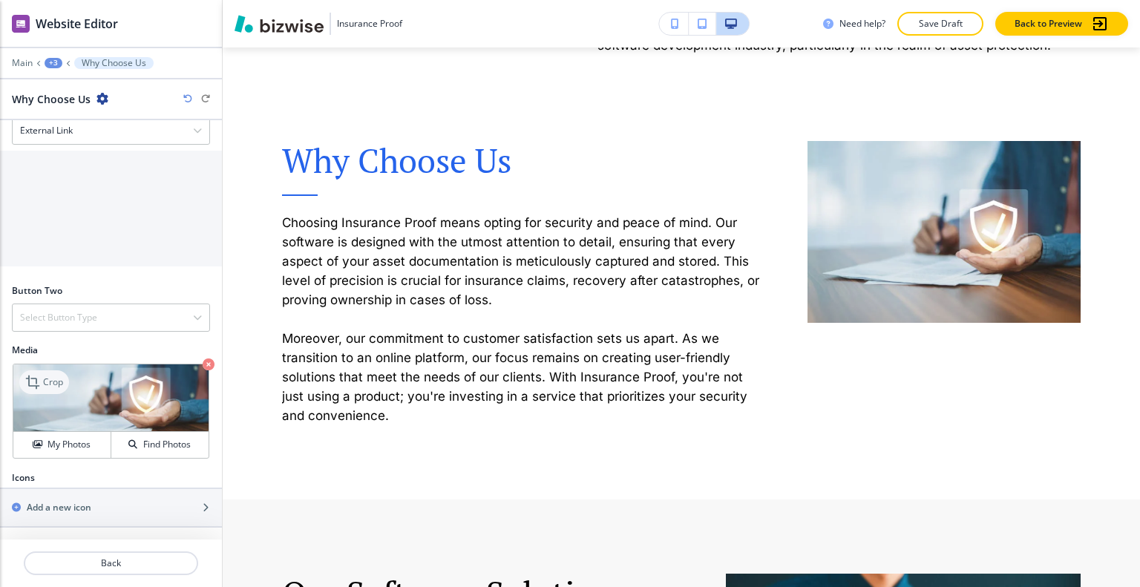
click at [45, 385] on p "Crop" at bounding box center [53, 381] width 20 height 13
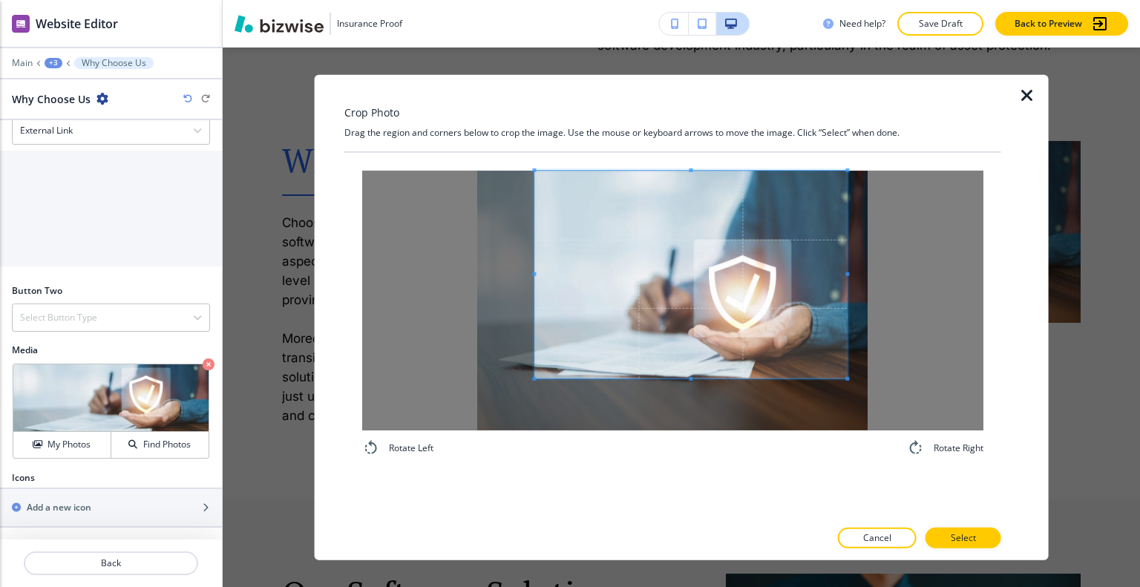
click at [673, 311] on span at bounding box center [690, 274] width 312 height 208
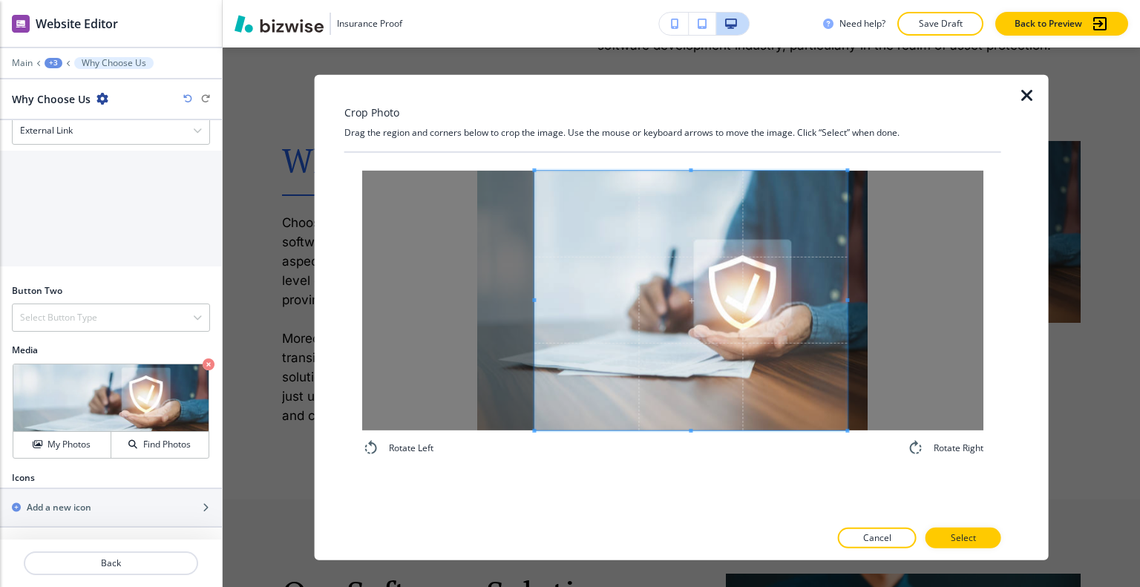
click at [686, 462] on div "Rotate Left Rotate Right" at bounding box center [672, 313] width 657 height 322
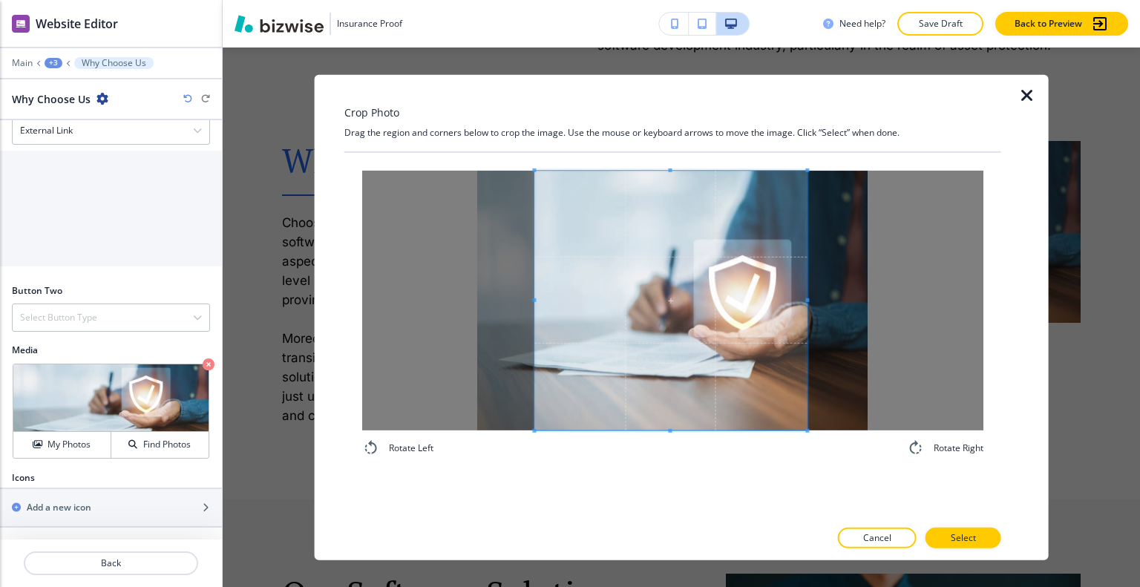
click at [806, 300] on span at bounding box center [807, 300] width 4 height 4
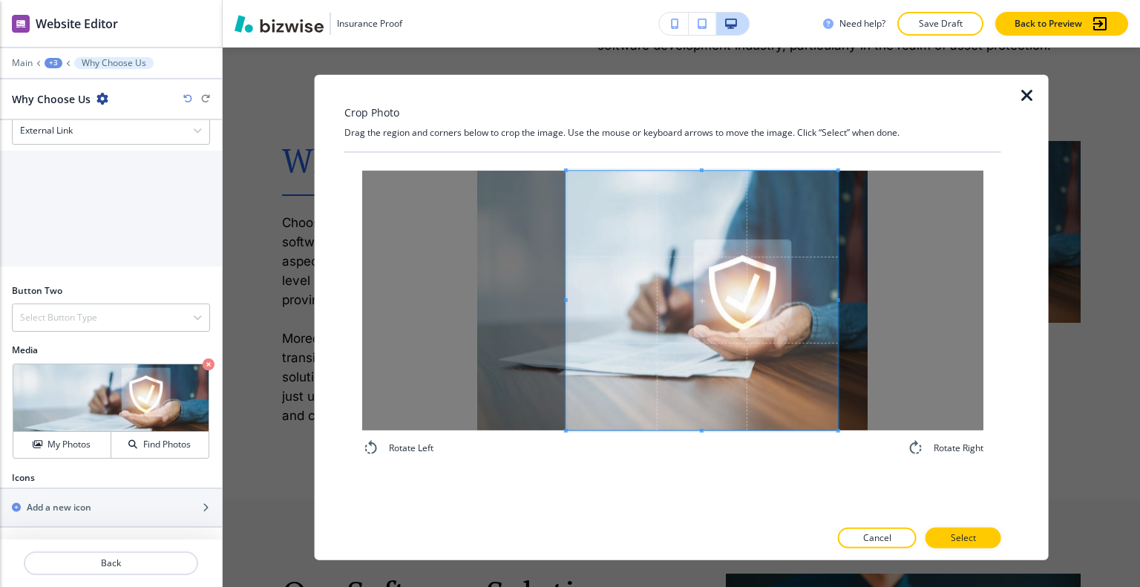
click at [760, 331] on span at bounding box center [702, 300] width 272 height 260
click at [954, 539] on p "Select" at bounding box center [962, 537] width 25 height 13
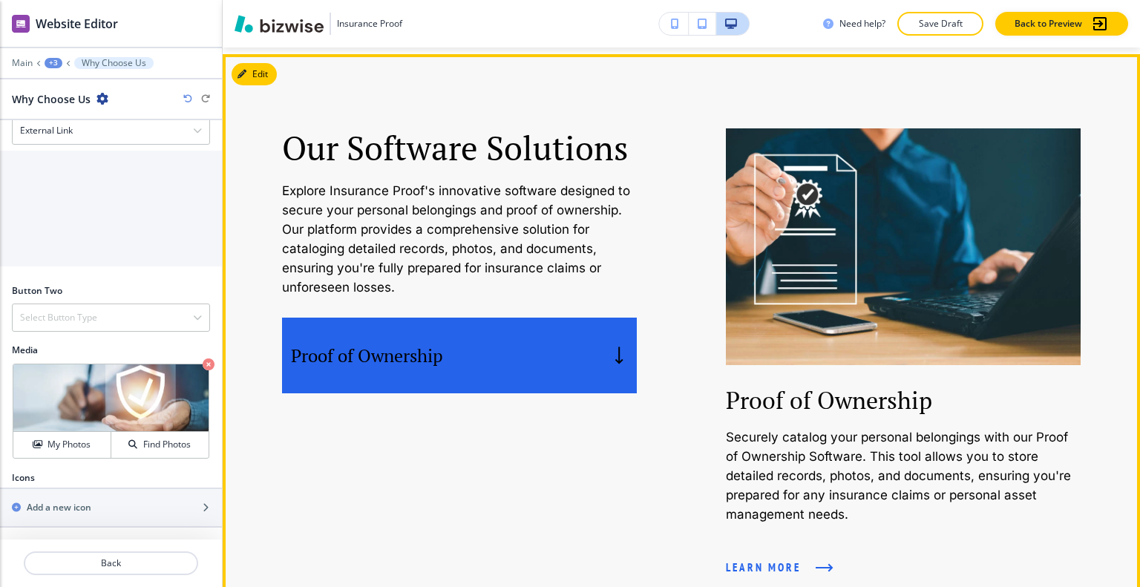
scroll to position [1364, 0]
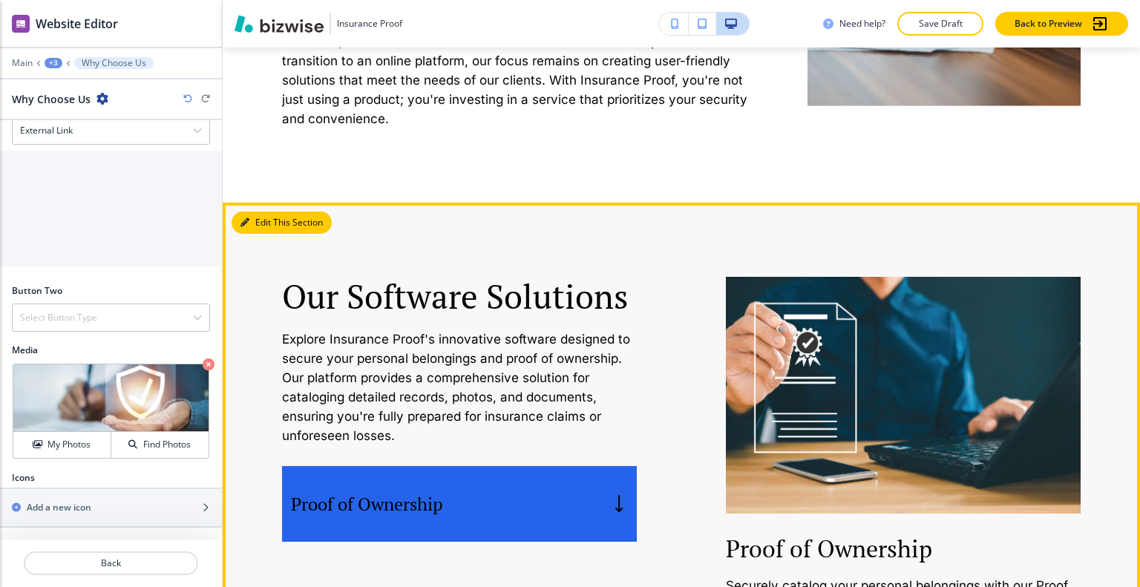
click at [250, 211] on button "Edit This Section" at bounding box center [281, 222] width 100 height 22
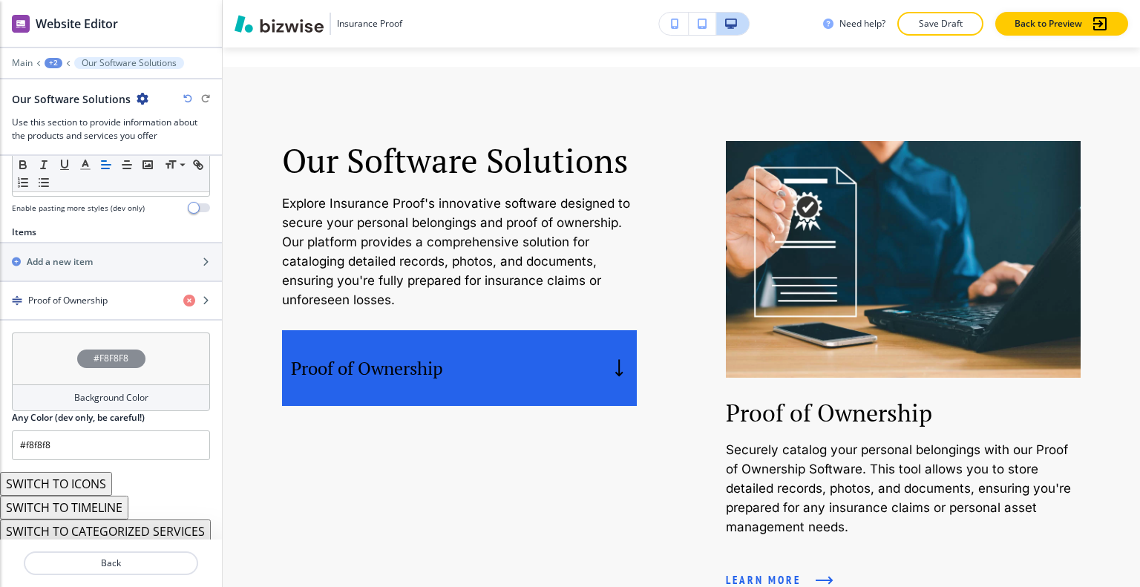
click at [43, 367] on div "#F8F8F8" at bounding box center [111, 358] width 198 height 52
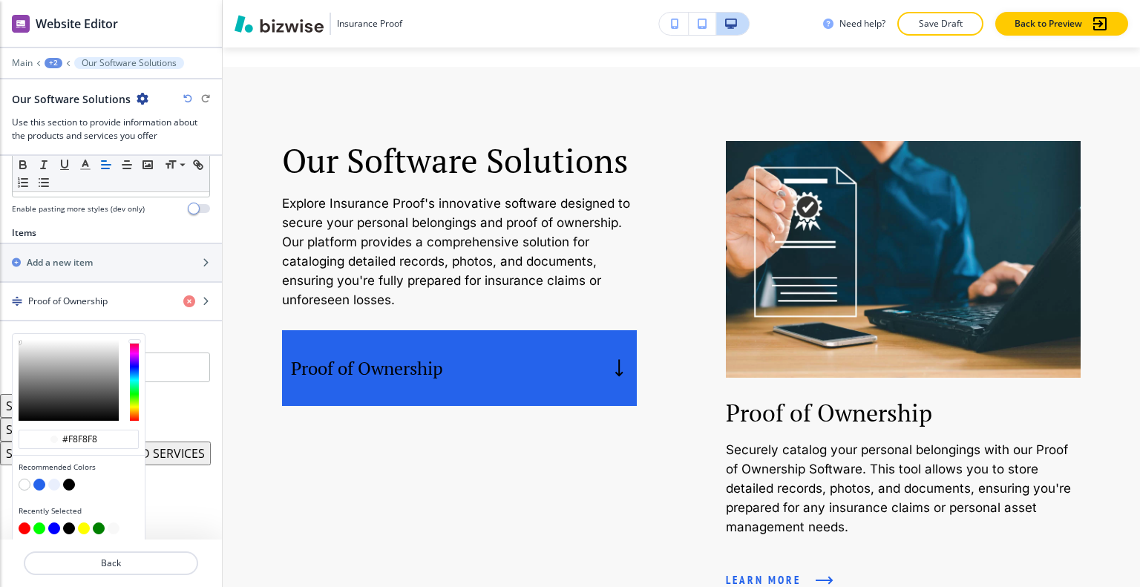
click at [56, 479] on button "button" at bounding box center [54, 485] width 12 height 12
type input "#e9effd"
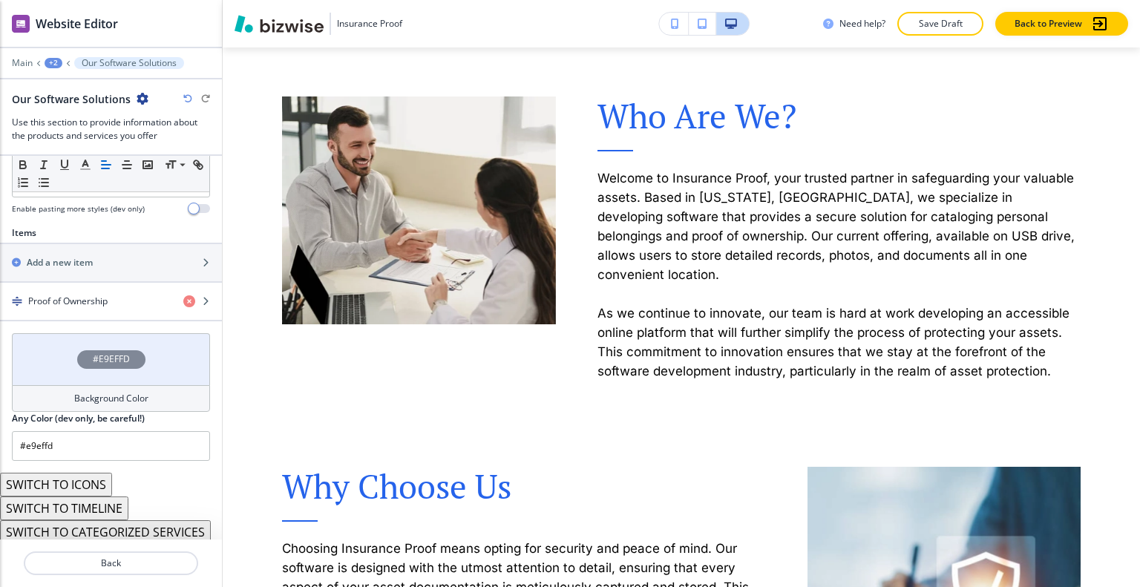
scroll to position [964, 0]
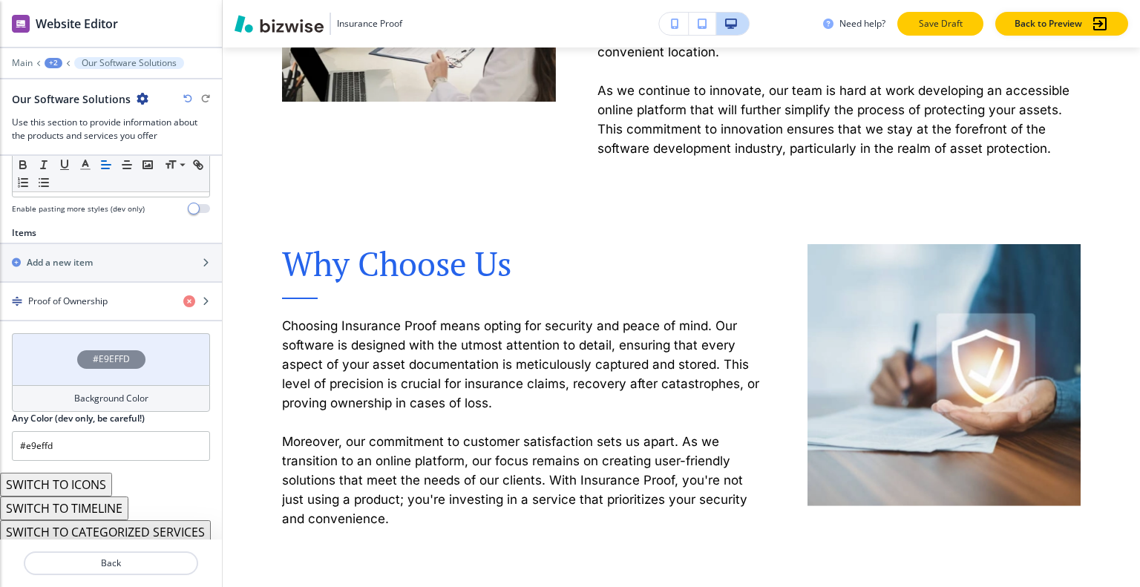
click at [936, 26] on p "Save Draft" at bounding box center [939, 23] width 47 height 13
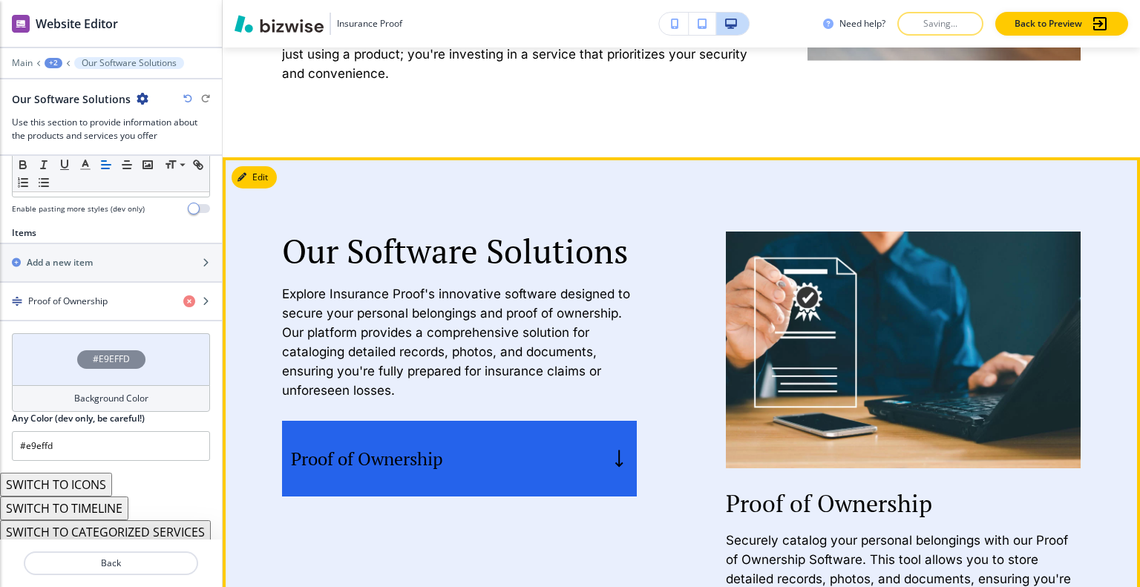
scroll to position [1558, 0]
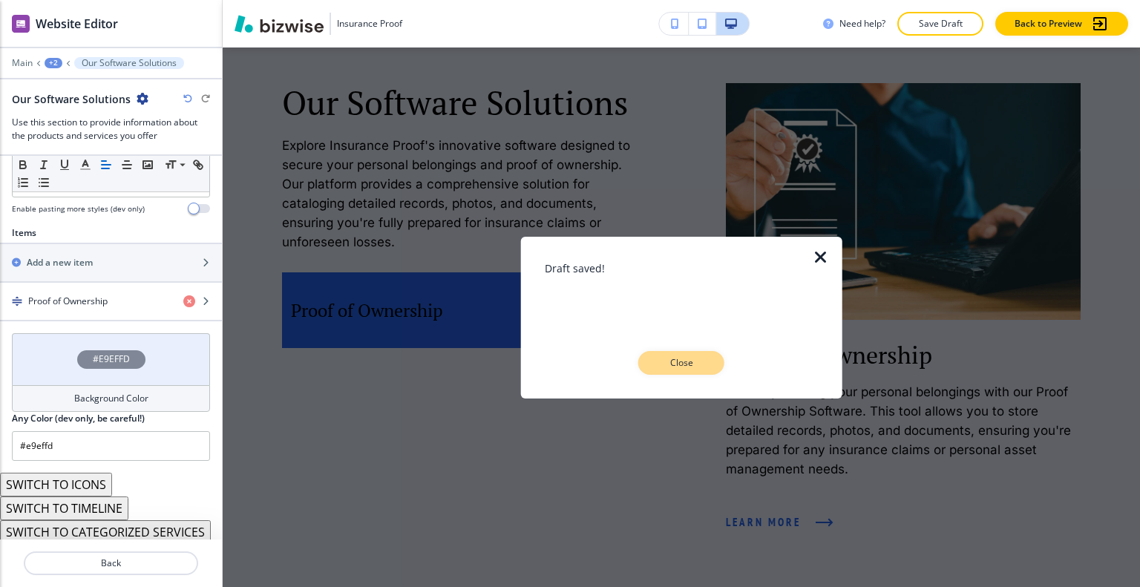
click at [700, 357] on p "Close" at bounding box center [680, 362] width 47 height 13
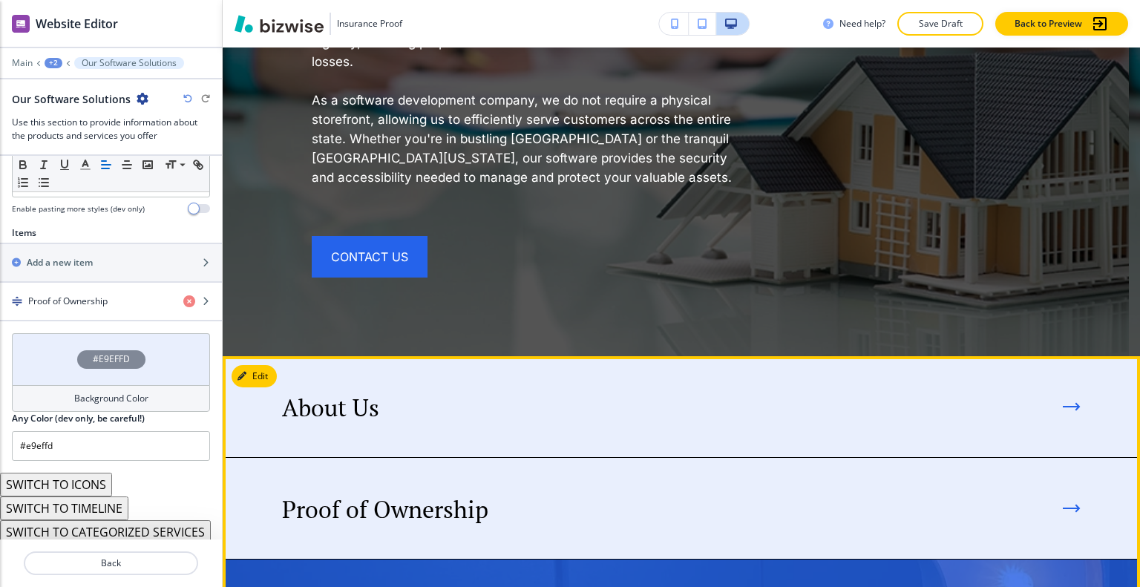
scroll to position [2597, 0]
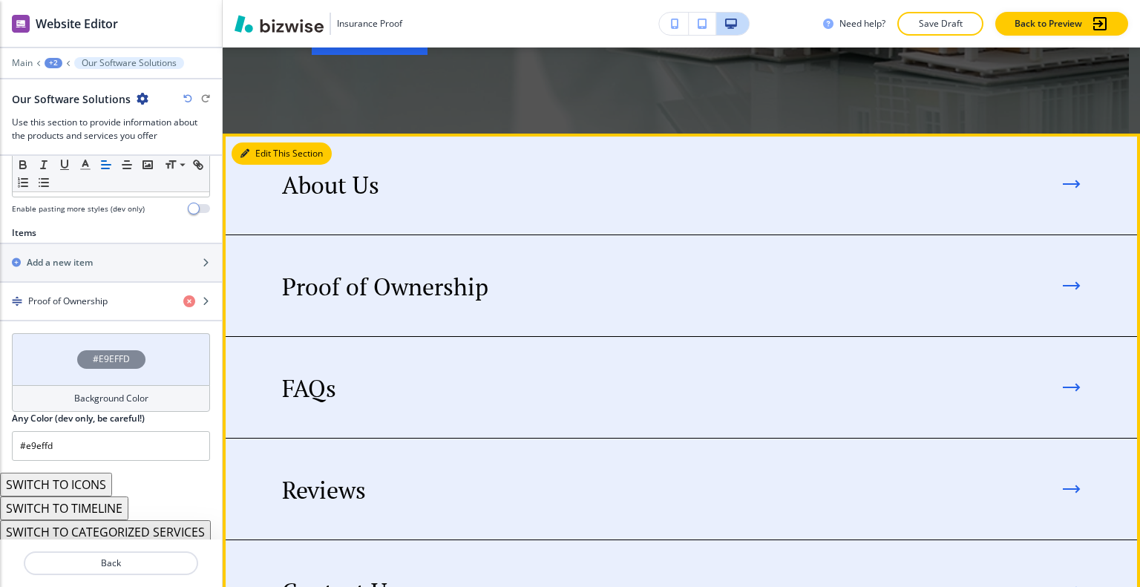
click at [266, 142] on button "Edit This Section" at bounding box center [281, 153] width 100 height 22
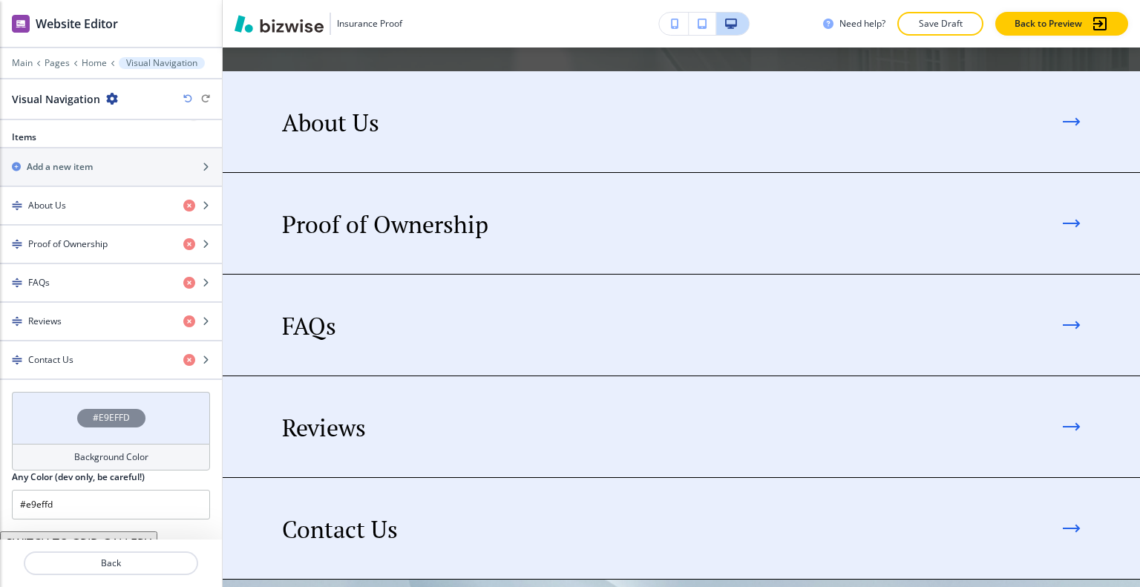
scroll to position [548, 0]
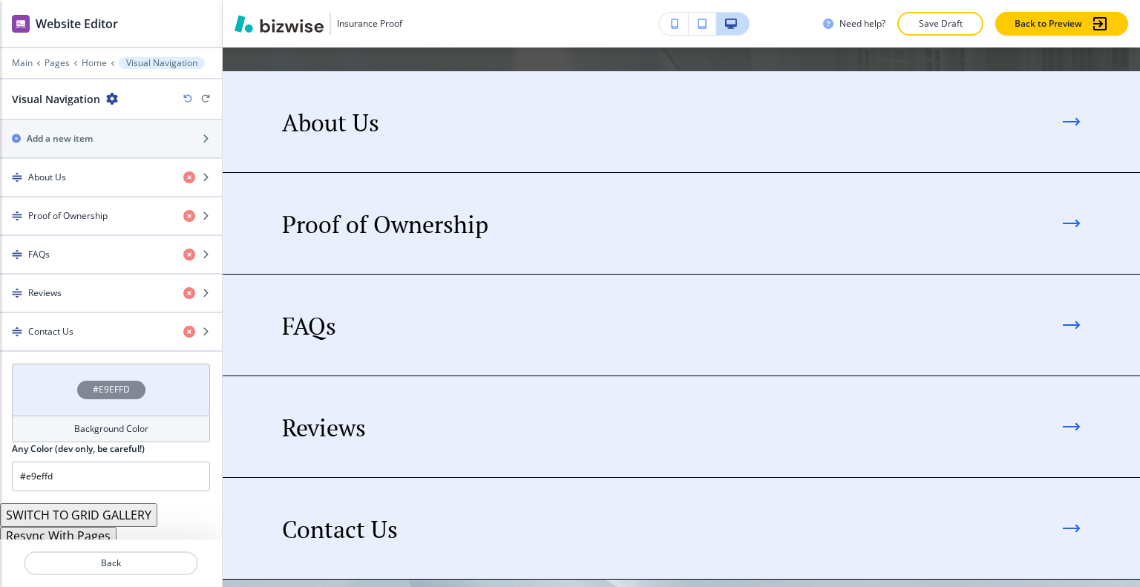
click at [81, 530] on button "Resync With Pages" at bounding box center [58, 536] width 116 height 18
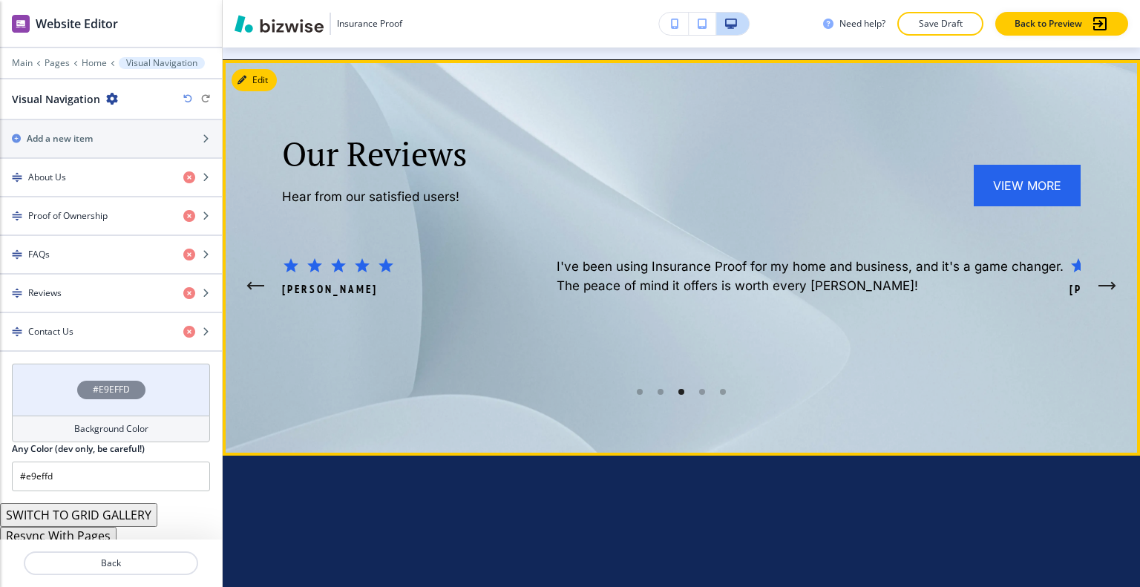
scroll to position [3104, 0]
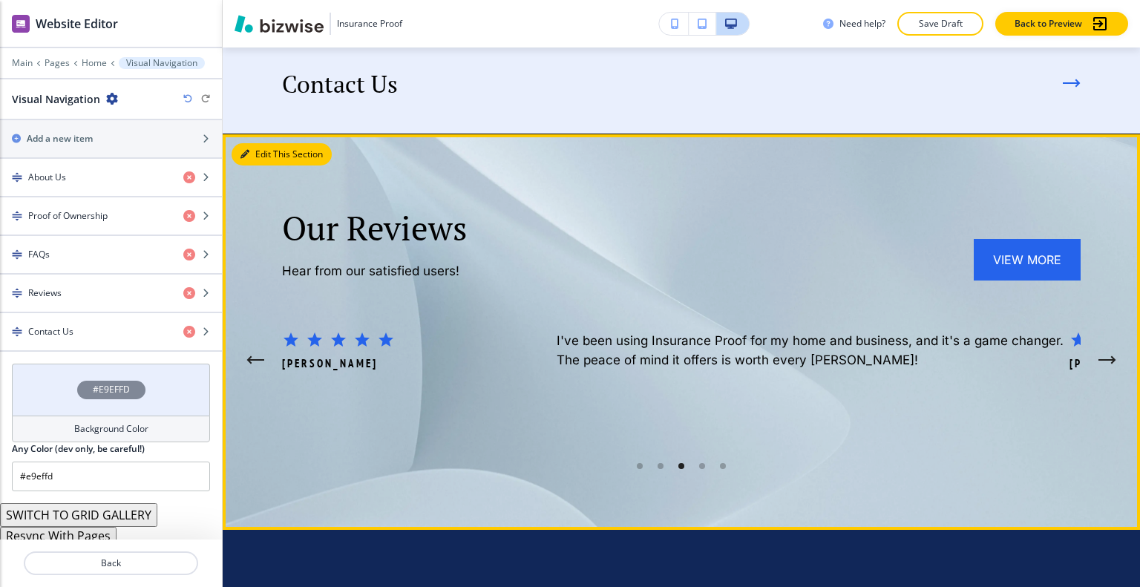
click at [260, 143] on button "Edit This Section" at bounding box center [281, 154] width 100 height 22
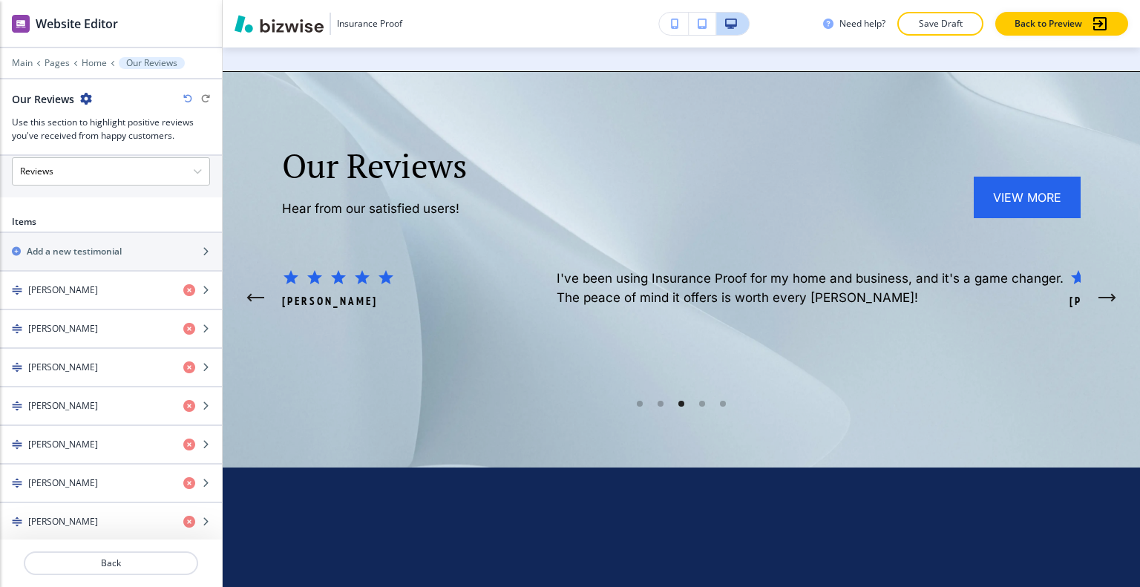
scroll to position [1077, 0]
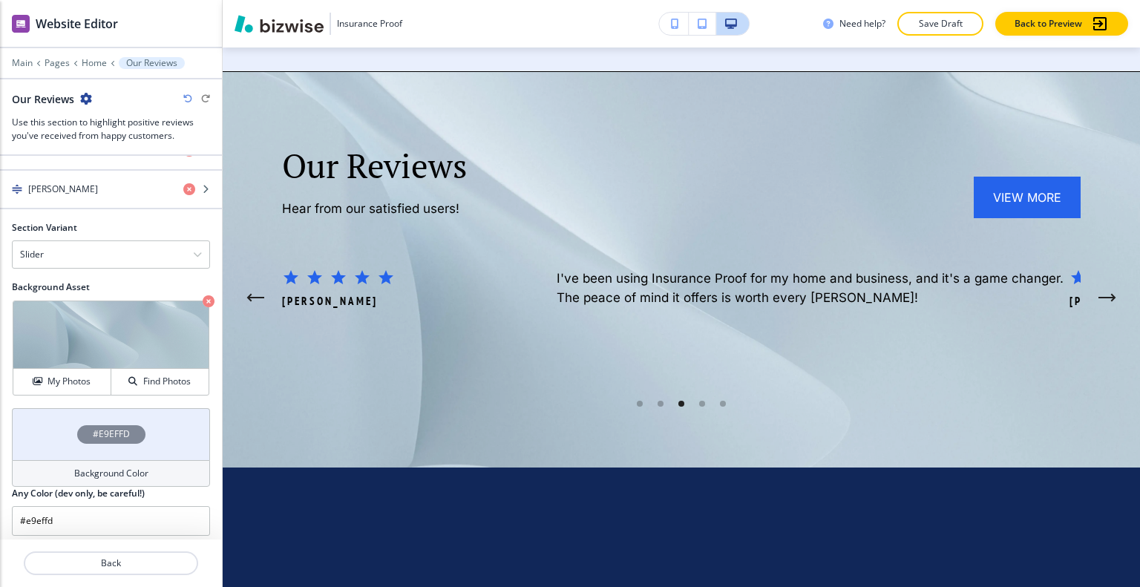
click at [45, 418] on div "#E9EFFD" at bounding box center [111, 434] width 198 height 52
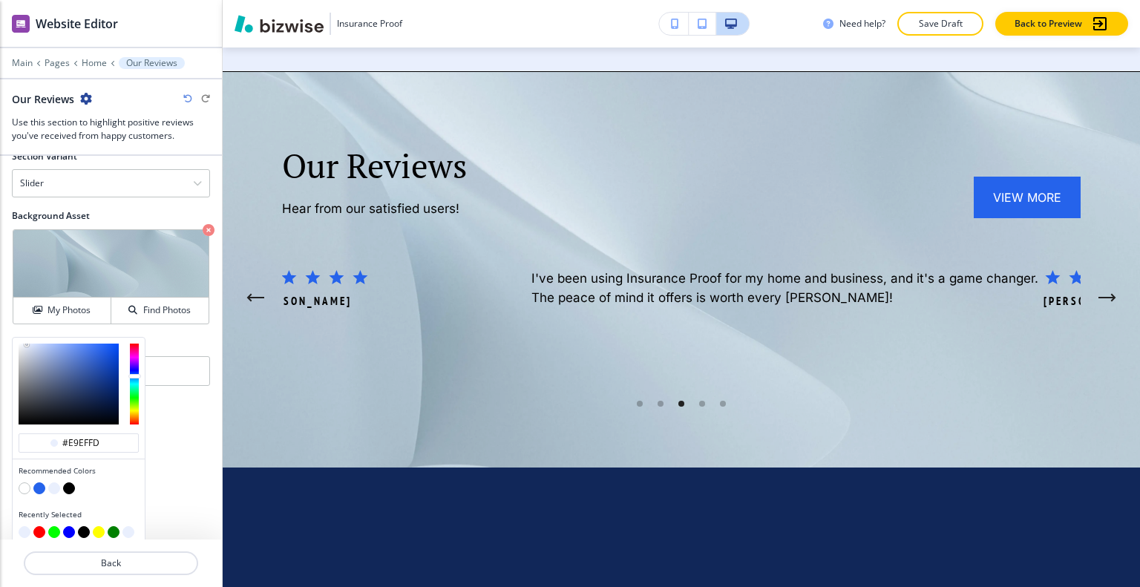
click at [52, 482] on button "button" at bounding box center [54, 488] width 12 height 12
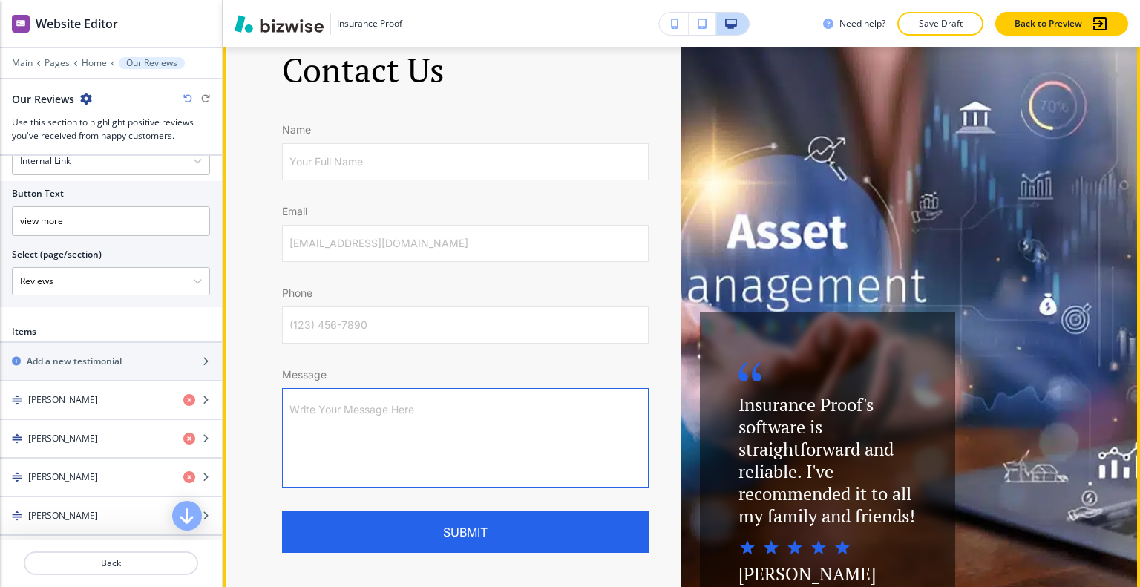
scroll to position [4502, 0]
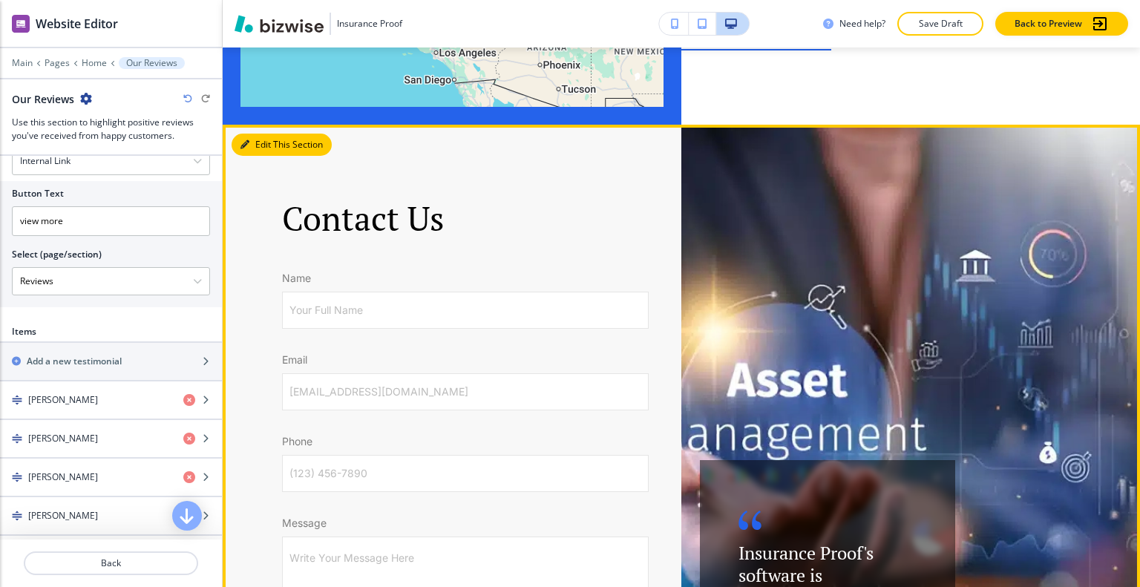
click at [260, 134] on button "Edit This Section" at bounding box center [281, 145] width 100 height 22
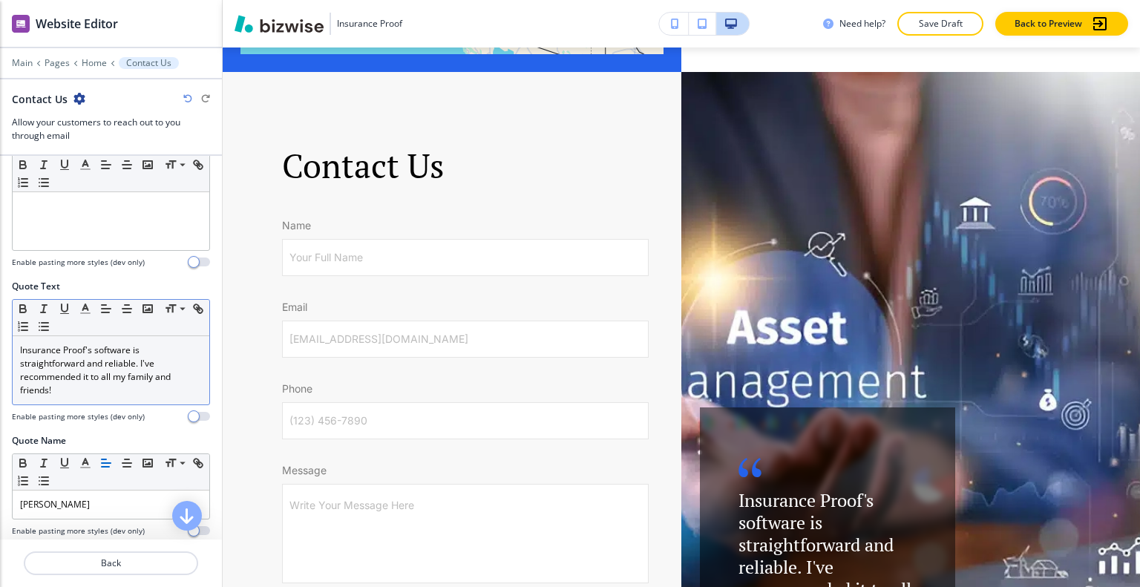
scroll to position [864, 0]
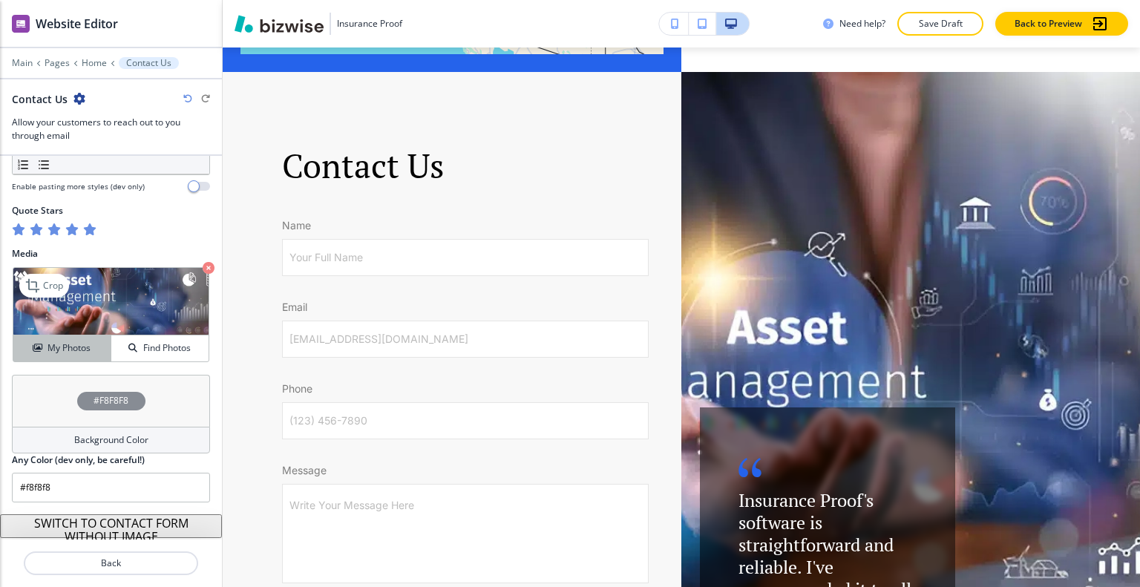
click at [56, 344] on h4 "My Photos" at bounding box center [68, 347] width 43 height 13
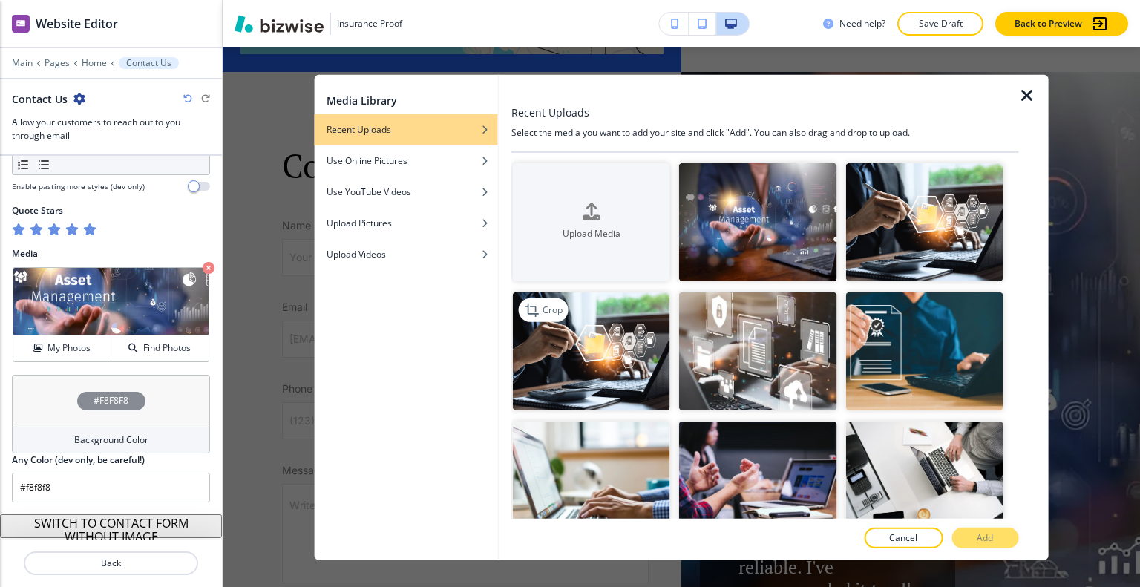
scroll to position [223, 0]
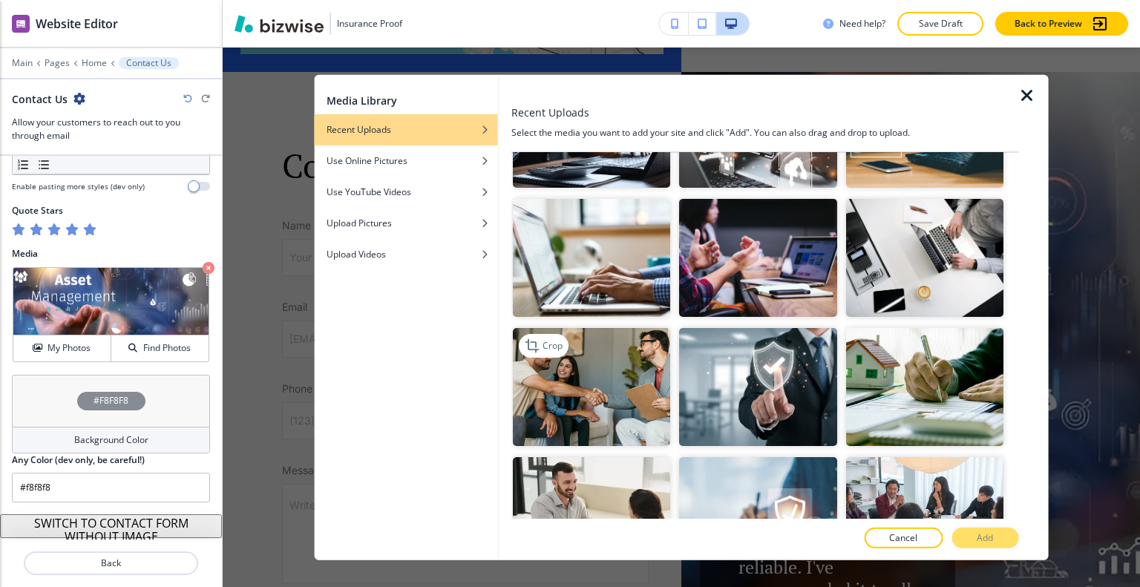
click at [592, 388] on img "button" at bounding box center [591, 387] width 157 height 118
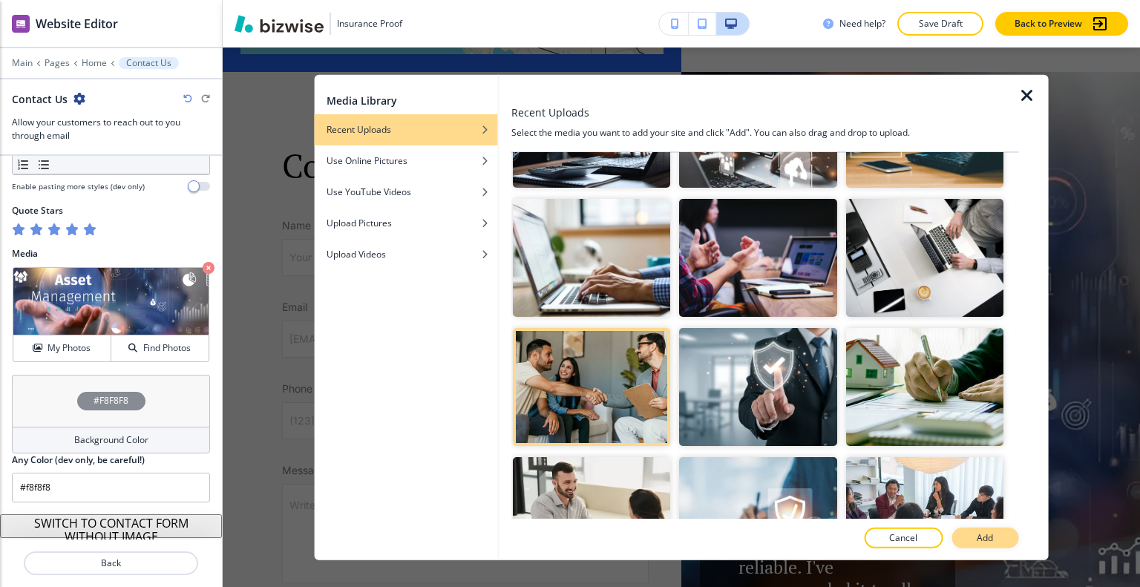
click at [993, 545] on button "Add" at bounding box center [984, 537] width 67 height 21
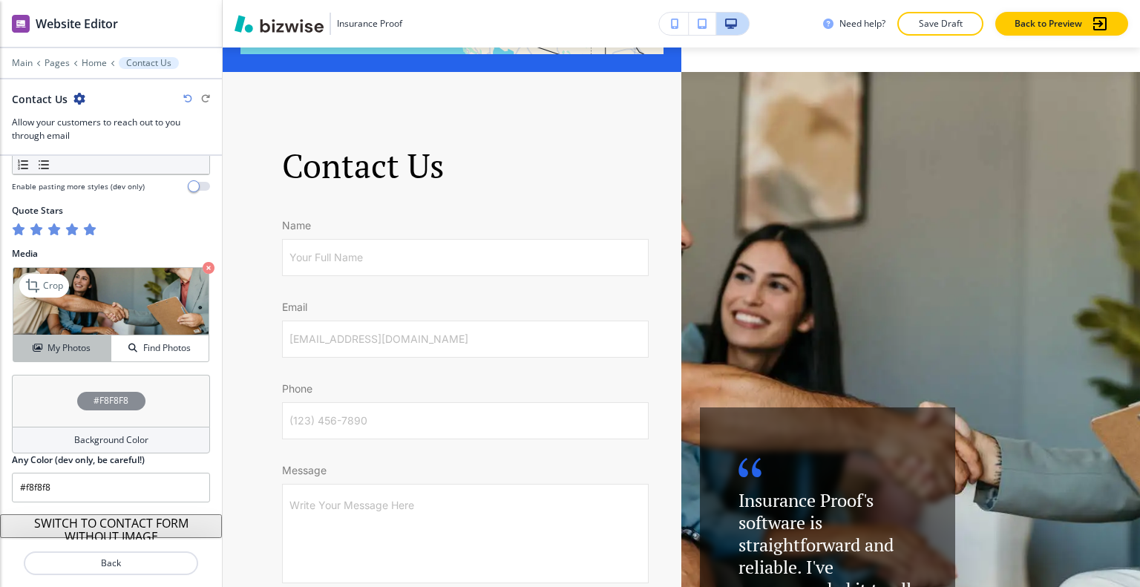
click at [86, 346] on h4 "My Photos" at bounding box center [68, 347] width 43 height 13
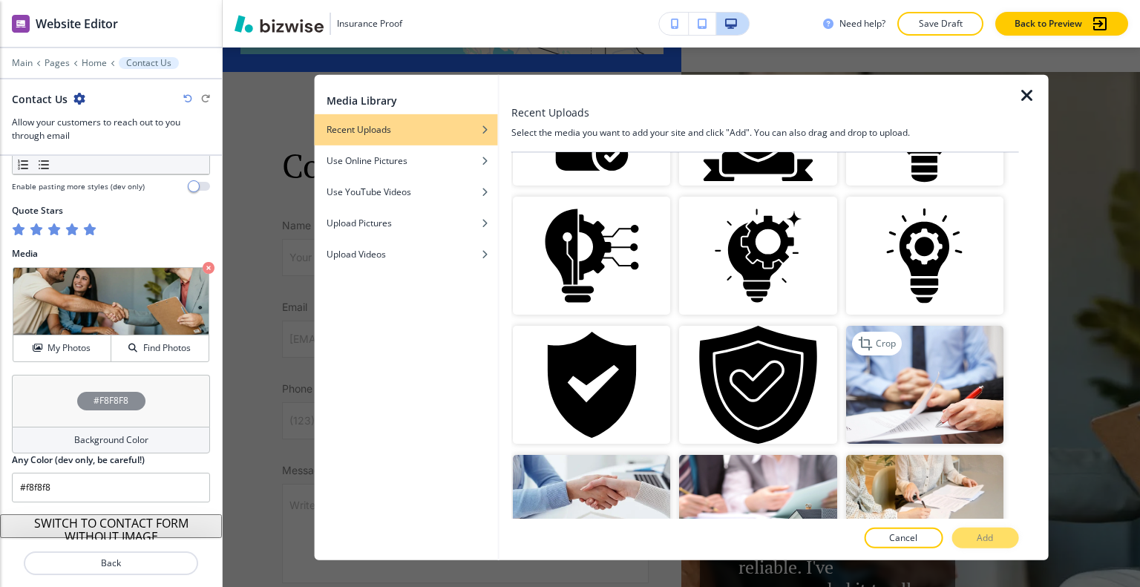
scroll to position [907, 0]
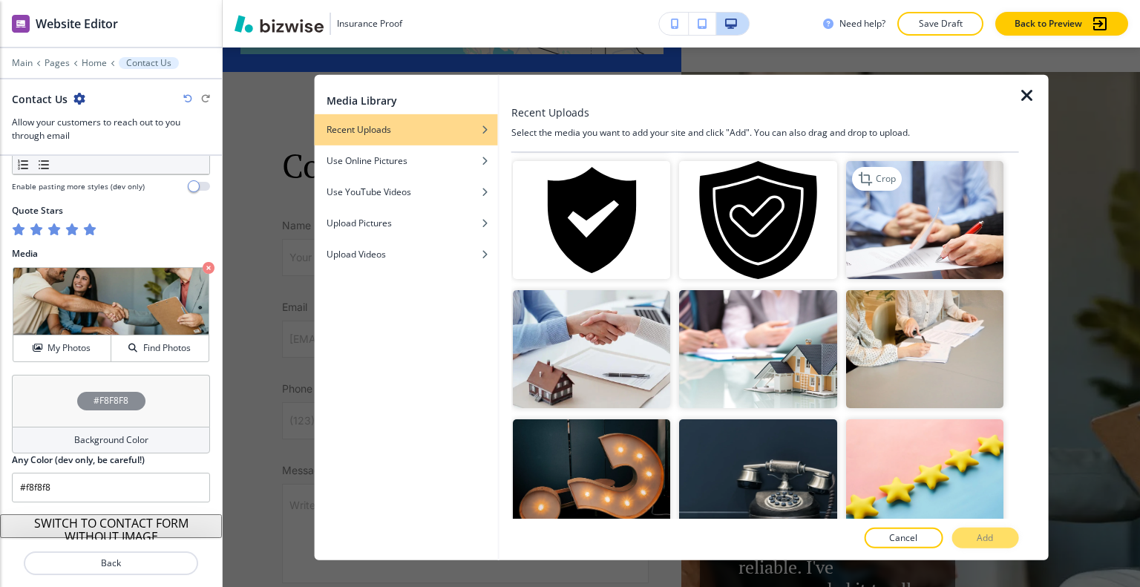
click at [930, 251] on img "button" at bounding box center [923, 220] width 157 height 118
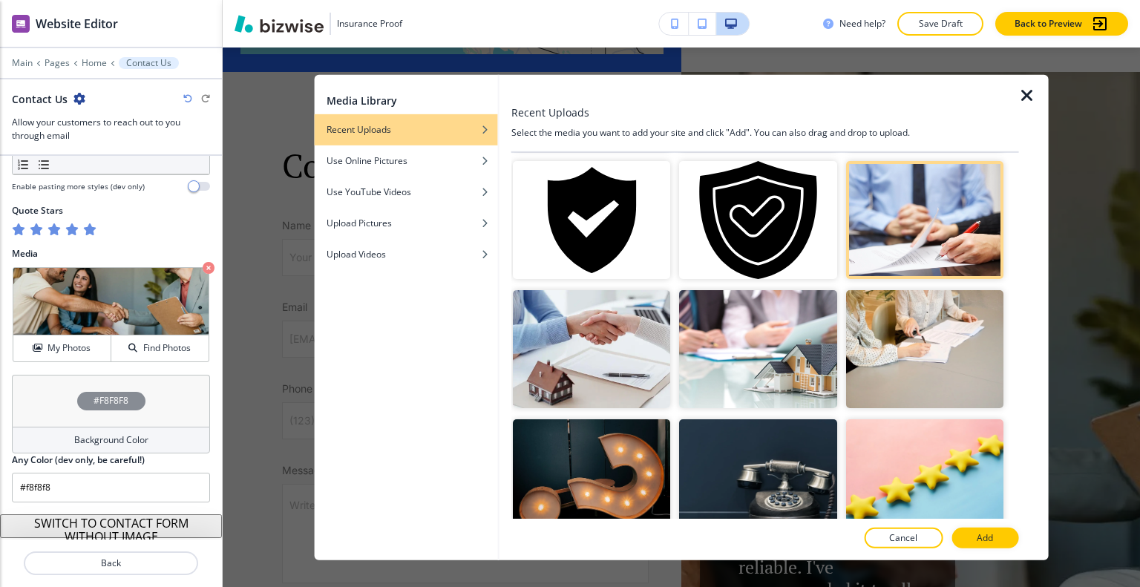
click at [766, 410] on div at bounding box center [757, 414] width 157 height 9
click at [776, 357] on img "button" at bounding box center [757, 349] width 157 height 118
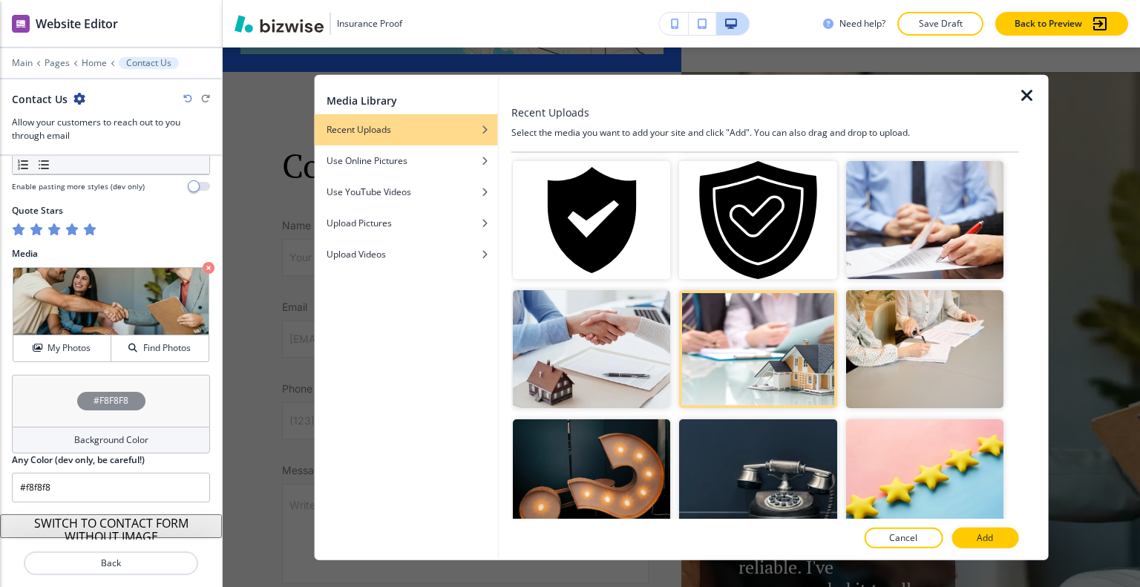
click at [991, 536] on p "Add" at bounding box center [984, 537] width 16 height 13
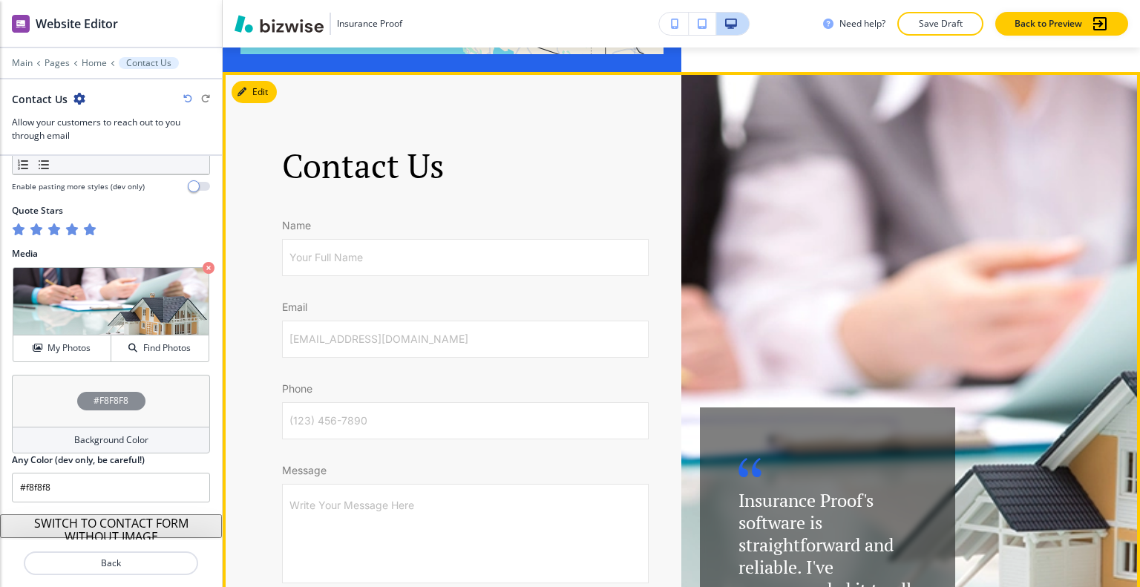
scroll to position [4480, 0]
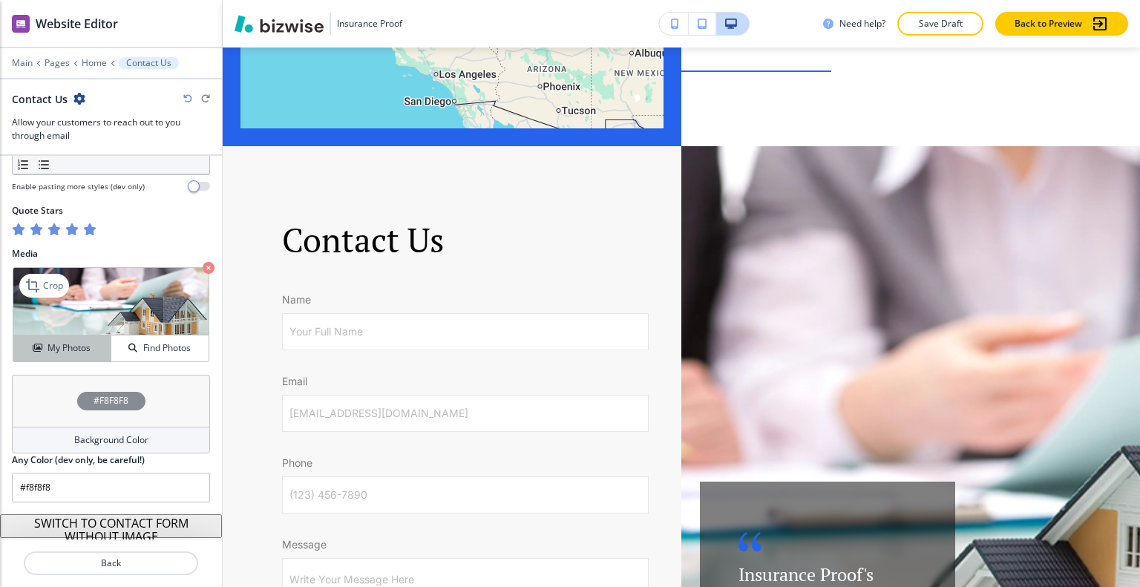
click at [95, 341] on div "My Photos" at bounding box center [61, 347] width 97 height 13
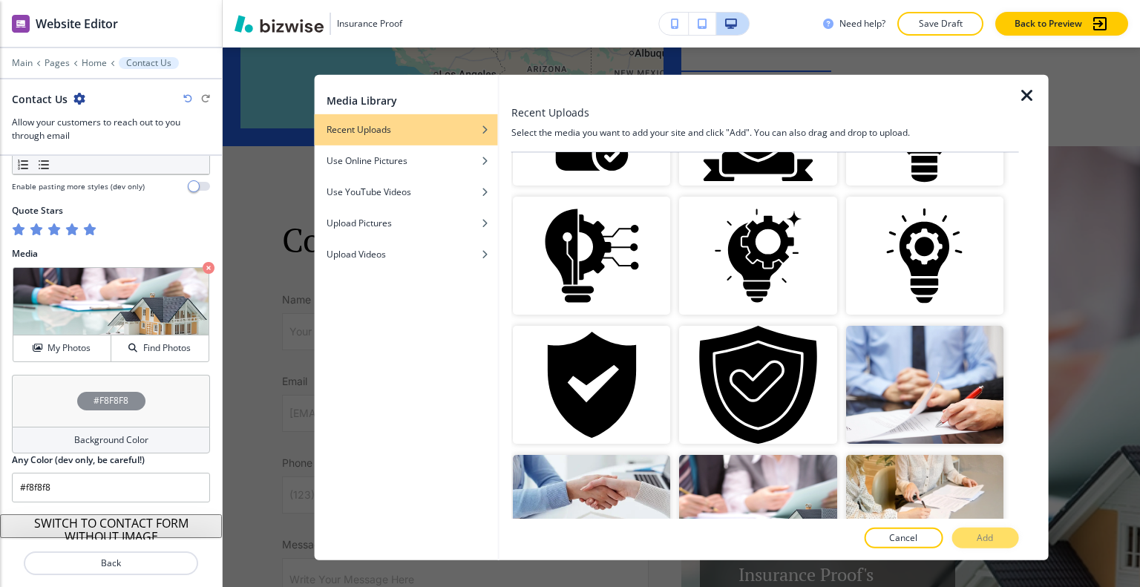
scroll to position [907, 0]
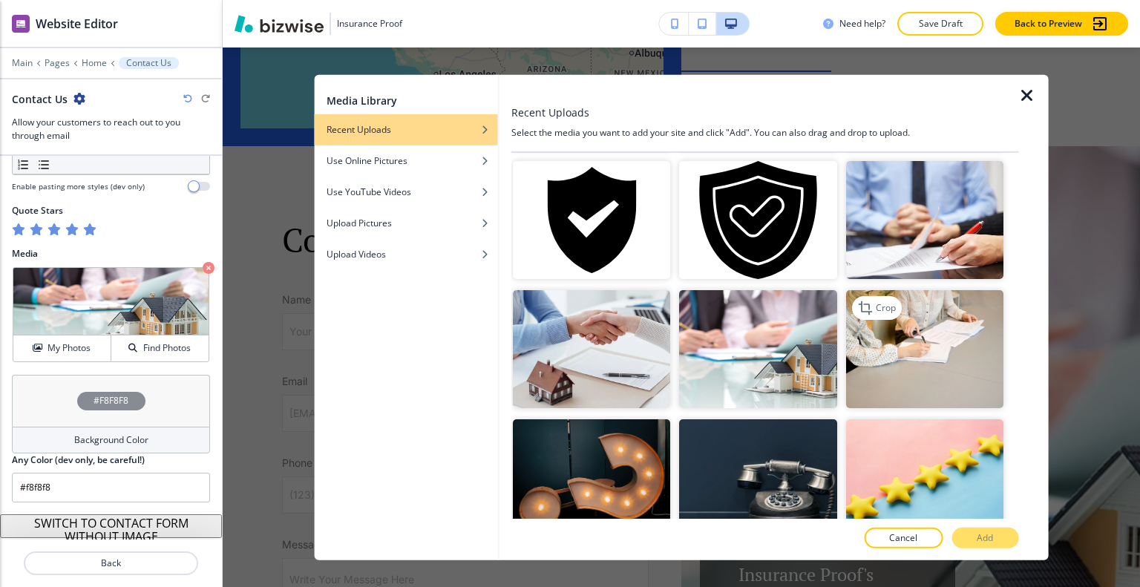
click at [918, 338] on img "button" at bounding box center [923, 349] width 157 height 118
click at [991, 536] on p "Add" at bounding box center [984, 537] width 16 height 13
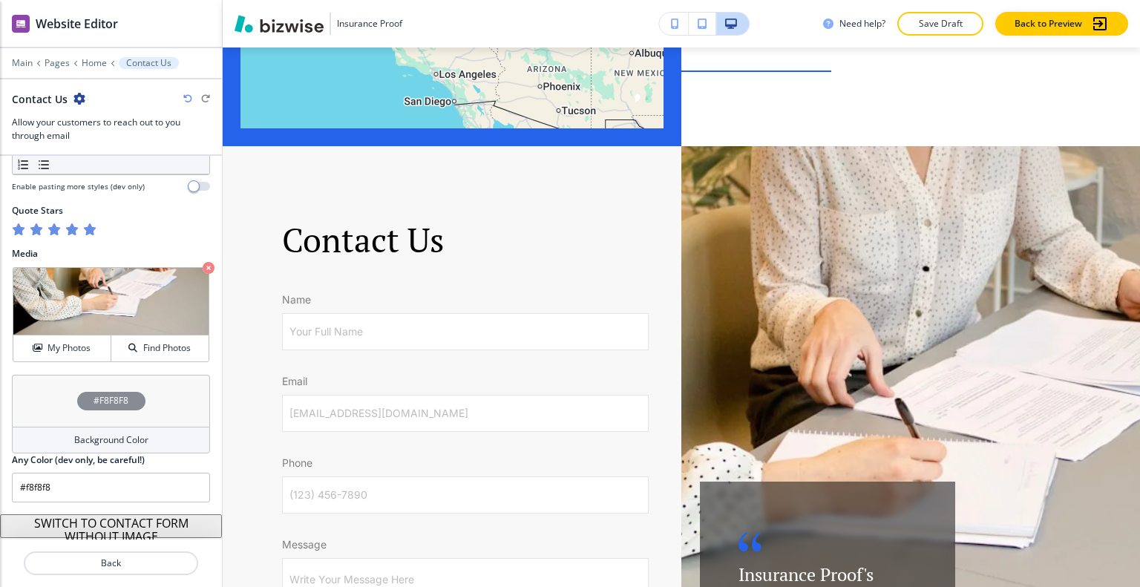
scroll to position [4703, 0]
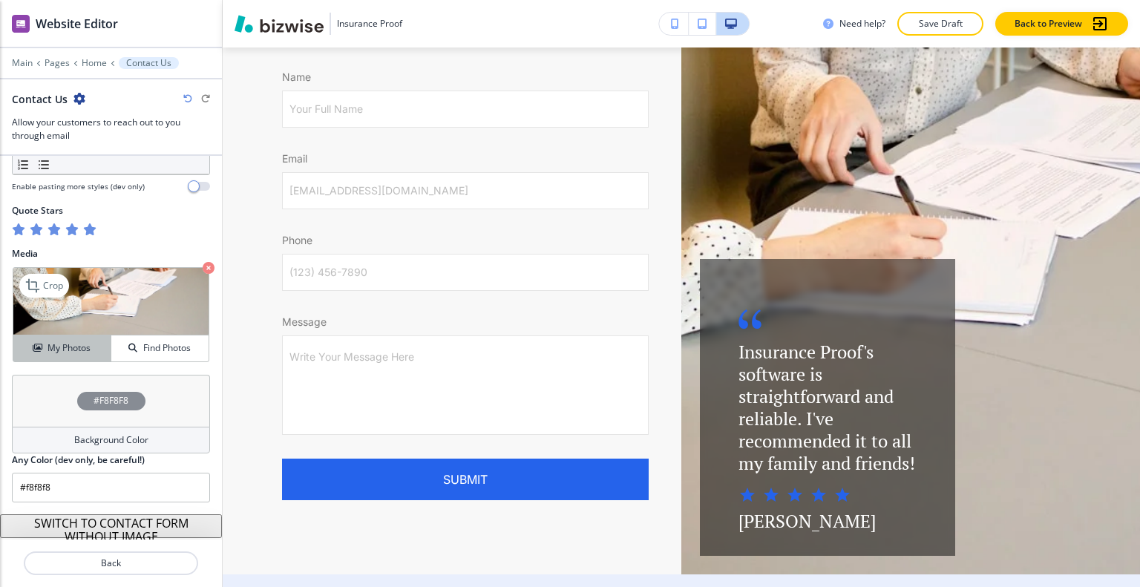
click at [98, 355] on button "My Photos" at bounding box center [62, 348] width 98 height 26
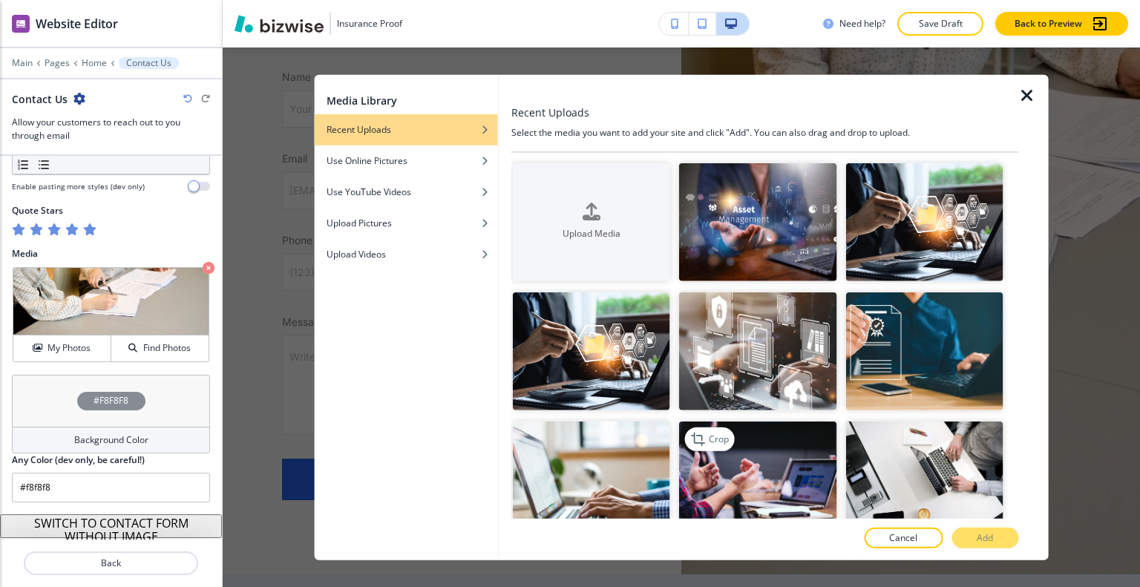
scroll to position [148, 0]
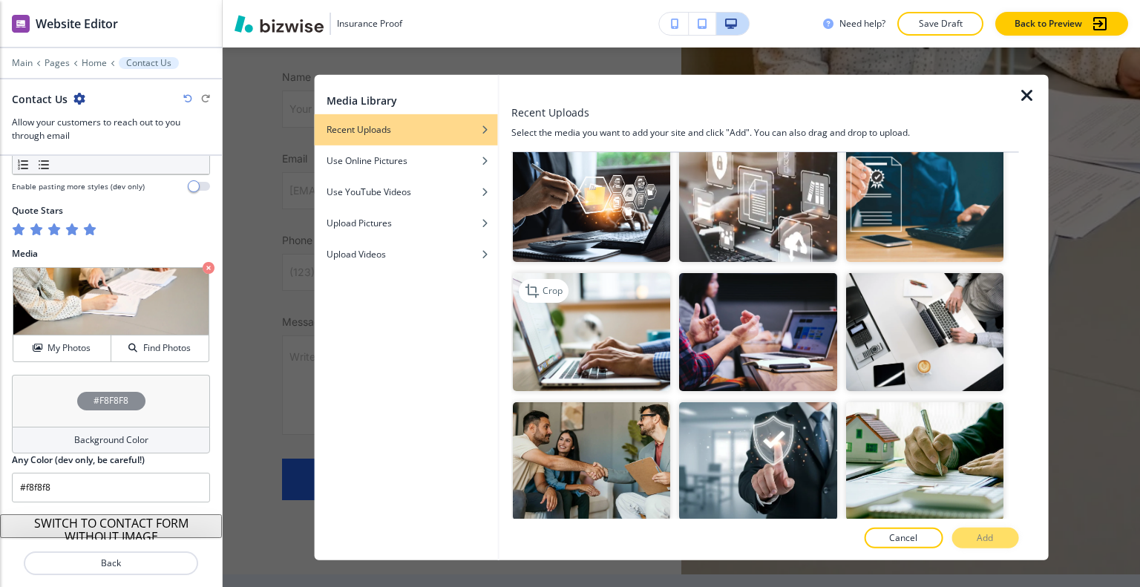
click at [612, 349] on img "button" at bounding box center [591, 332] width 157 height 118
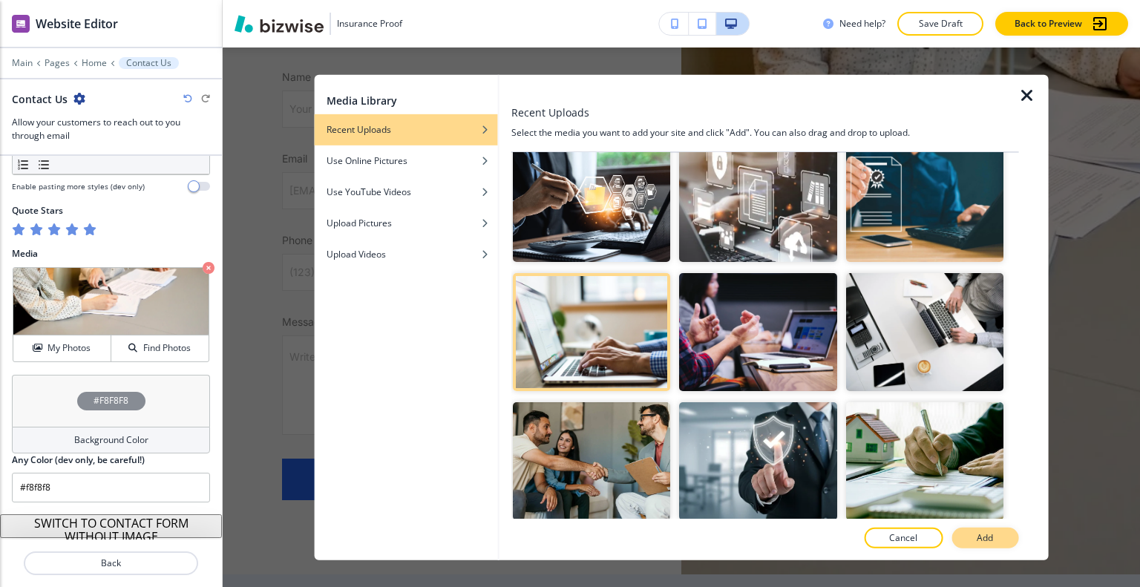
click at [973, 537] on button "Add" at bounding box center [984, 537] width 67 height 21
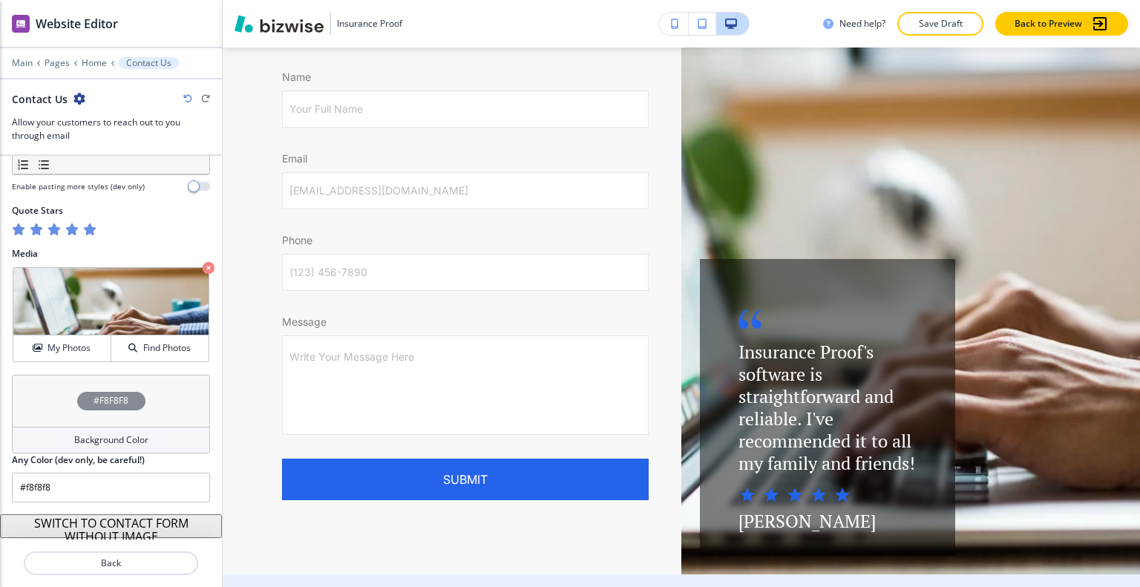
scroll to position [4629, 0]
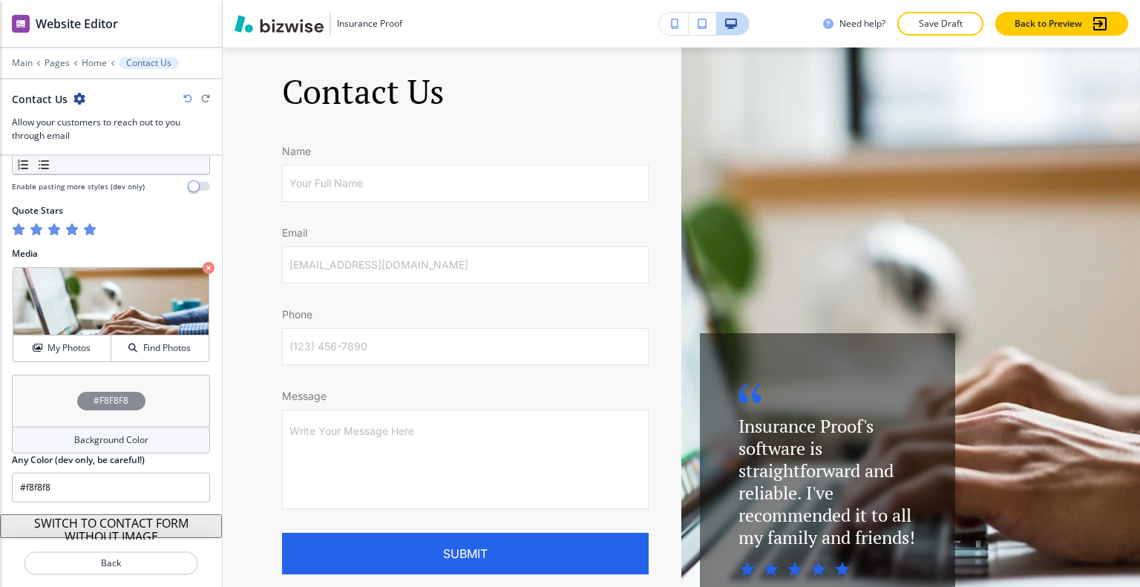
click at [84, 358] on div "Media Crop My Photos Find Photos" at bounding box center [111, 311] width 222 height 128
click at [87, 349] on h4 "My Photos" at bounding box center [68, 347] width 43 height 13
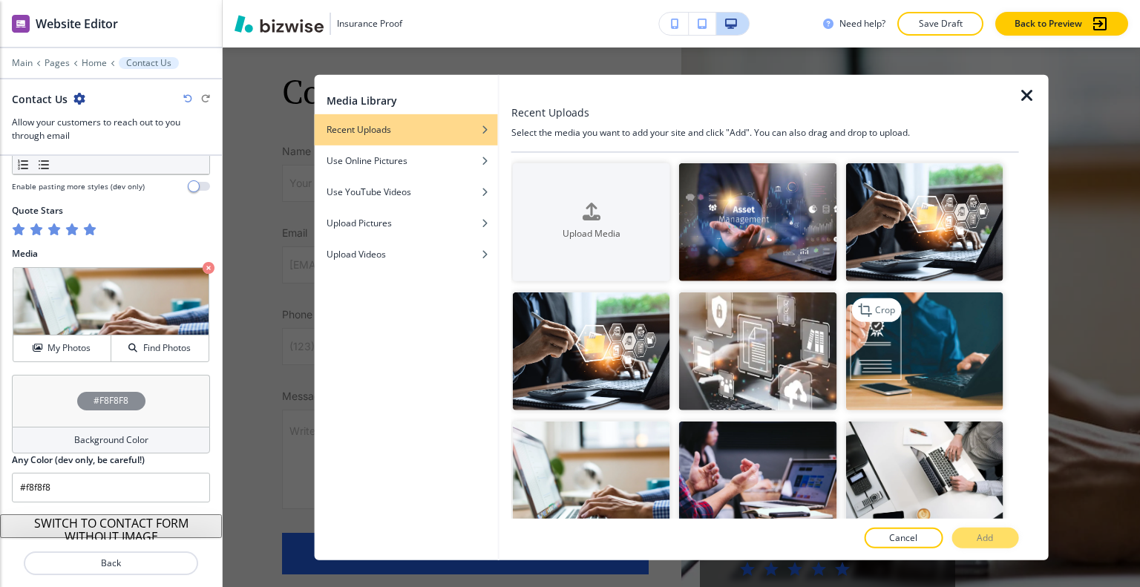
click at [947, 345] on img "button" at bounding box center [923, 351] width 157 height 118
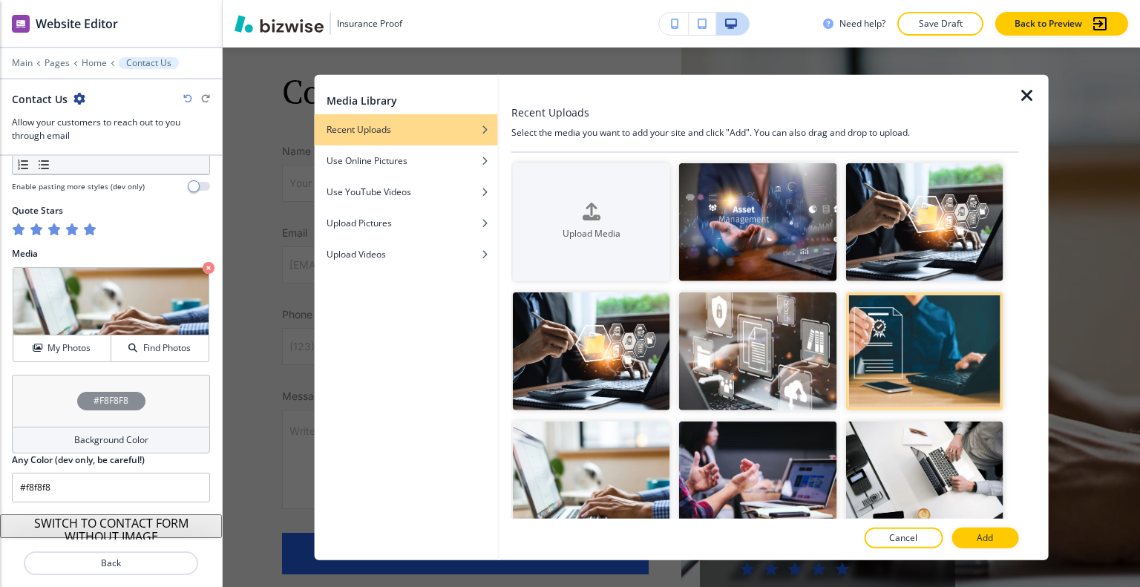
click at [979, 548] on div at bounding box center [764, 554] width 507 height 12
click at [982, 534] on p "Add" at bounding box center [984, 537] width 16 height 13
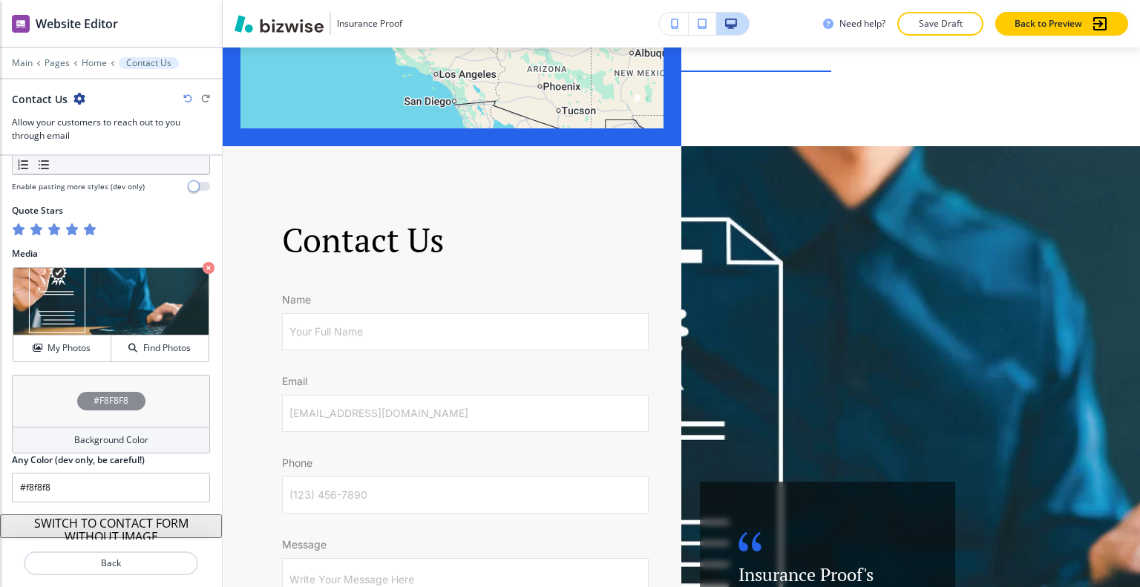
scroll to position [4926, 0]
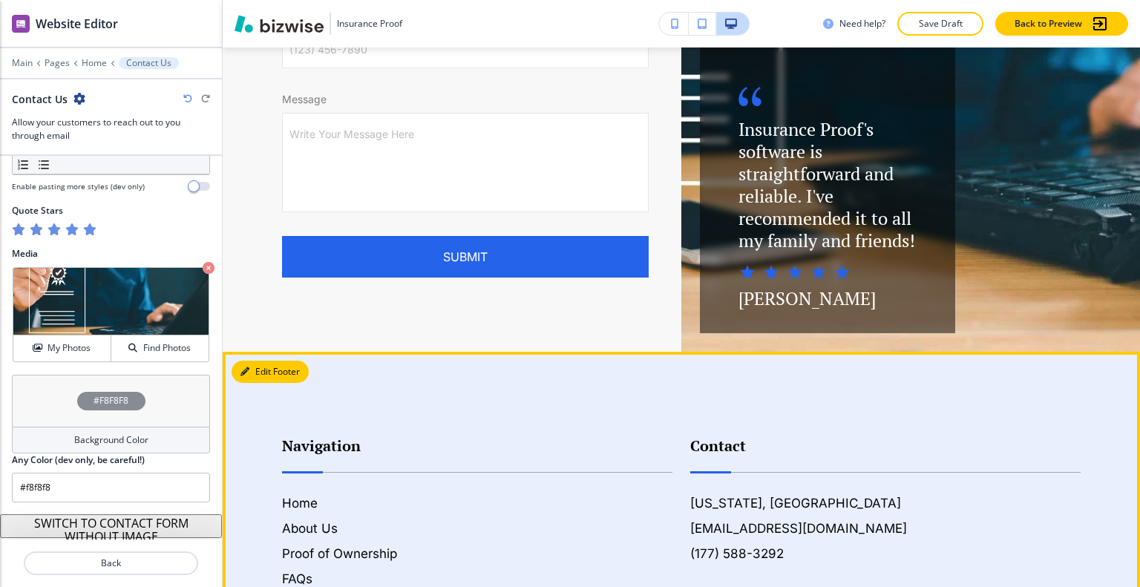
click at [267, 361] on button "Edit Footer" at bounding box center [269, 372] width 77 height 22
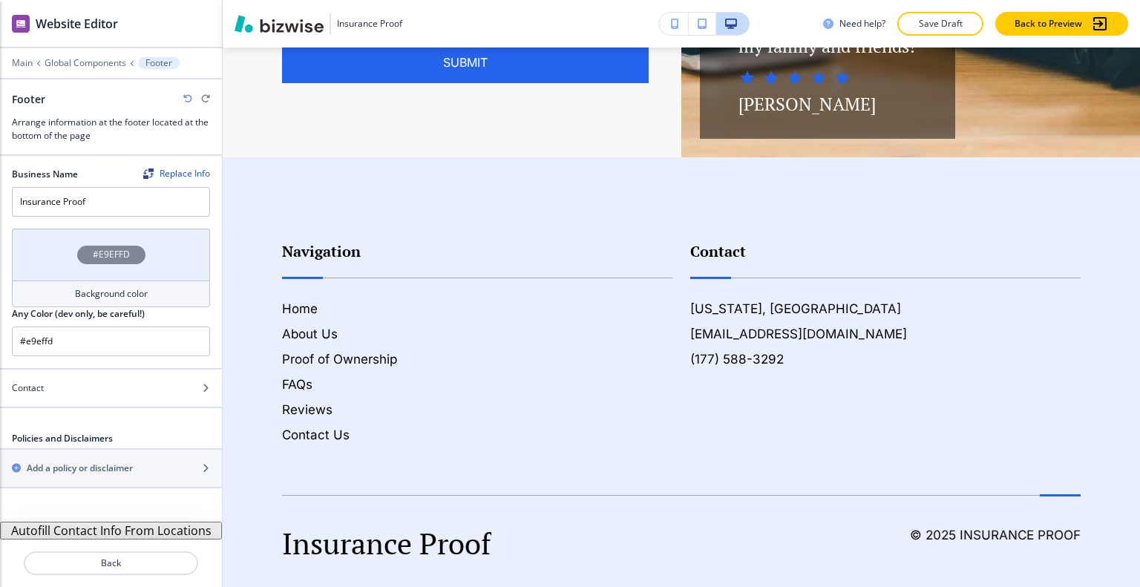
click at [49, 264] on div "#E9EFFD" at bounding box center [111, 255] width 198 height 52
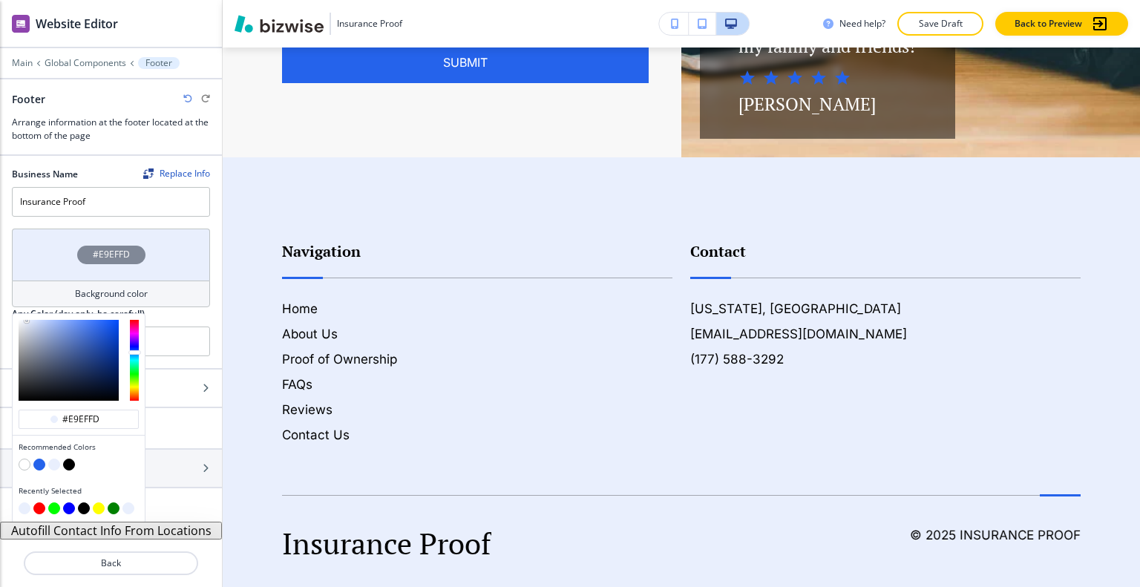
click at [68, 459] on button "button" at bounding box center [69, 464] width 12 height 12
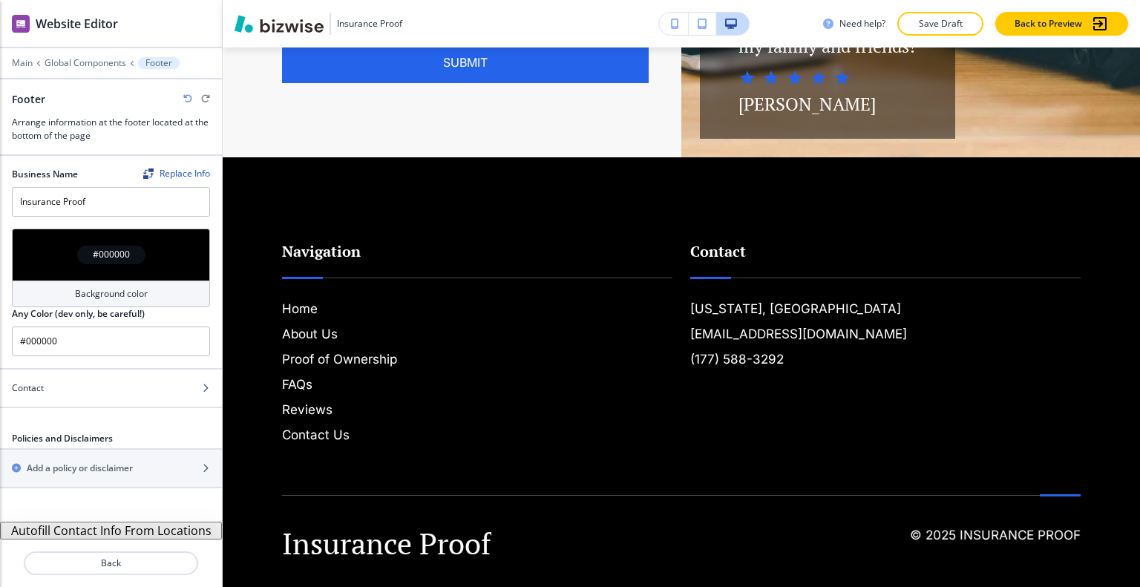
click at [53, 269] on div "#000000" at bounding box center [111, 255] width 198 height 52
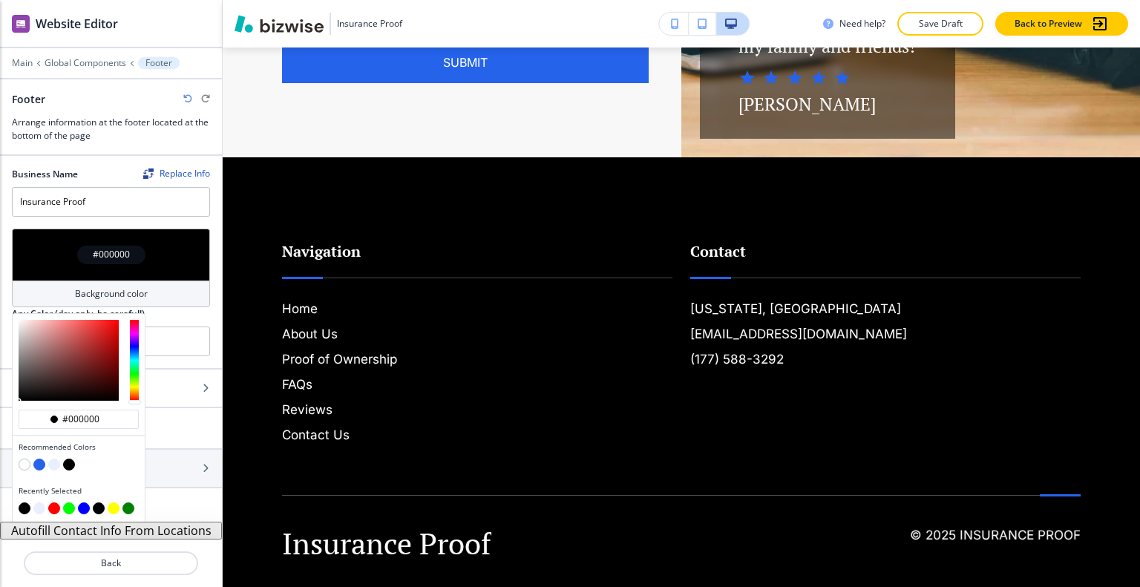
click at [37, 461] on button "button" at bounding box center [39, 464] width 12 height 12
type input "#2563EB"
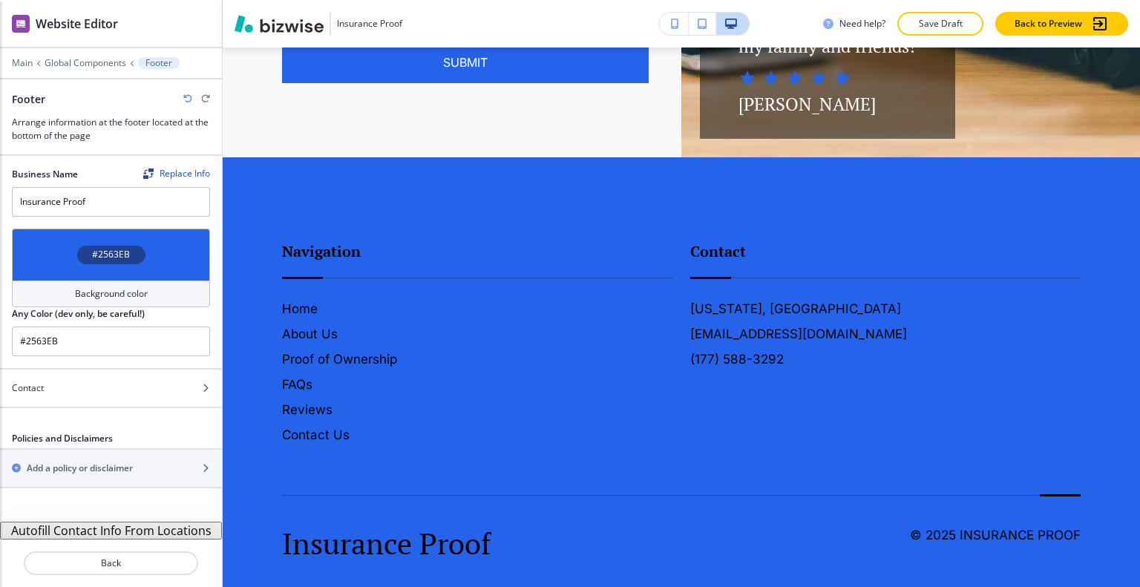
click at [53, 252] on div "#2563EB" at bounding box center [111, 255] width 198 height 52
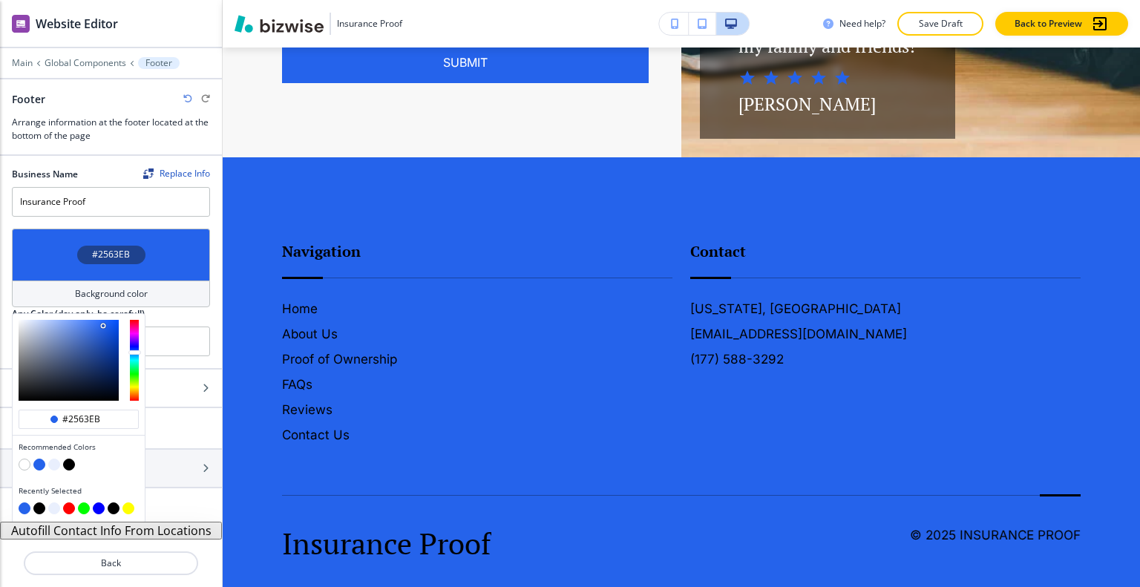
type input "#91a7d7"
click at [51, 331] on div at bounding box center [69, 360] width 100 height 81
type input "#91a7d7"
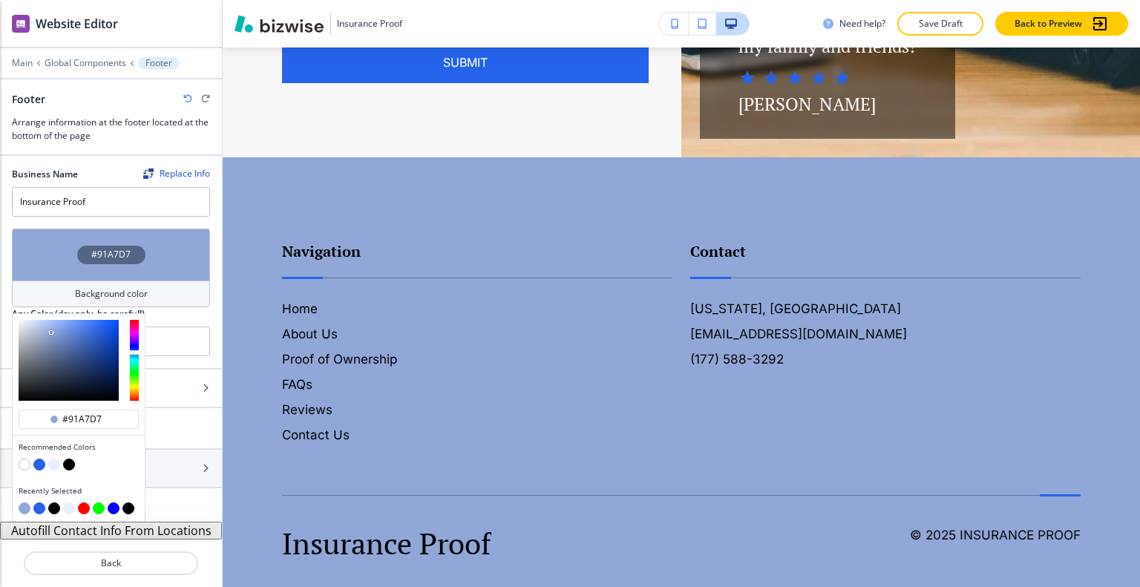
type input "#b7c9ef"
click at [42, 323] on div at bounding box center [69, 360] width 100 height 81
type input "#b7c9ef"
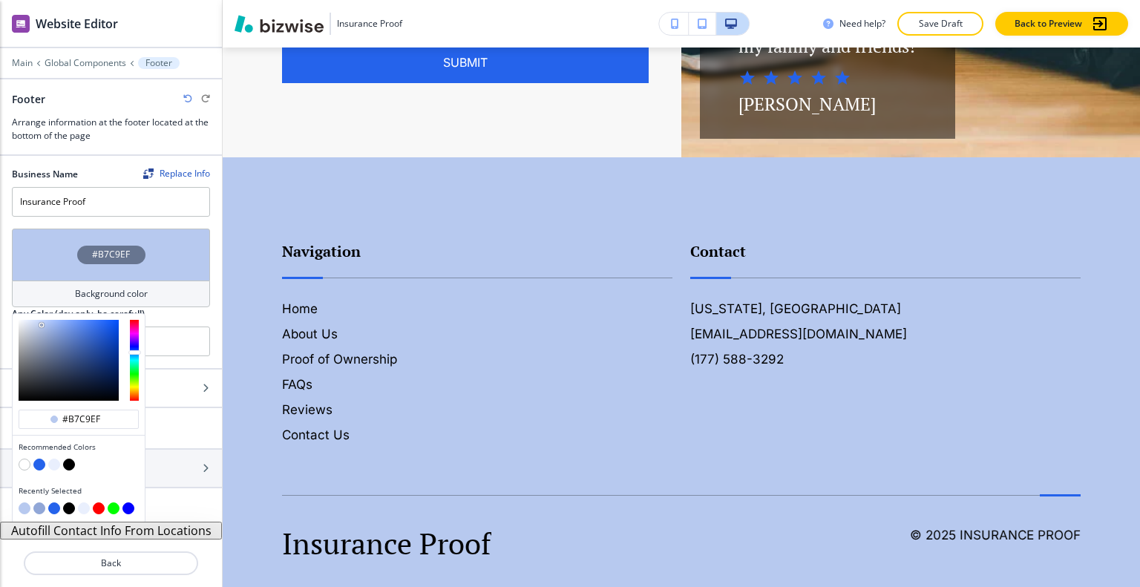
type input "#0e1a36"
click at [93, 382] on div at bounding box center [69, 360] width 100 height 81
type input "#0e1a36"
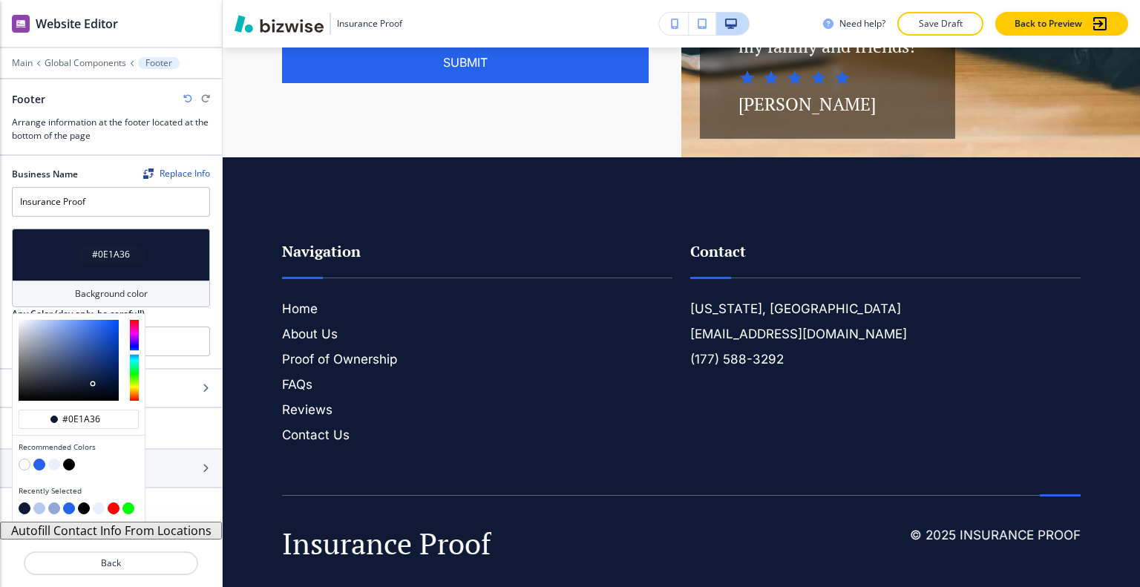
type input "#152446"
click at [89, 377] on div at bounding box center [69, 360] width 100 height 81
type input "#152446"
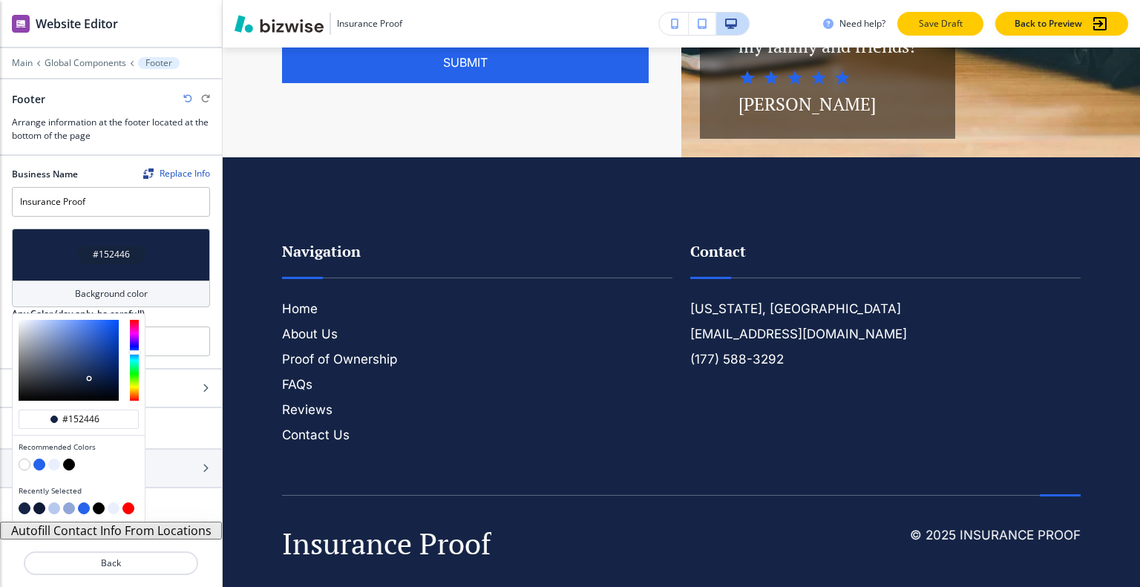
click at [956, 28] on p "Save Draft" at bounding box center [939, 23] width 47 height 13
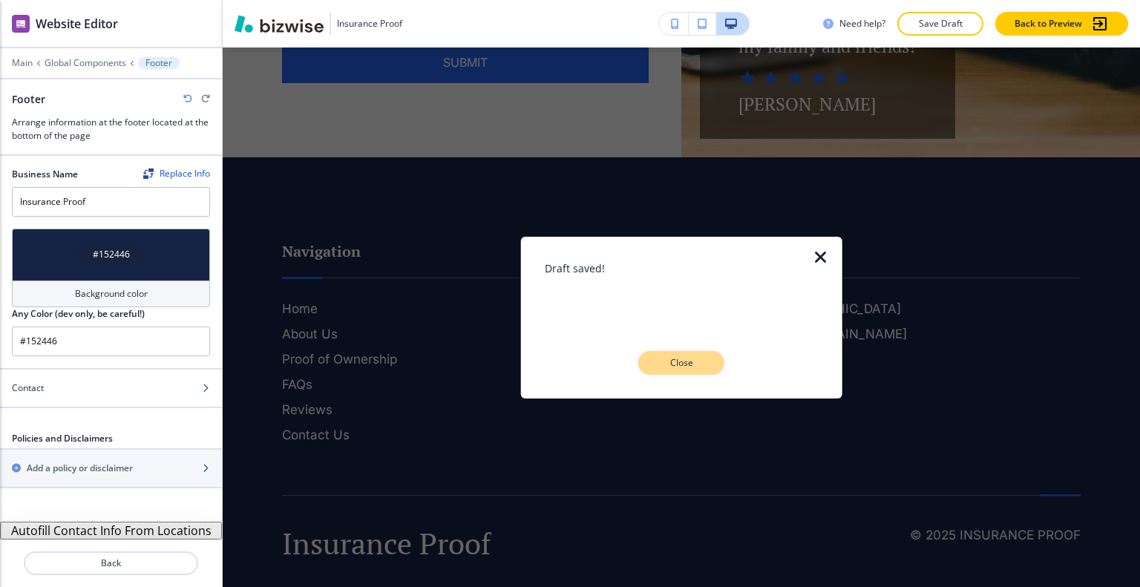
click at [702, 367] on p "Close" at bounding box center [680, 362] width 47 height 13
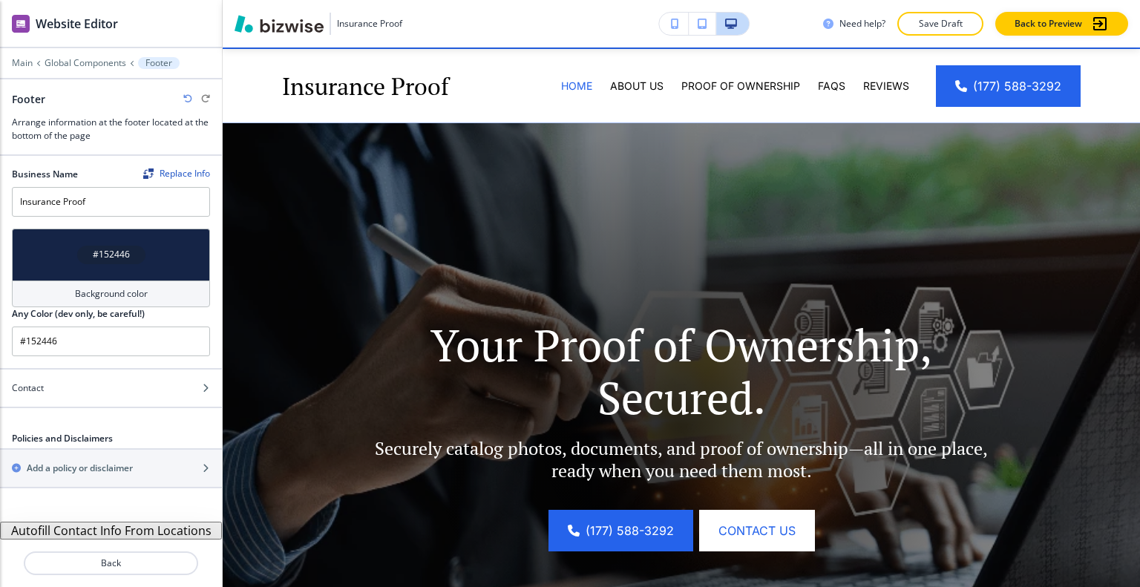
scroll to position [0, 0]
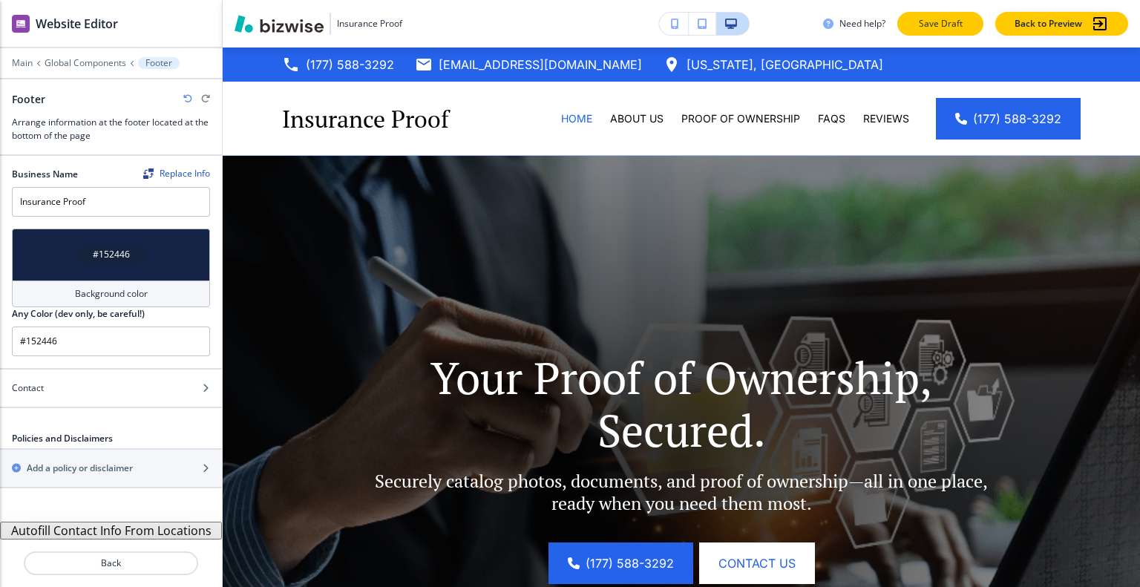
click at [938, 16] on button "Save Draft" at bounding box center [940, 24] width 86 height 24
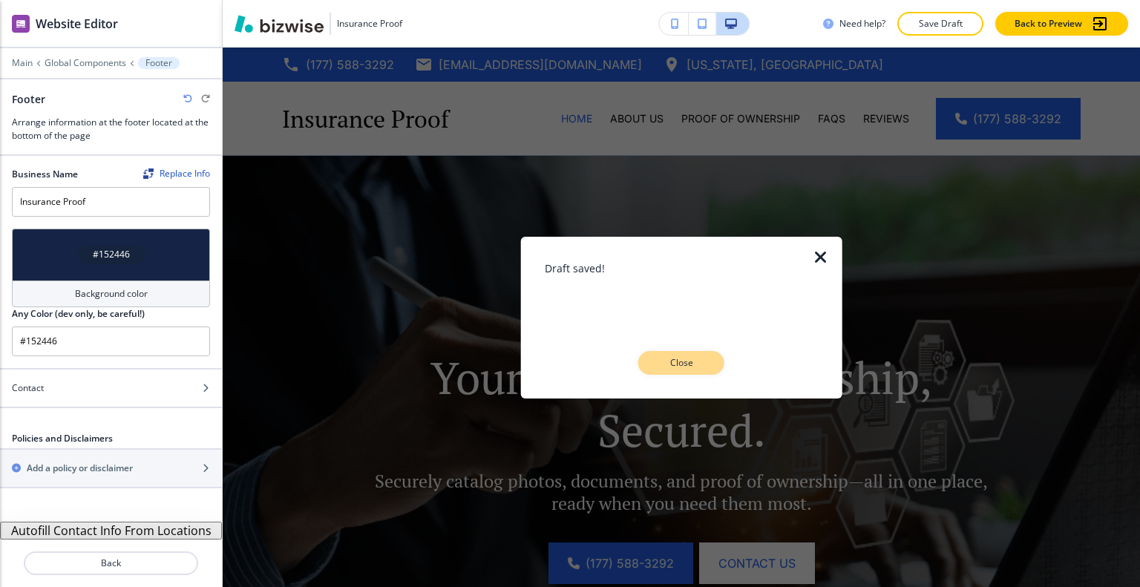
click at [680, 364] on p "Close" at bounding box center [680, 362] width 47 height 13
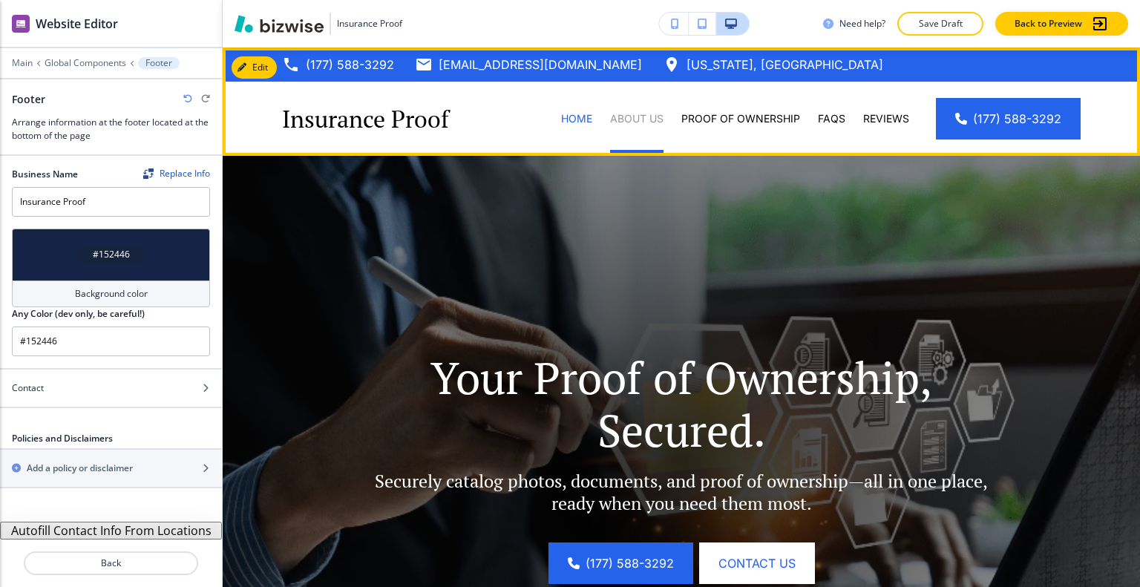
click at [638, 116] on p "About Us" at bounding box center [636, 118] width 53 height 15
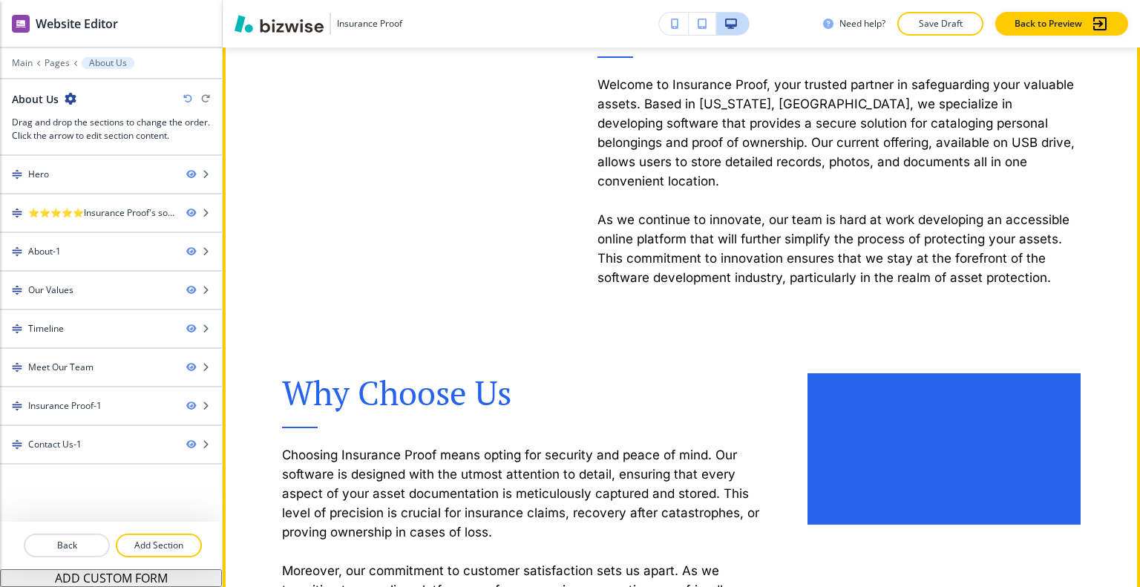
scroll to position [816, 0]
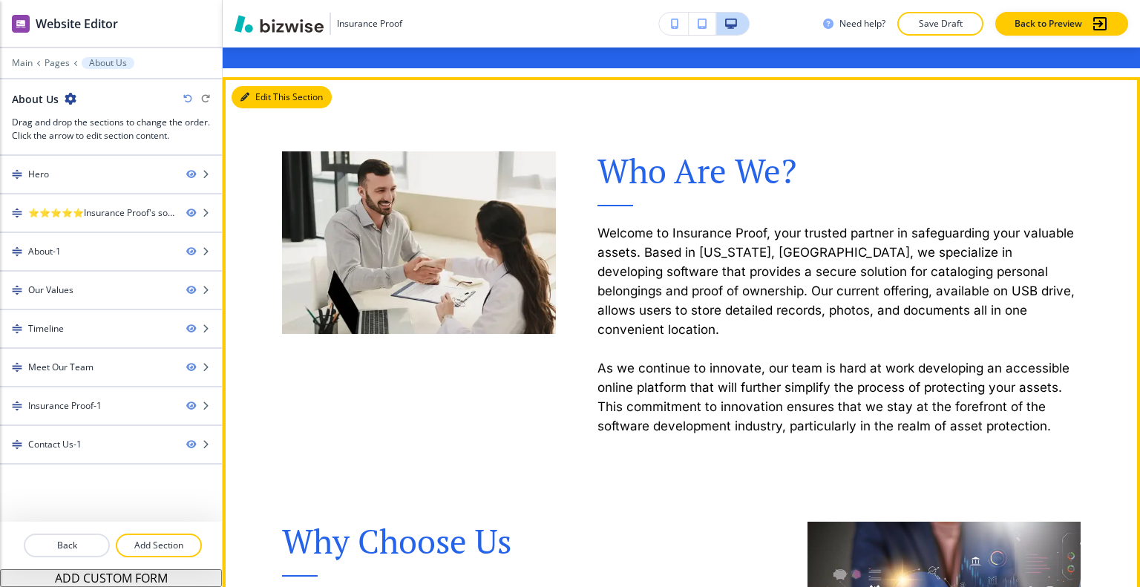
click at [264, 97] on button "Edit This Section" at bounding box center [281, 97] width 100 height 22
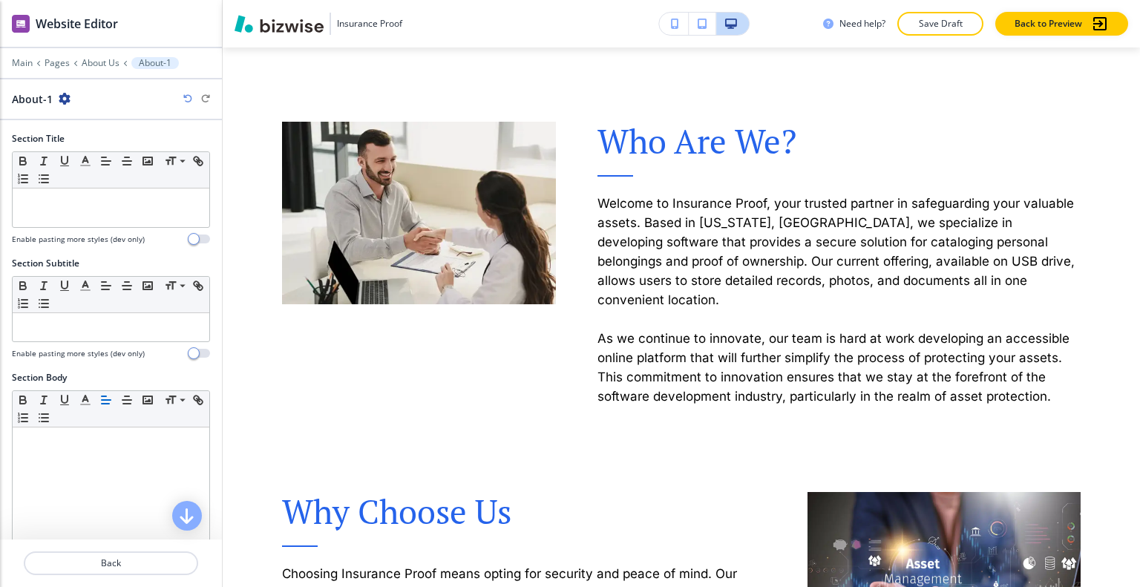
scroll to position [467, 0]
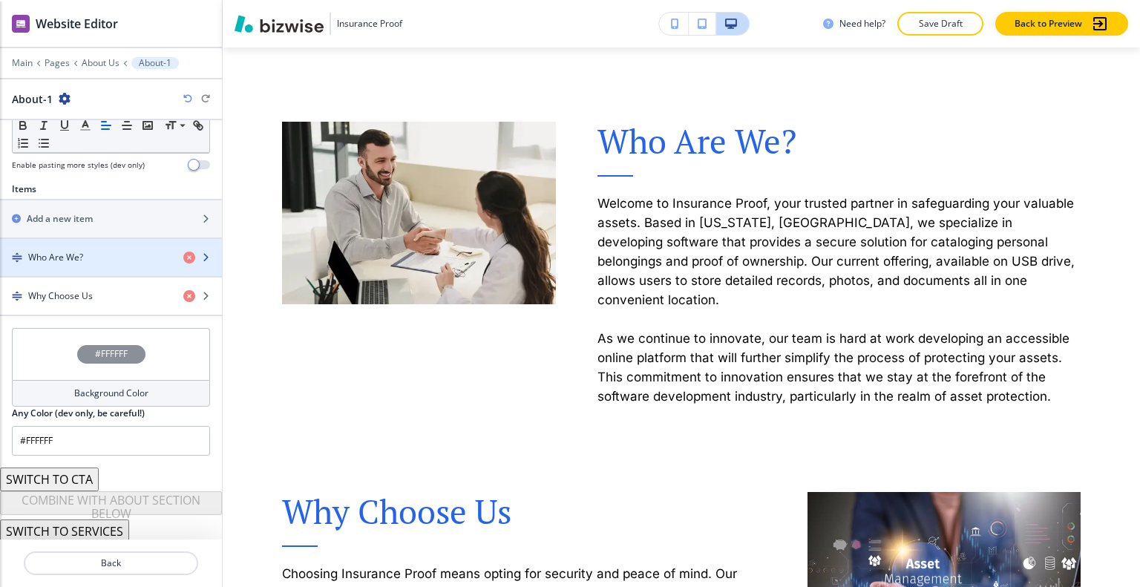
click at [65, 258] on h4 "Who Are We?" at bounding box center [55, 257] width 55 height 13
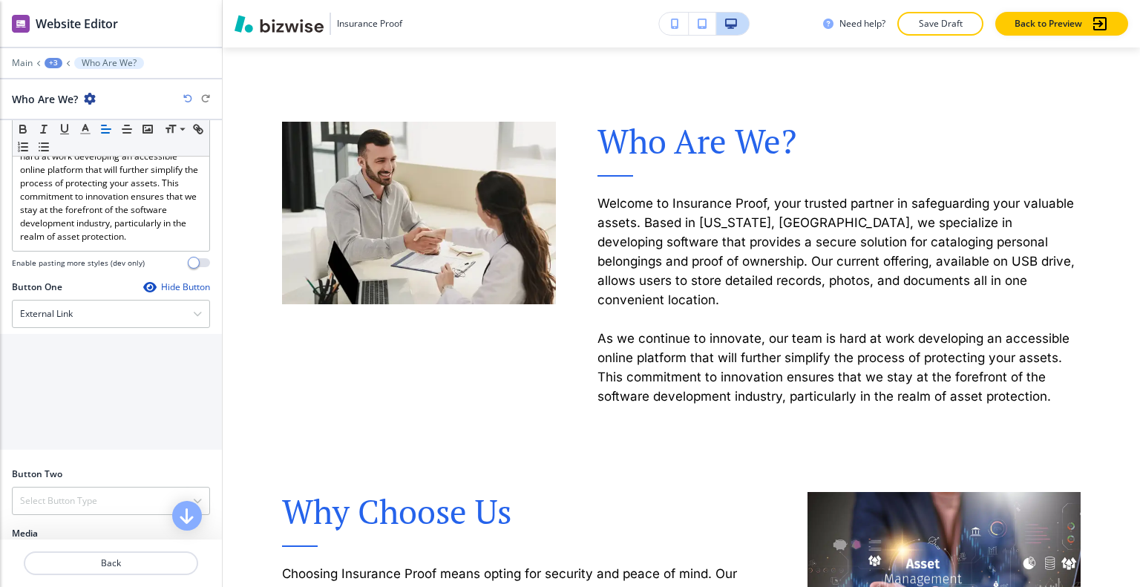
scroll to position [650, 0]
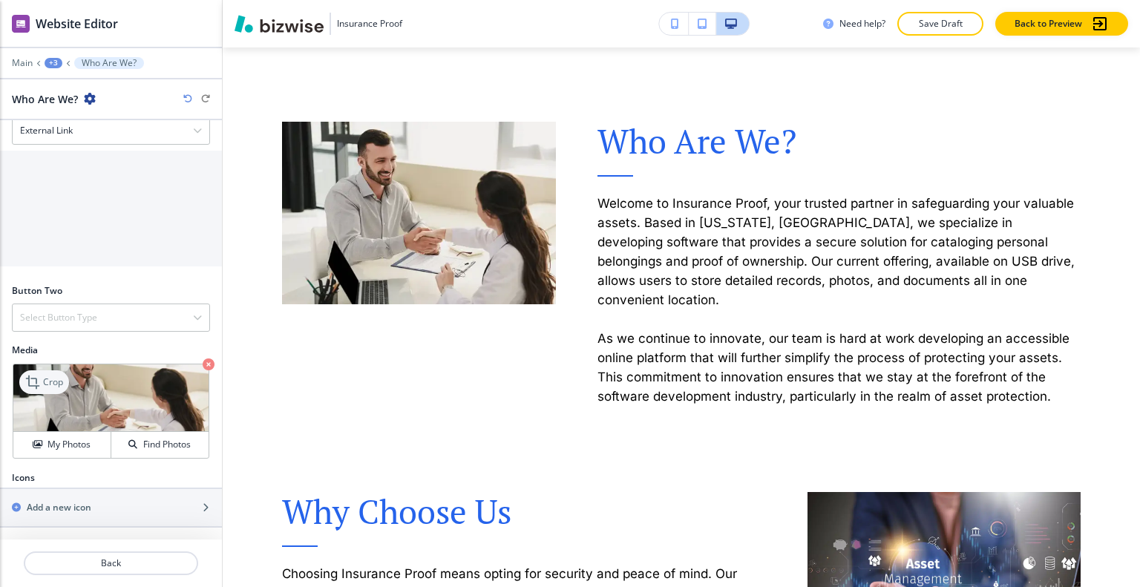
click at [55, 384] on p "Crop" at bounding box center [53, 381] width 20 height 13
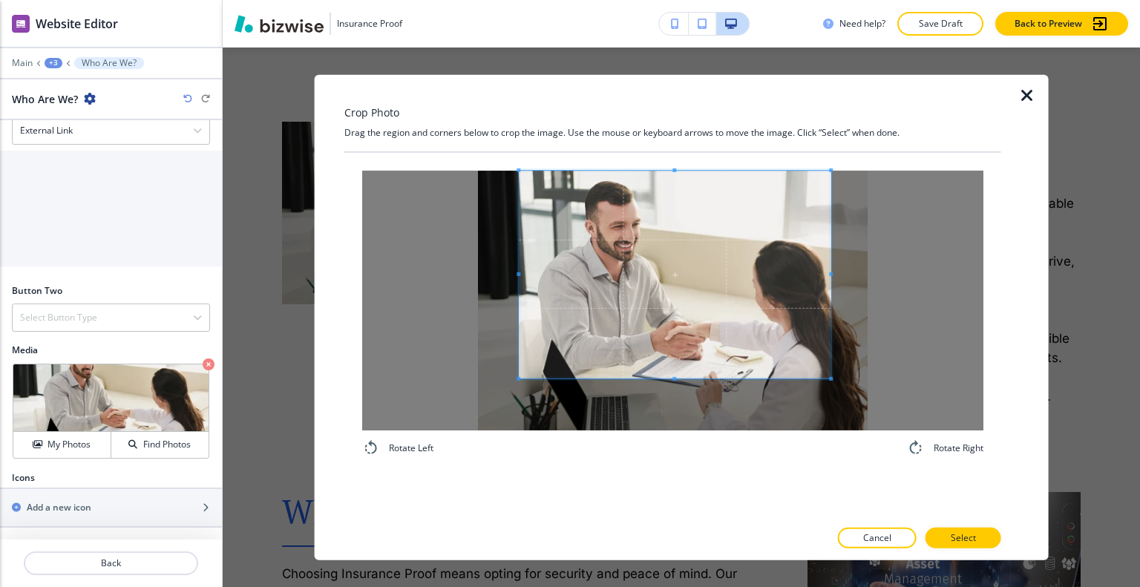
click at [688, 266] on span at bounding box center [675, 274] width 312 height 208
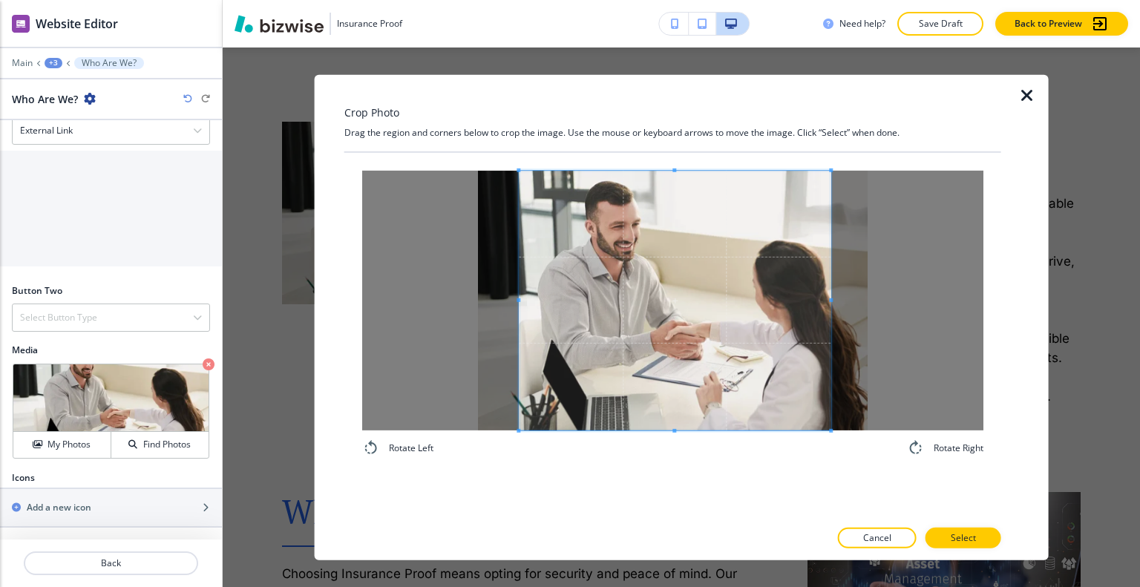
click at [671, 450] on div "Rotate Left Rotate Right" at bounding box center [672, 313] width 621 height 286
click at [957, 536] on p "Select" at bounding box center [962, 537] width 25 height 13
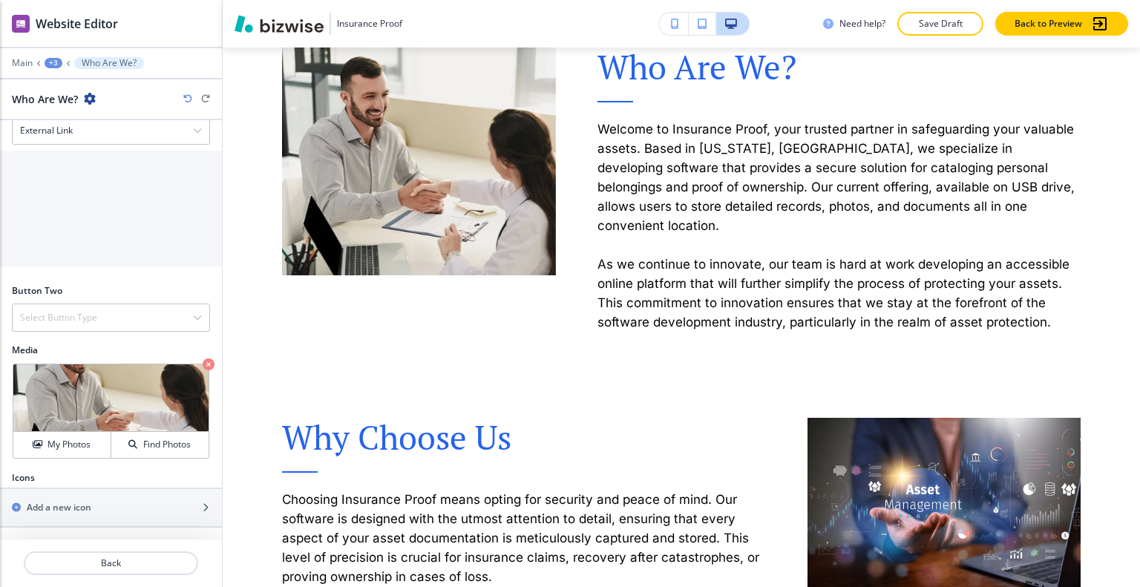
scroll to position [697, 0]
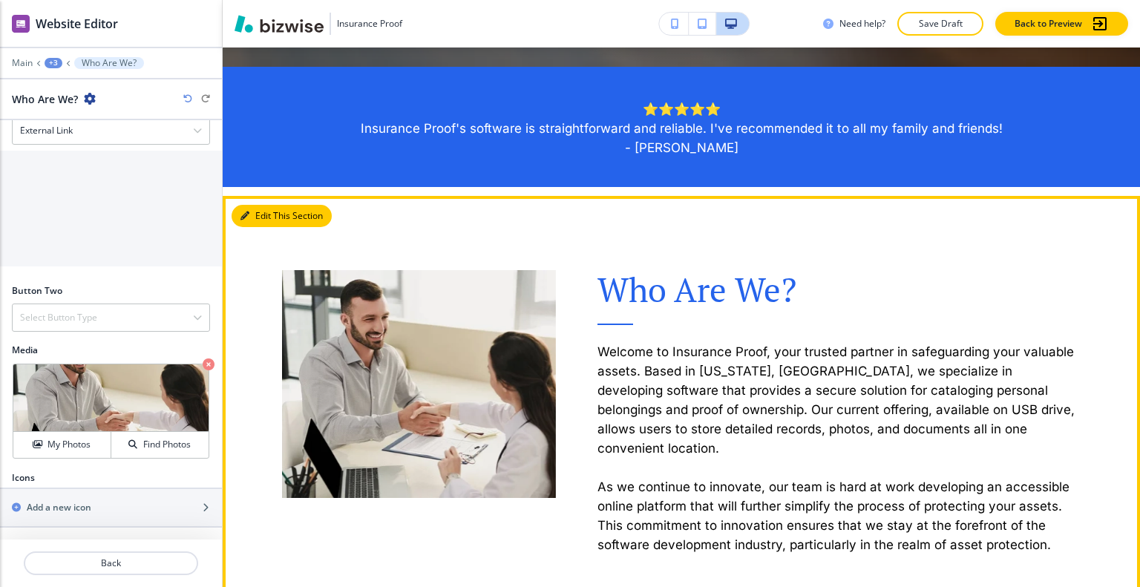
click at [258, 216] on button "Edit This Section" at bounding box center [281, 216] width 100 height 22
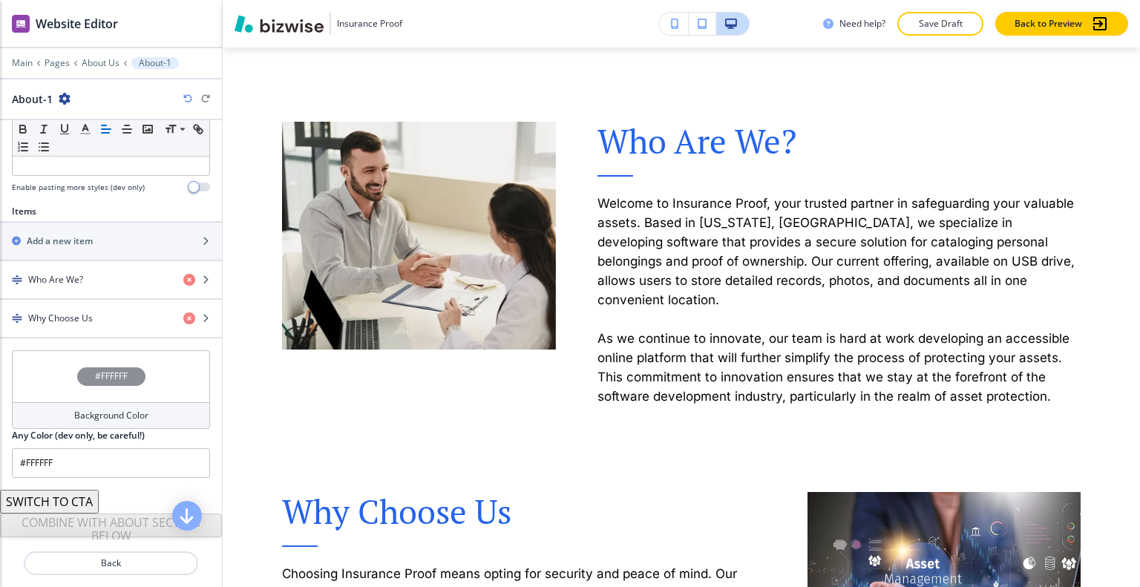
scroll to position [467, 0]
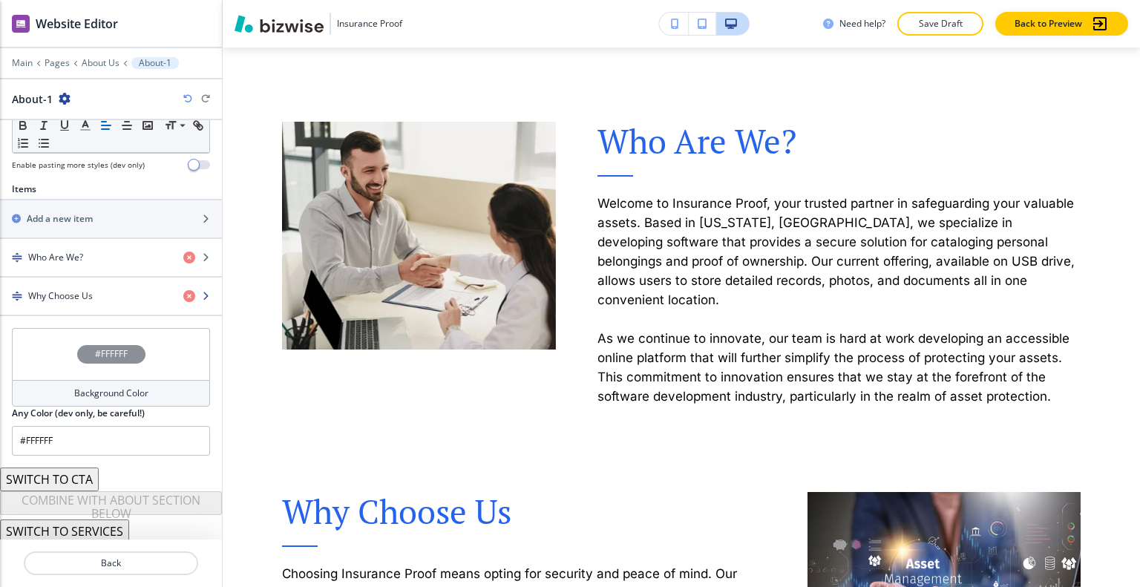
click at [109, 304] on div "button" at bounding box center [111, 309] width 222 height 12
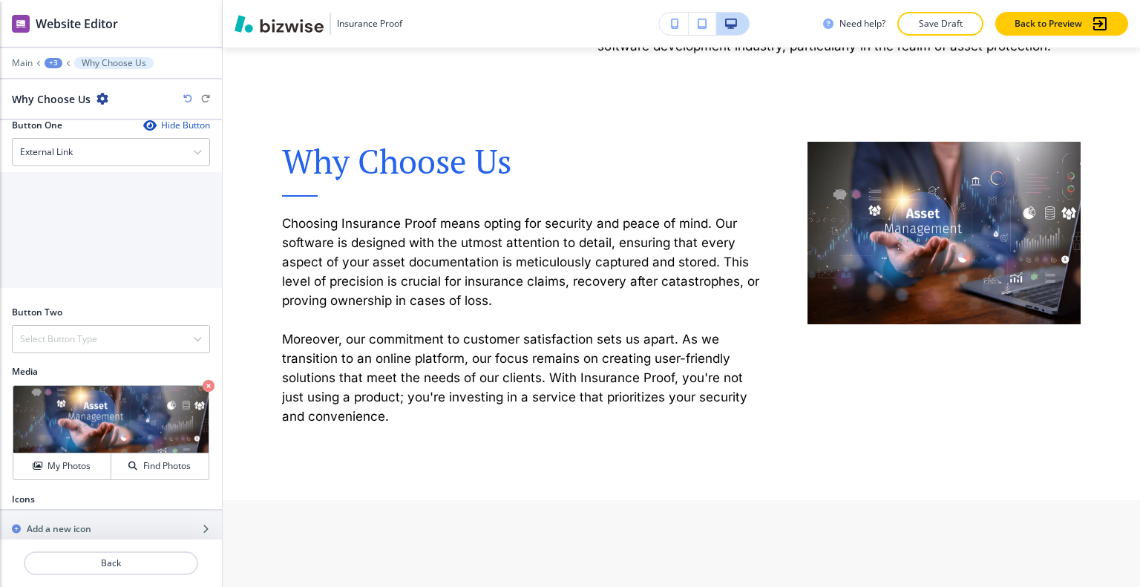
scroll to position [623, 0]
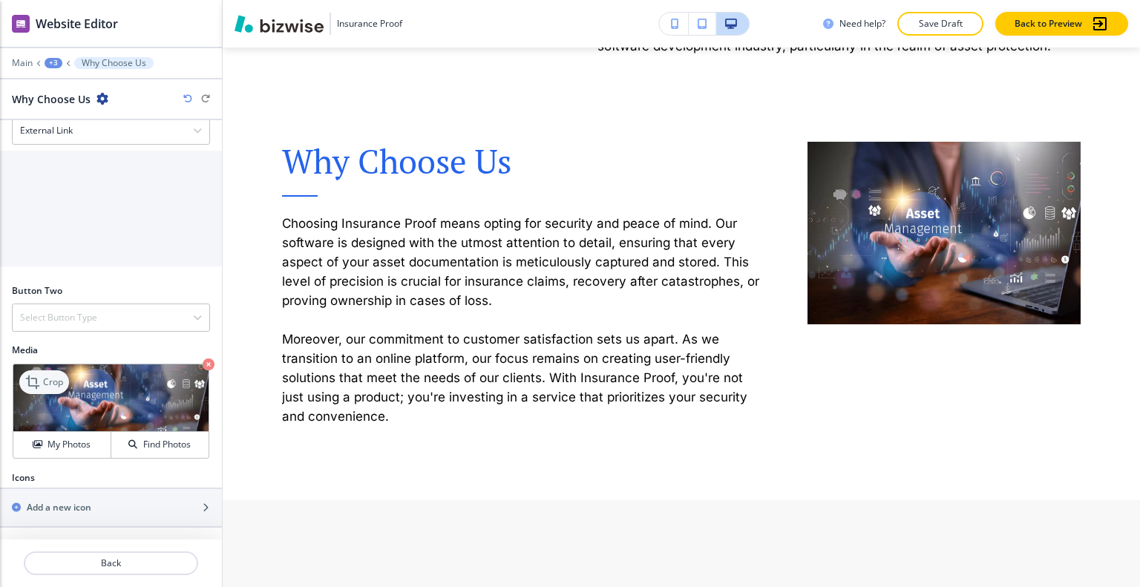
click at [60, 385] on p "Crop" at bounding box center [53, 381] width 20 height 13
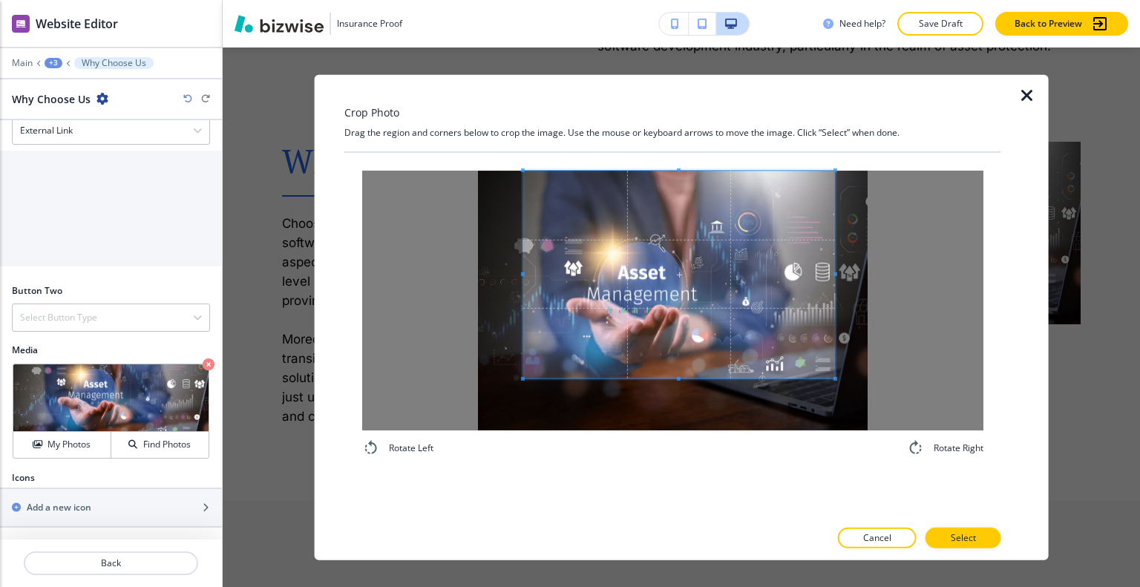
click at [686, 278] on span at bounding box center [679, 274] width 312 height 208
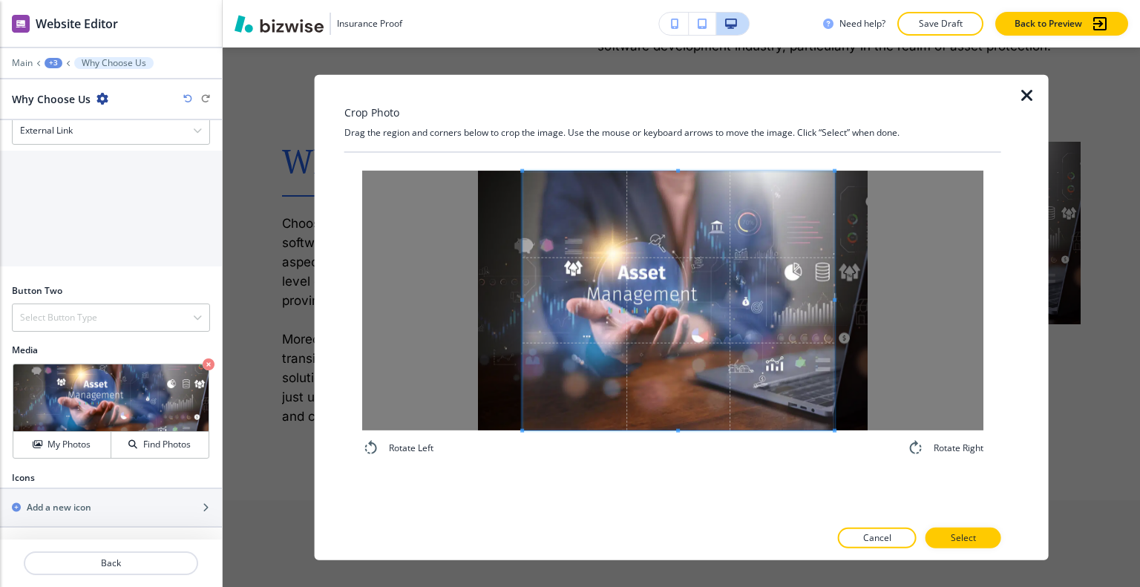
click at [678, 464] on div "Rotate Left Rotate Right" at bounding box center [672, 313] width 657 height 322
click at [973, 536] on p "Select" at bounding box center [962, 537] width 25 height 13
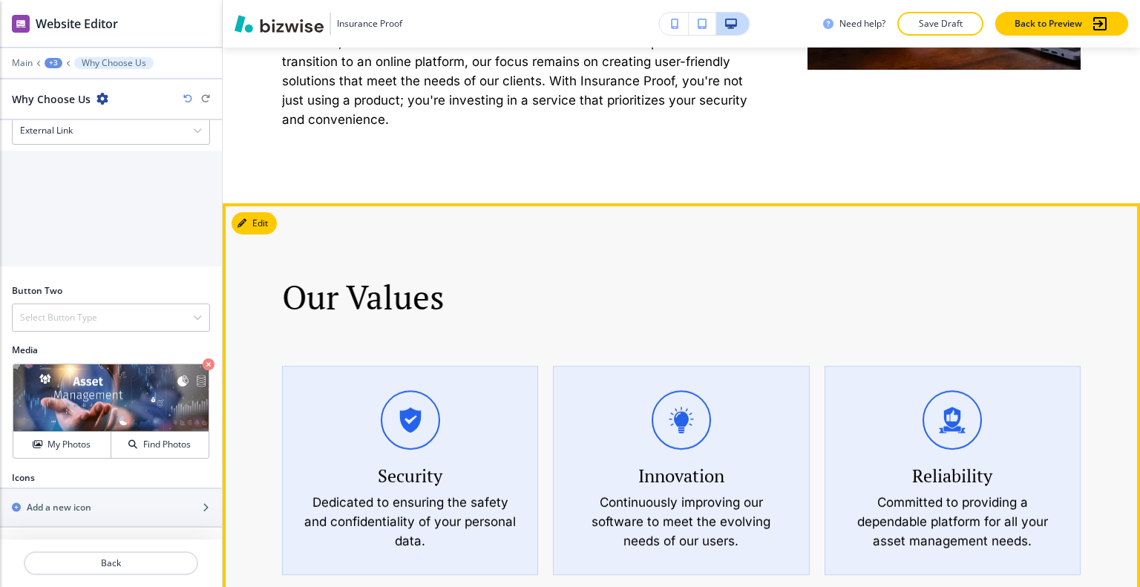
scroll to position [1567, 0]
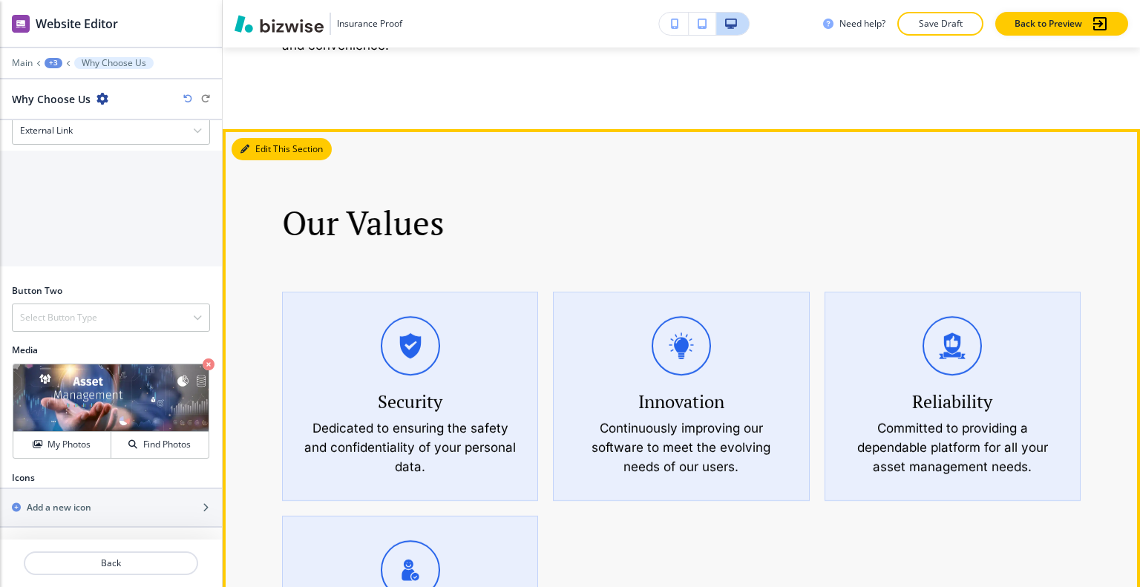
click at [257, 138] on button "Edit This Section" at bounding box center [281, 149] width 100 height 22
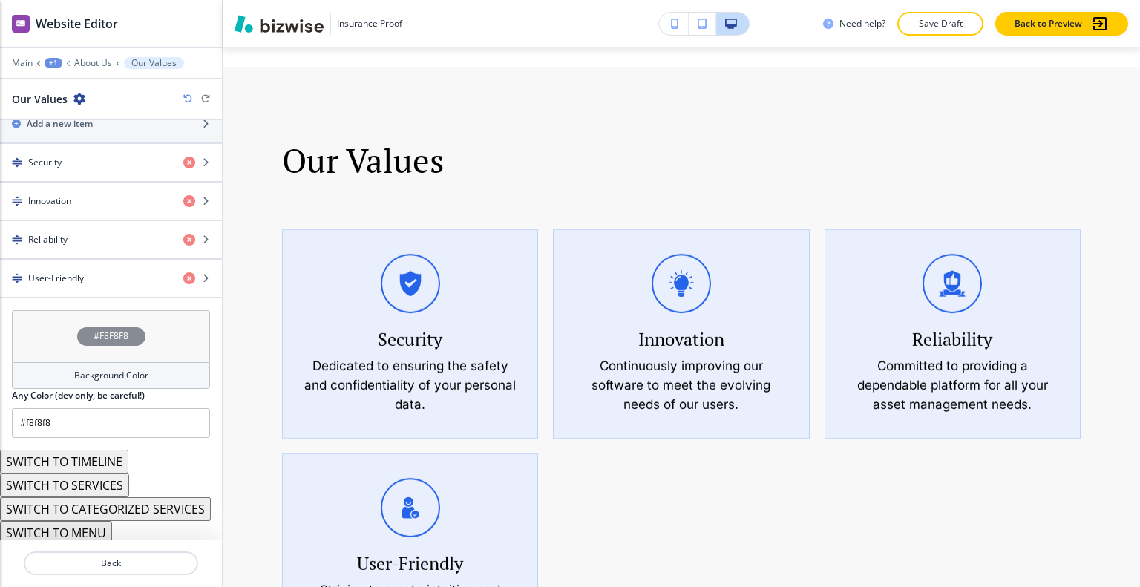
click at [47, 333] on div "#F8F8F8" at bounding box center [111, 336] width 198 height 52
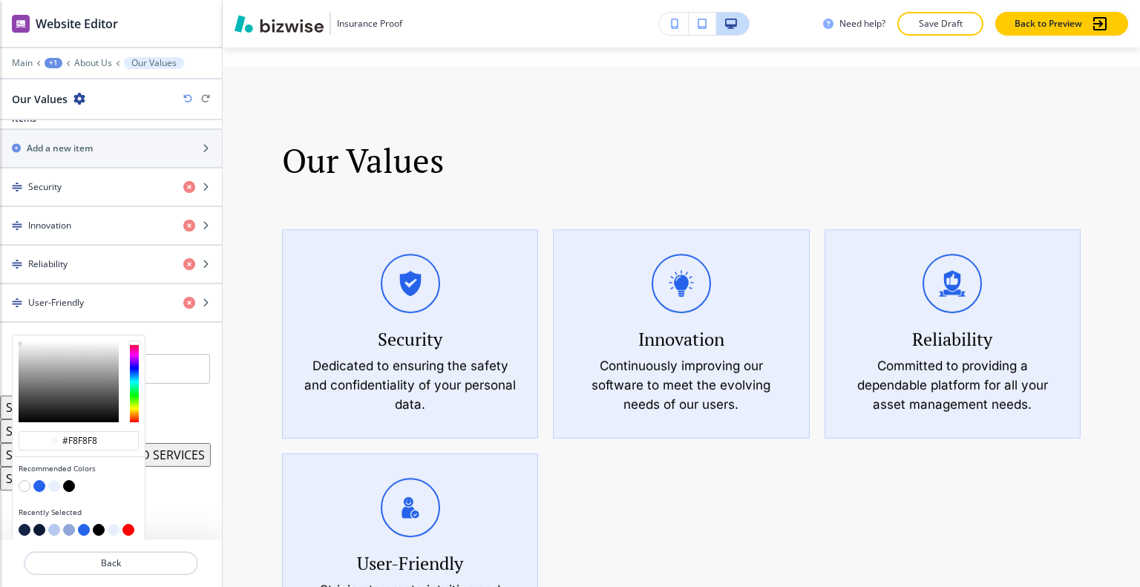
click at [27, 524] on button "button" at bounding box center [25, 530] width 12 height 12
type input "#152446"
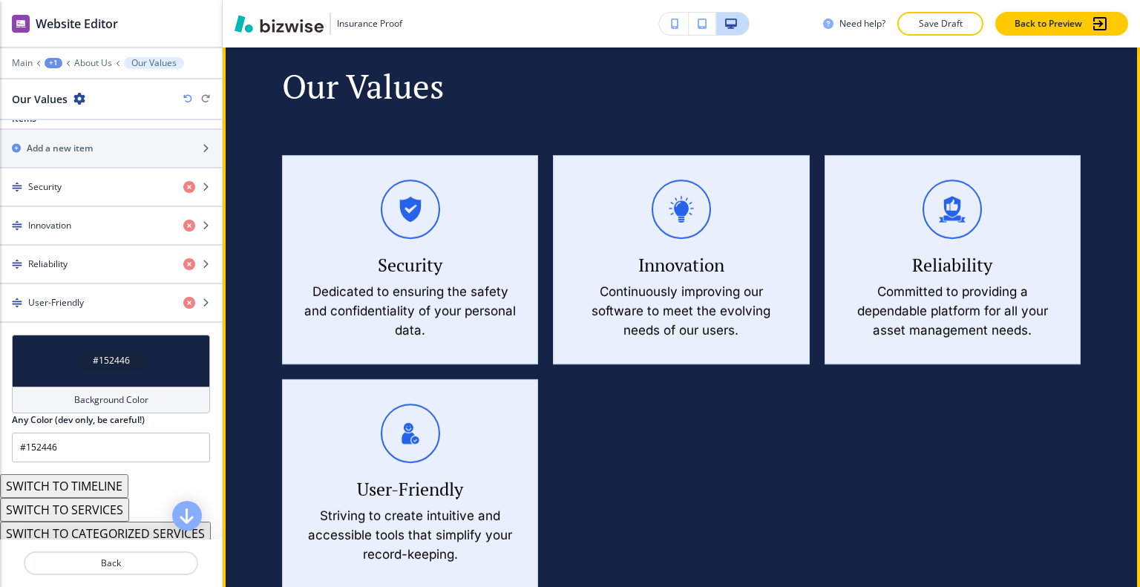
scroll to position [1629, 0]
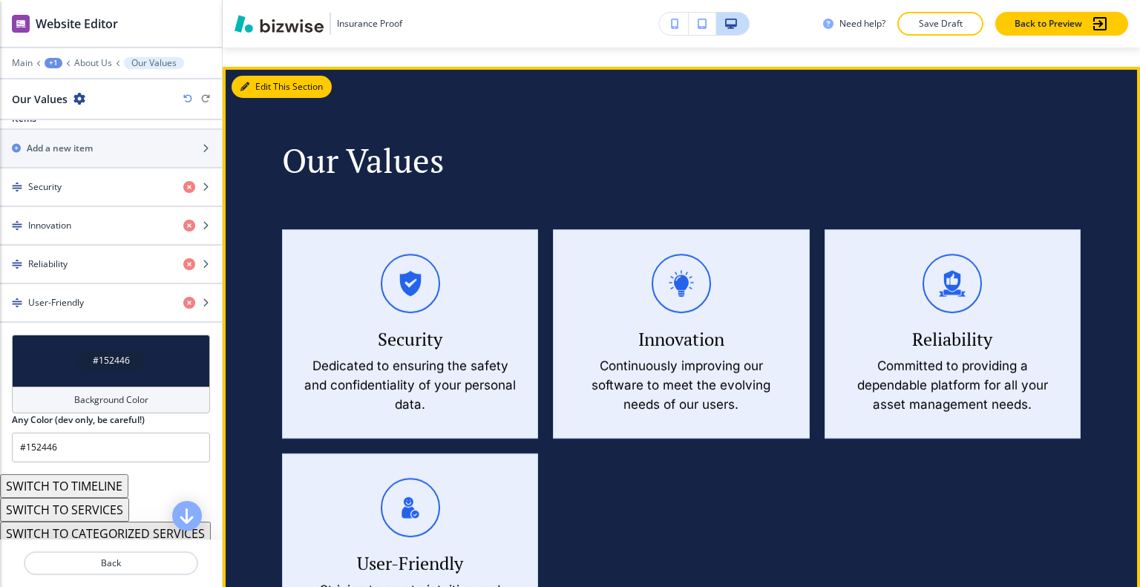
click at [269, 76] on button "Edit This Section" at bounding box center [281, 87] width 100 height 22
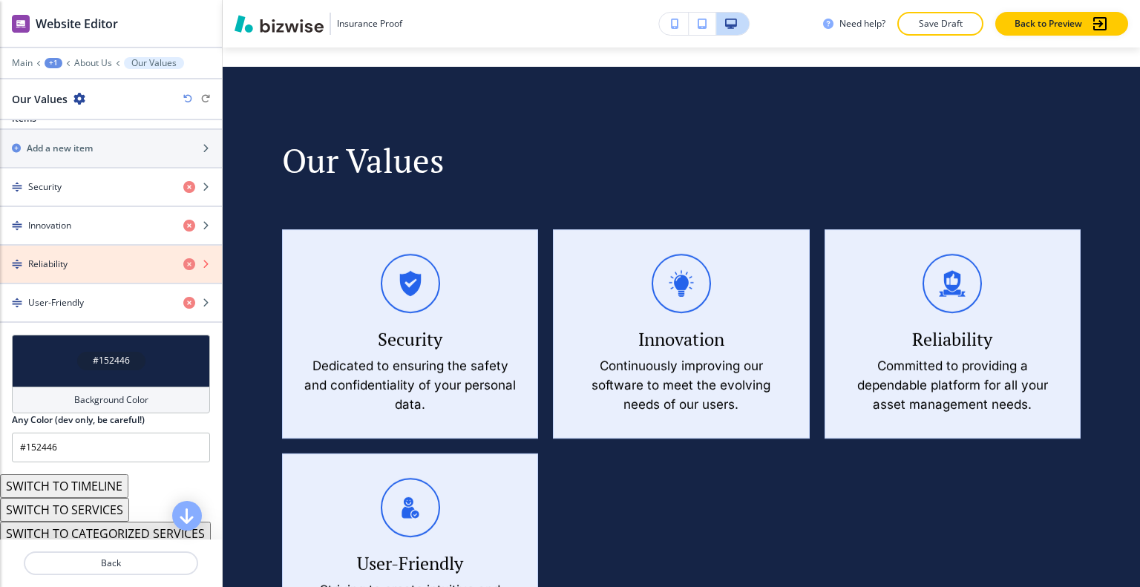
click at [183, 260] on icon "button" at bounding box center [189, 264] width 12 height 12
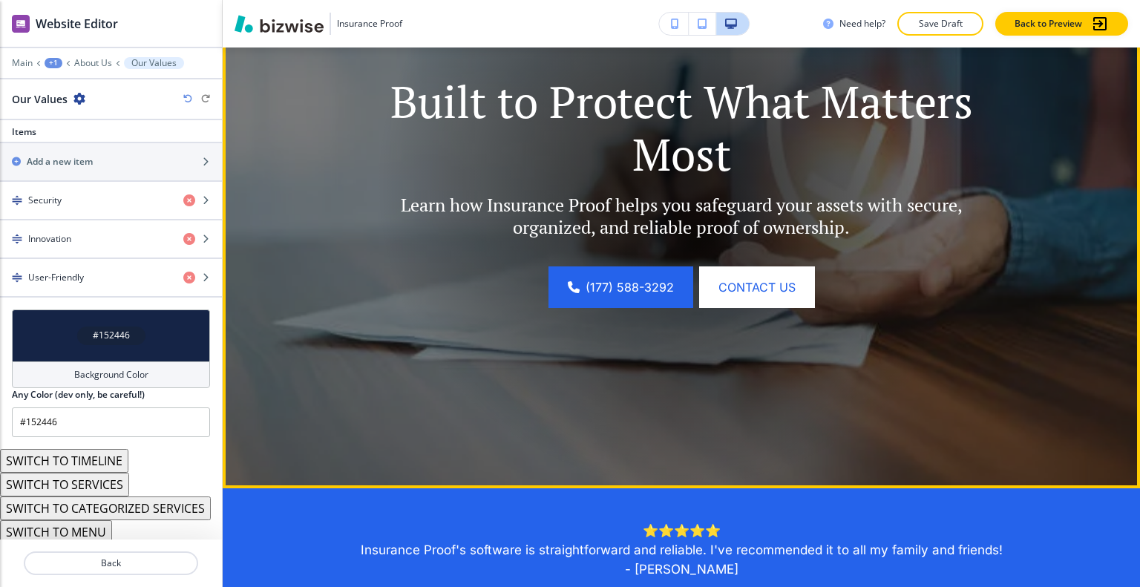
scroll to position [0, 0]
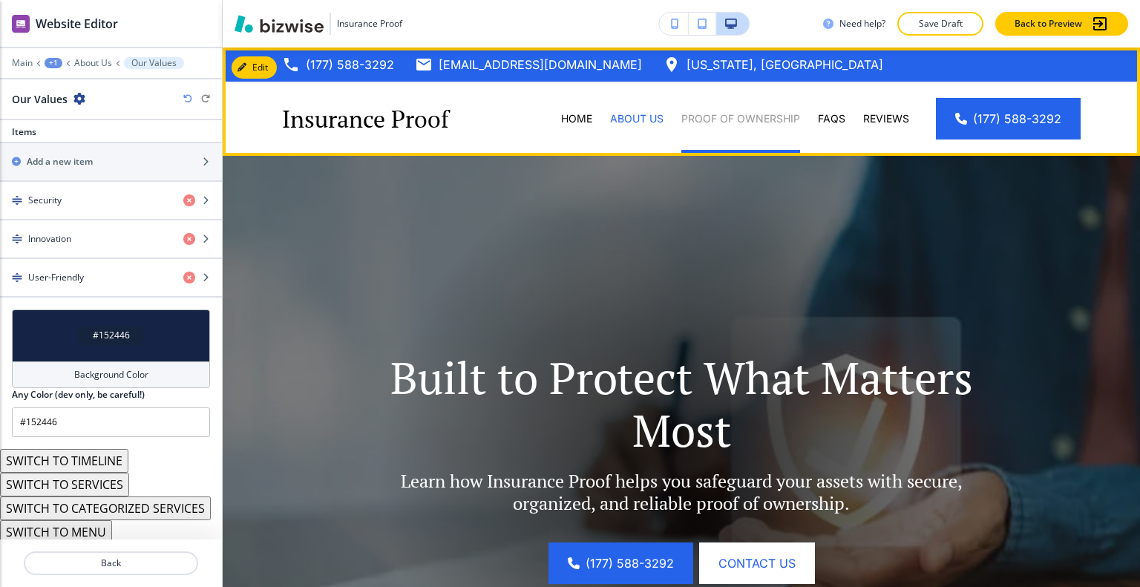
click at [739, 112] on p "Proof of Ownership" at bounding box center [740, 118] width 119 height 15
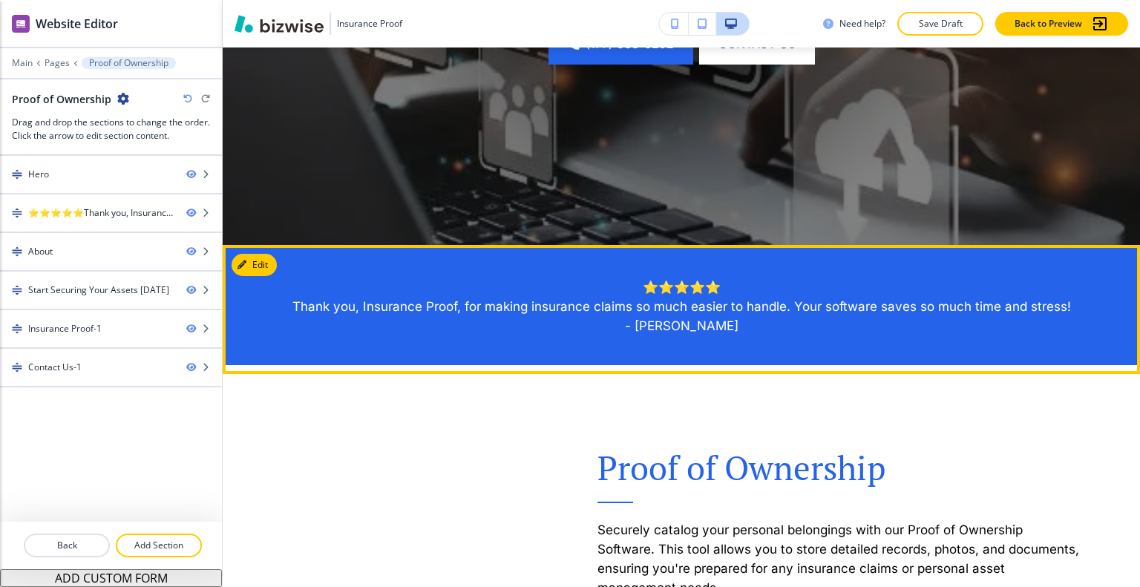
scroll to position [816, 0]
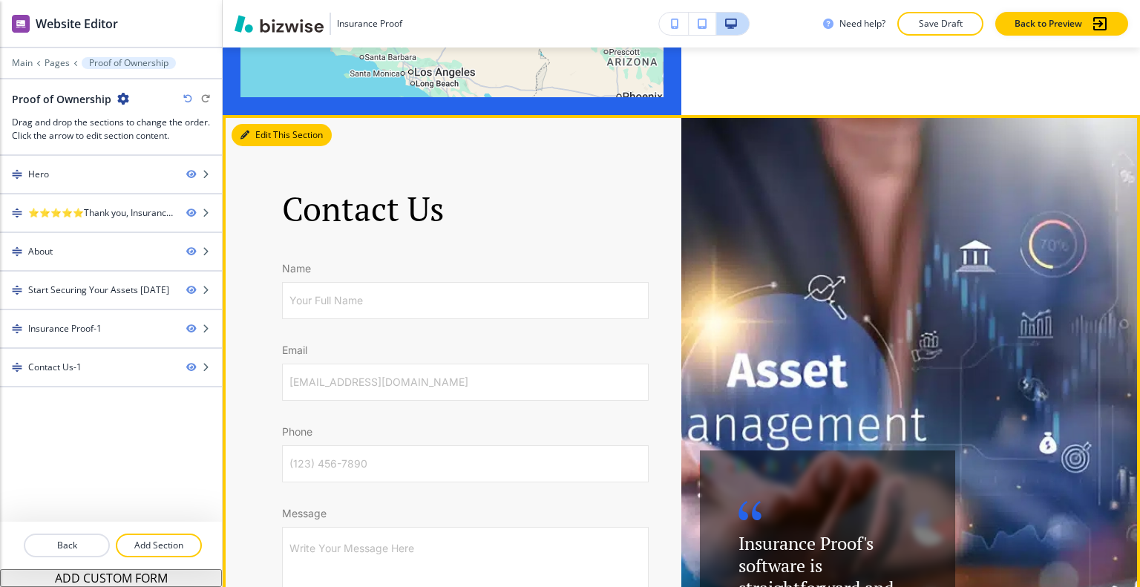
click at [264, 139] on button "Edit This Section" at bounding box center [281, 135] width 100 height 22
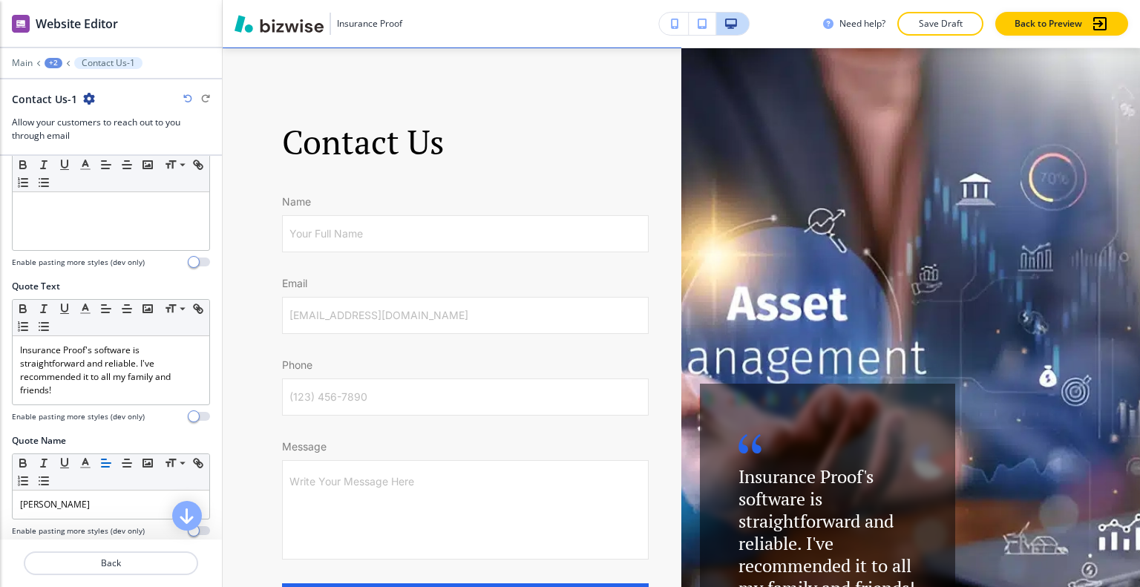
scroll to position [864, 0]
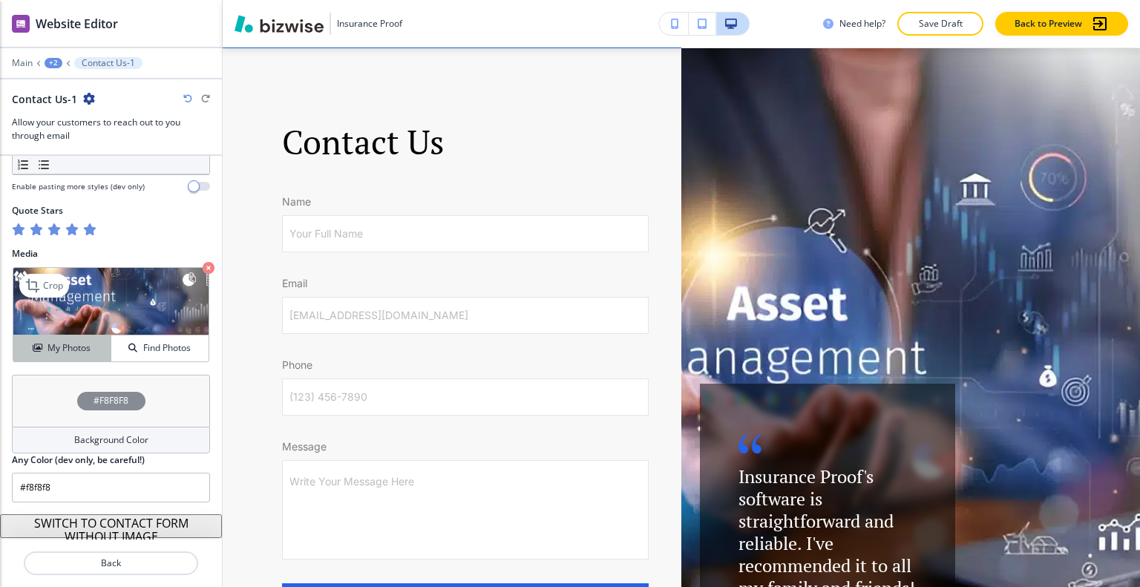
click at [74, 346] on h4 "My Photos" at bounding box center [68, 347] width 43 height 13
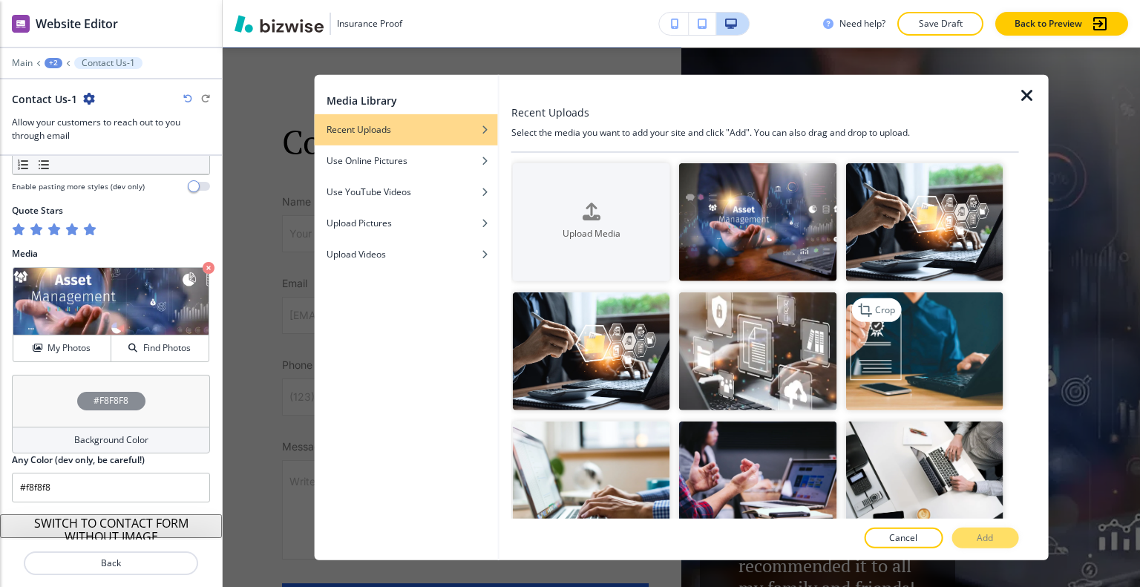
click at [895, 369] on img "button" at bounding box center [923, 351] width 157 height 118
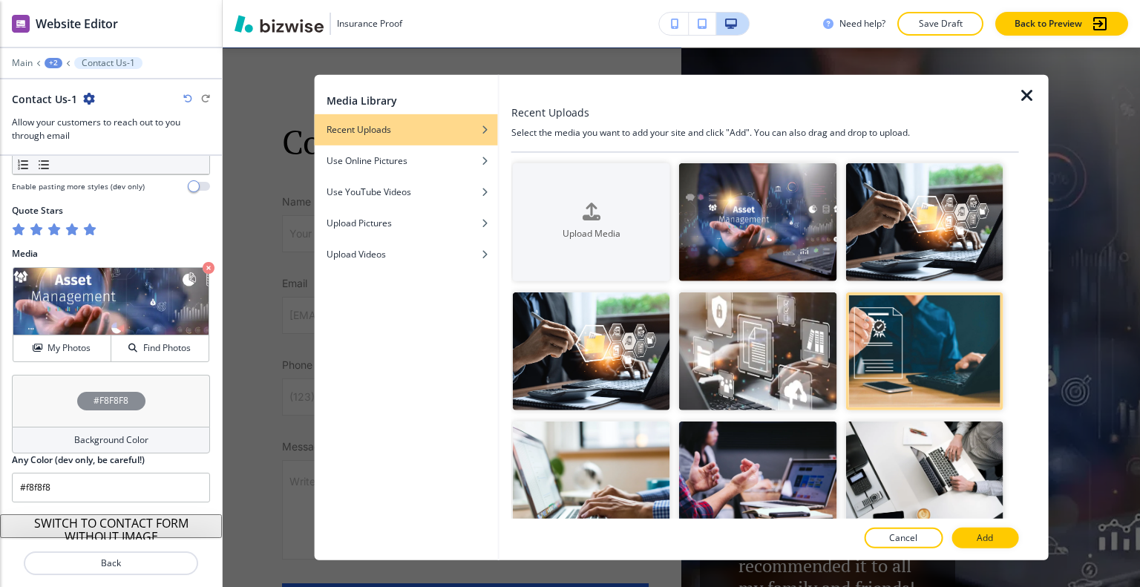
click at [984, 540] on p "Add" at bounding box center [984, 537] width 16 height 13
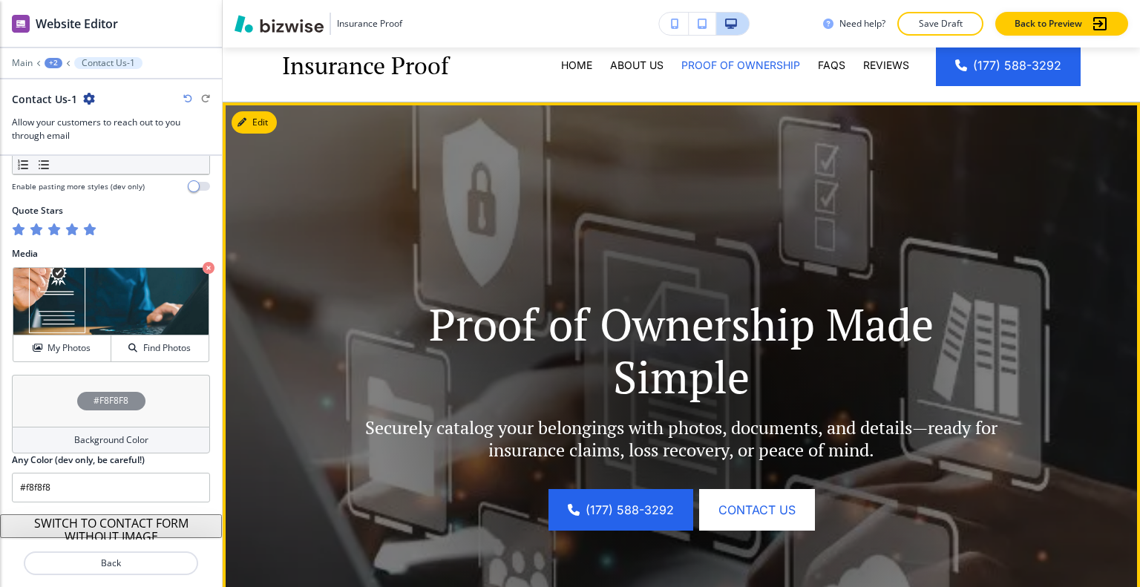
scroll to position [0, 0]
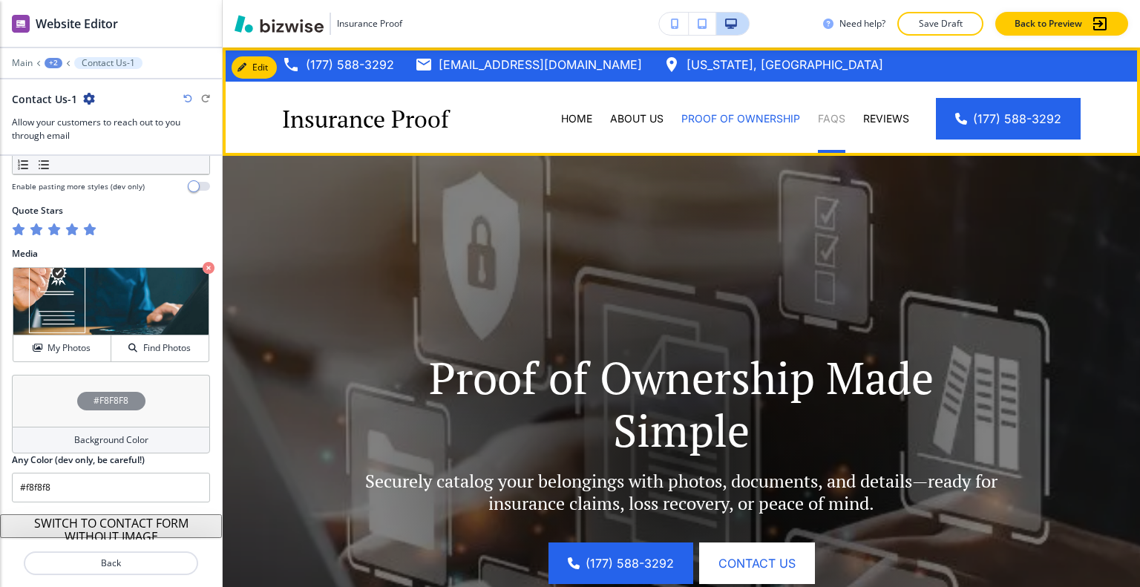
click at [831, 116] on p "FAQs" at bounding box center [831, 118] width 27 height 15
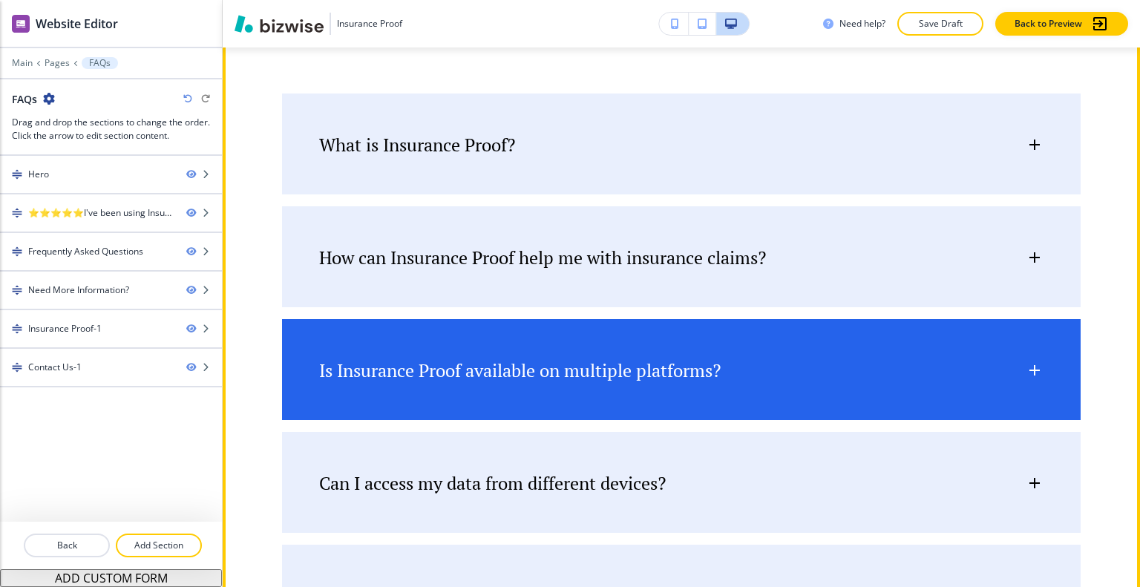
scroll to position [816, 0]
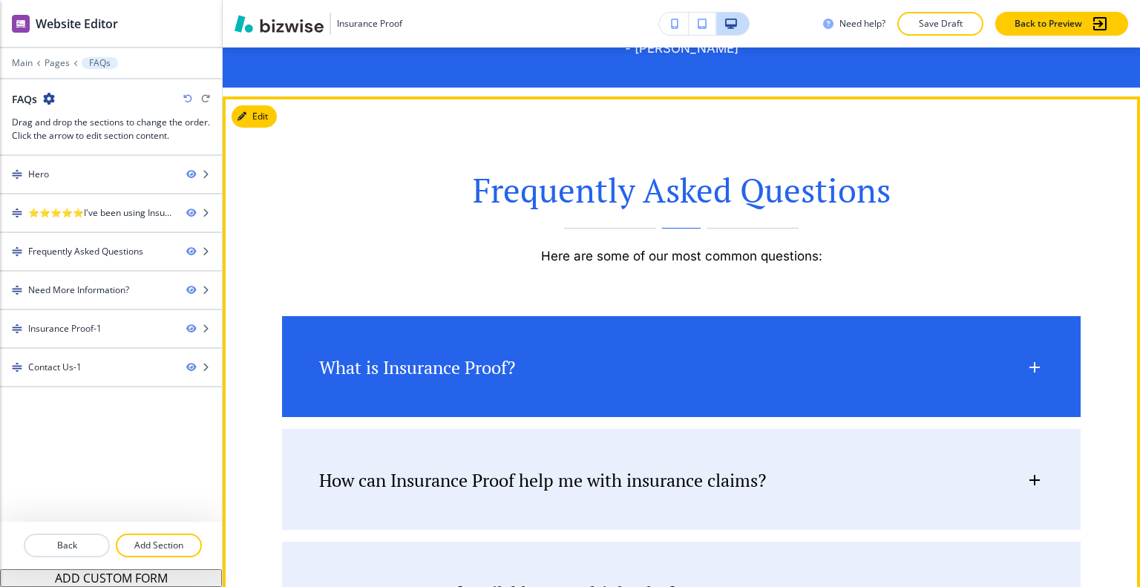
click at [562, 367] on div "What is Insurance Proof?" at bounding box center [672, 367] width 706 height 22
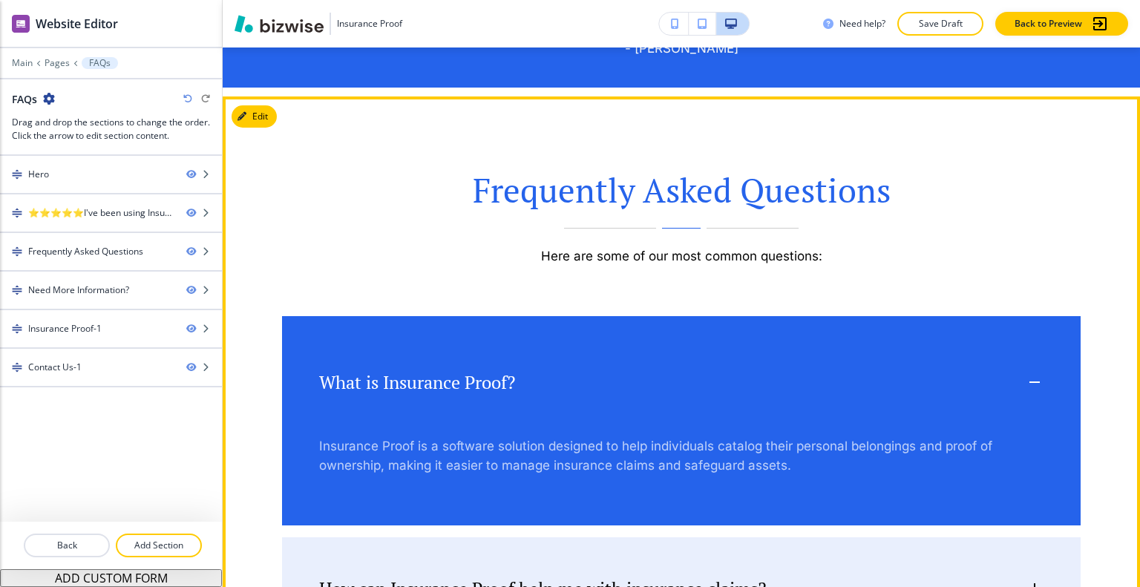
click at [594, 371] on div "What is Insurance Proof?" at bounding box center [672, 382] width 706 height 22
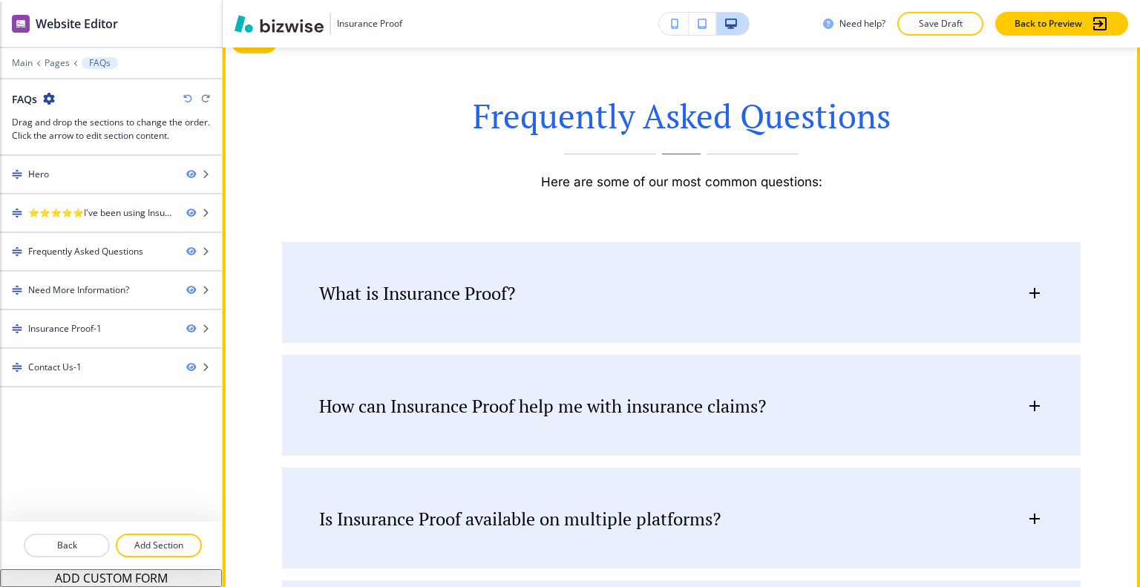
scroll to position [742, 0]
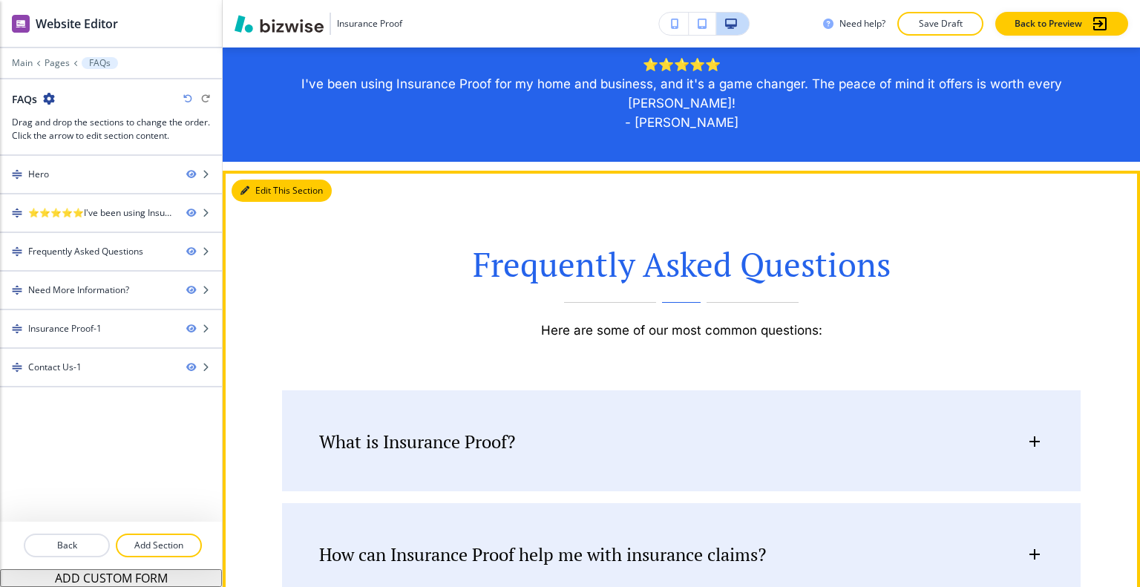
click at [264, 197] on button "Edit This Section" at bounding box center [281, 191] width 100 height 22
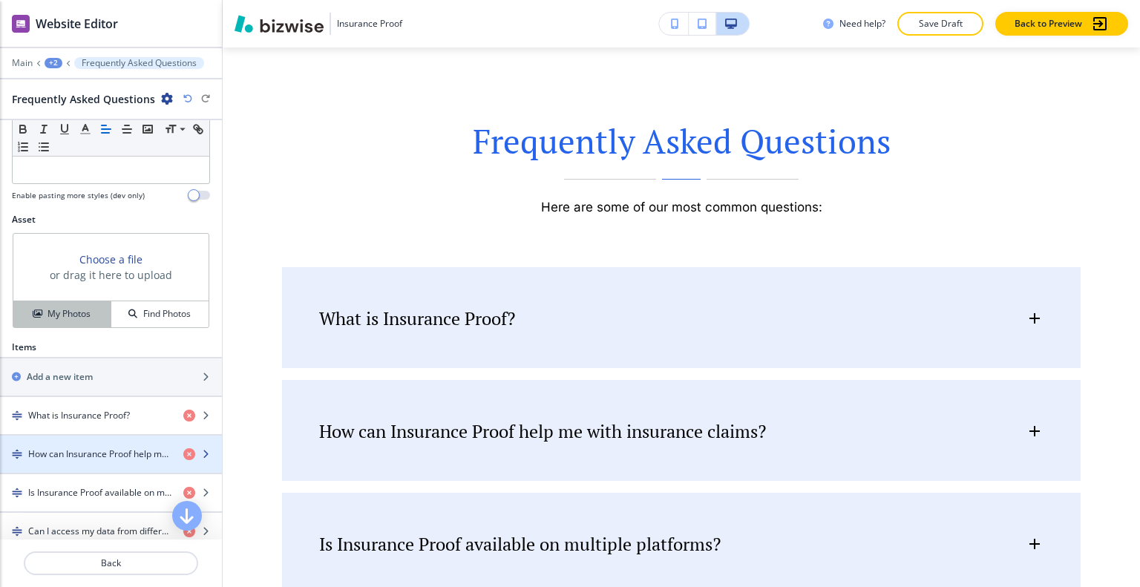
scroll to position [363, 0]
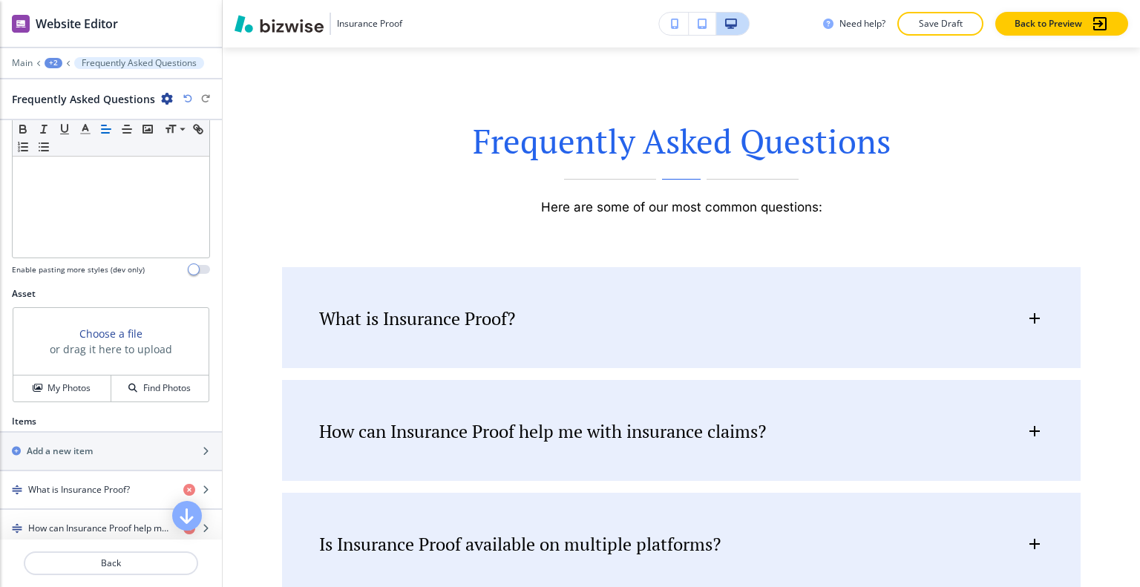
click at [82, 402] on div "Asset Choose a file or drag it here to upload My Photos Find Photos" at bounding box center [111, 351] width 222 height 128
click at [82, 391] on h4 "My Photos" at bounding box center [68, 387] width 43 height 13
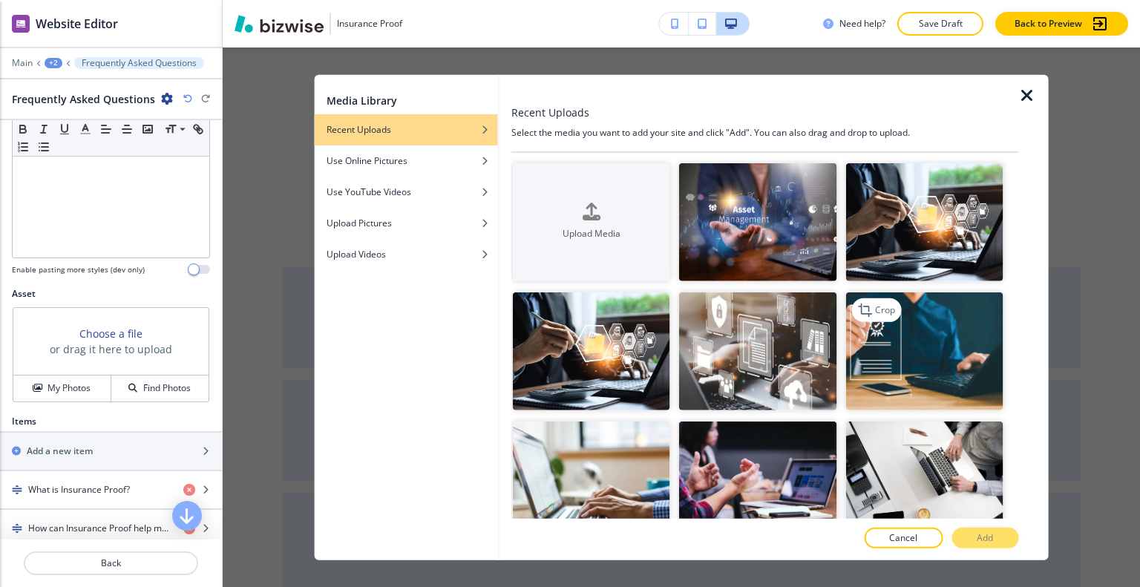
click at [908, 338] on img "button" at bounding box center [923, 351] width 157 height 118
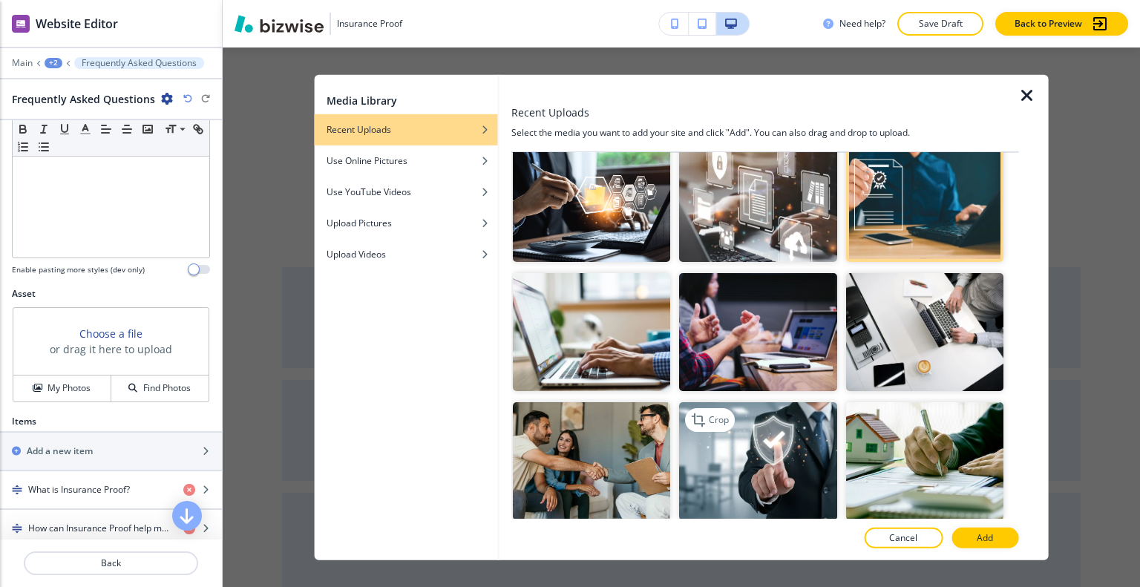
scroll to position [223, 0]
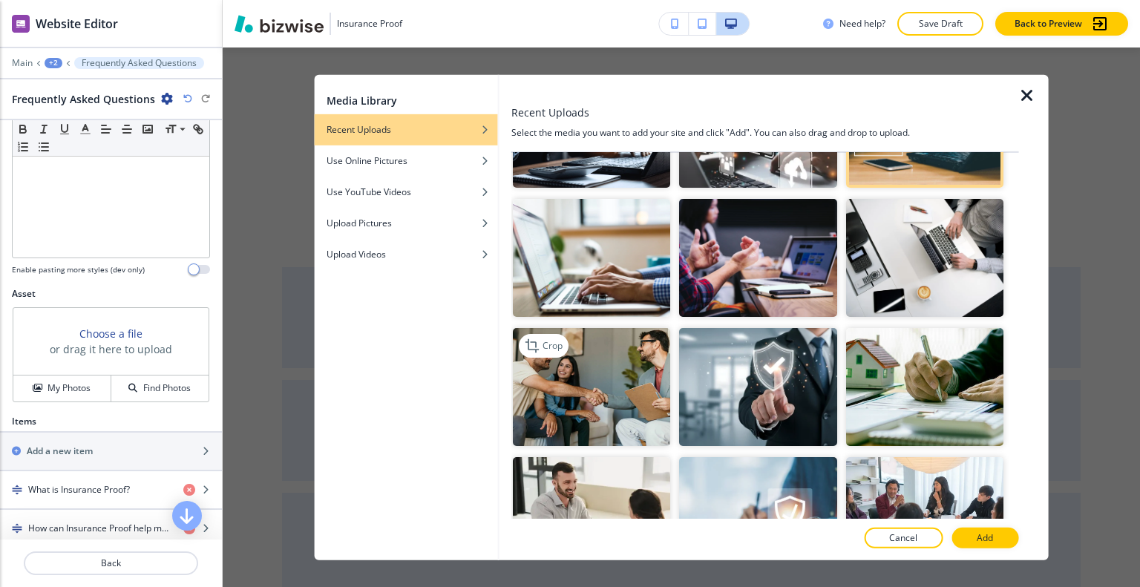
click at [600, 398] on img "button" at bounding box center [591, 387] width 157 height 118
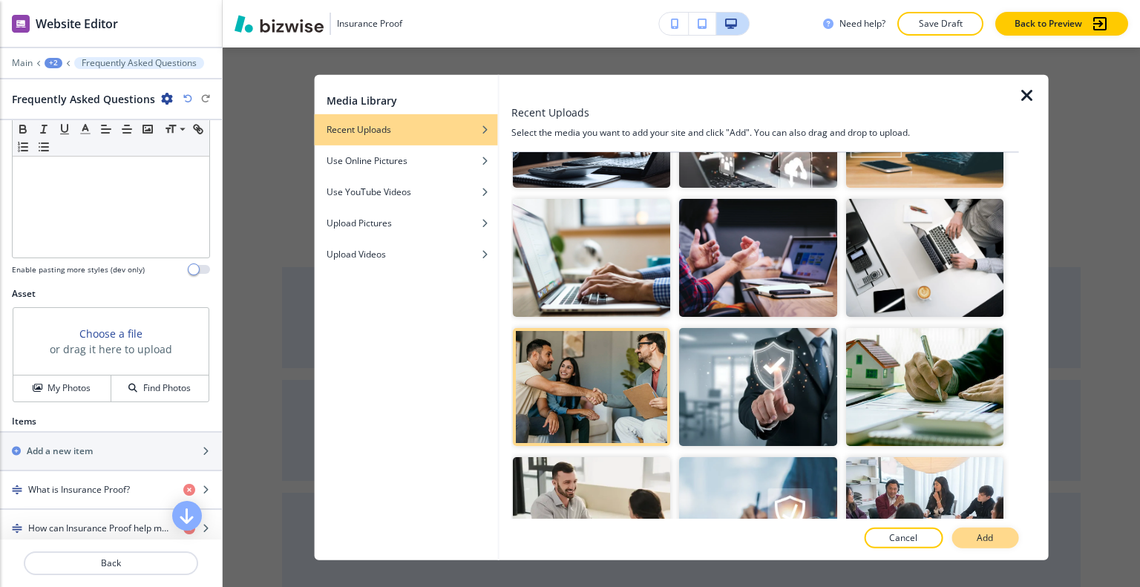
click at [981, 540] on p "Add" at bounding box center [984, 537] width 16 height 13
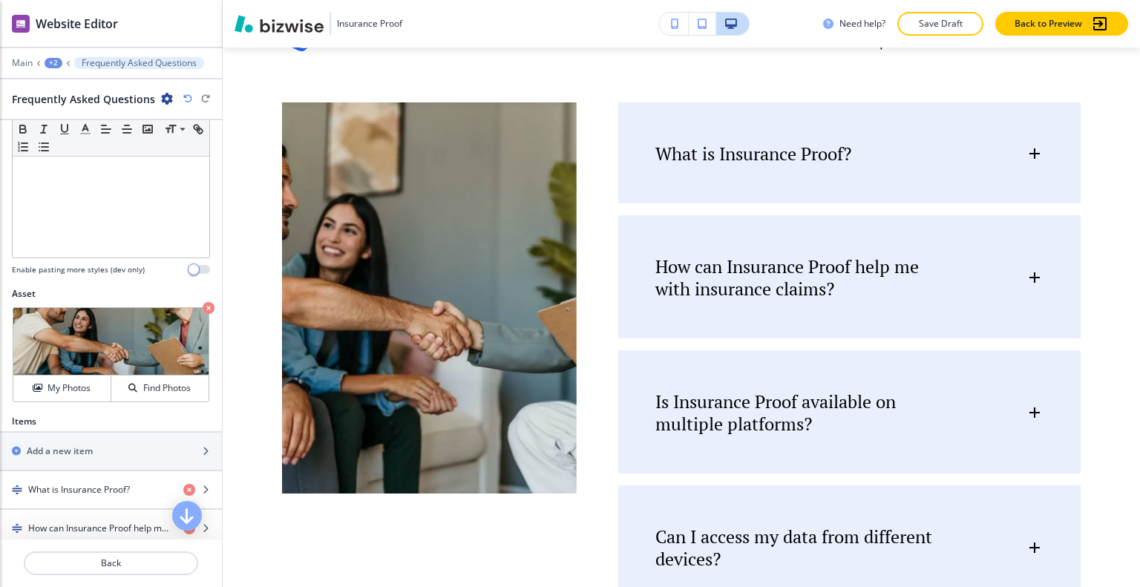
scroll to position [1088, 0]
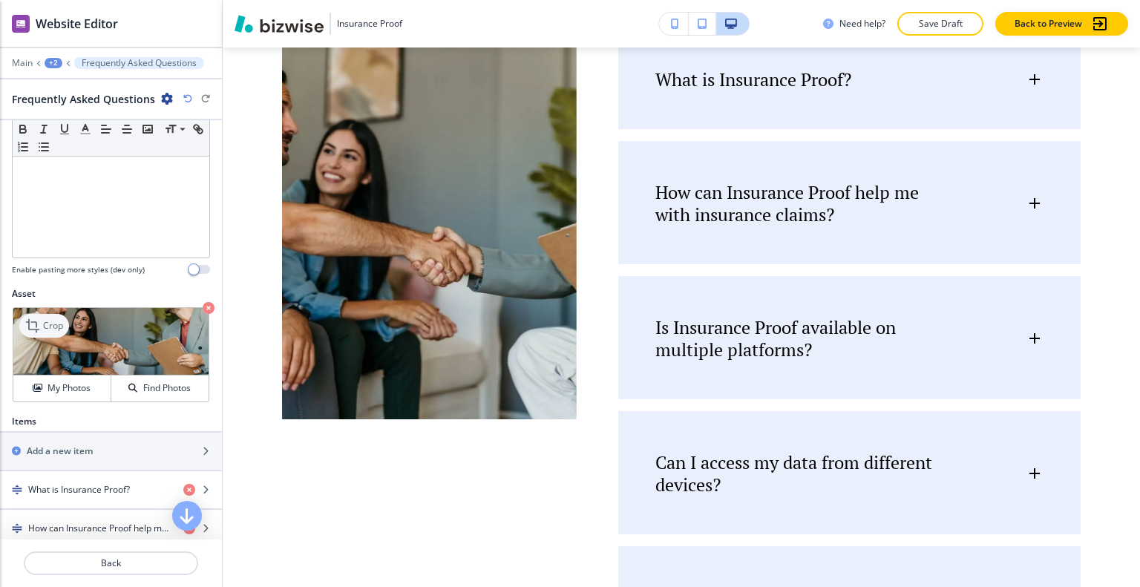
click at [49, 324] on p "Crop" at bounding box center [53, 325] width 20 height 13
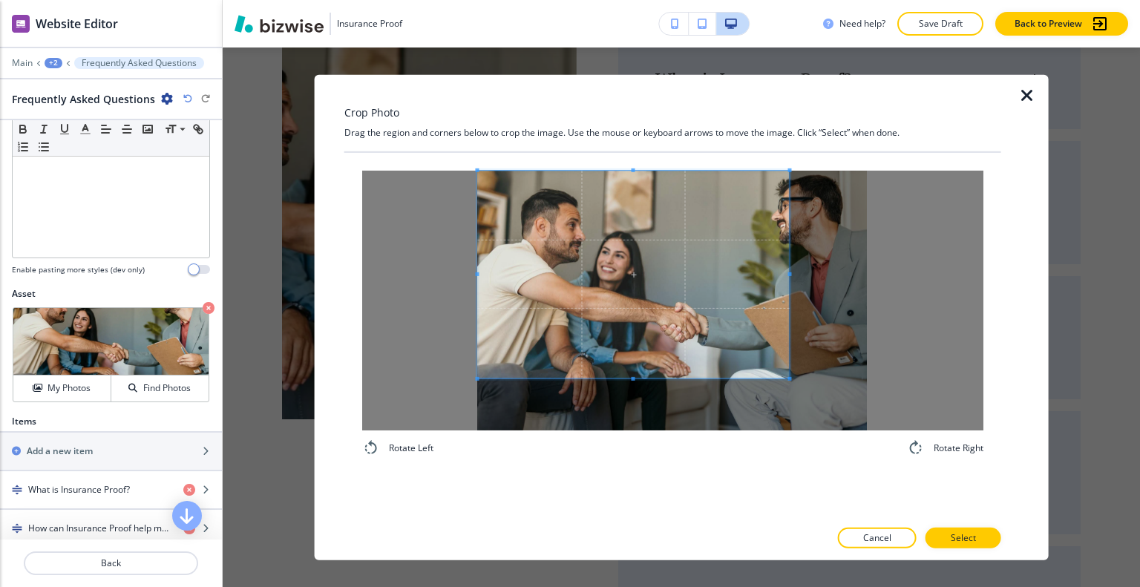
click at [576, 295] on span at bounding box center [633, 274] width 312 height 208
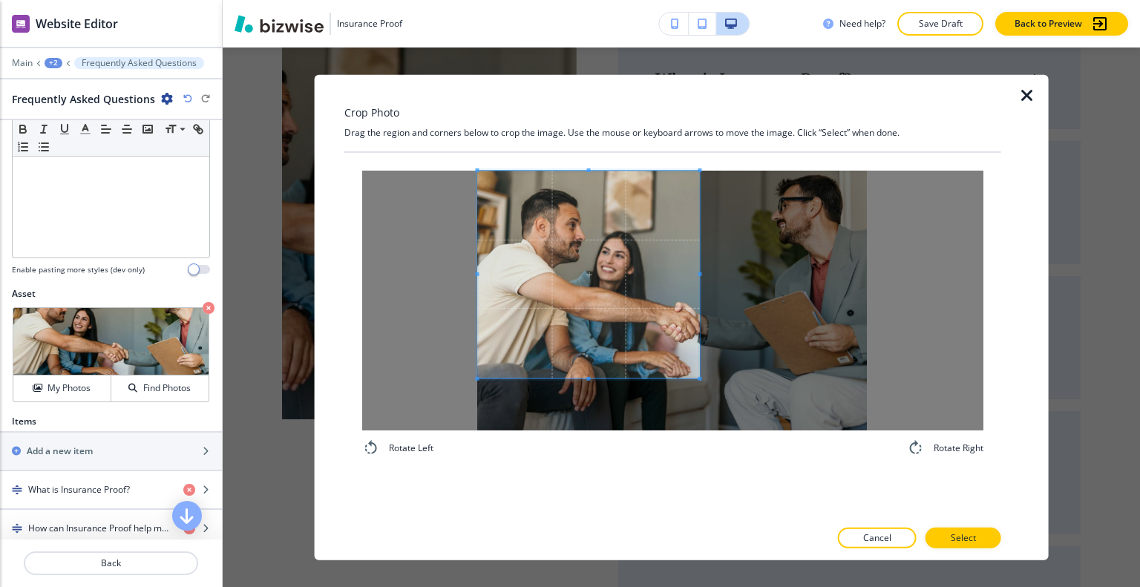
click at [698, 272] on span at bounding box center [700, 274] width 4 height 4
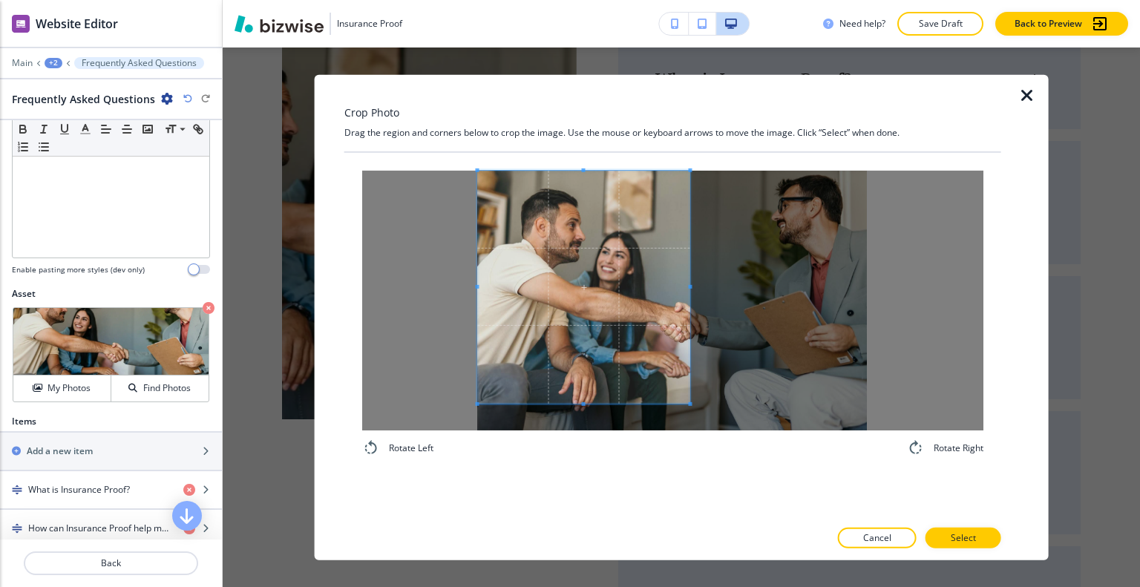
click at [580, 443] on div "Rotate Left Rotate Right" at bounding box center [672, 313] width 621 height 286
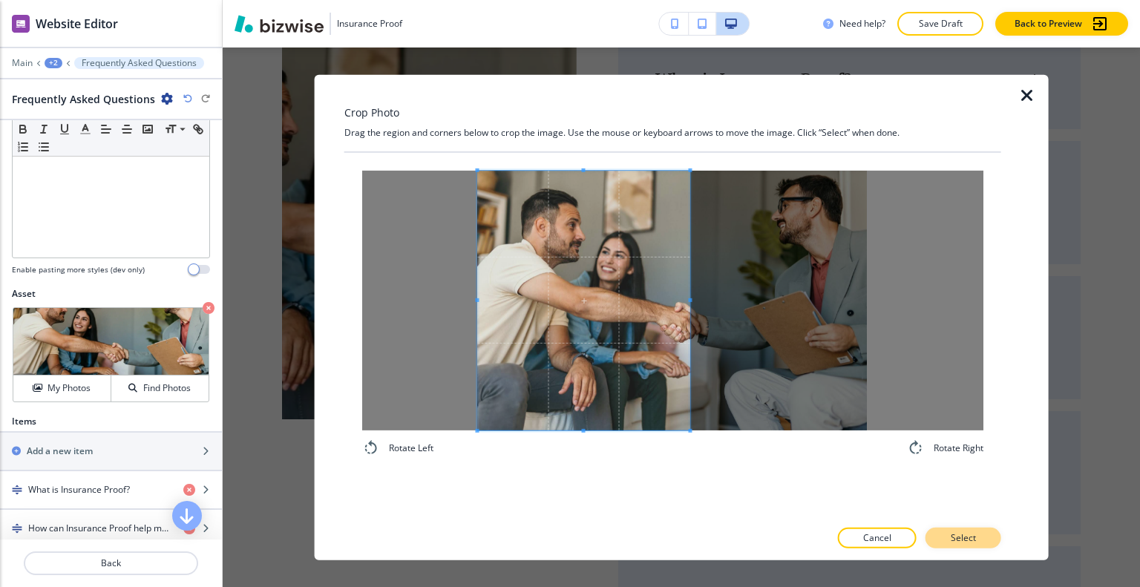
click at [956, 533] on p "Select" at bounding box center [962, 537] width 25 height 13
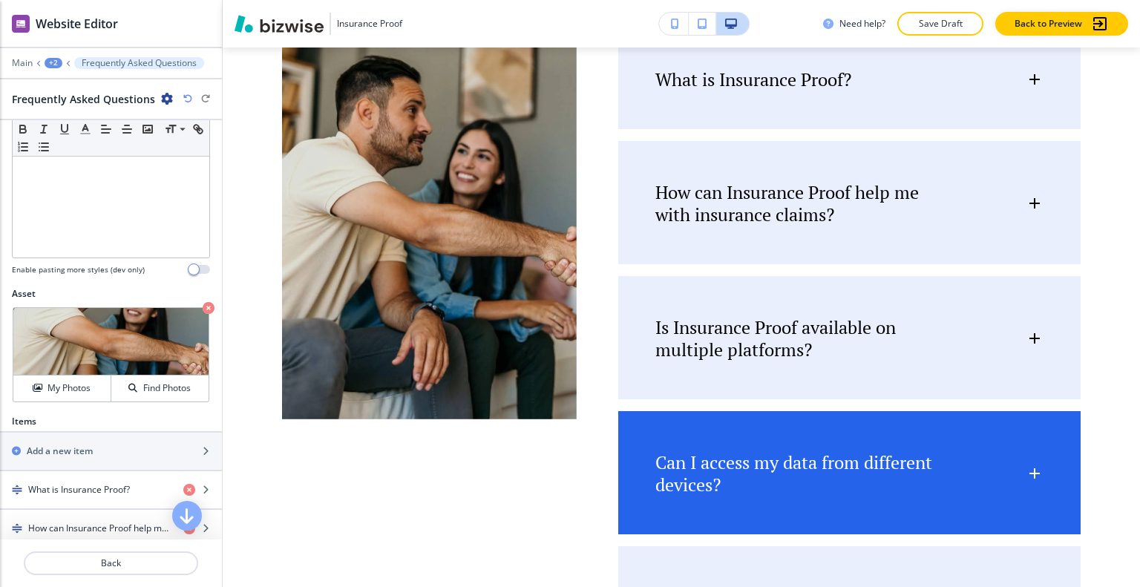
scroll to position [1013, 0]
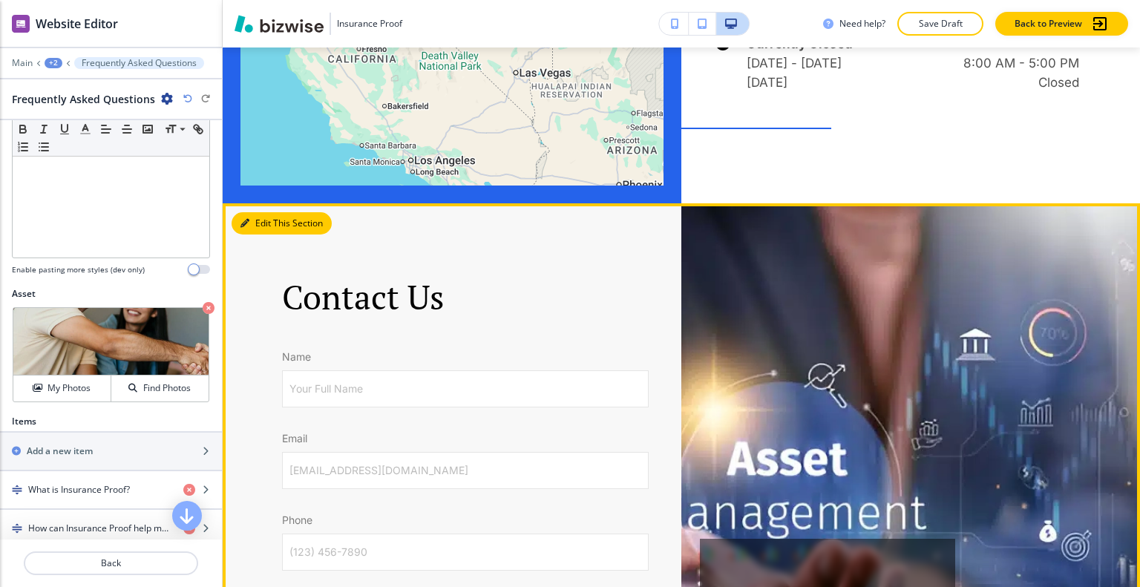
click at [252, 220] on button "Edit This Section" at bounding box center [281, 223] width 100 height 22
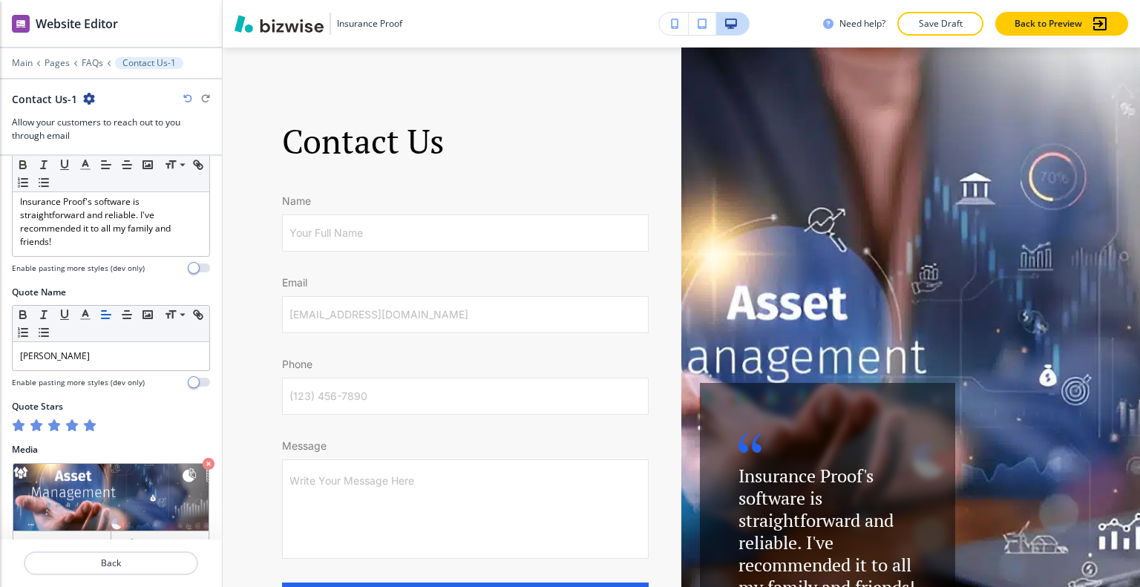
scroll to position [864, 0]
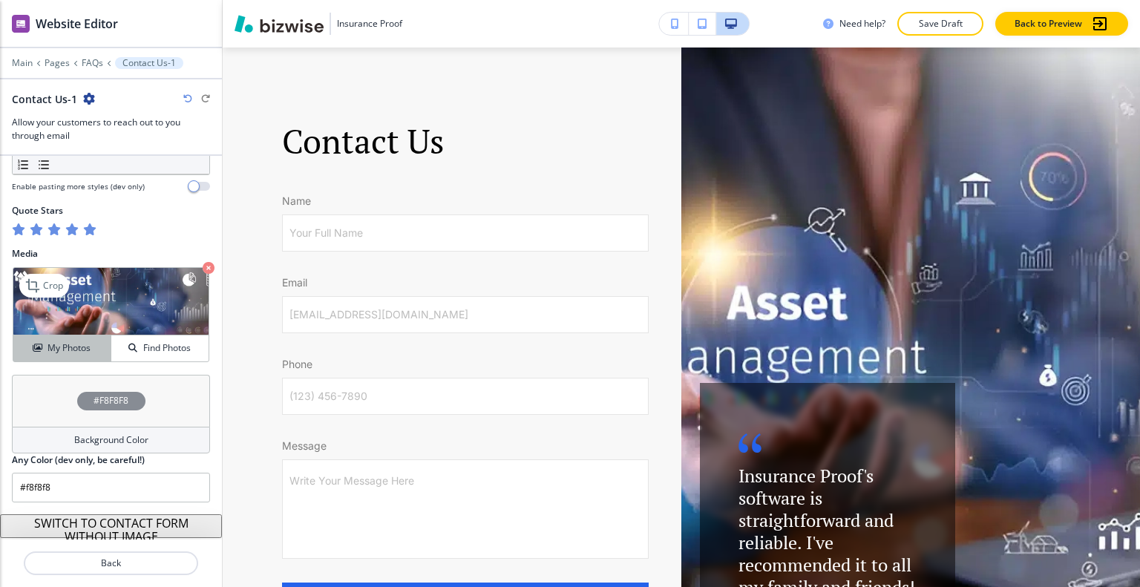
click at [82, 341] on h4 "My Photos" at bounding box center [68, 347] width 43 height 13
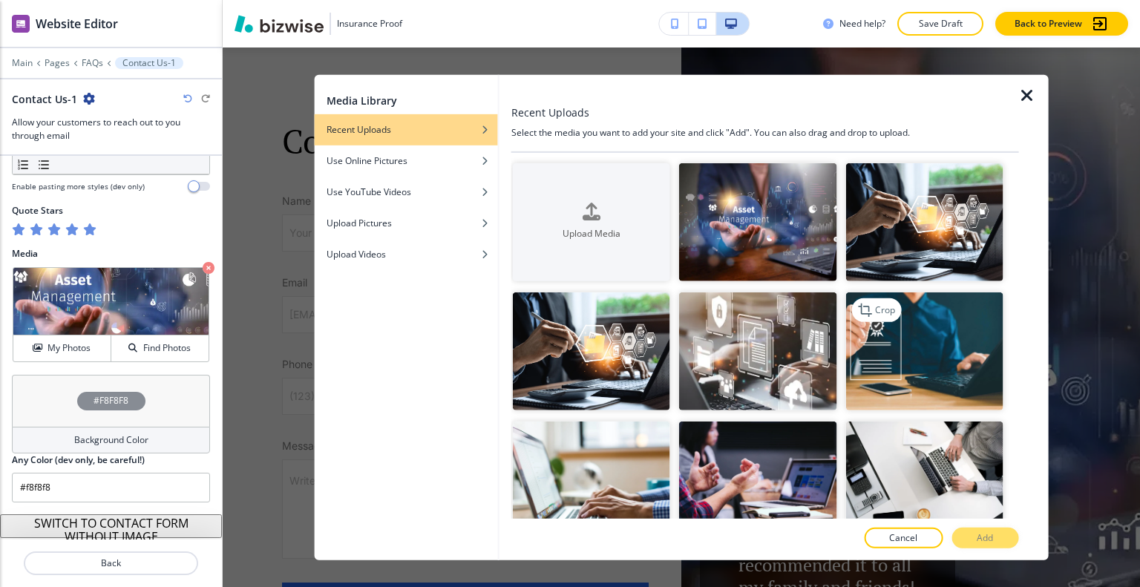
click at [920, 338] on img "button" at bounding box center [923, 351] width 157 height 118
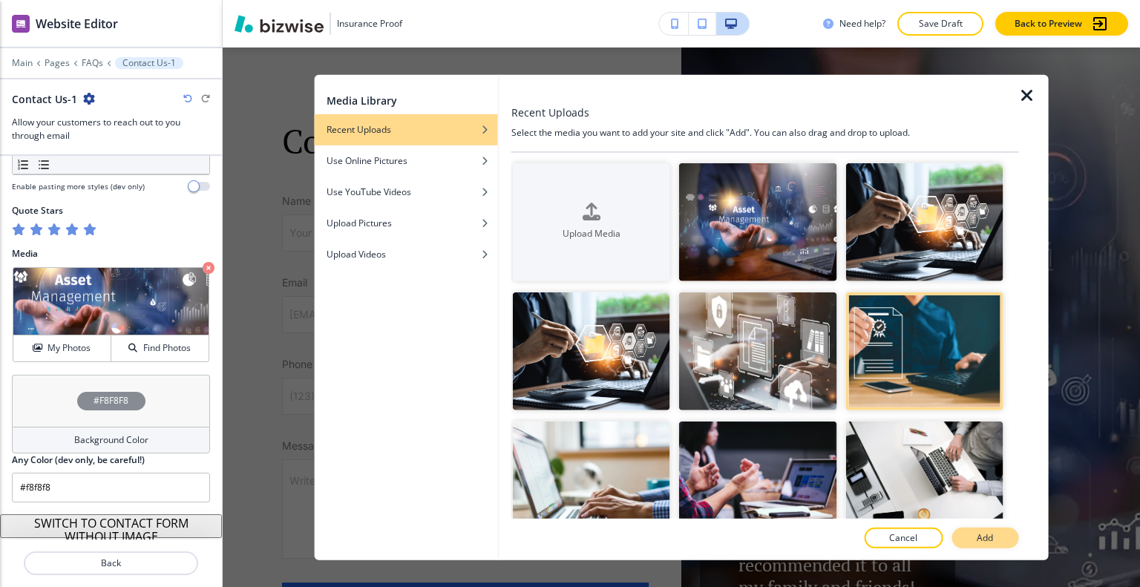
click at [982, 533] on p "Add" at bounding box center [984, 537] width 16 height 13
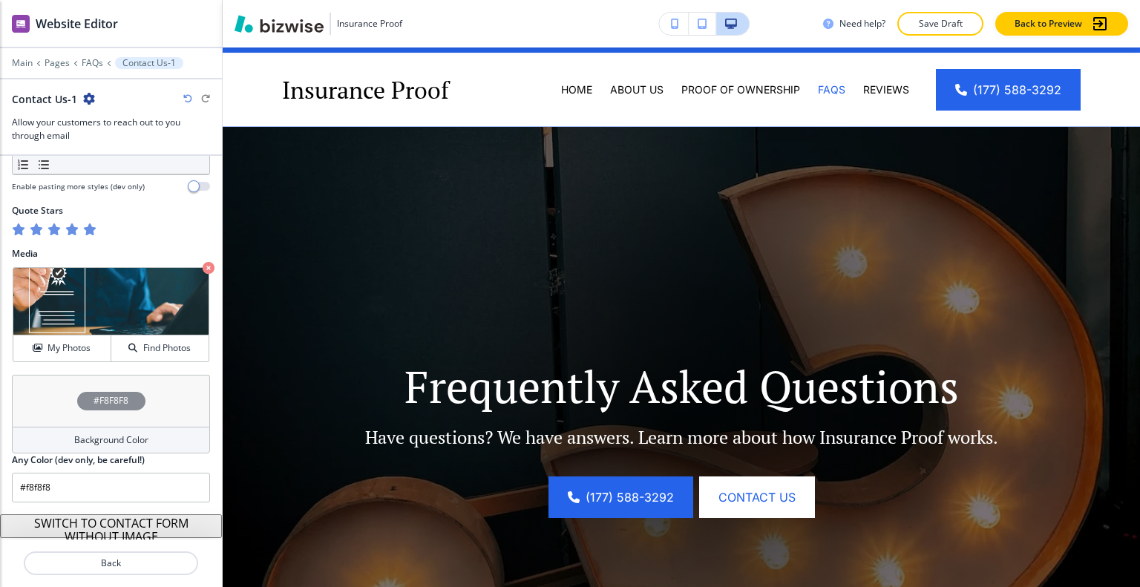
scroll to position [0, 0]
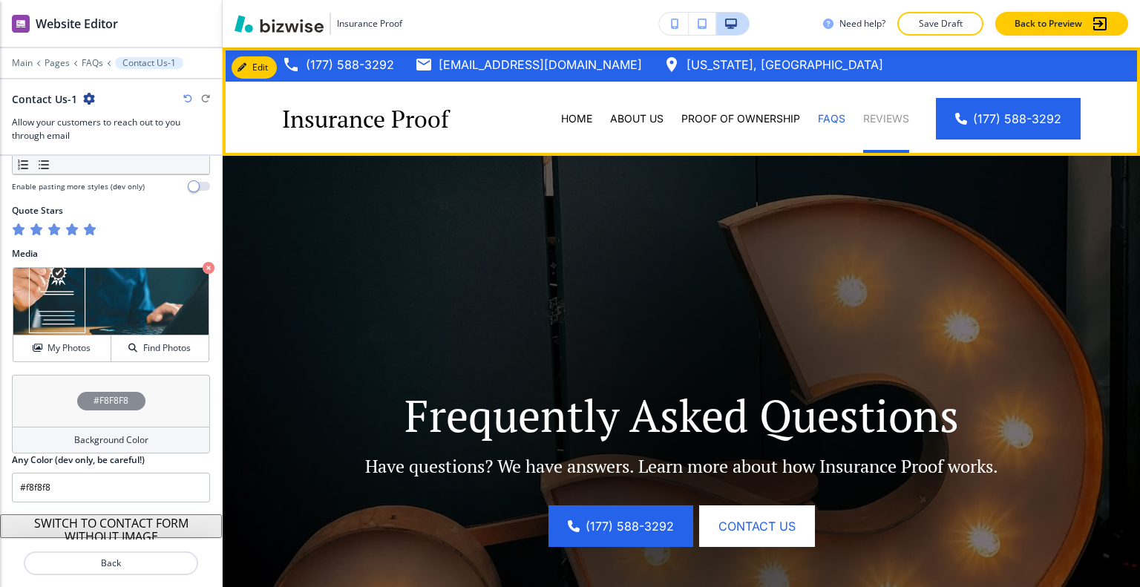
click at [881, 123] on p "Reviews" at bounding box center [886, 118] width 46 height 15
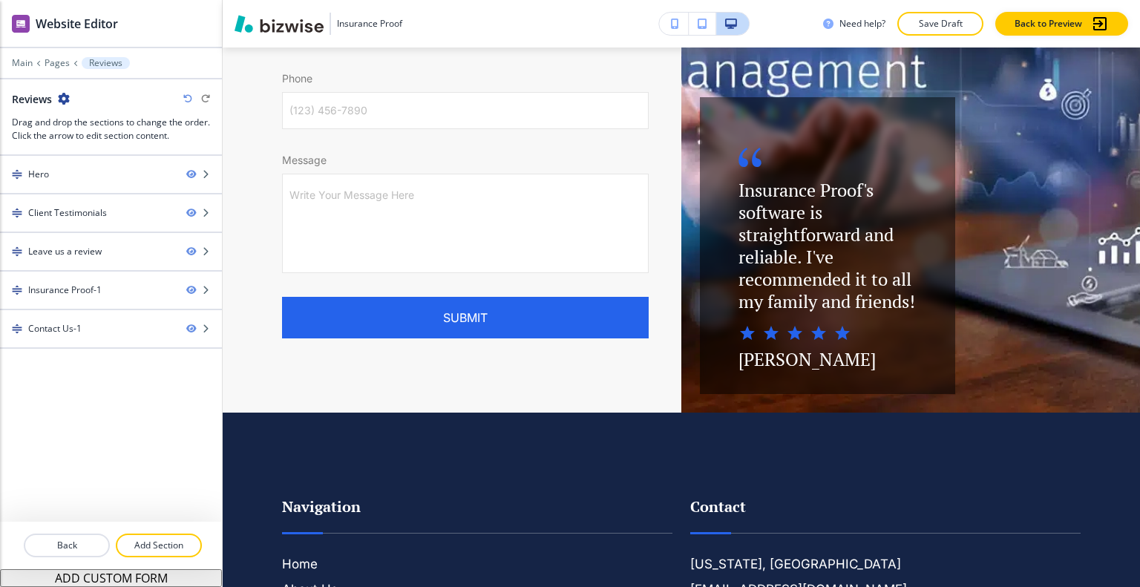
scroll to position [2600, 0]
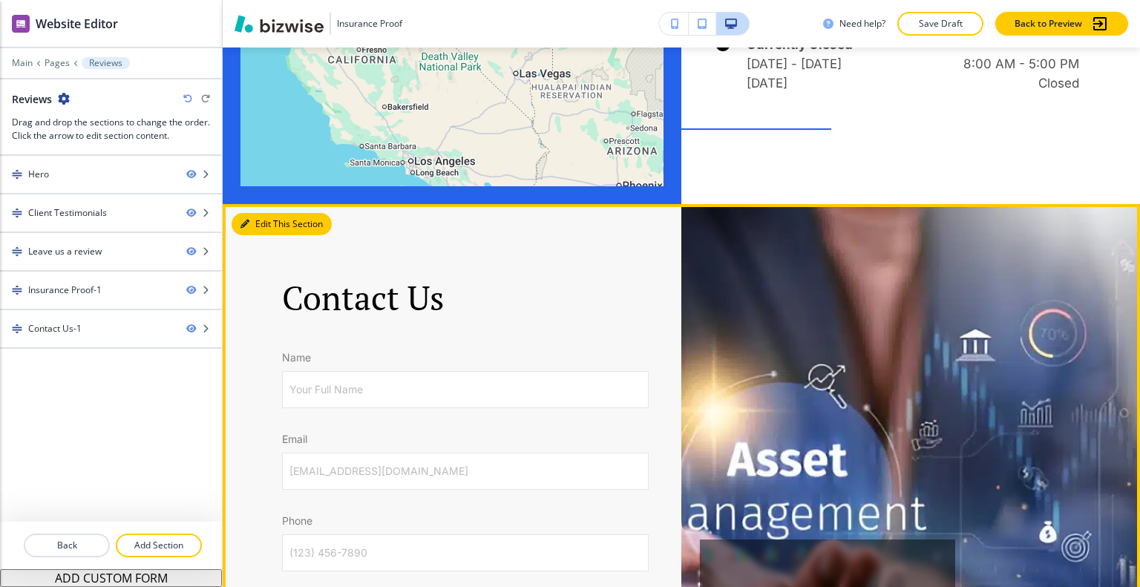
click at [268, 224] on button "Edit This Section" at bounding box center [281, 224] width 100 height 22
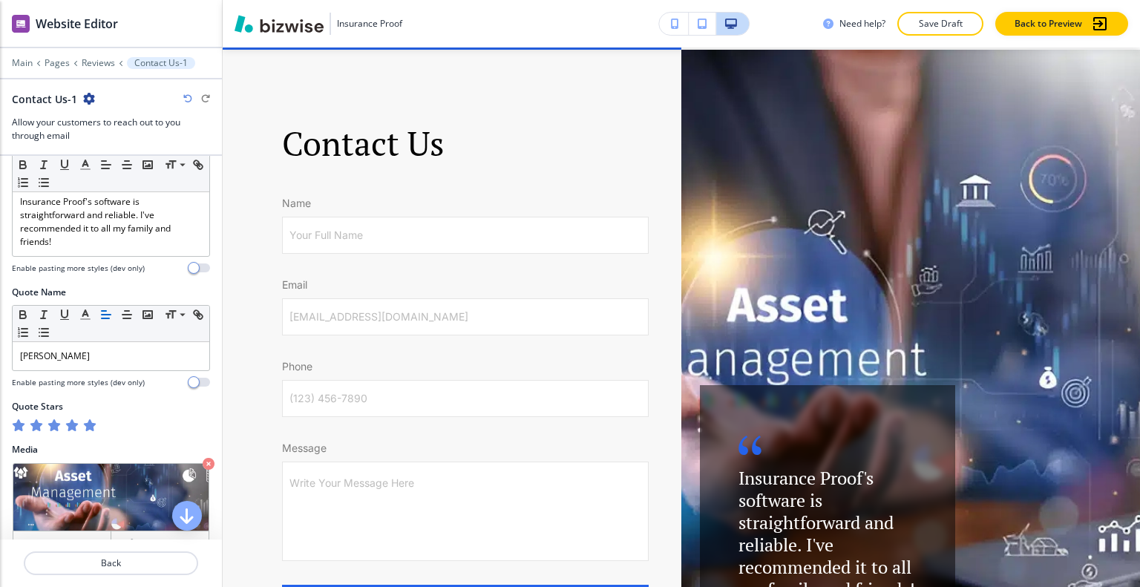
scroll to position [864, 0]
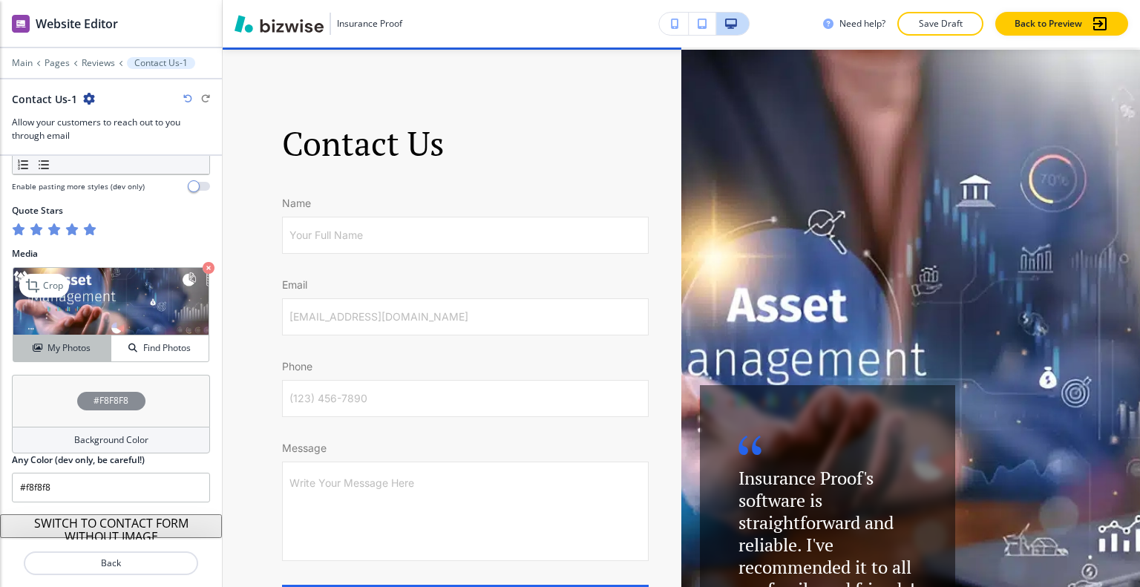
click at [53, 355] on button "My Photos" at bounding box center [62, 348] width 98 height 26
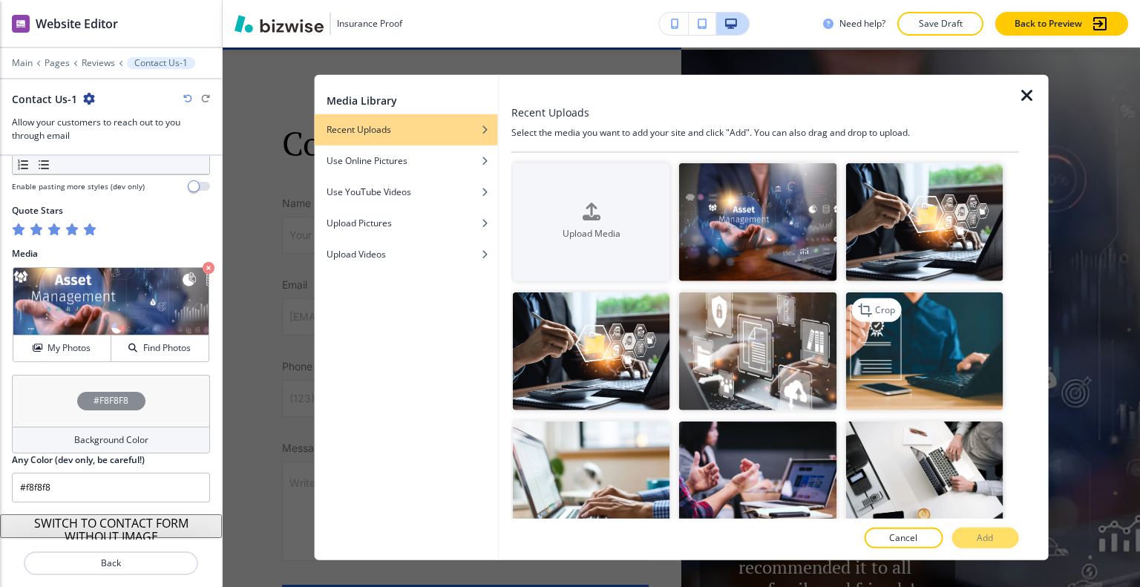
click at [881, 346] on img "button" at bounding box center [923, 351] width 157 height 118
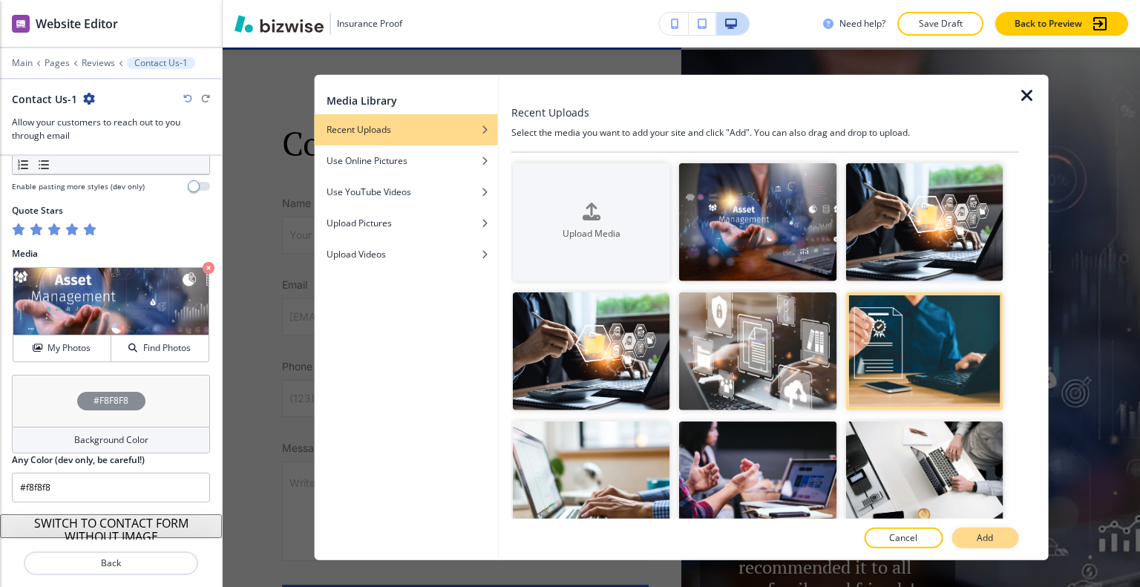
click at [1001, 539] on button "Add" at bounding box center [984, 537] width 67 height 21
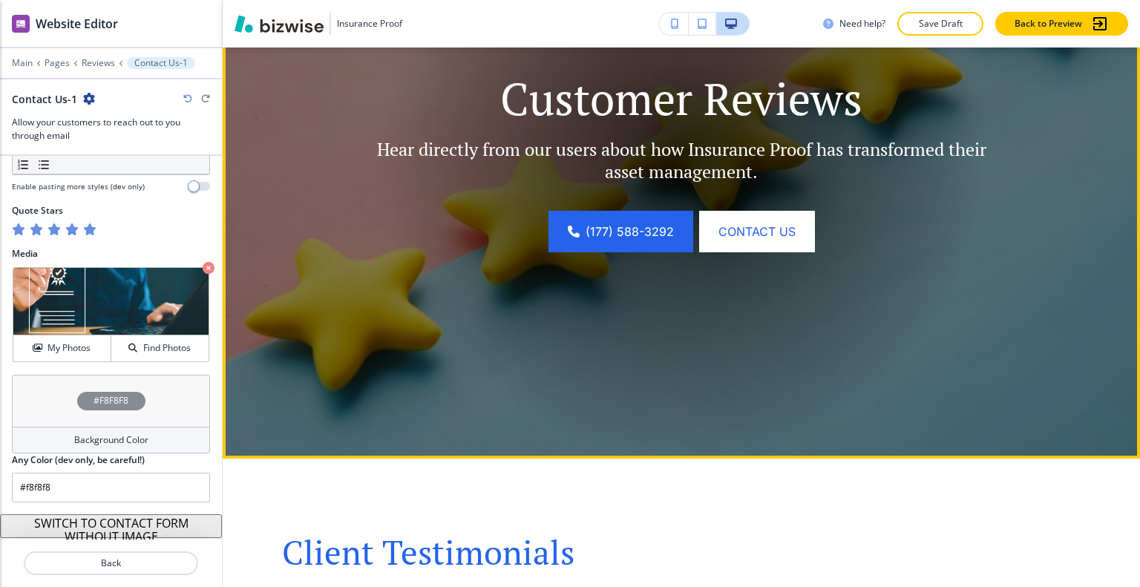
scroll to position [0, 0]
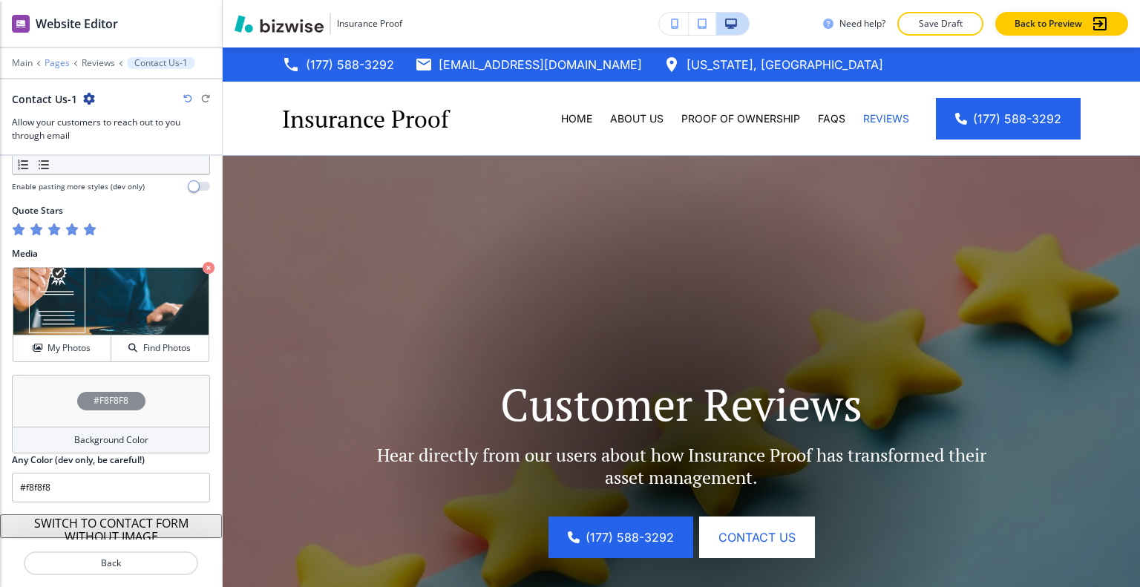
click at [56, 62] on p "Pages" at bounding box center [57, 63] width 25 height 10
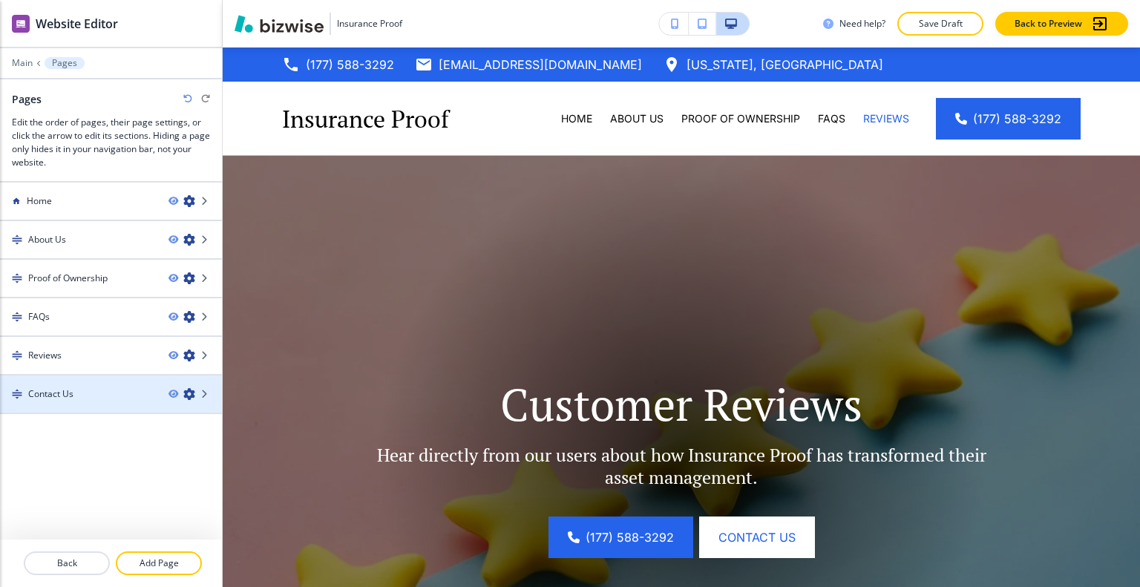
click at [104, 392] on div "Contact Us" at bounding box center [78, 393] width 157 height 13
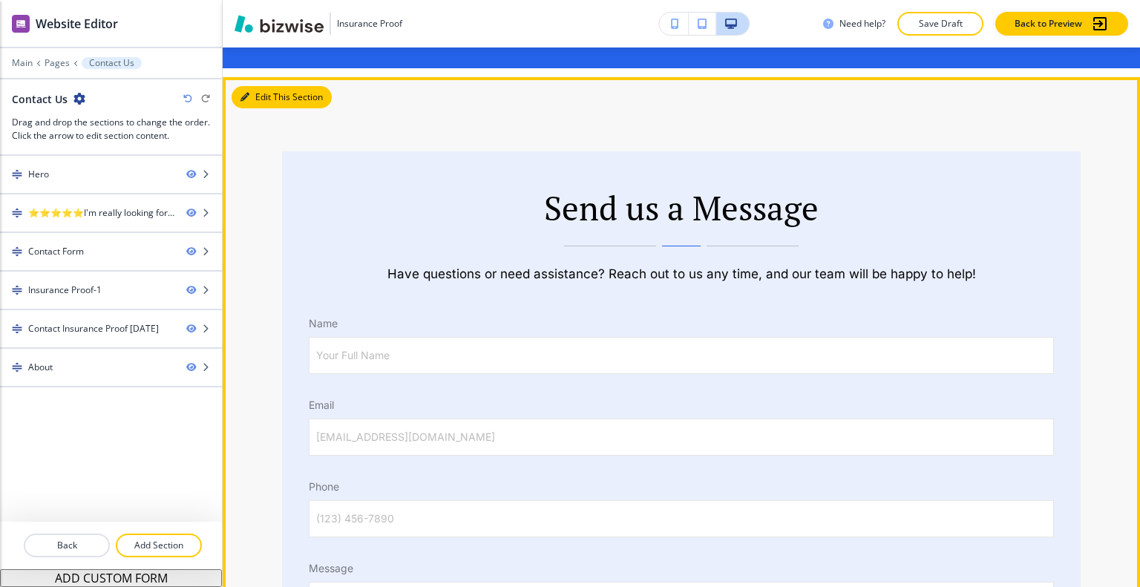
click at [264, 100] on button "Edit This Section" at bounding box center [281, 97] width 100 height 22
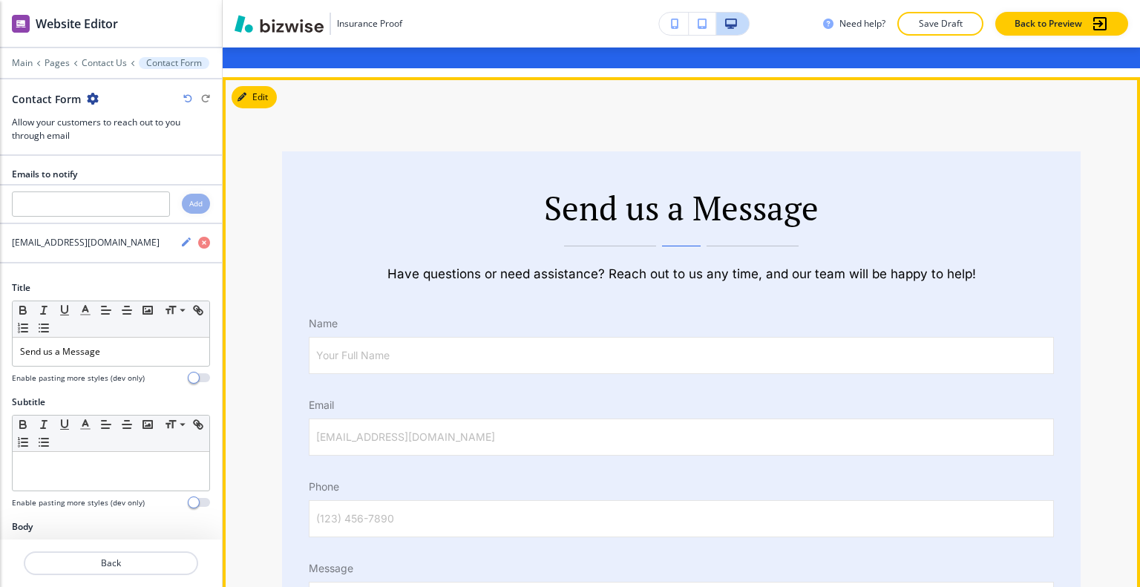
scroll to position [846, 0]
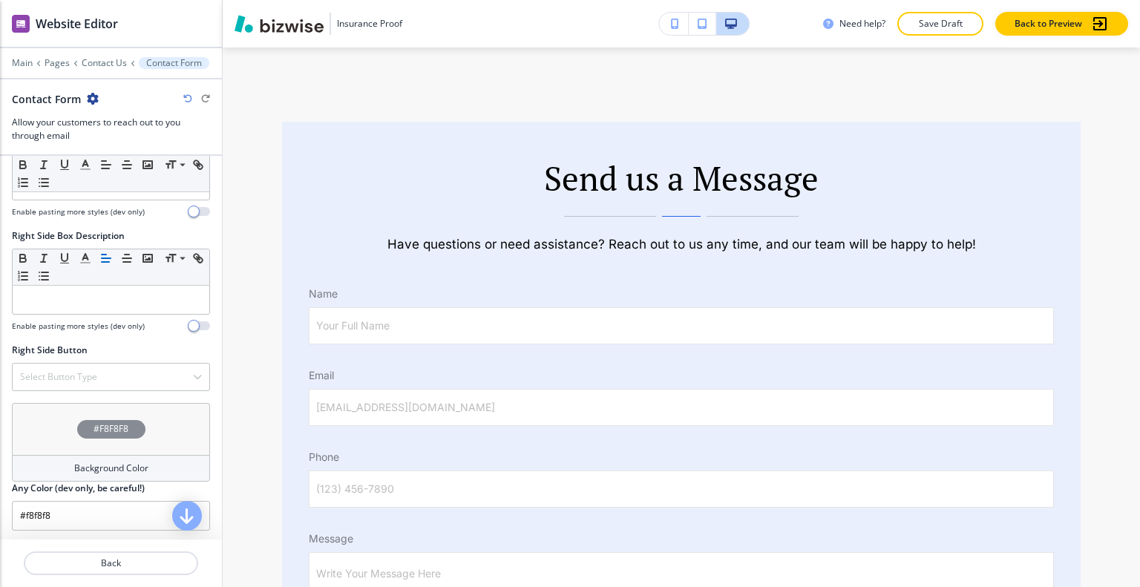
click at [58, 421] on div "#F8F8F8" at bounding box center [111, 429] width 198 height 52
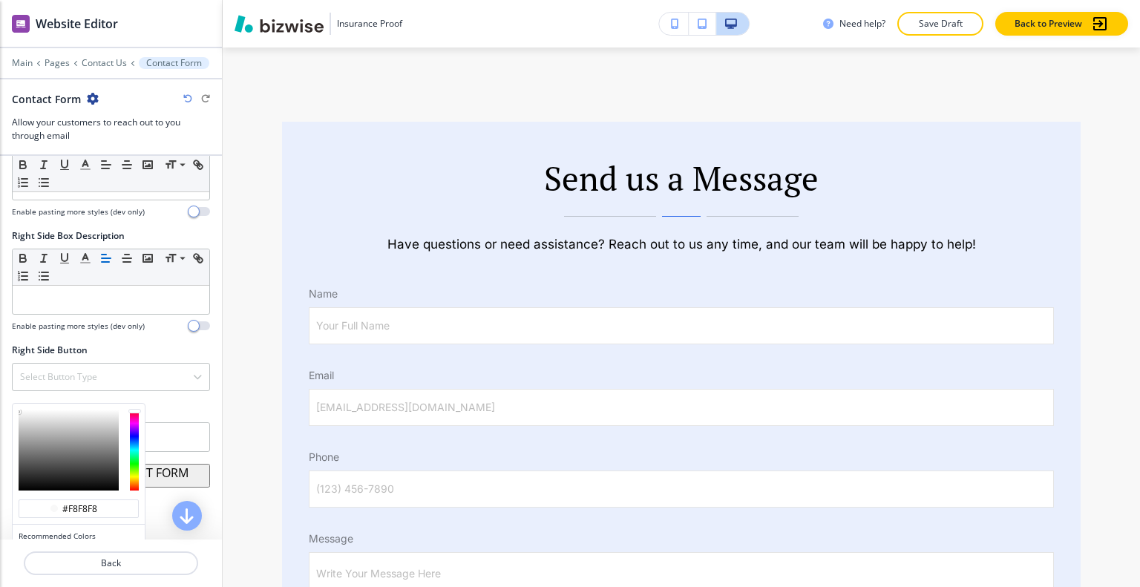
scroll to position [1104, 0]
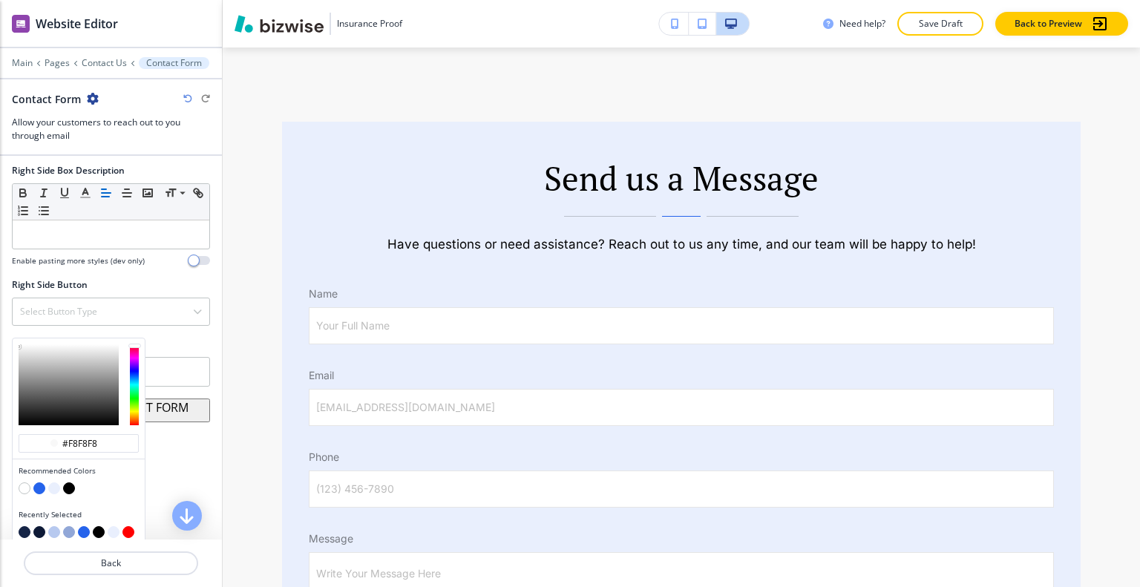
click at [24, 526] on button "button" at bounding box center [25, 532] width 12 height 12
type input "#152446"
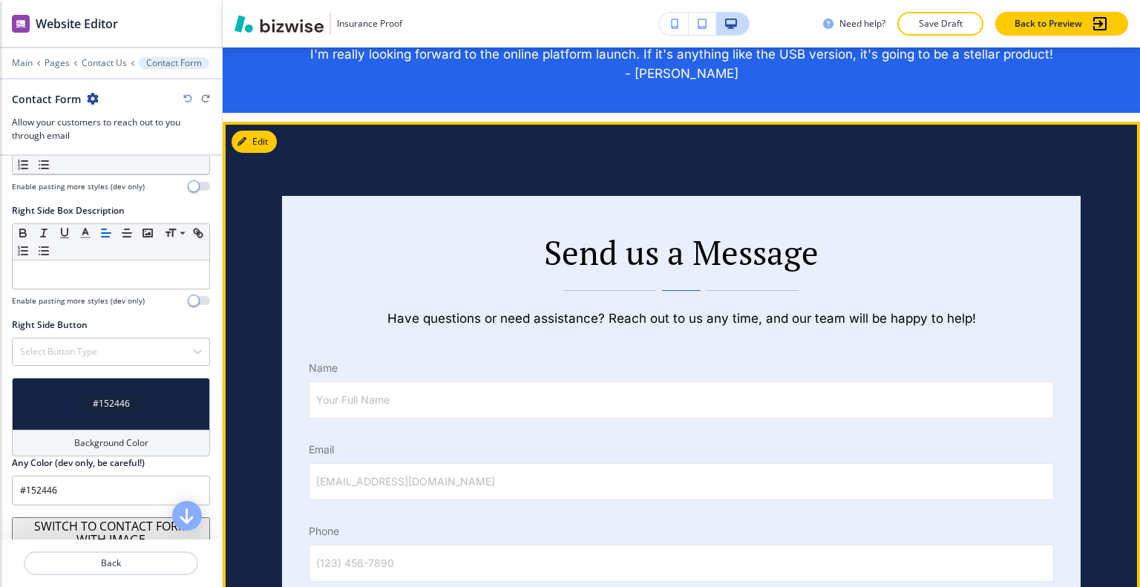
scroll to position [697, 0]
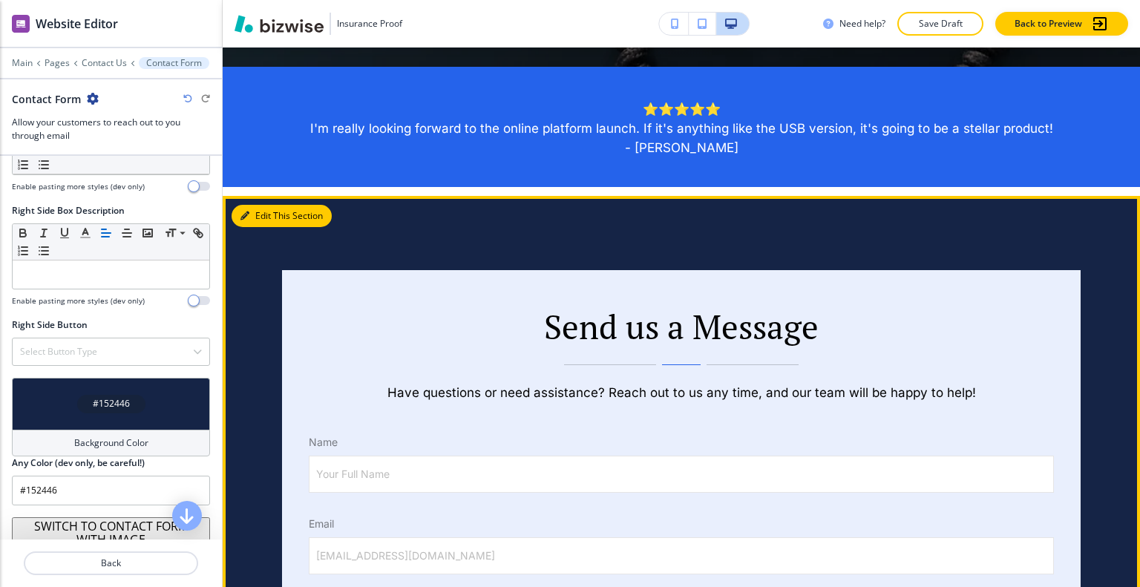
click at [255, 214] on button "Edit This Section" at bounding box center [281, 216] width 100 height 22
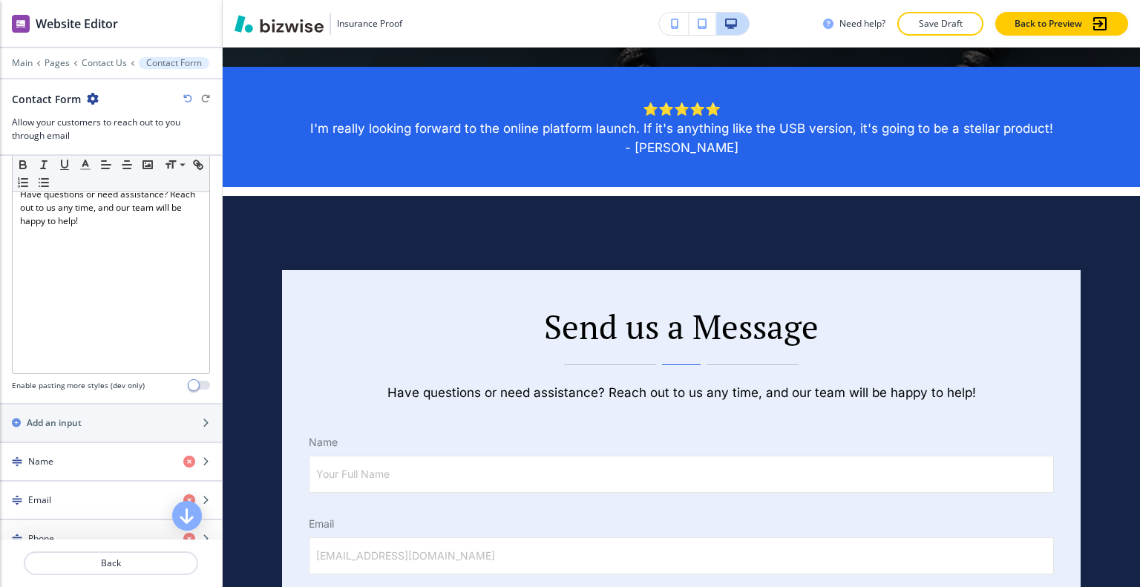
scroll to position [693, 0]
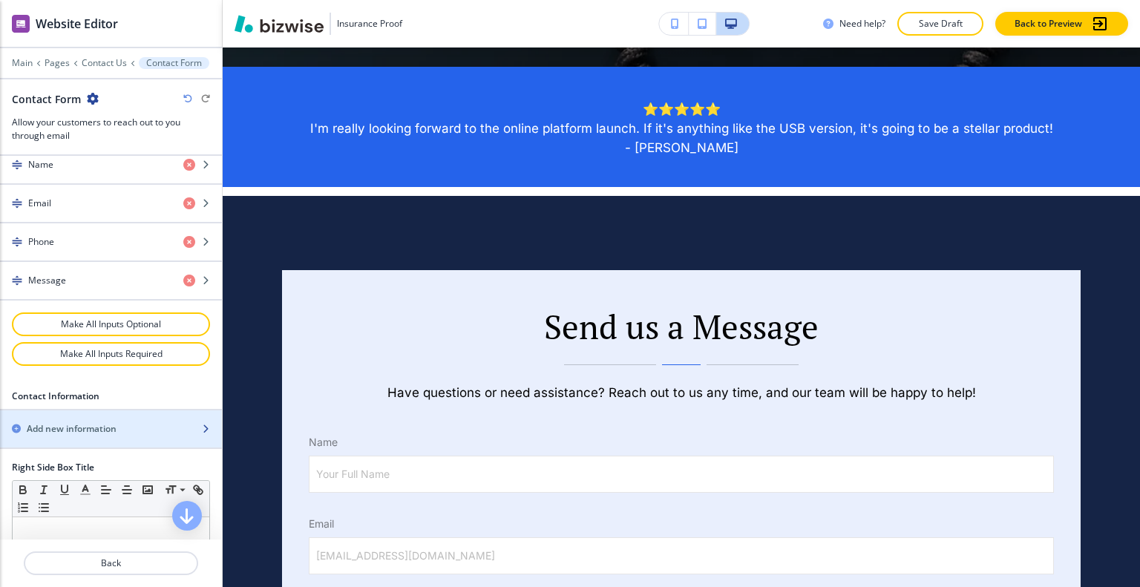
click at [111, 424] on h2 "Add new information" at bounding box center [72, 428] width 90 height 13
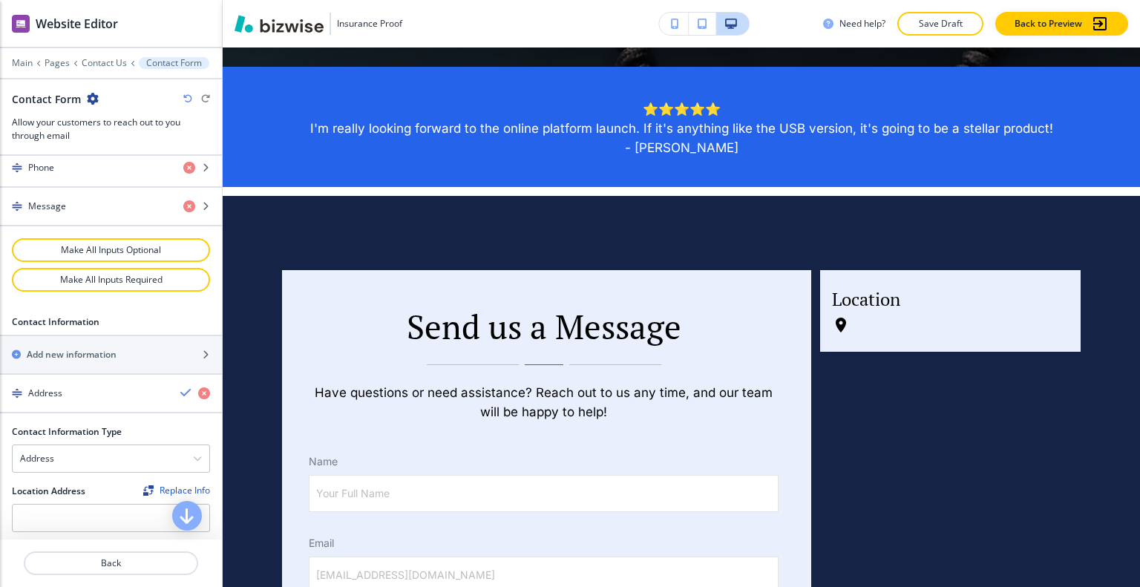
scroll to position [916, 0]
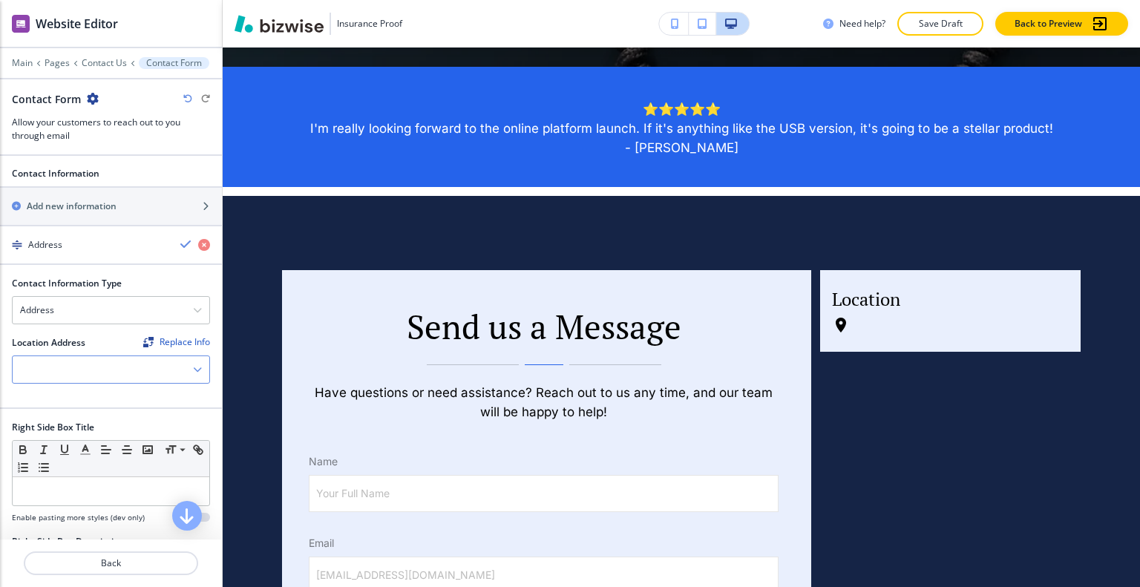
click at [125, 364] on div at bounding box center [111, 369] width 197 height 27
click at [119, 390] on h4 "Nevada, USA" at bounding box center [111, 395] width 182 height 13
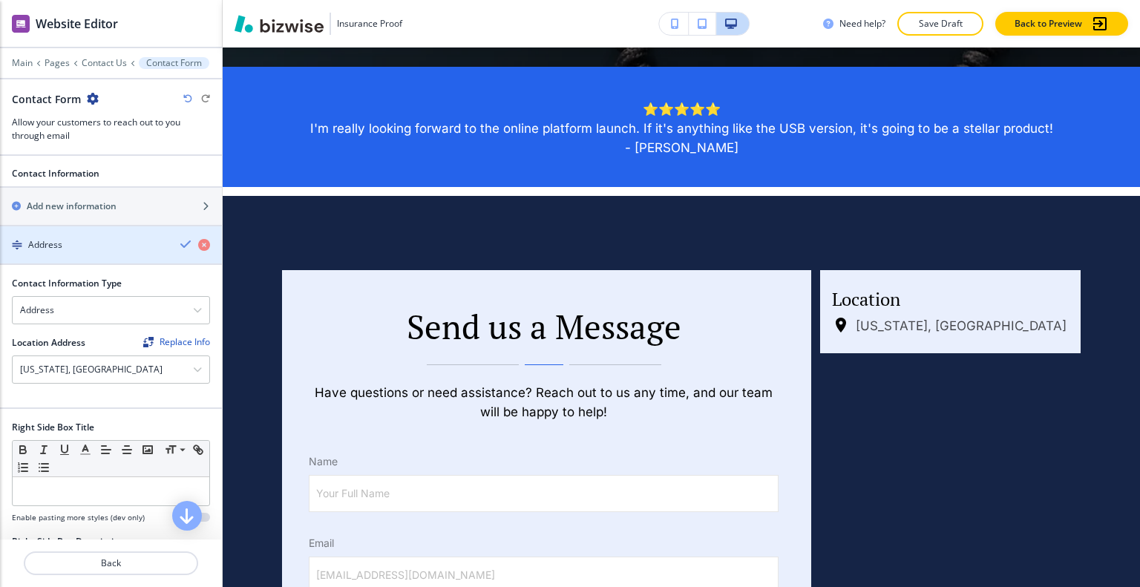
click at [180, 238] on icon "button" at bounding box center [186, 244] width 12 height 12
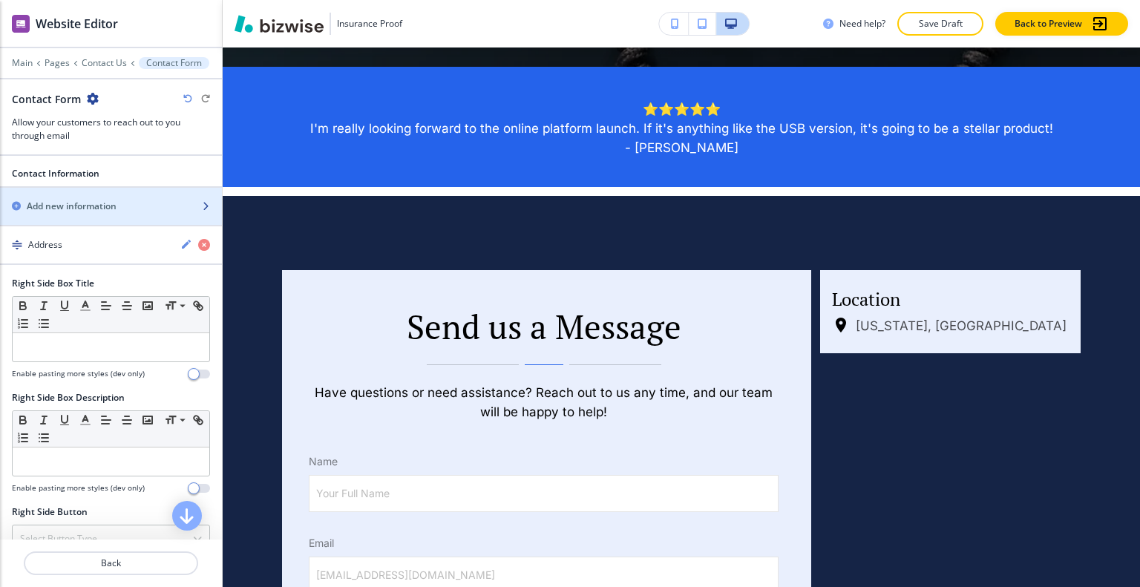
click at [134, 204] on div "Add new information" at bounding box center [94, 206] width 189 height 13
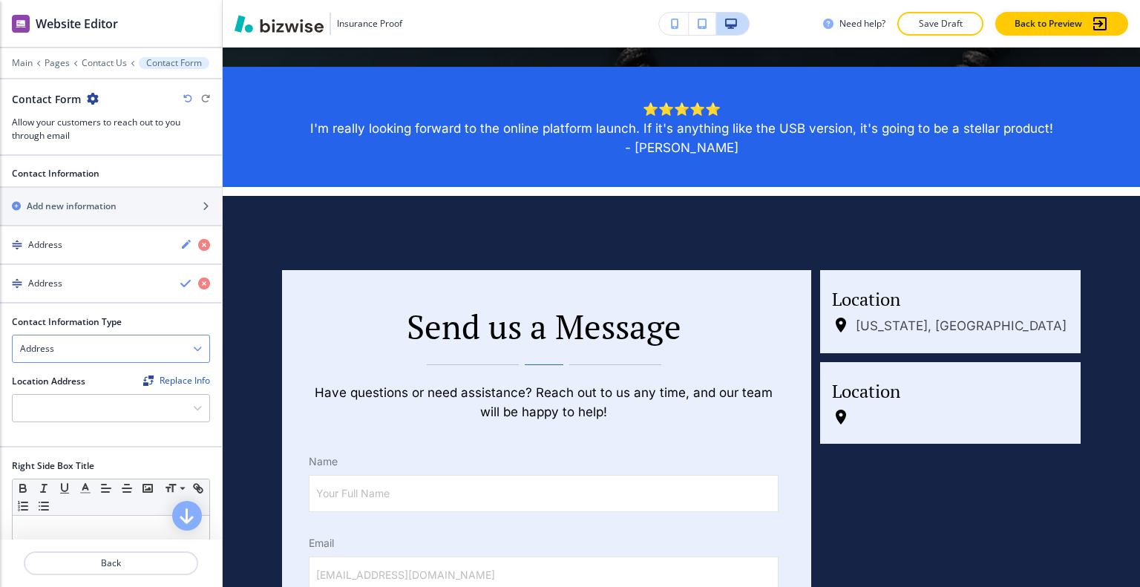
click at [122, 347] on div "Address" at bounding box center [111, 348] width 197 height 27
click at [119, 376] on div "Email Address" at bounding box center [111, 374] width 197 height 25
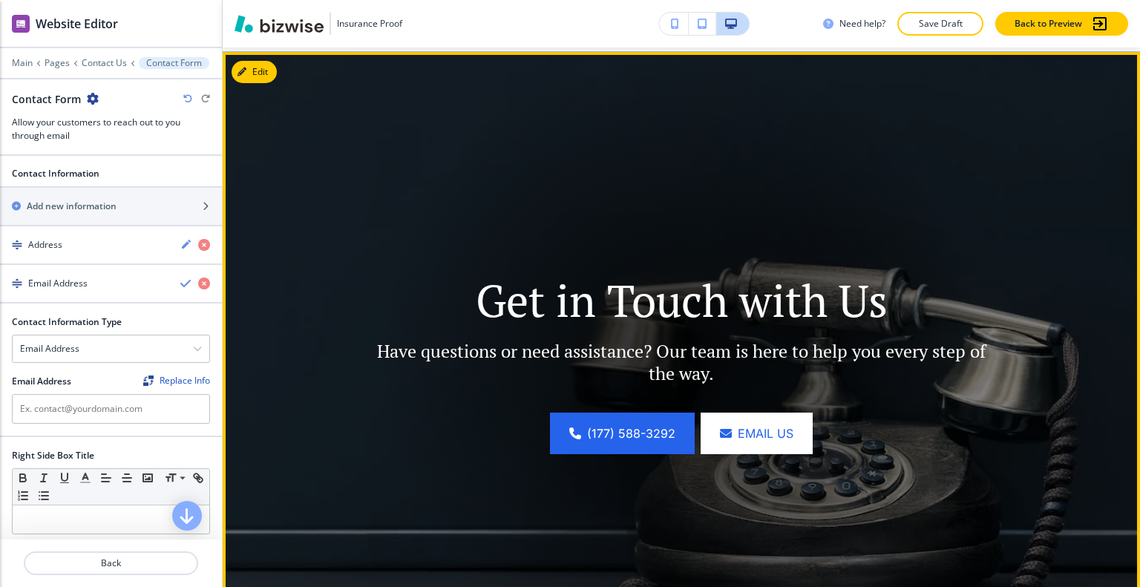
scroll to position [0, 0]
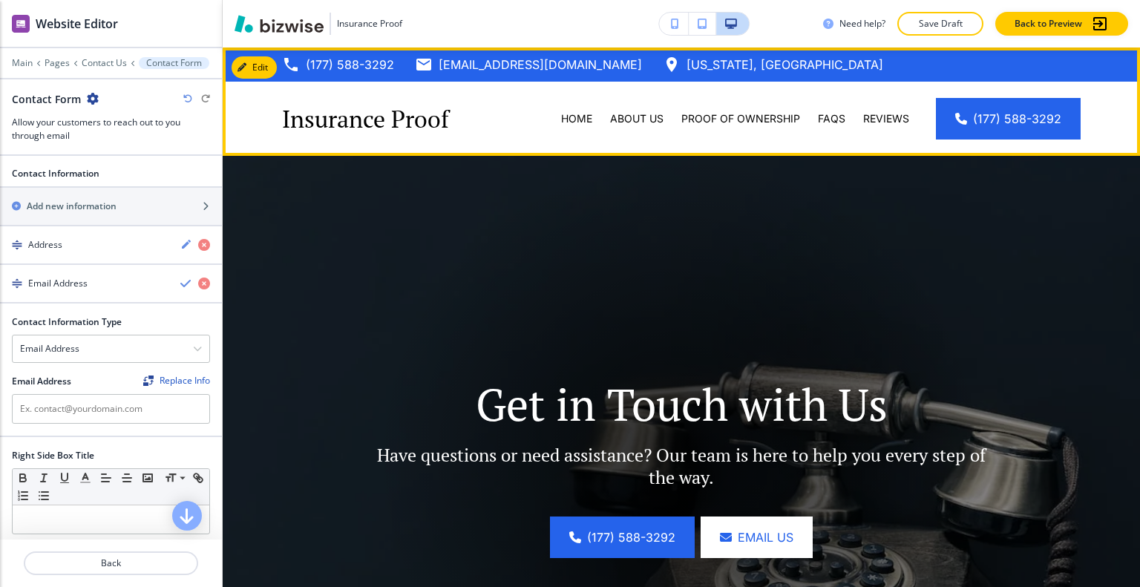
drag, startPoint x: 638, startPoint y: 65, endPoint x: 436, endPoint y: 66, distance: 202.5
click at [436, 66] on div "(177) 588-3292 sparks@familyinsurancestore.com Nevada, USA" at bounding box center [582, 64] width 601 height 22
copy p "sparks@familyinsurancestore.com"
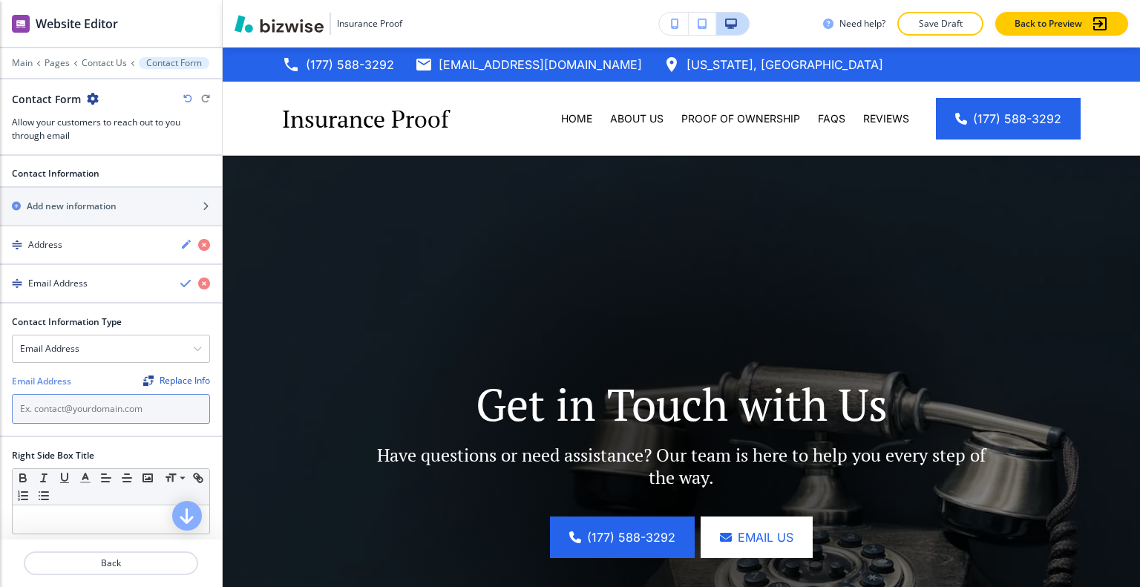
paste input "sparks@familyinsurancestore.com"
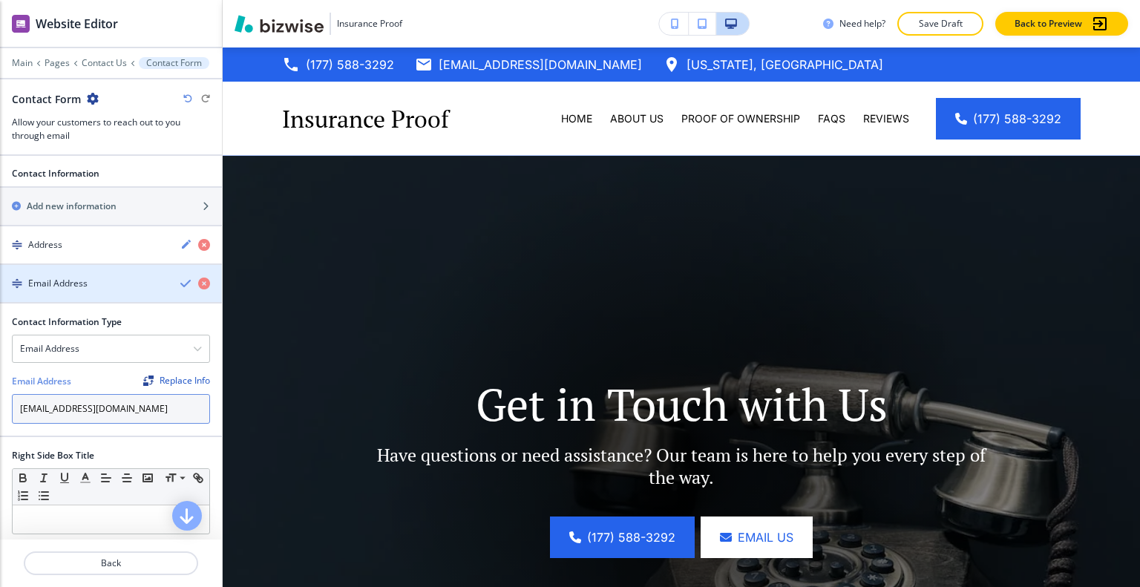
type input "sparks@familyinsurancestore.com"
click at [180, 277] on icon "button" at bounding box center [186, 283] width 12 height 12
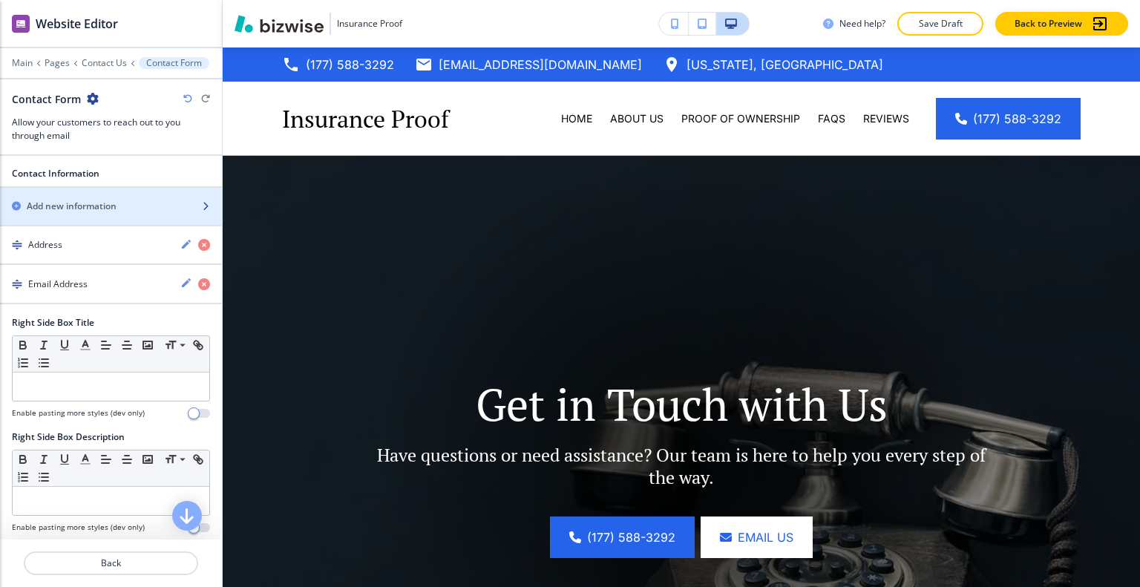
click at [124, 205] on div "Add new information" at bounding box center [94, 206] width 189 height 13
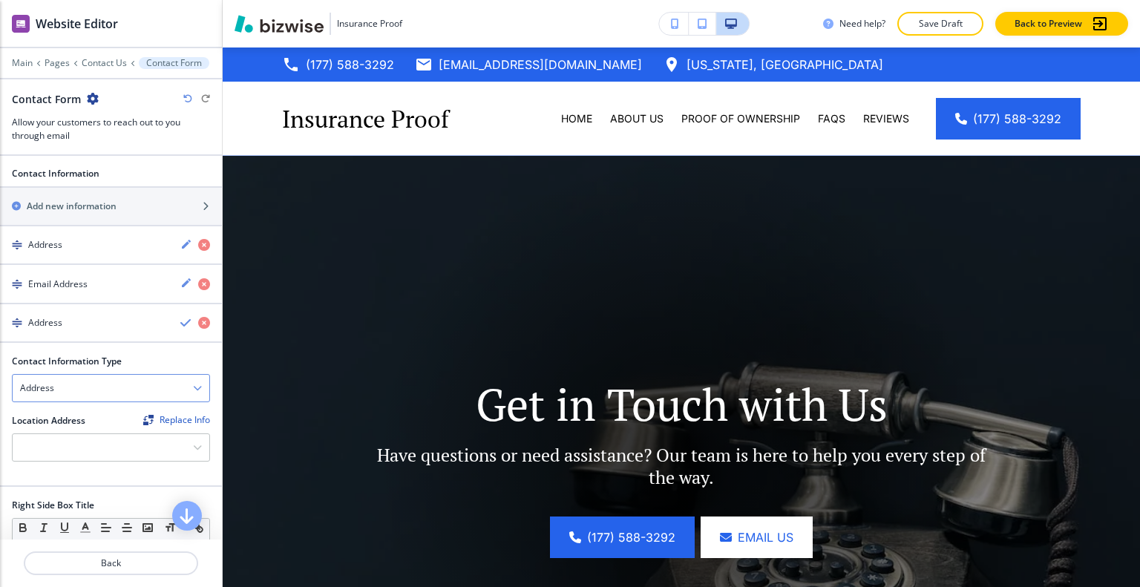
click at [98, 375] on div "Address" at bounding box center [111, 388] width 197 height 27
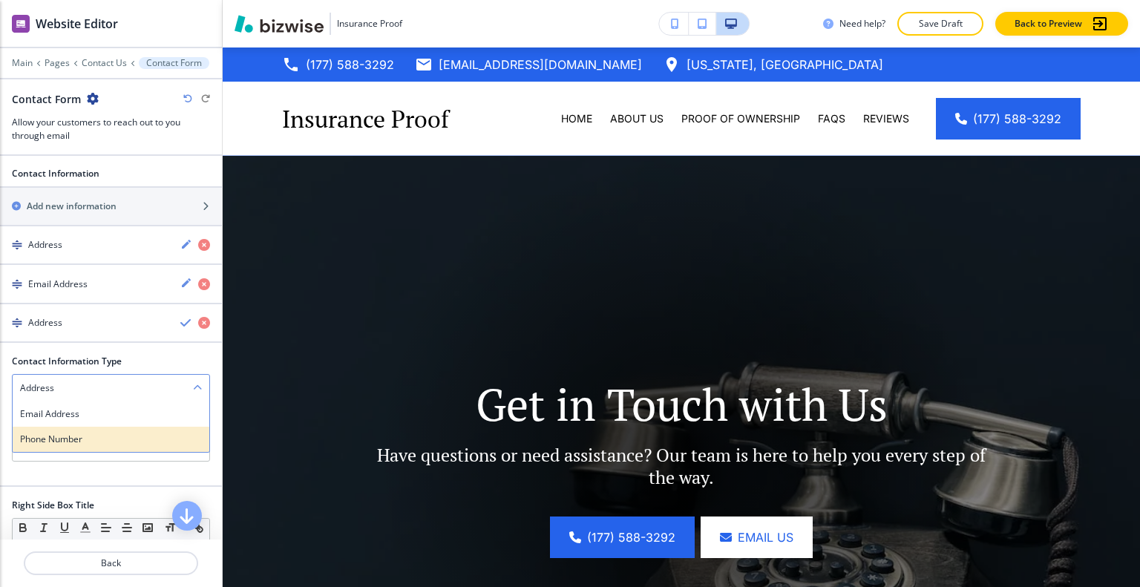
click at [86, 433] on h4 "Phone Number" at bounding box center [111, 439] width 182 height 13
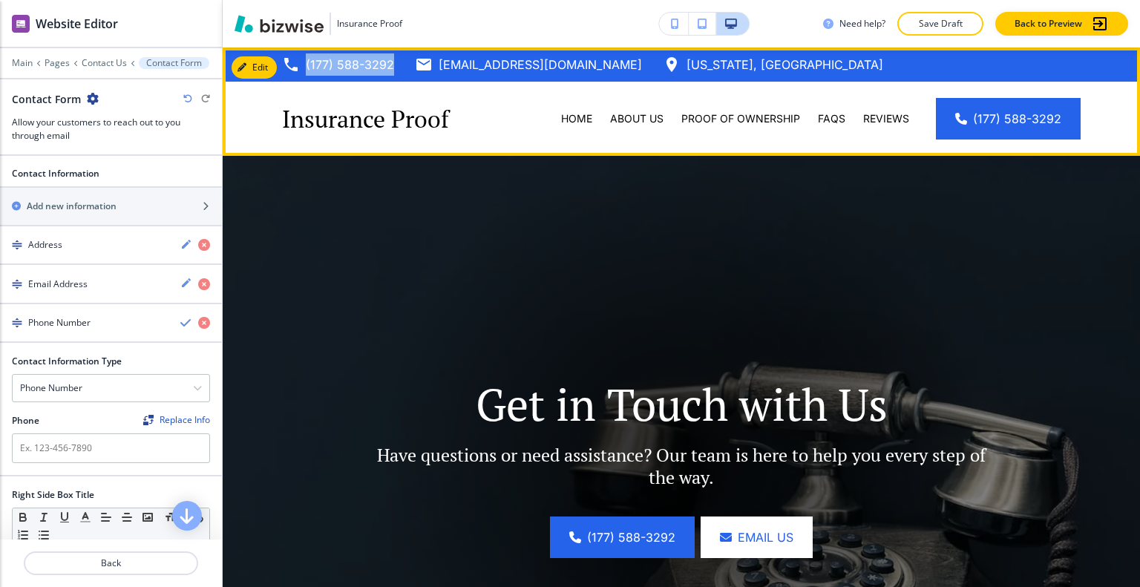
drag, startPoint x: 395, startPoint y: 65, endPoint x: 303, endPoint y: 67, distance: 92.0
click at [303, 67] on div "(177) 588-3292 sparks@familyinsurancestore.com Nevada, USA" at bounding box center [582, 64] width 601 height 22
copy p "(177) 588-3292"
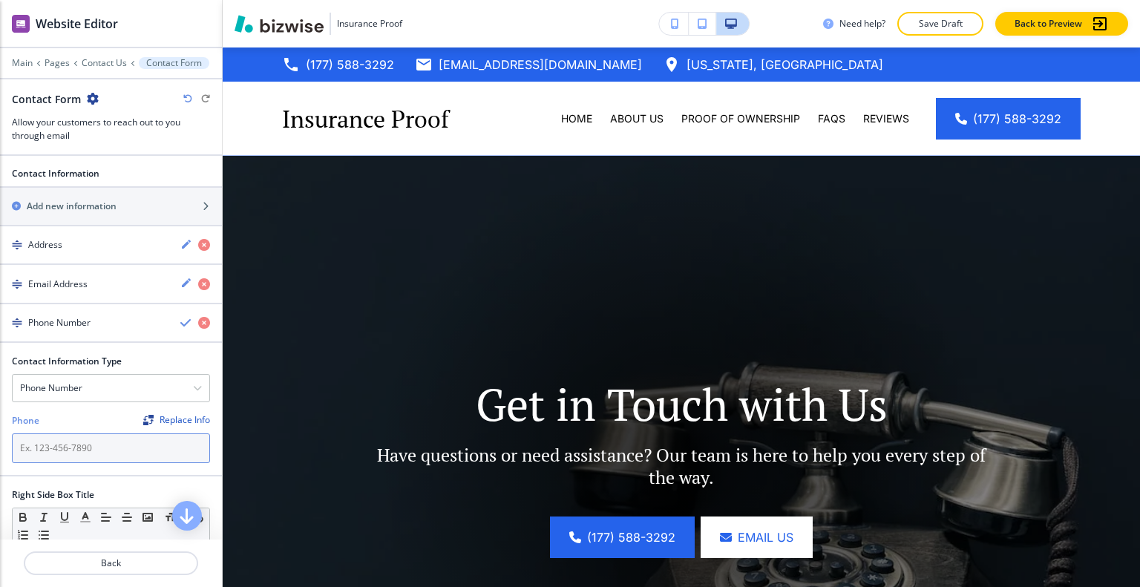
drag, startPoint x: 151, startPoint y: 417, endPoint x: 31, endPoint y: 441, distance: 122.7
click at [31, 441] on input "text" at bounding box center [111, 448] width 198 height 30
paste input "(177) 588-3292"
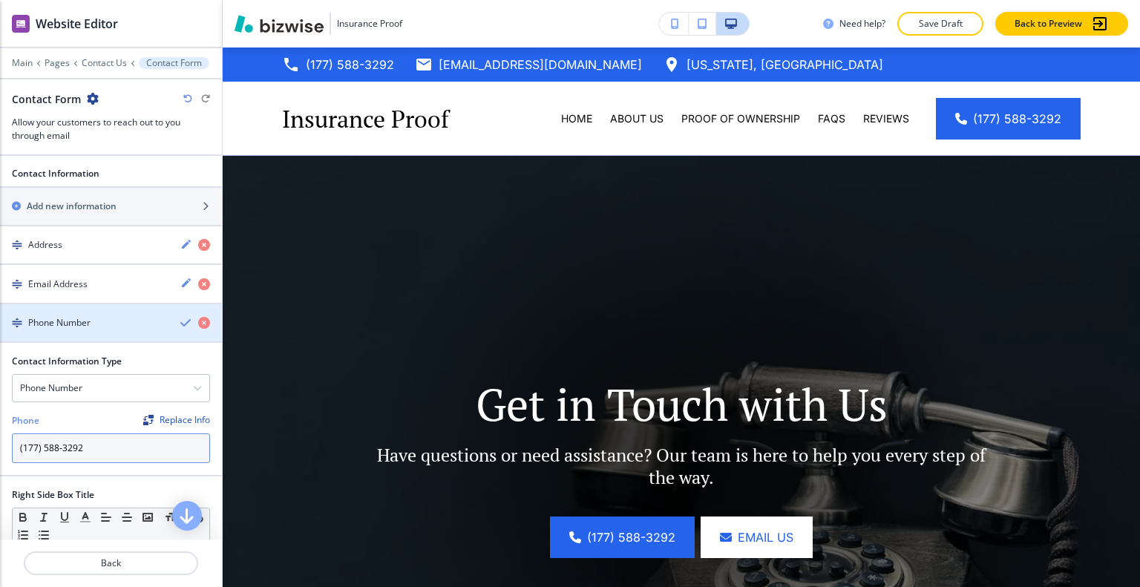
type input "(177) 588-3292"
click at [180, 317] on icon "button" at bounding box center [186, 323] width 12 height 12
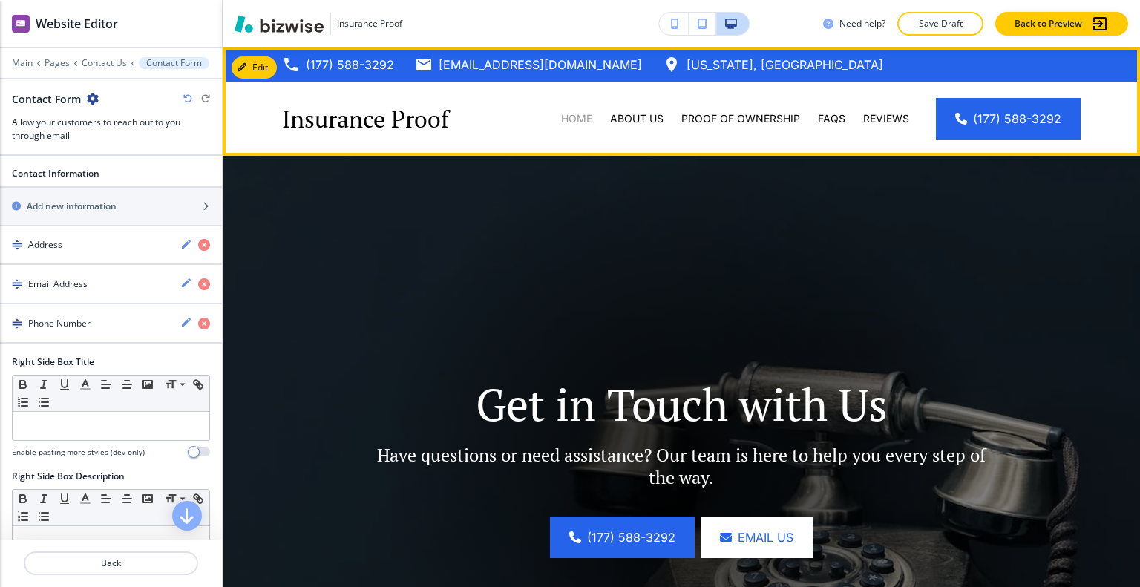
click at [582, 121] on p "Home" at bounding box center [576, 118] width 31 height 15
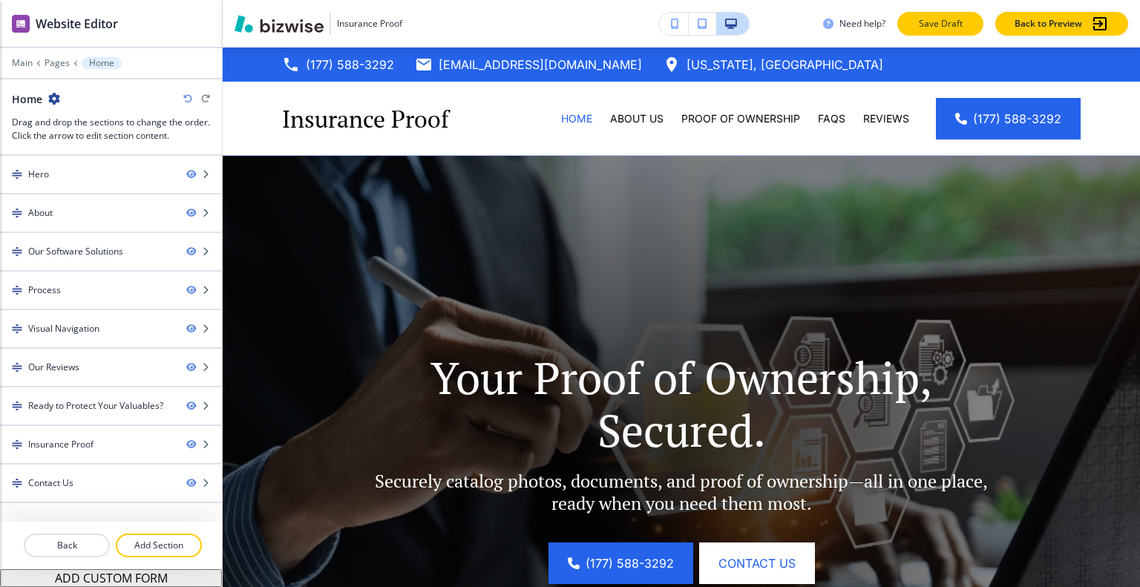
click at [944, 31] on button "Save Draft" at bounding box center [940, 24] width 86 height 24
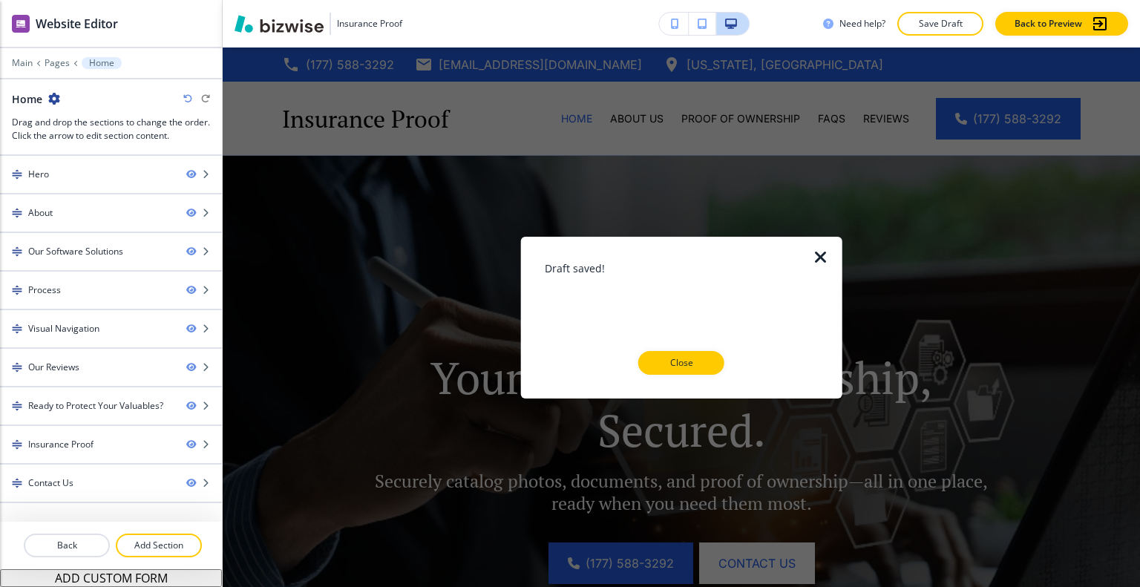
click at [825, 251] on icon "button" at bounding box center [821, 257] width 18 height 18
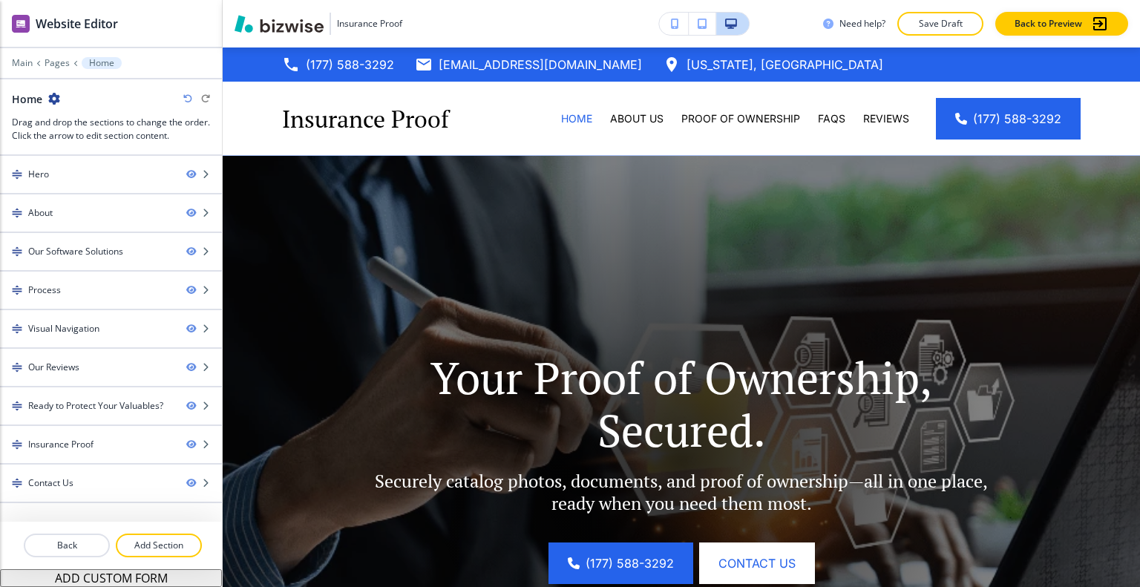
click at [923, 8] on div "Insurance Proof Need help? Save Draft Back to Preview" at bounding box center [681, 23] width 917 height 47
click at [924, 19] on p "Save Draft" at bounding box center [939, 23] width 47 height 13
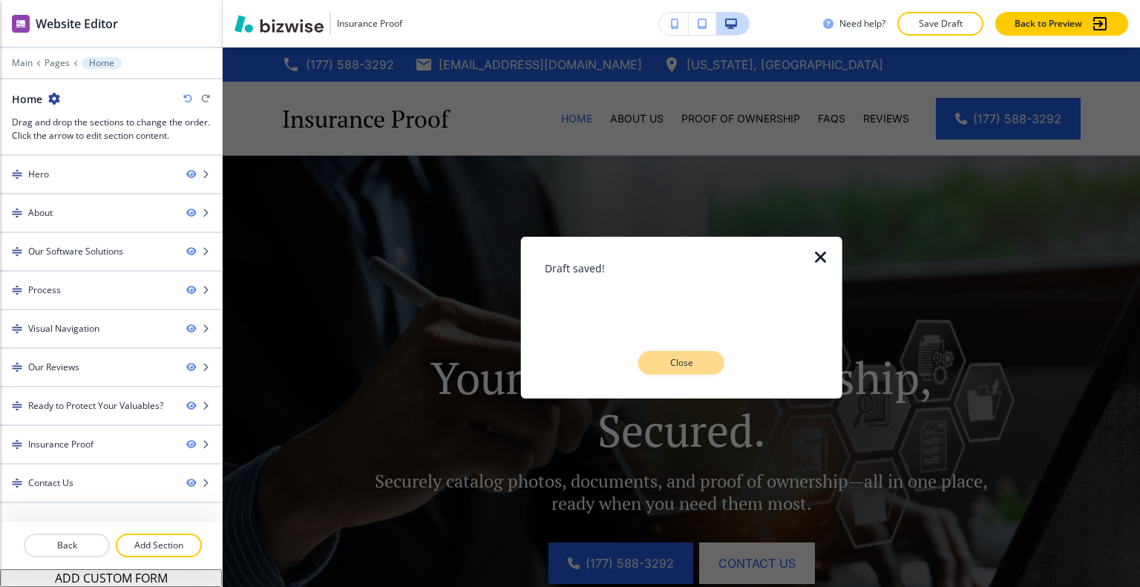
click at [685, 368] on p "Close" at bounding box center [680, 362] width 47 height 13
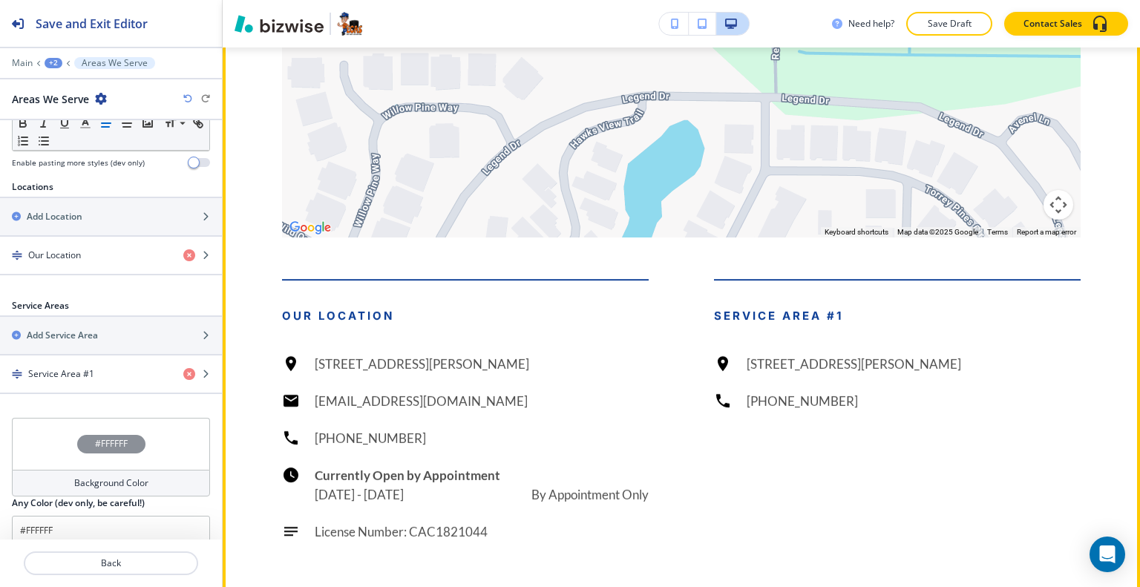
scroll to position [5292, 0]
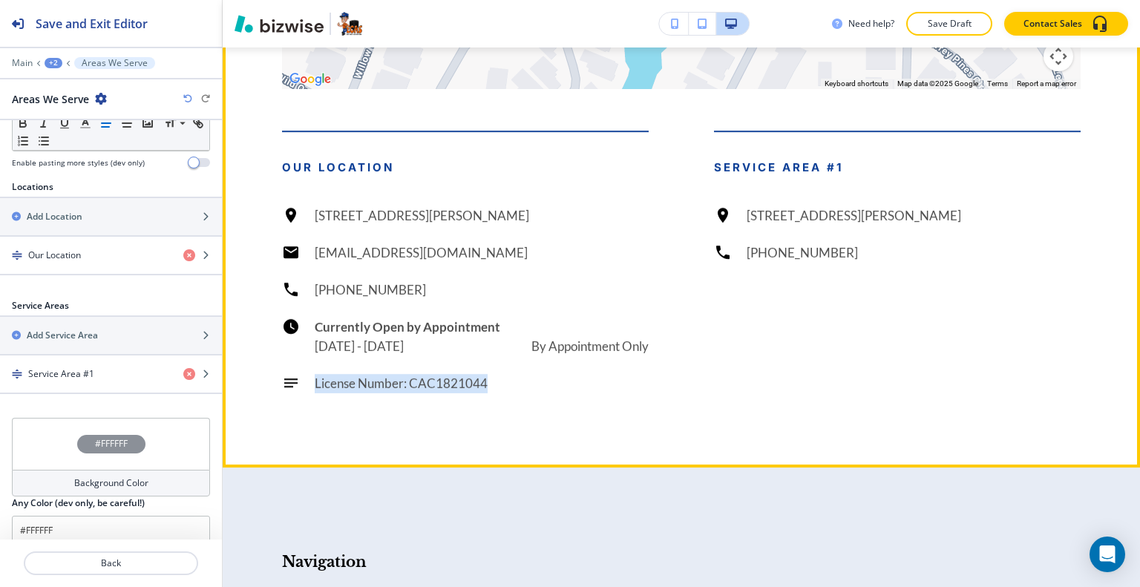
drag, startPoint x: 507, startPoint y: 418, endPoint x: 303, endPoint y: 419, distance: 204.0
click at [303, 393] on div "License Number: CAC1821044" at bounding box center [465, 383] width 367 height 19
copy h6 "License Number: CAC1821044"
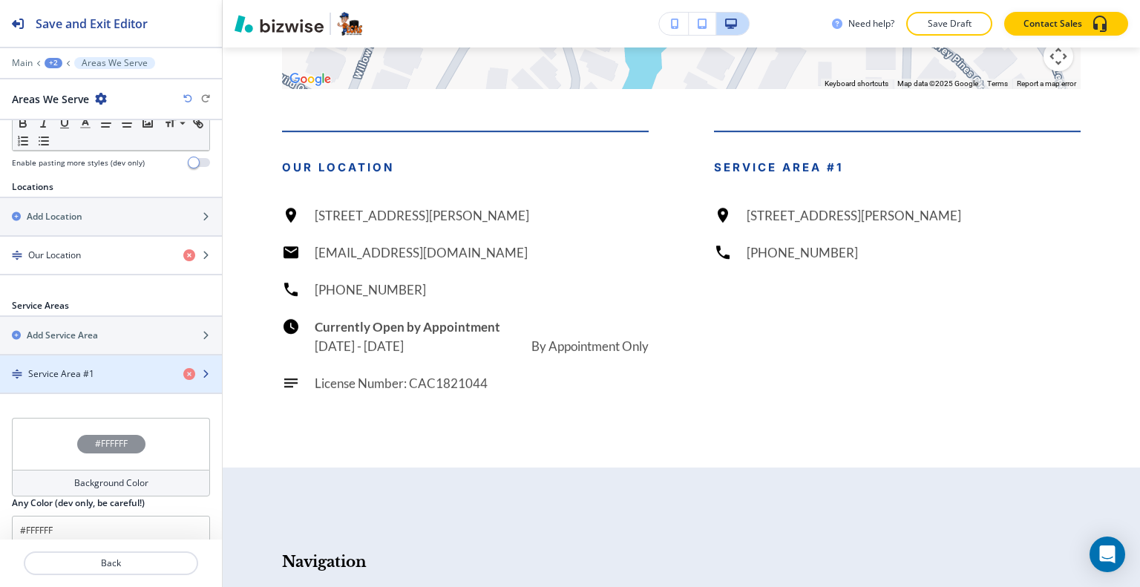
click at [59, 367] on h4 "Service Area #1" at bounding box center [61, 373] width 66 height 13
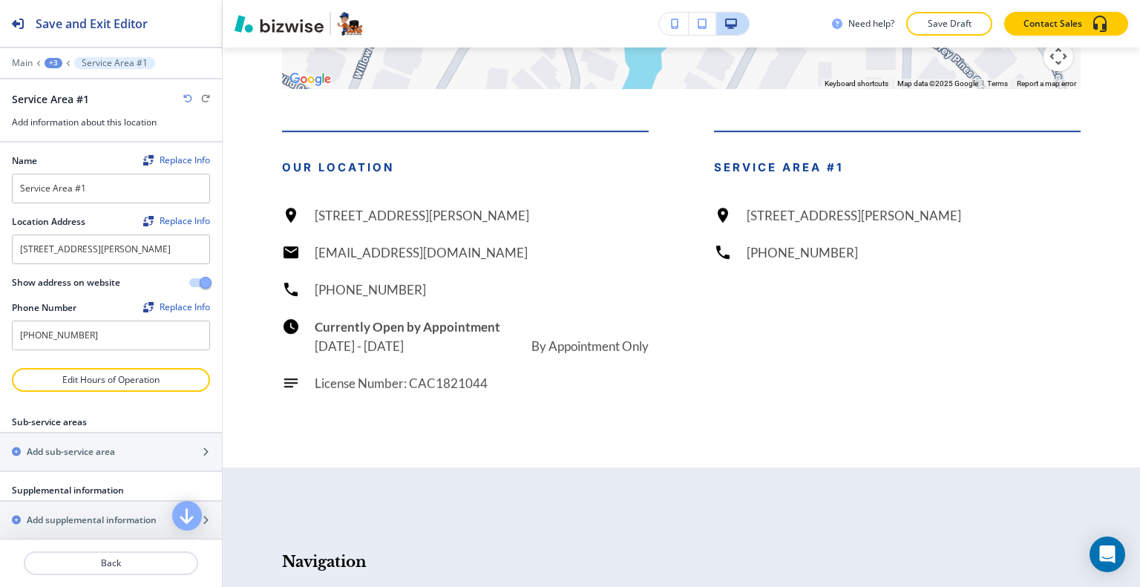
scroll to position [22, 0]
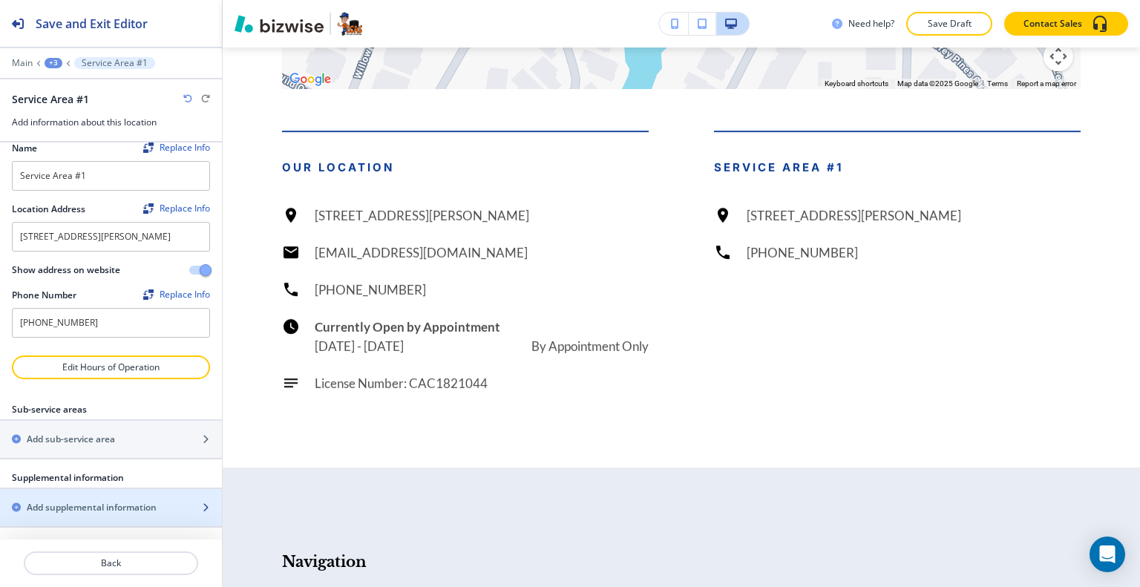
click at [77, 507] on h2 "Add supplemental information" at bounding box center [92, 507] width 130 height 13
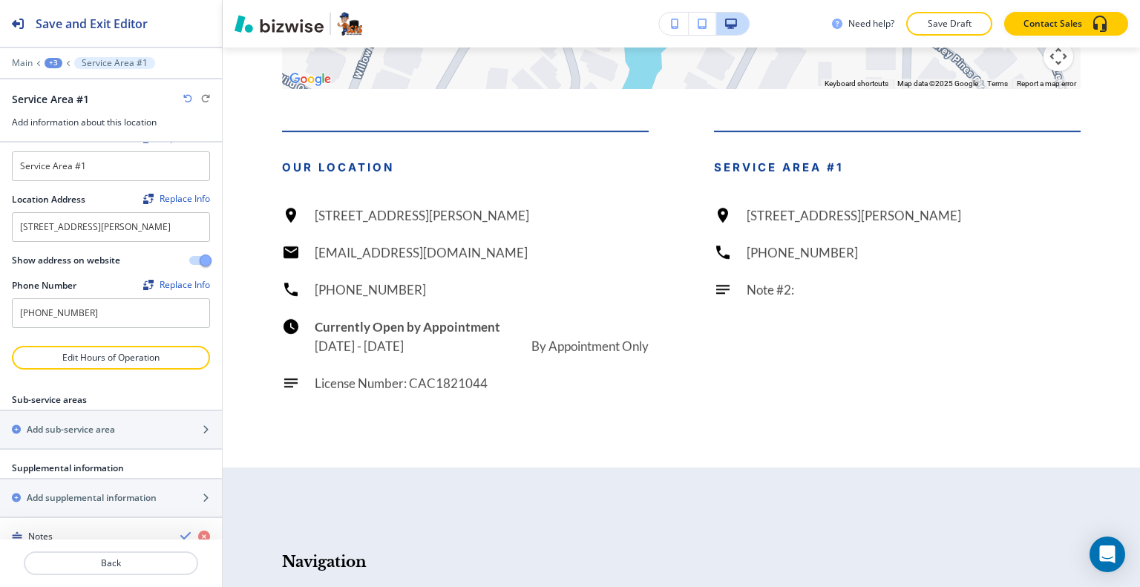
scroll to position [257, 0]
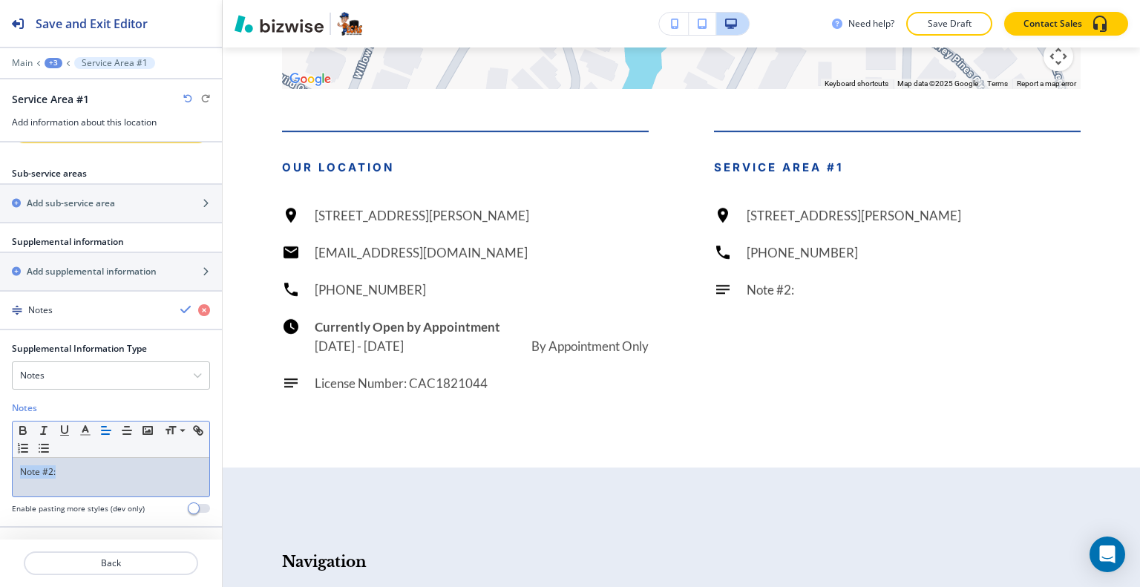
drag, startPoint x: 77, startPoint y: 473, endPoint x: 22, endPoint y: 478, distance: 55.9
click at [0, 469] on div "Supplemental Information Type Notes Notes Email Address PO Box Fax Number Other…" at bounding box center [111, 434] width 222 height 184
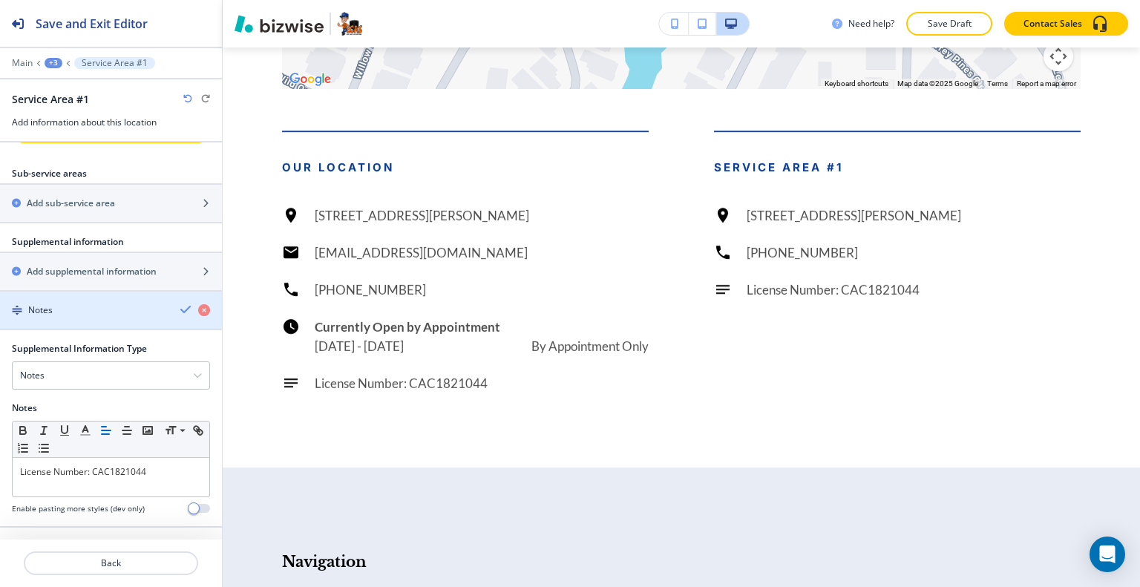
click at [180, 311] on icon "button" at bounding box center [186, 309] width 12 height 12
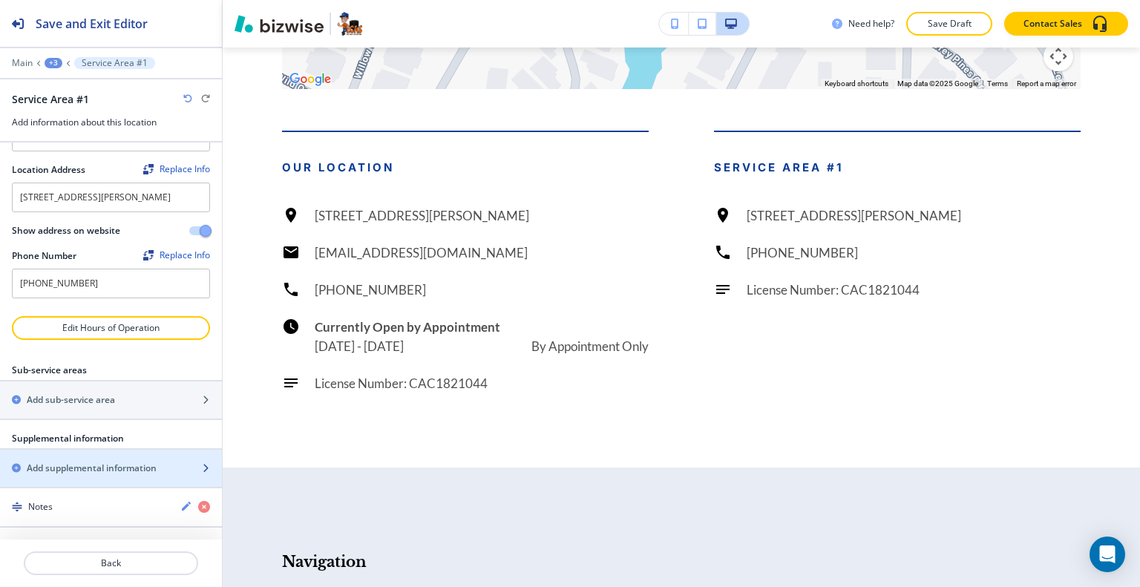
click at [89, 475] on h2 "Add supplemental information" at bounding box center [92, 467] width 130 height 13
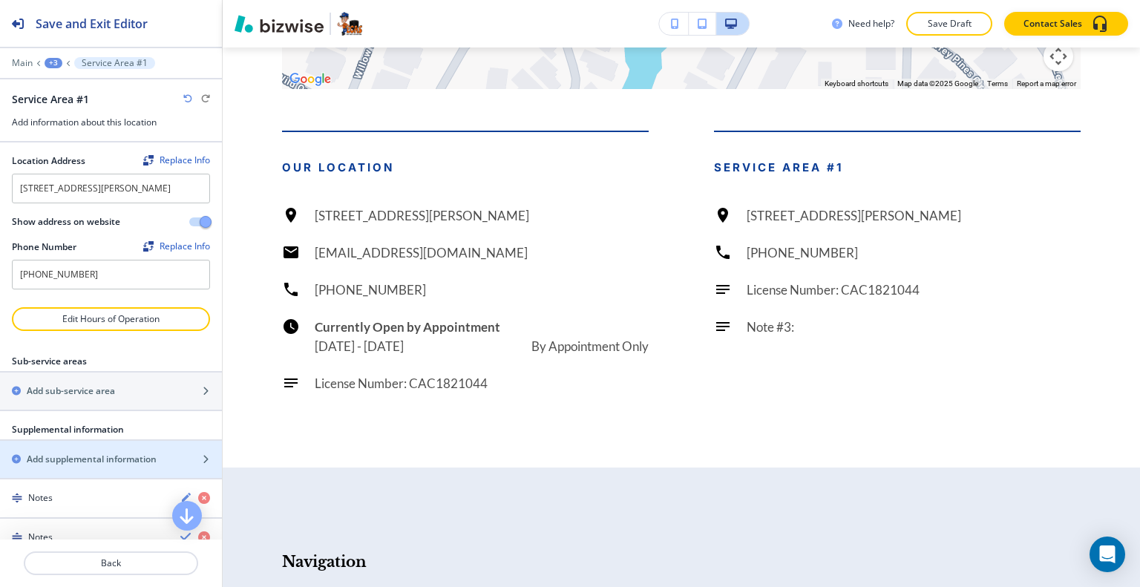
scroll to position [296, 0]
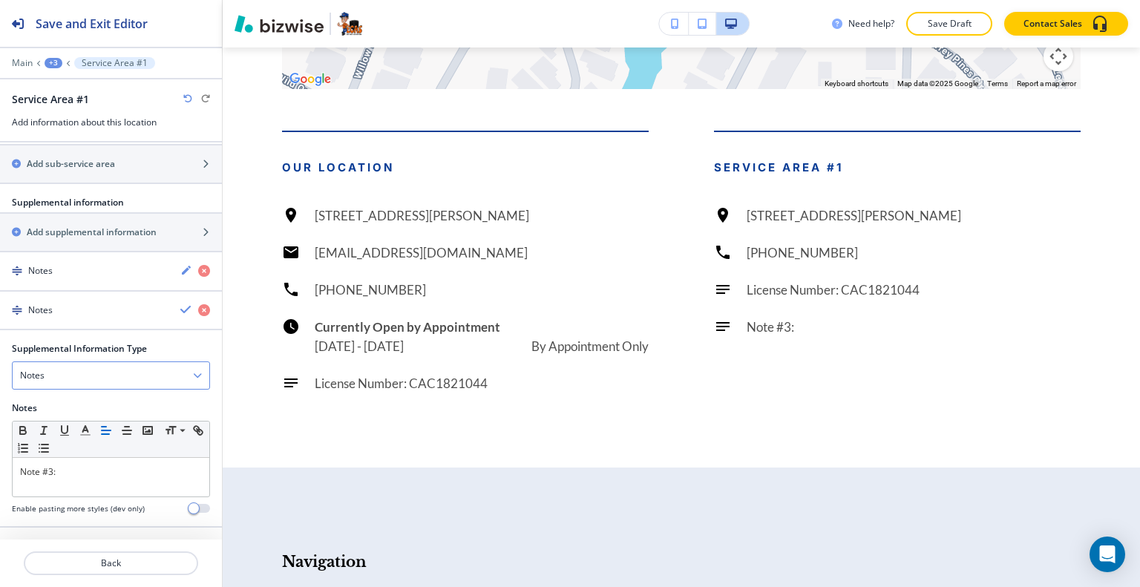
click at [89, 378] on div "Notes" at bounding box center [111, 375] width 197 height 27
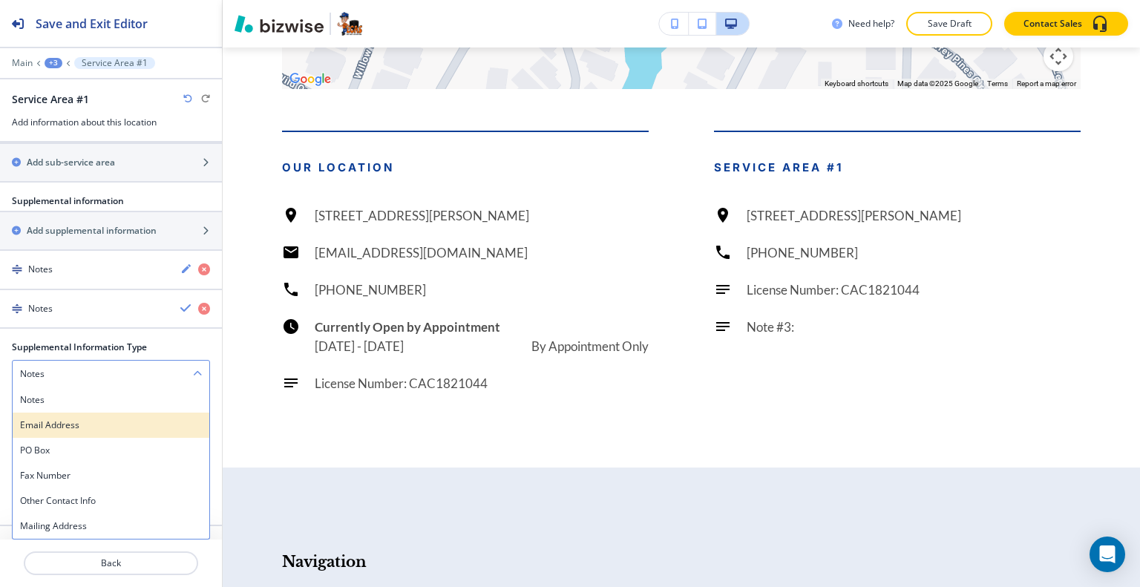
click at [88, 421] on h4 "Email Address" at bounding box center [111, 424] width 182 height 13
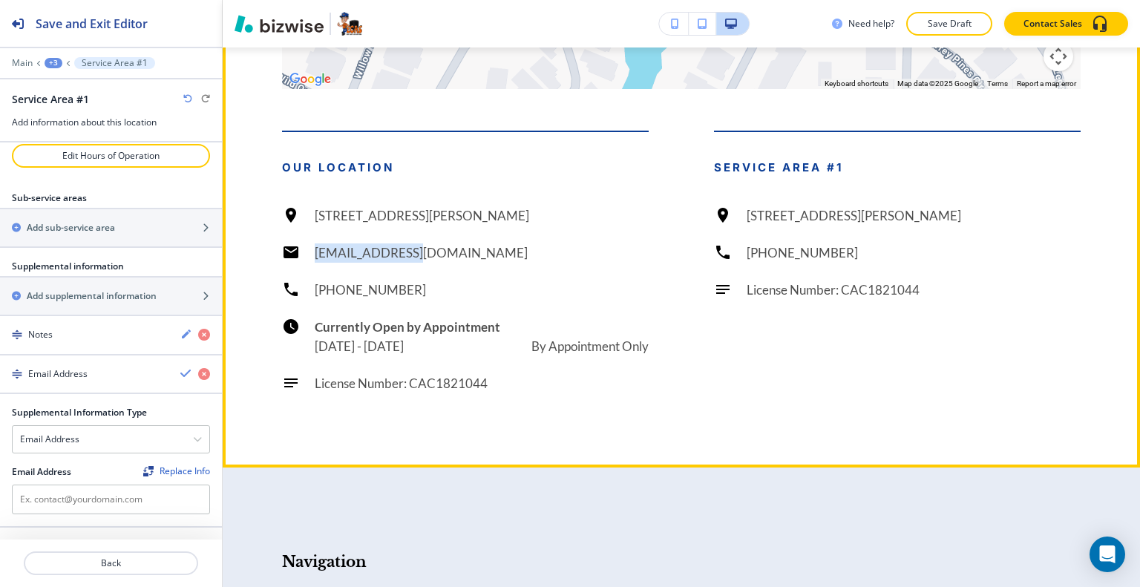
drag, startPoint x: 415, startPoint y: 291, endPoint x: 313, endPoint y: 289, distance: 102.4
click at [313, 289] on div "2190 Reserve Park Trce unit 1, Port St. Lucie, FL 34986, USA info@ecasfl.com (7…" at bounding box center [465, 299] width 367 height 187
copy h6 "[EMAIL_ADDRESS][DOMAIN_NAME]"
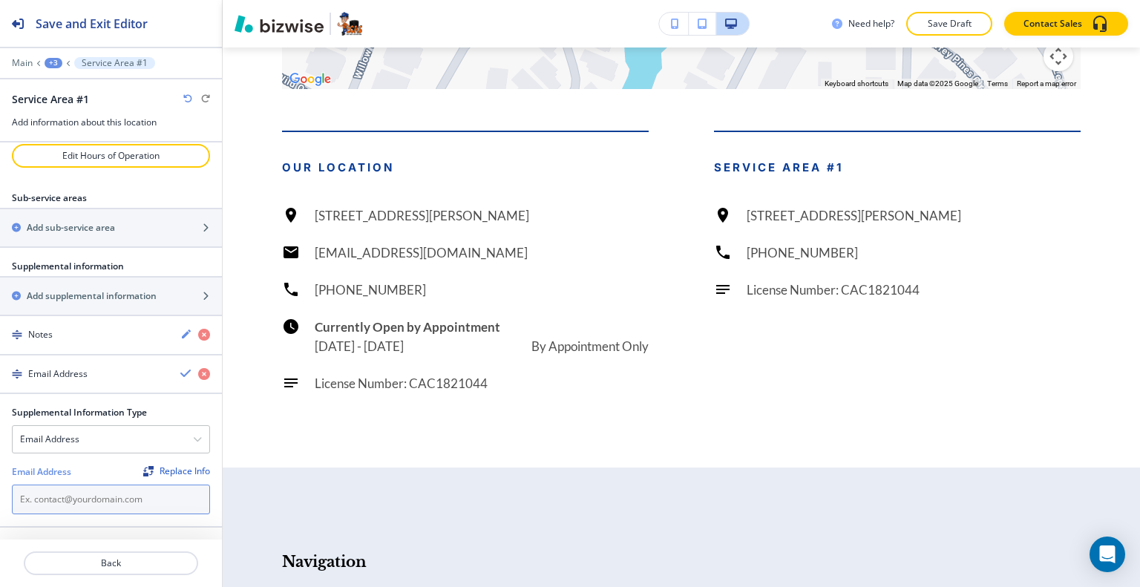
paste input "[EMAIL_ADDRESS][DOMAIN_NAME]"
type input "[EMAIL_ADDRESS][DOMAIN_NAME]"
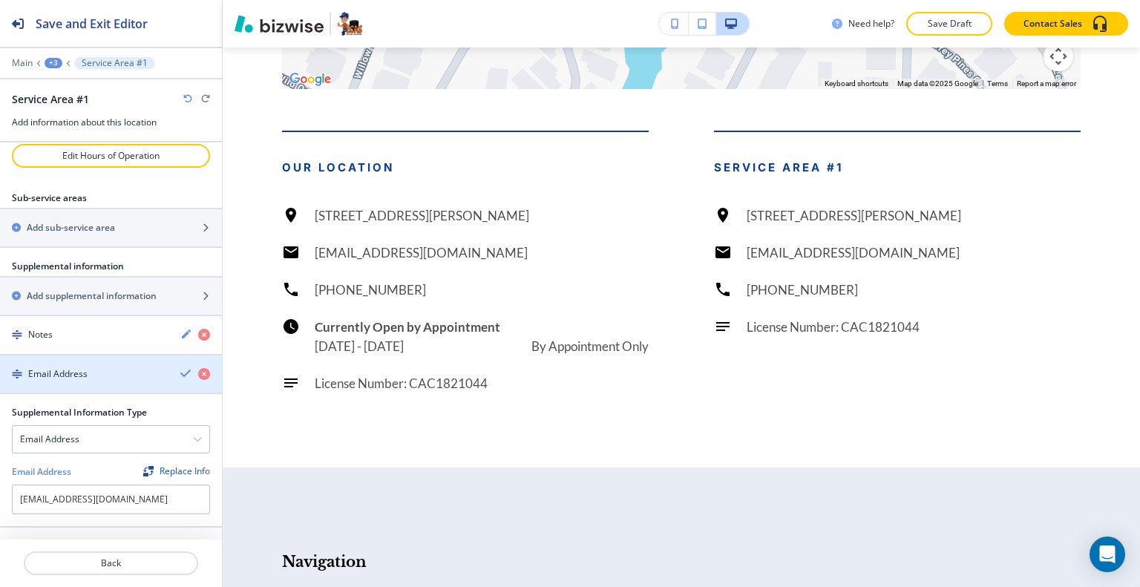
click at [180, 379] on icon "button" at bounding box center [186, 373] width 12 height 12
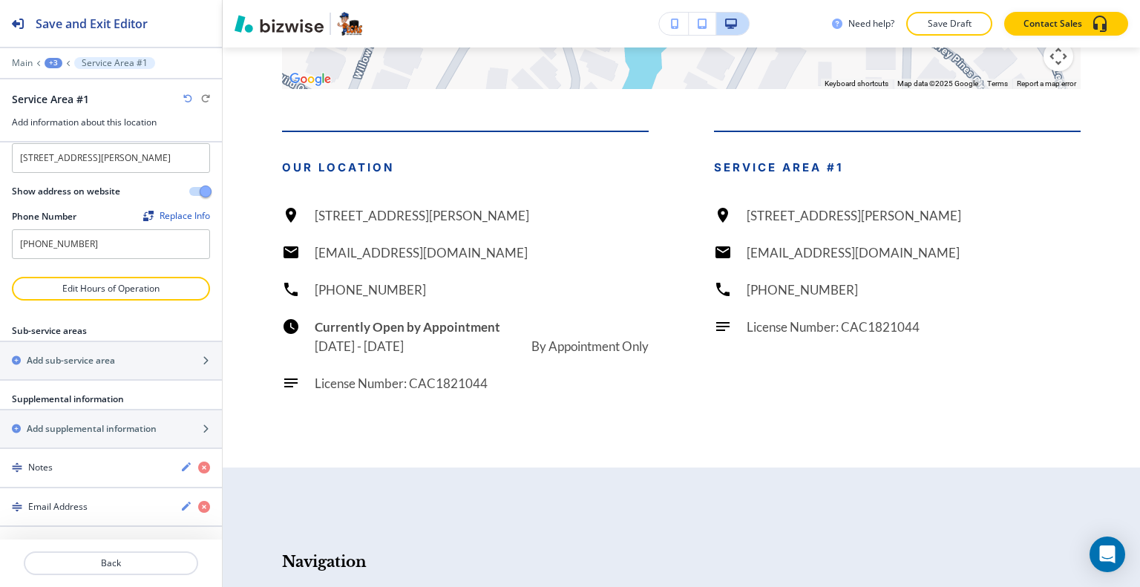
scroll to position [100, 0]
click at [122, 285] on p "Edit Hours of Operation" at bounding box center [110, 288] width 195 height 13
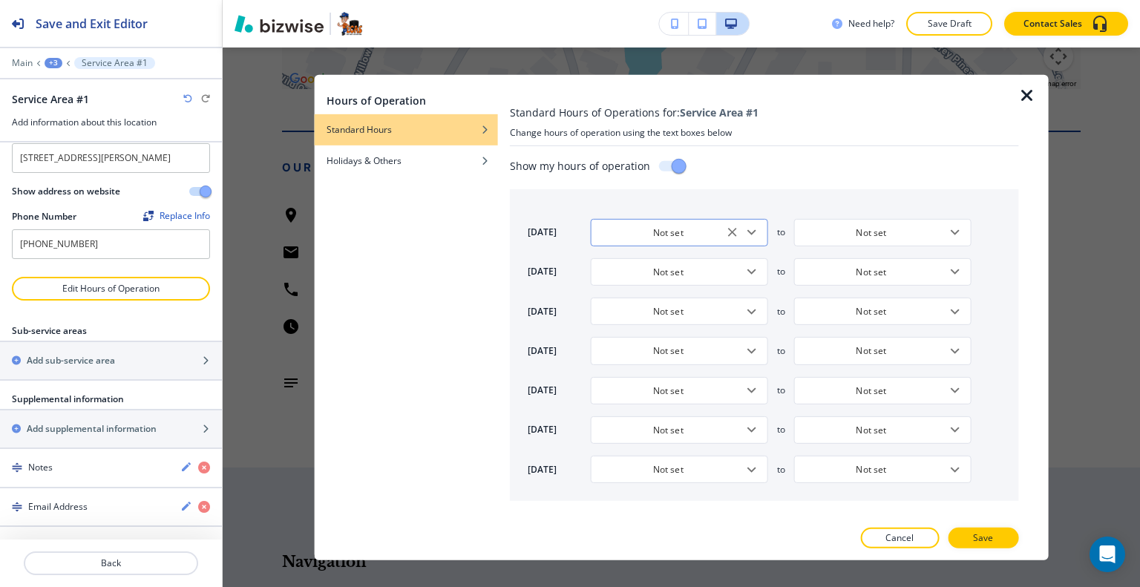
click at [757, 235] on icon "Open" at bounding box center [752, 232] width 18 height 18
click at [661, 289] on h4 "By Appointment Only" at bounding box center [646, 284] width 89 height 13
type input "By Appointment Only"
type input "9:00 AM"
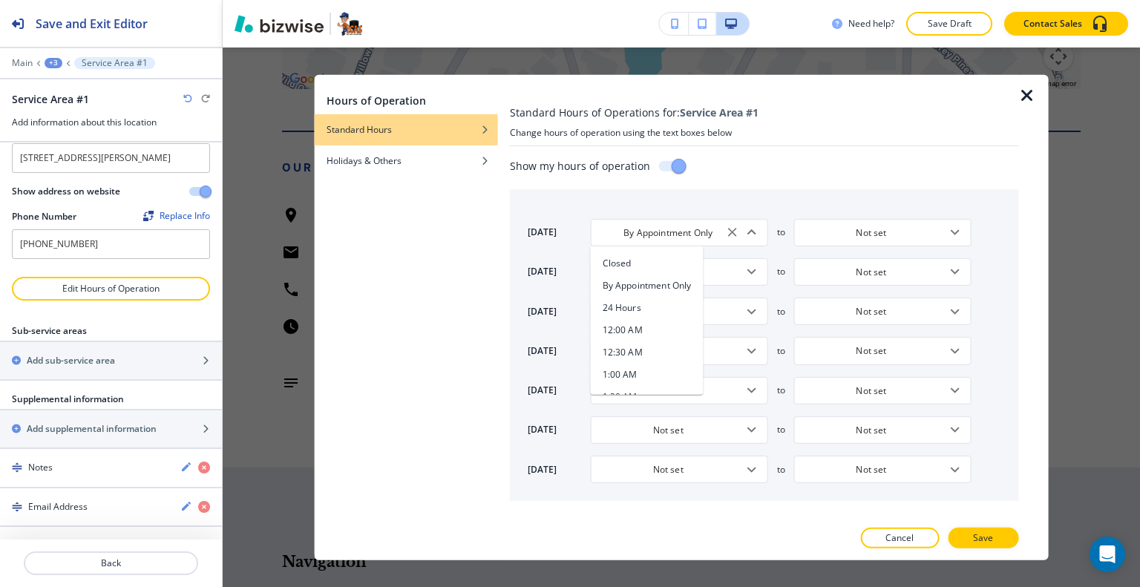
type input "5:00 PM"
type input "9:00 AM"
type input "5:00 PM"
type input "9:00 AM"
type input "5:00 PM"
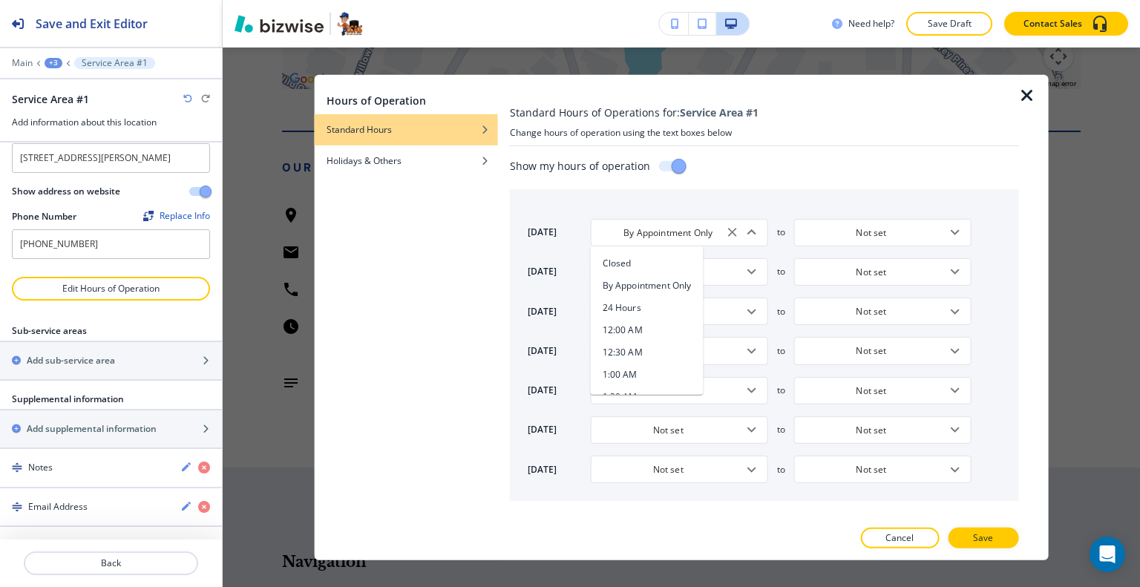
type input "9:00 AM"
type input "5:00 PM"
type input "9:00 AM"
type input "5:00 PM"
type input "Closed"
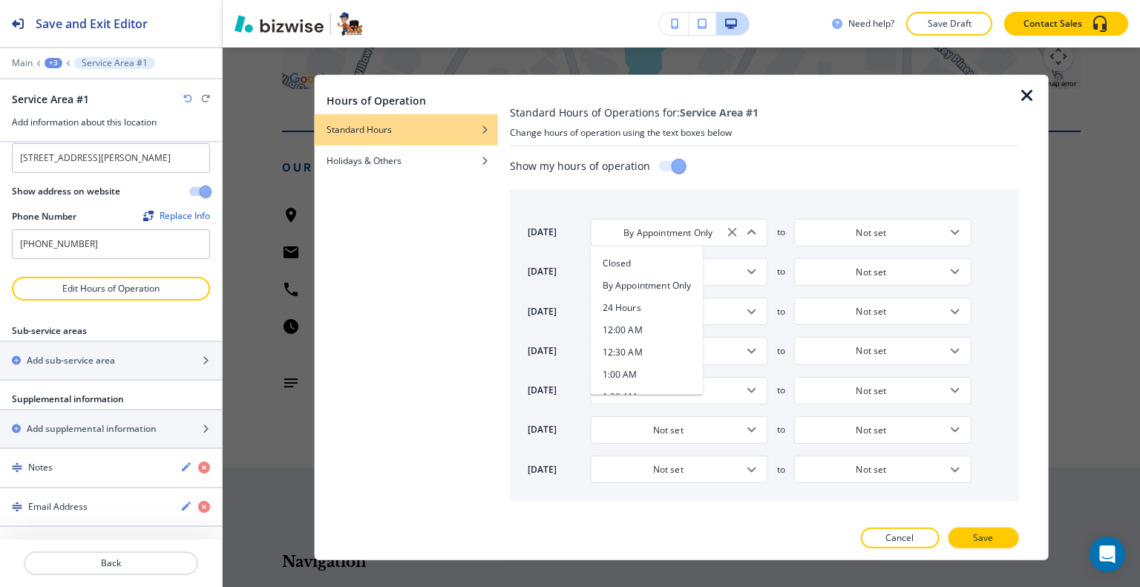
type input "Closed"
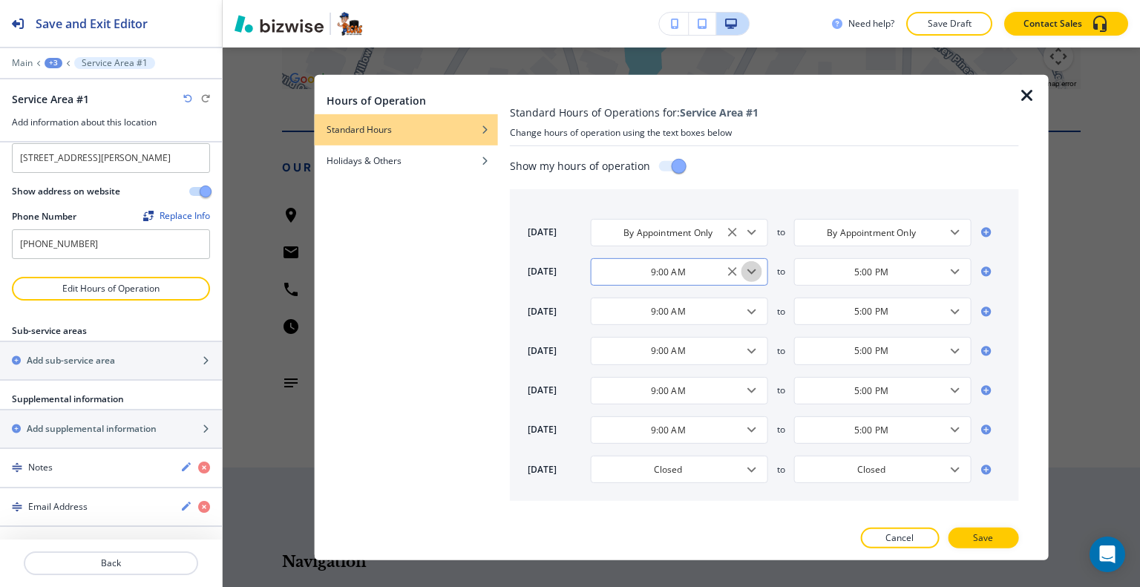
click at [760, 268] on icon "Open" at bounding box center [752, 272] width 18 height 18
click at [660, 323] on h4 "By Appointment Only" at bounding box center [646, 324] width 89 height 13
type input "By Appointment Only"
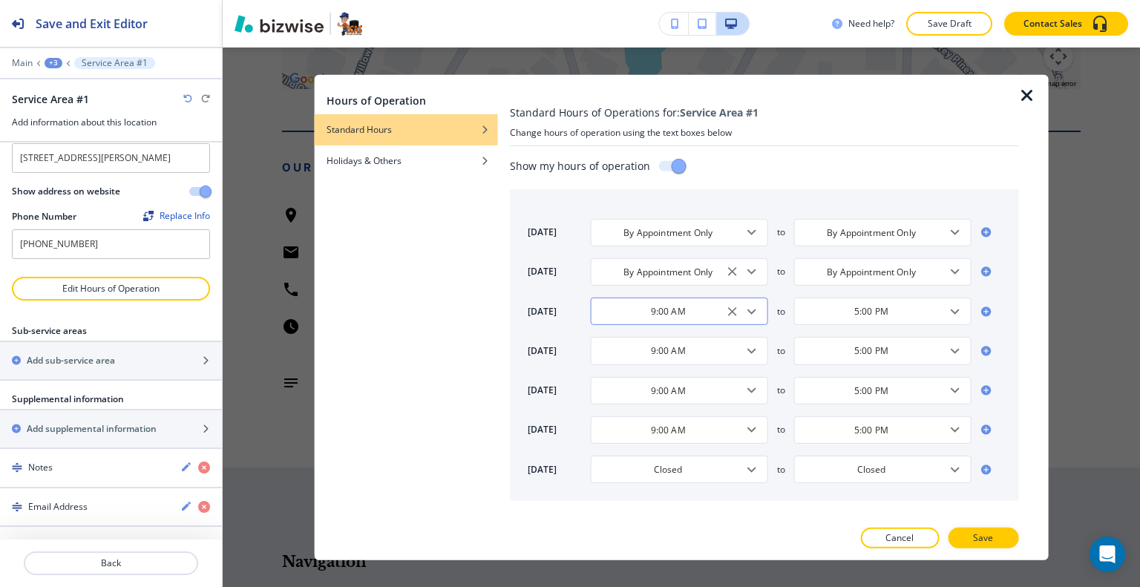
click at [755, 312] on icon "Open" at bounding box center [752, 311] width 18 height 18
click at [665, 364] on h4 "By Appointment Only" at bounding box center [646, 363] width 89 height 13
type input "By Appointment Only"
click at [760, 354] on button "Open" at bounding box center [751, 351] width 21 height 21
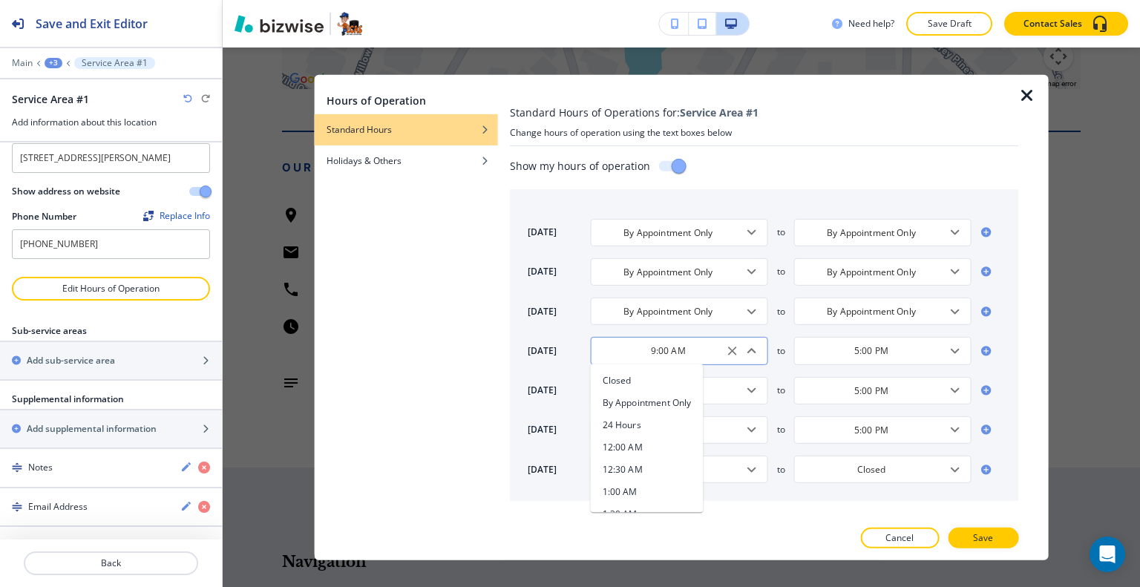
scroll to position [347, 0]
click at [754, 352] on icon "Close" at bounding box center [752, 351] width 18 height 18
click at [754, 352] on icon "Open" at bounding box center [752, 351] width 18 height 18
click at [672, 409] on li "By Appointment Only" at bounding box center [647, 403] width 113 height 22
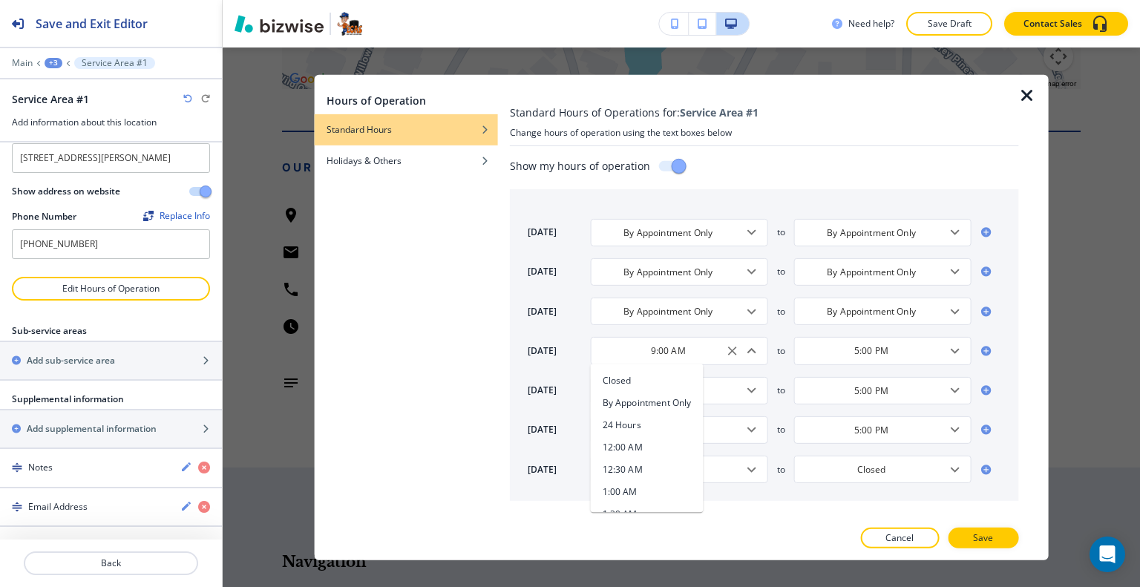
type input "By Appointment Only"
click at [757, 393] on icon "Open" at bounding box center [752, 390] width 18 height 18
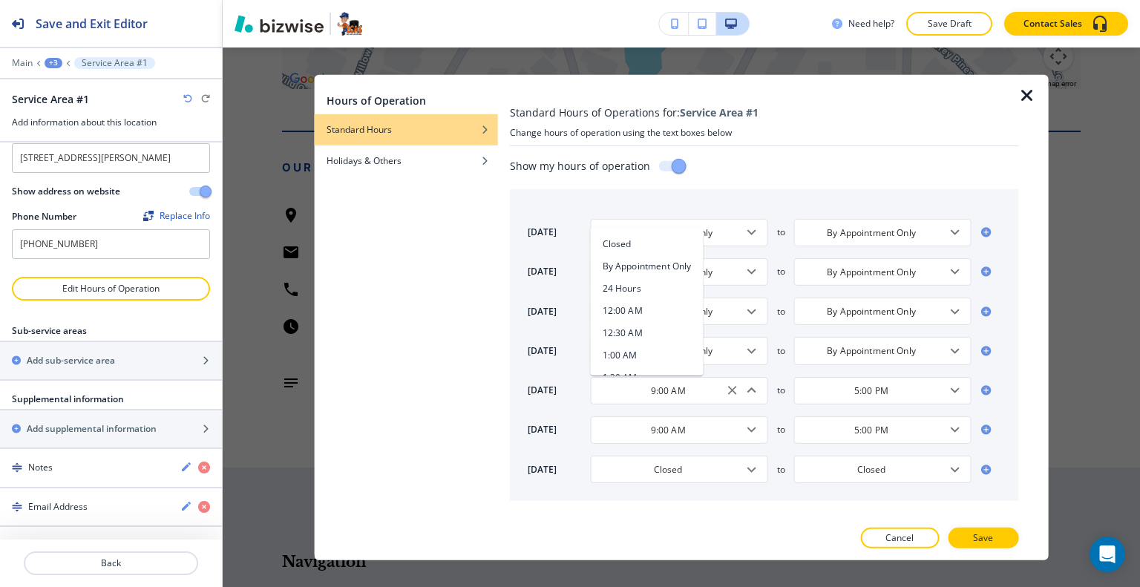
click at [669, 267] on h4 "By Appointment Only" at bounding box center [646, 266] width 89 height 13
type input "By Appointment Only"
click at [749, 430] on icon "Open" at bounding box center [752, 430] width 18 height 18
click at [662, 305] on h4 "By Appointment Only" at bounding box center [646, 305] width 89 height 13
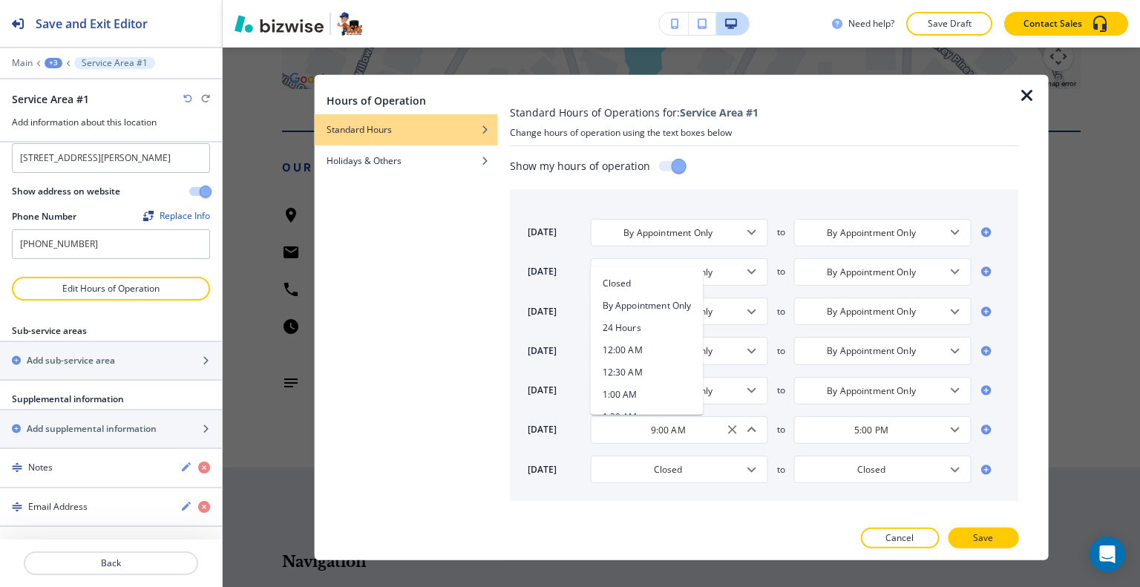
type input "By Appointment Only"
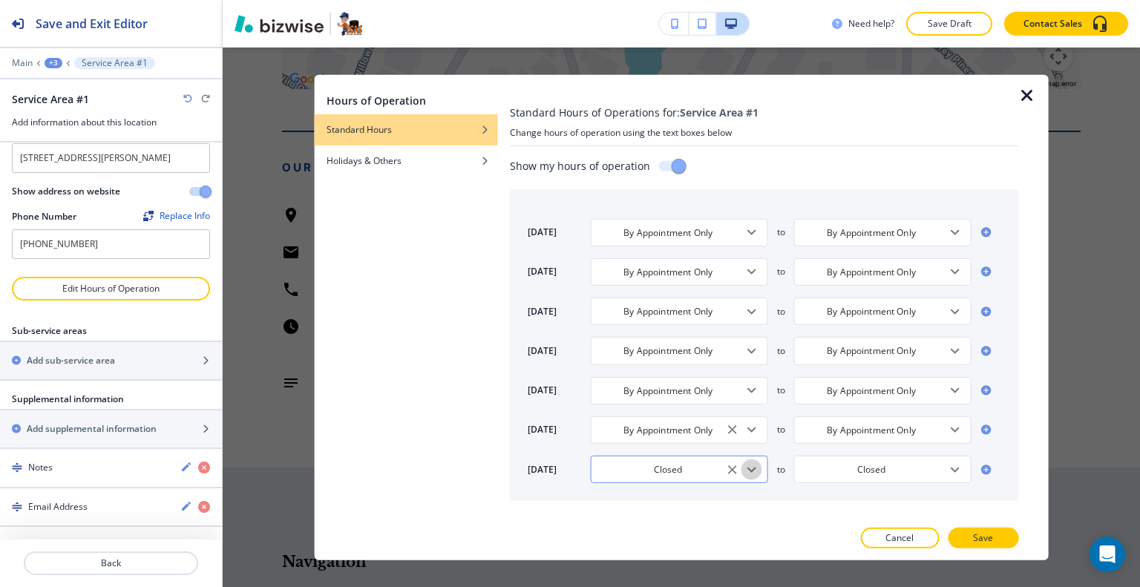
click at [752, 470] on icon "Open" at bounding box center [752, 469] width 18 height 18
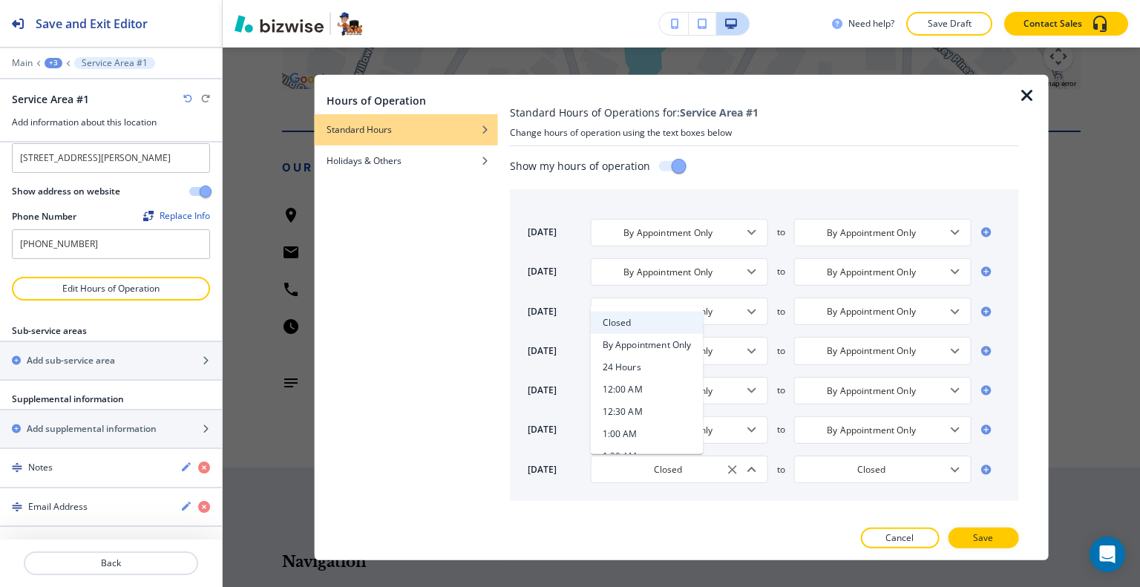
click at [656, 341] on h4 "By Appointment Only" at bounding box center [646, 344] width 89 height 13
type input "By Appointment Only"
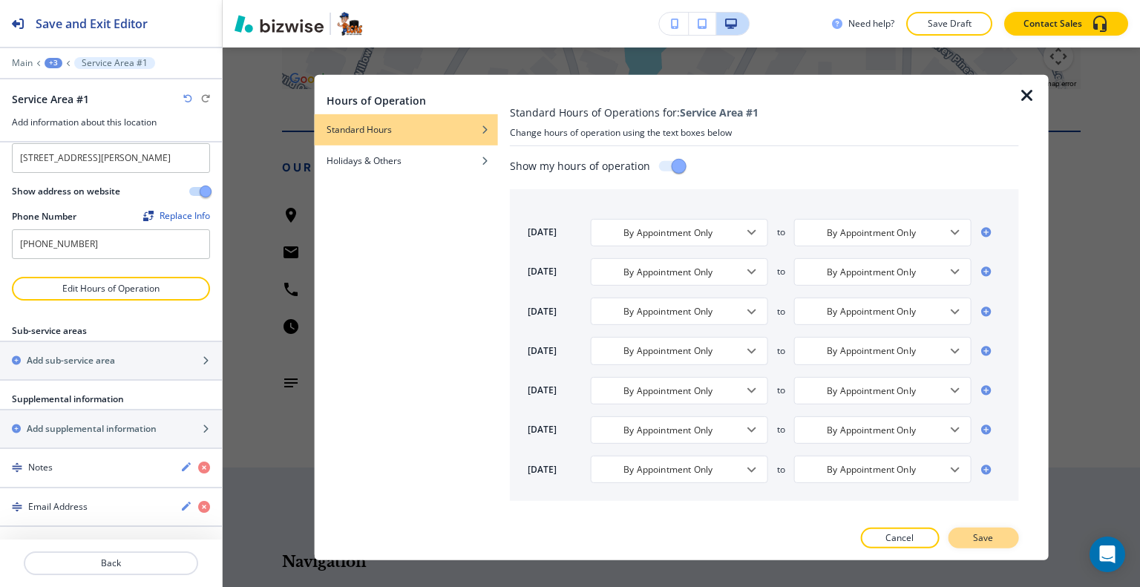
click at [967, 536] on button "Save" at bounding box center [982, 537] width 70 height 21
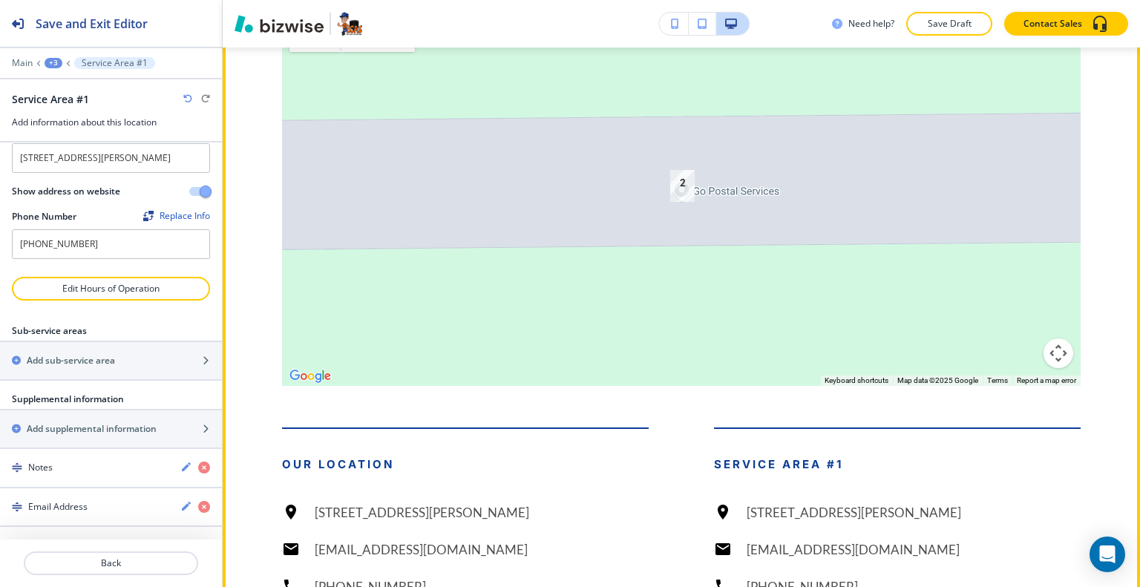
scroll to position [5292, 0]
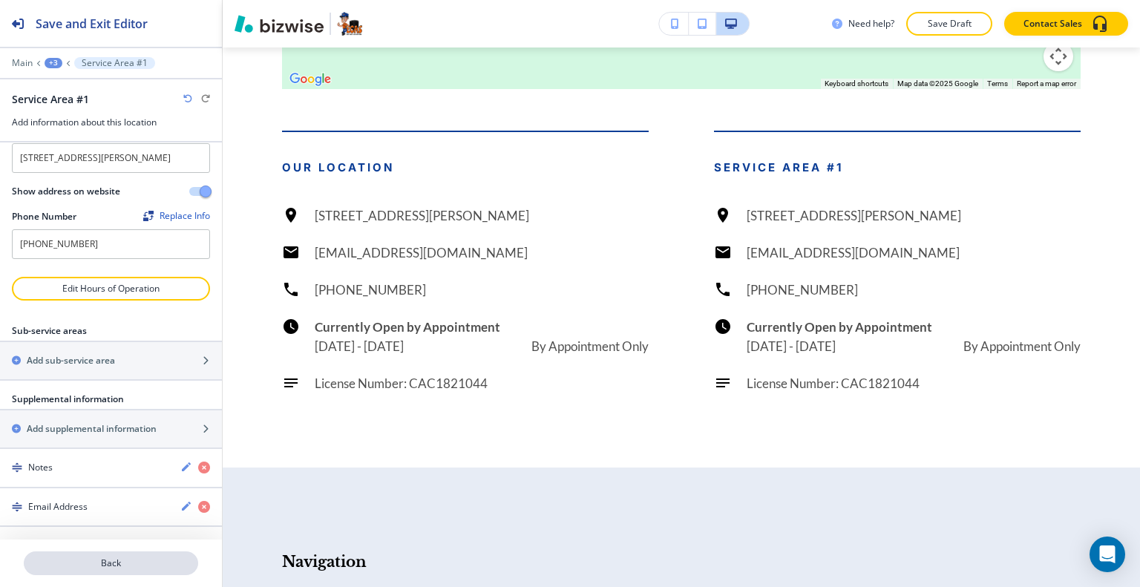
click at [122, 559] on p "Back" at bounding box center [110, 562] width 171 height 13
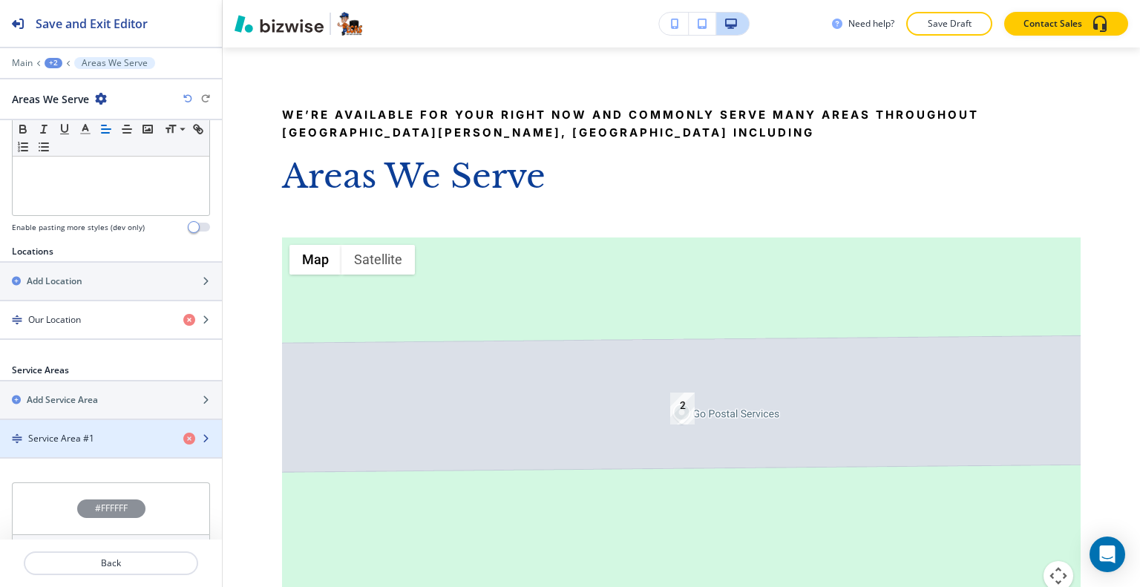
scroll to position [510, 0]
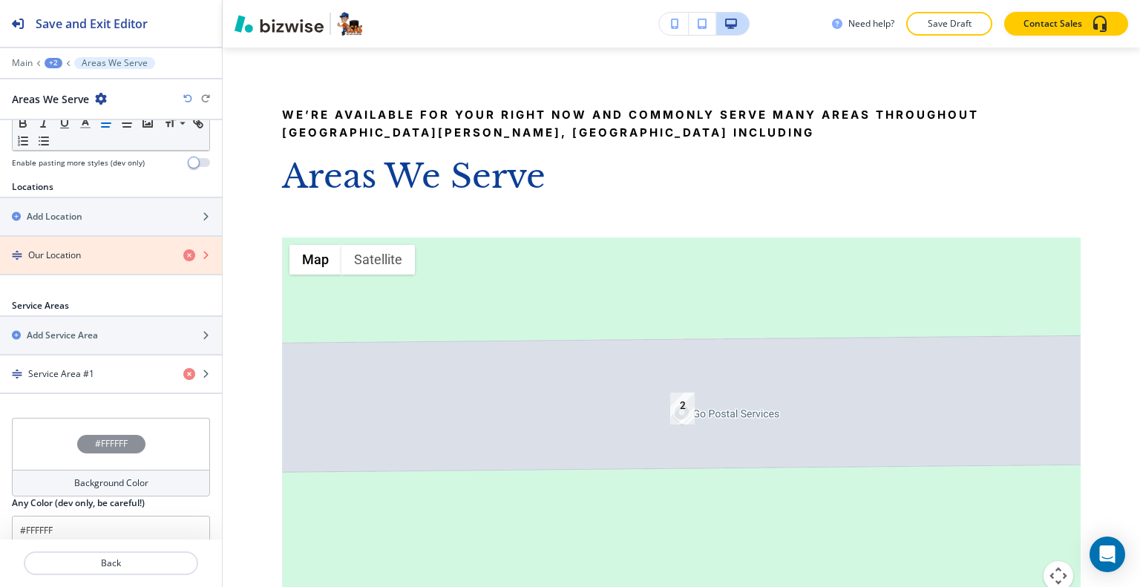
click at [183, 249] on icon "button" at bounding box center [189, 255] width 12 height 12
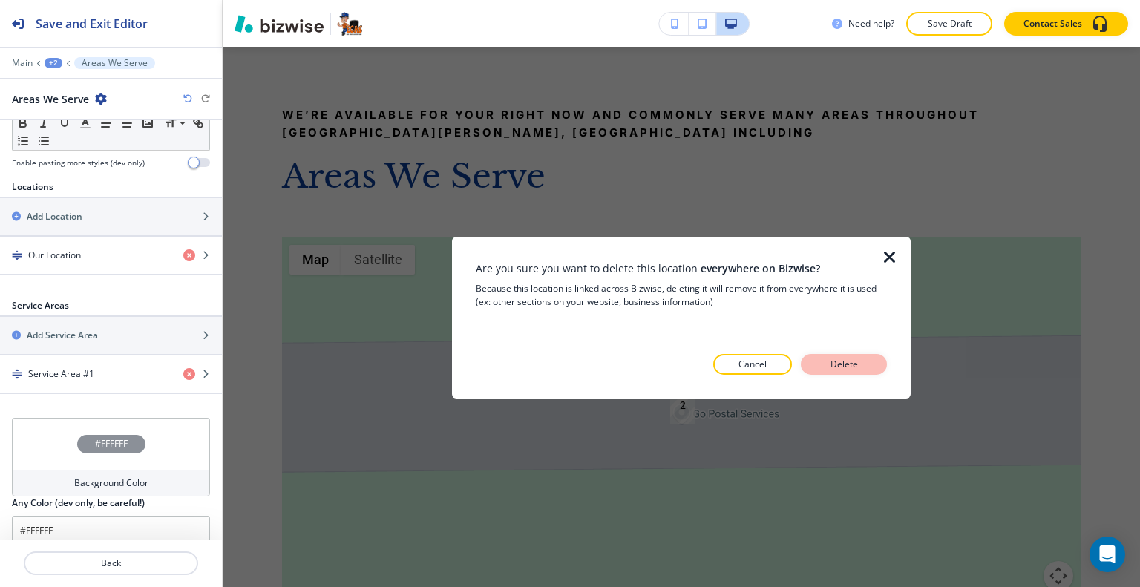
click at [851, 367] on p "Delete" at bounding box center [844, 364] width 36 height 13
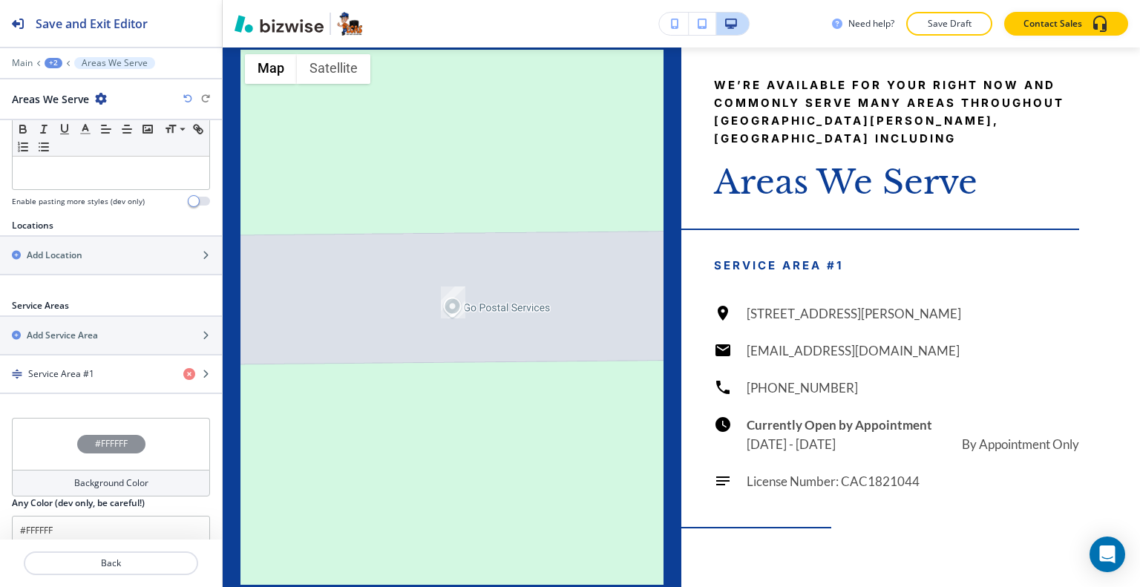
scroll to position [4921, 0]
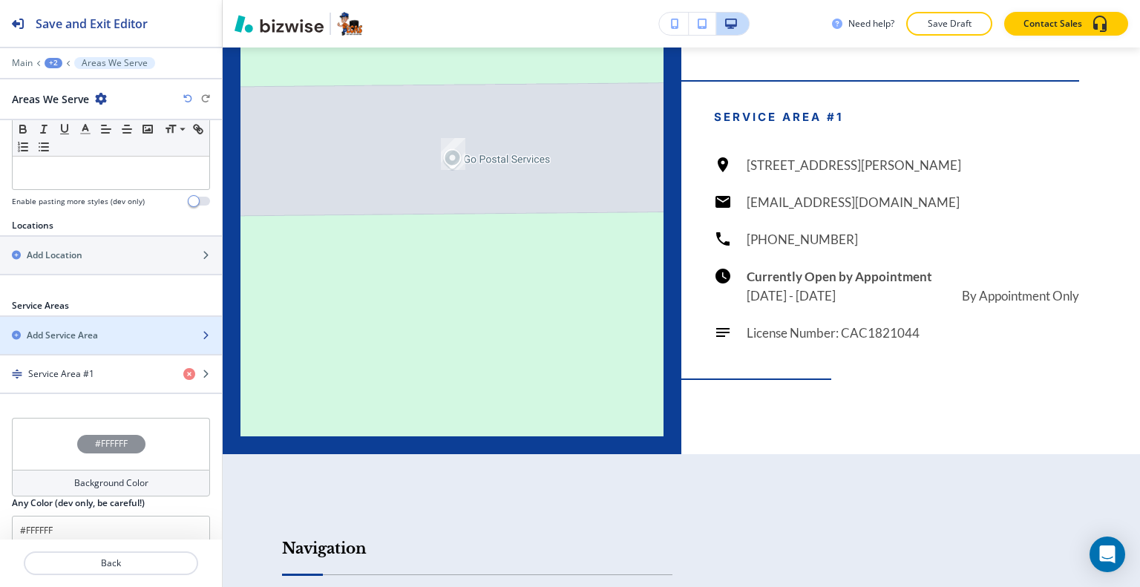
click at [84, 329] on h2 "Add Service Area" at bounding box center [62, 335] width 71 height 13
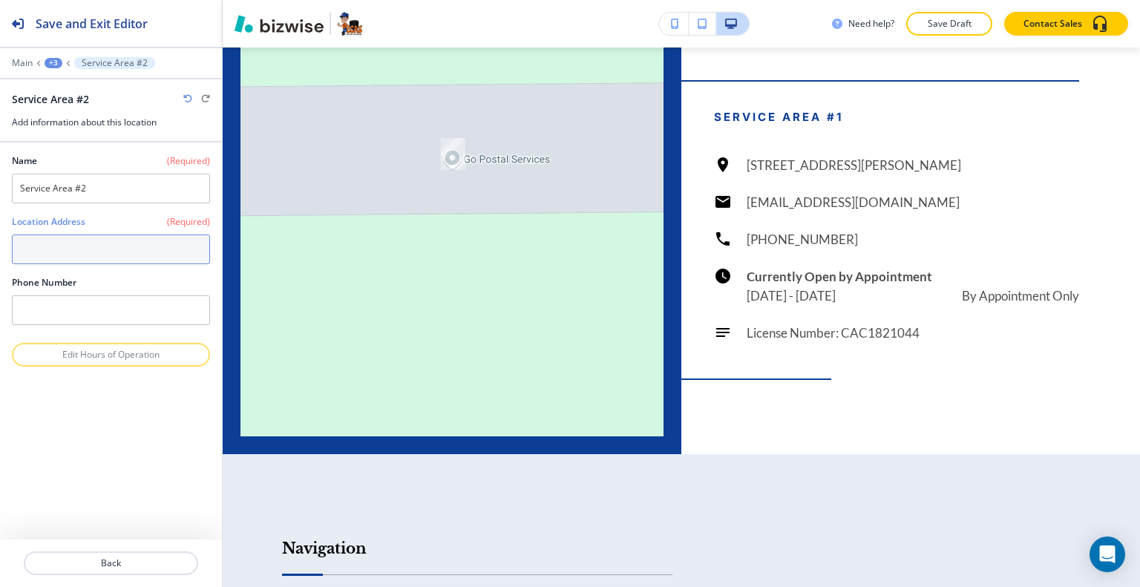
click at [72, 244] on textarea at bounding box center [111, 249] width 198 height 30
paste textarea "Boca Raton"
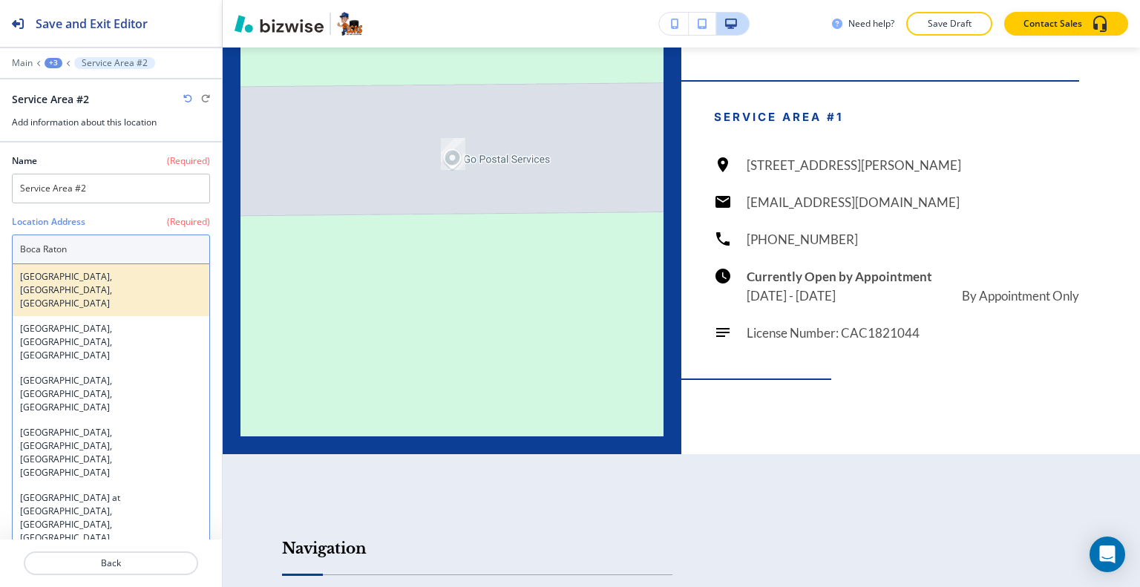
click at [107, 270] on h4 "Boca Raton, FL, USA" at bounding box center [111, 290] width 182 height 40
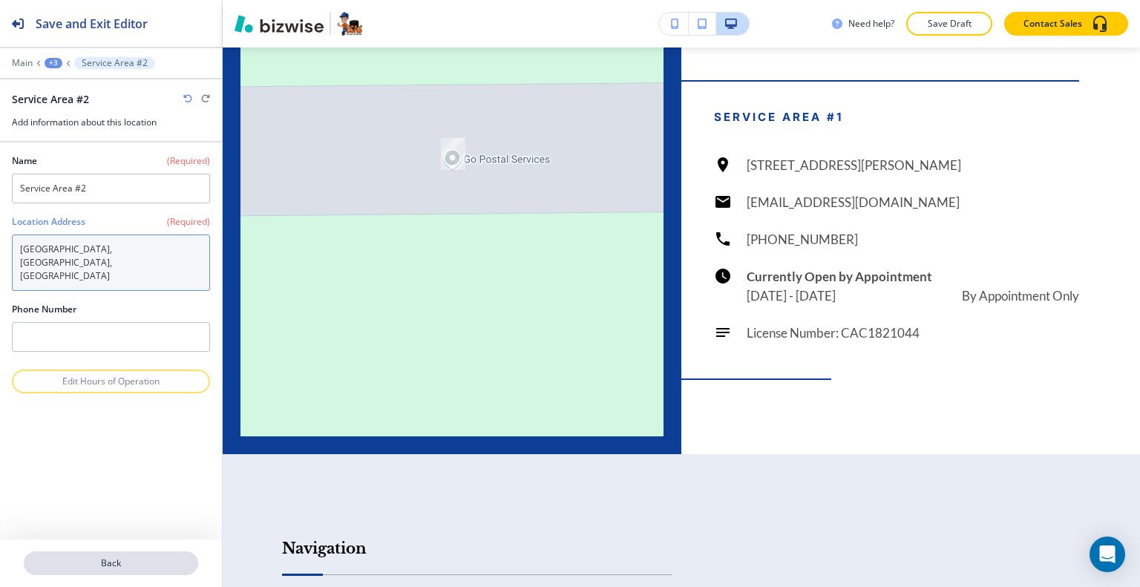
type textarea "Boca Raton, FL, USA"
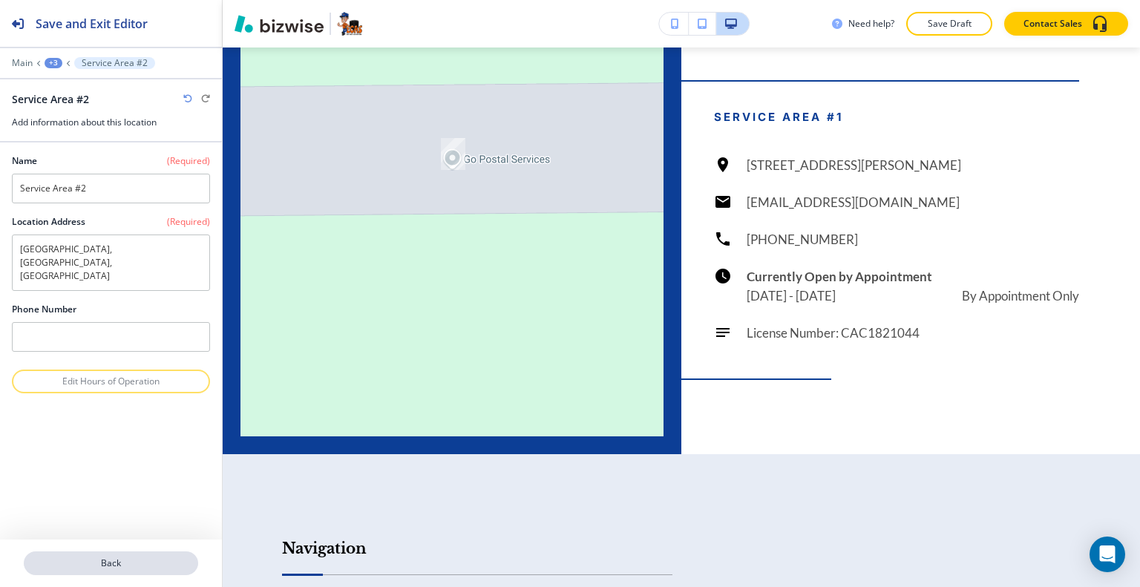
click at [108, 564] on p "Back" at bounding box center [110, 562] width 171 height 13
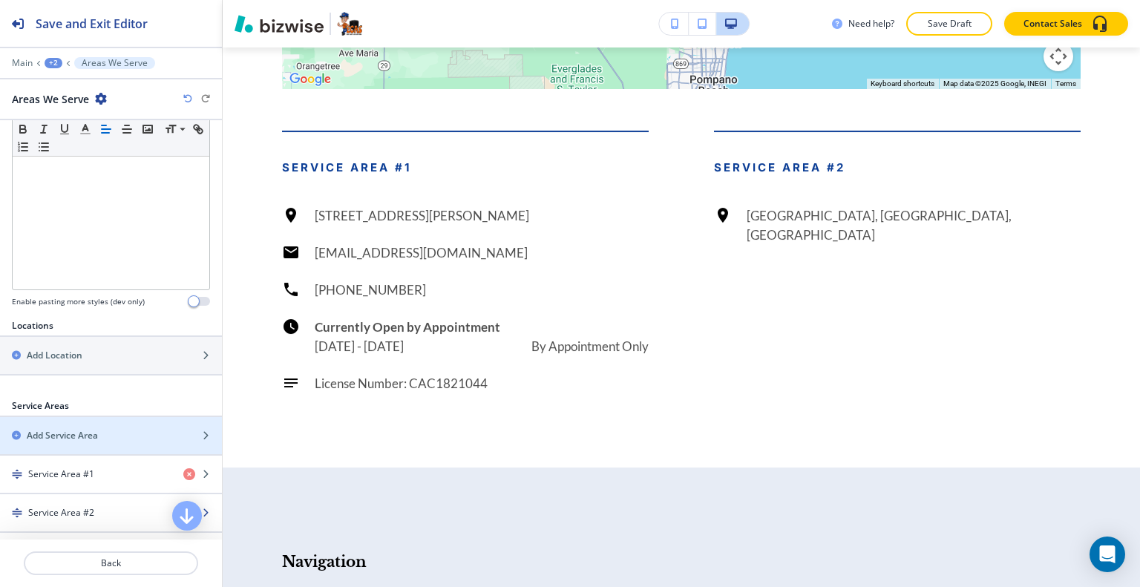
scroll to position [510, 0]
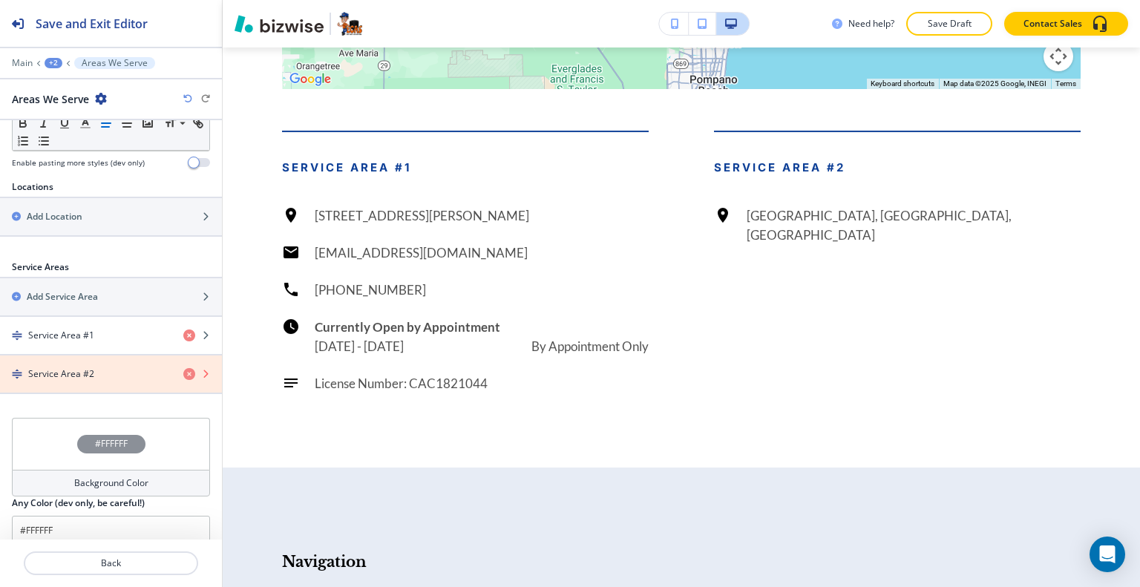
click at [183, 368] on icon "button" at bounding box center [189, 374] width 12 height 12
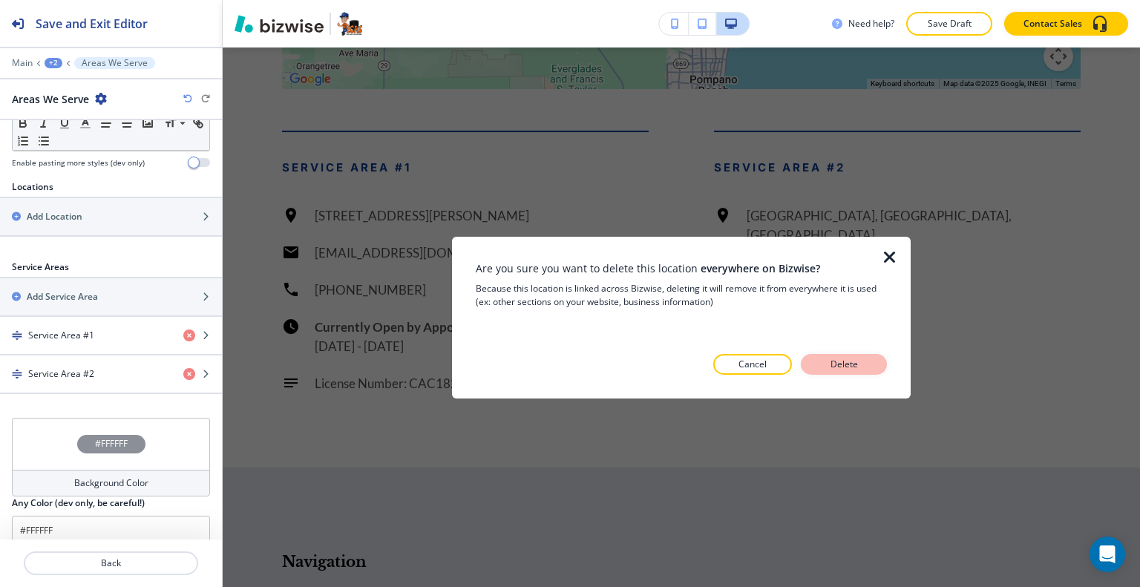
click at [833, 364] on p "Delete" at bounding box center [844, 364] width 36 height 13
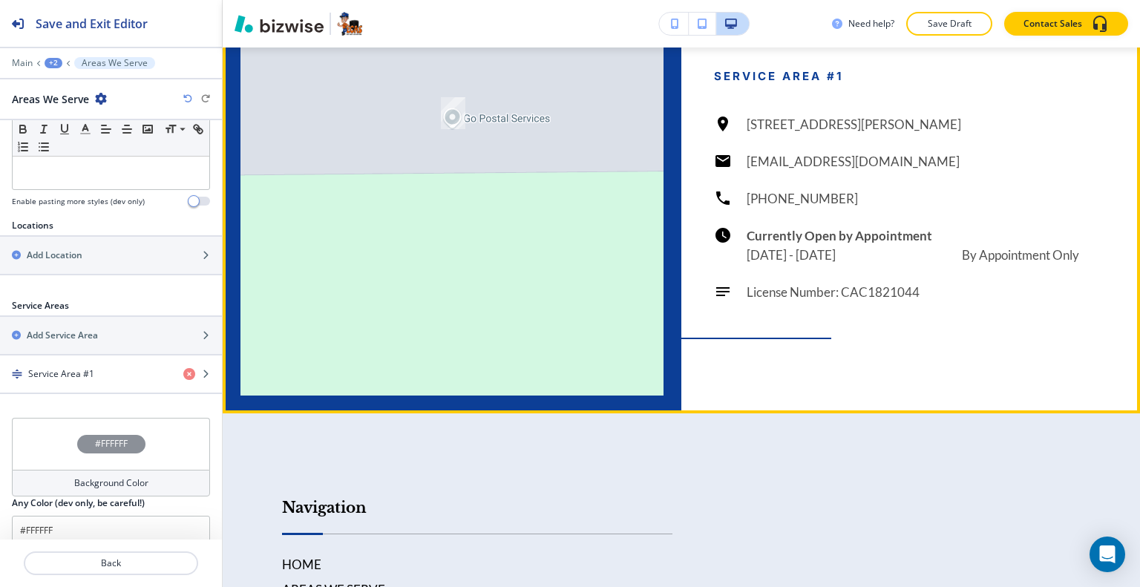
scroll to position [4739, 0]
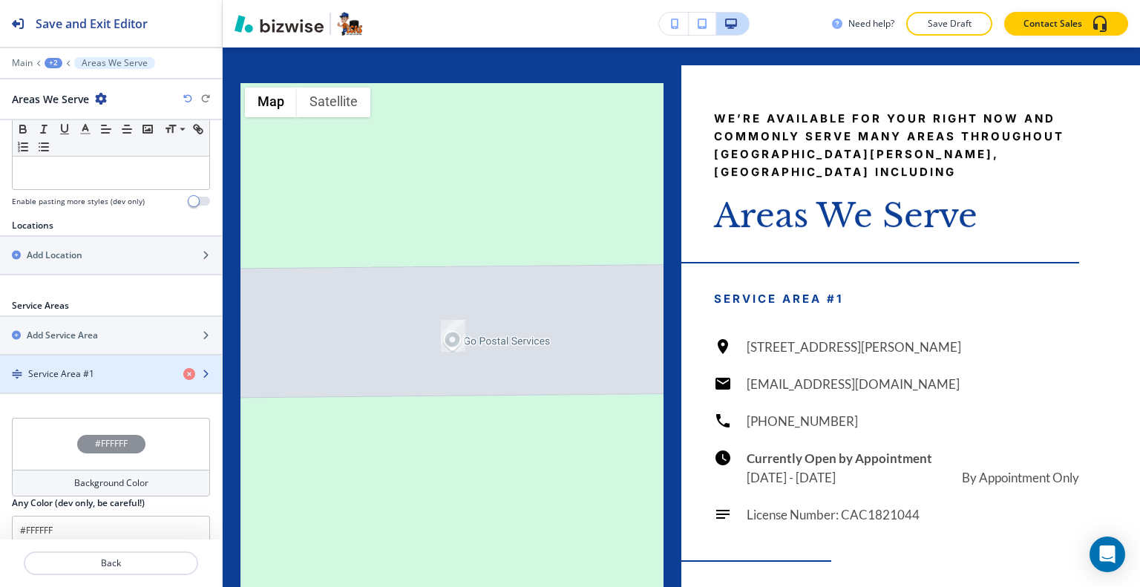
click at [110, 367] on div "Service Area #1" at bounding box center [85, 373] width 171 height 13
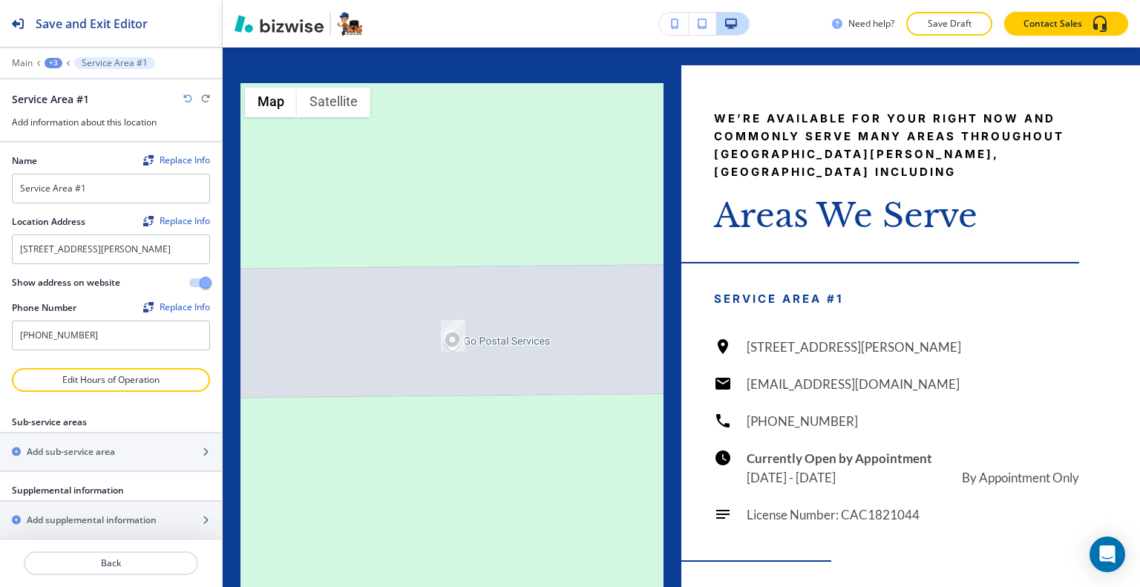
scroll to position [100, 0]
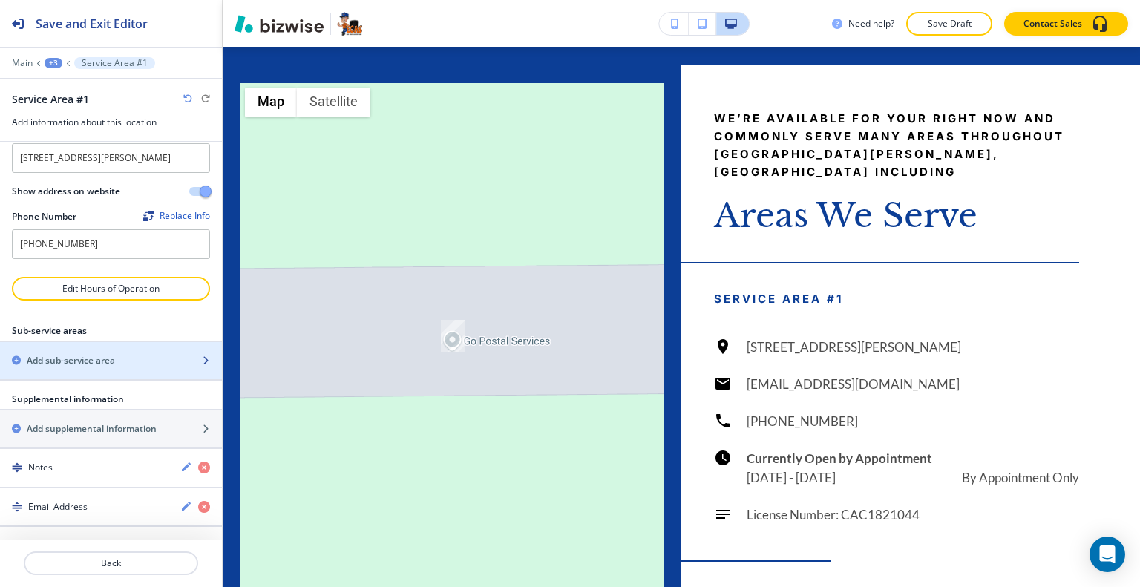
click at [99, 362] on h2 "Add sub-service area" at bounding box center [71, 360] width 88 height 13
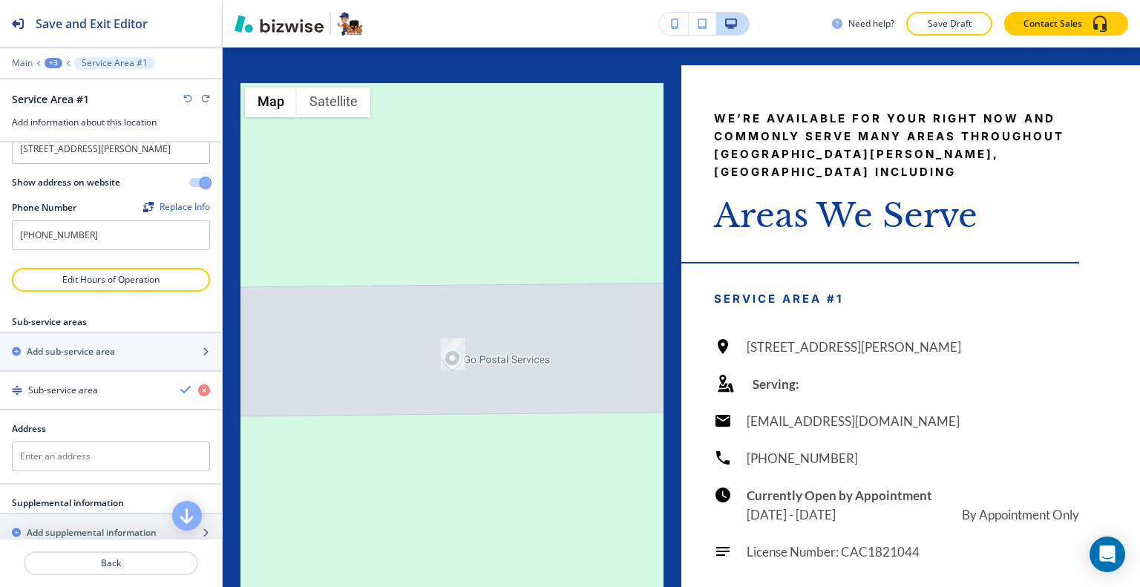
scroll to position [174, 0]
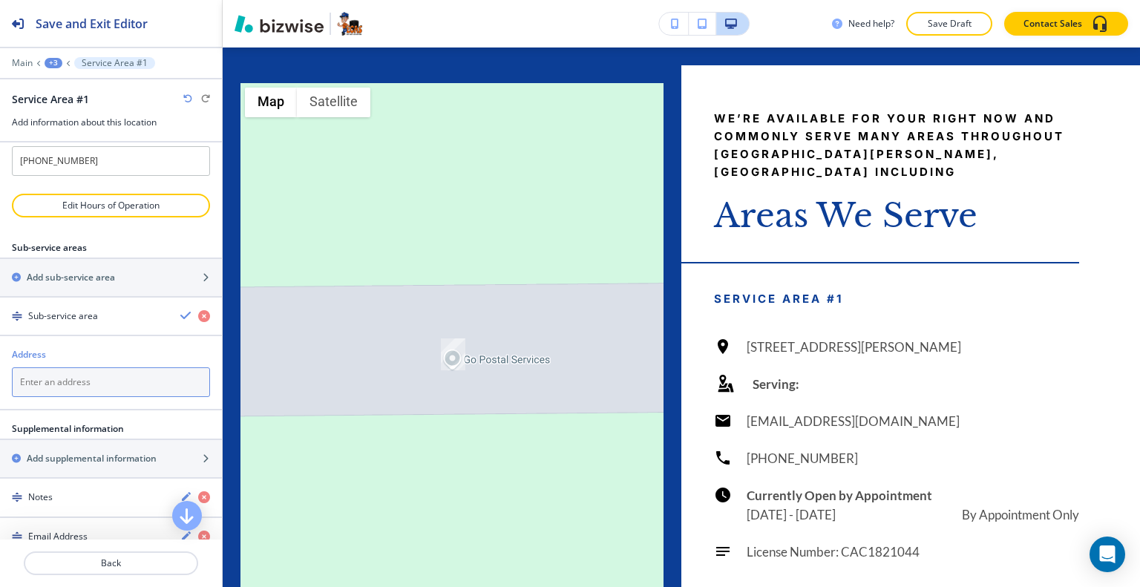
paste textarea "Boca Raton"
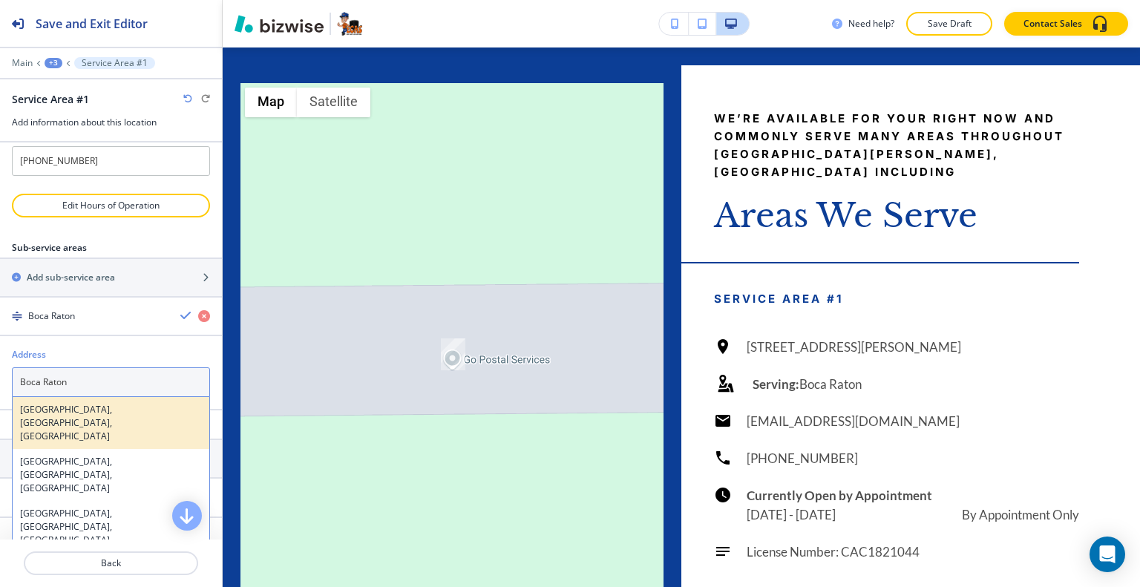
click at [89, 415] on h4 "Boca Raton, FL, USA" at bounding box center [111, 423] width 182 height 40
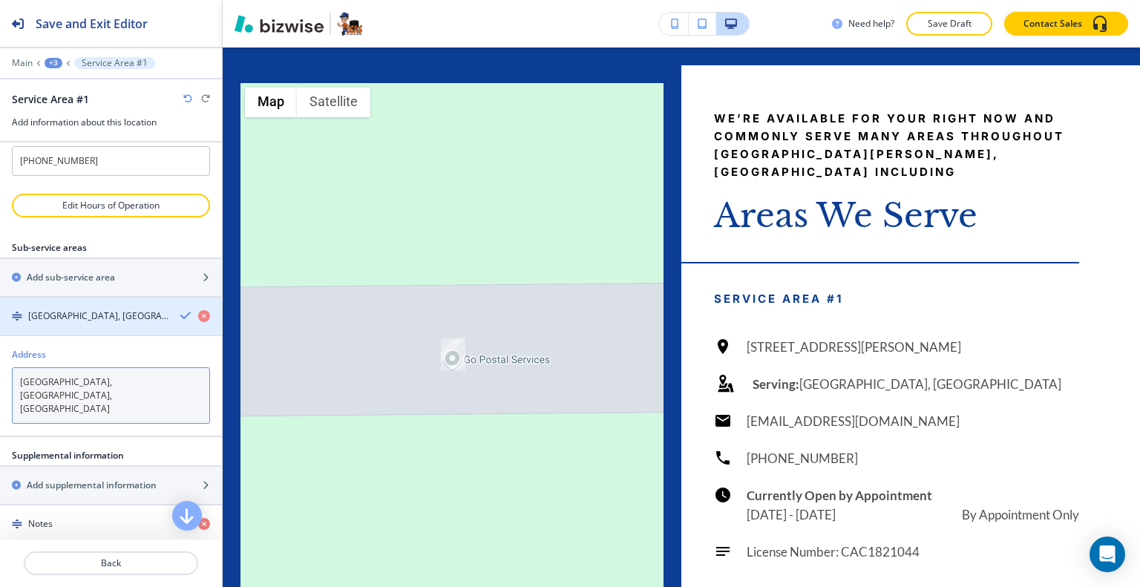
type textarea "Boca Raton, FL, USA"
click at [180, 321] on icon "button" at bounding box center [186, 315] width 12 height 12
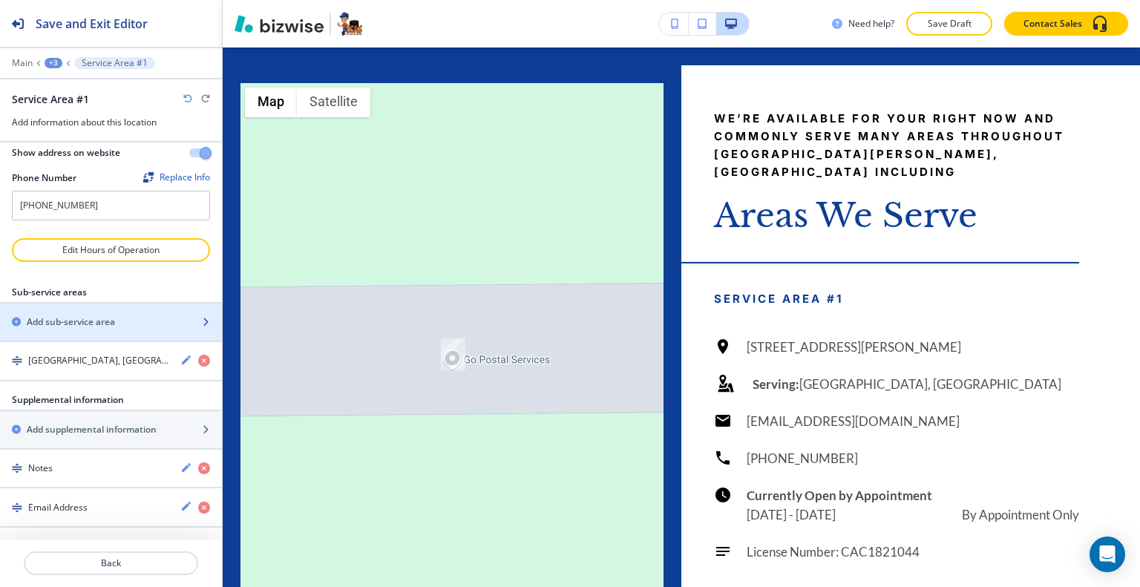
click at [114, 326] on h2 "Add sub-service area" at bounding box center [71, 321] width 88 height 13
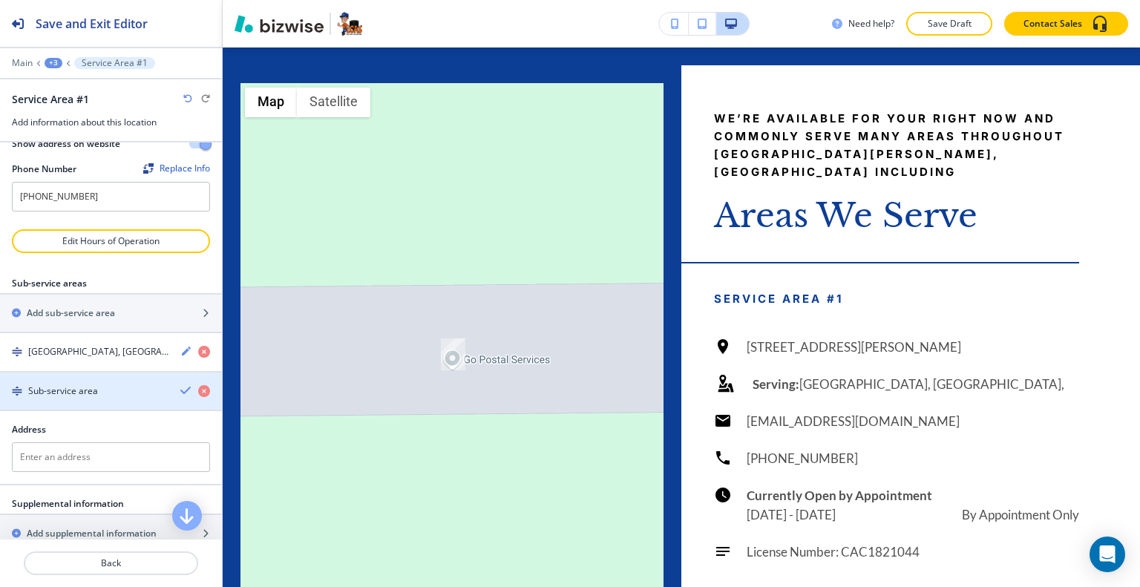
click at [93, 395] on h4 "Sub-service area" at bounding box center [63, 390] width 70 height 13
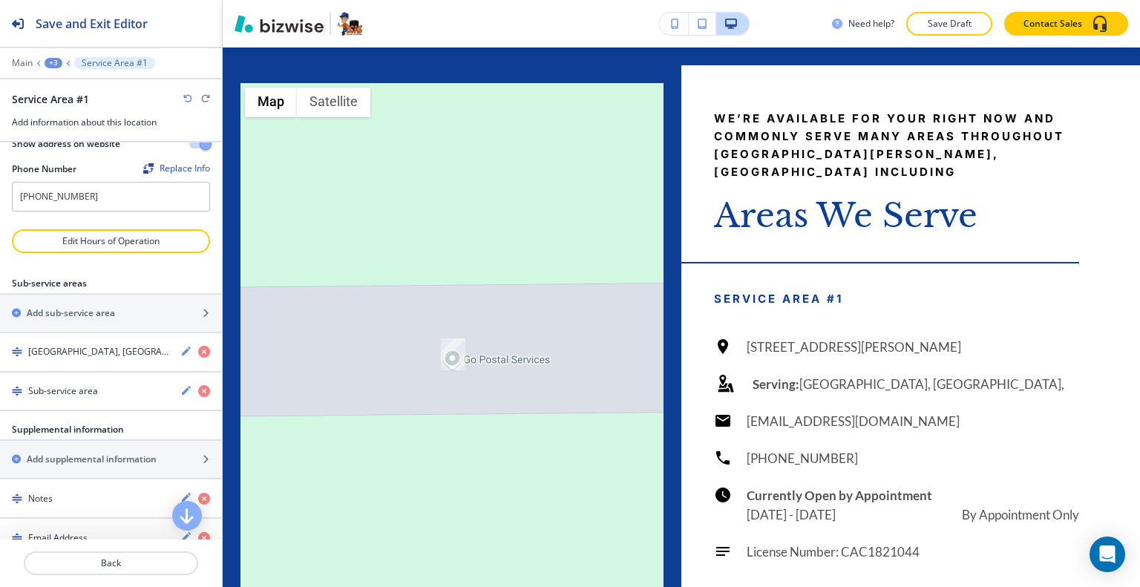
click at [86, 398] on h4 "Sub-service area" at bounding box center [63, 390] width 70 height 13
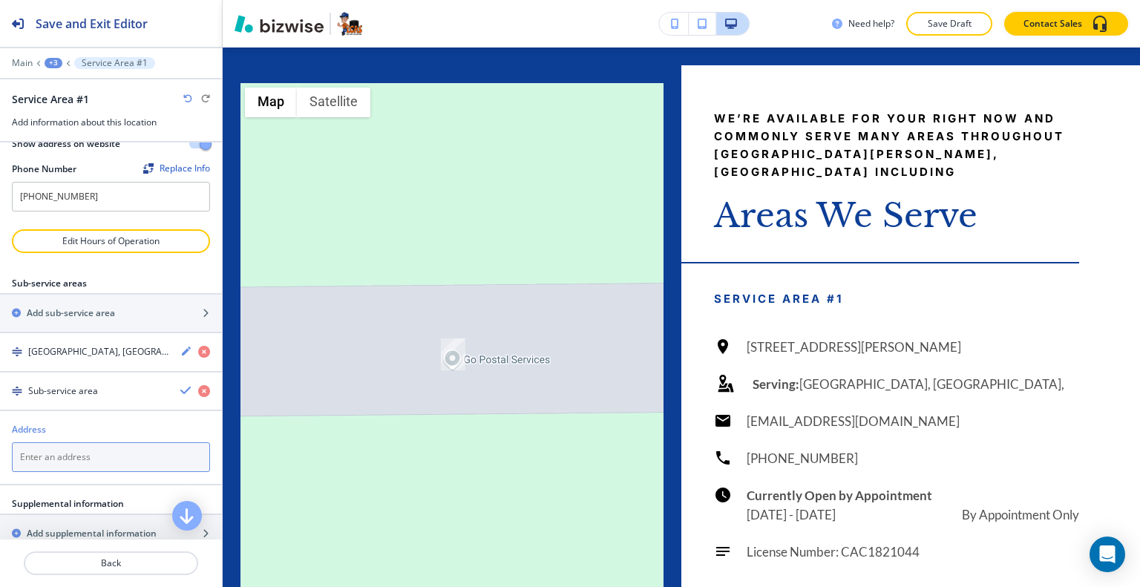
paste textarea "[GEOGRAPHIC_DATA]"
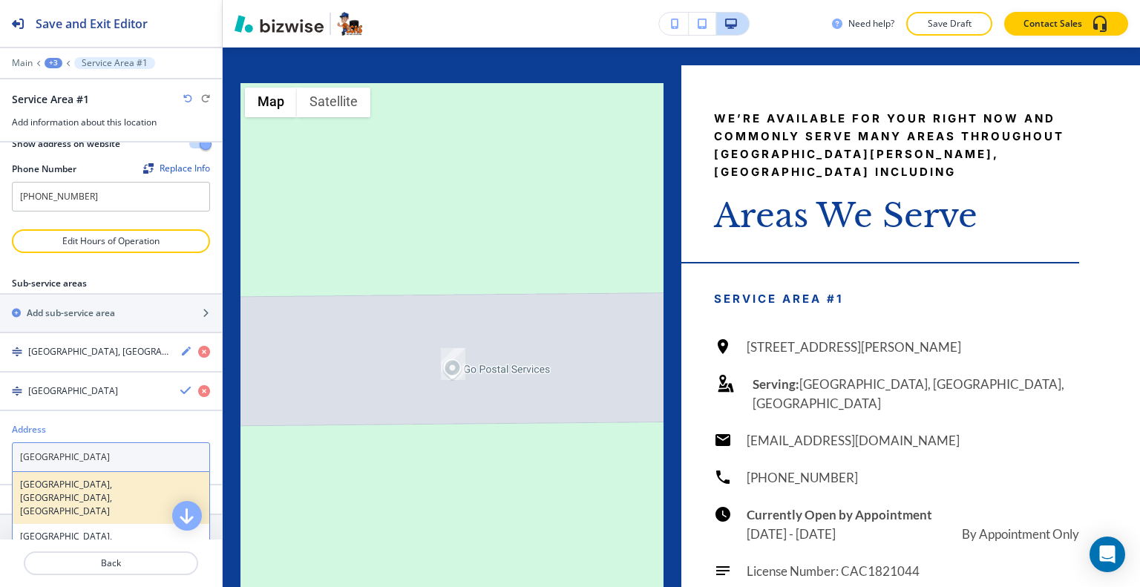
click at [75, 493] on h4 "Delray Beach, FL, USA" at bounding box center [111, 498] width 182 height 40
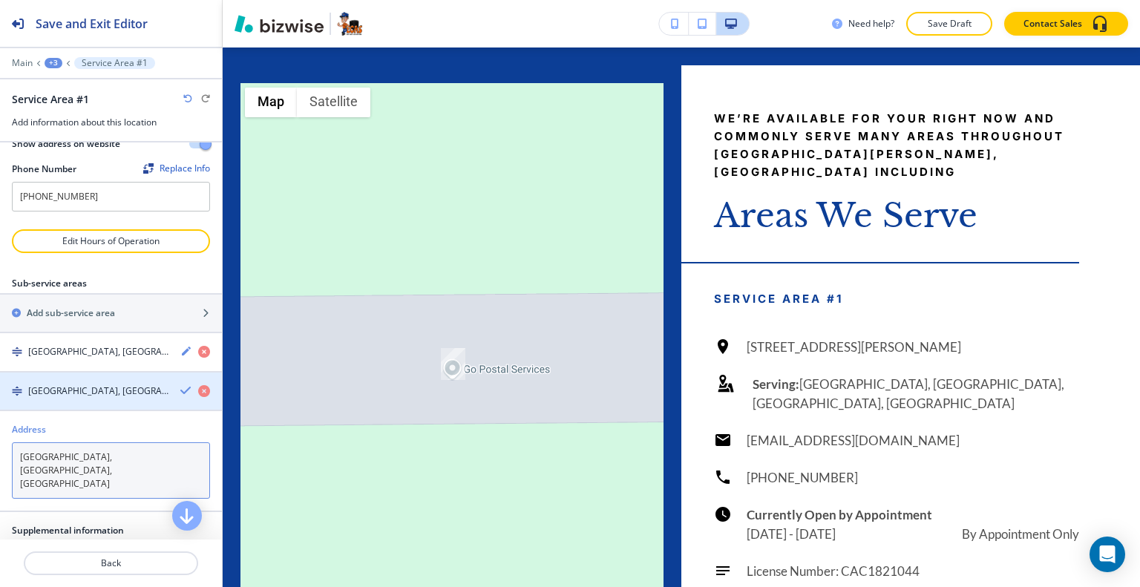
type textarea "Delray Beach, FL, USA"
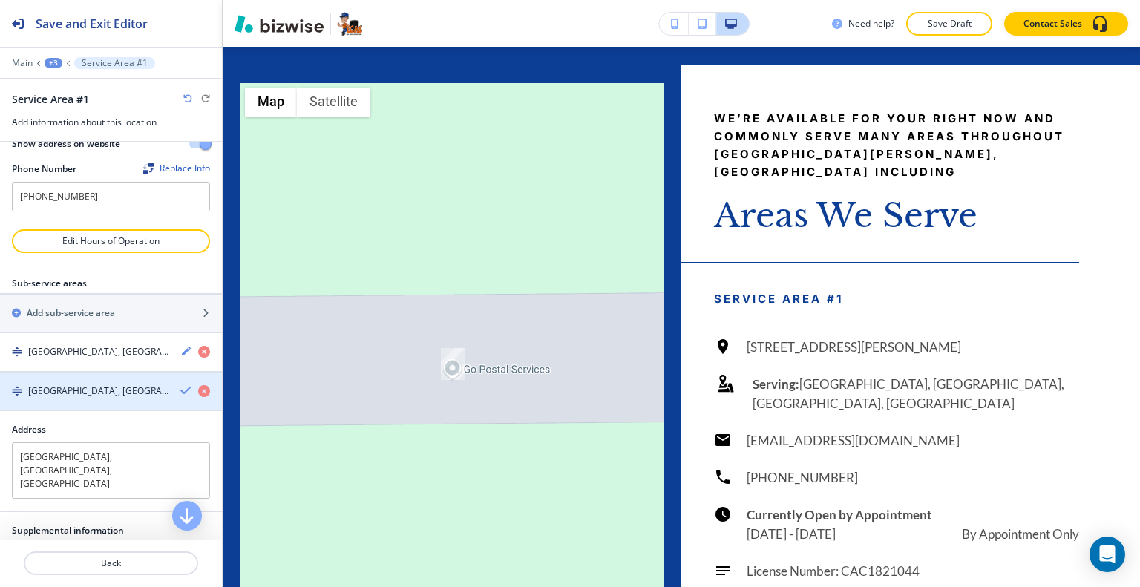
click at [180, 396] on icon "button" at bounding box center [186, 390] width 12 height 12
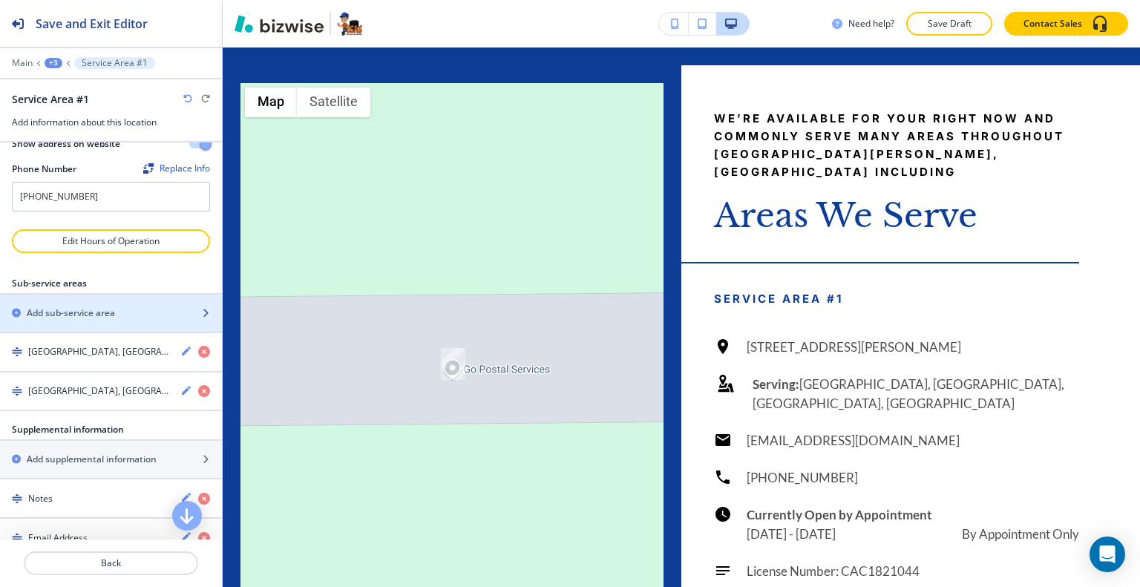
click at [115, 332] on div "button" at bounding box center [111, 326] width 222 height 12
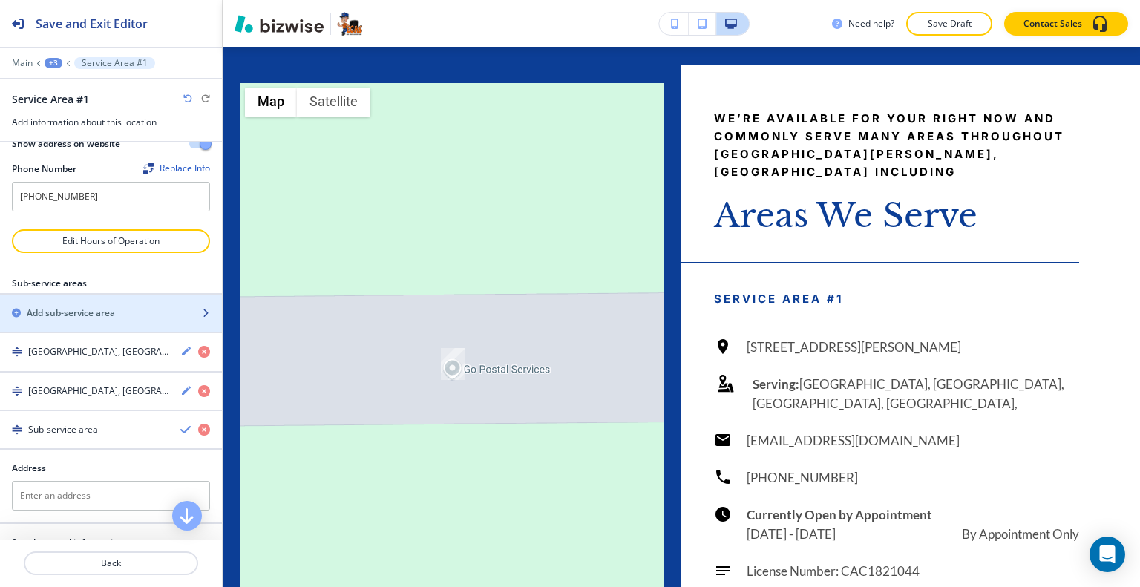
click at [114, 320] on h2 "Add sub-service area" at bounding box center [71, 312] width 88 height 13
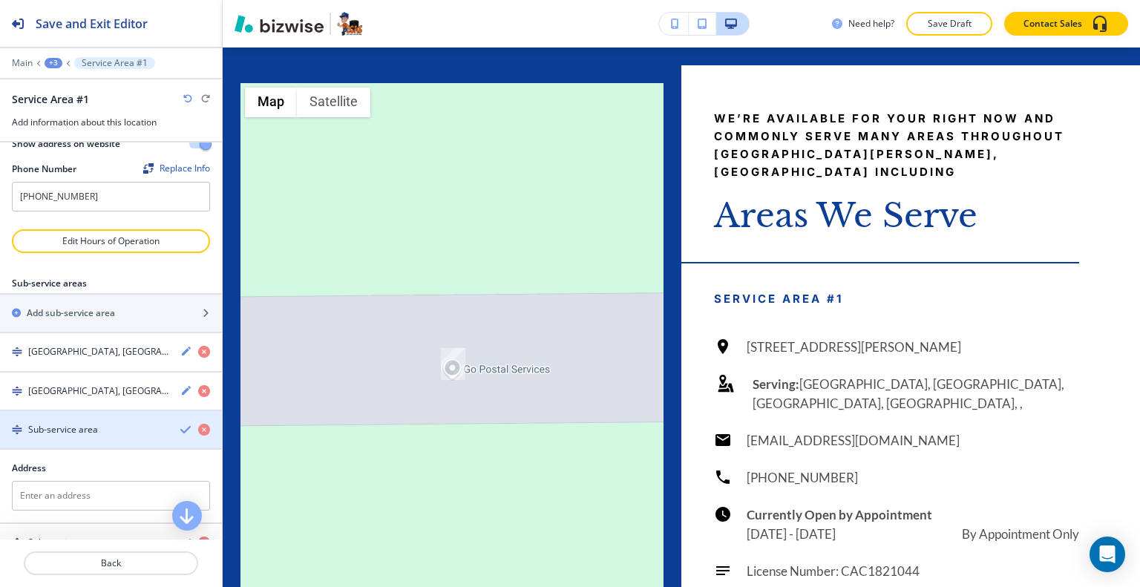
click at [108, 436] on div "Sub-service area" at bounding box center [84, 429] width 168 height 13
click at [180, 435] on icon "button" at bounding box center [186, 429] width 12 height 12
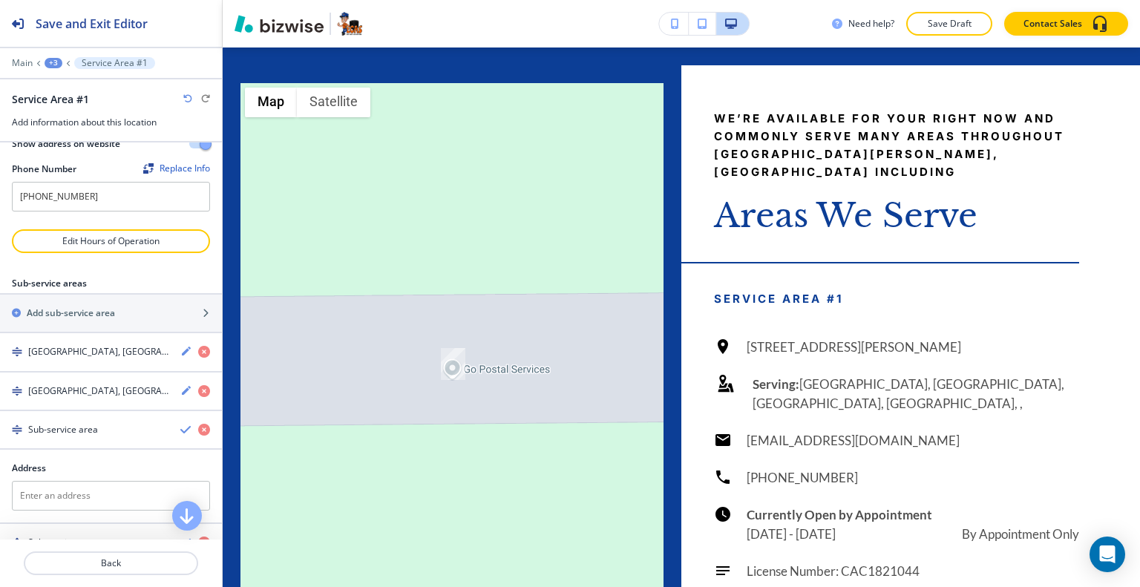
scroll to position [213, 0]
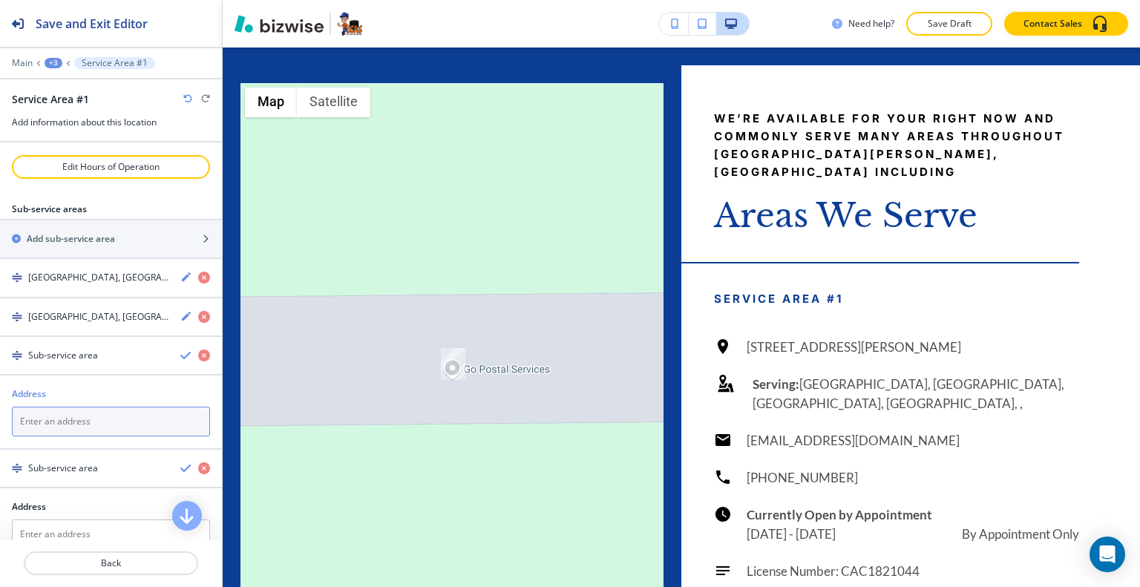
click at [92, 430] on textarea at bounding box center [111, 422] width 198 height 30
paste textarea "Greenacres"
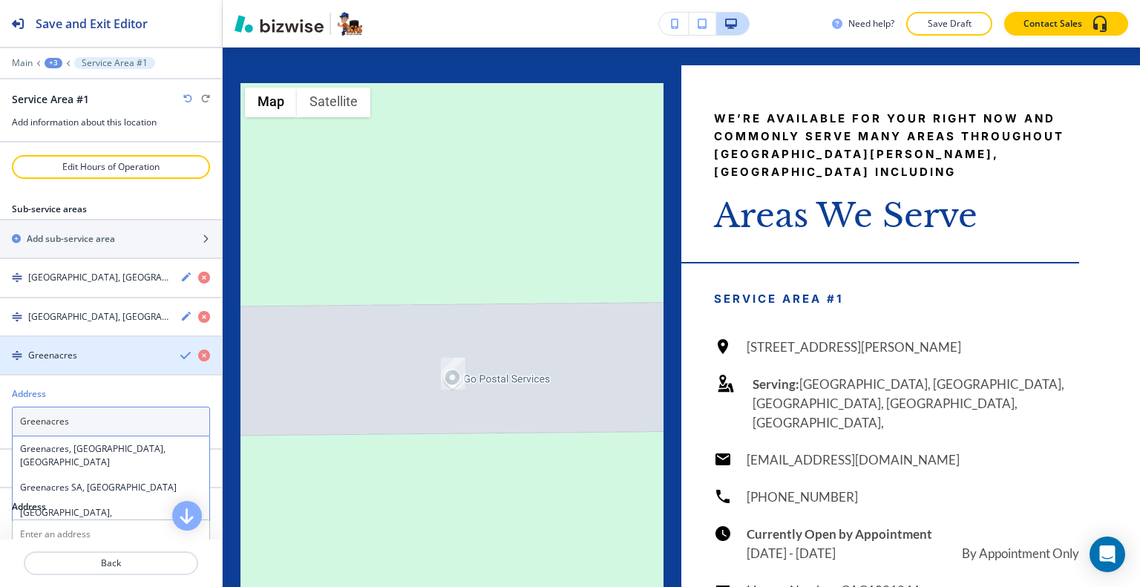
type textarea "Greenacres"
click at [180, 361] on icon "button" at bounding box center [186, 355] width 12 height 12
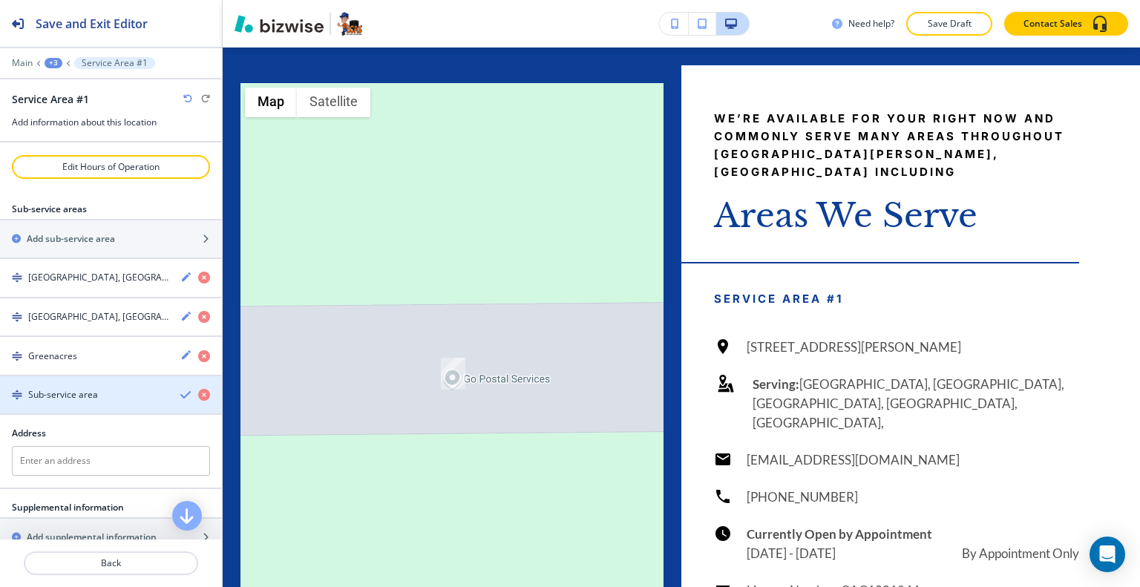
click at [86, 401] on h4 "Sub-service area" at bounding box center [63, 394] width 70 height 13
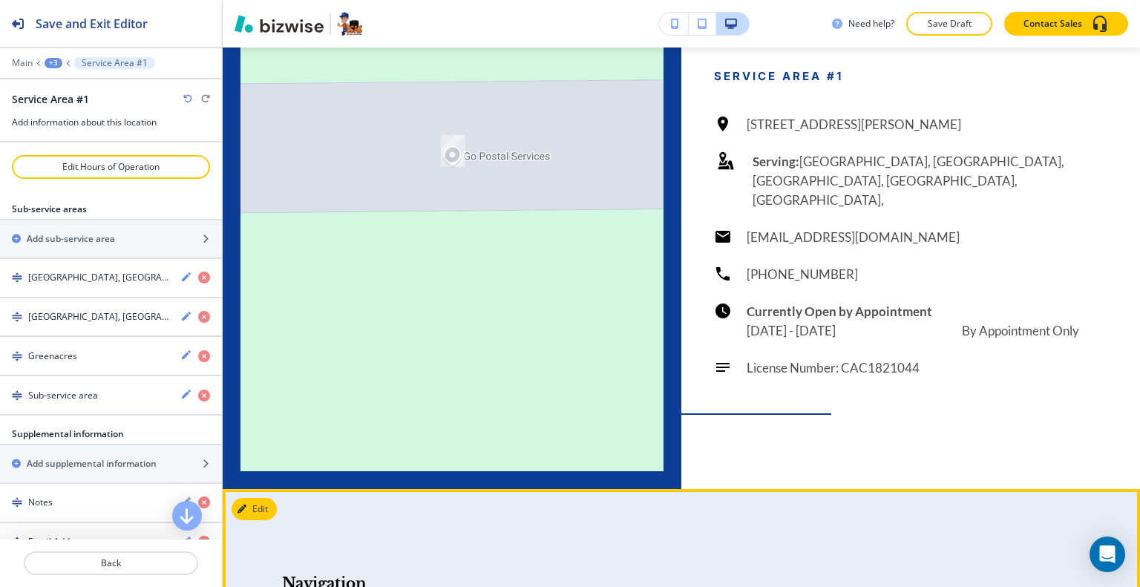
scroll to position [5110, 0]
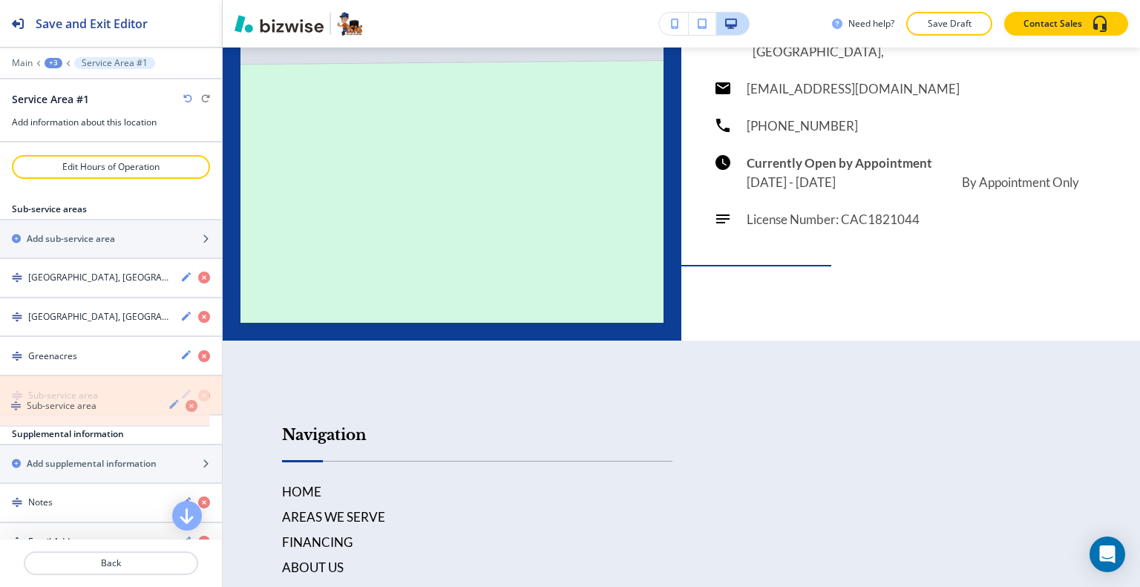
click at [198, 401] on icon "button" at bounding box center [204, 396] width 12 height 12
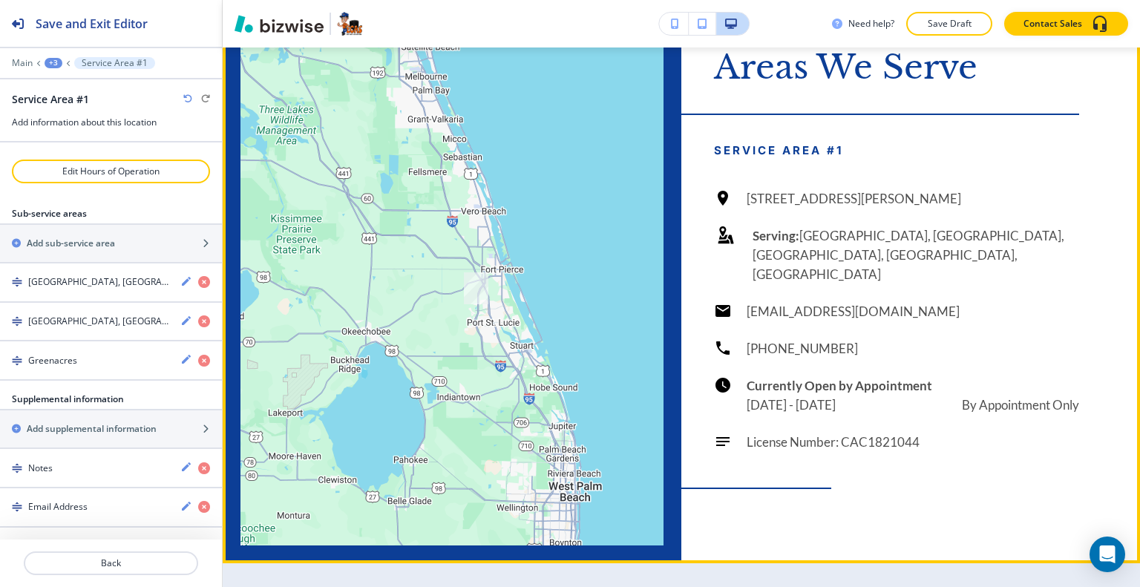
scroll to position [4739, 0]
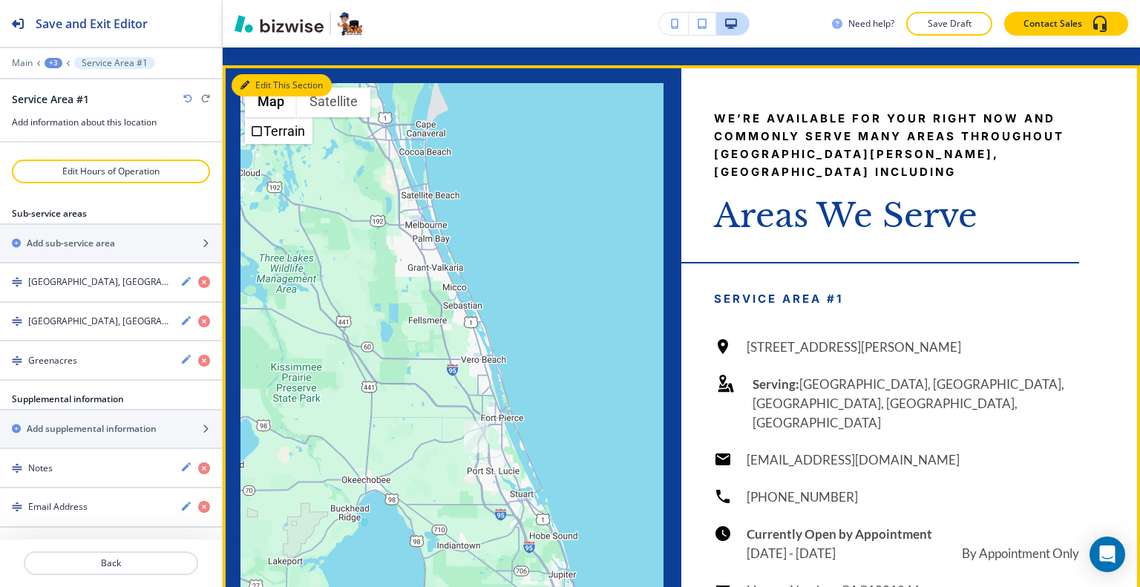
click at [263, 96] on button "Edit This Section" at bounding box center [281, 85] width 100 height 22
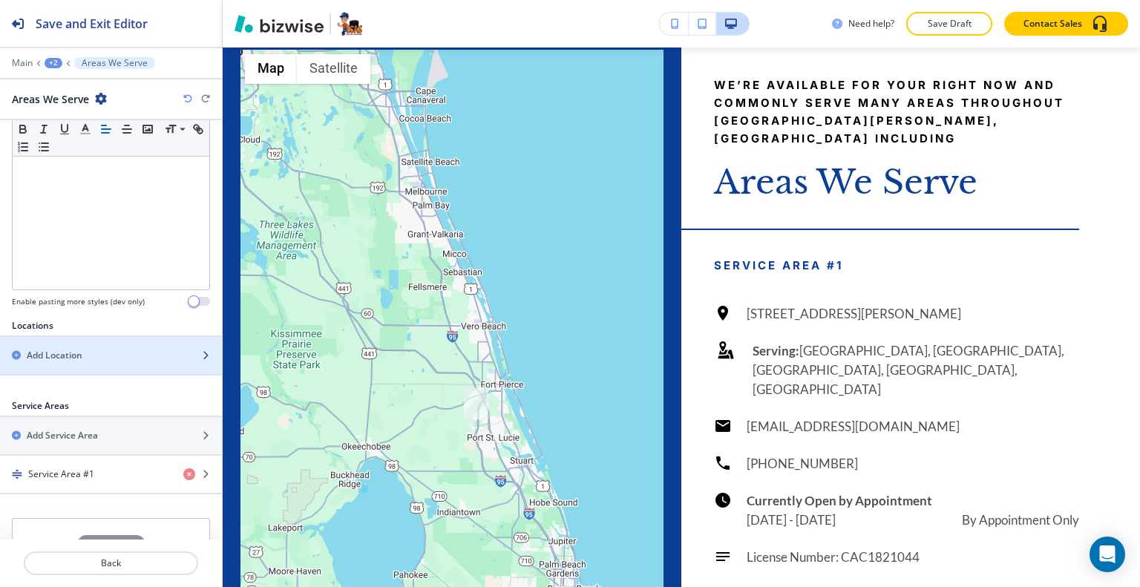
scroll to position [471, 0]
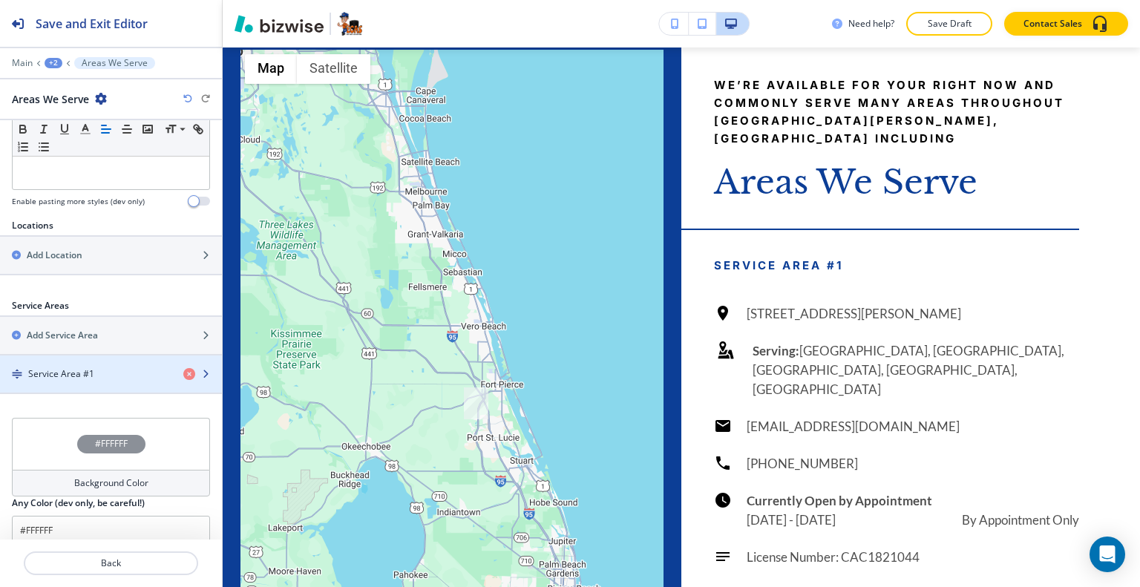
click at [101, 367] on div "Service Area #1" at bounding box center [85, 373] width 171 height 13
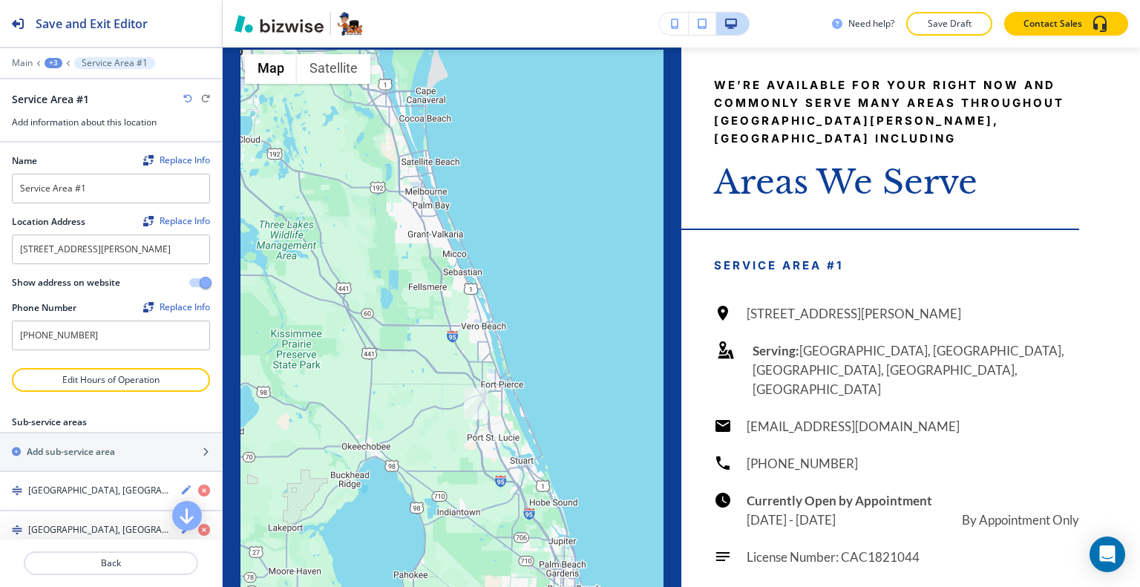
scroll to position [216, 0]
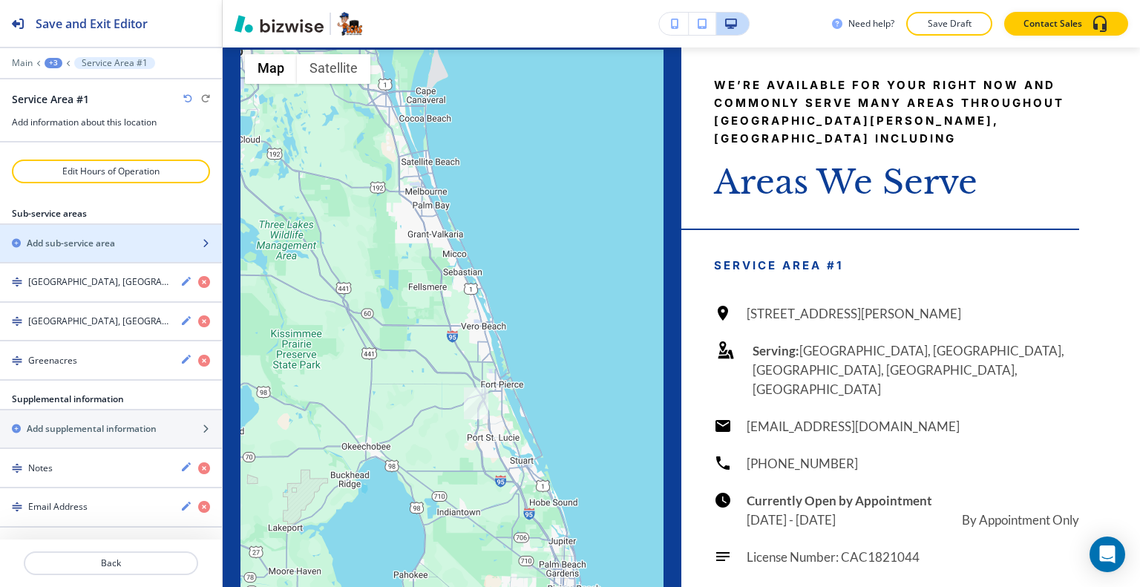
click at [99, 250] on h2 "Add sub-service area" at bounding box center [71, 243] width 88 height 13
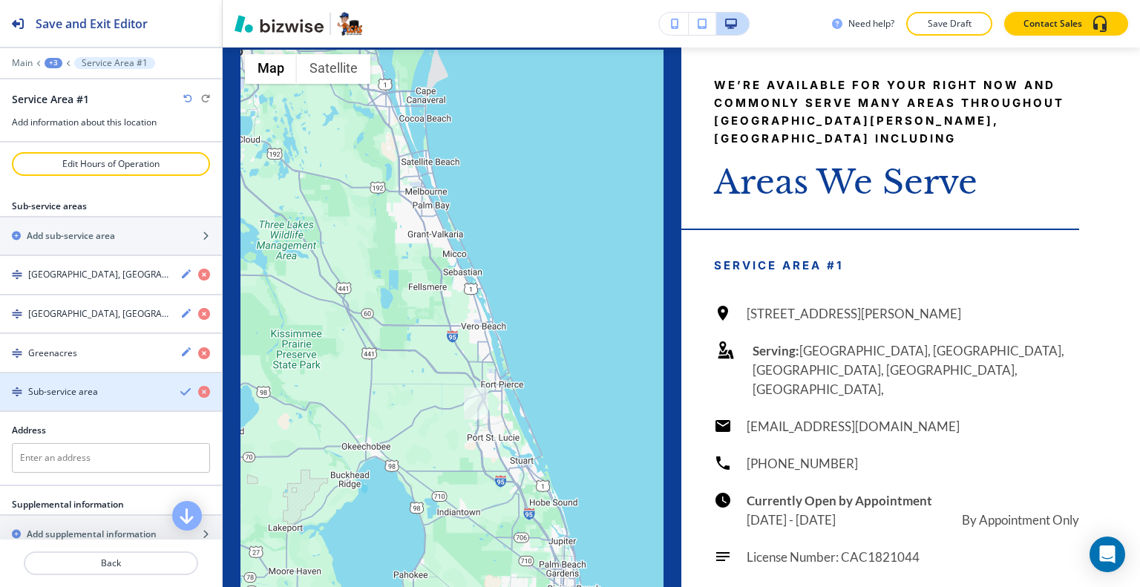
click at [82, 409] on div "button" at bounding box center [111, 404] width 222 height 12
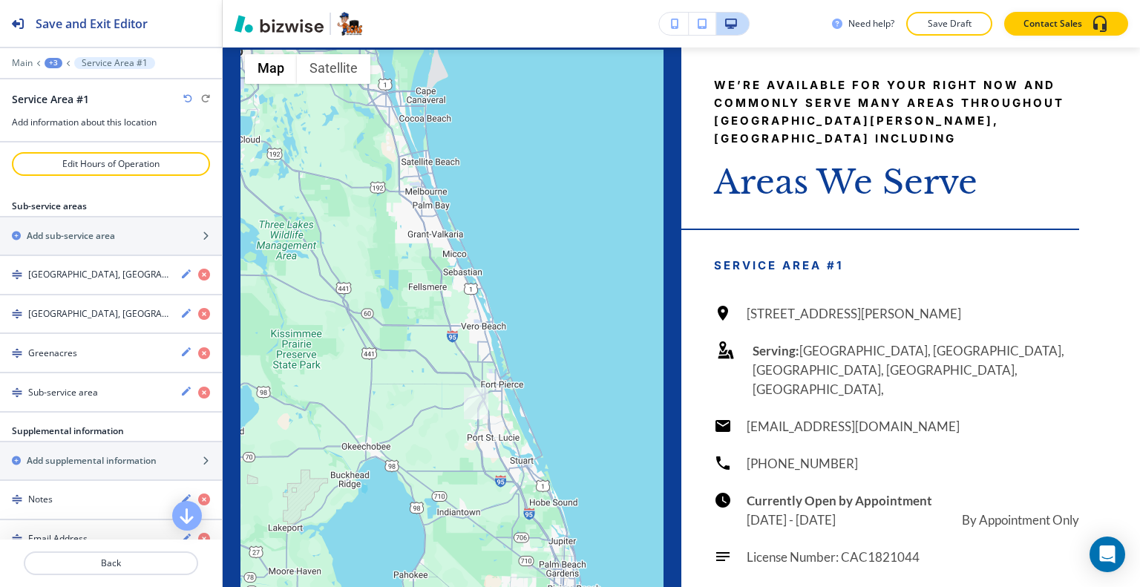
click at [83, 399] on h4 "Sub-service area" at bounding box center [63, 392] width 70 height 13
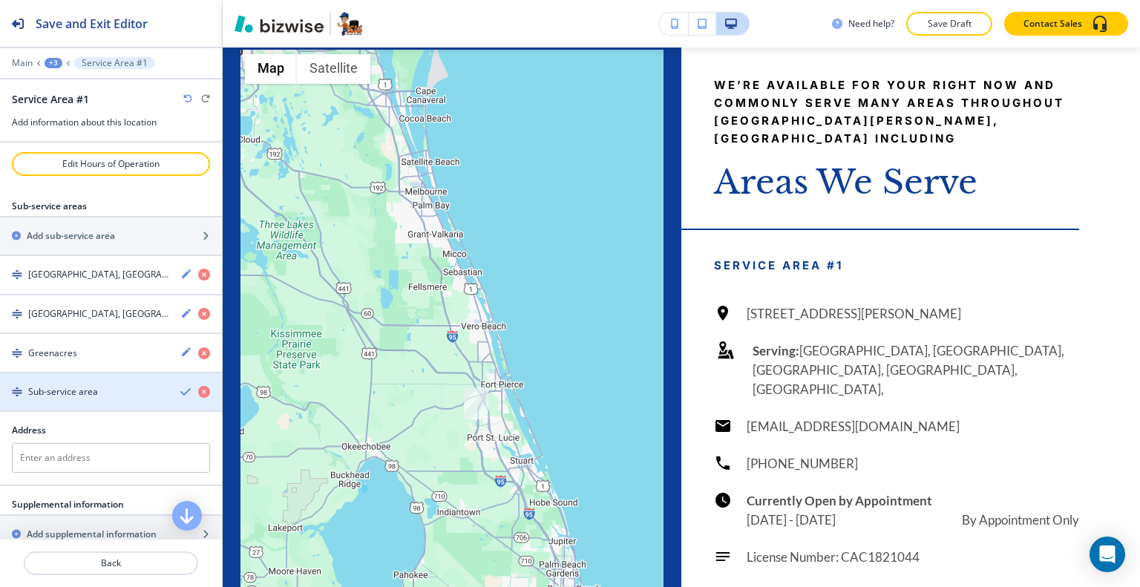
click at [102, 398] on div "Sub-service area" at bounding box center [84, 391] width 168 height 13
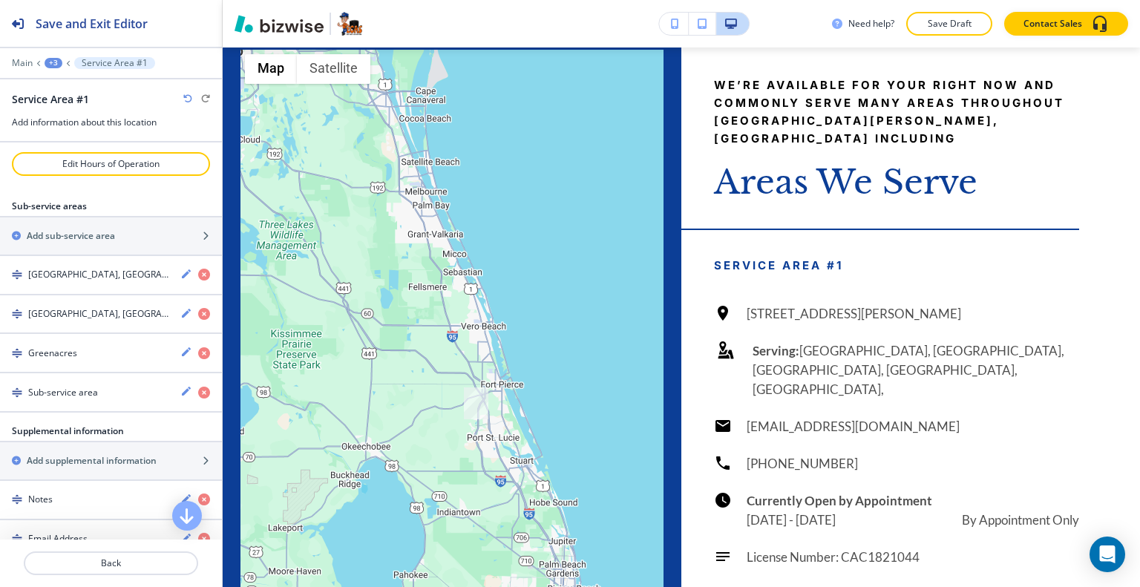
click at [102, 399] on div "Sub-service area" at bounding box center [84, 392] width 168 height 13
paste textarea "• Boynton Beach"
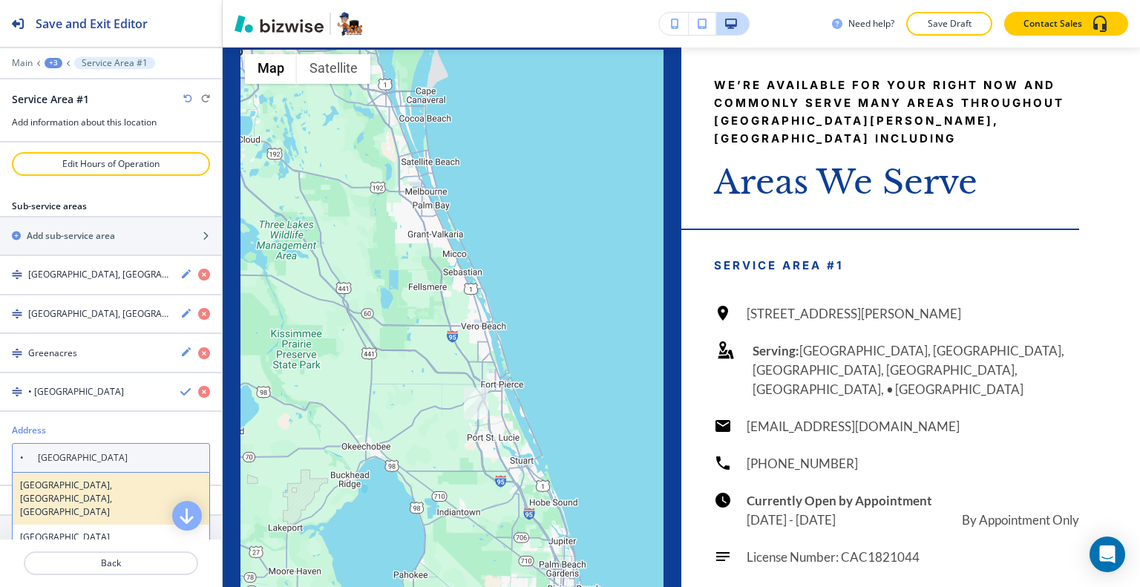
click at [45, 490] on h4 "Boynton Beach, FL, USA" at bounding box center [111, 499] width 182 height 40
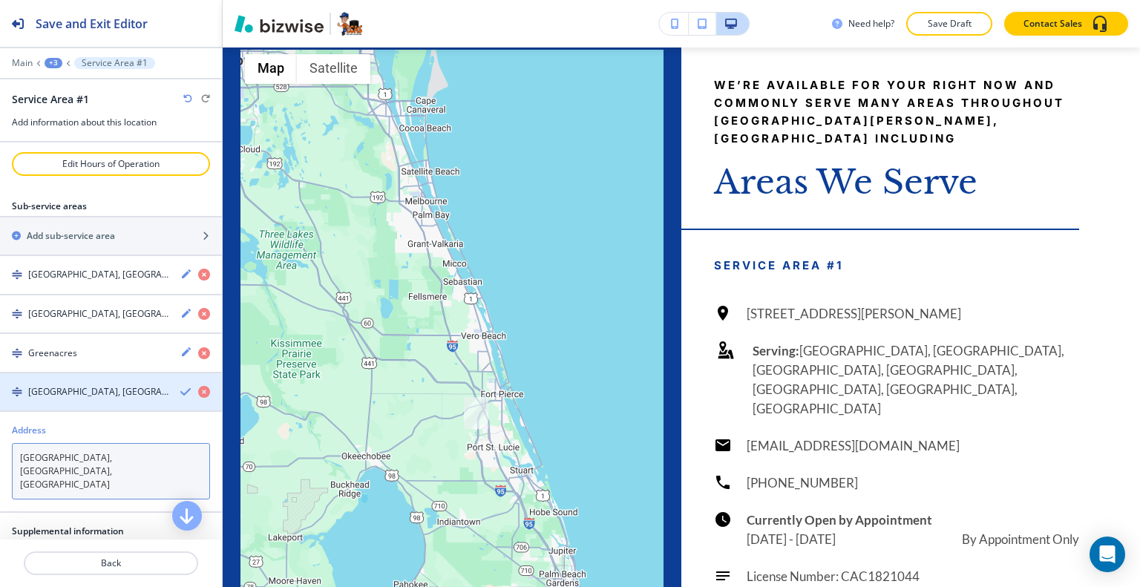
type textarea "Boynton Beach, FL, USA"
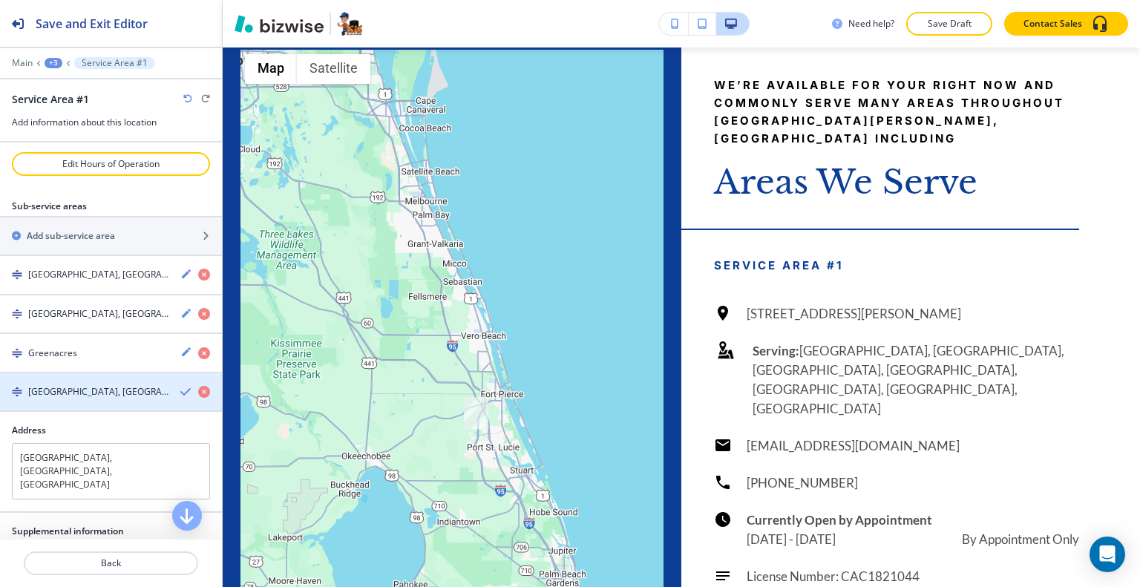
click at [180, 395] on icon "button" at bounding box center [186, 392] width 12 height 12
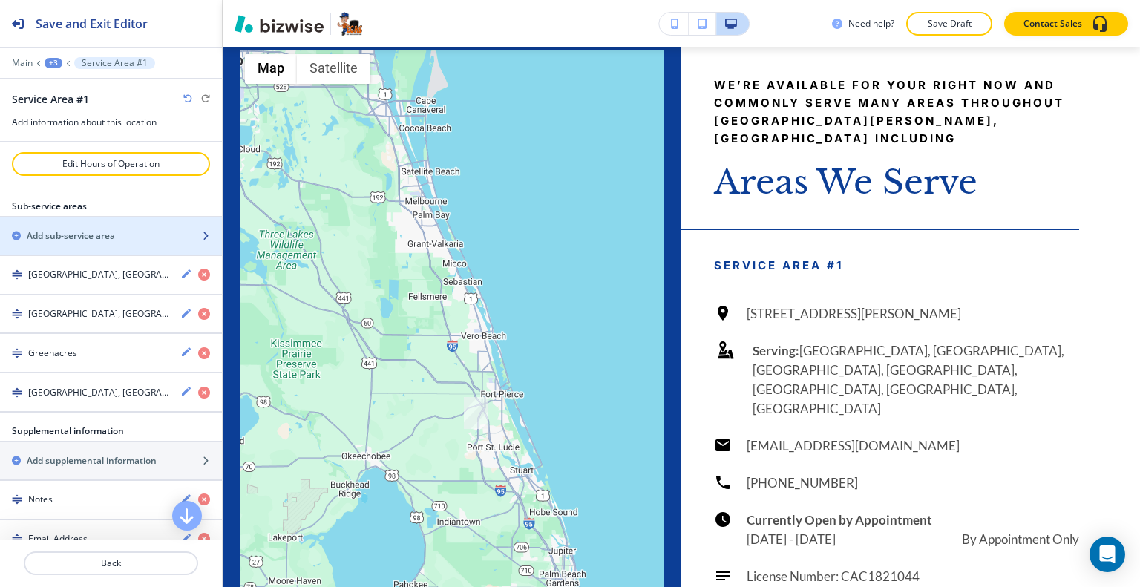
click at [140, 243] on div "Add sub-service area" at bounding box center [94, 235] width 189 height 13
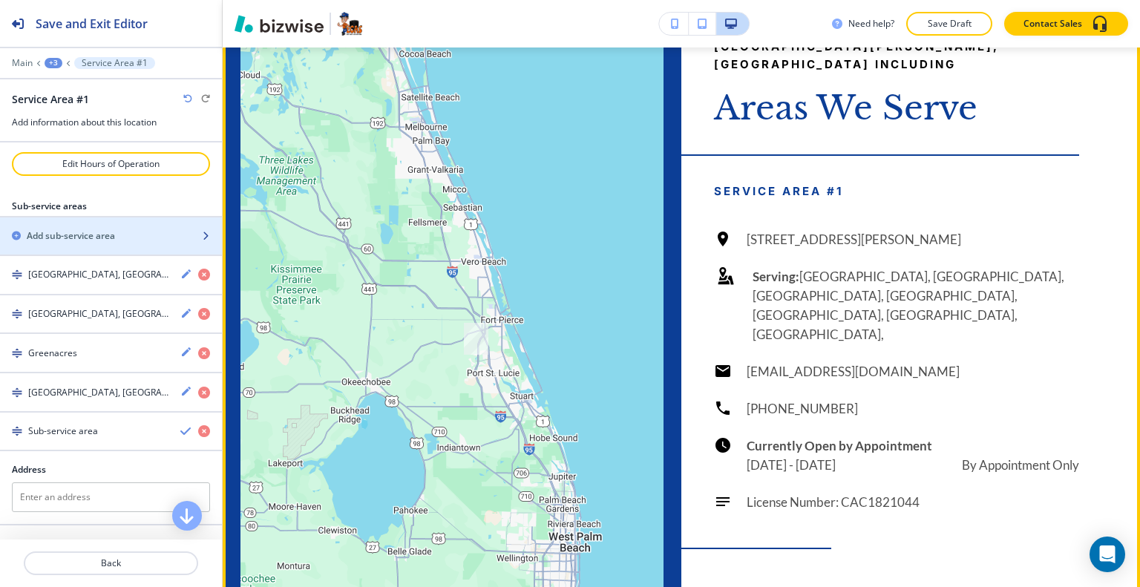
scroll to position [4699, 0]
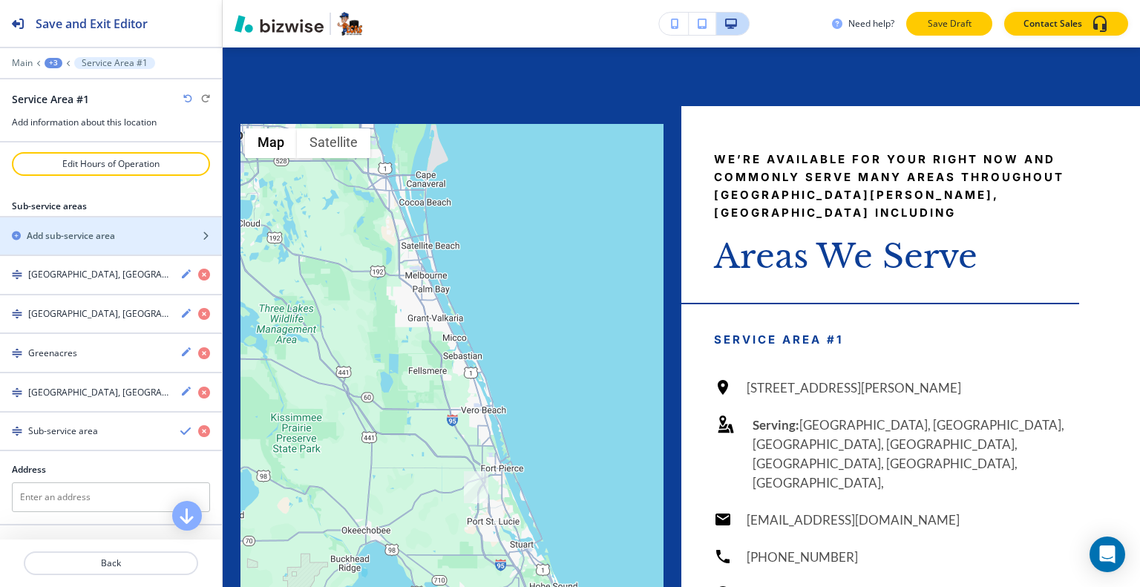
click at [962, 27] on p "Save Draft" at bounding box center [948, 23] width 47 height 13
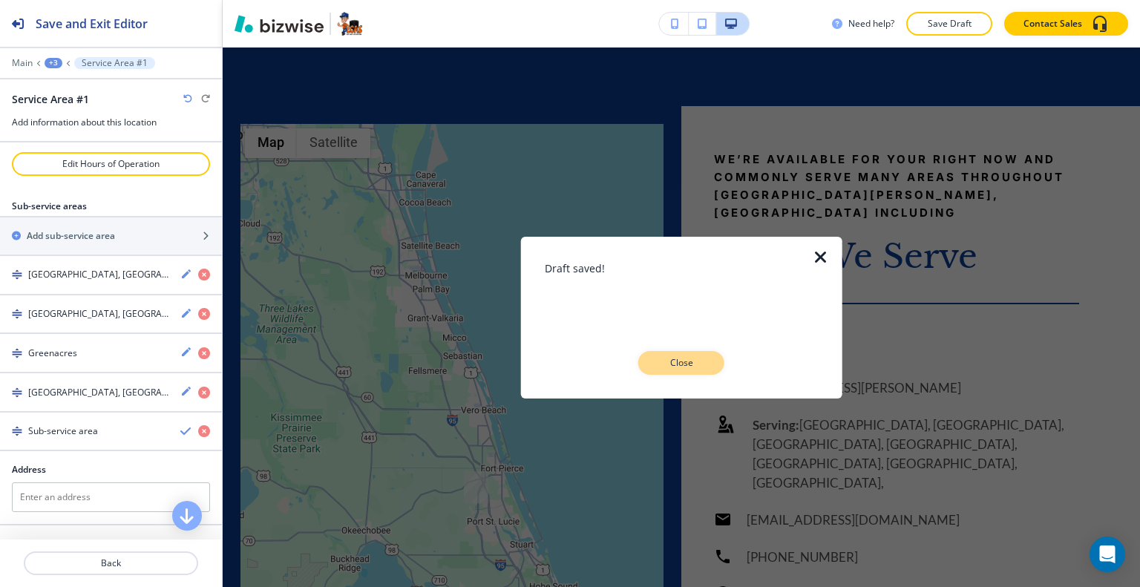
click at [697, 358] on p "Close" at bounding box center [680, 362] width 47 height 13
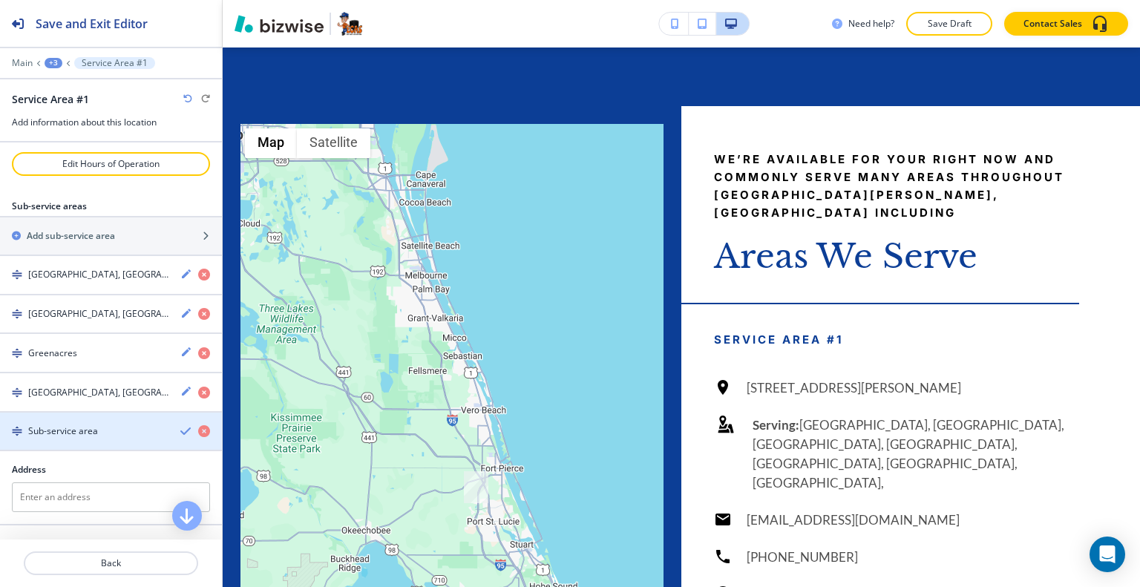
click at [198, 437] on icon "button" at bounding box center [204, 431] width 12 height 12
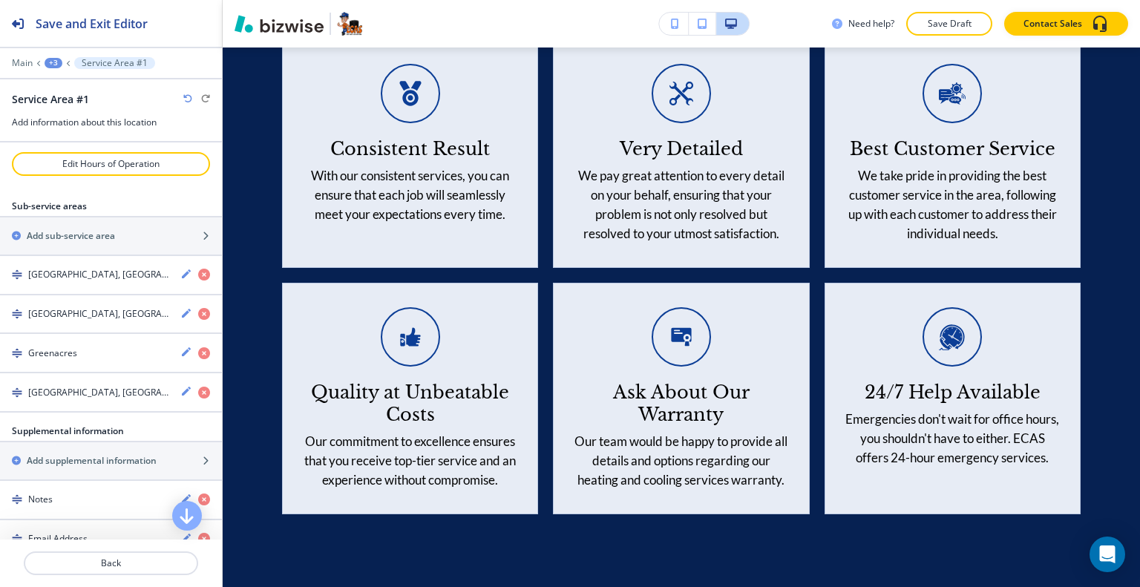
scroll to position [0, 0]
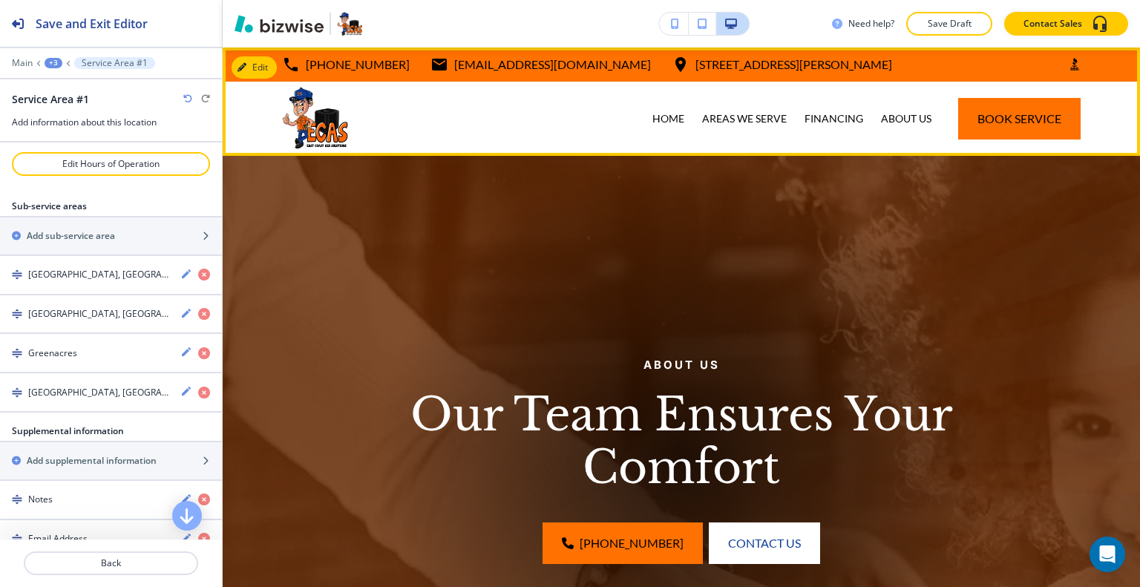
click at [752, 130] on div "AREAS WE SERVE" at bounding box center [744, 119] width 102 height 74
click at [752, 114] on p "AREAS WE SERVE" at bounding box center [744, 118] width 85 height 15
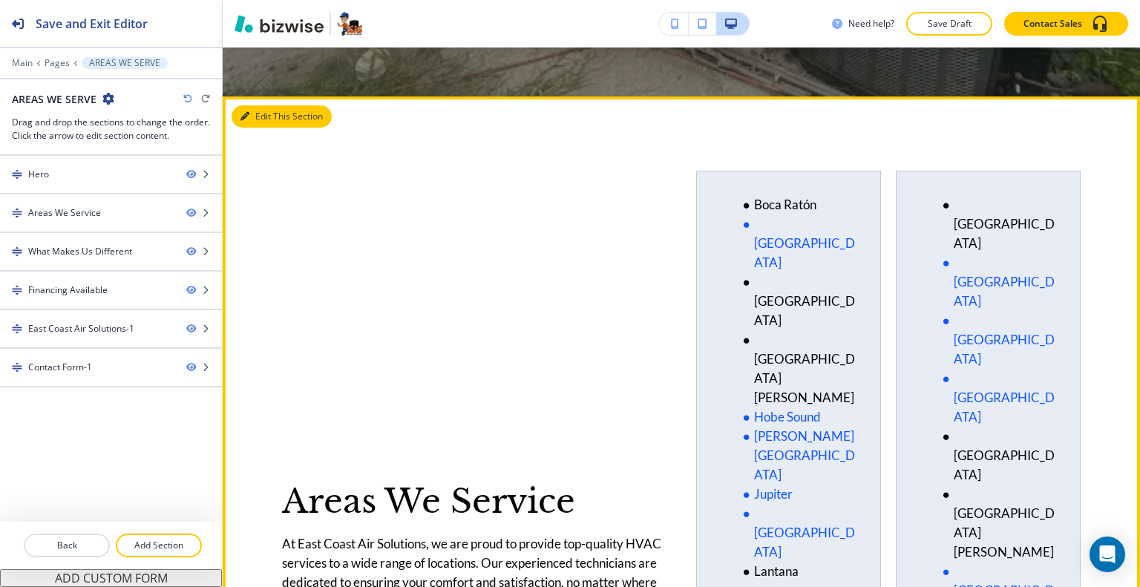
click at [260, 114] on button "Edit This Section" at bounding box center [281, 116] width 100 height 22
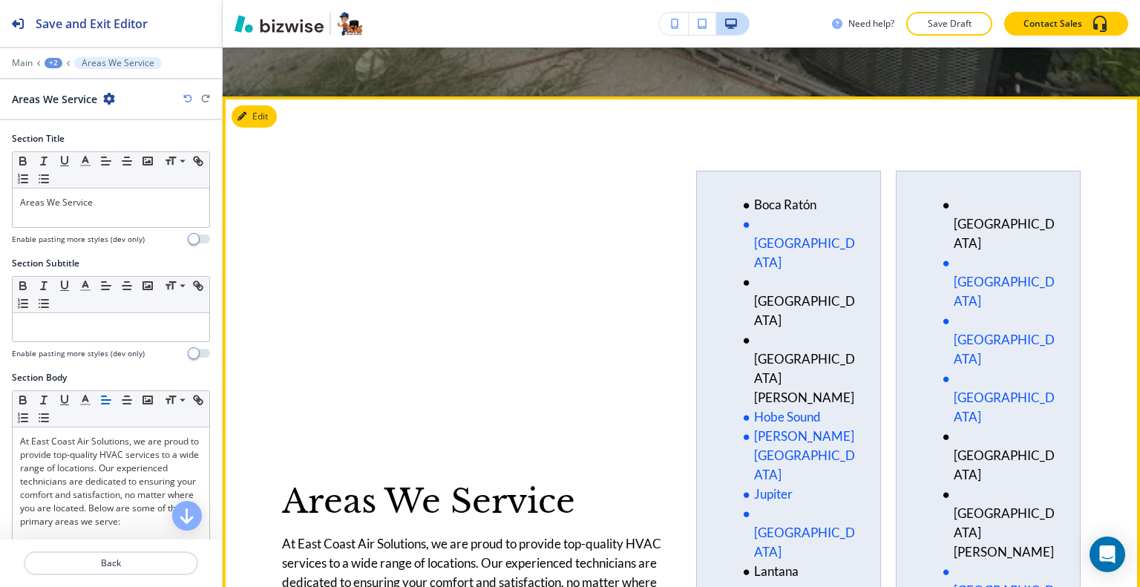
scroll to position [717, 0]
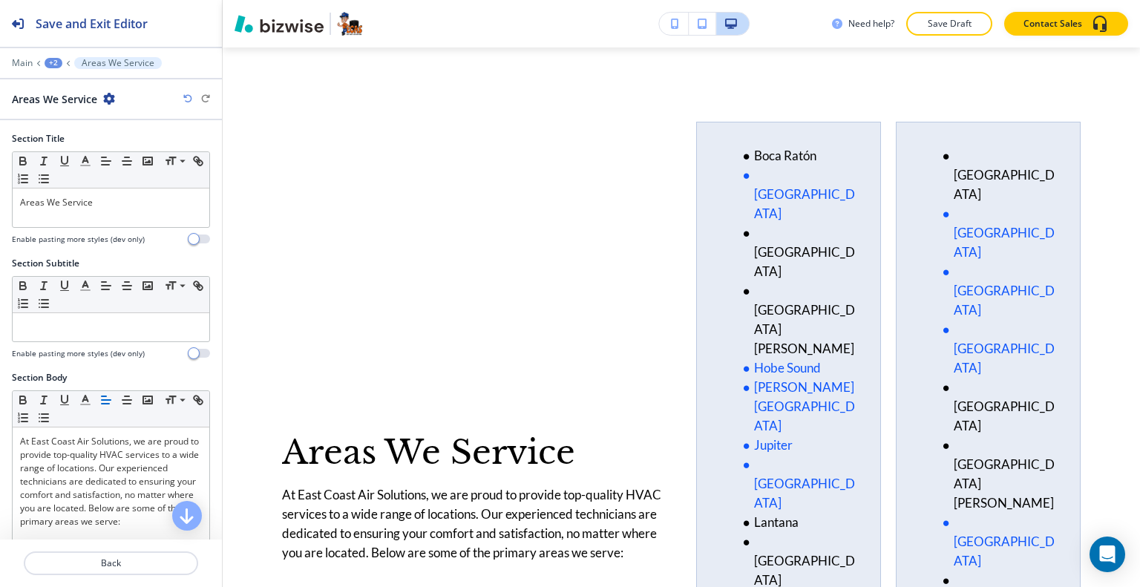
click at [110, 94] on icon "button" at bounding box center [109, 99] width 12 height 12
click at [148, 140] on button "Duplicate Section" at bounding box center [150, 150] width 95 height 26
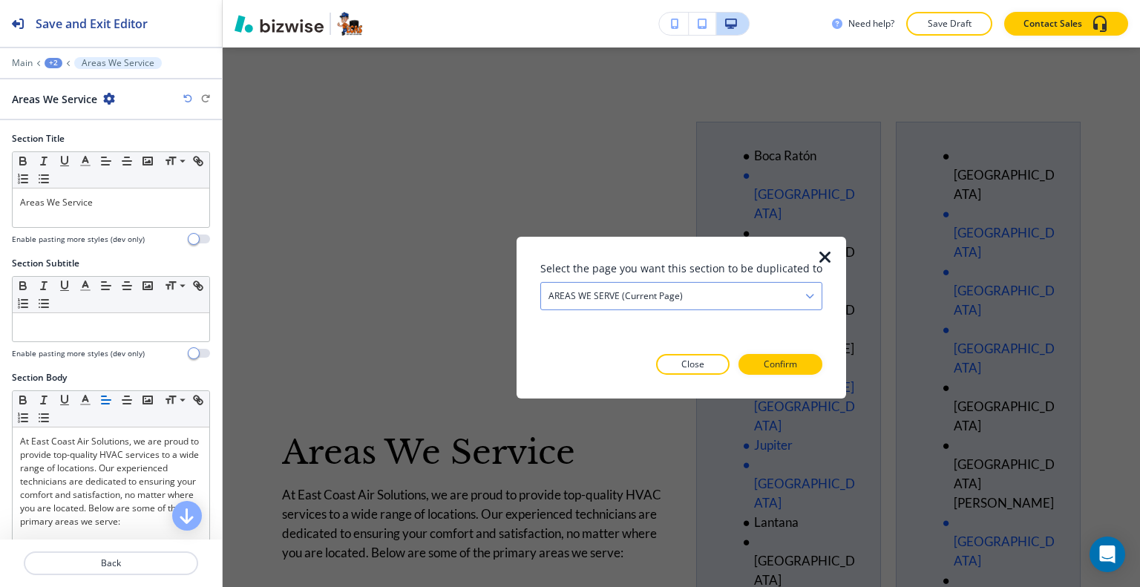
click at [663, 293] on h4 "AREAS WE SERVE (current page)" at bounding box center [615, 295] width 134 height 13
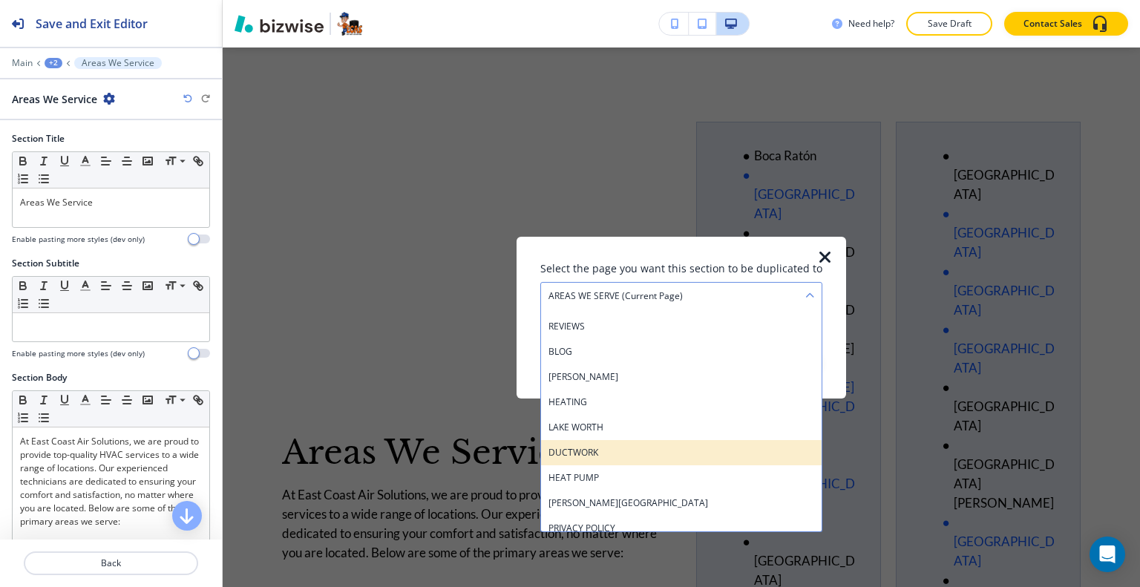
scroll to position [148, 0]
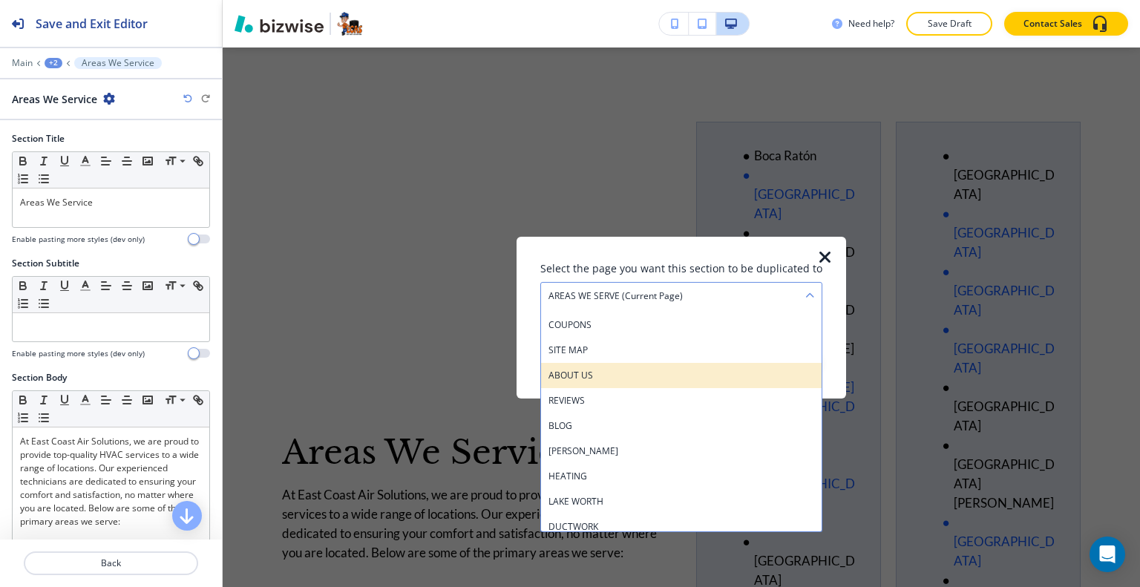
click at [622, 376] on h4 "ABOUT US" at bounding box center [681, 374] width 266 height 13
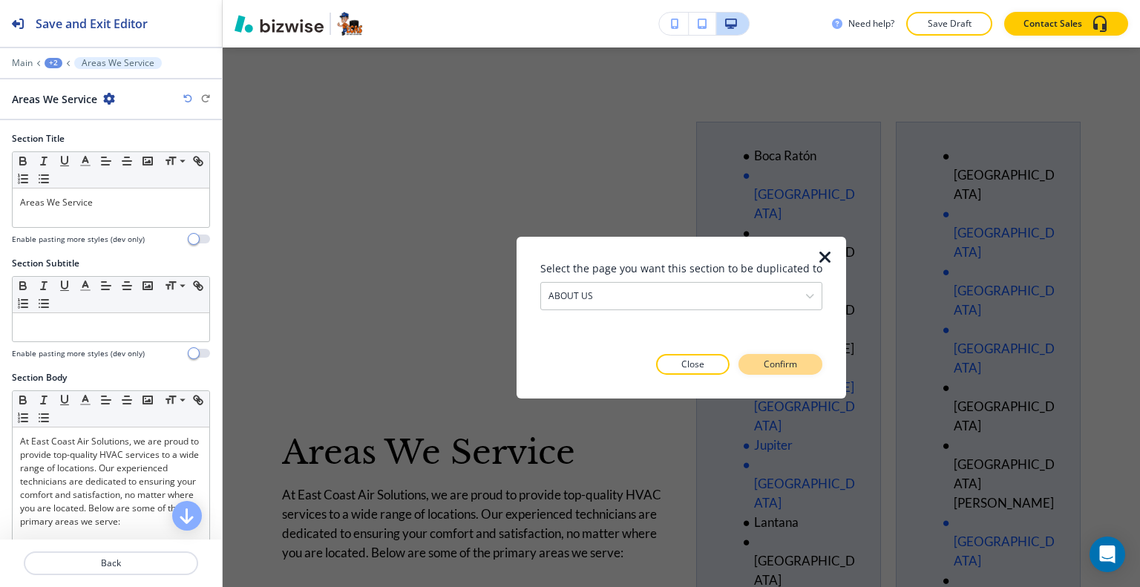
click at [766, 369] on p "Confirm" at bounding box center [779, 364] width 33 height 13
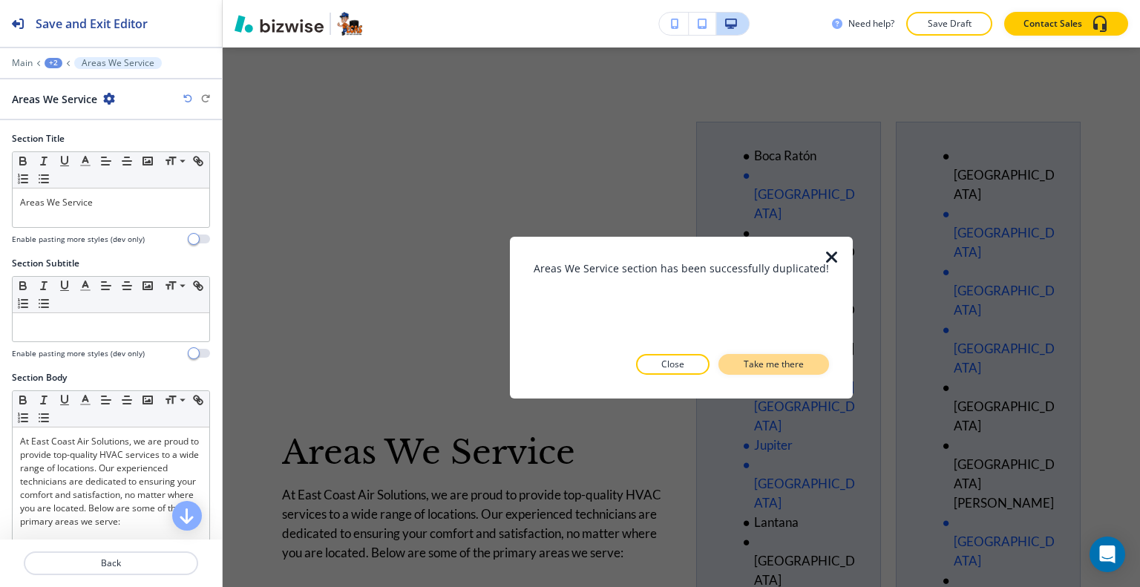
click at [775, 366] on p "Take me there" at bounding box center [773, 364] width 60 height 13
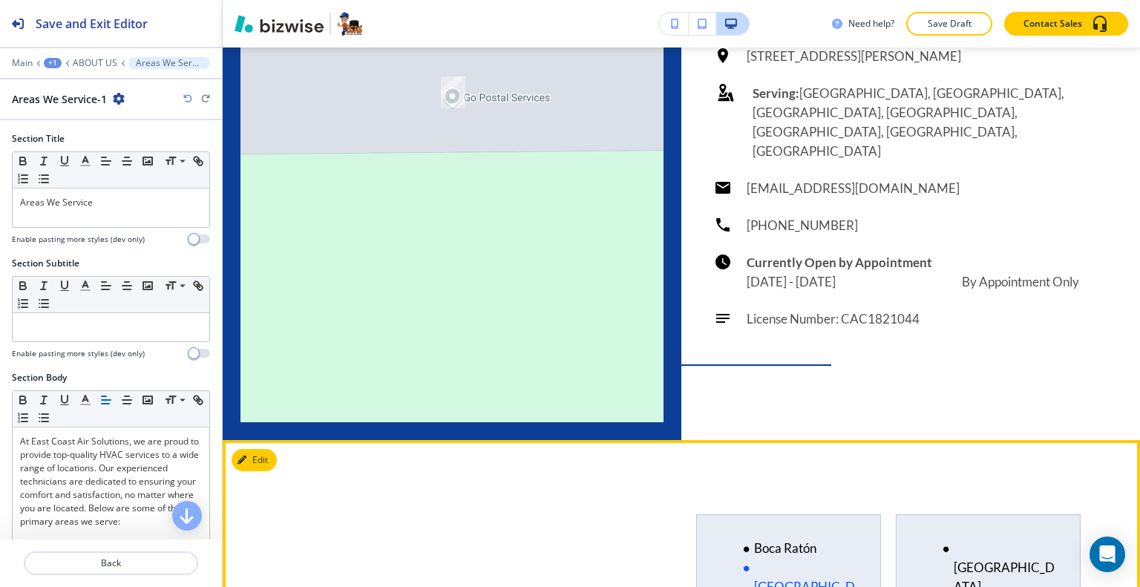
scroll to position [4733, 0]
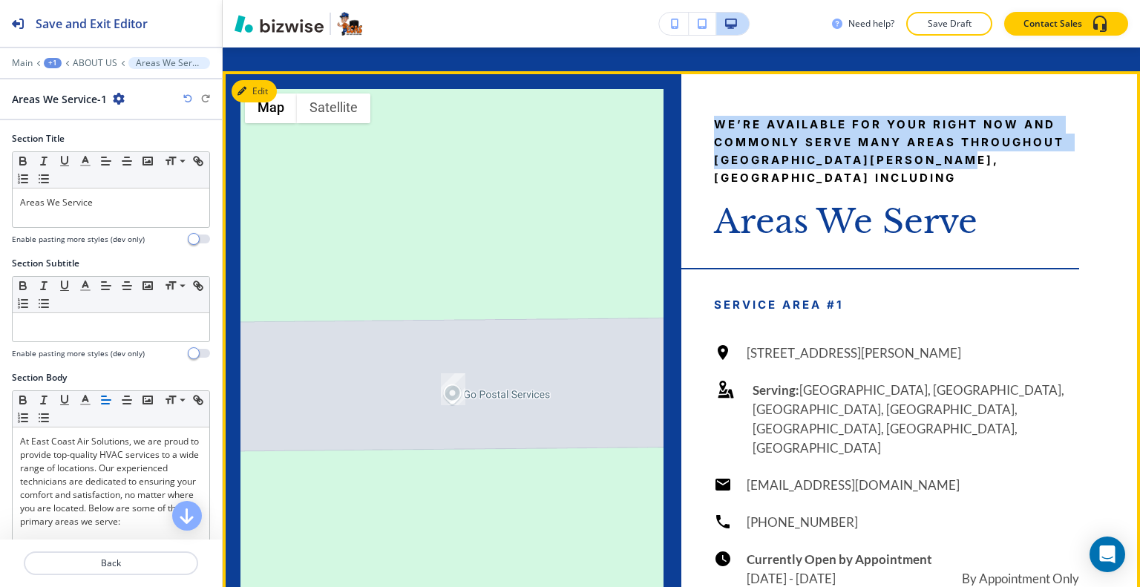
drag, startPoint x: 946, startPoint y: 171, endPoint x: 703, endPoint y: 141, distance: 245.2
click at [703, 141] on div "We’re available for your right now and commonly serve many areas throughout Por…" at bounding box center [910, 403] width 458 height 665
copy span "We’re available for your right now and commonly serve many areas throughout [GE…"
click at [257, 102] on button "Edit This Section" at bounding box center [281, 91] width 100 height 22
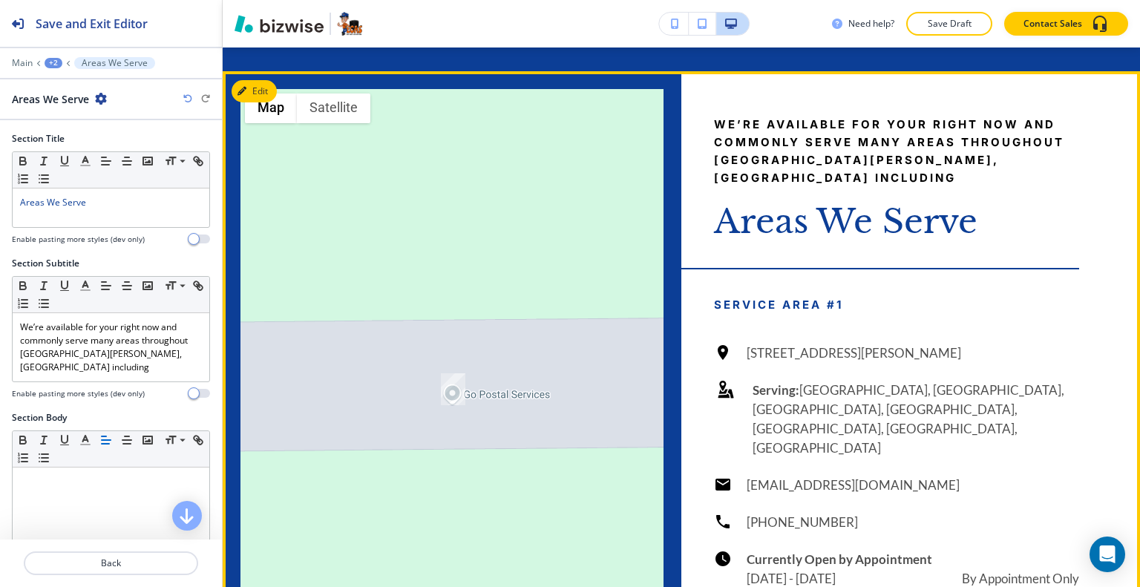
scroll to position [4773, 0]
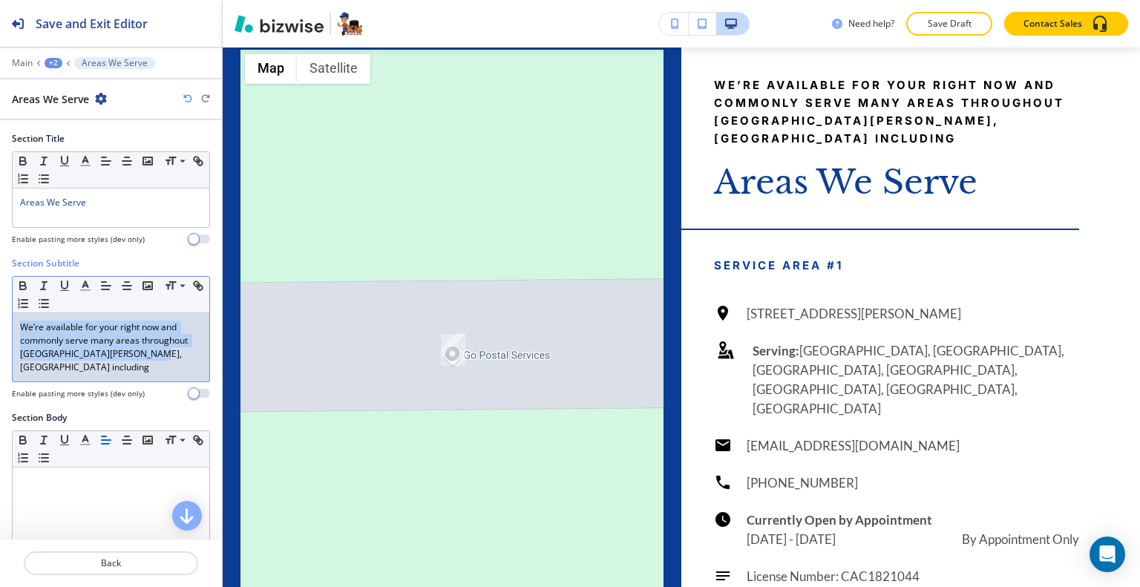
drag, startPoint x: 135, startPoint y: 360, endPoint x: 0, endPoint y: 278, distance: 157.8
click at [0, 278] on div "Section Subtitle Small Normal Large Huge We’re available for your right now and…" at bounding box center [111, 334] width 222 height 154
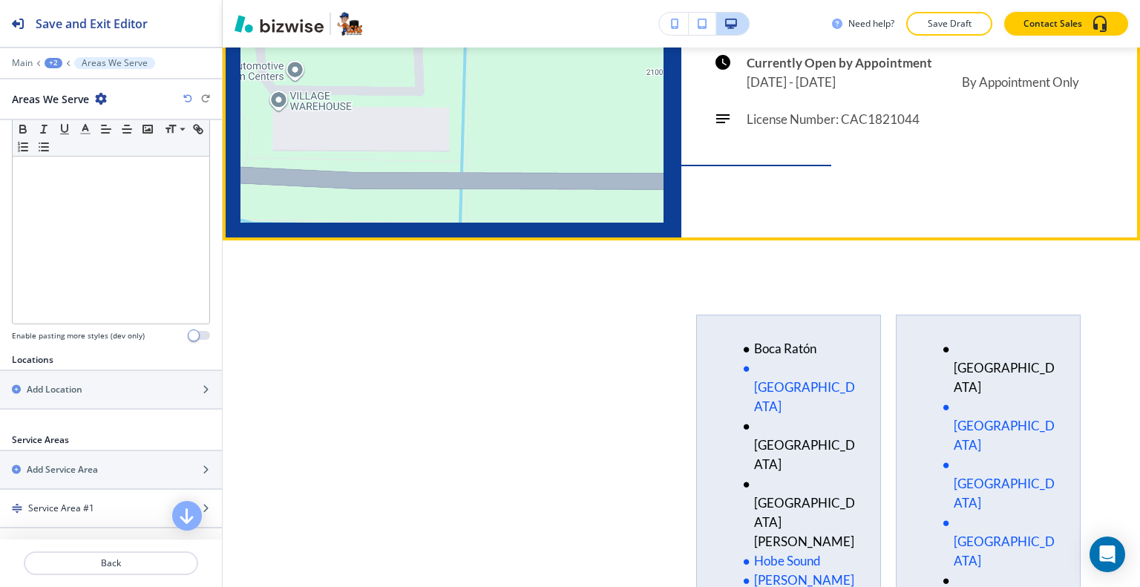
scroll to position [5292, 0]
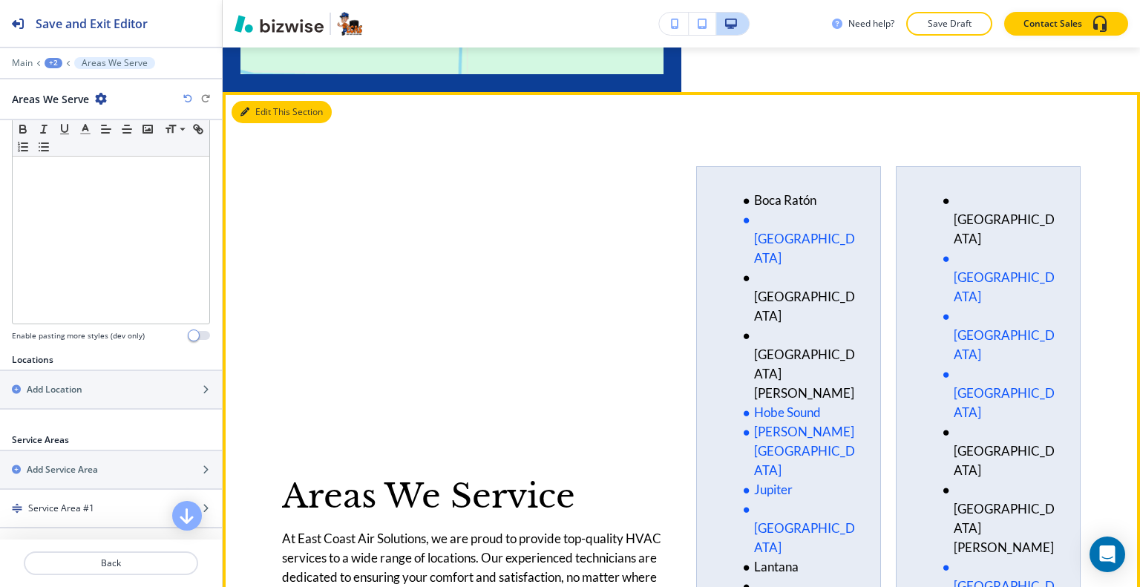
click at [275, 108] on button "Edit This Section" at bounding box center [281, 112] width 100 height 22
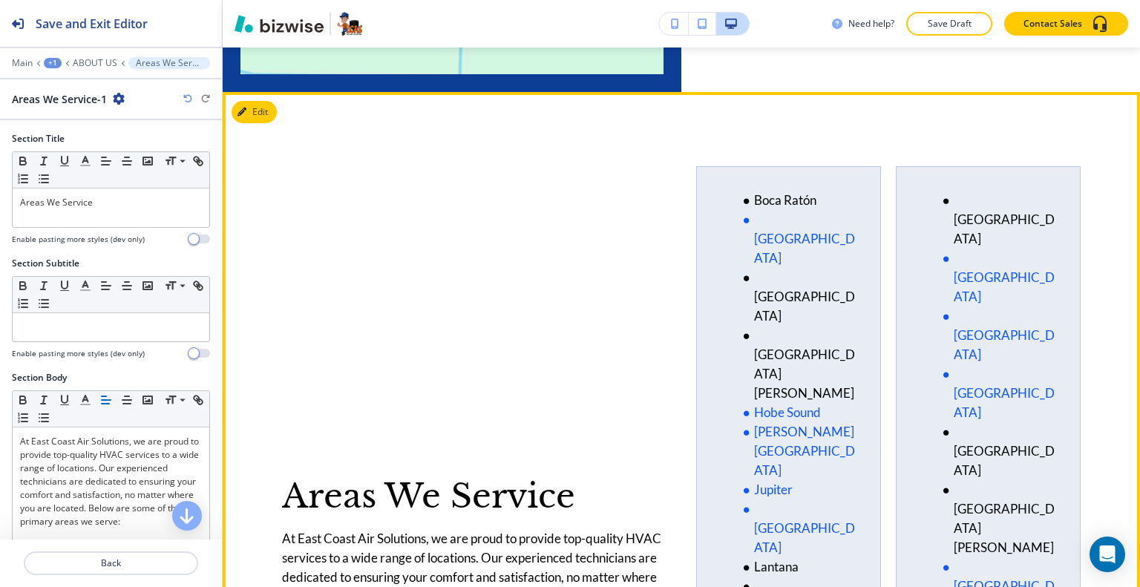
scroll to position [5333, 0]
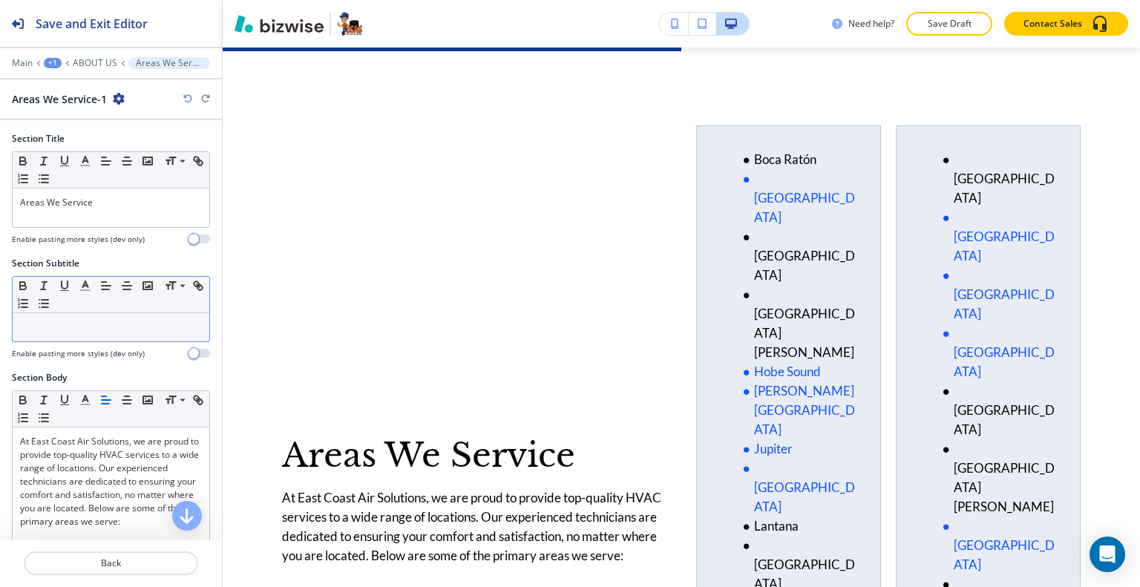
click at [95, 310] on div "Small Normal Large Huge" at bounding box center [111, 295] width 197 height 36
click at [89, 322] on p at bounding box center [111, 327] width 182 height 13
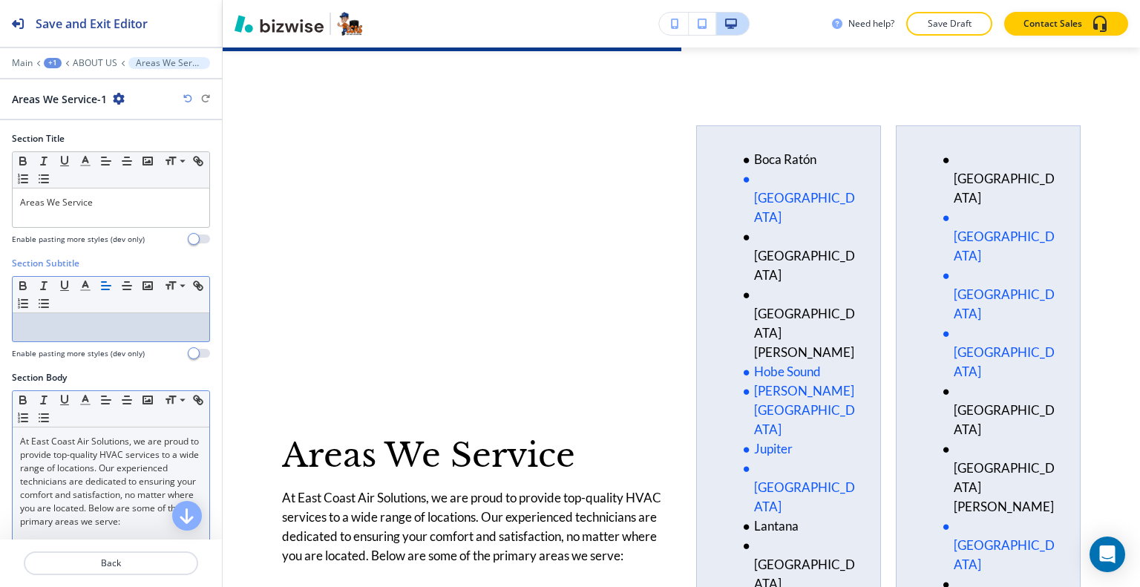
scroll to position [148, 0]
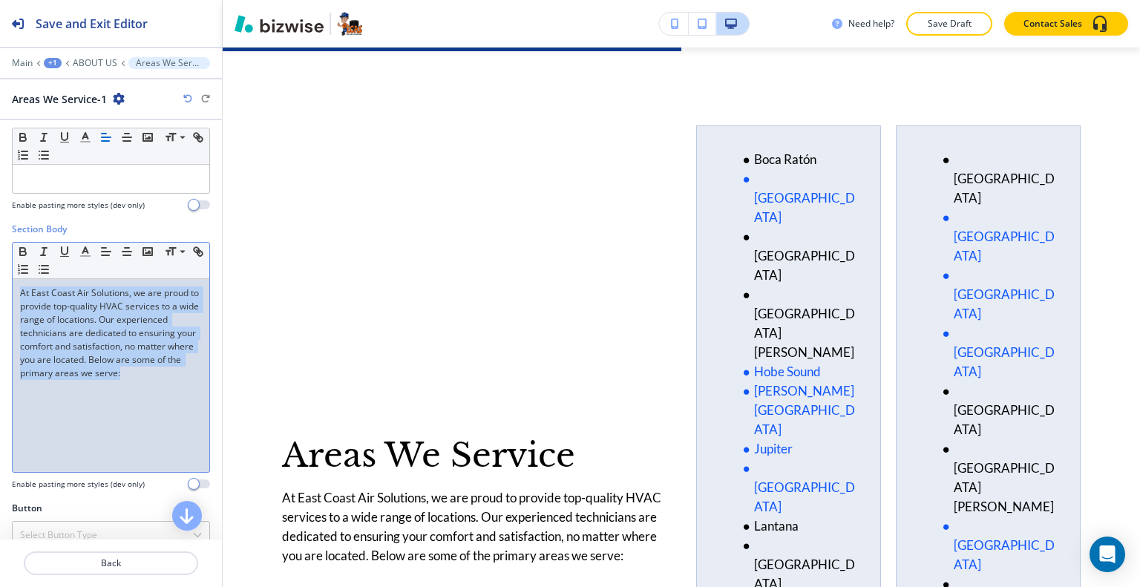
drag, startPoint x: 156, startPoint y: 380, endPoint x: 0, endPoint y: 269, distance: 191.5
click at [0, 269] on div "Section Body Small Normal Large Huge At East Coast Air Solutions, we are proud …" at bounding box center [111, 362] width 222 height 279
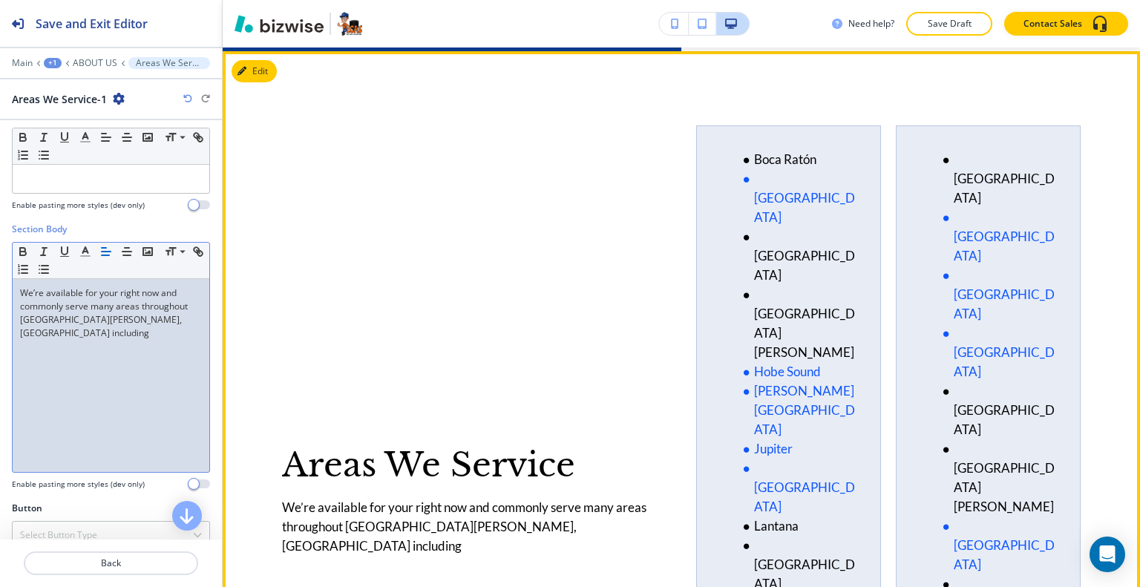
click at [545, 159] on div "Areas We Service We’re available for your right now and commonly serve many are…" at bounding box center [474, 500] width 384 height 751
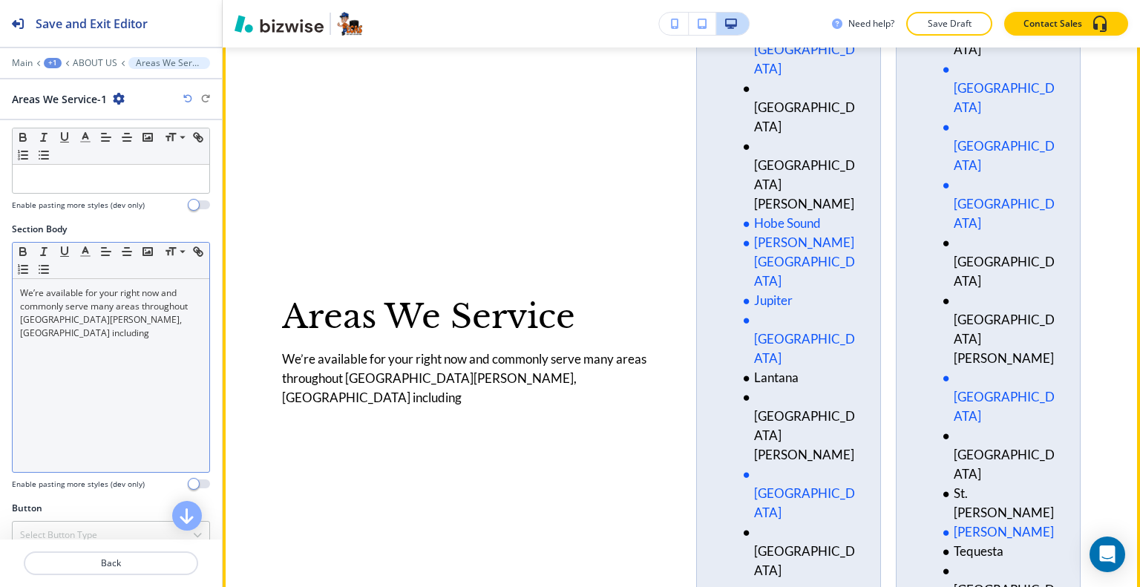
scroll to position [5259, 0]
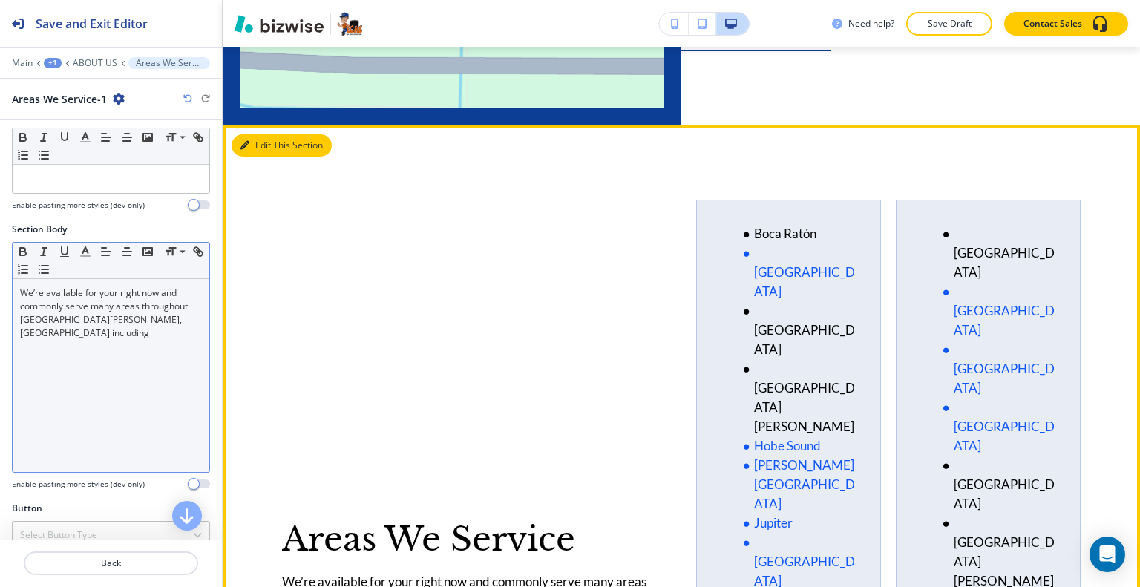
click at [267, 142] on button "Edit This Section" at bounding box center [281, 145] width 100 height 22
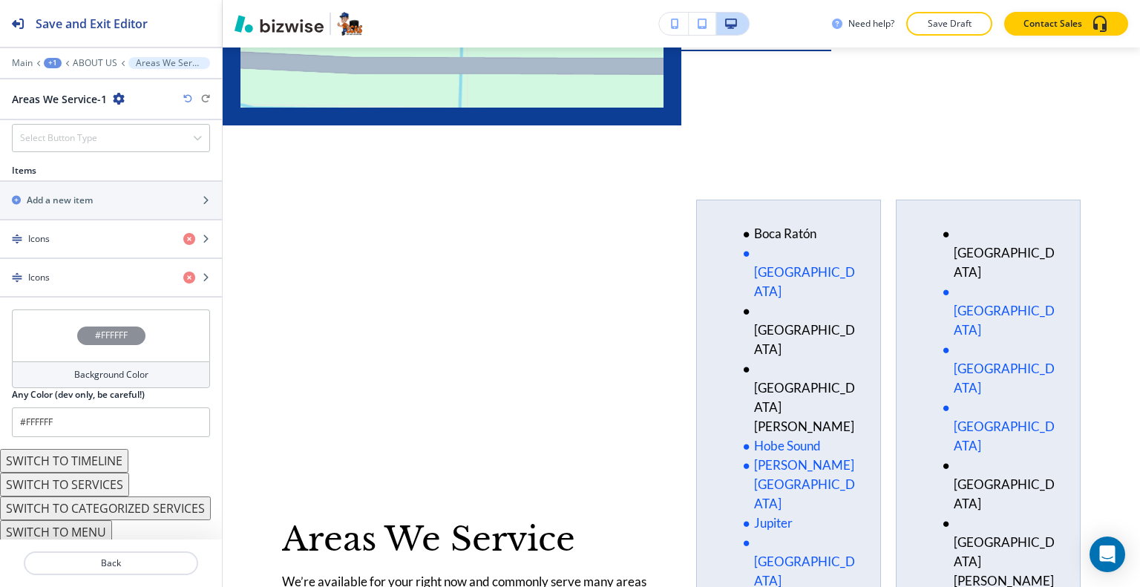
click at [59, 331] on div "#FFFFFF" at bounding box center [111, 335] width 198 height 52
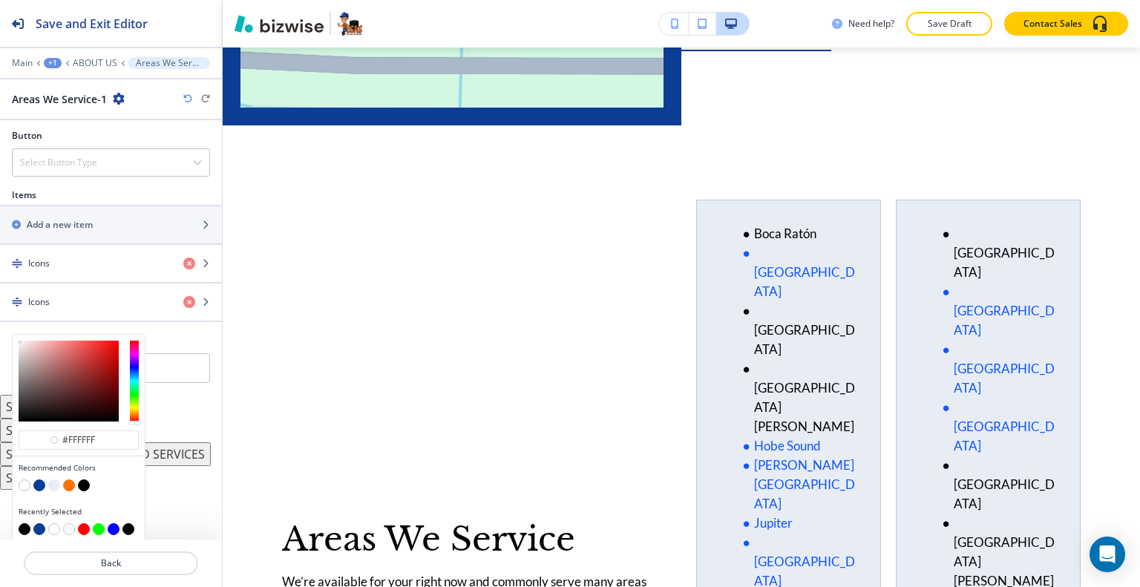
click at [20, 523] on button "button" at bounding box center [25, 529] width 12 height 12
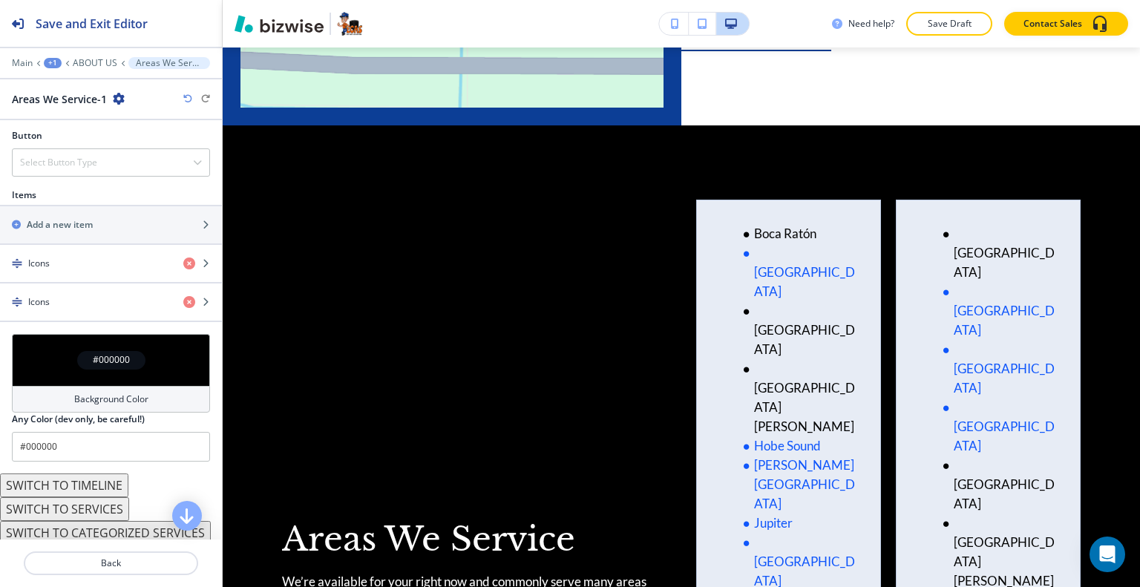
click at [8, 328] on div "Items Add a new item Icons Icons" at bounding box center [111, 260] width 222 height 145
click at [30, 367] on div "#000000" at bounding box center [111, 360] width 198 height 52
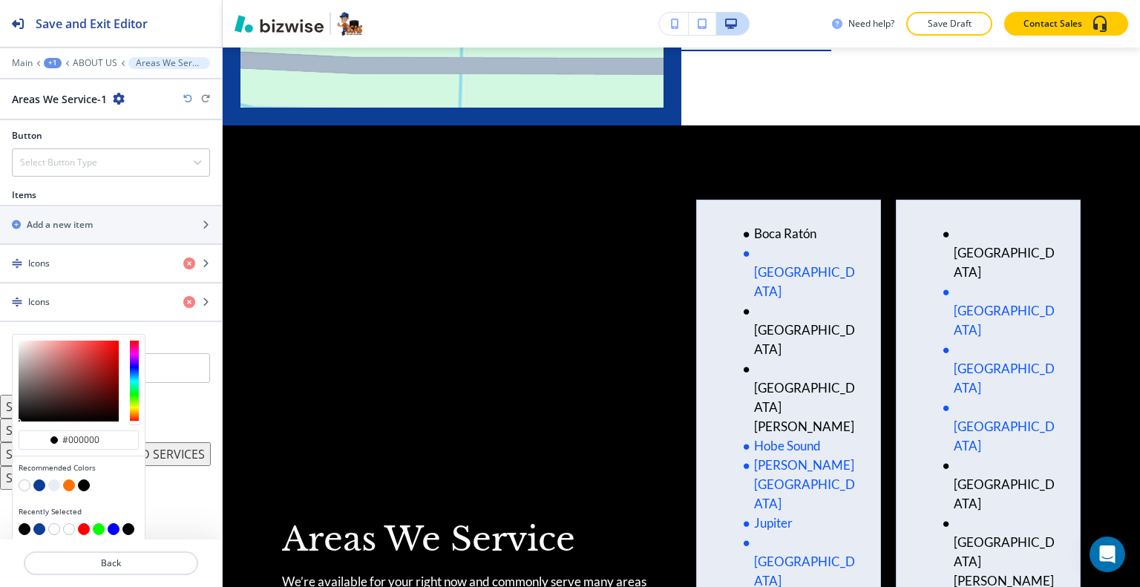
click at [38, 479] on button "button" at bounding box center [39, 485] width 12 height 12
type input "#0c3e96"
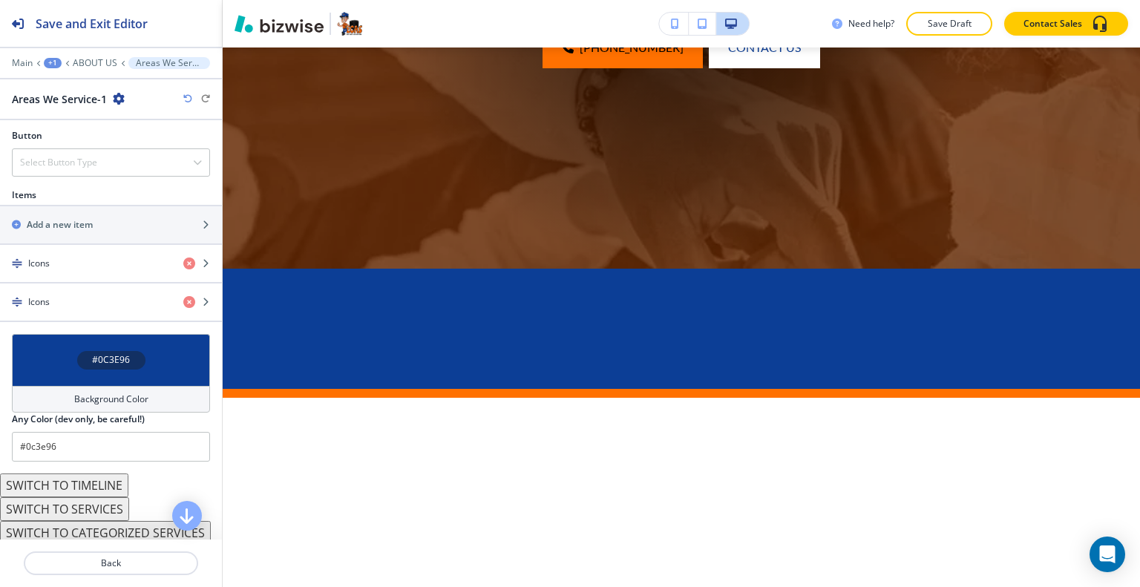
scroll to position [0, 0]
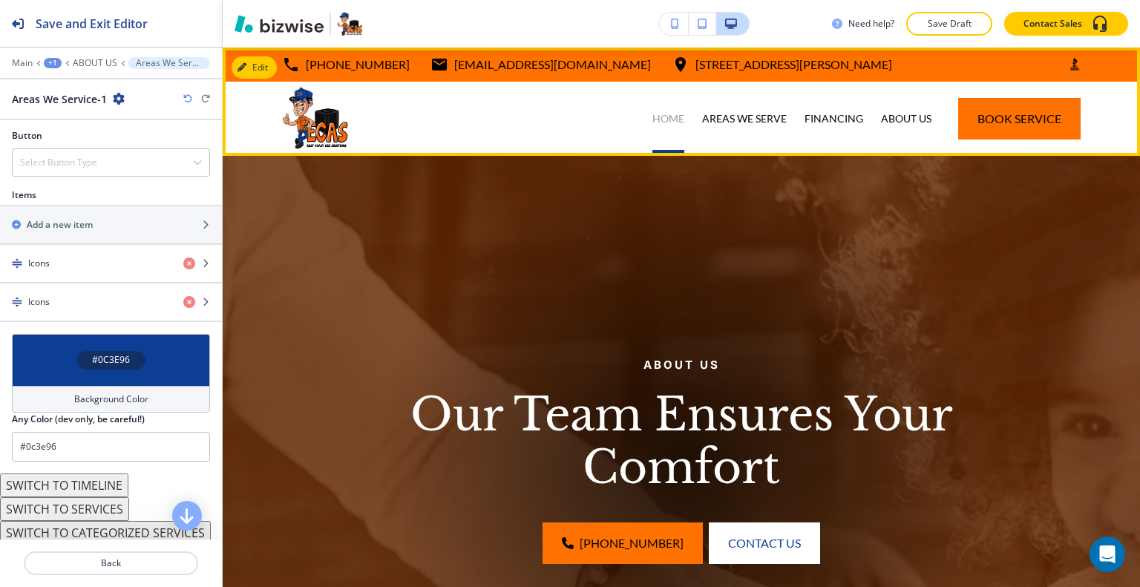
click at [670, 124] on p "HOME" at bounding box center [668, 118] width 32 height 15
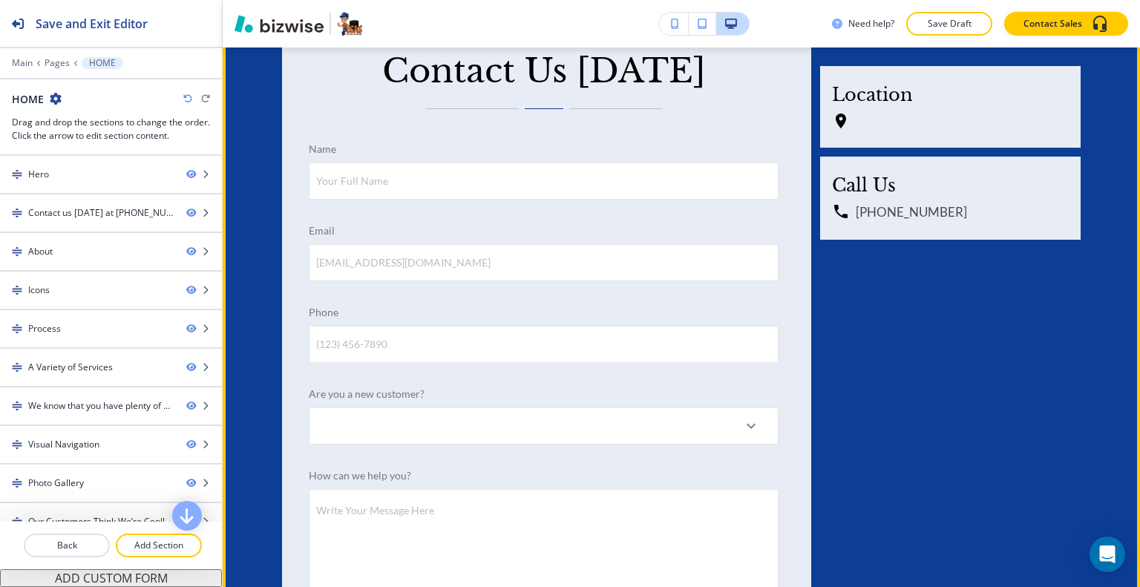
scroll to position [6354, 0]
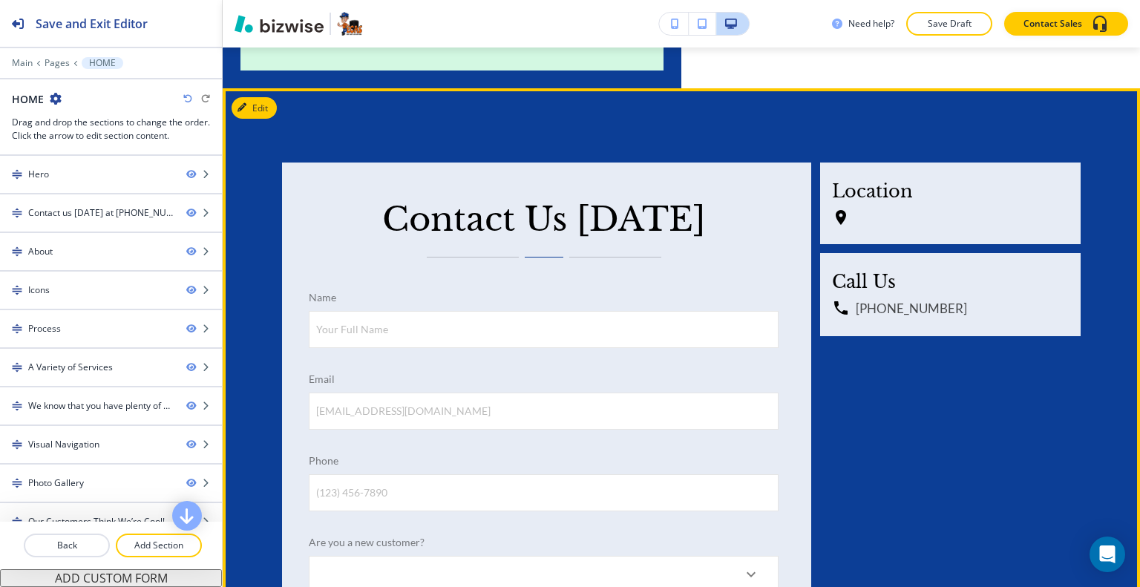
click at [282, 89] on div "Contact Us Today Name Your Full Name Your Full Name Email email@example.com ema…" at bounding box center [681, 519] width 917 height 862
click at [278, 89] on div "Contact Us Today Name Your Full Name Your Full Name Email email@example.com ema…" at bounding box center [681, 519] width 917 height 862
click at [265, 97] on button "Edit This Section" at bounding box center [281, 108] width 100 height 22
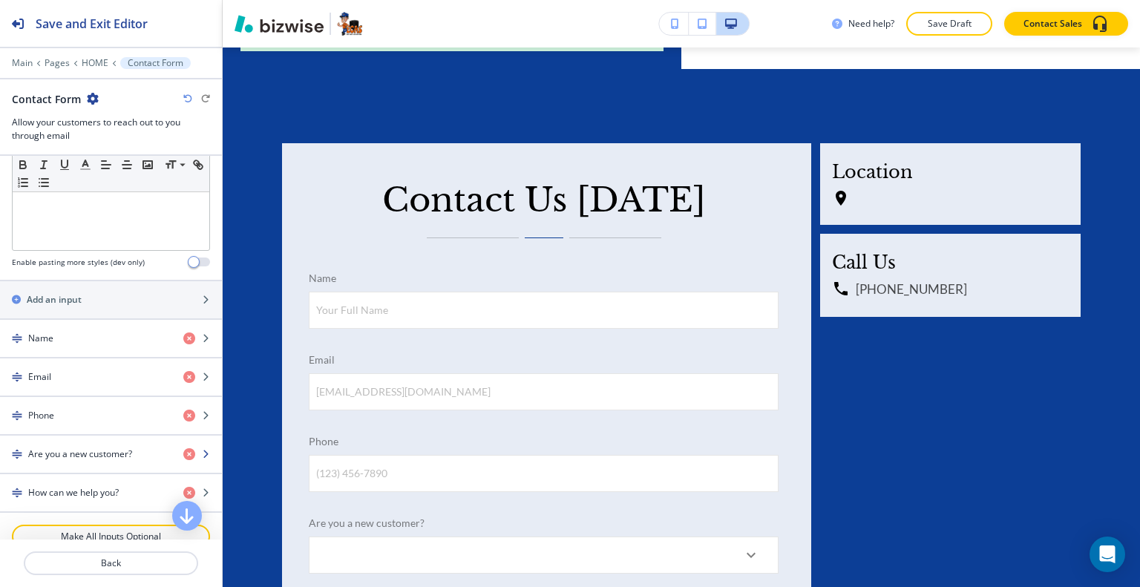
scroll to position [816, 0]
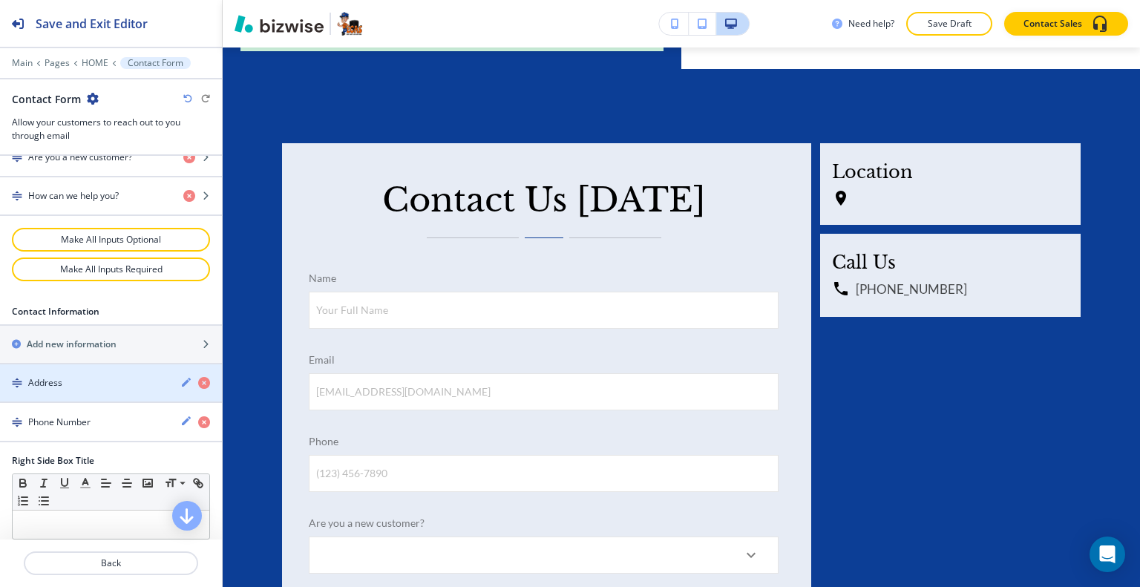
click at [103, 382] on div "Address" at bounding box center [84, 382] width 168 height 13
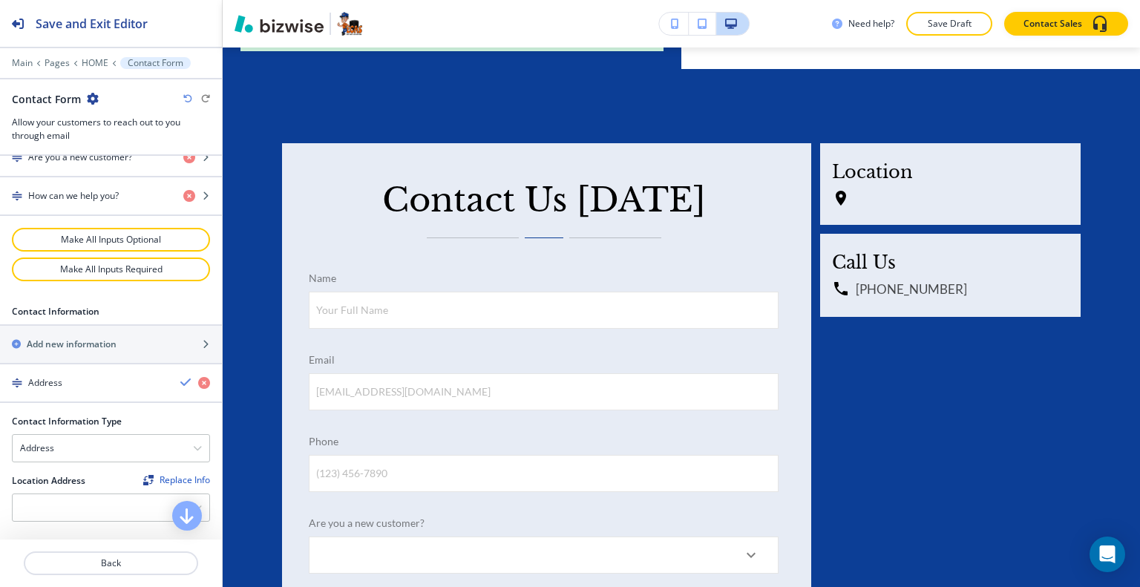
scroll to position [890, 0]
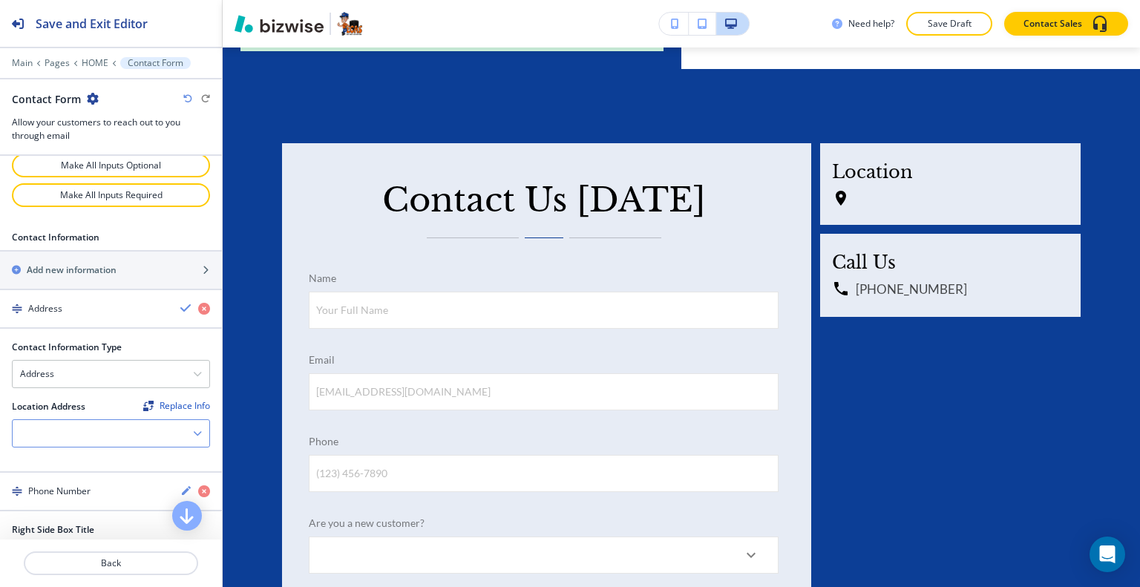
click at [118, 431] on div at bounding box center [111, 433] width 197 height 27
click at [110, 457] on h4 "[STREET_ADDRESS][PERSON_NAME]" at bounding box center [111, 459] width 182 height 13
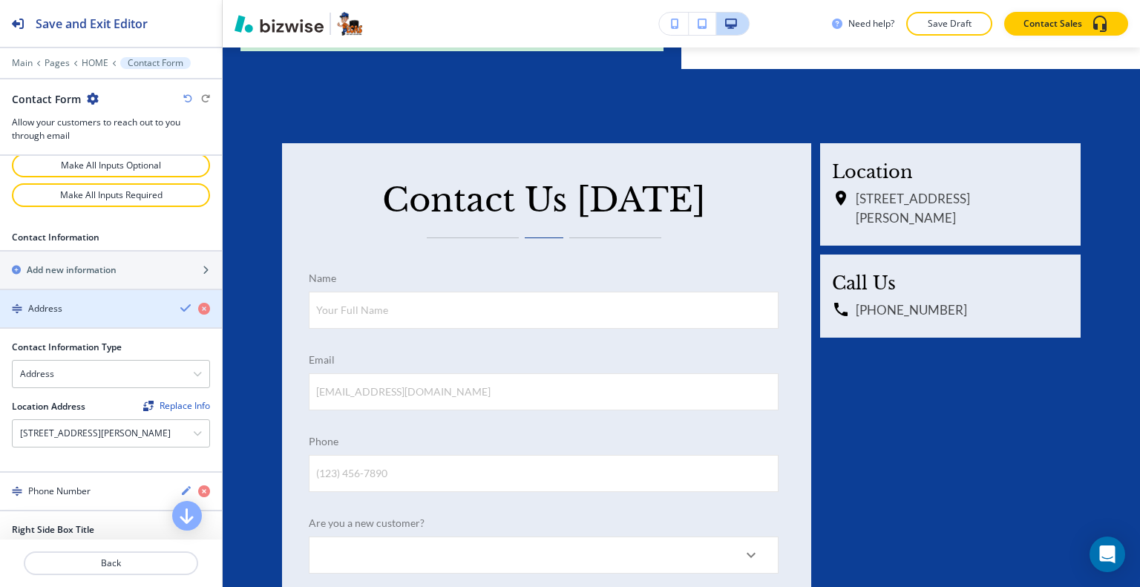
click at [168, 315] on div "button" at bounding box center [111, 321] width 222 height 12
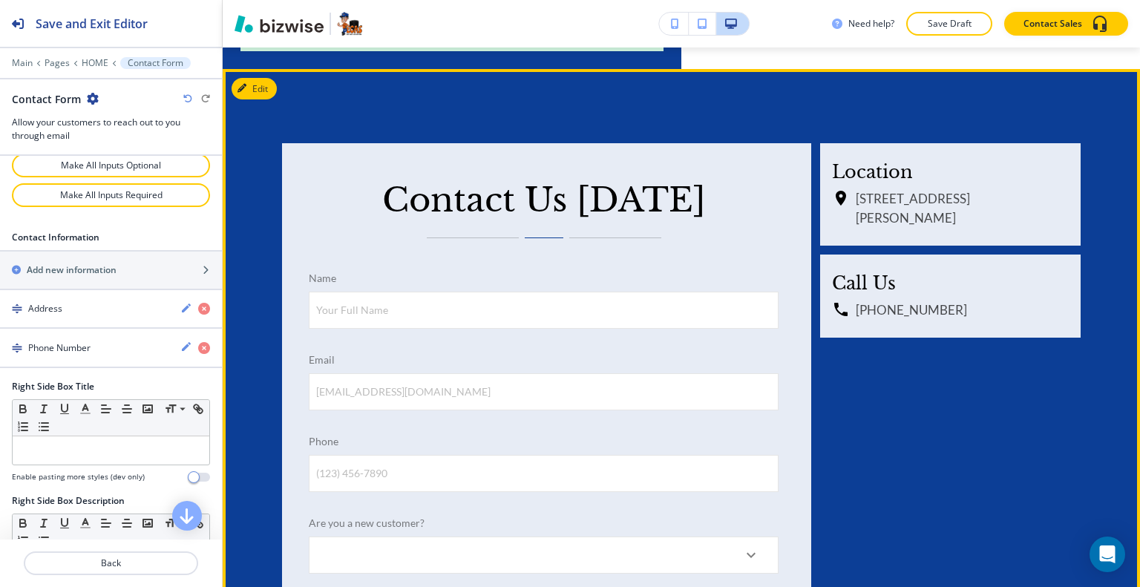
scroll to position [6299, 0]
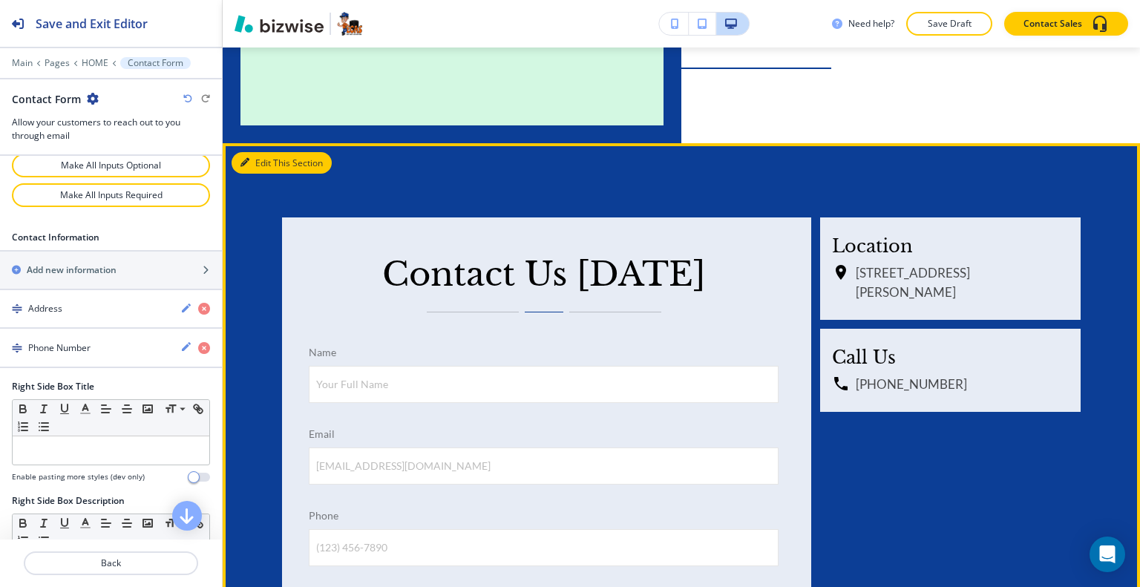
click at [261, 152] on button "Edit This Section" at bounding box center [281, 163] width 100 height 22
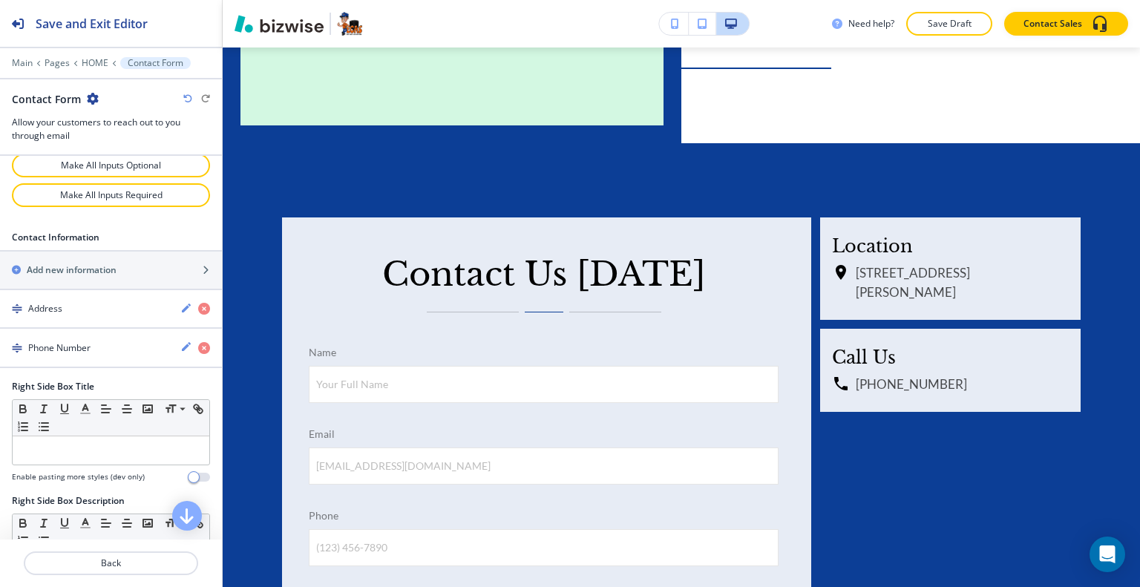
click at [94, 97] on icon "button" at bounding box center [93, 99] width 12 height 12
click at [122, 145] on p "Duplicate Section" at bounding box center [133, 149] width 76 height 13
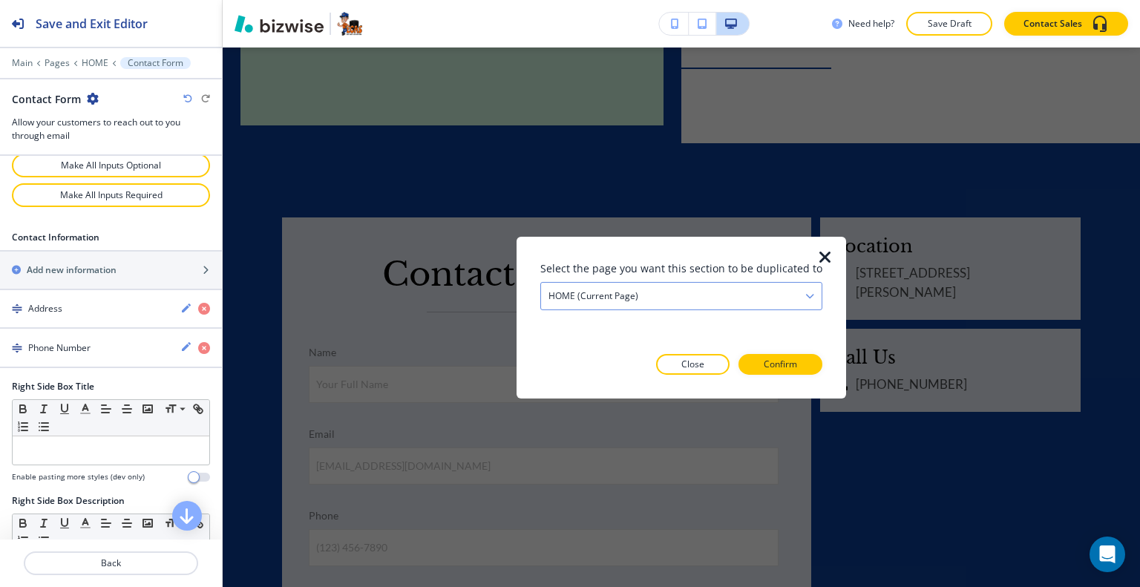
click at [623, 289] on h4 "HOME (current page)" at bounding box center [593, 295] width 90 height 13
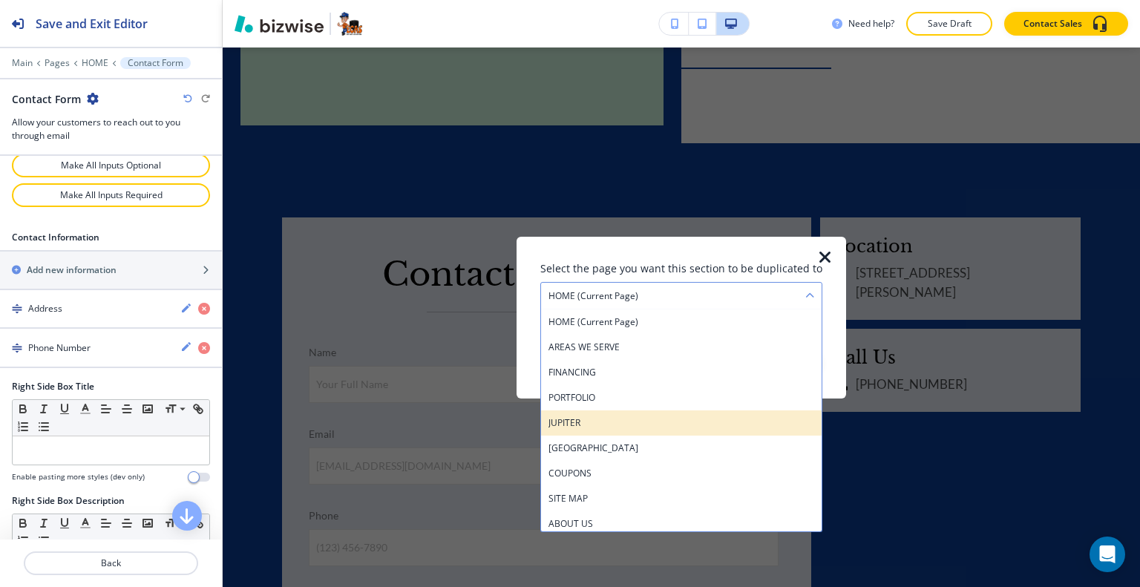
scroll to position [148, 0]
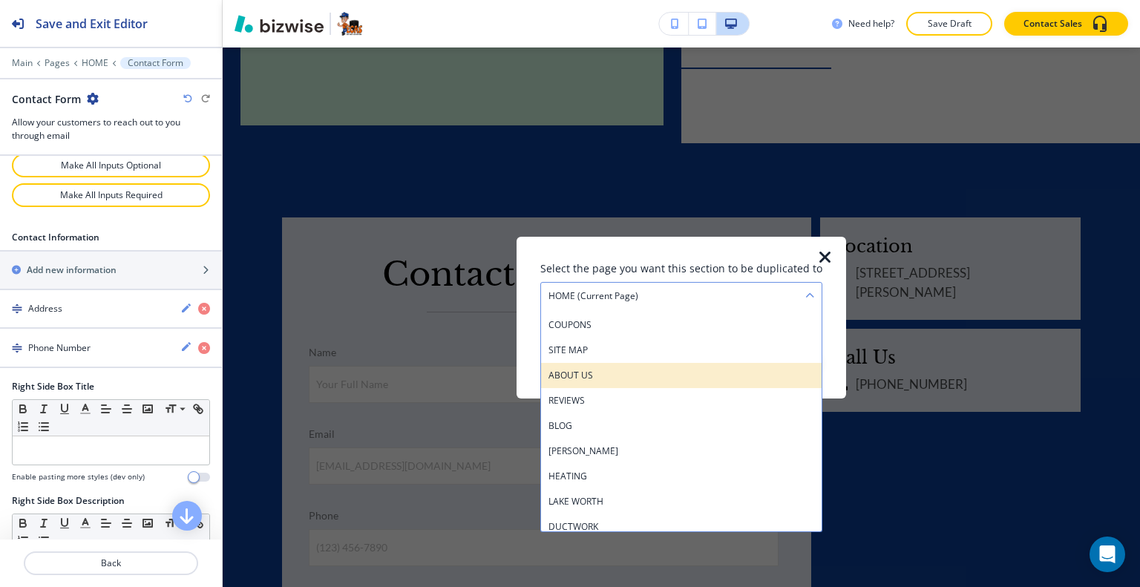
click at [608, 375] on h4 "ABOUT US" at bounding box center [681, 374] width 266 height 13
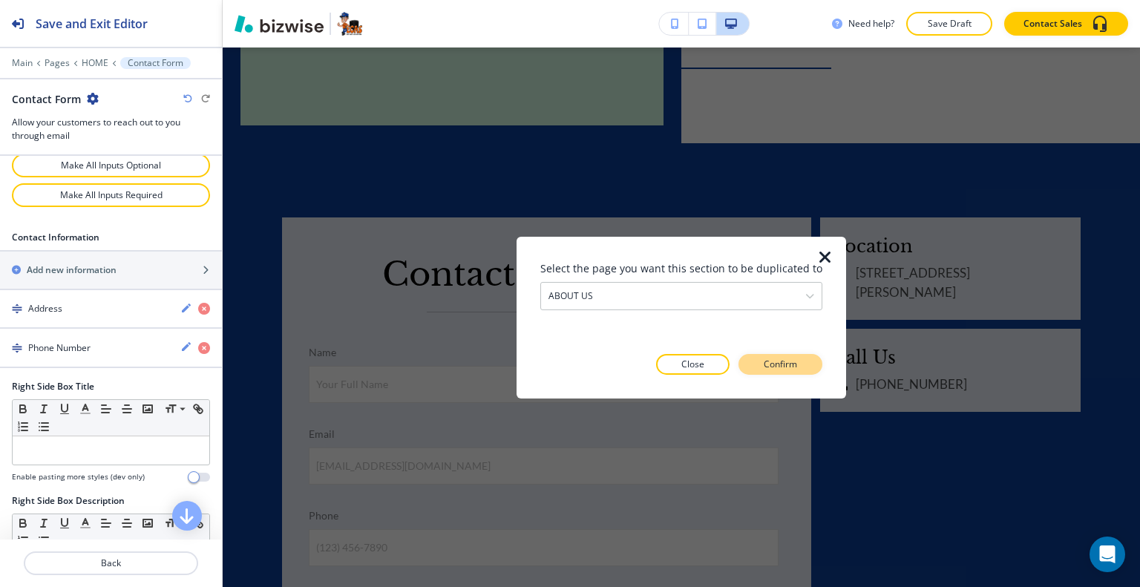
click at [769, 364] on p "Confirm" at bounding box center [779, 364] width 33 height 13
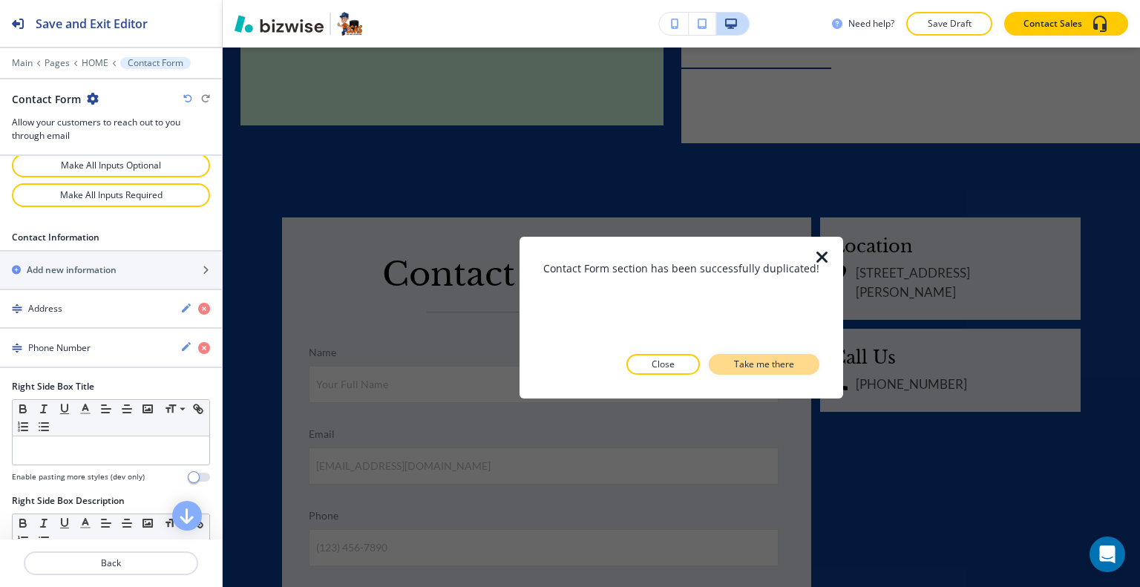
click at [771, 367] on p "Take me there" at bounding box center [764, 364] width 60 height 13
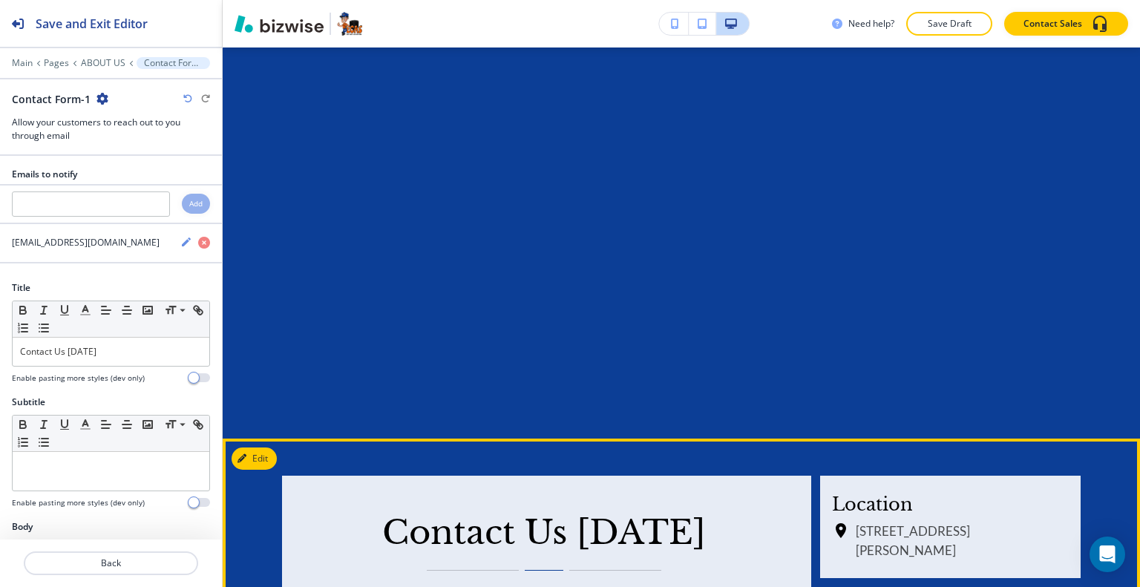
scroll to position [5659, 0]
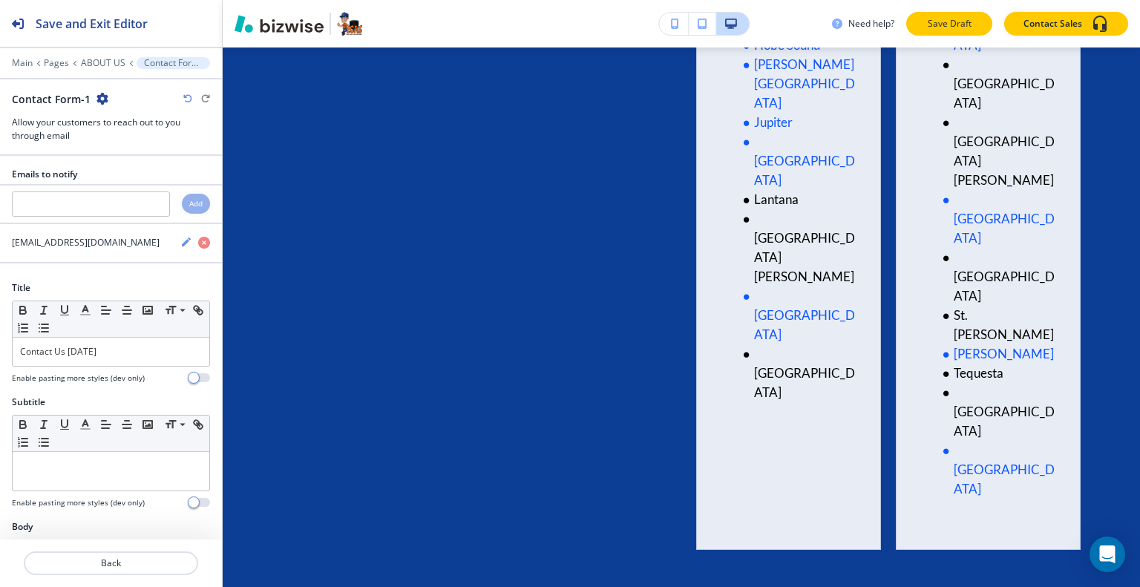
click at [949, 23] on p "Save Draft" at bounding box center [948, 23] width 47 height 13
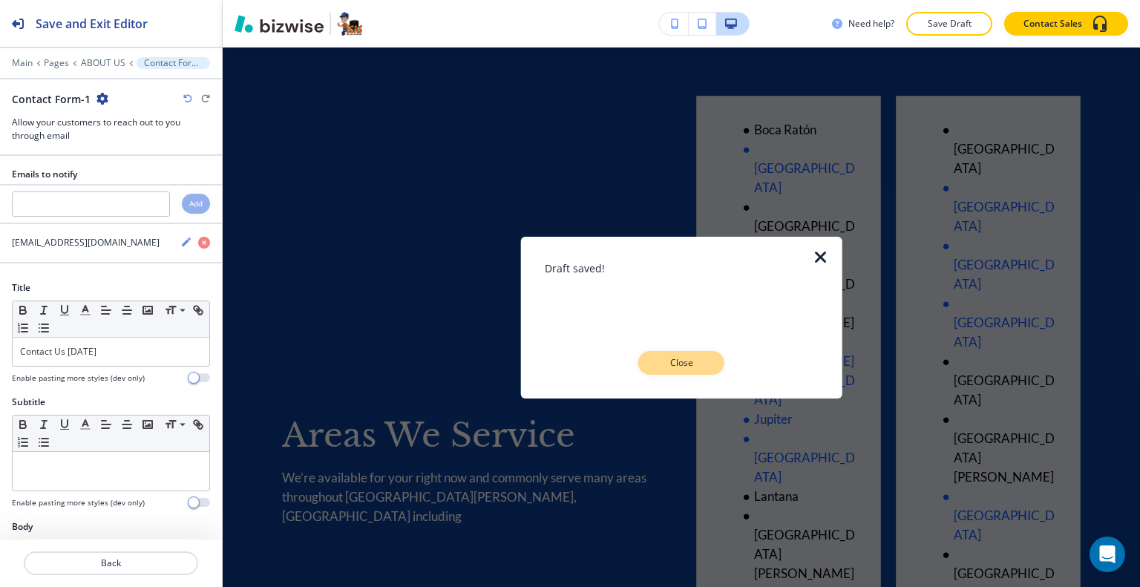
click at [694, 363] on p "Close" at bounding box center [680, 362] width 47 height 13
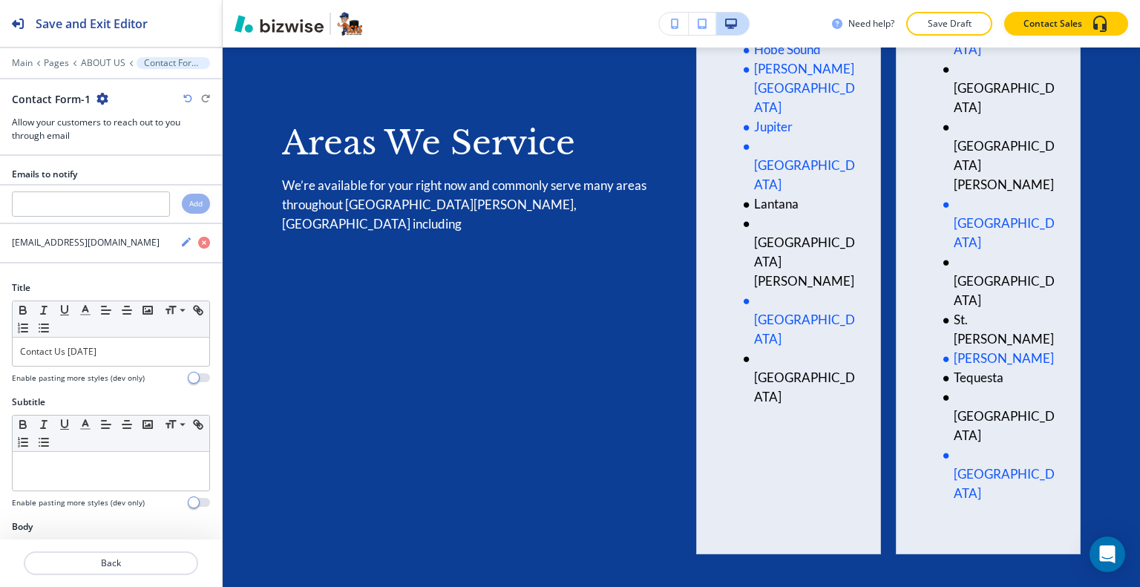
scroll to position [5358, 0]
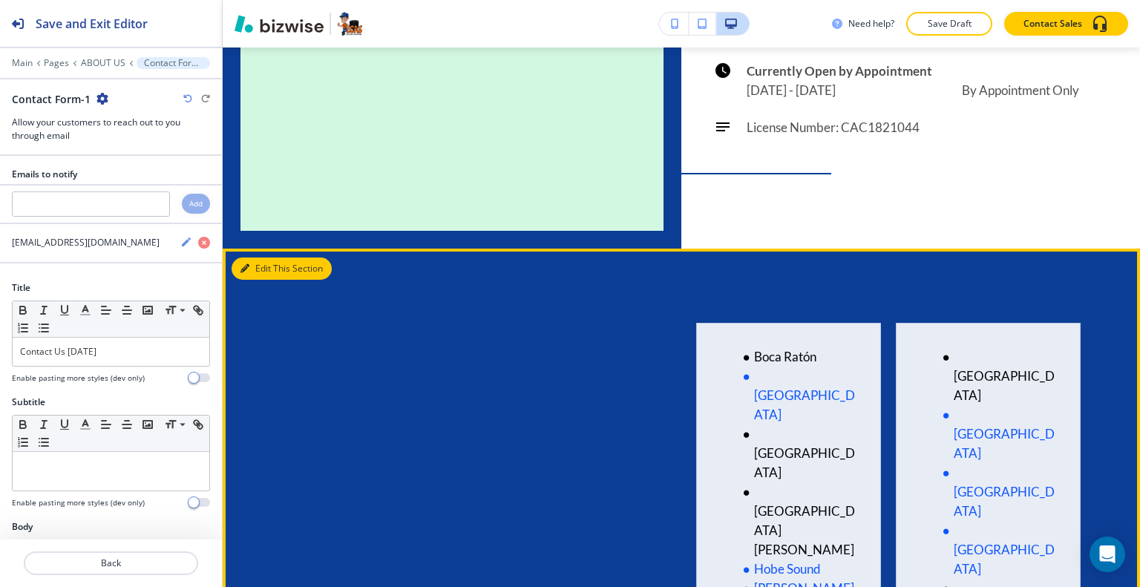
click at [262, 262] on button "Edit This Section" at bounding box center [281, 268] width 100 height 22
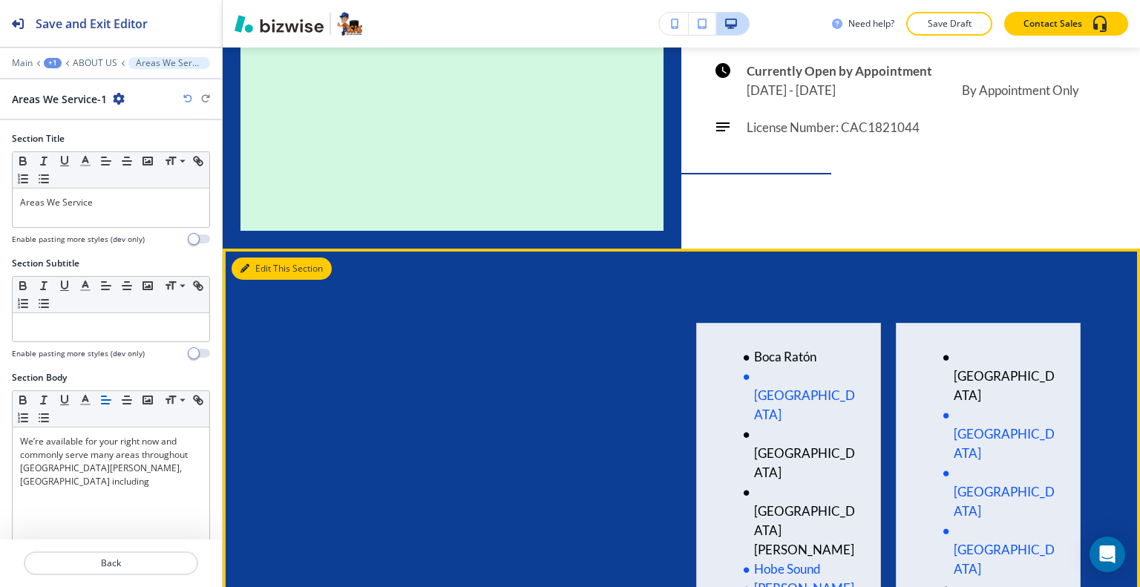
scroll to position [5333, 0]
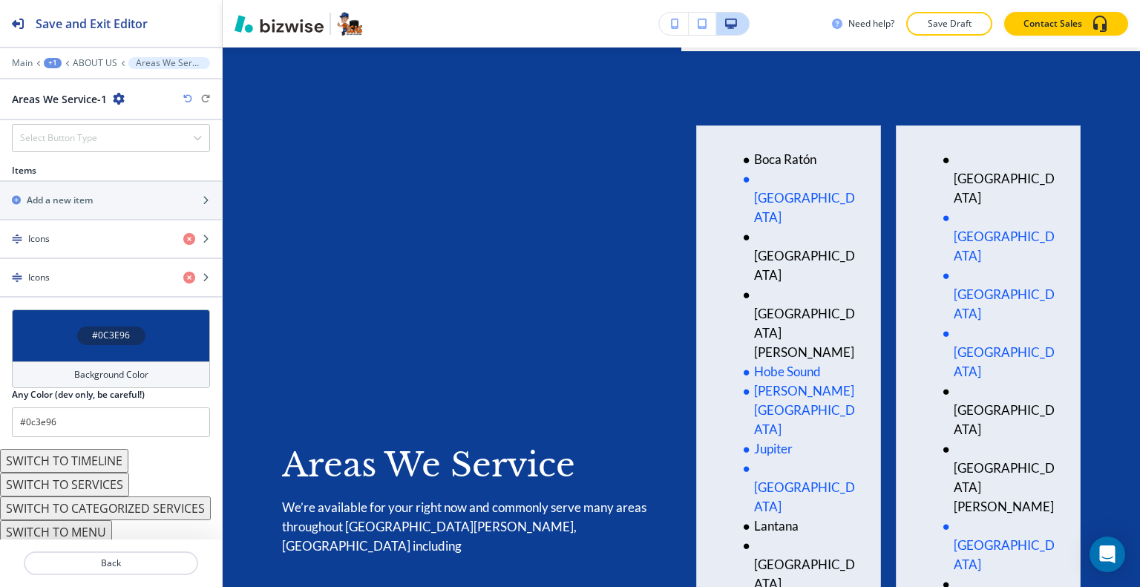
click at [62, 317] on div "#0C3E96" at bounding box center [111, 335] width 198 height 52
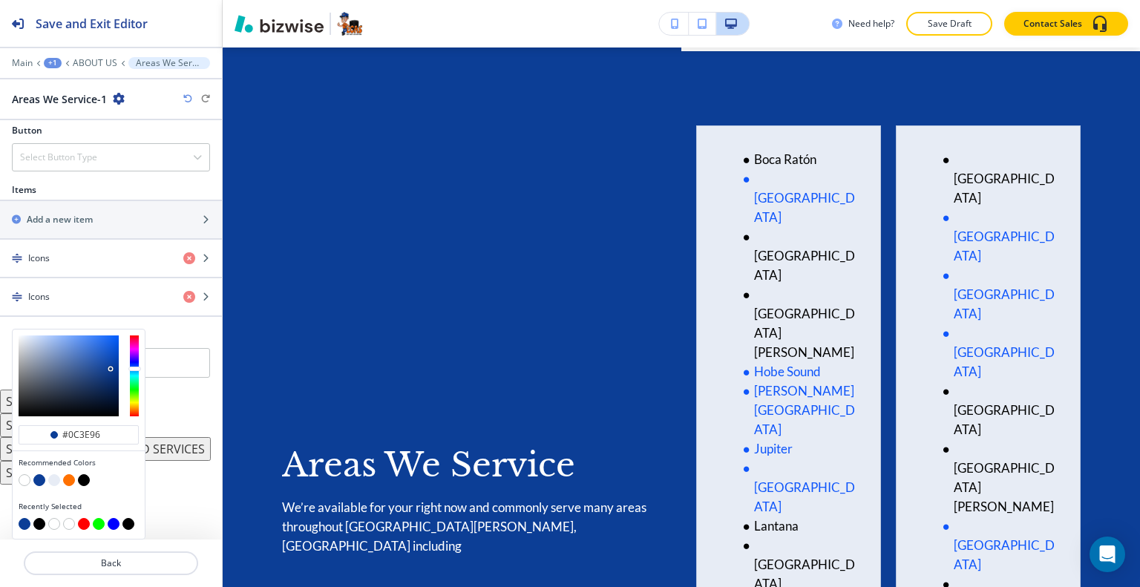
scroll to position [521, 0]
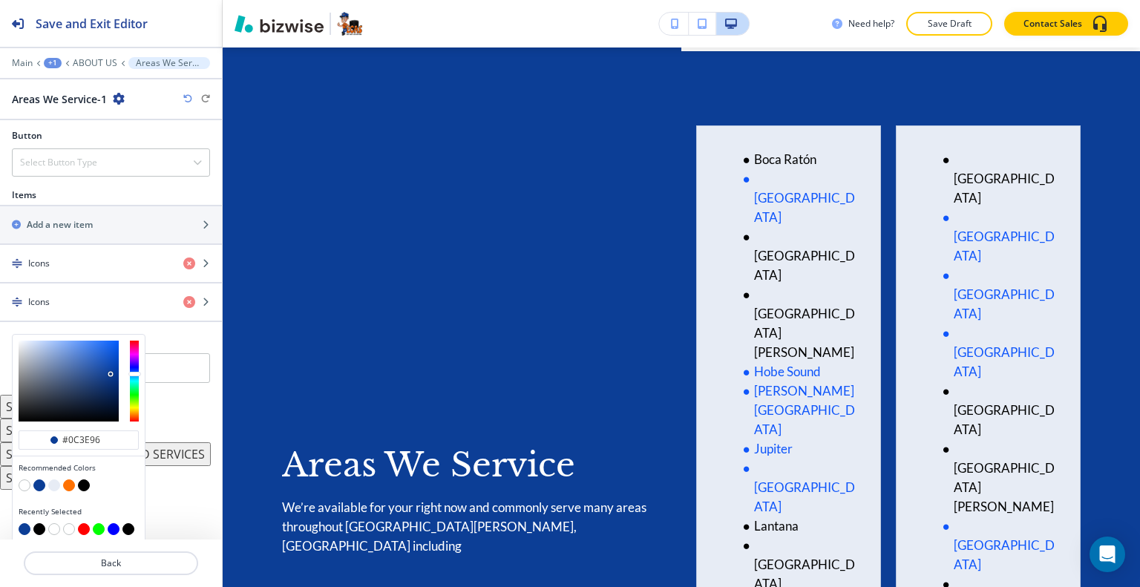
click at [55, 479] on button "button" at bounding box center [54, 485] width 12 height 12
type input "#e7ecf5"
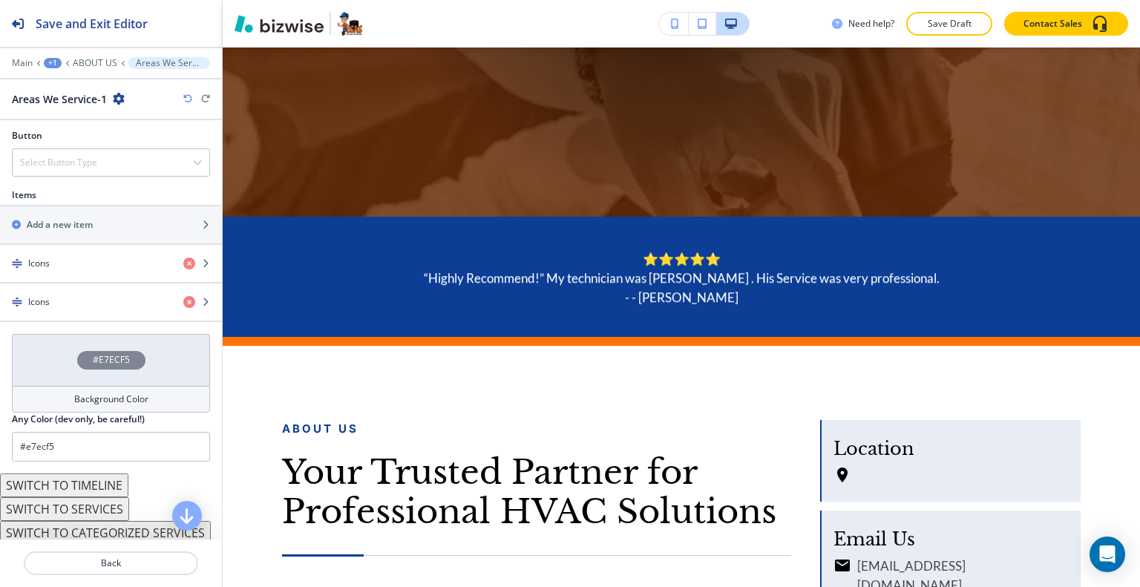
scroll to position [0, 0]
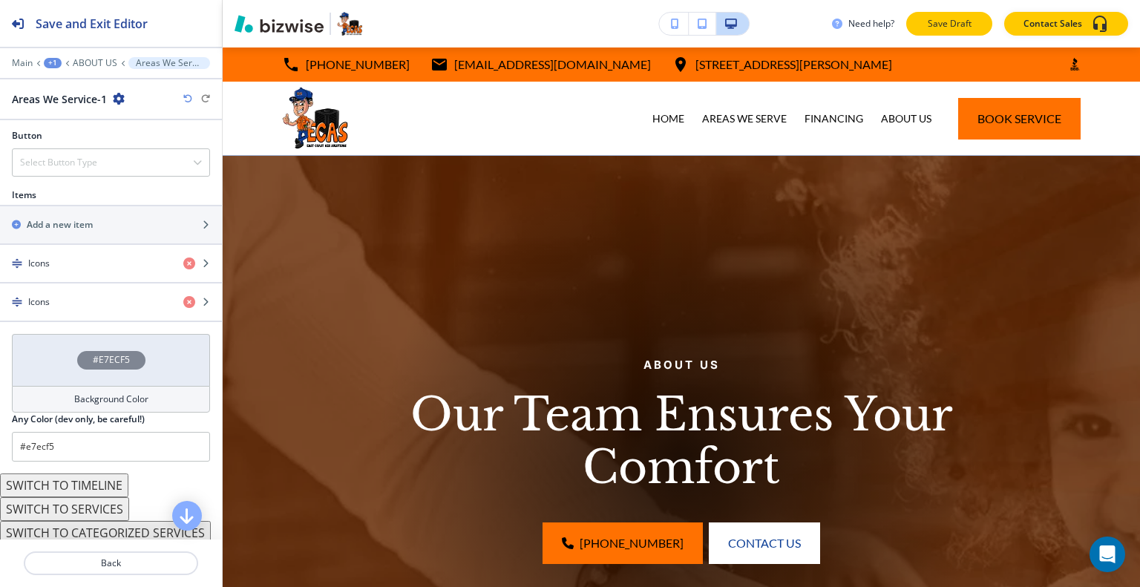
click at [943, 25] on p "Save Draft" at bounding box center [948, 23] width 47 height 13
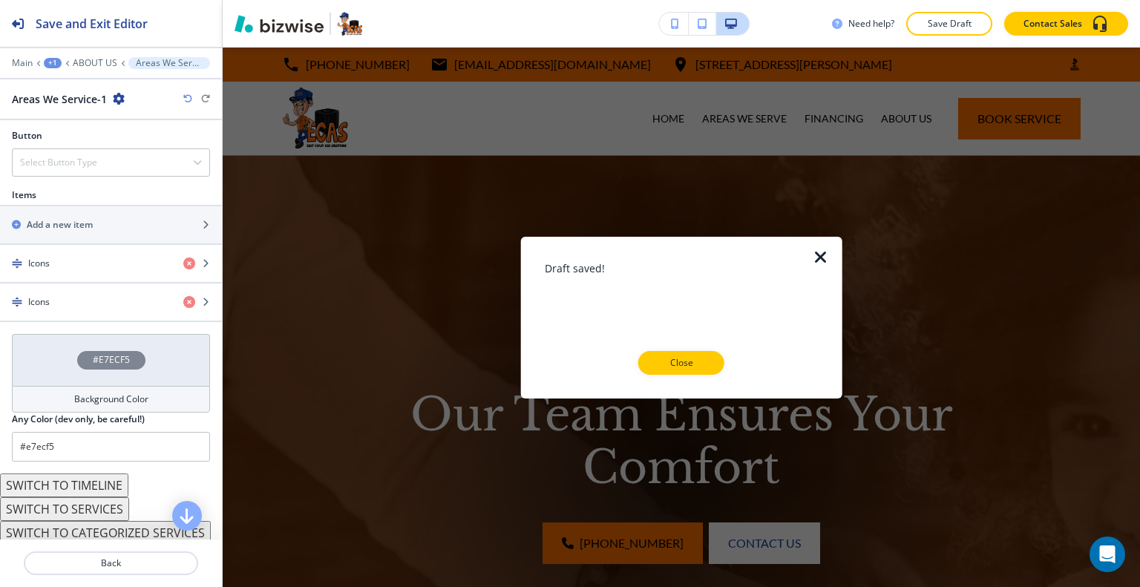
scroll to position [298, 0]
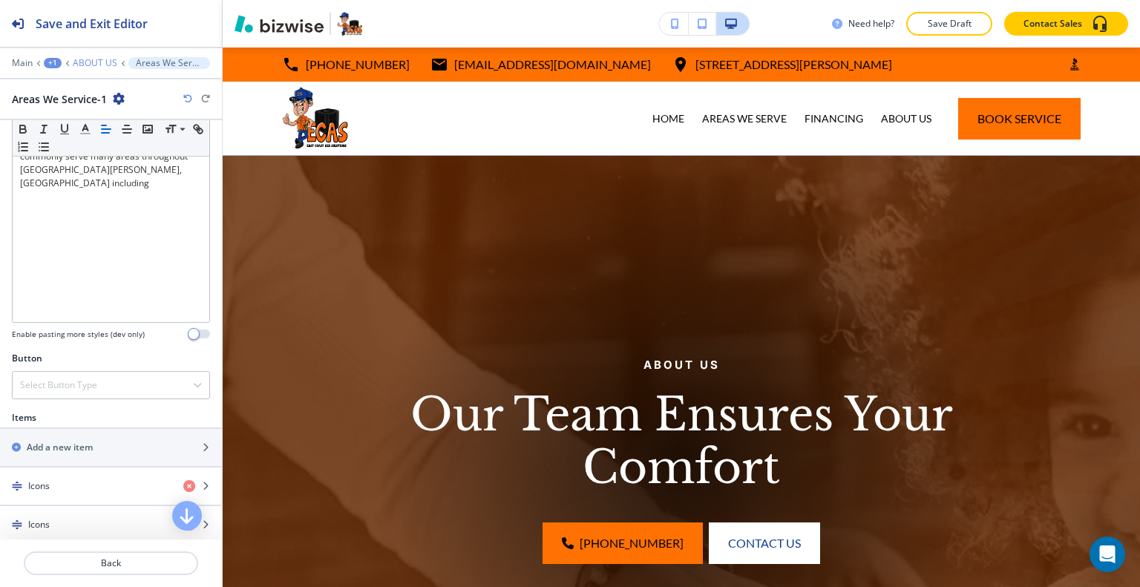
click at [94, 59] on p "ABOUT US" at bounding box center [95, 63] width 45 height 10
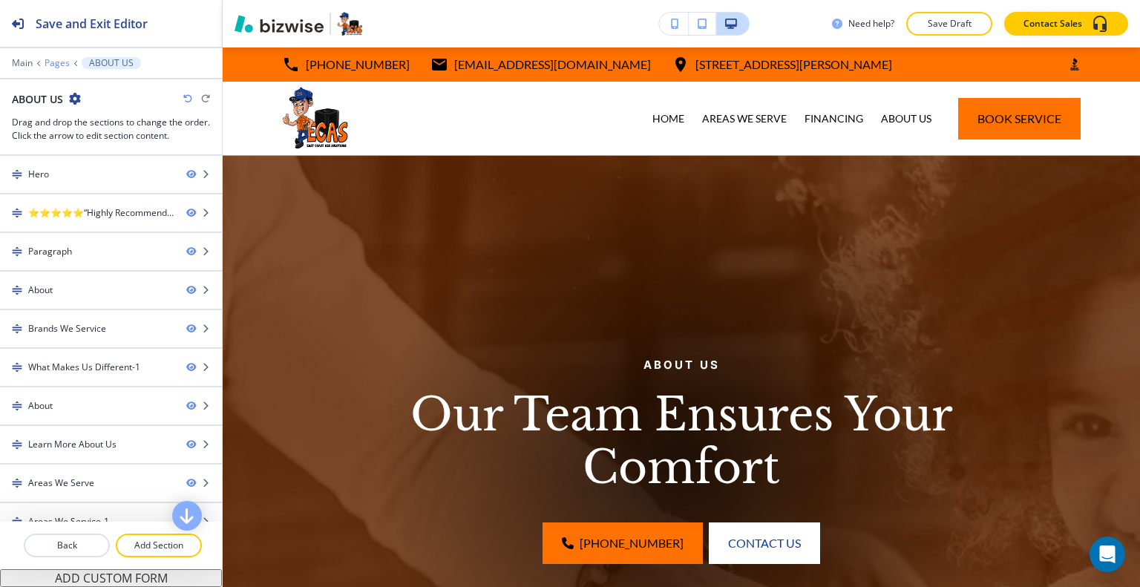
click at [51, 65] on p "Pages" at bounding box center [57, 63] width 25 height 10
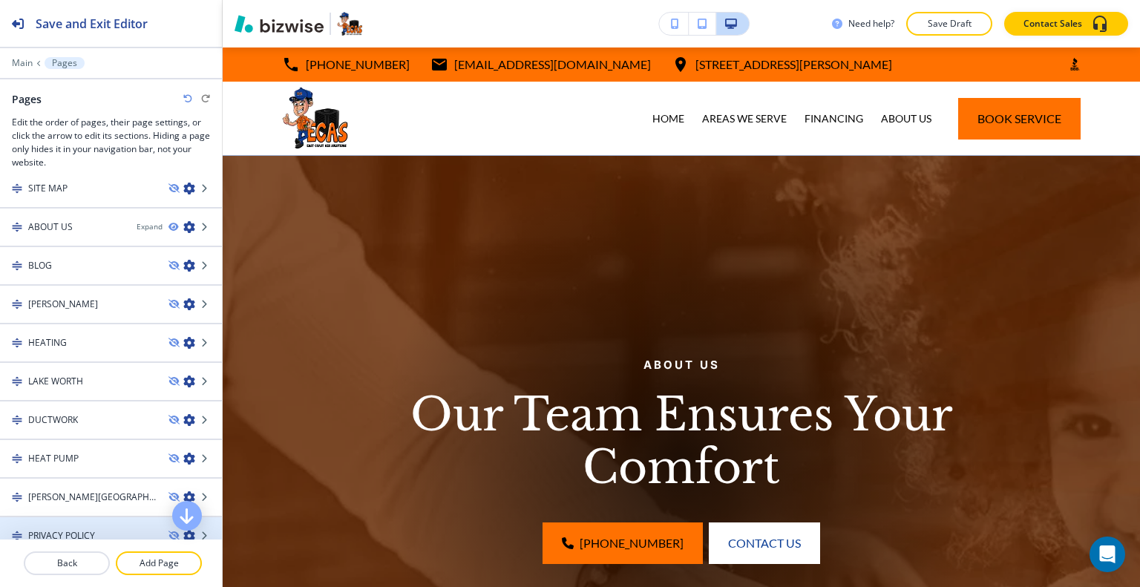
scroll to position [208, 0]
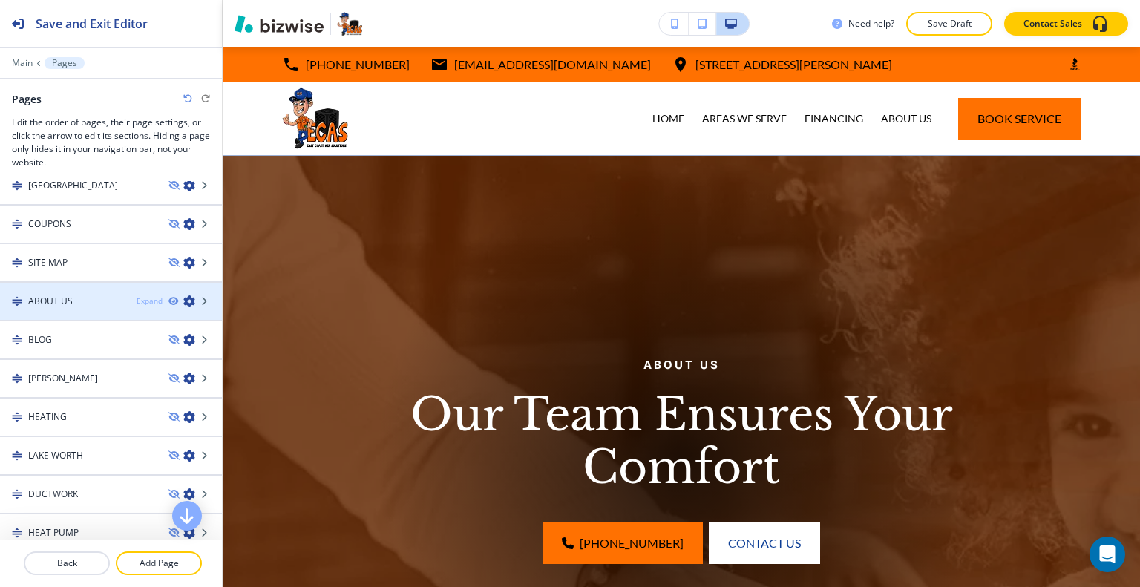
click at [137, 297] on div "Expand" at bounding box center [150, 300] width 26 height 11
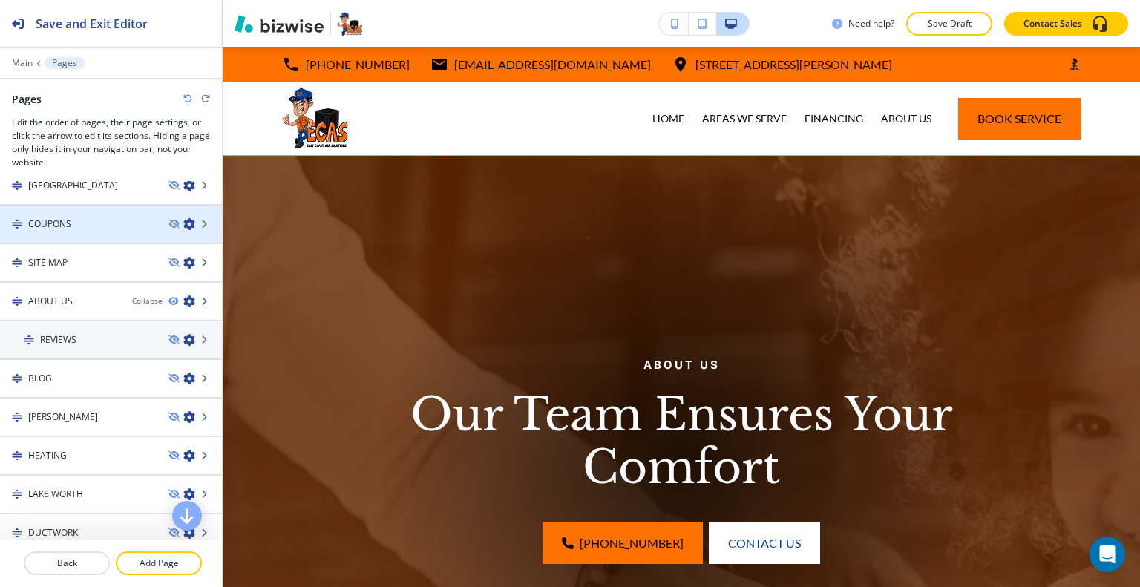
click at [183, 220] on icon "button" at bounding box center [189, 224] width 12 height 12
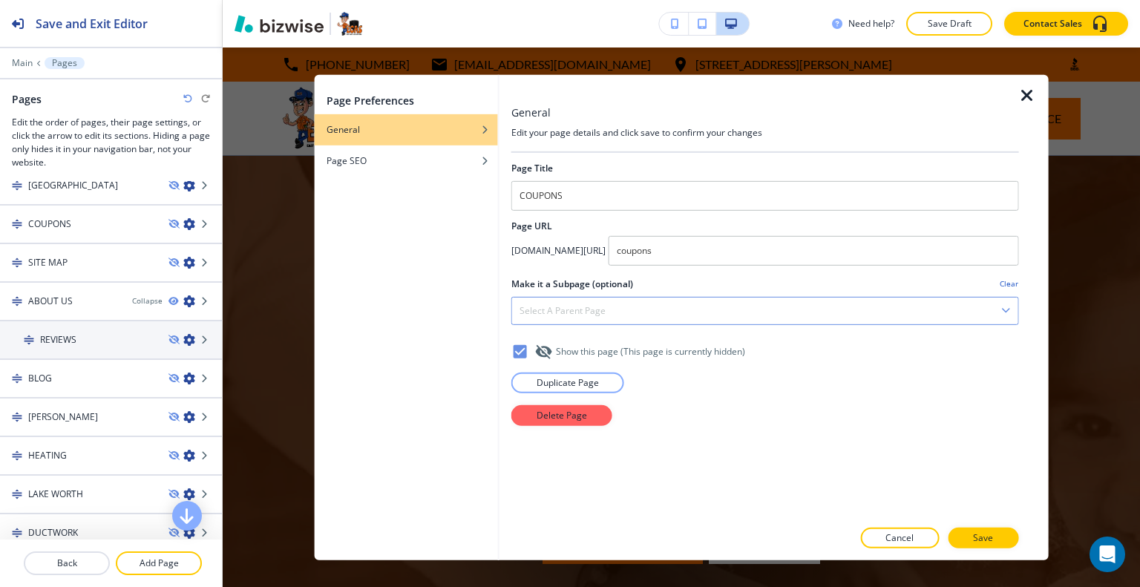
click at [595, 312] on h4 "Select a parent page" at bounding box center [562, 309] width 86 height 13
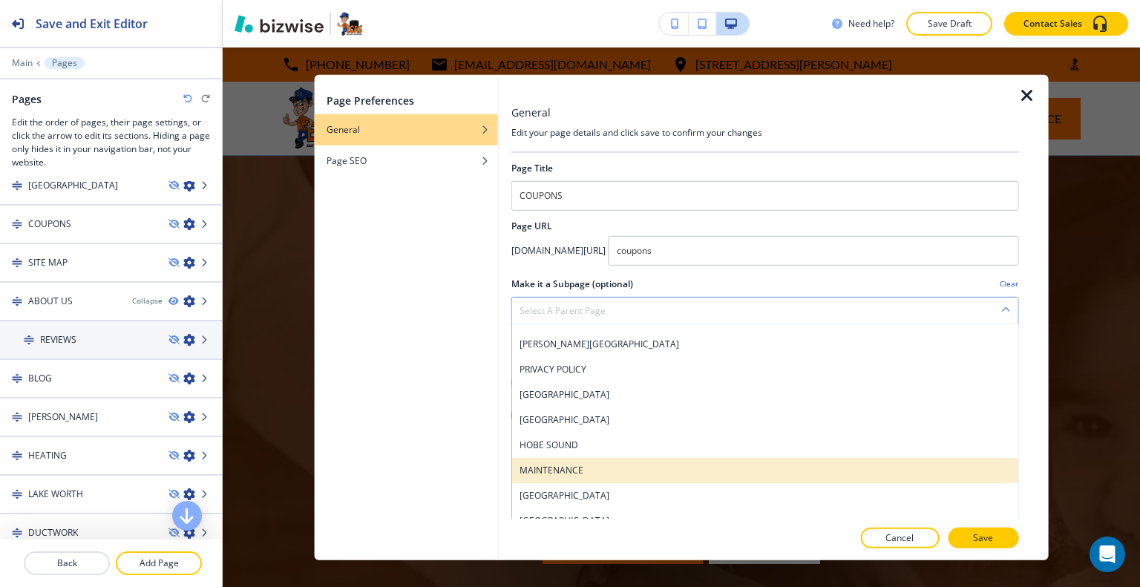
scroll to position [223, 0]
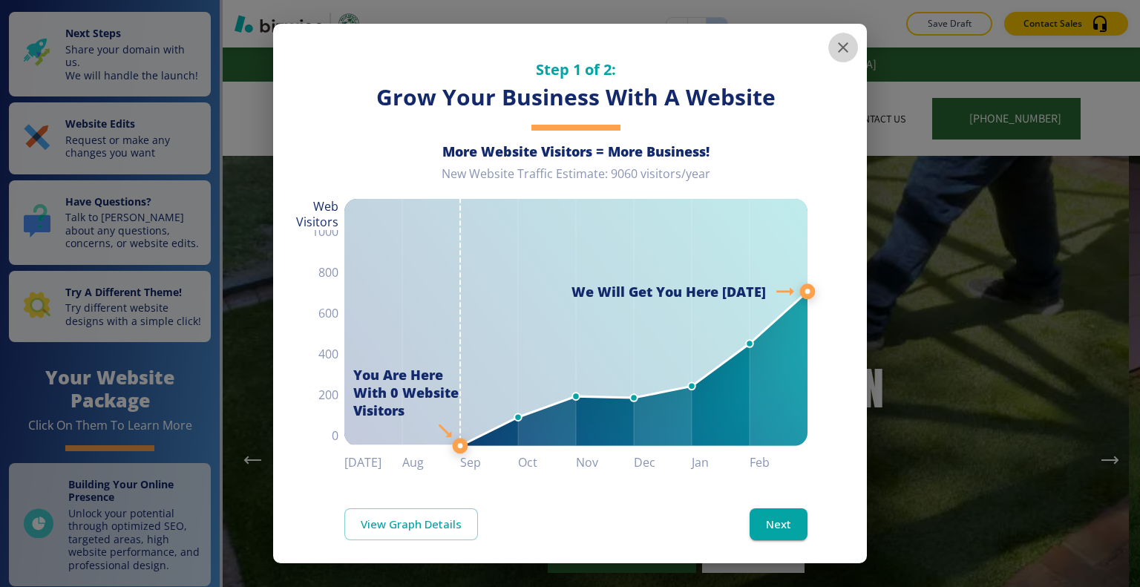
click at [838, 44] on icon "button" at bounding box center [843, 47] width 10 height 10
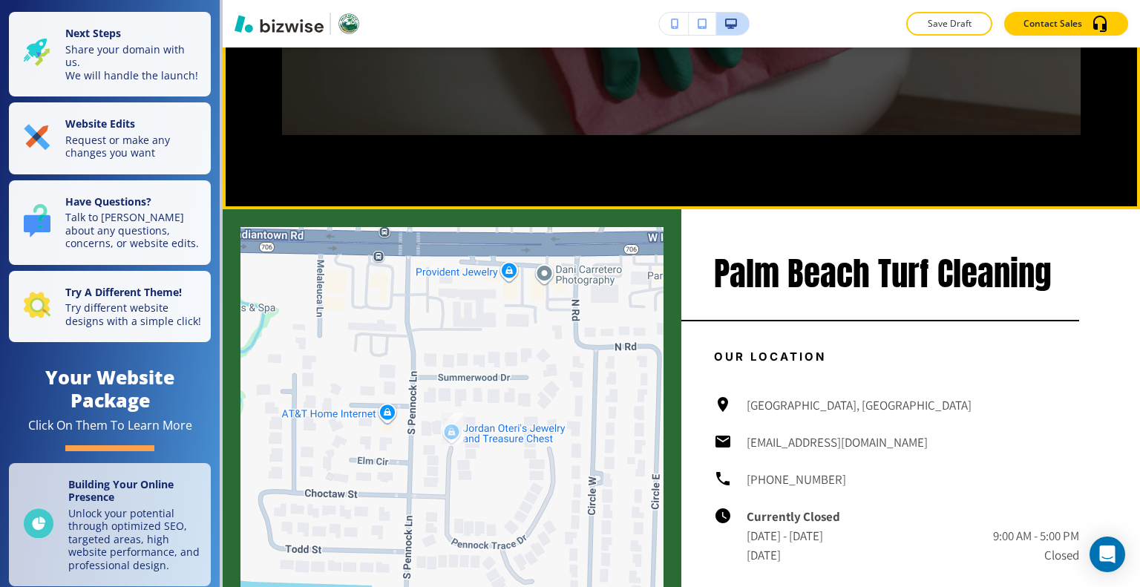
scroll to position [4748, 0]
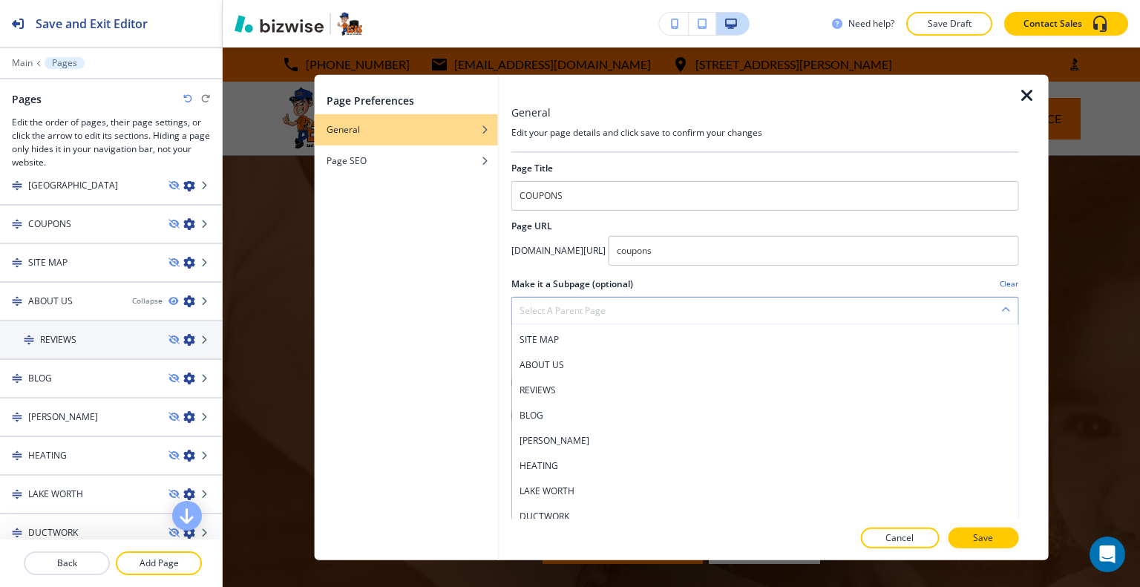
scroll to position [74, 0]
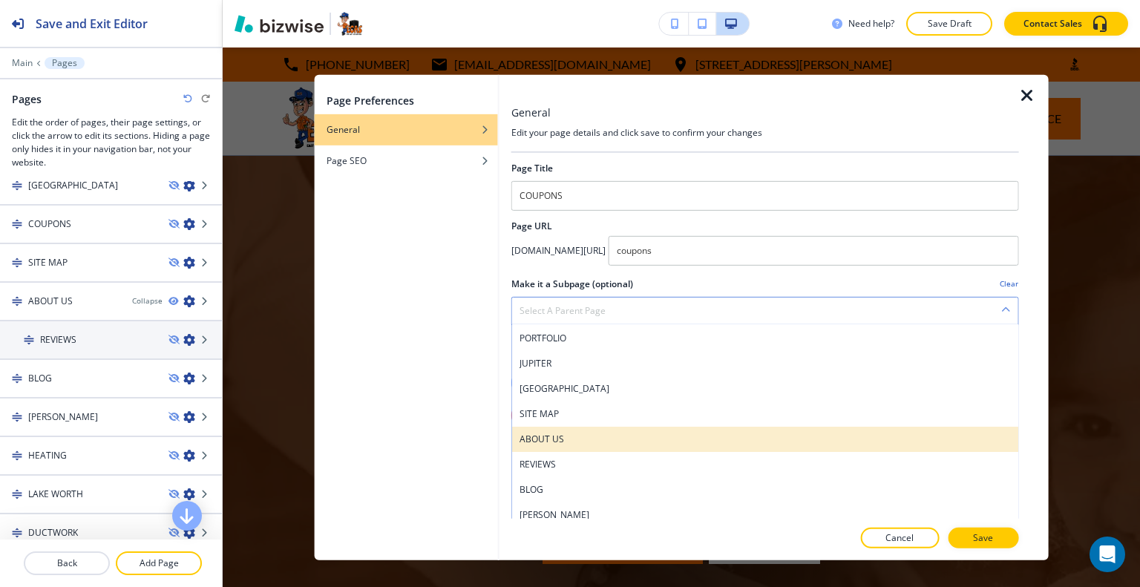
click at [582, 433] on h4 "ABOUT US" at bounding box center [764, 438] width 491 height 13
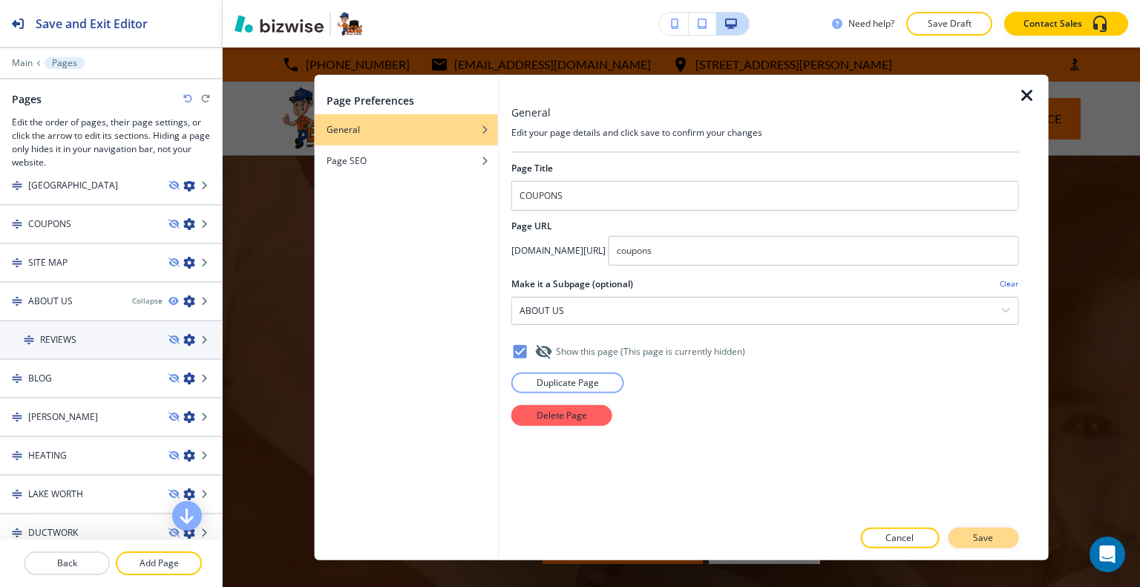
click at [970, 533] on button "Save" at bounding box center [982, 537] width 70 height 21
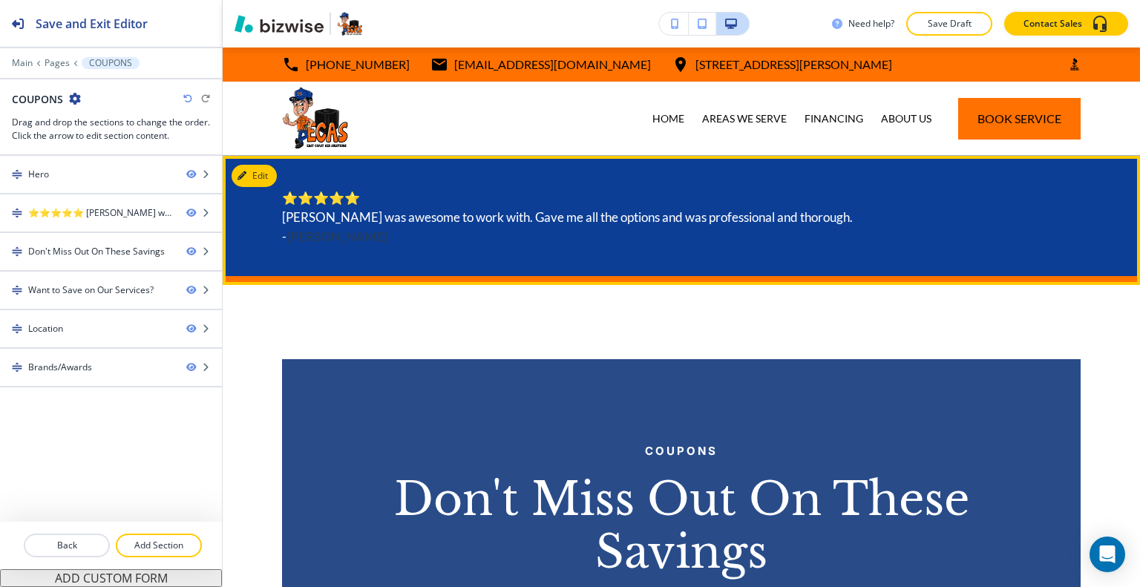
click at [942, 246] on h6 "⭐⭐⭐⭐⭐ [PERSON_NAME] was awesome to work with. Gave me all the options and was p…" at bounding box center [681, 217] width 798 height 58
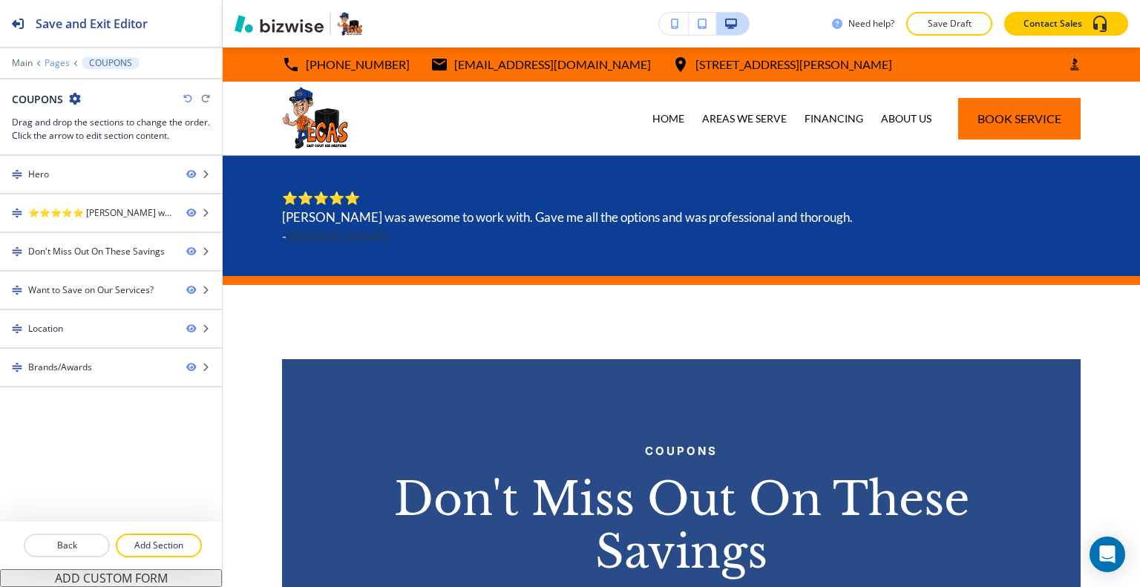
click at [56, 59] on p "Pages" at bounding box center [57, 63] width 25 height 10
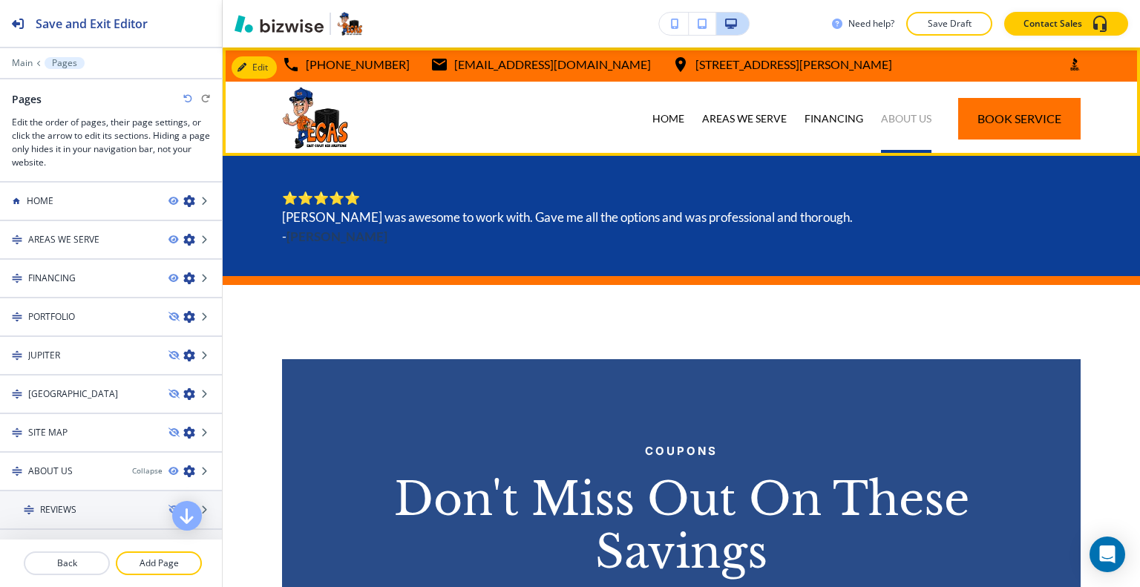
click at [884, 118] on p "ABOUT US" at bounding box center [906, 118] width 50 height 15
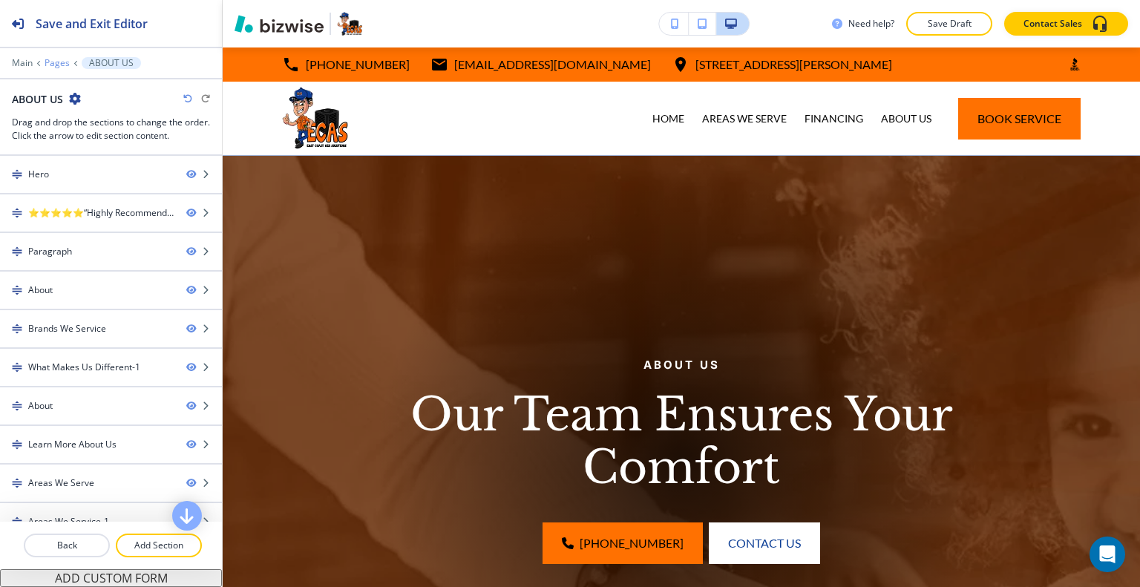
click at [59, 62] on p "Pages" at bounding box center [57, 63] width 25 height 10
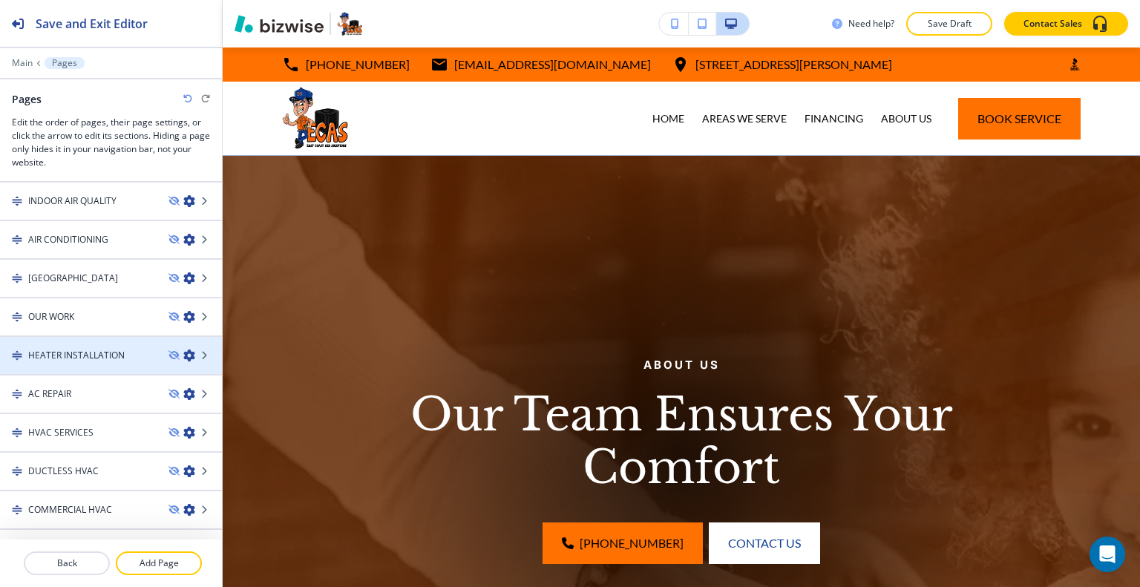
scroll to position [1211, 0]
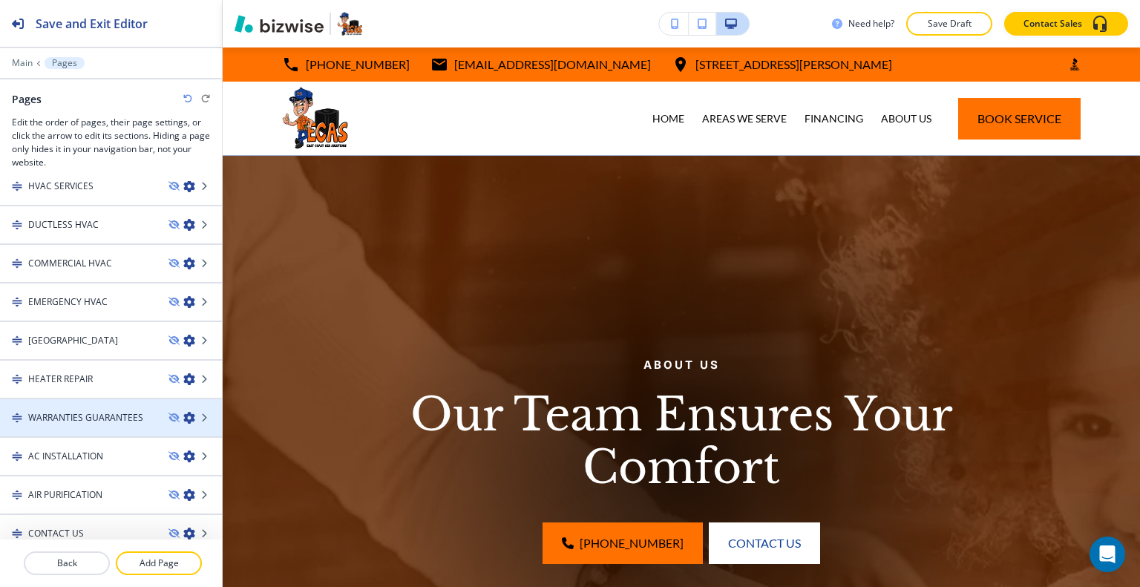
click at [183, 412] on icon "button" at bounding box center [189, 418] width 12 height 12
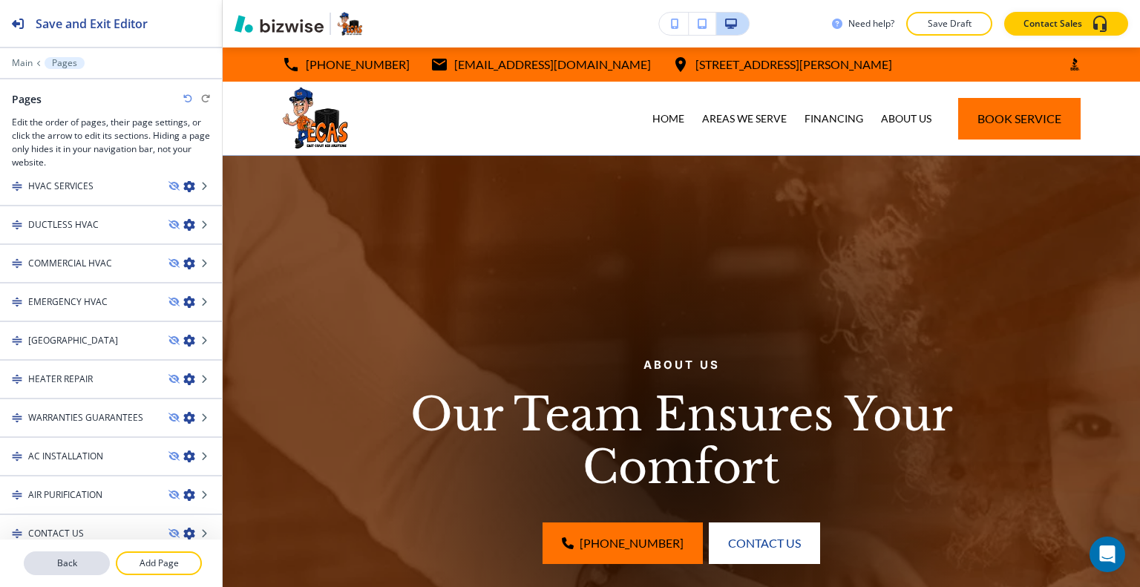
click at [79, 564] on p "Back" at bounding box center [66, 562] width 83 height 13
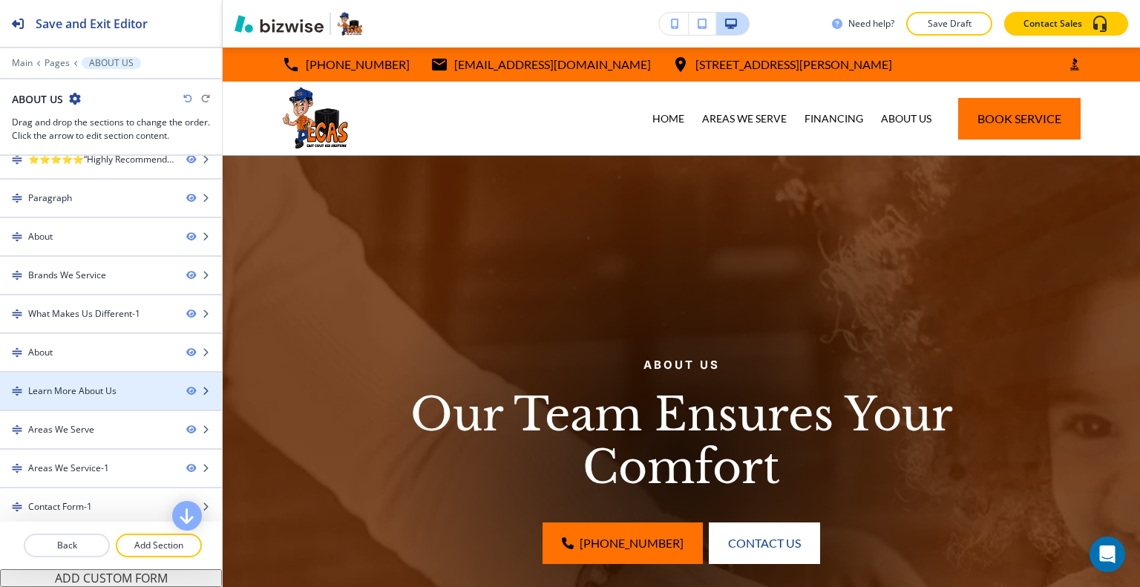
scroll to position [0, 0]
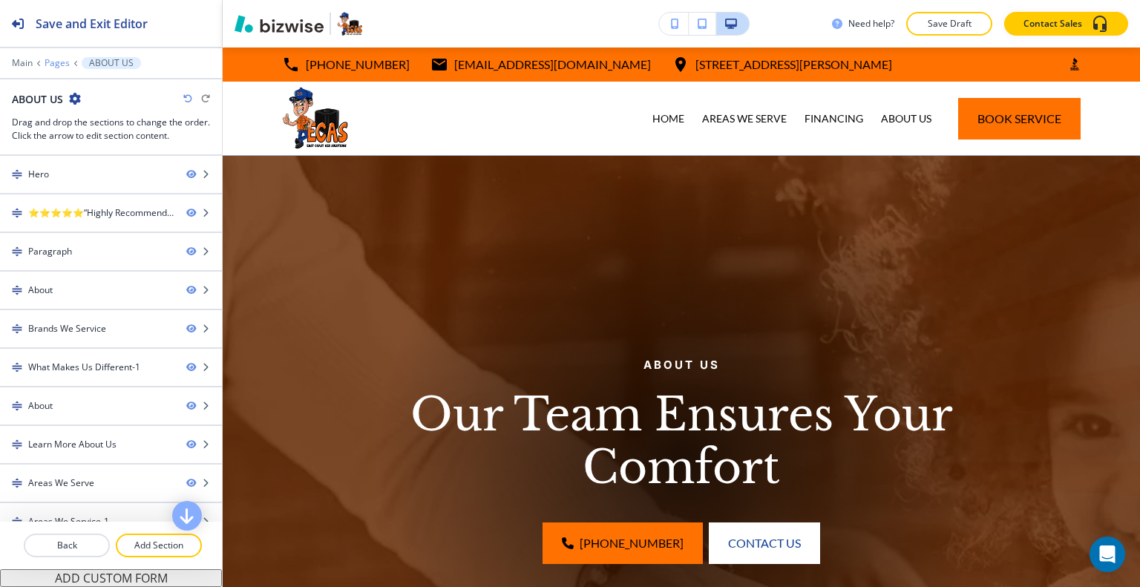
click at [59, 59] on p "Pages" at bounding box center [57, 63] width 25 height 10
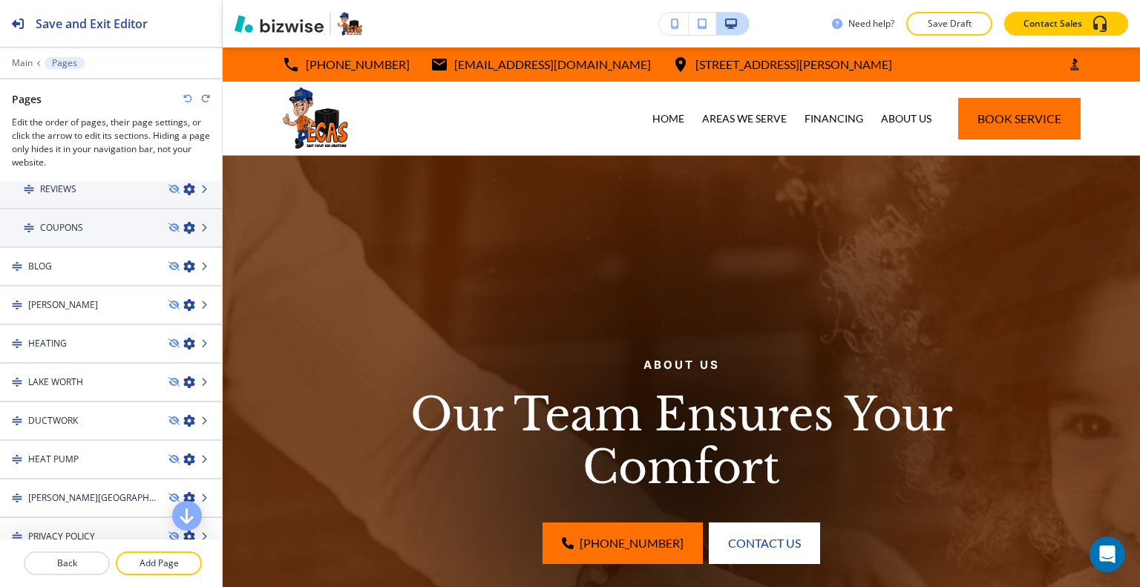
scroll to position [24, 0]
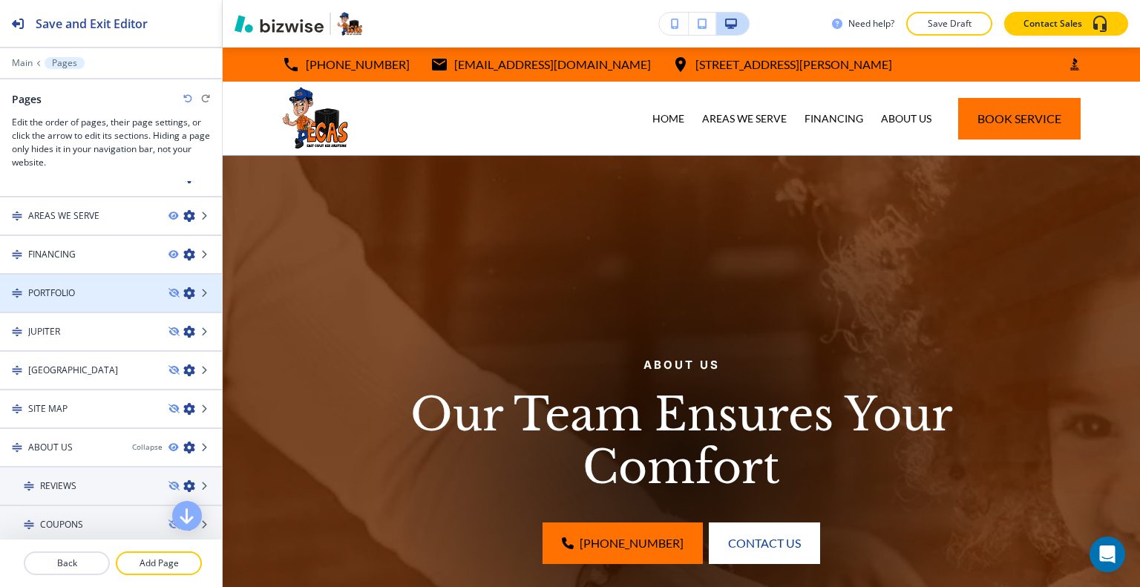
click at [183, 293] on icon "button" at bounding box center [189, 293] width 12 height 12
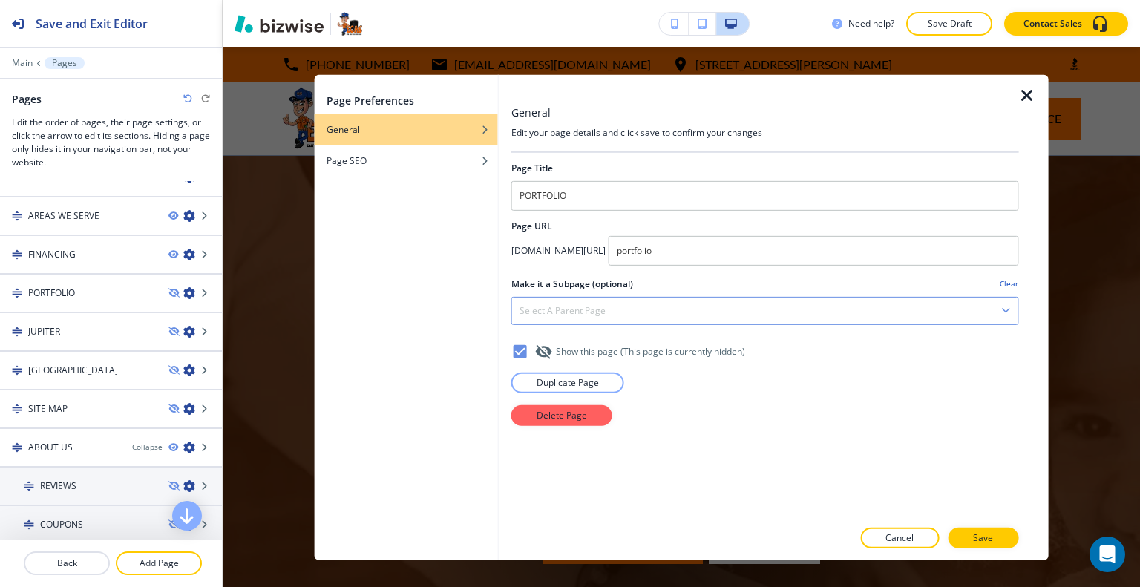
click at [674, 311] on div "Select a parent page" at bounding box center [765, 310] width 506 height 27
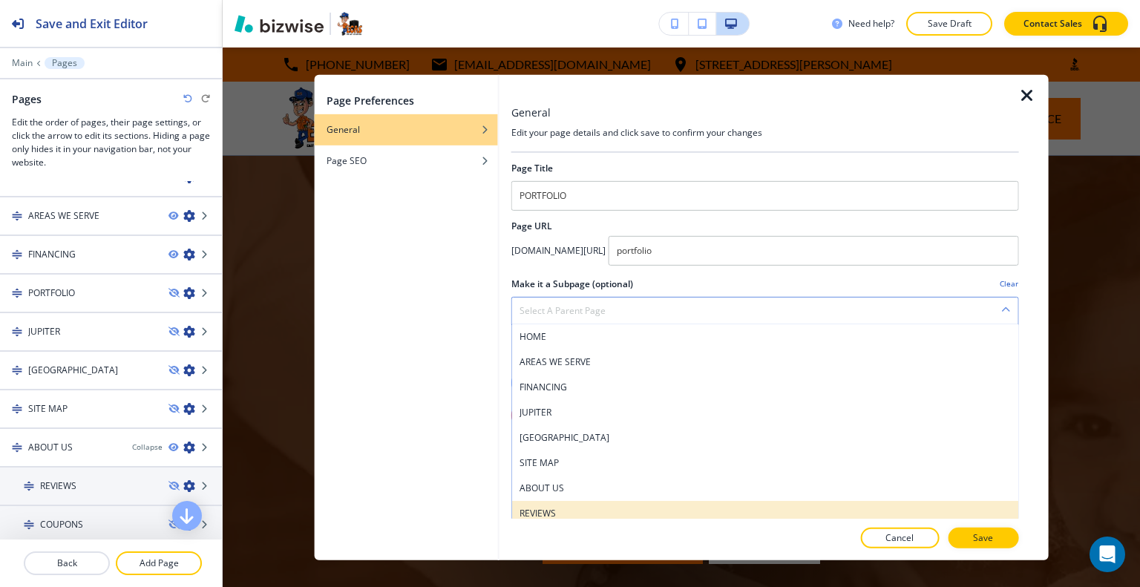
scroll to position [74, 0]
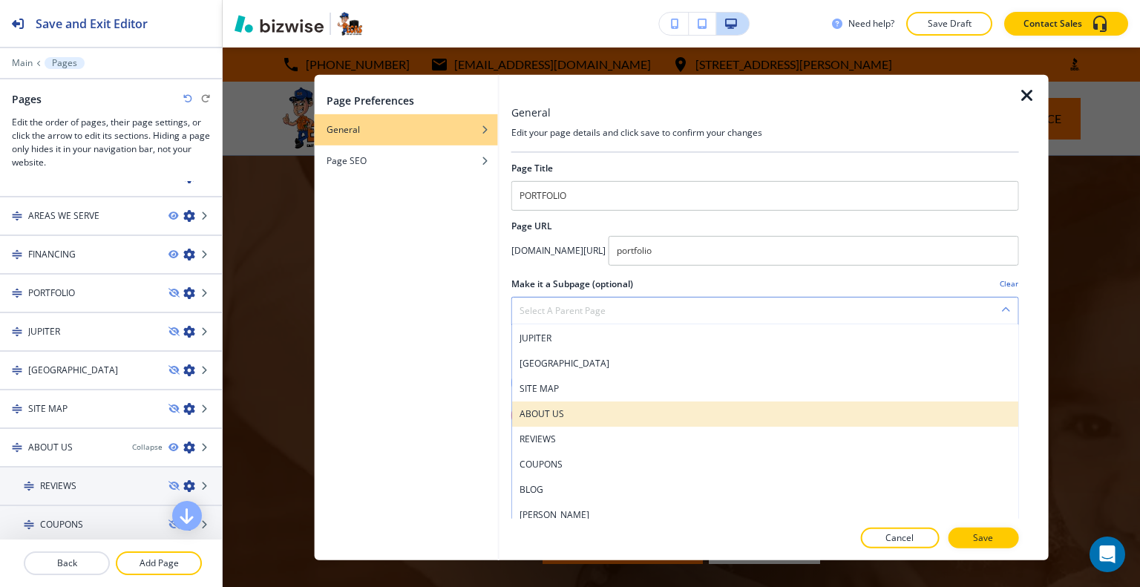
click at [607, 417] on h4 "ABOUT US" at bounding box center [764, 413] width 491 height 13
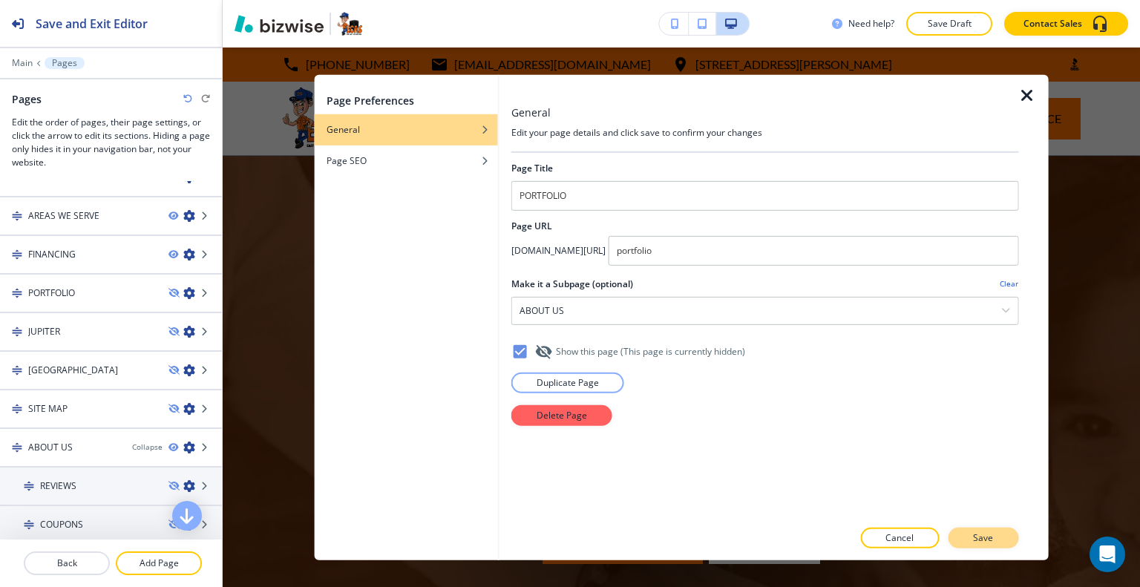
click at [973, 547] on button "Save" at bounding box center [982, 537] width 70 height 21
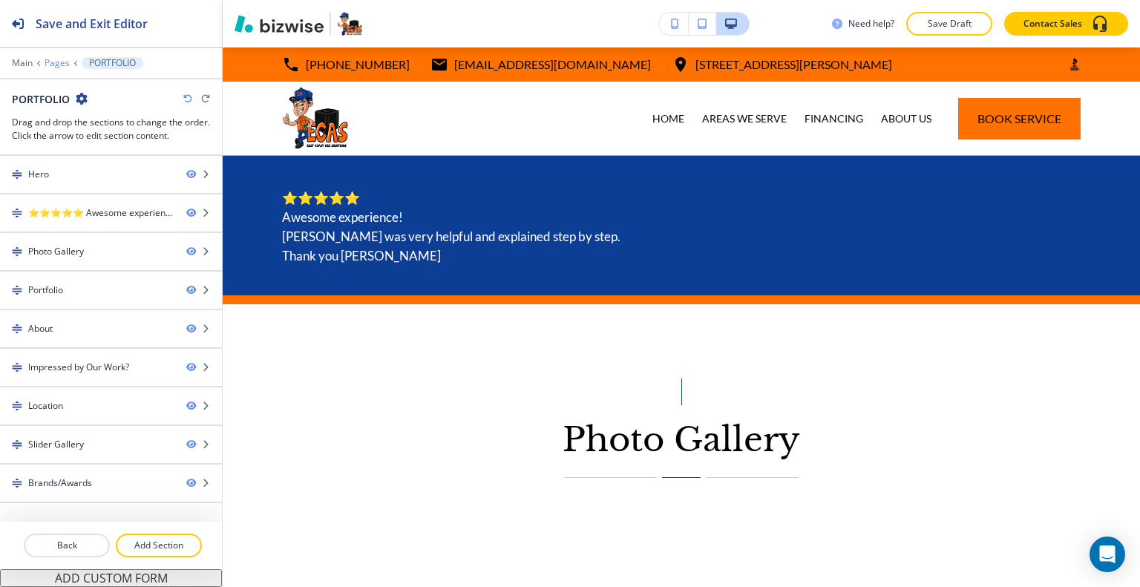
click at [53, 65] on p "Pages" at bounding box center [57, 63] width 25 height 10
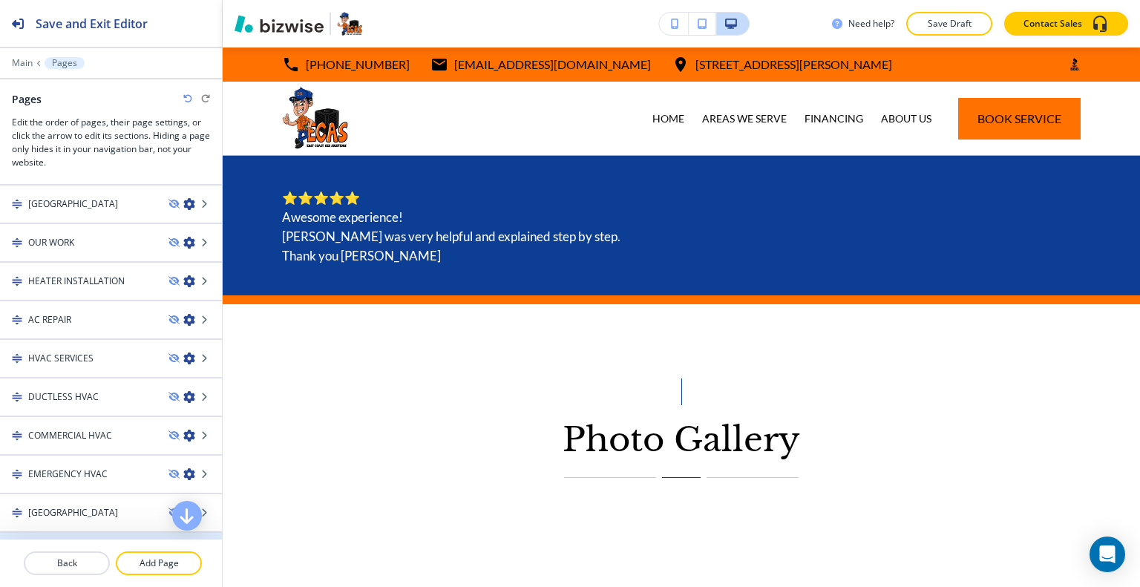
scroll to position [1211, 0]
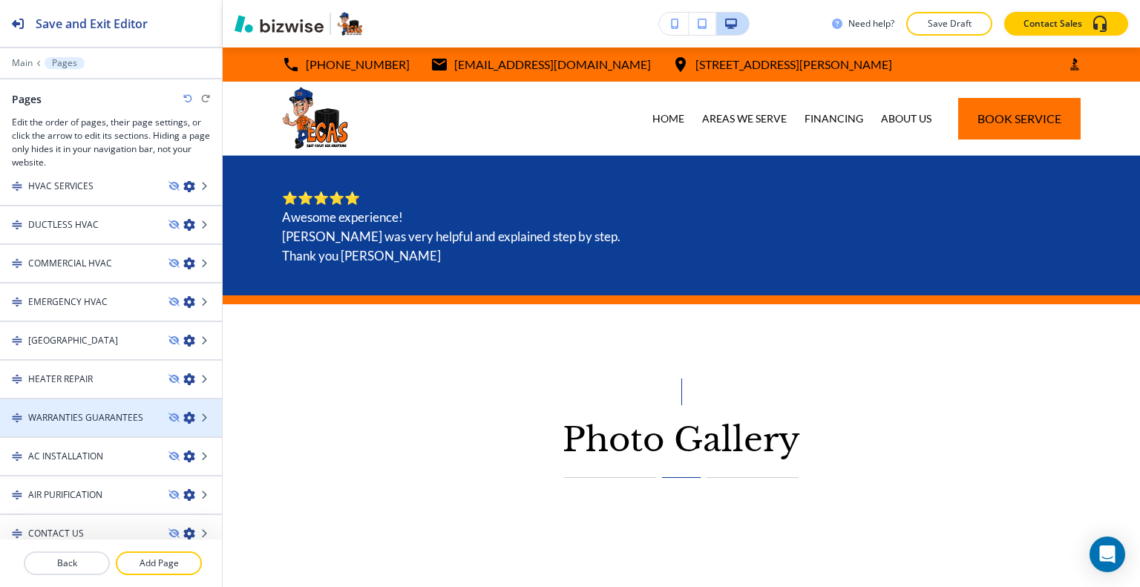
click at [183, 412] on icon "button" at bounding box center [189, 418] width 12 height 12
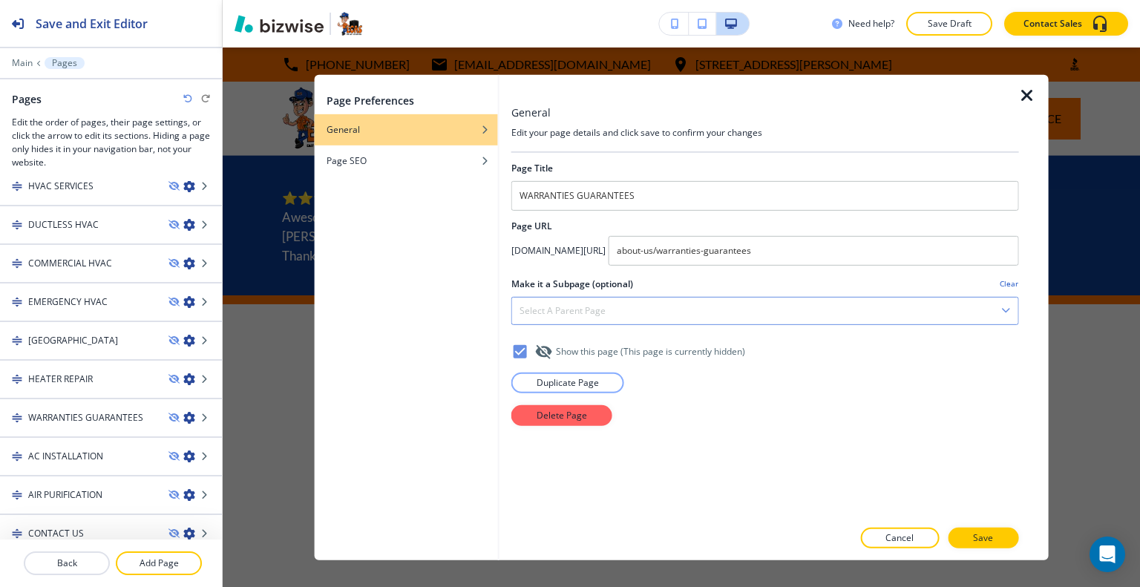
click at [692, 297] on div "Select a parent page" at bounding box center [765, 310] width 506 height 27
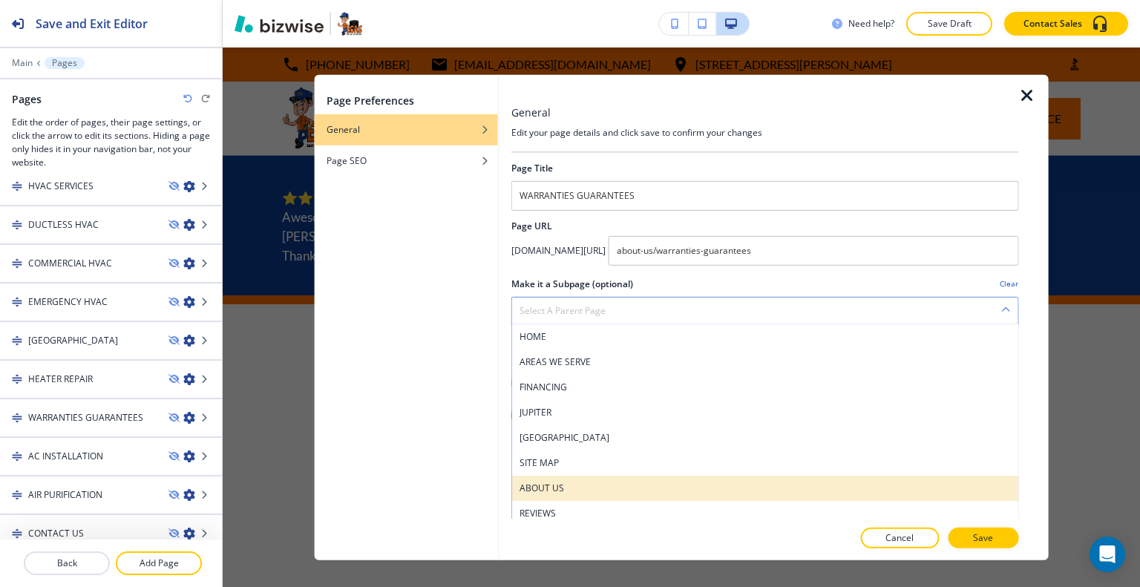
click at [630, 481] on h4 "ABOUT US" at bounding box center [764, 487] width 491 height 13
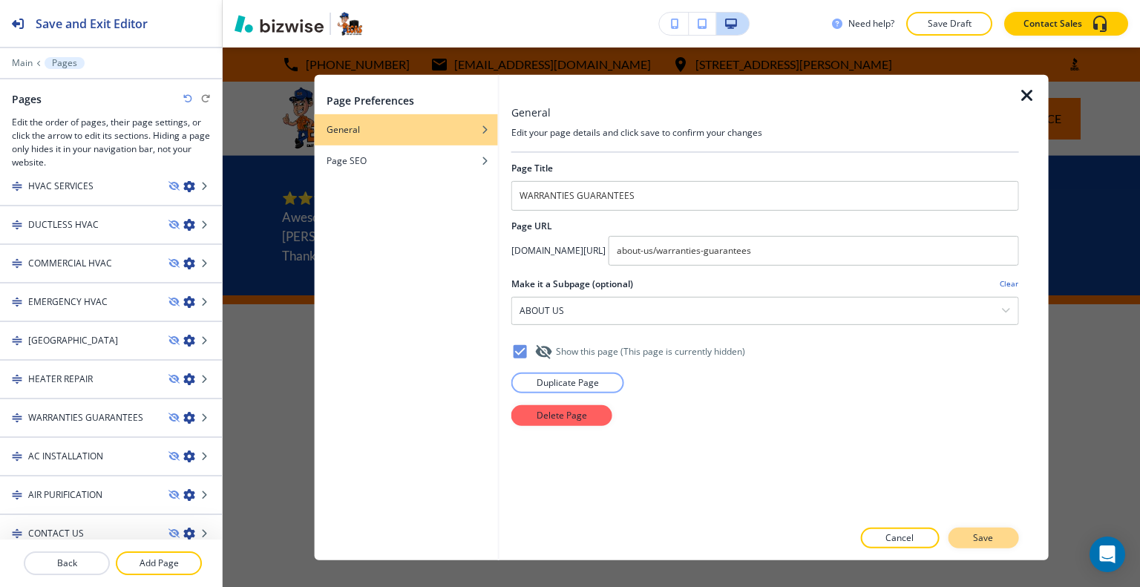
click at [979, 527] on button "Save" at bounding box center [982, 537] width 70 height 21
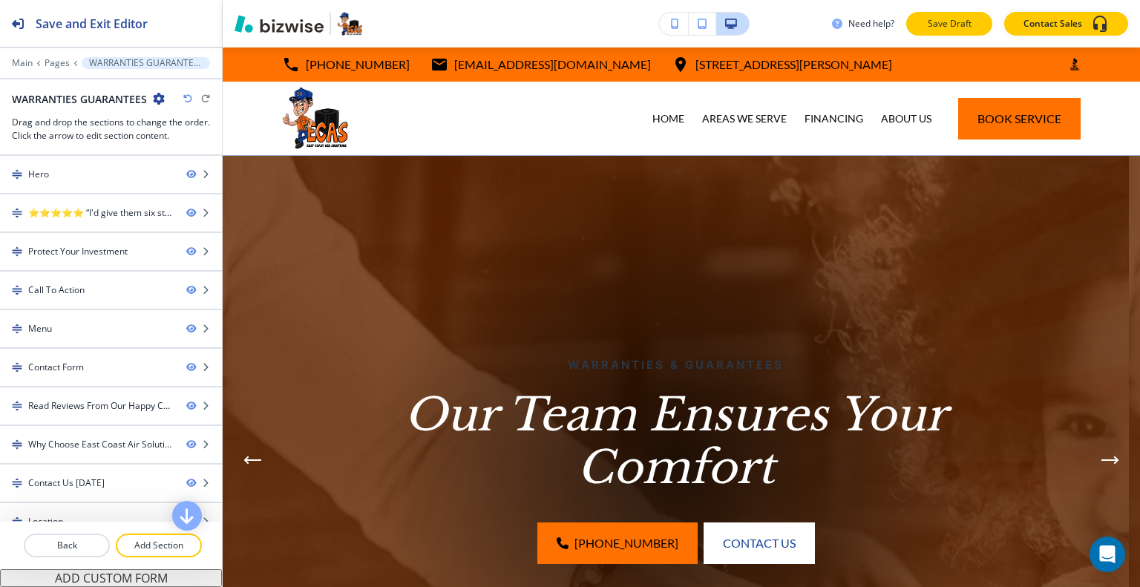
click at [958, 17] on p "Save Draft" at bounding box center [948, 23] width 47 height 13
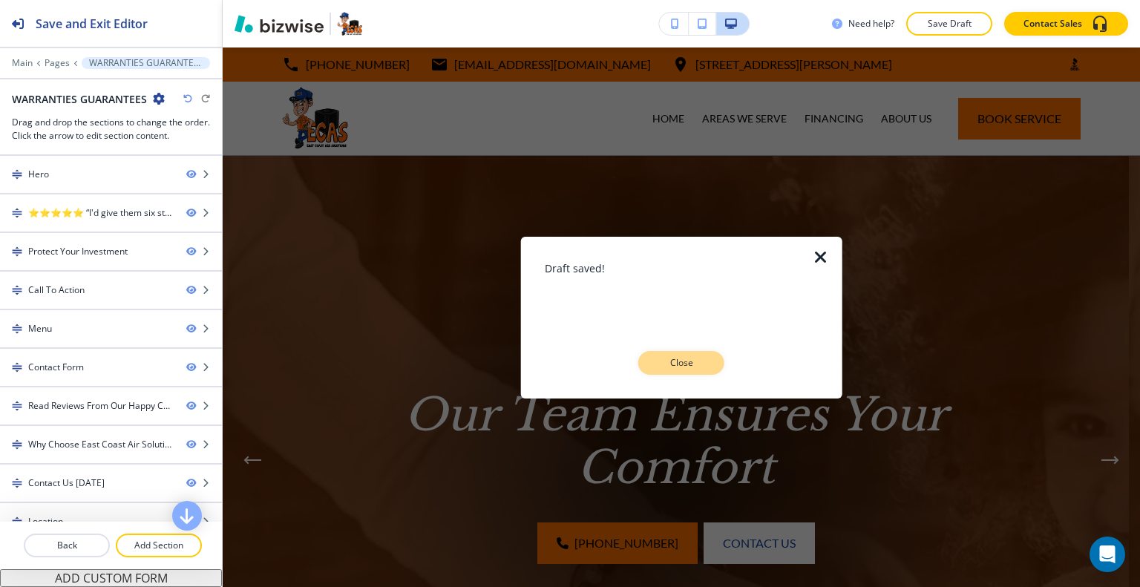
click at [697, 356] on p "Close" at bounding box center [680, 362] width 47 height 13
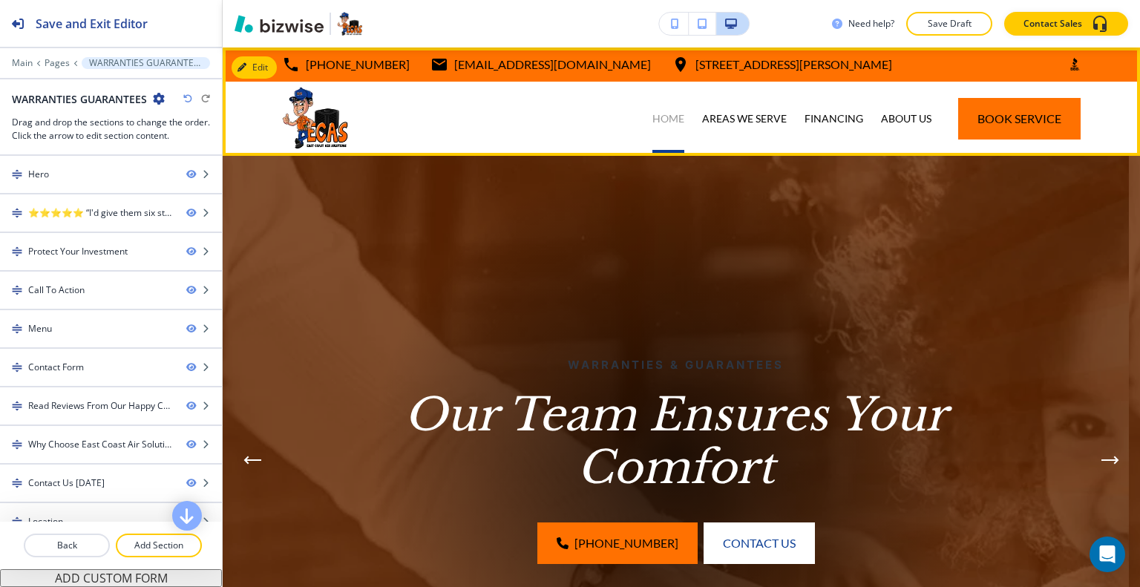
click at [653, 122] on p "HOME" at bounding box center [668, 118] width 32 height 15
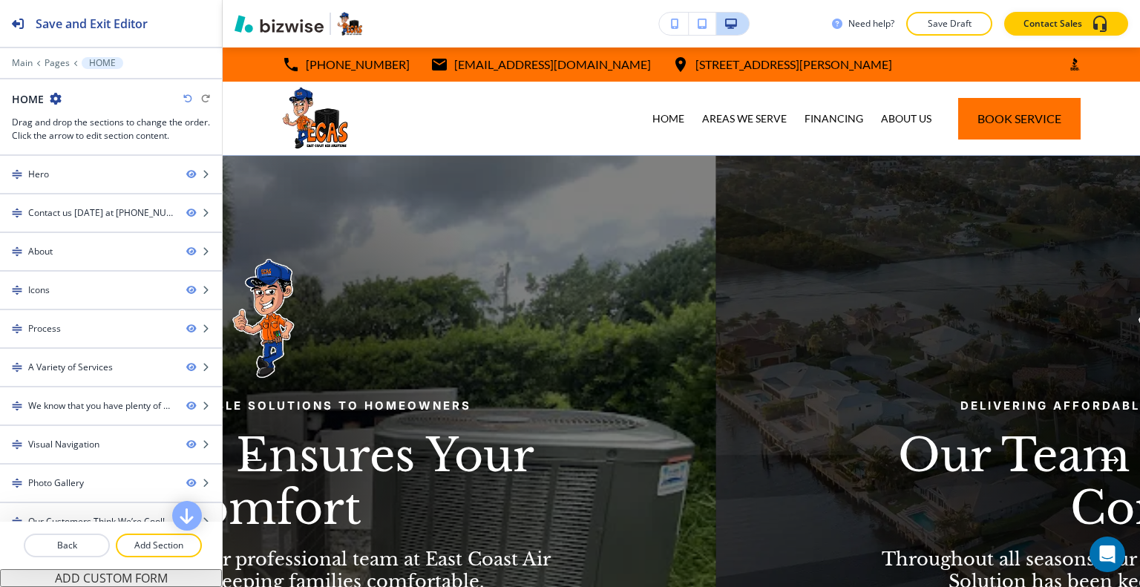
click at [573, 8] on div "Need help? Save Draft Contact Sales" at bounding box center [681, 23] width 917 height 47
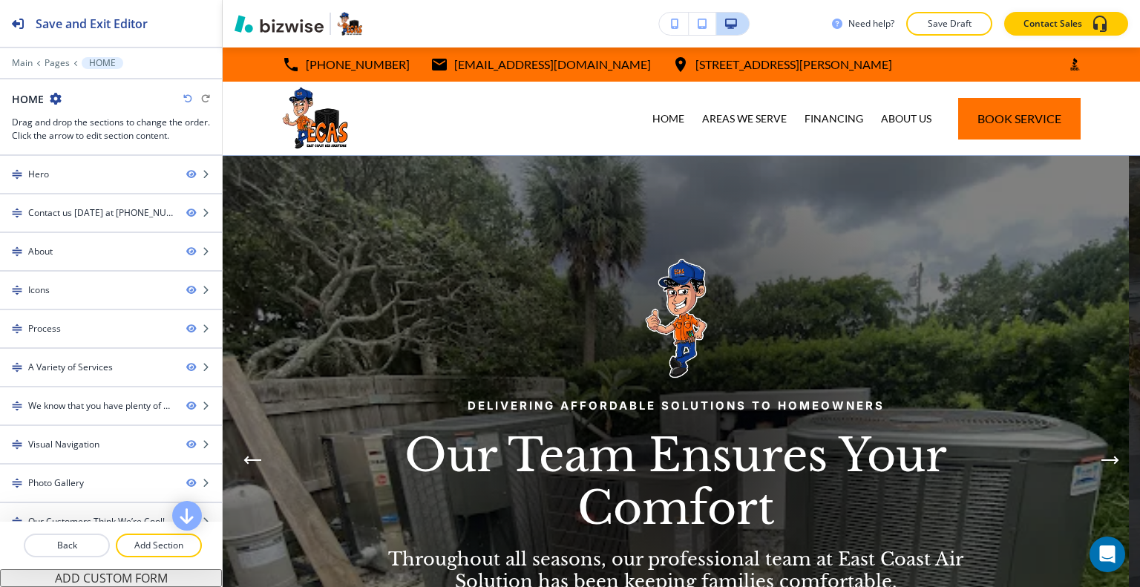
drag, startPoint x: 573, startPoint y: 8, endPoint x: 575, endPoint y: 29, distance: 20.9
